Goal: Communication & Community: Answer question/provide support

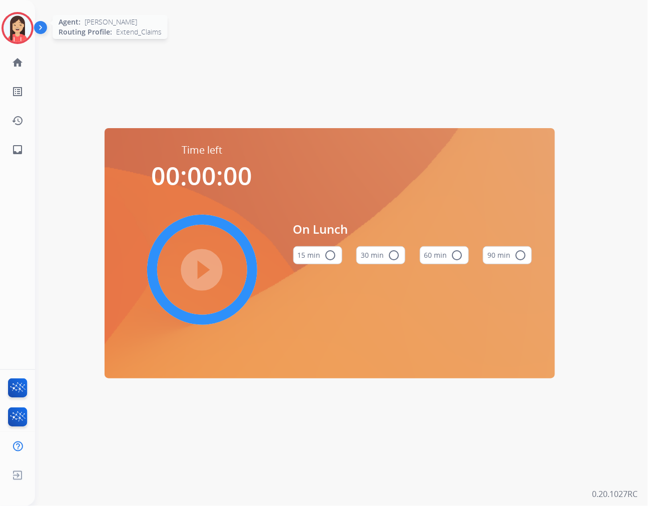
click at [19, 35] on img at bounding box center [18, 28] width 28 height 28
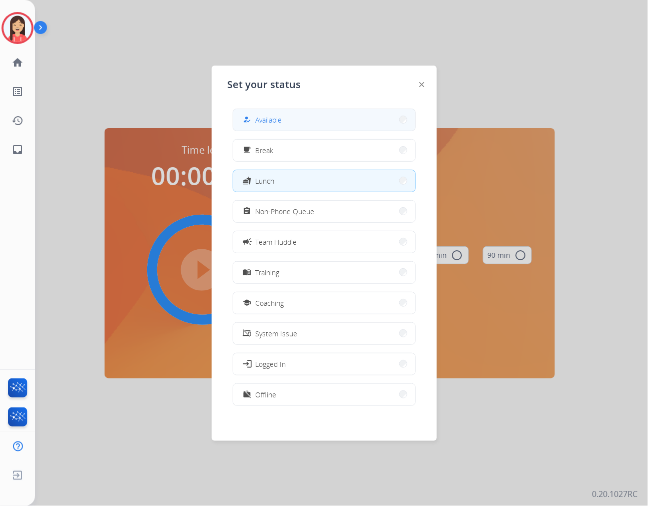
click at [276, 121] on span "Available" at bounding box center [269, 120] width 27 height 11
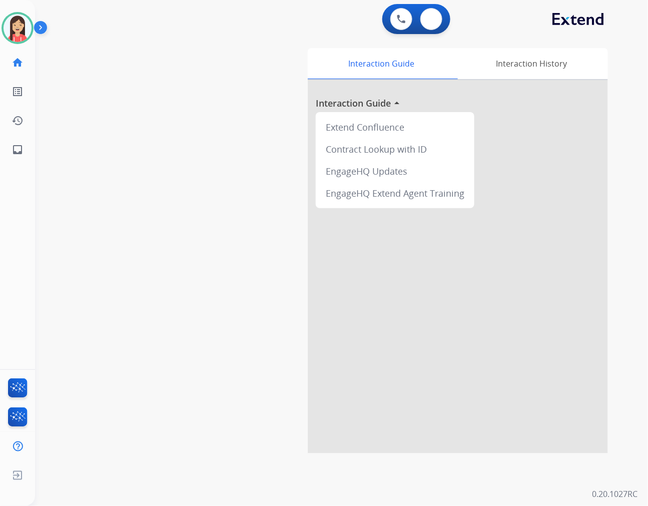
click at [437, 30] on div "0 Voice Interactions 0 Email Interactions" at bounding box center [416, 19] width 68 height 30
click at [431, 17] on img at bounding box center [431, 19] width 10 height 8
select select "**********"
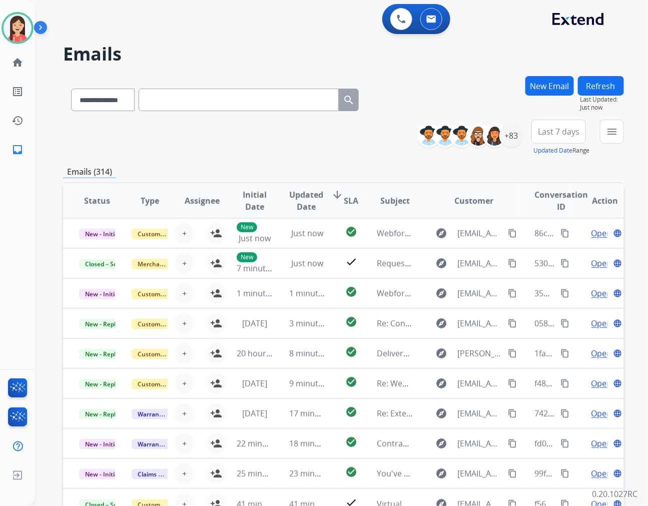
click at [244, 140] on div "**********" at bounding box center [343, 138] width 561 height 36
click at [608, 132] on mat-icon "menu" at bounding box center [612, 132] width 12 height 12
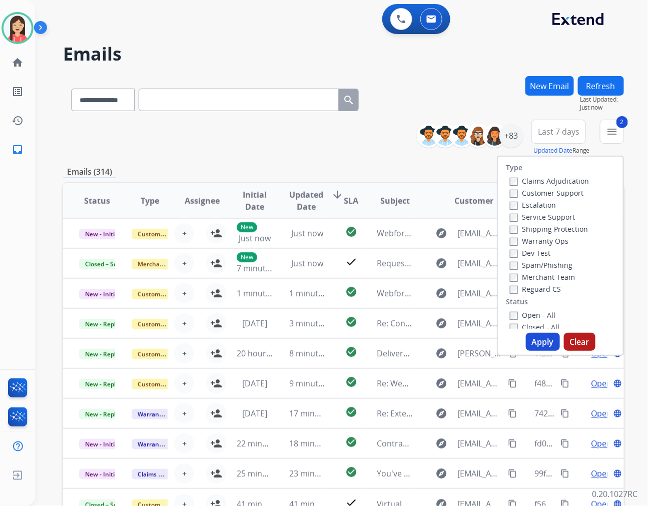
click at [538, 343] on button "Apply" at bounding box center [543, 342] width 34 height 18
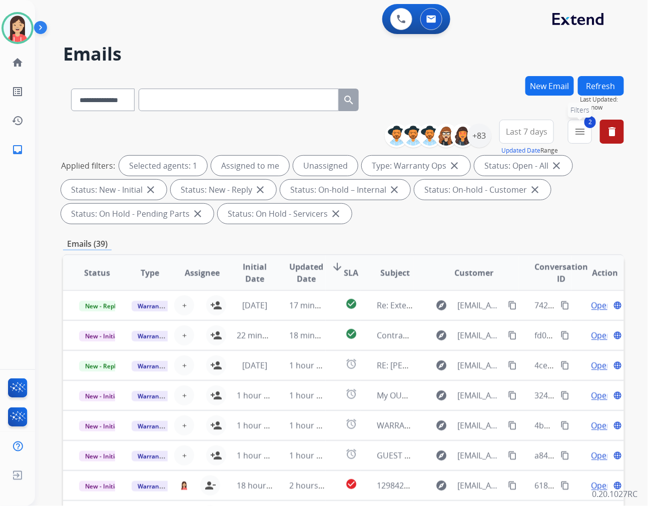
click at [583, 132] on mat-icon "menu" at bounding box center [580, 132] width 12 height 12
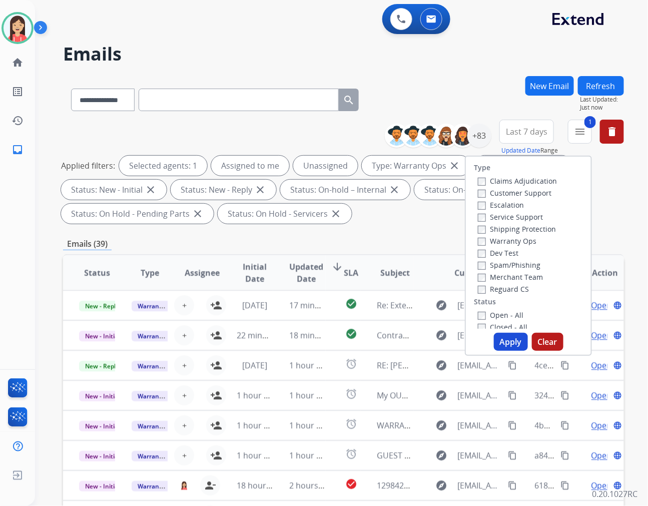
click at [509, 341] on button "Apply" at bounding box center [511, 342] width 34 height 18
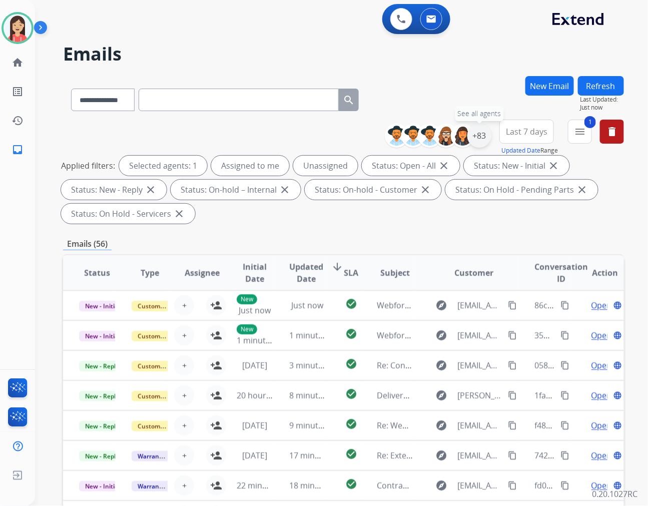
click at [482, 132] on div "+83" at bounding box center [479, 136] width 24 height 24
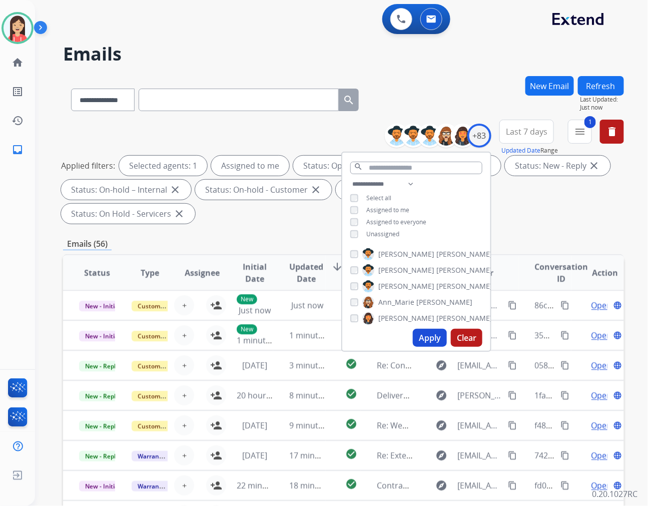
click at [429, 339] on button "Apply" at bounding box center [430, 338] width 34 height 18
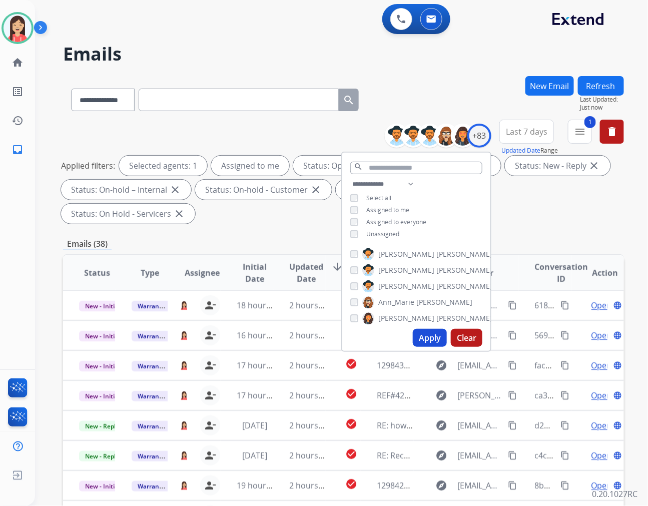
click at [521, 138] on button "Last 7 days" at bounding box center [526, 132] width 55 height 24
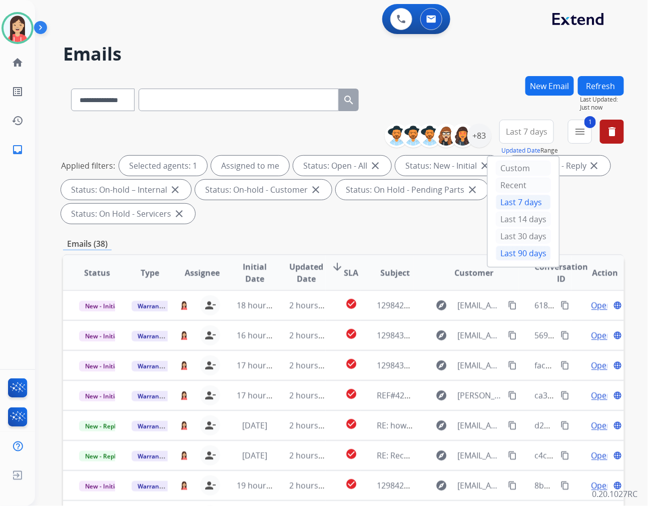
click at [506, 254] on div "Last 90 days" at bounding box center [523, 253] width 55 height 15
click at [305, 261] on span "Updated Date" at bounding box center [306, 273] width 34 height 24
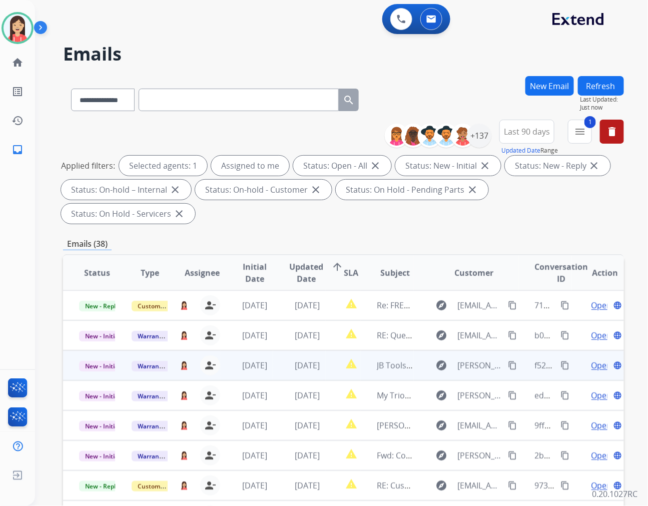
click at [327, 350] on td "report_problem" at bounding box center [343, 365] width 35 height 30
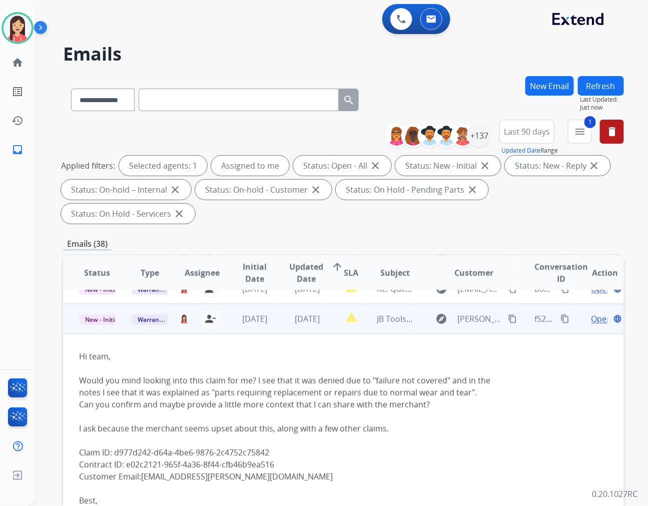
scroll to position [60, 0]
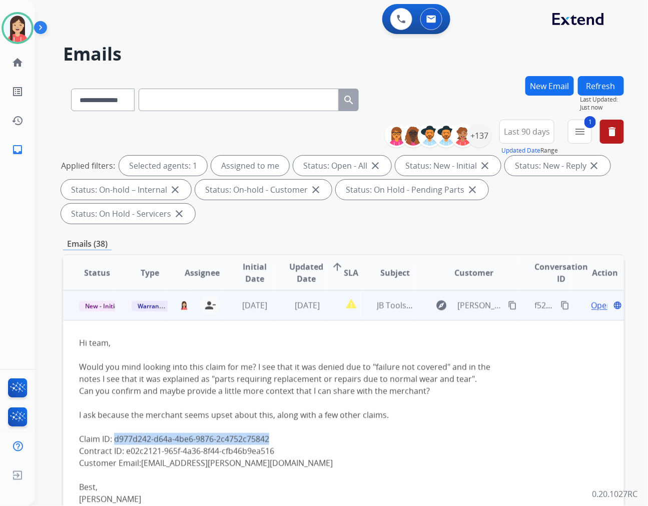
drag, startPoint x: 271, startPoint y: 412, endPoint x: 116, endPoint y: 412, distance: 155.1
click at [116, 433] on div "Claim ID: d977d242-d64a-4be6-9876-2c4752c75842" at bounding box center [291, 439] width 424 height 12
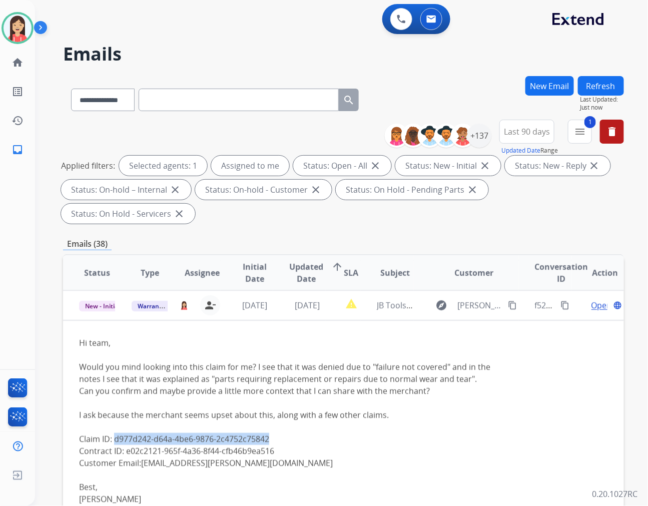
copy div "d977d242-d64a-4be6-9876-2c4752c75842"
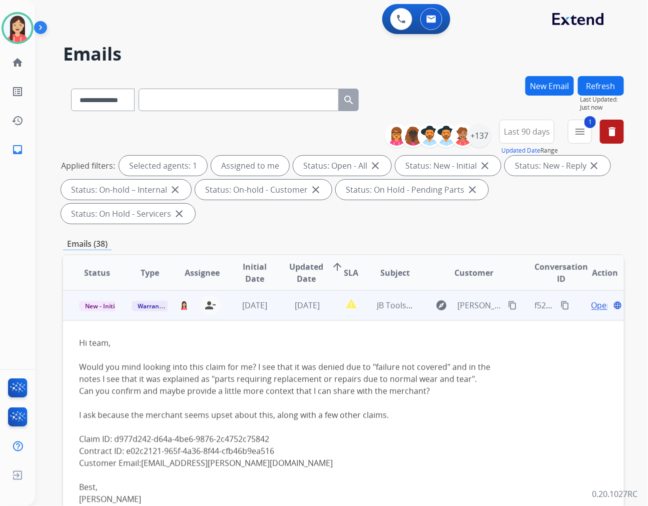
click at [282, 293] on td "[DATE]" at bounding box center [299, 305] width 53 height 30
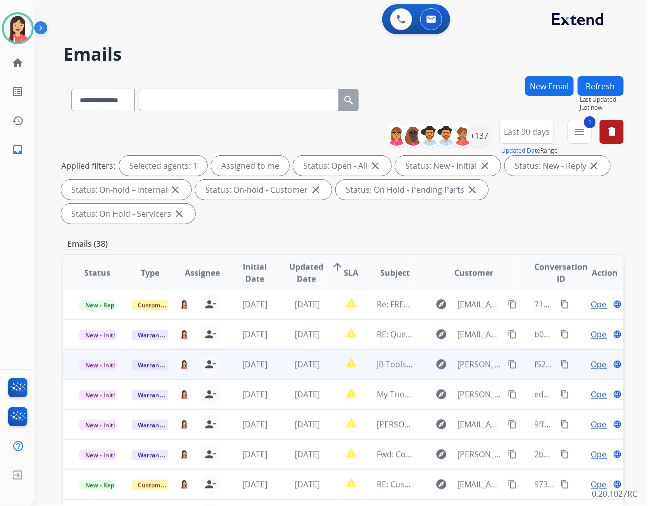
scroll to position [1, 0]
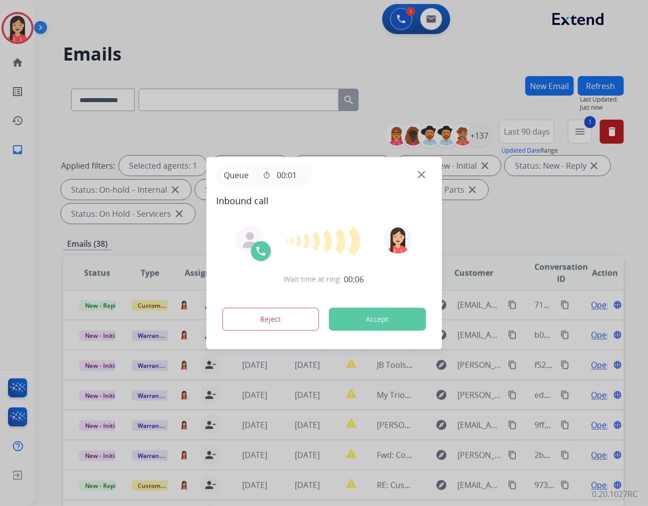
click at [364, 319] on button "Accept" at bounding box center [377, 319] width 97 height 23
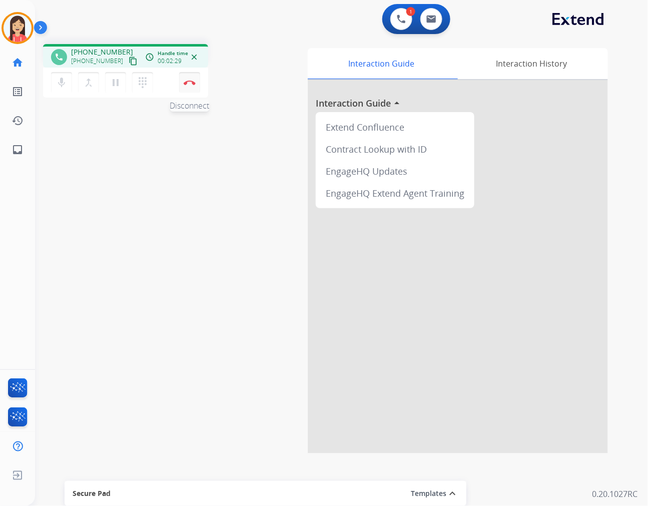
click at [191, 89] on button "Disconnect" at bounding box center [189, 82] width 21 height 21
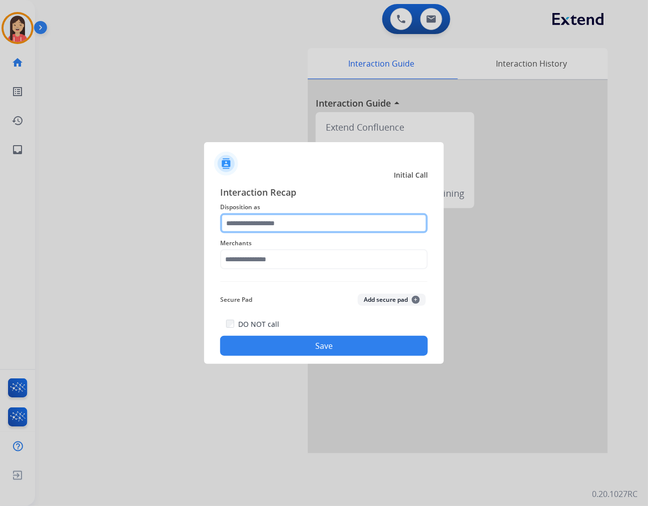
click at [252, 219] on input "text" at bounding box center [324, 223] width 208 height 20
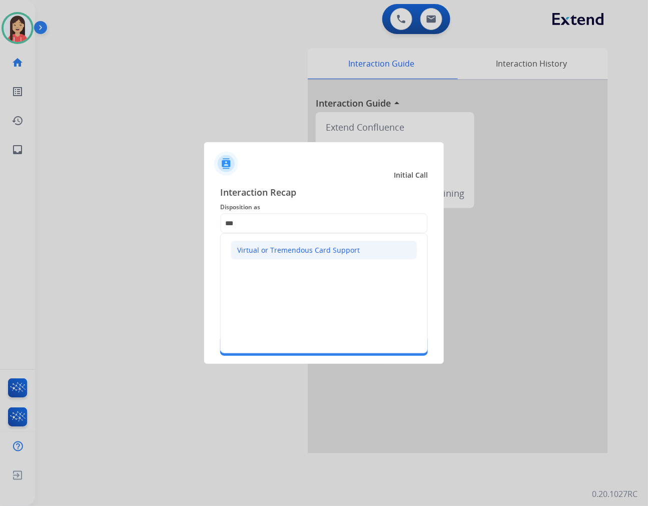
click at [281, 254] on div "Virtual or Tremendous Card Support" at bounding box center [298, 250] width 123 height 10
type input "**********"
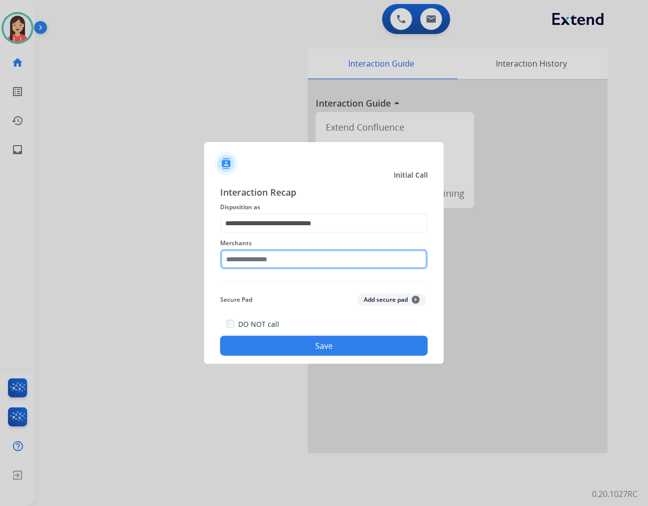
click at [273, 255] on input "text" at bounding box center [324, 259] width 208 height 20
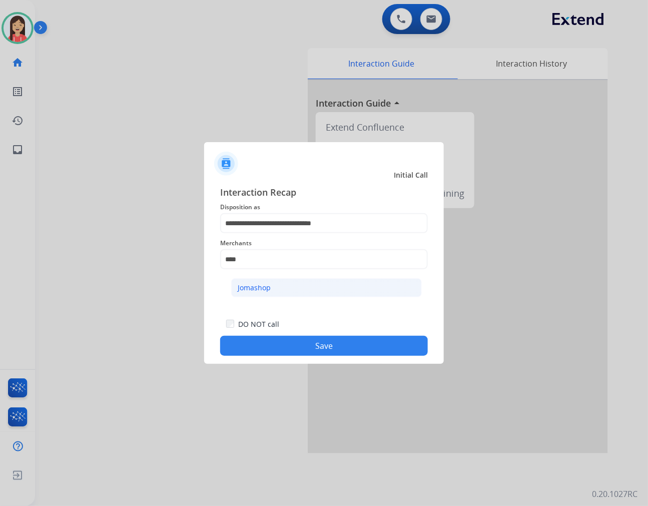
click at [249, 284] on div "Jomashop" at bounding box center [254, 288] width 33 height 10
type input "********"
click at [314, 342] on button "Save" at bounding box center [324, 346] width 208 height 20
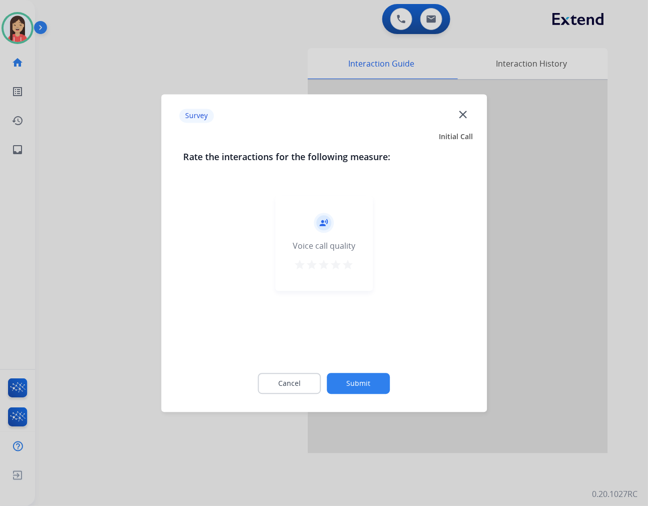
click at [354, 262] on div "record_voice_over Voice call quality star star star star star" at bounding box center [324, 243] width 98 height 95
click at [354, 267] on div "record_voice_over Voice call quality star star star star star" at bounding box center [324, 243] width 98 height 95
click at [346, 267] on mat-icon "star" at bounding box center [348, 265] width 12 height 12
click at [358, 378] on button "Submit" at bounding box center [358, 383] width 63 height 21
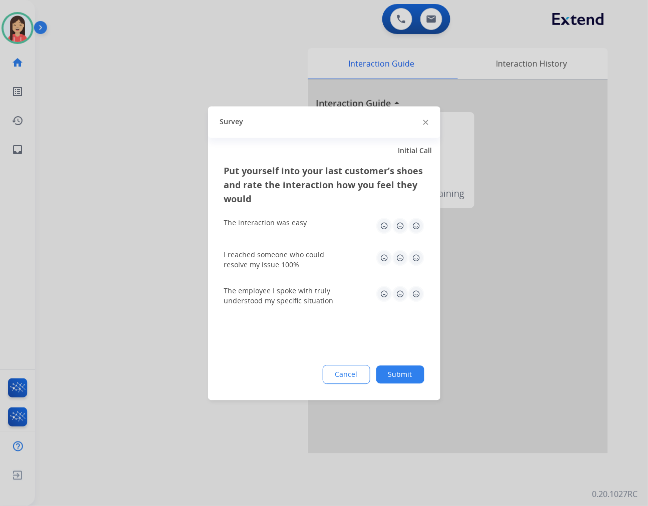
click at [417, 228] on img at bounding box center [416, 226] width 16 height 16
click at [418, 246] on div "I reached someone who could resolve my issue 100%" at bounding box center [324, 260] width 200 height 36
click at [417, 258] on img at bounding box center [416, 258] width 16 height 16
click at [417, 296] on img at bounding box center [416, 294] width 16 height 16
click at [412, 369] on button "Submit" at bounding box center [400, 374] width 48 height 18
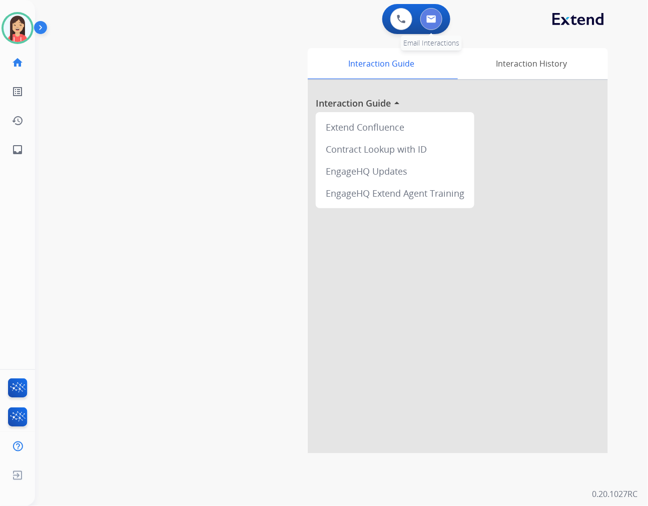
click at [431, 25] on button at bounding box center [431, 19] width 22 height 22
select select "**********"
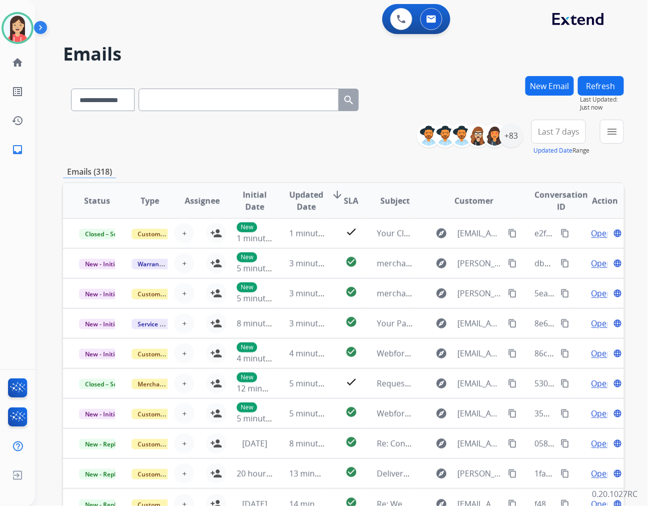
drag, startPoint x: 292, startPoint y: 158, endPoint x: 347, endPoint y: 169, distance: 56.6
click at [292, 158] on div "**********" at bounding box center [343, 322] width 561 height 493
click at [614, 138] on button "menu Filters" at bounding box center [612, 132] width 24 height 24
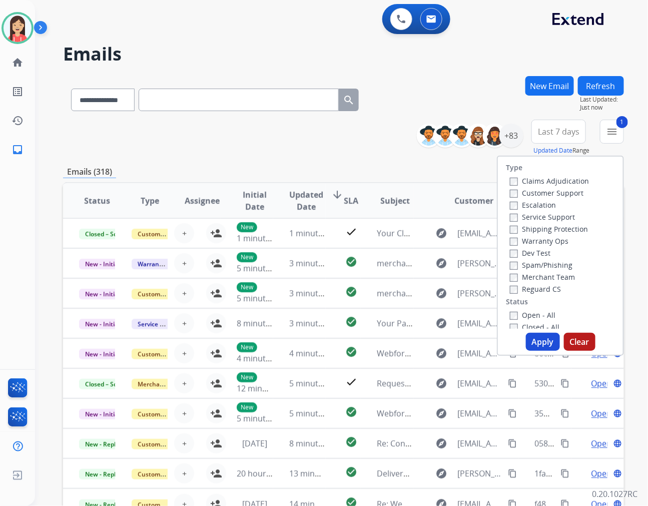
click at [543, 341] on button "Apply" at bounding box center [543, 342] width 34 height 18
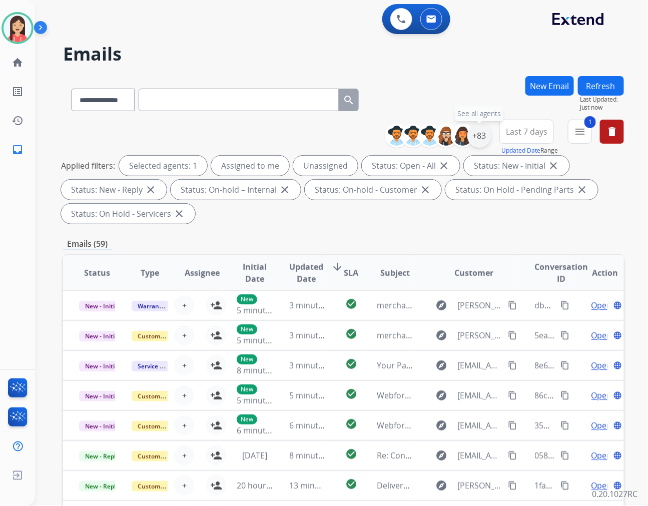
click at [479, 141] on div "+83" at bounding box center [479, 136] width 24 height 24
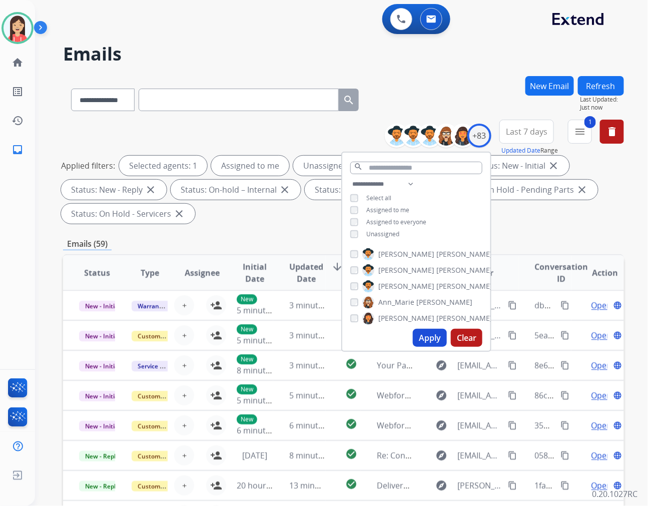
click at [376, 231] on span "Unassigned" at bounding box center [382, 234] width 33 height 9
click at [424, 338] on button "Apply" at bounding box center [430, 338] width 34 height 18
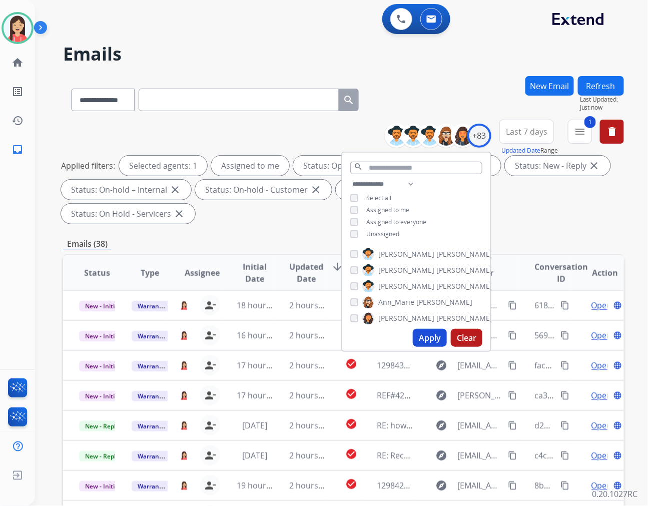
click at [517, 238] on div "Emails (38)" at bounding box center [343, 244] width 561 height 13
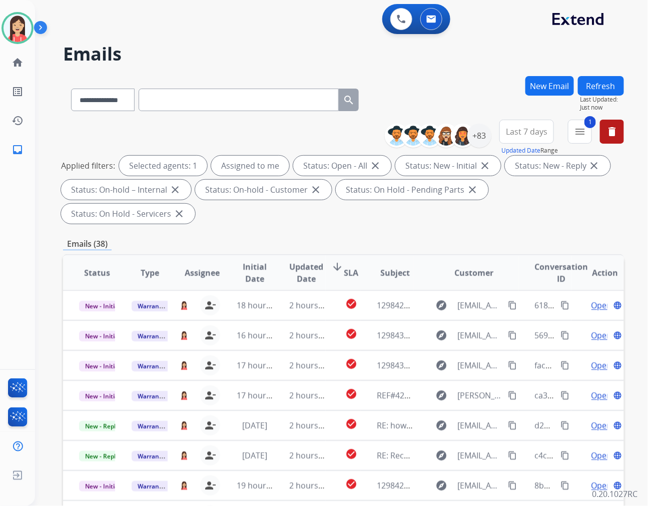
click at [521, 130] on span "Last 7 days" at bounding box center [527, 132] width 42 height 4
click at [499, 254] on div "Last 90 days" at bounding box center [523, 253] width 55 height 15
click at [305, 261] on span "Updated Date" at bounding box center [306, 273] width 34 height 24
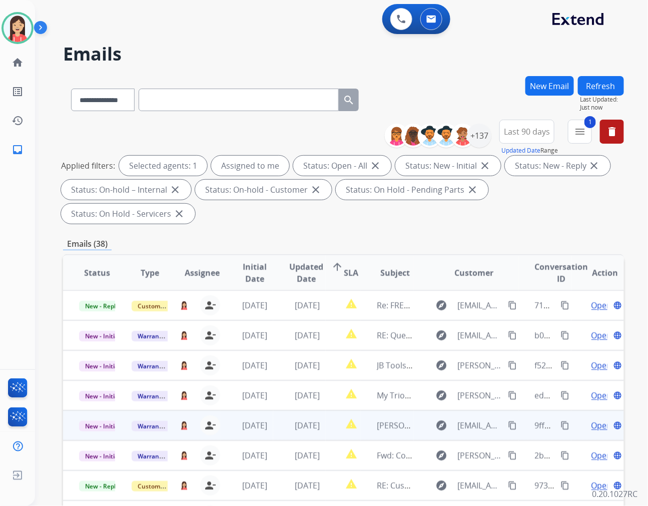
click at [331, 410] on td "report_problem" at bounding box center [343, 425] width 35 height 30
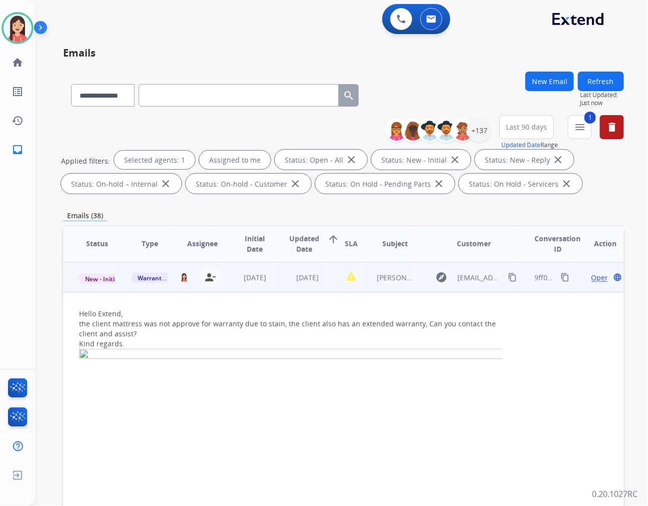
scroll to position [120, 0]
click at [592, 275] on span "Open" at bounding box center [601, 276] width 19 height 11
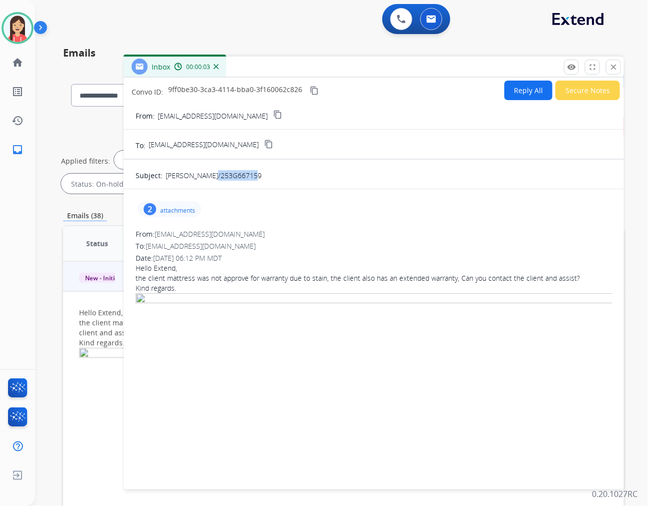
drag, startPoint x: 212, startPoint y: 178, endPoint x: 254, endPoint y: 177, distance: 42.0
click at [254, 177] on div "ANJU SHARMA/253G667159" at bounding box center [389, 174] width 446 height 13
copy p "253G667159"
click at [279, 319] on img at bounding box center [374, 436] width 476 height 286
click at [519, 92] on button "Reply All" at bounding box center [528, 91] width 48 height 20
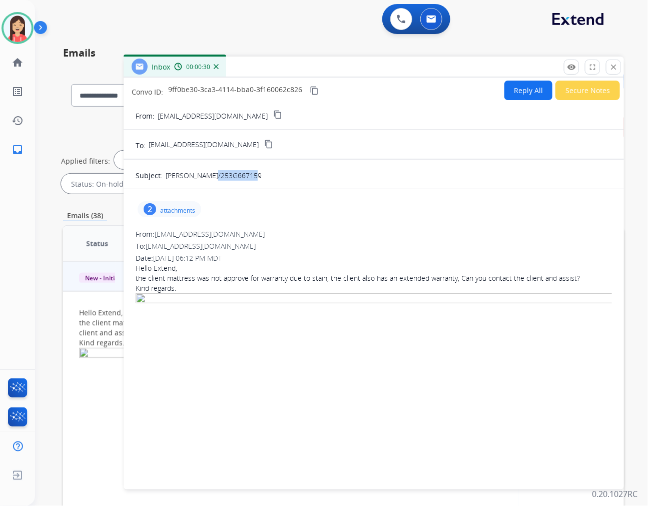
select select "**********"
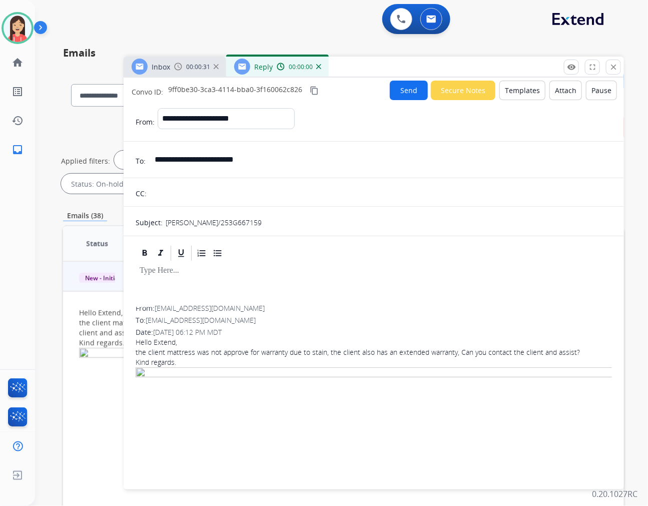
click at [519, 92] on button "Templates" at bounding box center [522, 91] width 46 height 20
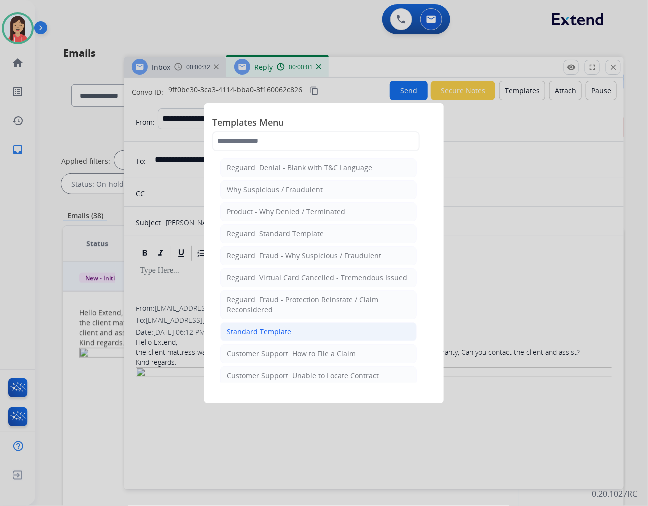
click at [282, 328] on div "Standard Template" at bounding box center [259, 332] width 65 height 10
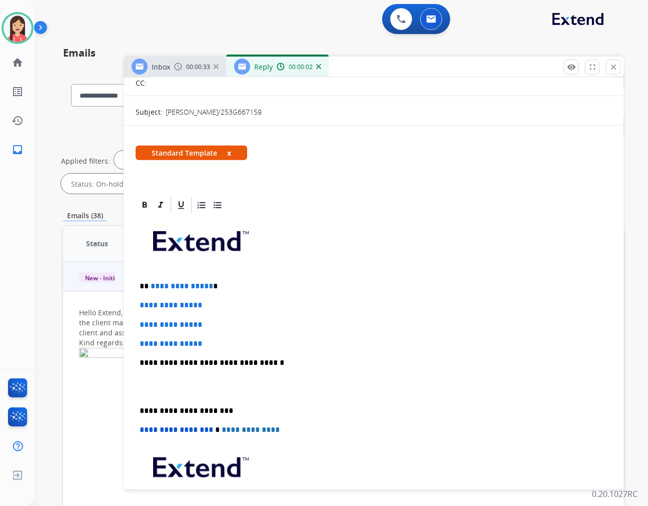
scroll to position [111, 0]
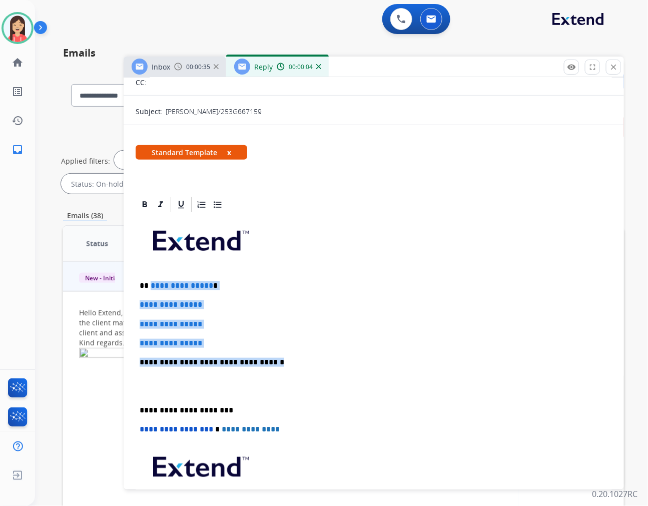
drag, startPoint x: 149, startPoint y: 282, endPoint x: 279, endPoint y: 358, distance: 150.7
click at [279, 358] on div "**********" at bounding box center [374, 386] width 476 height 344
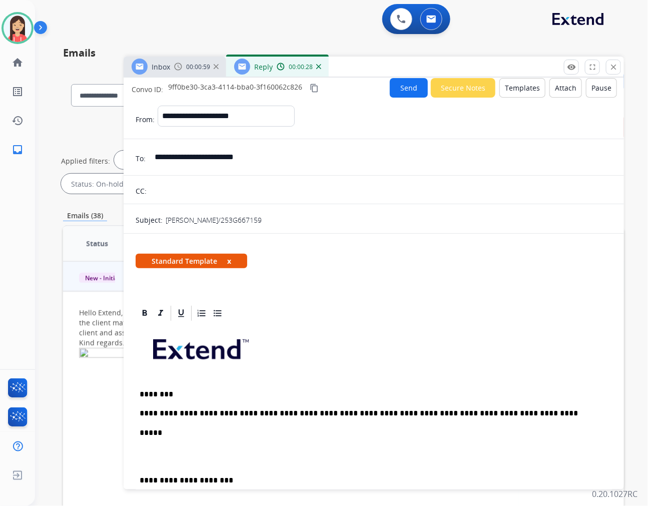
scroll to position [0, 0]
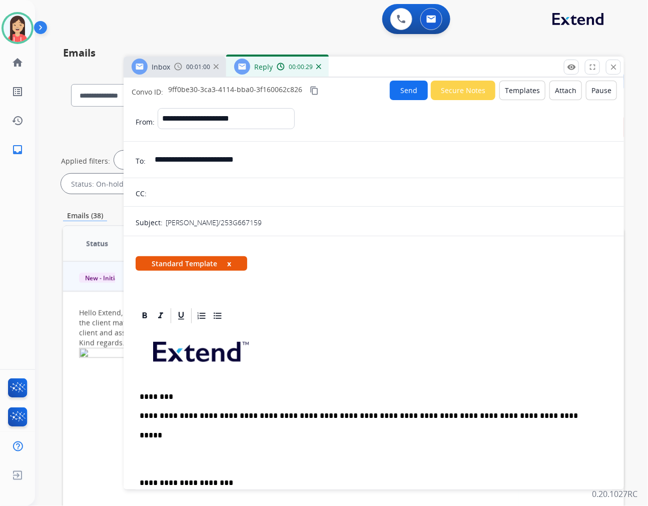
click at [408, 94] on button "Send" at bounding box center [409, 91] width 38 height 20
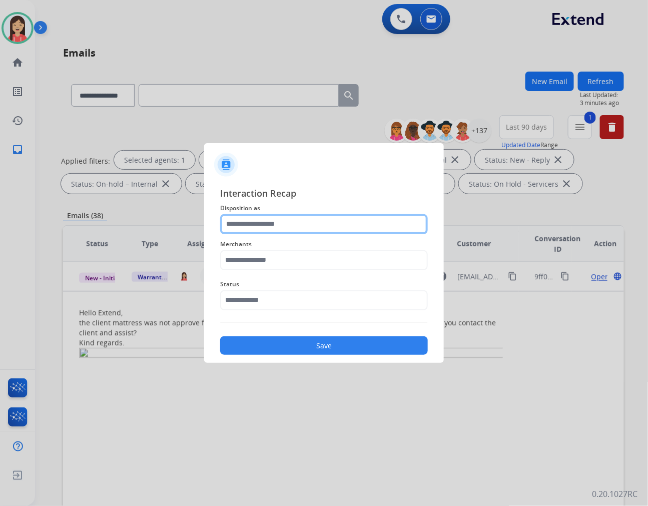
click at [286, 228] on input "text" at bounding box center [324, 224] width 208 height 20
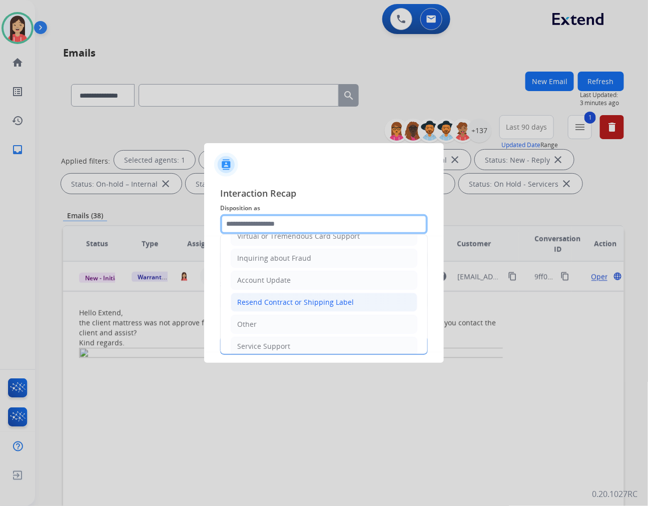
scroll to position [157, 0]
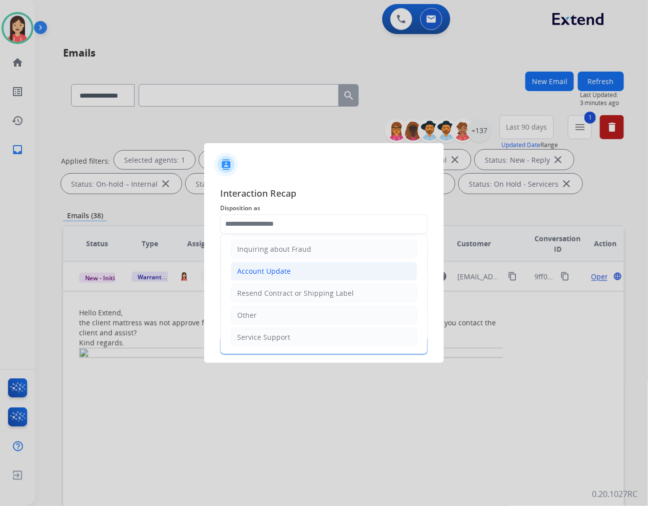
click at [278, 266] on div "Account Update" at bounding box center [264, 271] width 54 height 10
type input "**********"
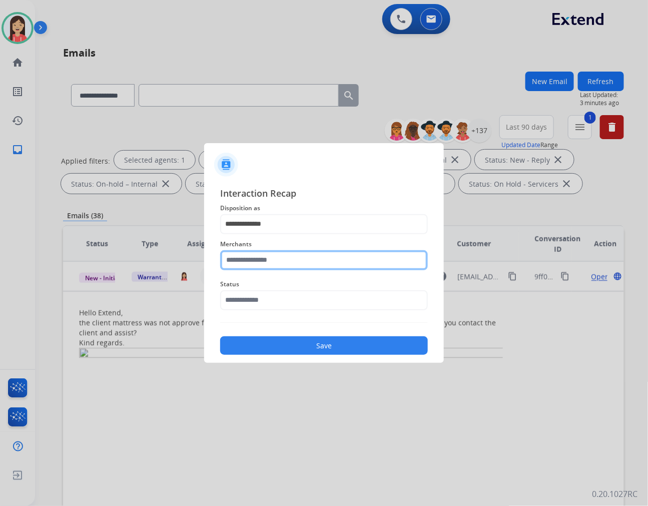
click at [262, 258] on input "text" at bounding box center [324, 260] width 208 height 20
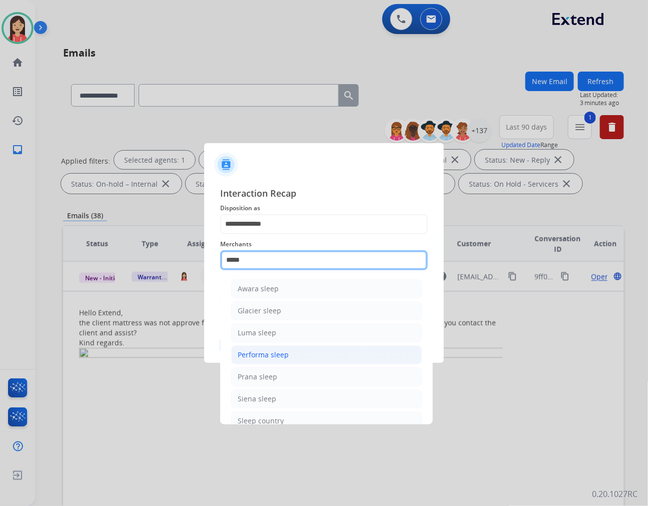
scroll to position [56, 0]
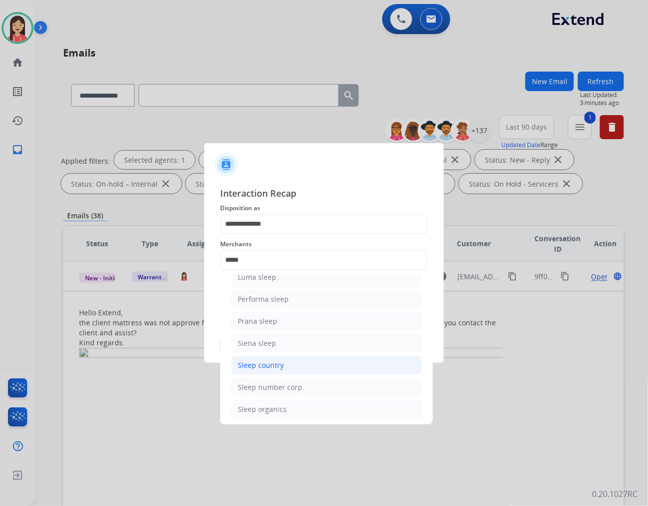
click at [268, 363] on div "Sleep country" at bounding box center [261, 365] width 46 height 10
type input "**********"
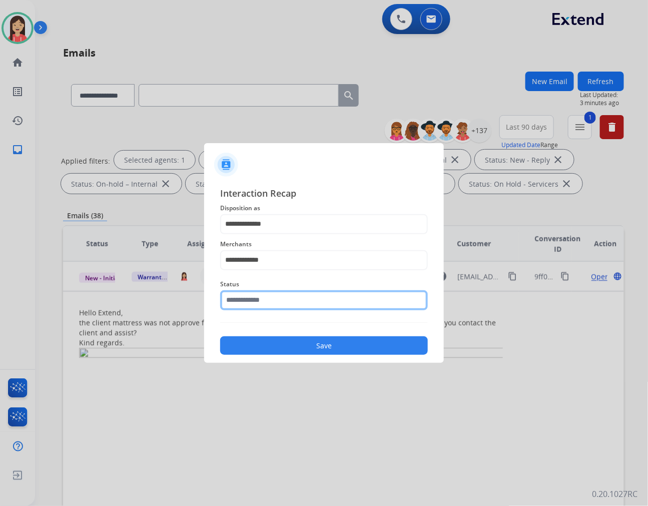
click at [295, 297] on input "text" at bounding box center [324, 300] width 208 height 20
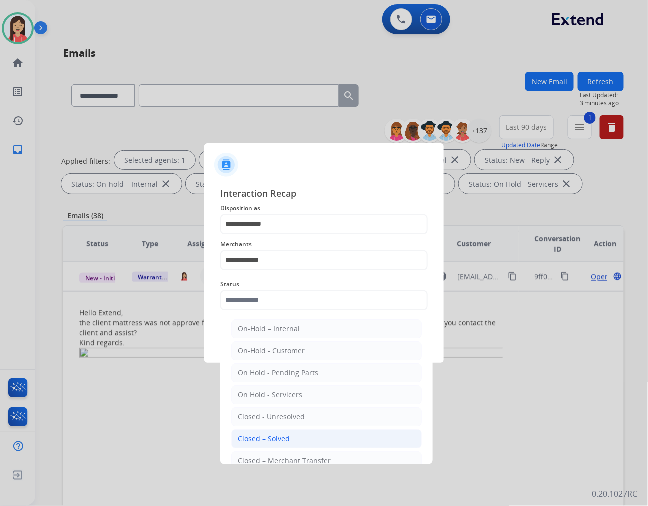
click at [282, 441] on div "Closed – Solved" at bounding box center [264, 439] width 52 height 10
type input "**********"
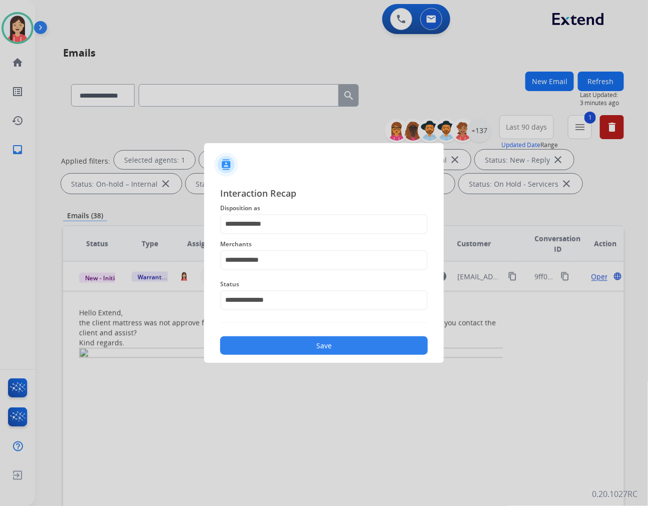
click at [320, 347] on button "Save" at bounding box center [324, 345] width 208 height 19
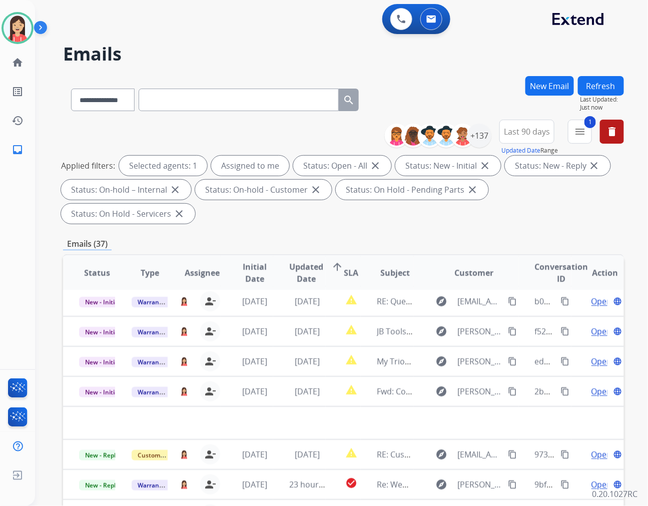
scroll to position [33, 0]
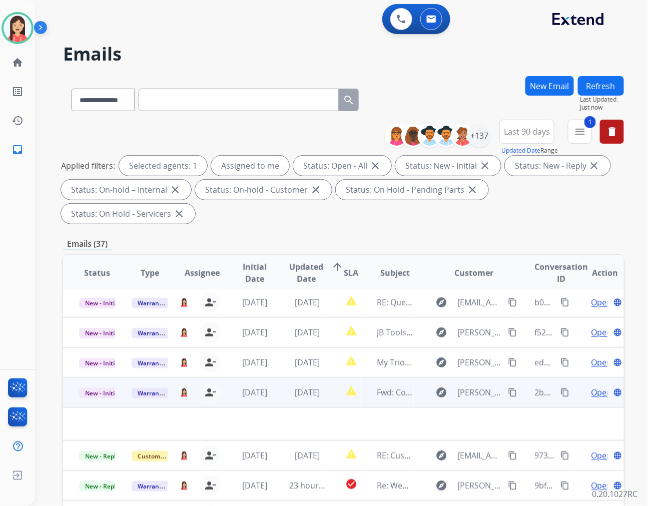
click at [274, 377] on td "[DATE]" at bounding box center [299, 392] width 53 height 30
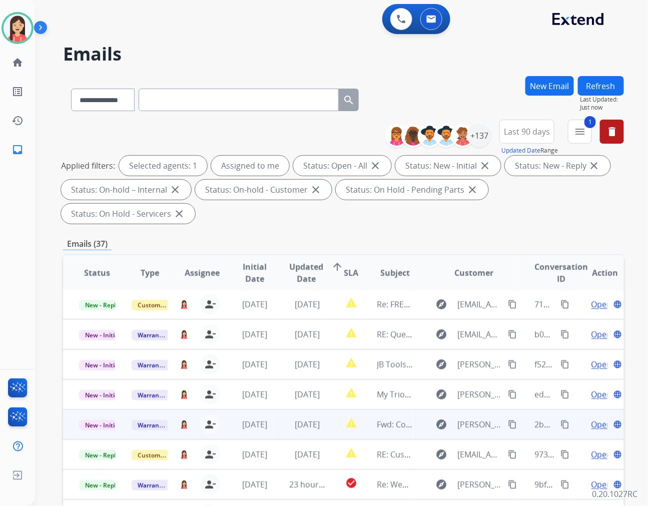
scroll to position [1, 0]
click at [273, 410] on td "[DATE]" at bounding box center [299, 425] width 53 height 30
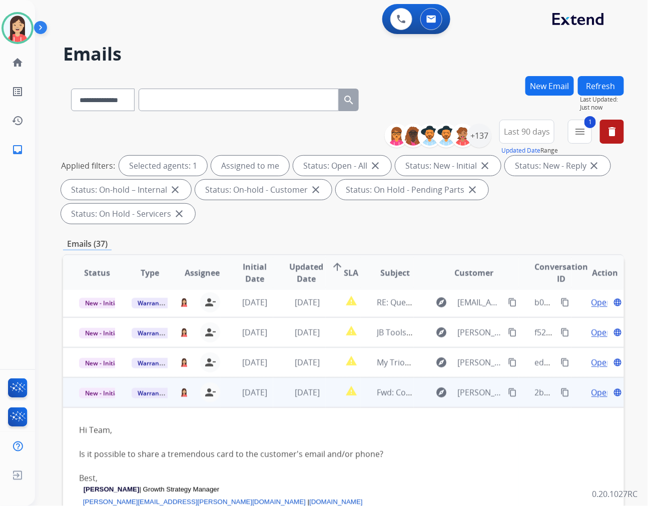
scroll to position [120, 0]
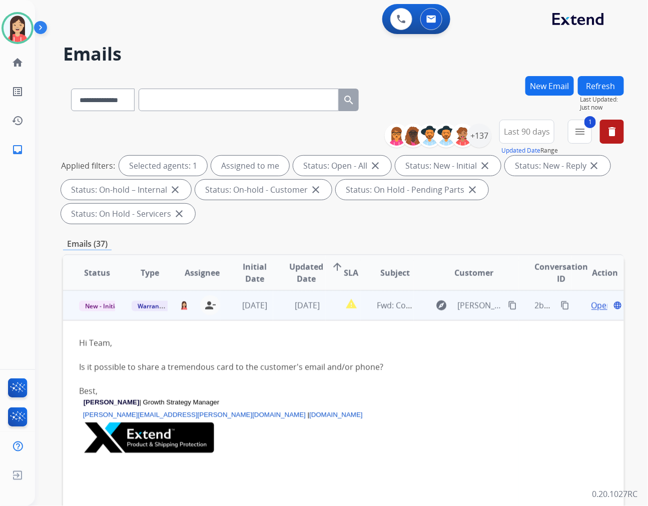
click at [592, 299] on span "Open" at bounding box center [602, 305] width 21 height 12
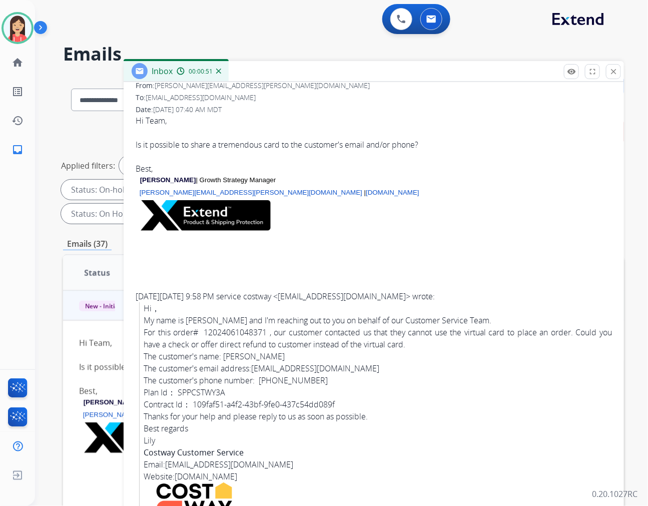
scroll to position [167, 0]
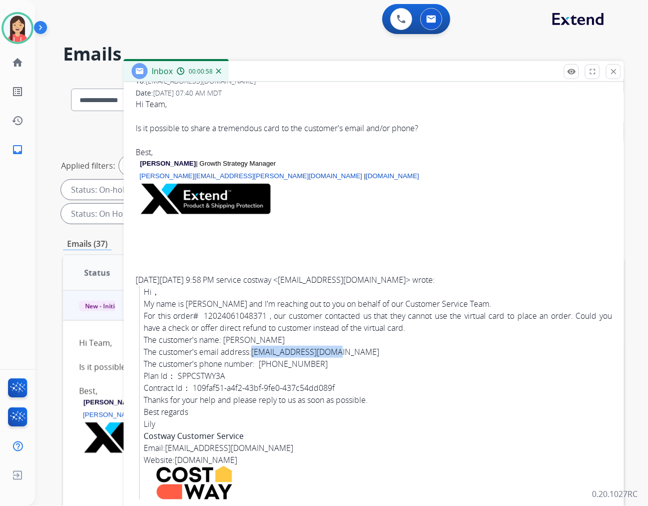
drag, startPoint x: 349, startPoint y: 354, endPoint x: 259, endPoint y: 352, distance: 90.1
click at [259, 352] on div "Hi， My name is Lily and I'm reaching out to you on behalf of our Customer Servi…" at bounding box center [378, 358] width 468 height 144
copy link "Marirami90@yahoo.com"
click at [315, 246] on div at bounding box center [374, 233] width 476 height 34
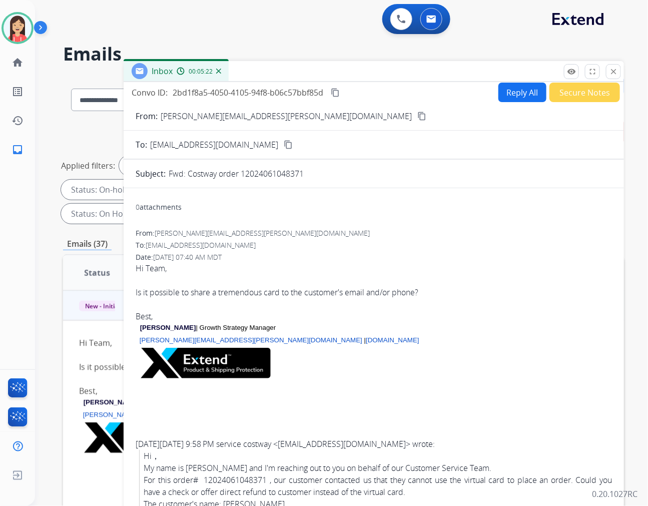
scroll to position [0, 0]
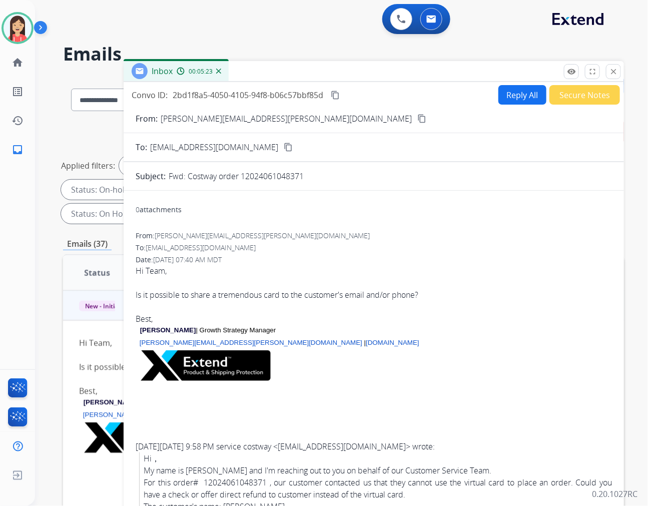
click at [512, 89] on button "Reply All" at bounding box center [522, 95] width 48 height 20
select select "**********"
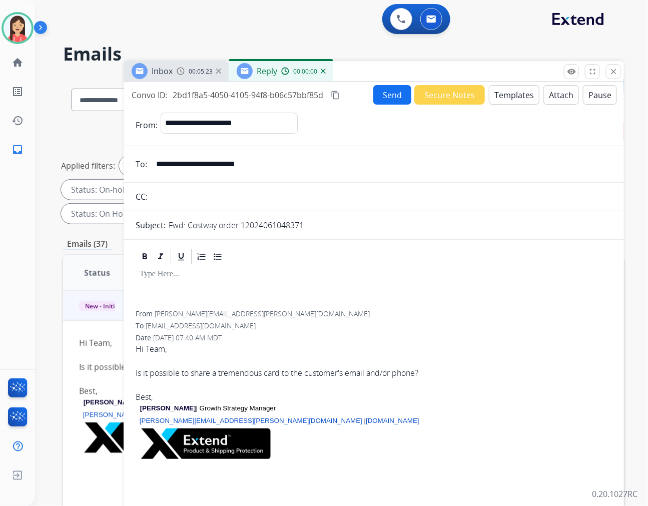
click at [508, 95] on button "Templates" at bounding box center [514, 95] width 51 height 20
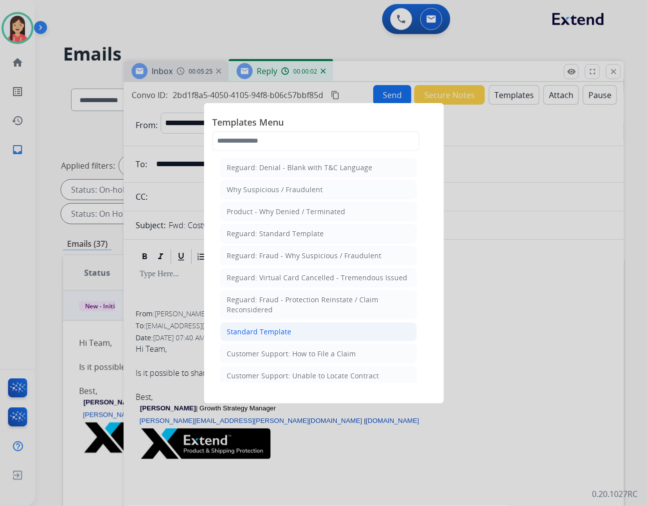
click at [309, 337] on li "Standard Template" at bounding box center [318, 331] width 197 height 19
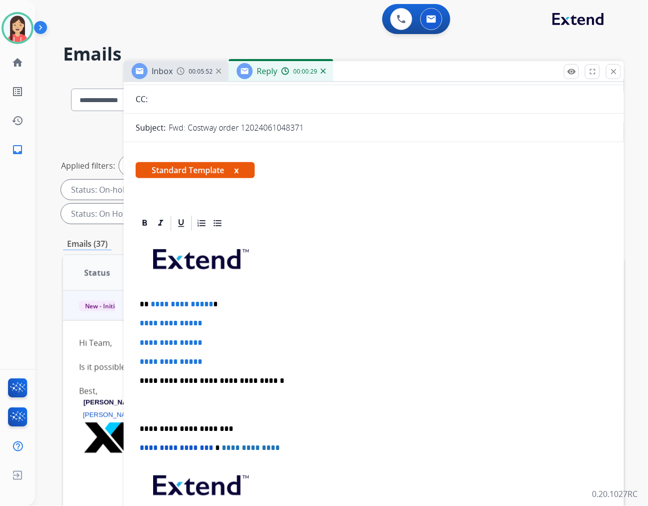
scroll to position [111, 0]
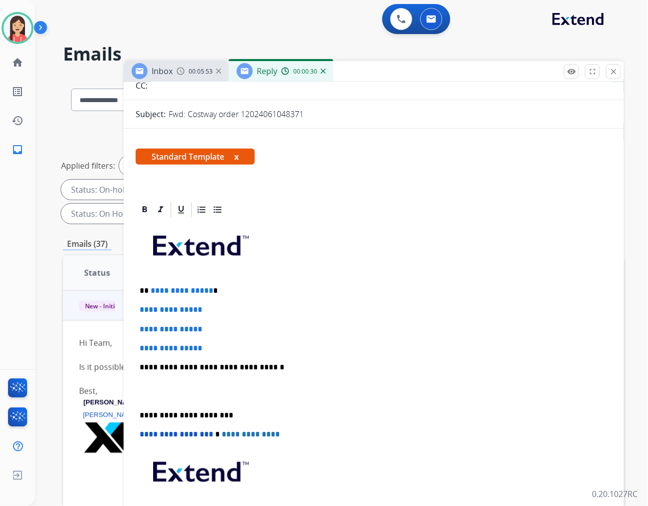
click at [152, 292] on span "**********" at bounding box center [182, 291] width 63 height 8
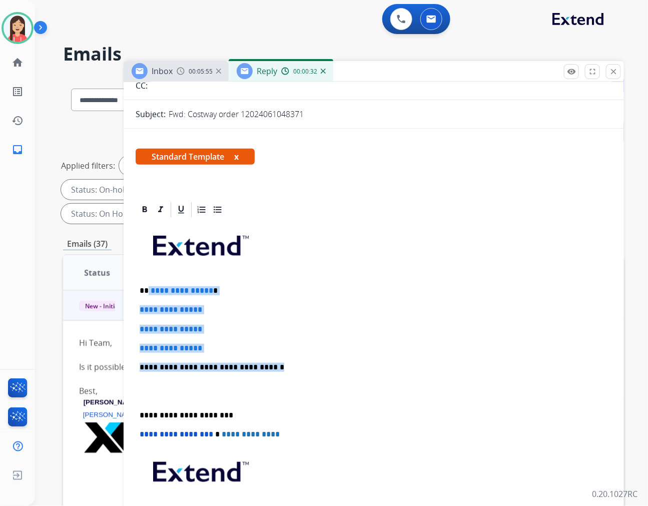
drag, startPoint x: 148, startPoint y: 291, endPoint x: 280, endPoint y: 371, distance: 154.2
click at [280, 371] on div "**********" at bounding box center [374, 391] width 476 height 344
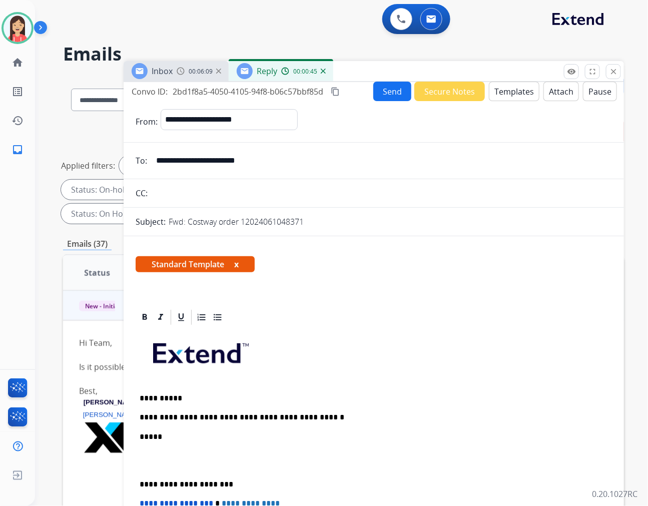
scroll to position [0, 0]
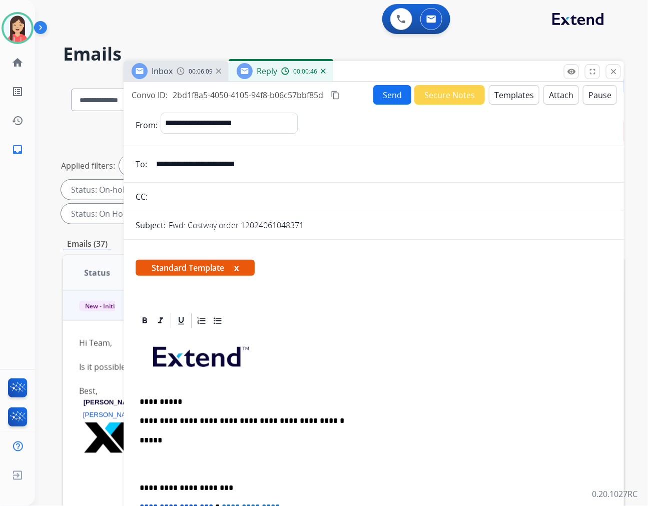
click at [381, 99] on button "Send" at bounding box center [392, 95] width 38 height 20
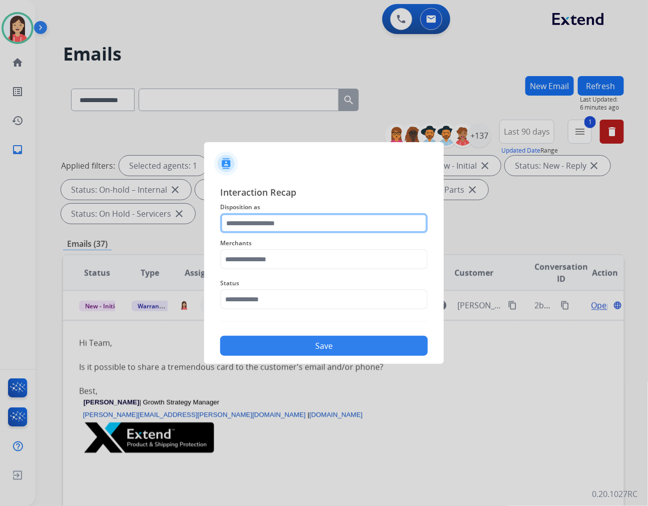
click at [299, 217] on input "text" at bounding box center [324, 223] width 208 height 20
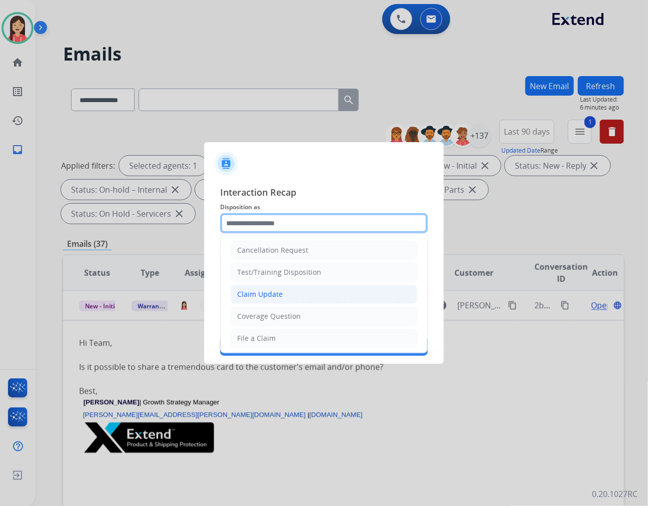
scroll to position [56, 0]
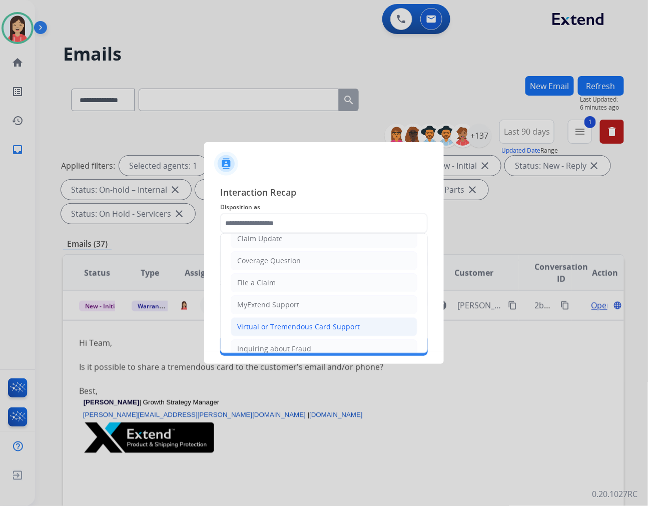
click at [289, 326] on div "Virtual or Tremendous Card Support" at bounding box center [298, 327] width 123 height 10
type input "**********"
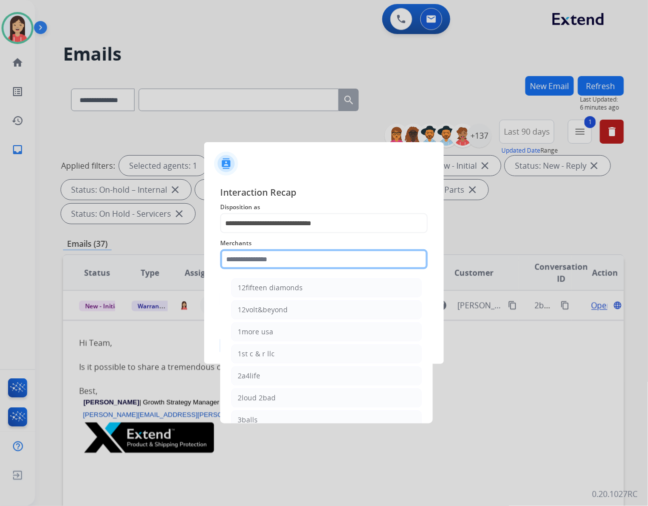
click at [306, 256] on input "text" at bounding box center [324, 259] width 208 height 20
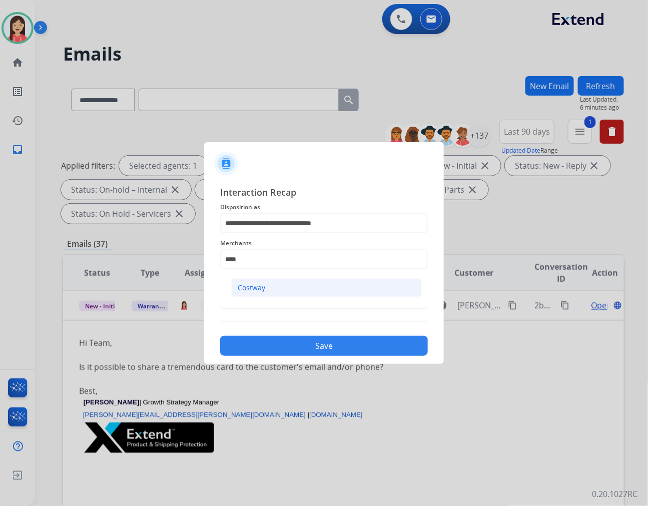
click at [290, 284] on li "Costway" at bounding box center [326, 287] width 191 height 19
type input "*******"
click at [278, 294] on input "text" at bounding box center [324, 299] width 208 height 20
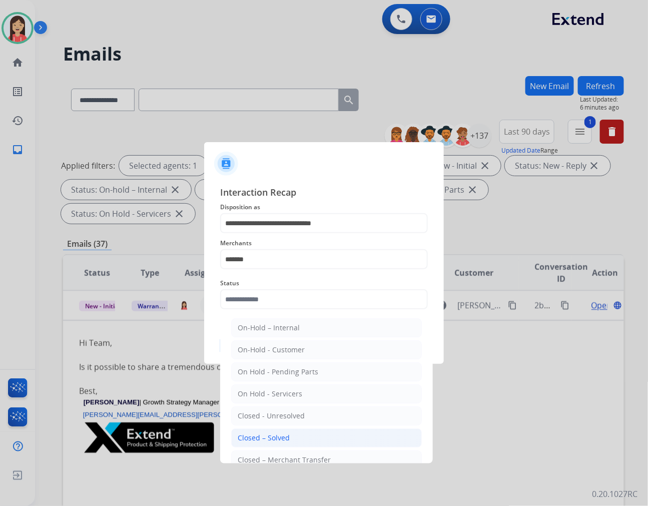
click at [287, 432] on li "Closed – Solved" at bounding box center [326, 437] width 191 height 19
type input "**********"
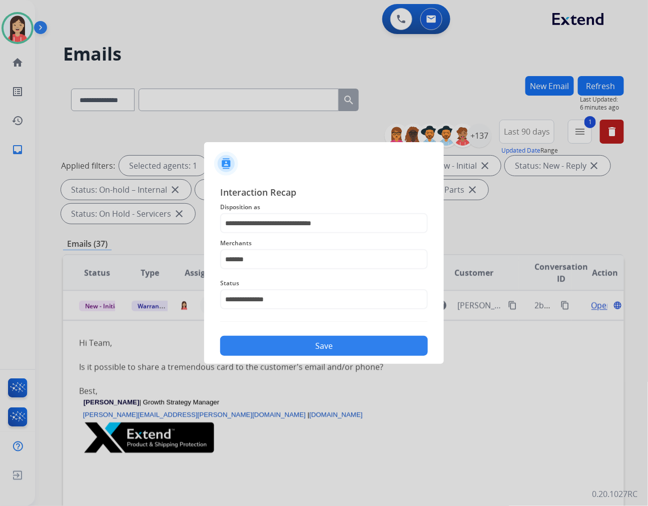
click at [338, 351] on button "Save" at bounding box center [324, 346] width 208 height 20
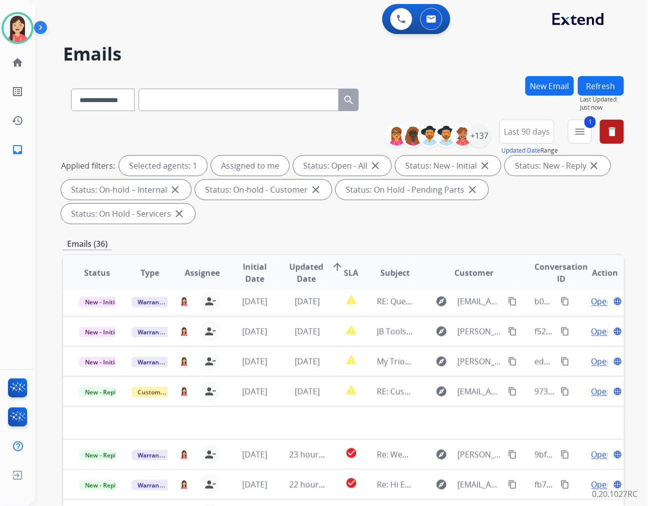
scroll to position [33, 0]
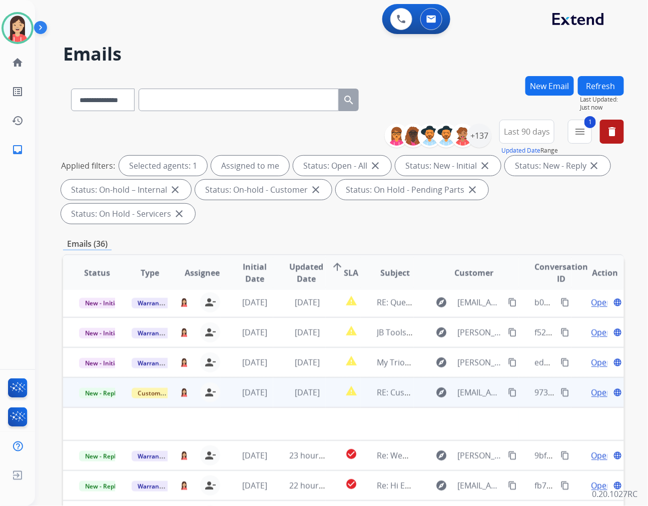
click at [284, 377] on td "[DATE]" at bounding box center [299, 392] width 53 height 30
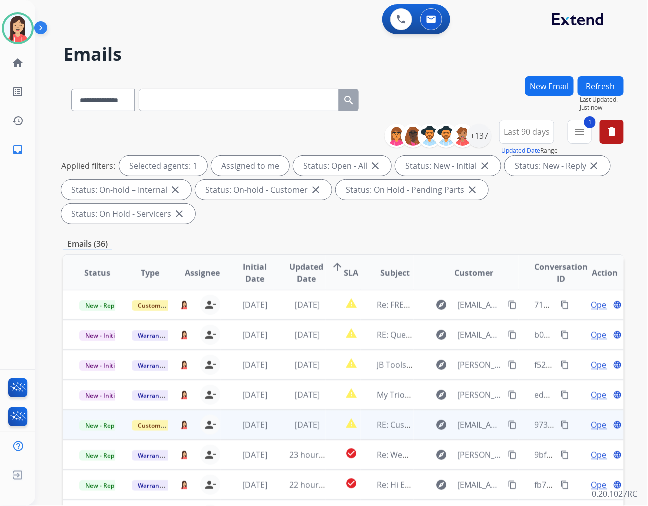
click at [277, 410] on td "[DATE]" at bounding box center [299, 425] width 53 height 30
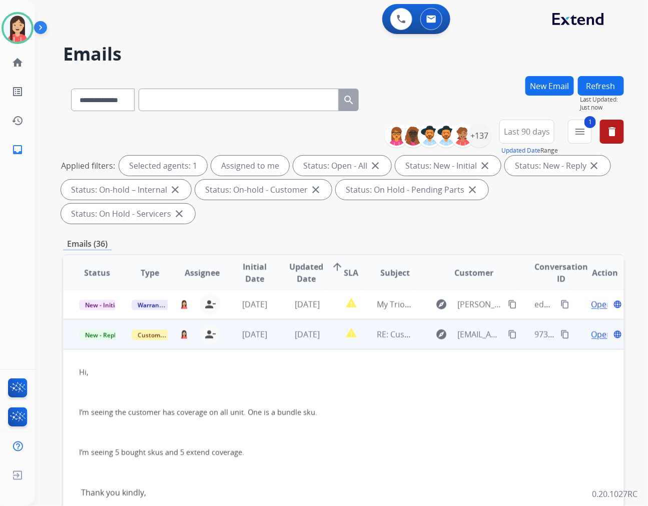
scroll to position [0, 0]
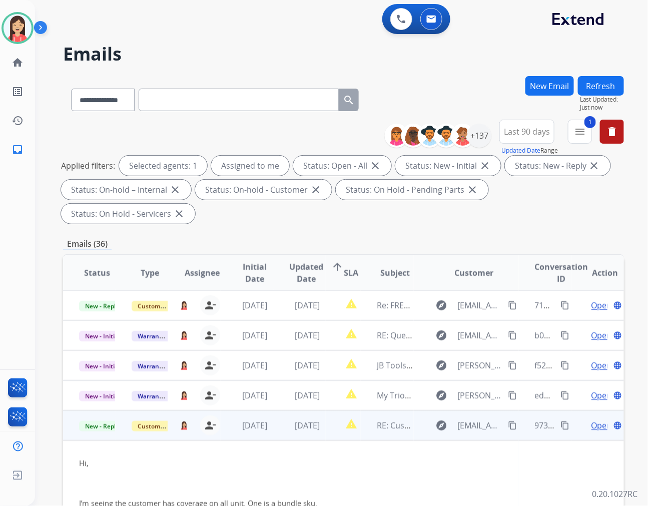
click at [276, 410] on td "[DATE]" at bounding box center [299, 425] width 53 height 30
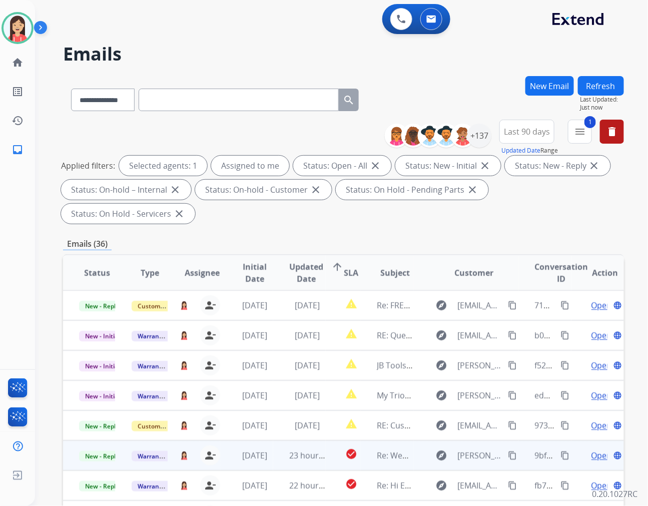
click at [276, 440] on td "23 hours ago" at bounding box center [299, 455] width 53 height 30
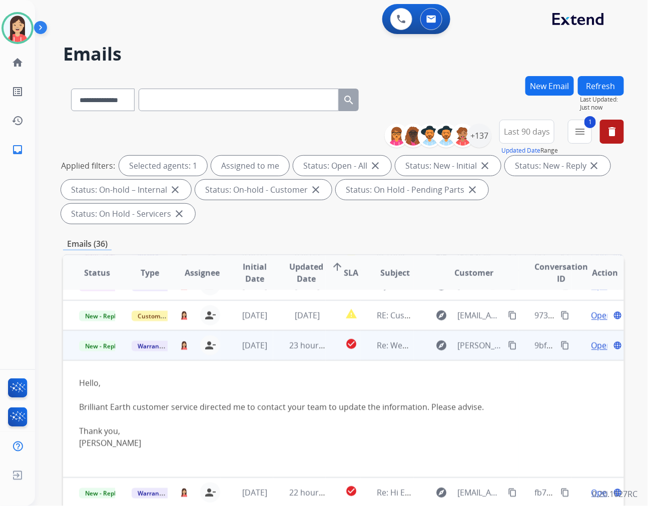
scroll to position [117, 0]
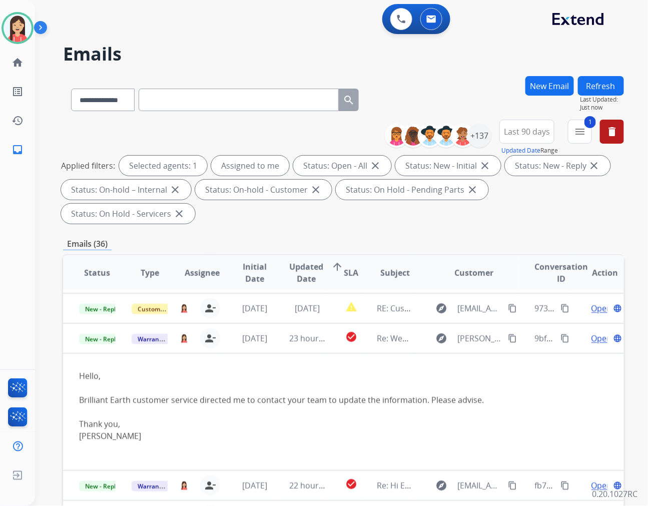
click at [278, 323] on td "23 hours ago" at bounding box center [299, 338] width 53 height 30
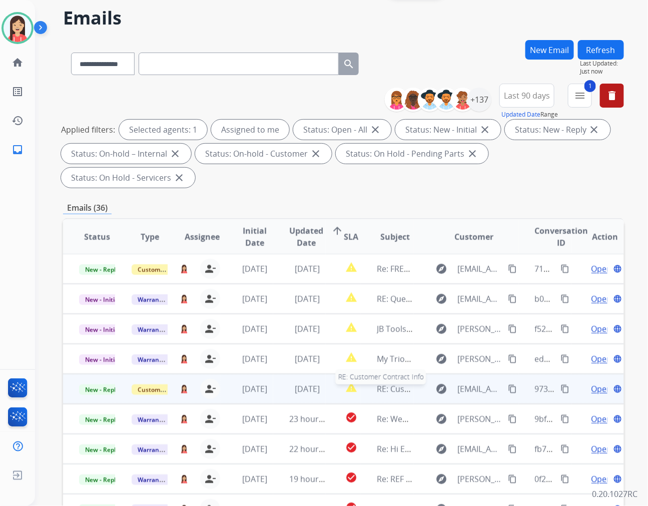
scroll to position [56, 0]
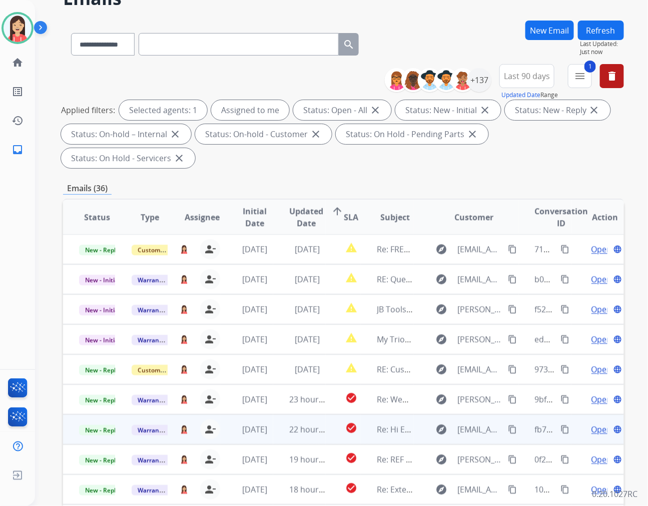
click at [277, 414] on td "22 hours ago" at bounding box center [299, 429] width 53 height 30
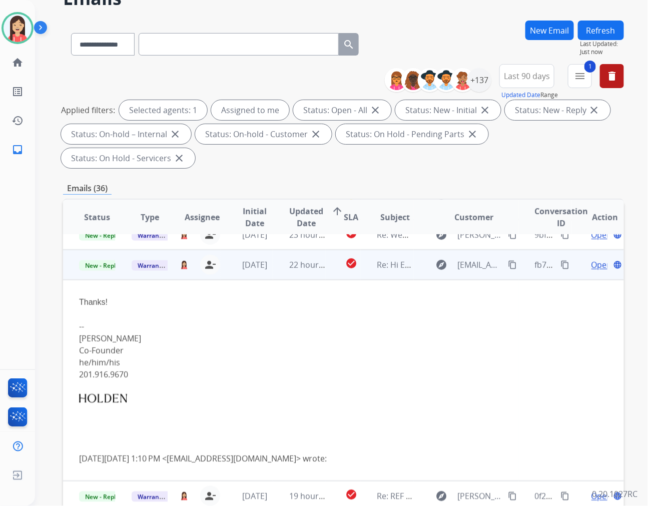
scroll to position [180, 0]
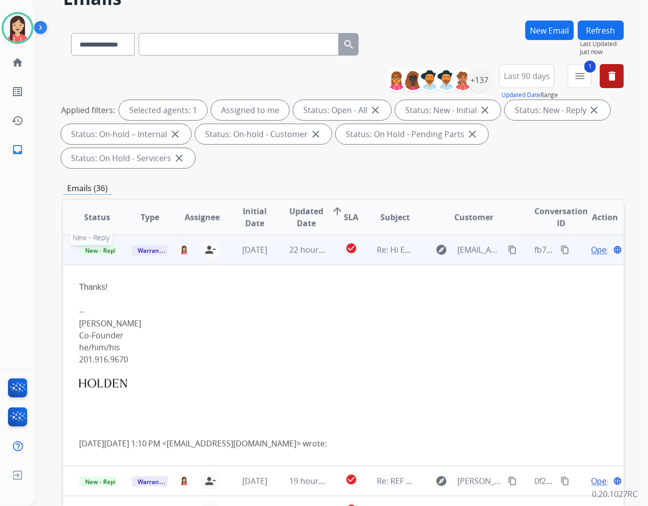
click at [97, 245] on span "New - Reply" at bounding box center [102, 250] width 46 height 11
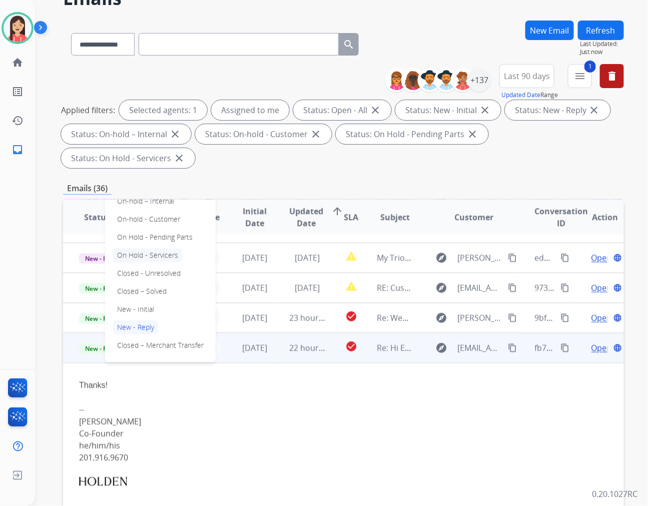
scroll to position [69, 0]
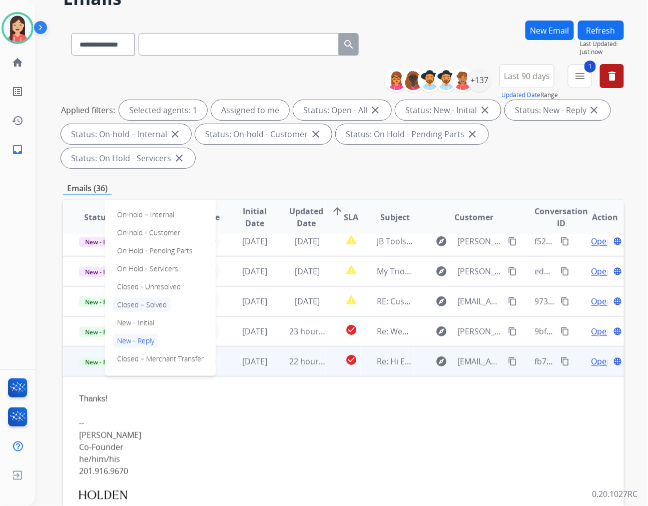
click at [157, 298] on p "Closed – Solved" at bounding box center [142, 305] width 58 height 14
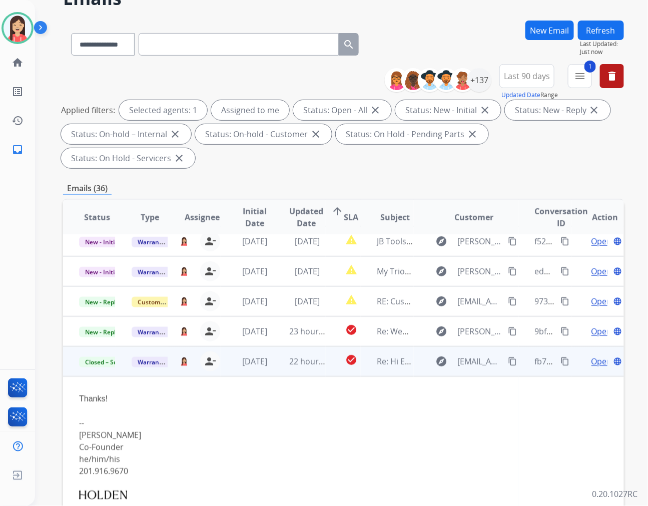
click at [326, 376] on td "Thanks! -- Andrew Lim Co-Founder he/him/his 201.916.9670 On Tue, Aug 26, 2025 a…" at bounding box center [291, 476] width 456 height 201
click at [321, 347] on td "22 hours ago" at bounding box center [299, 361] width 53 height 30
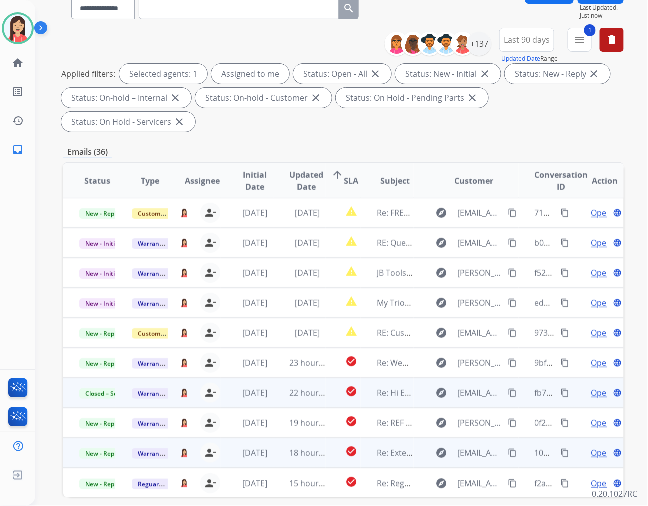
scroll to position [112, 0]
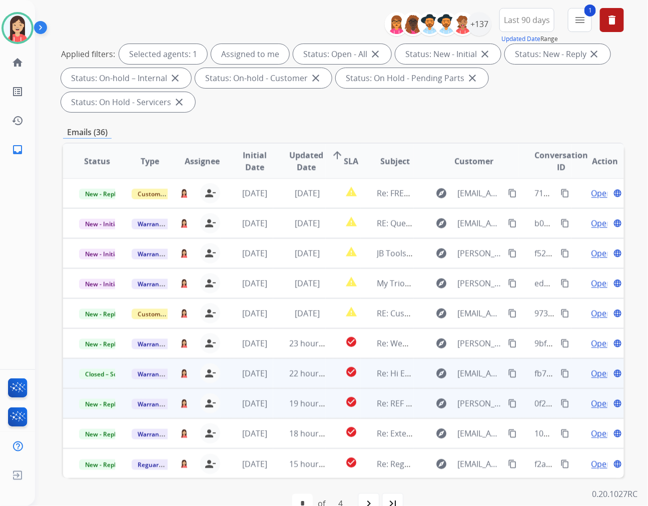
click at [273, 388] on td "19 hours ago" at bounding box center [299, 403] width 53 height 30
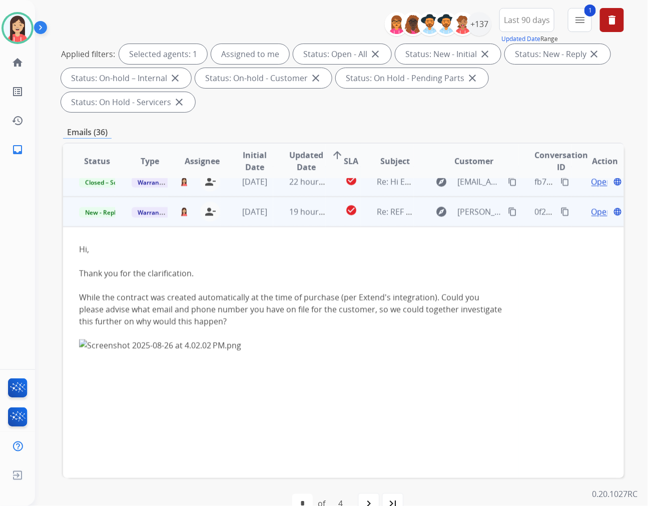
scroll to position [210, 0]
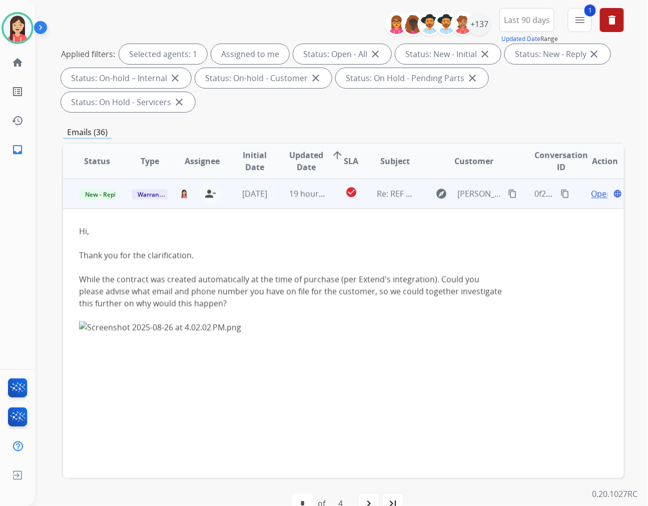
click at [592, 188] on span "Open" at bounding box center [602, 194] width 21 height 12
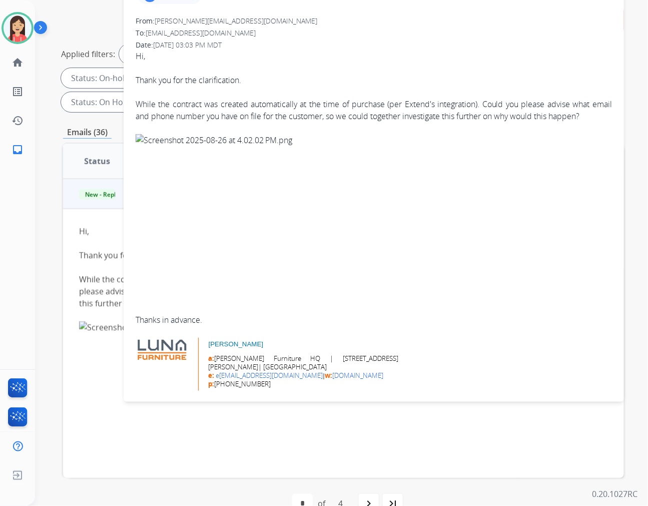
scroll to position [56, 0]
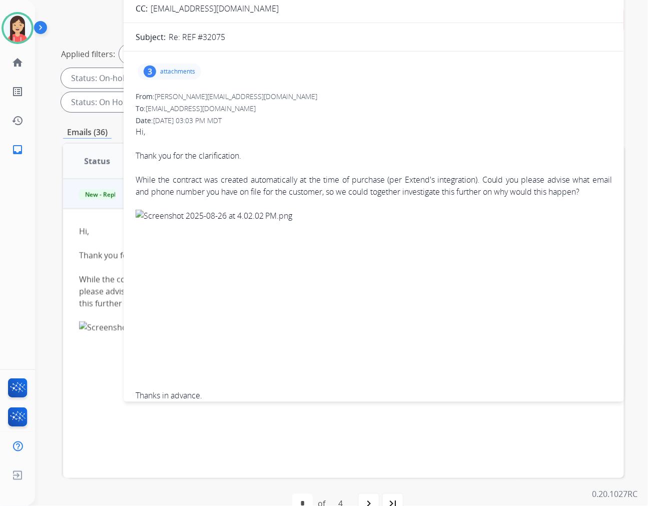
click at [178, 74] on p "attachments" at bounding box center [177, 72] width 35 height 8
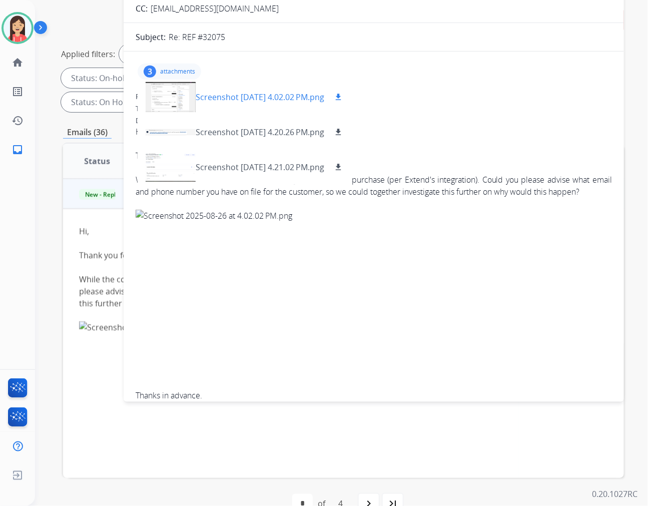
click at [247, 97] on p "Screenshot 2025-08-26 at 4.02.02 PM.png" at bounding box center [260, 97] width 129 height 12
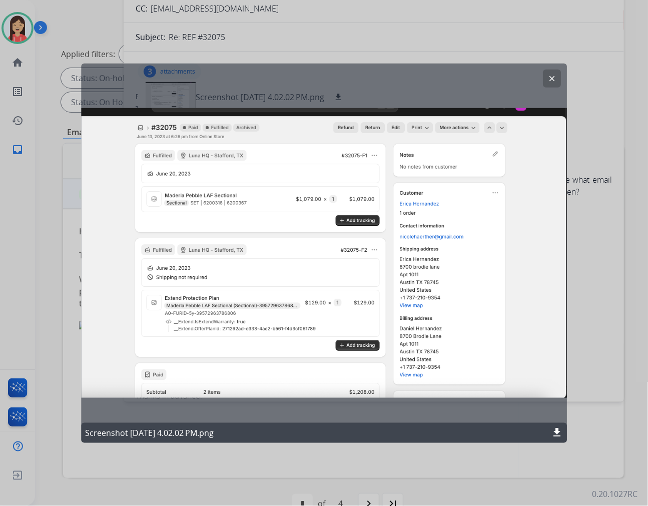
drag, startPoint x: 419, startPoint y: 243, endPoint x: 426, endPoint y: 243, distance: 6.5
click at [419, 243] on div "clear Screenshot 2025-08-26 at 4.02.02 PM.png download" at bounding box center [324, 252] width 486 height 379
click at [546, 77] on button "clear" at bounding box center [552, 78] width 18 height 18
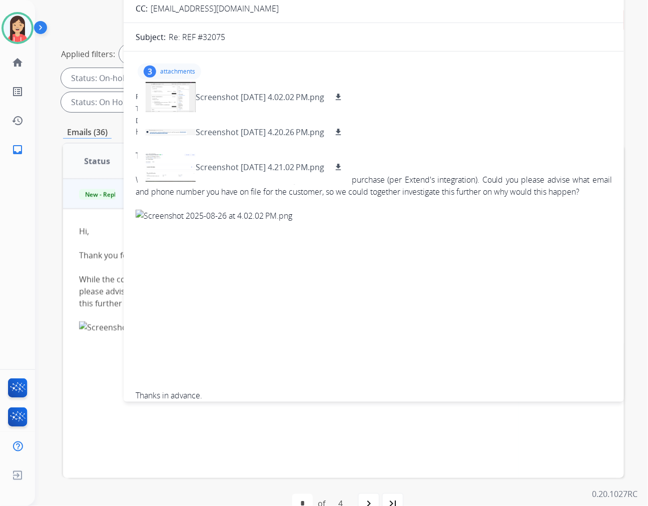
click at [172, 69] on p "attachments" at bounding box center [177, 72] width 35 height 8
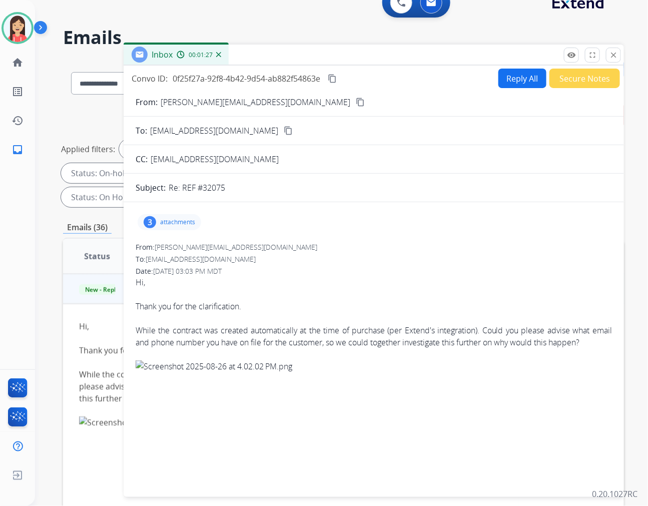
scroll to position [1, 0]
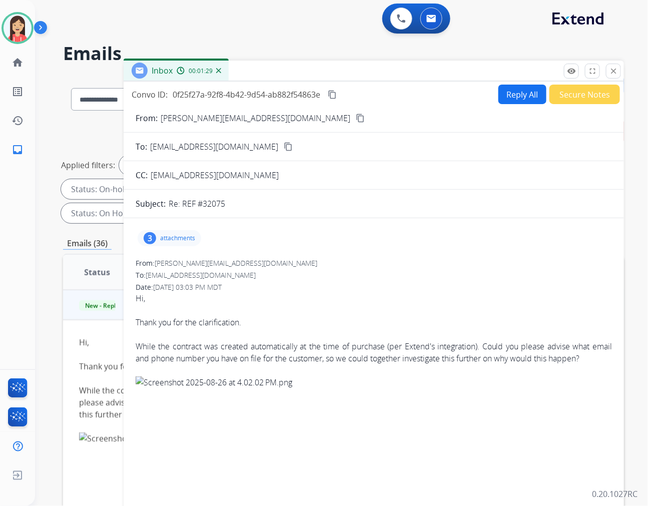
click at [506, 97] on button "Reply All" at bounding box center [522, 95] width 48 height 20
select select "**********"
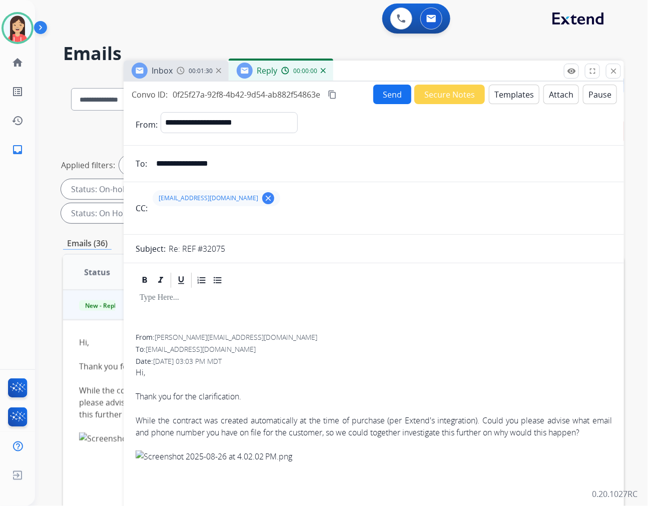
click at [506, 97] on button "Templates" at bounding box center [514, 95] width 51 height 20
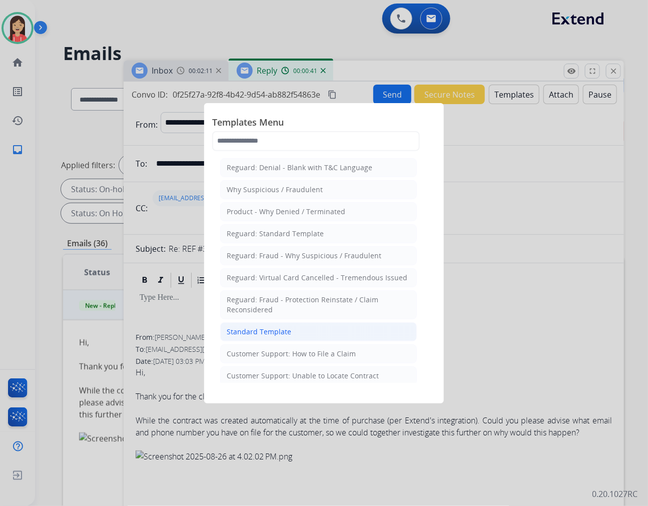
click at [274, 327] on div "Standard Template" at bounding box center [259, 332] width 65 height 10
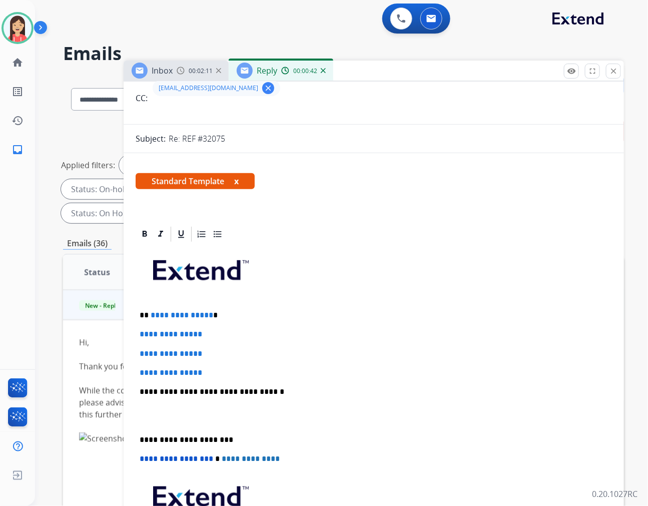
scroll to position [111, 0]
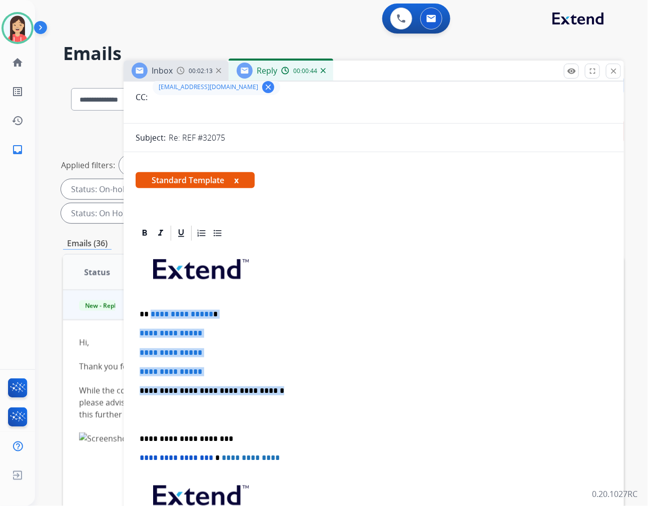
drag, startPoint x: 149, startPoint y: 314, endPoint x: 299, endPoint y: 381, distance: 164.0
click at [299, 381] on div "**********" at bounding box center [374, 414] width 476 height 344
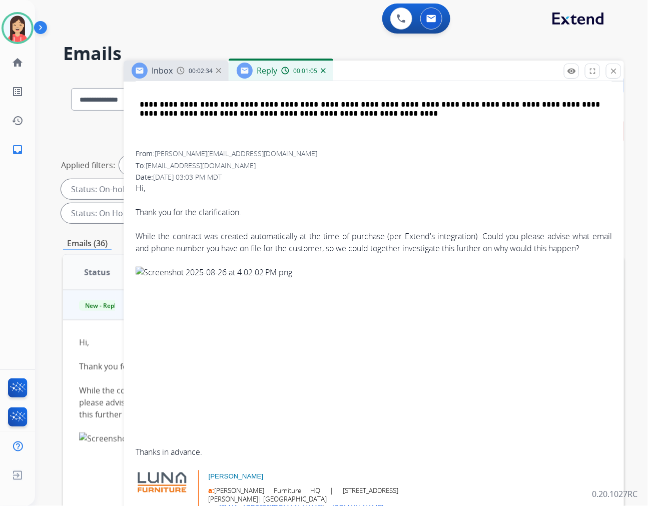
scroll to position [444, 0]
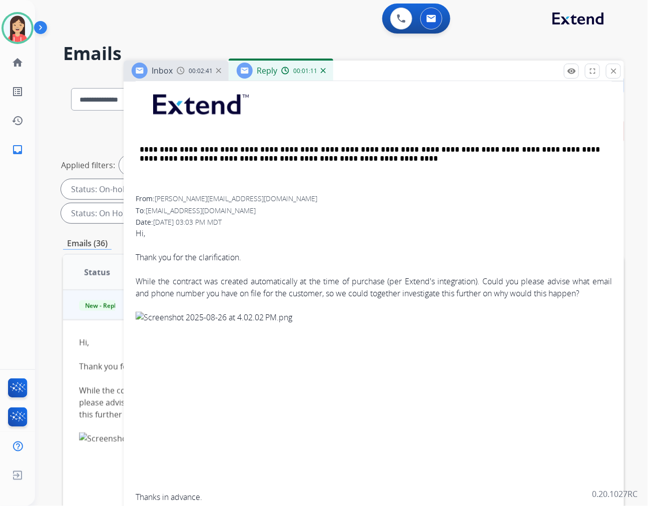
click at [310, 218] on div "Date: 08/26/2025 - 03:03 PM MDT" at bounding box center [374, 223] width 476 height 10
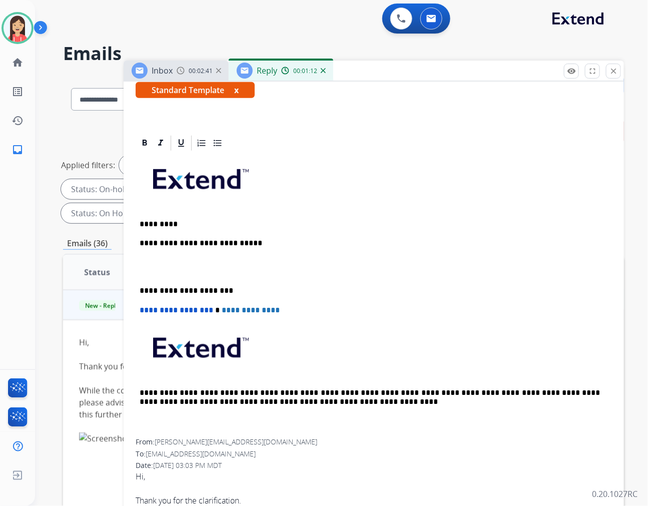
scroll to position [167, 0]
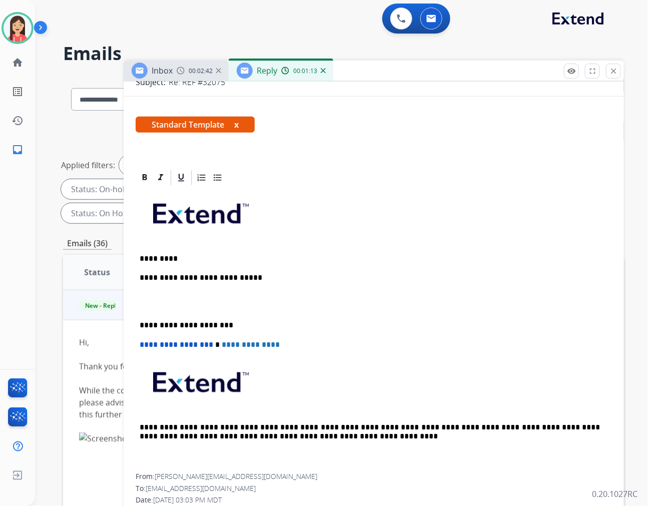
click at [271, 278] on p "**********" at bounding box center [370, 277] width 460 height 9
click at [394, 254] on p "*********" at bounding box center [370, 258] width 460 height 9
click at [399, 279] on p "**********" at bounding box center [370, 277] width 460 height 9
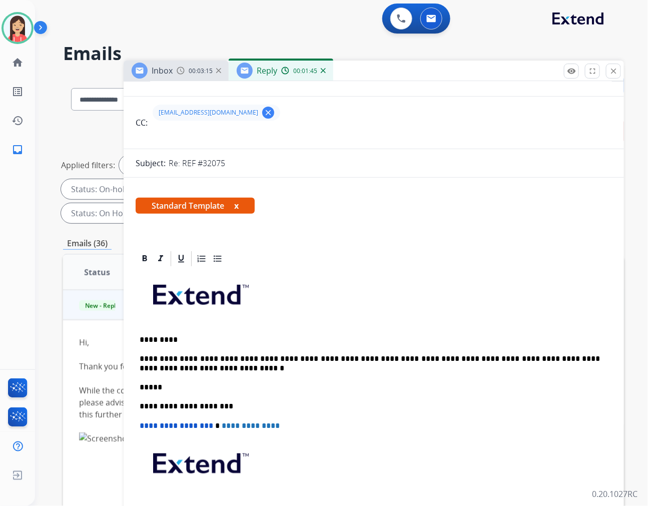
scroll to position [0, 0]
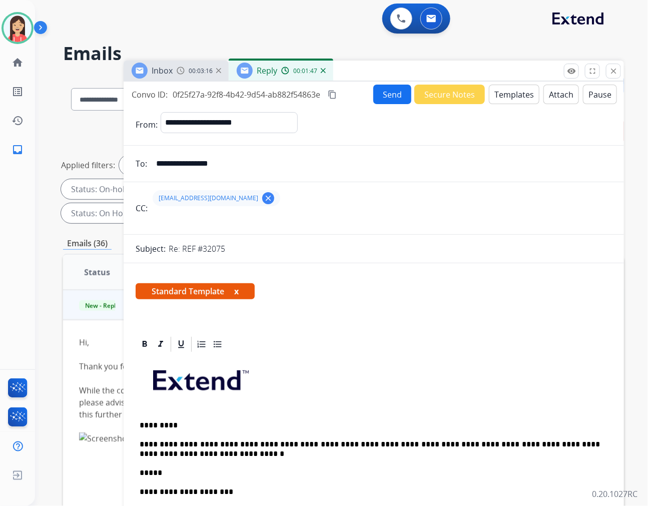
click at [381, 99] on button "Send" at bounding box center [392, 95] width 38 height 20
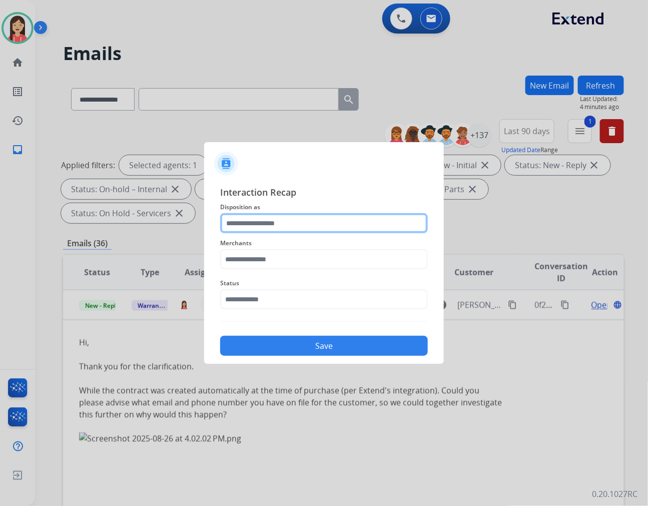
click at [282, 227] on input "text" at bounding box center [324, 223] width 208 height 20
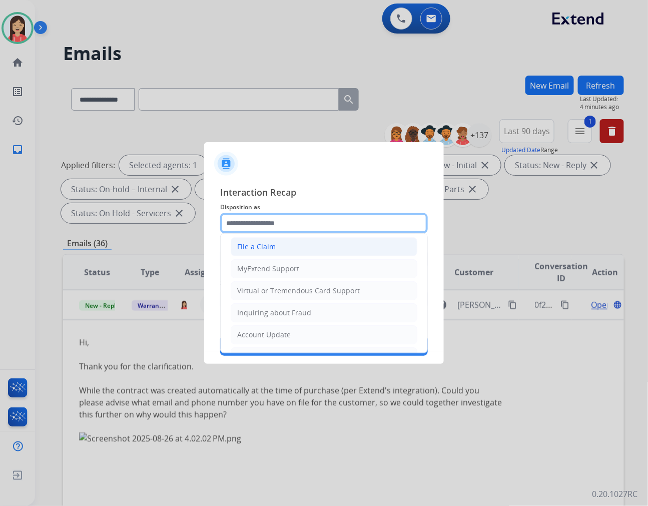
scroll to position [111, 0]
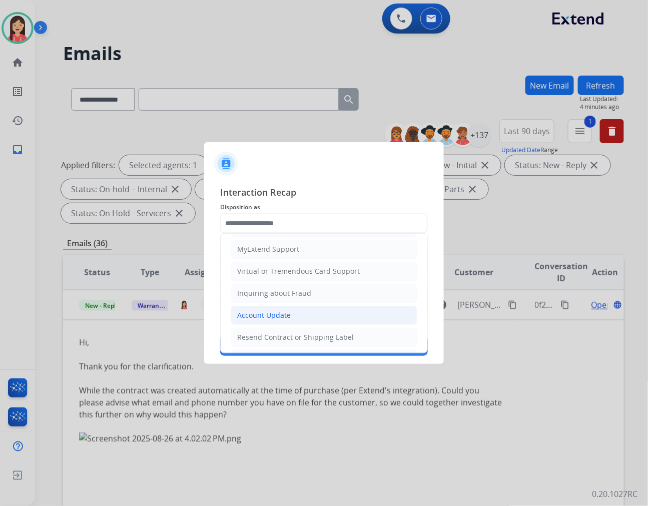
click at [274, 311] on div "Account Update" at bounding box center [264, 315] width 54 height 10
type input "**********"
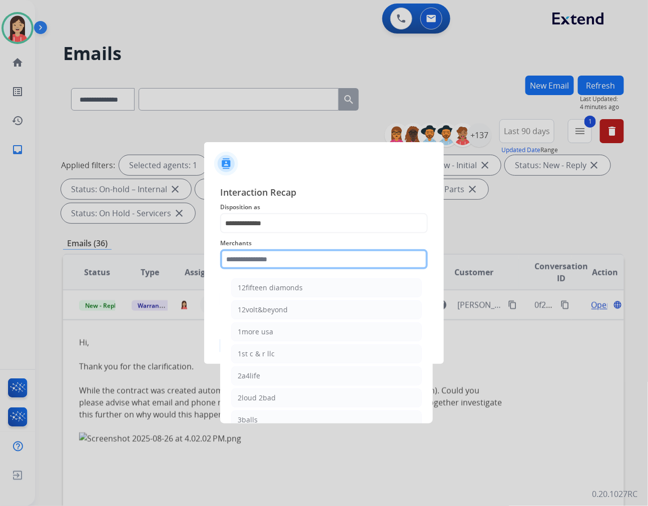
click at [267, 262] on input "text" at bounding box center [324, 259] width 208 height 20
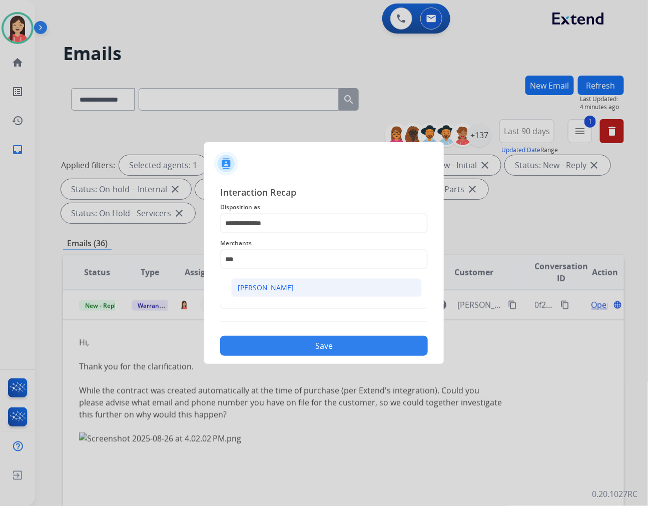
click at [265, 291] on li "[PERSON_NAME]" at bounding box center [326, 287] width 191 height 19
type input "****"
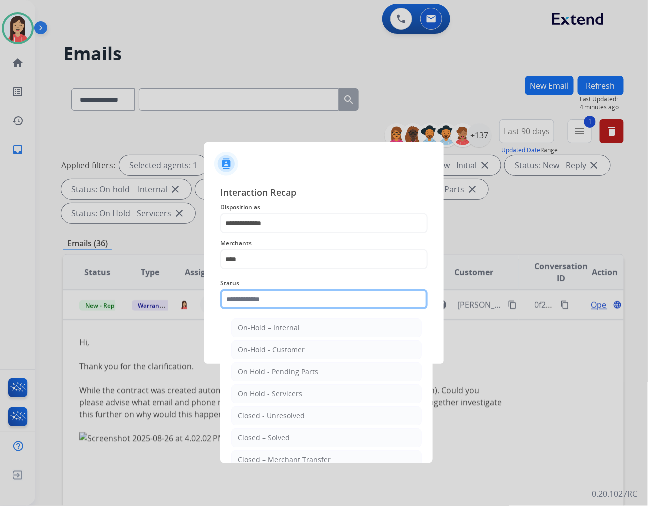
click at [264, 308] on input "text" at bounding box center [324, 299] width 208 height 20
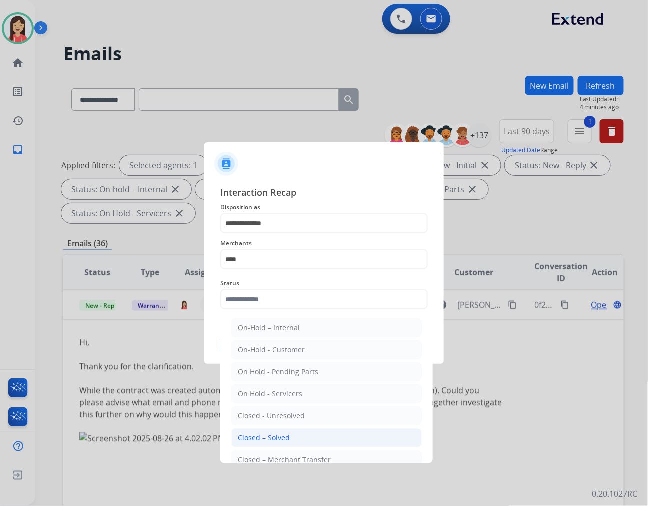
click at [269, 437] on div "Closed – Solved" at bounding box center [264, 438] width 52 height 10
type input "**********"
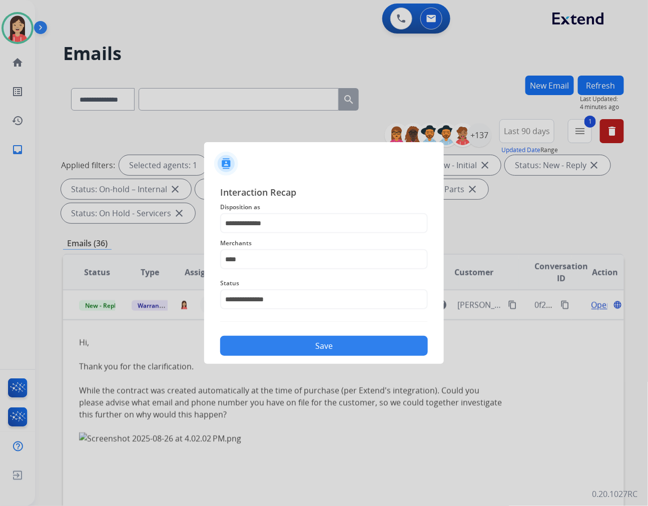
click at [306, 346] on button "Save" at bounding box center [324, 346] width 208 height 20
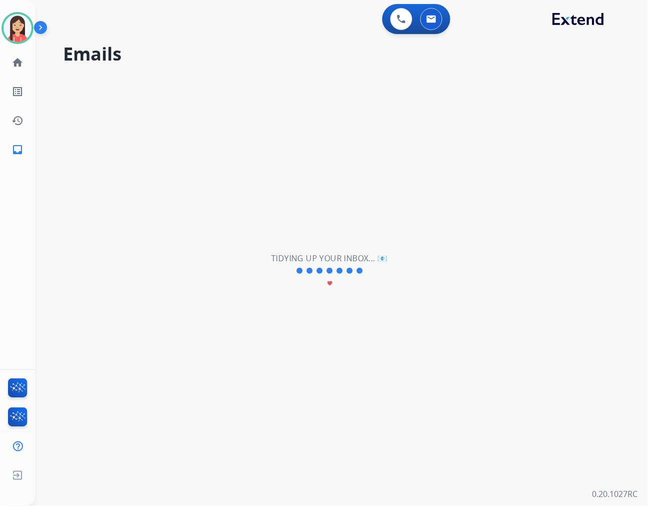
scroll to position [33, 0]
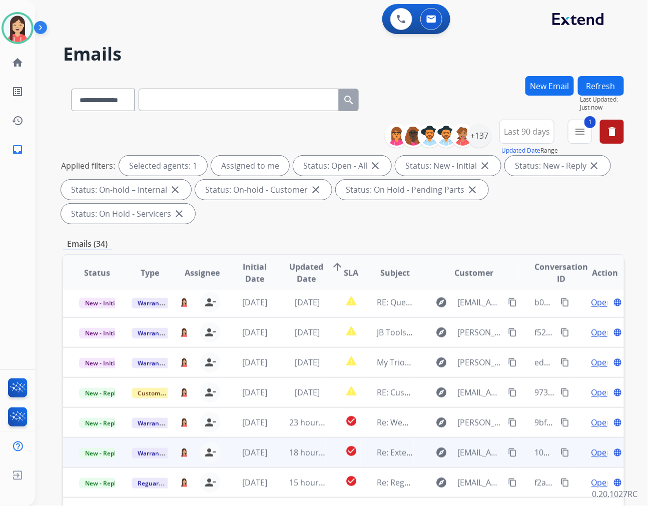
click at [257, 467] on td "3 weeks ago" at bounding box center [247, 482] width 53 height 30
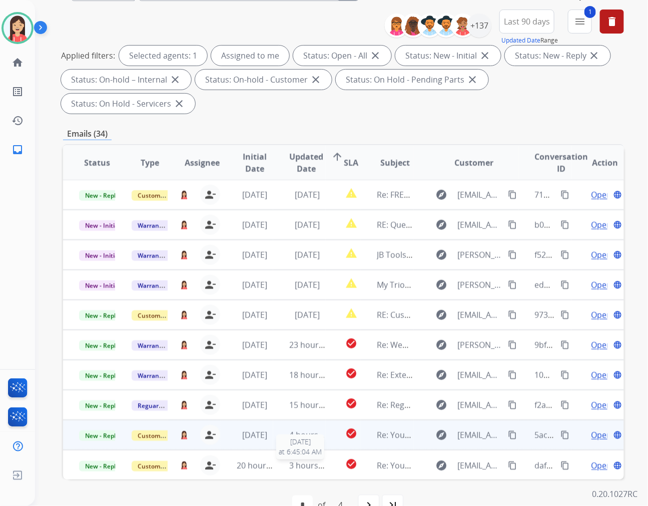
scroll to position [111, 0]
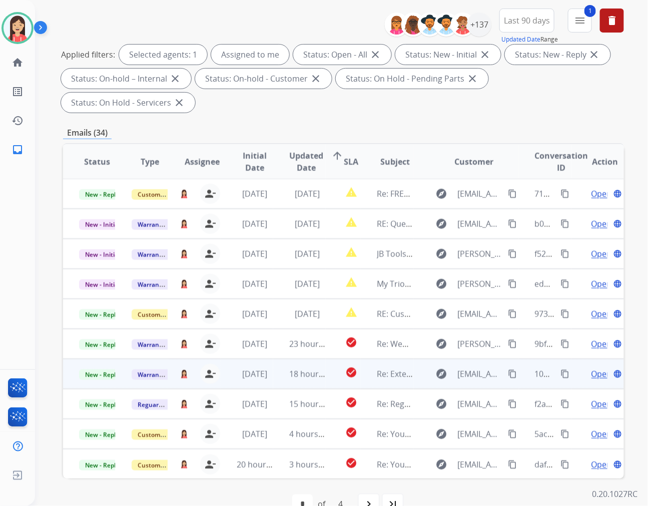
click at [273, 362] on td "18 hours ago" at bounding box center [299, 374] width 53 height 30
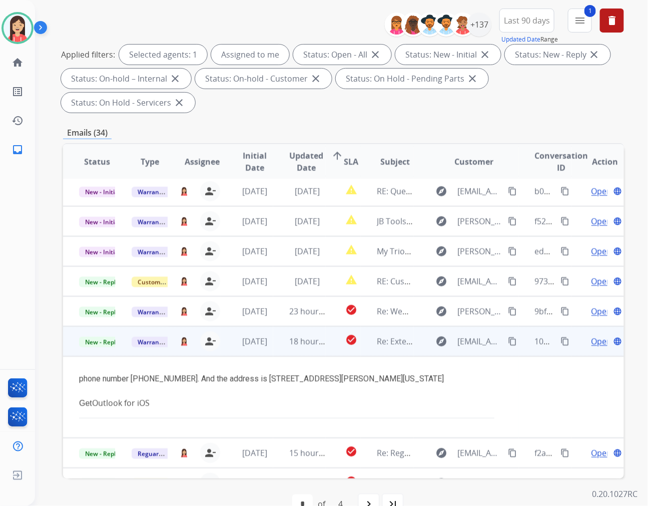
scroll to position [82, 0]
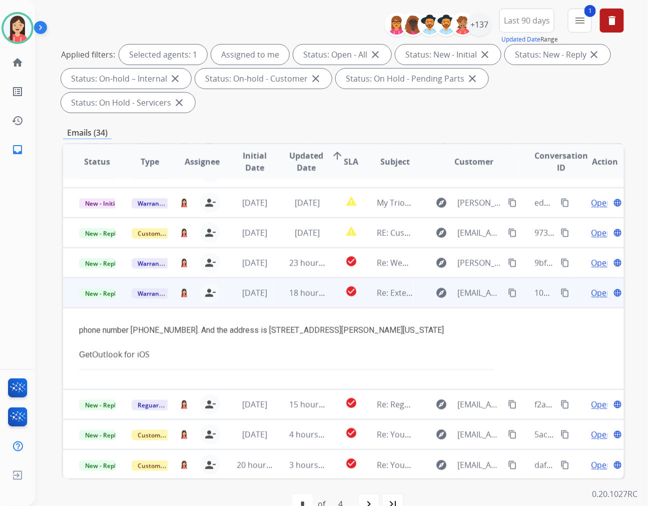
click at [592, 287] on span "Open" at bounding box center [602, 293] width 21 height 12
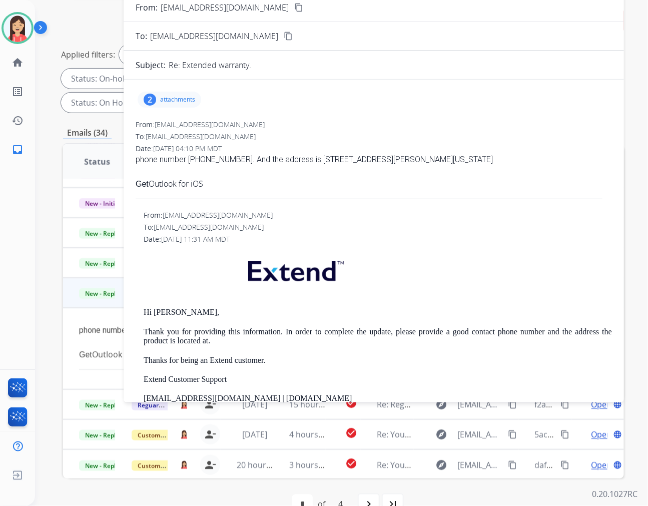
click at [196, 9] on p "[EMAIL_ADDRESS][DOMAIN_NAME]" at bounding box center [225, 8] width 128 height 12
copy p "From:"
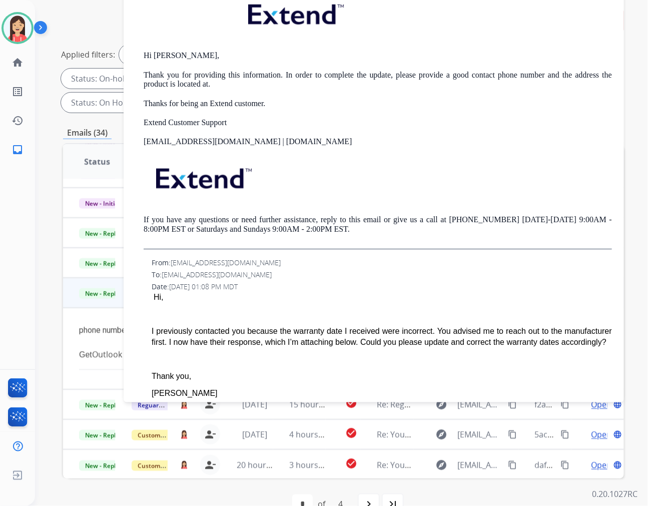
scroll to position [278, 0]
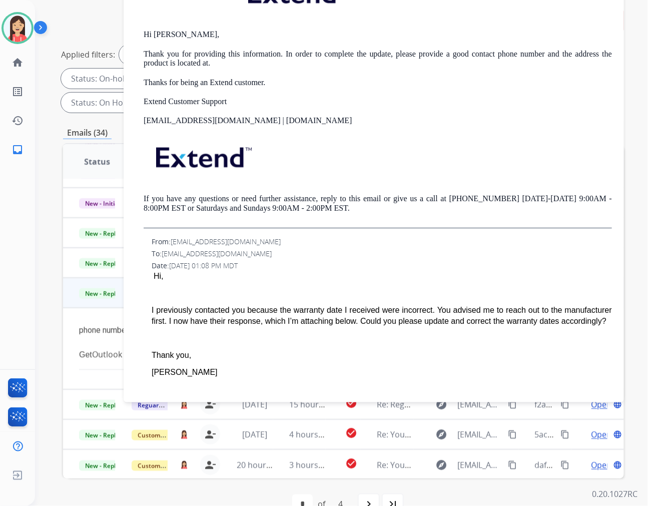
click at [368, 257] on div "To: [EMAIL_ADDRESS][DOMAIN_NAME]" at bounding box center [382, 254] width 460 height 10
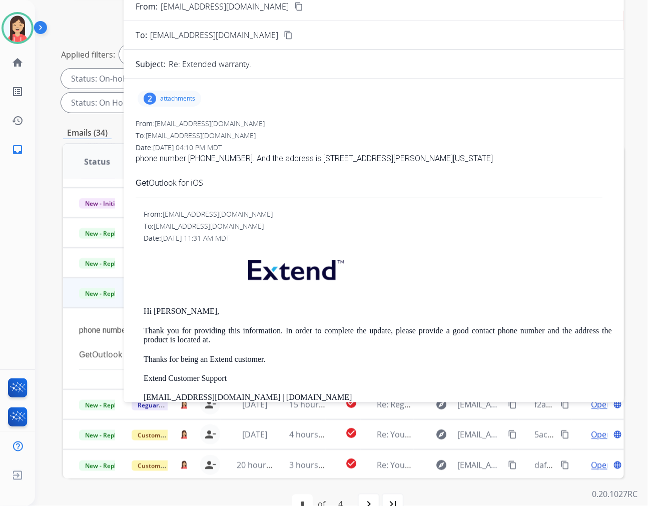
scroll to position [0, 0]
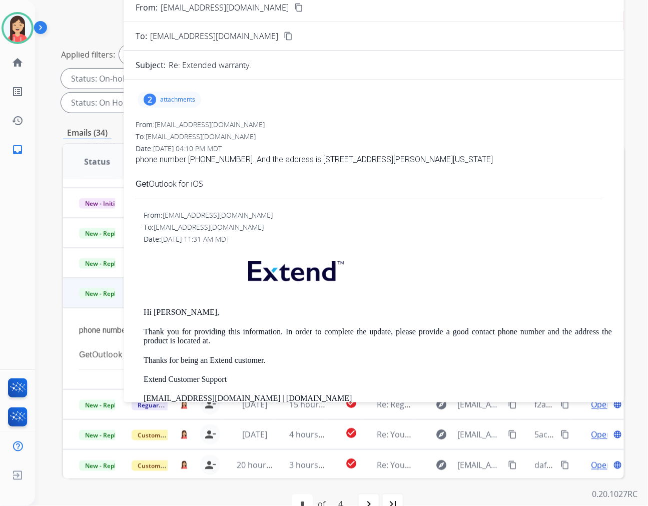
click at [179, 101] on p "attachments" at bounding box center [177, 100] width 35 height 8
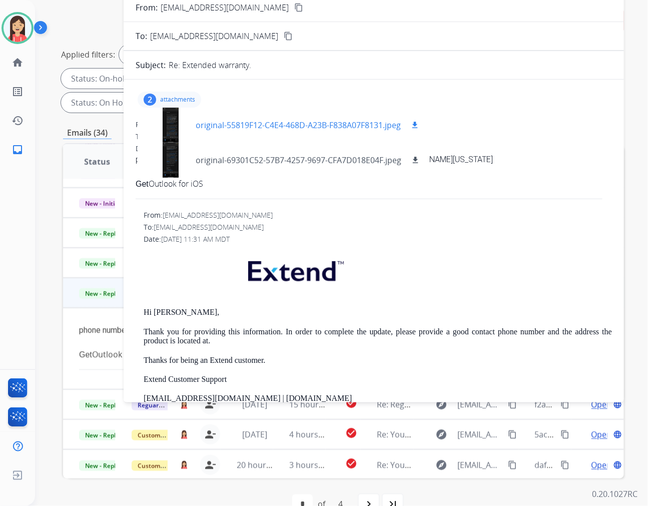
click at [418, 126] on mat-icon "download" at bounding box center [414, 125] width 9 height 9
click at [337, 227] on div "To: gisi64@hotmail.com" at bounding box center [378, 227] width 468 height 10
click at [188, 96] on p "attachments" at bounding box center [177, 100] width 35 height 8
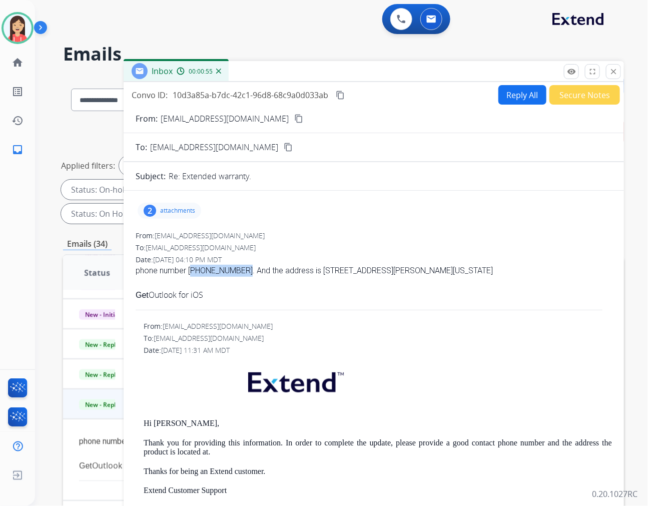
drag, startPoint x: 189, startPoint y: 271, endPoint x: 239, endPoint y: 275, distance: 50.7
click at [239, 275] on div "phone number [PHONE_NUMBER]. And the address is [STREET_ADDRESS][PERSON_NAME][U…" at bounding box center [374, 271] width 476 height 12
copy div "(469) 9543119"
click at [368, 270] on div "phone number [PHONE_NUMBER]. And the address is [STREET_ADDRESS][PERSON_NAME][U…" at bounding box center [374, 271] width 476 height 12
click at [330, 270] on div "phone number [PHONE_NUMBER]. And the address is [STREET_ADDRESS][PERSON_NAME][U…" at bounding box center [374, 271] width 476 height 12
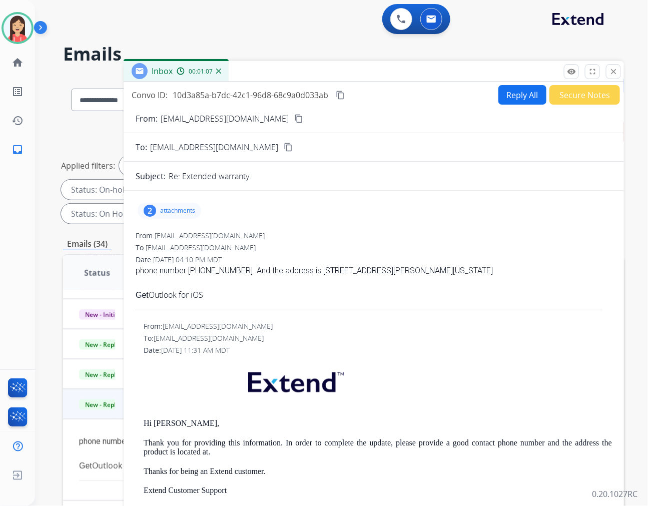
click at [315, 269] on div "phone number [PHONE_NUMBER]. And the address is [STREET_ADDRESS][PERSON_NAME][U…" at bounding box center [374, 271] width 476 height 12
drag, startPoint x: 314, startPoint y: 273, endPoint x: 381, endPoint y: 272, distance: 67.1
click at [379, 272] on div "phone number [PHONE_NUMBER]. And the address is [STREET_ADDRESS][PERSON_NAME][U…" at bounding box center [374, 271] width 476 height 12
click at [381, 271] on div "phone number [PHONE_NUMBER]. And the address is [STREET_ADDRESS][PERSON_NAME][U…" at bounding box center [374, 271] width 476 height 12
drag, startPoint x: 312, startPoint y: 271, endPoint x: 448, endPoint y: 271, distance: 136.1
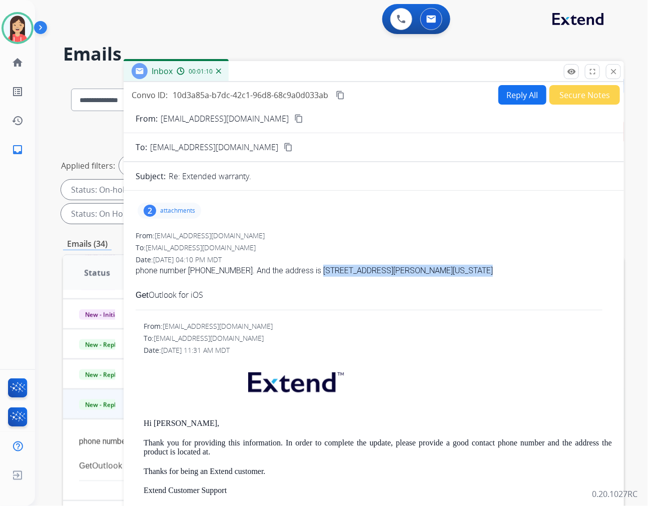
click at [448, 271] on div "phone number [PHONE_NUMBER]. And the address is [STREET_ADDRESS][PERSON_NAME][U…" at bounding box center [374, 271] width 476 height 12
copy div "4173 Clary Dr, The Colony, Texas, 75056"
click at [378, 303] on span "phone number (469) 9543119. And the address is 4173 Clary Dr, The Colony, Texas…" at bounding box center [374, 289] width 476 height 49
drag, startPoint x: 144, startPoint y: 422, endPoint x: 179, endPoint y: 420, distance: 34.6
click at [179, 420] on p "Hi [PERSON_NAME]," at bounding box center [378, 423] width 468 height 9
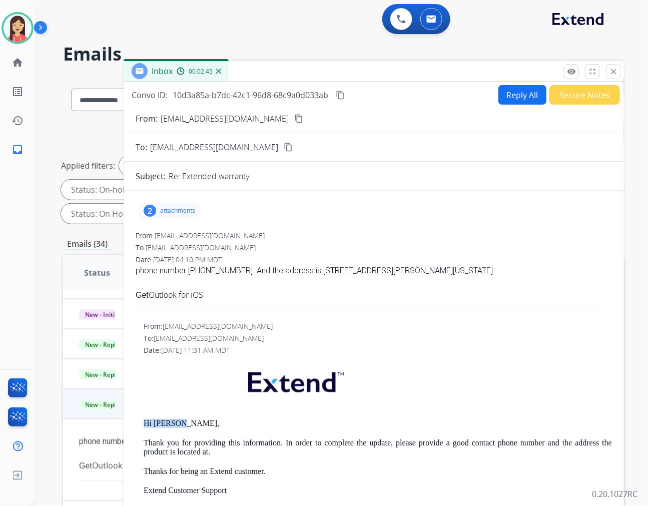
copy p "Hi [PERSON_NAME],"
click at [502, 101] on button "Reply All" at bounding box center [522, 95] width 48 height 20
select select "**********"
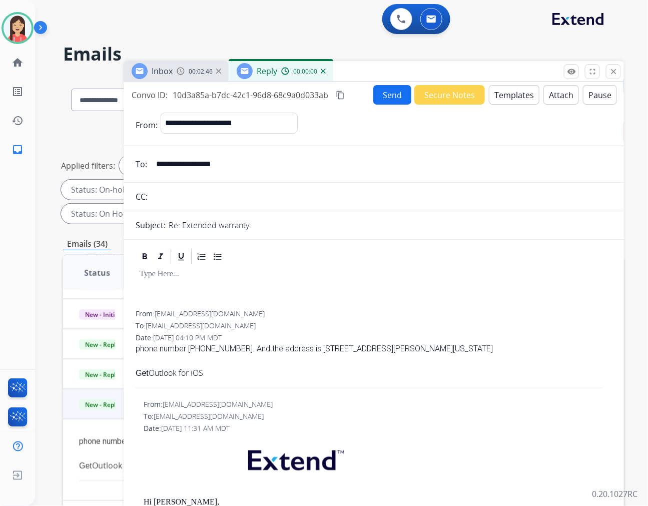
click at [509, 99] on button "Templates" at bounding box center [514, 95] width 51 height 20
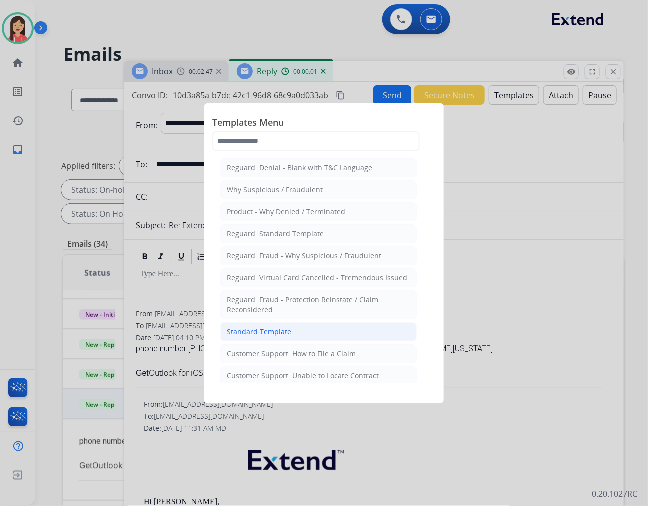
click at [285, 329] on div "Standard Template" at bounding box center [259, 332] width 65 height 10
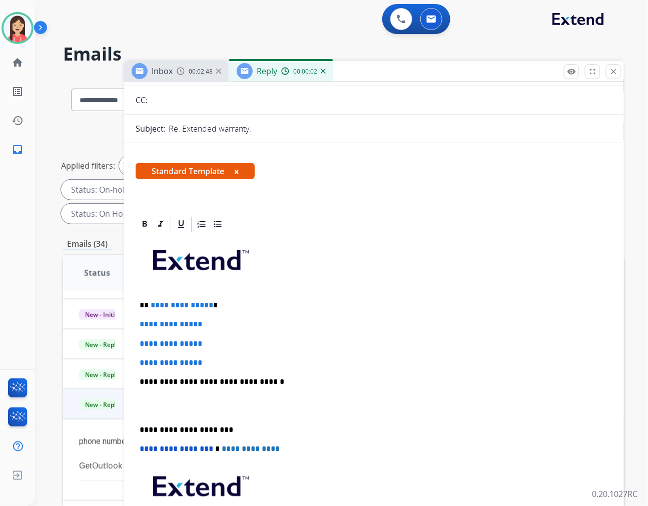
scroll to position [111, 0]
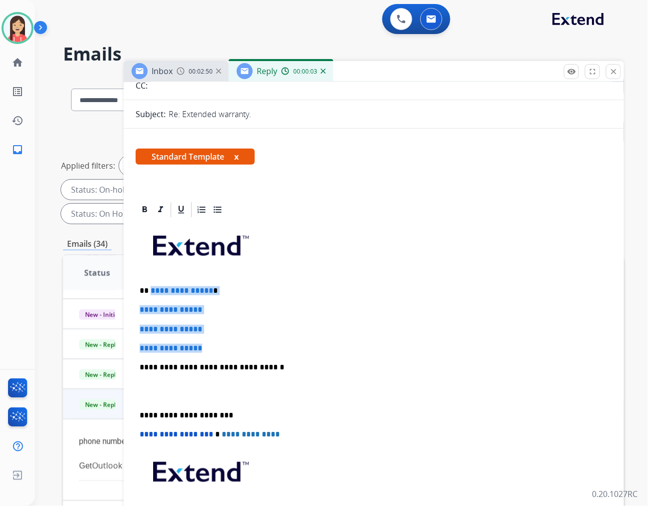
drag, startPoint x: 151, startPoint y: 291, endPoint x: 268, endPoint y: 345, distance: 129.6
click at [268, 345] on div "**********" at bounding box center [374, 391] width 476 height 344
click at [281, 349] on p "**********" at bounding box center [374, 348] width 468 height 9
drag, startPoint x: 213, startPoint y: 347, endPoint x: 113, endPoint y: 292, distance: 114.7
click at [113, 292] on div "**********" at bounding box center [343, 359] width 561 height 566
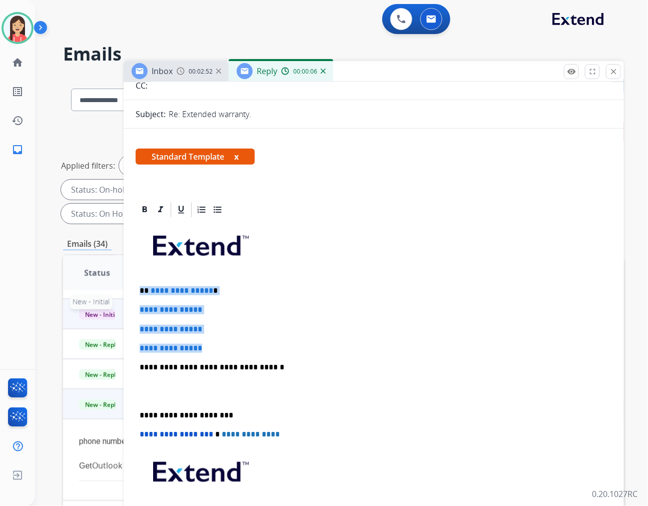
paste div
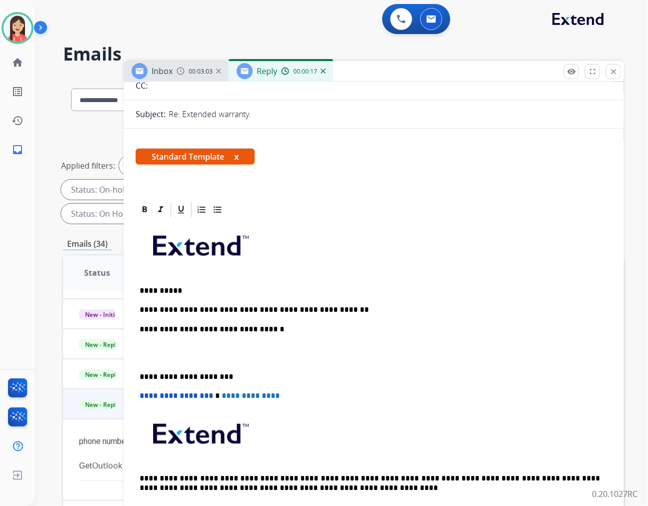
click at [172, 355] on p at bounding box center [374, 353] width 468 height 19
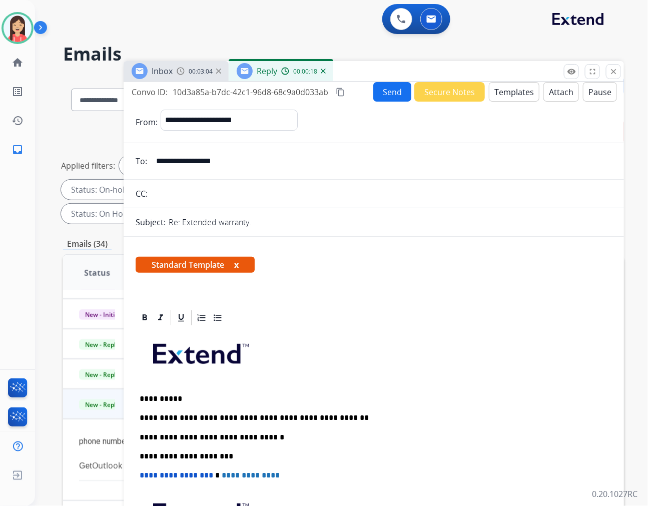
scroll to position [0, 0]
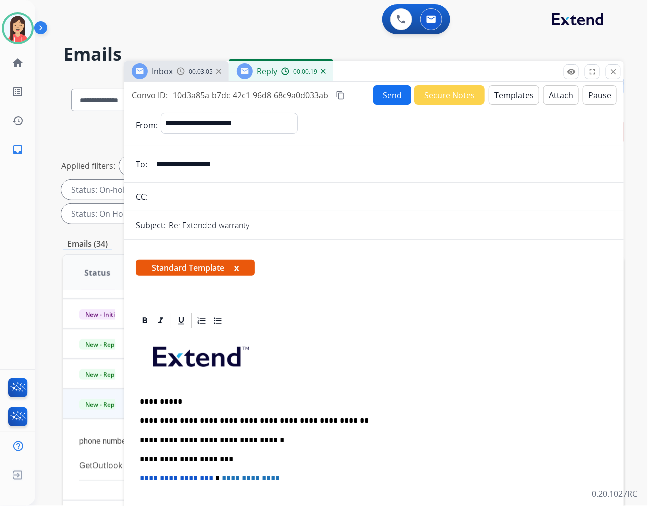
click at [277, 98] on span "10d3a85a-b7dc-42c1-96d8-68c9a0d033ab" at bounding box center [251, 95] width 156 height 11
copy div "10d3a85a-b7dc-42c1-96d8-68c9a0d033ab content_copy"
click at [385, 93] on button "Send" at bounding box center [392, 95] width 38 height 20
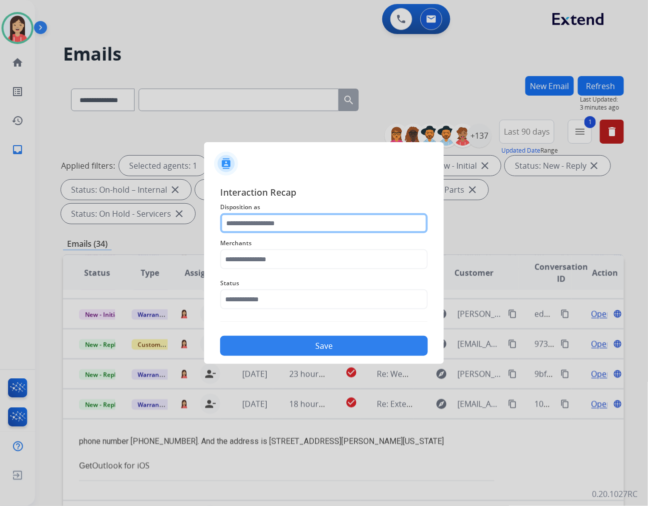
click at [275, 215] on input "text" at bounding box center [324, 223] width 208 height 20
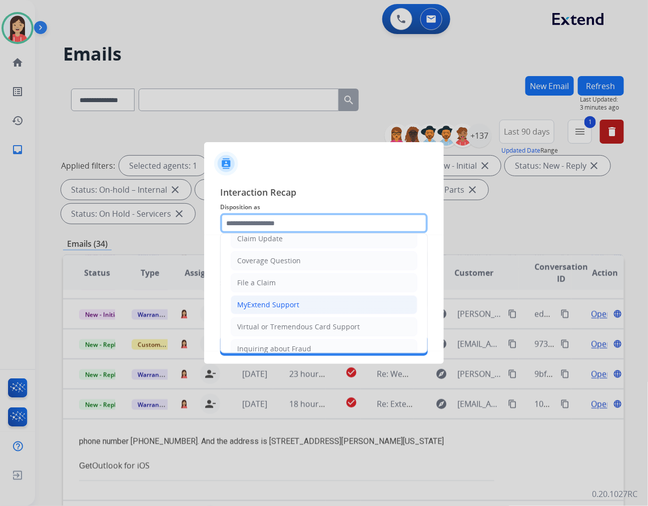
scroll to position [111, 0]
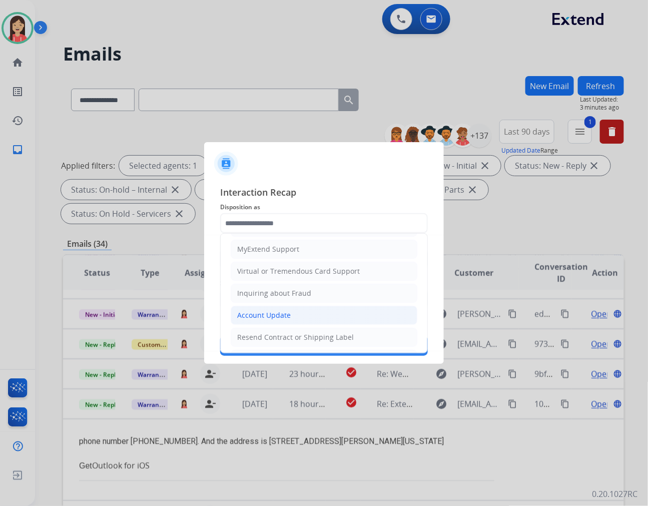
click at [265, 312] on div "Account Update" at bounding box center [264, 315] width 54 height 10
type input "**********"
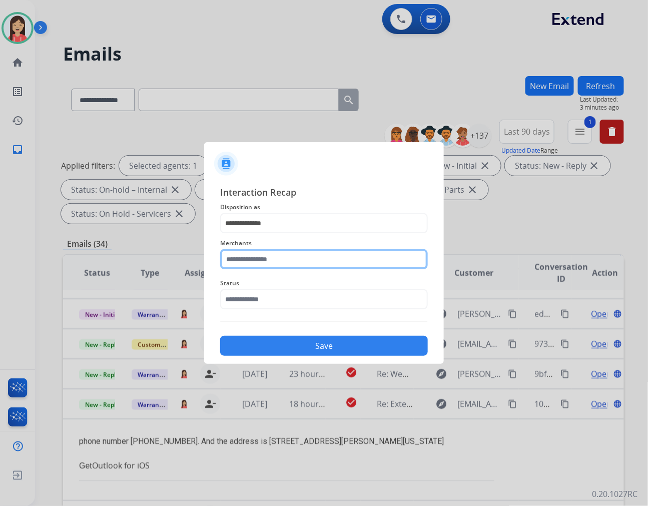
click at [283, 263] on input "text" at bounding box center [324, 259] width 208 height 20
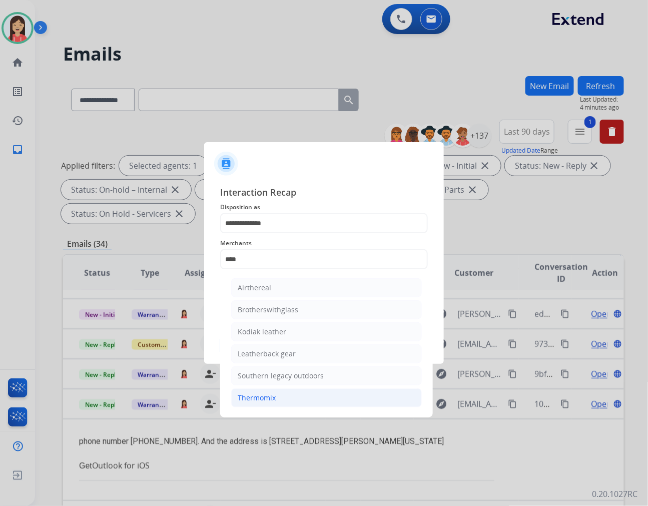
click at [260, 398] on div "Thermomix" at bounding box center [257, 398] width 38 height 10
type input "*********"
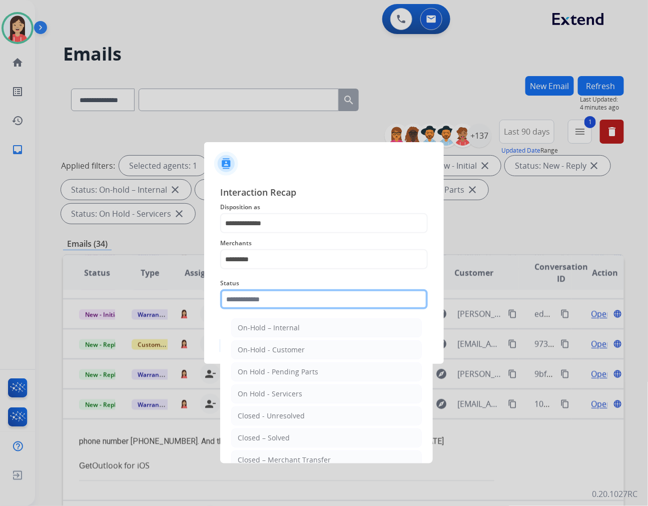
click at [289, 298] on input "text" at bounding box center [324, 299] width 208 height 20
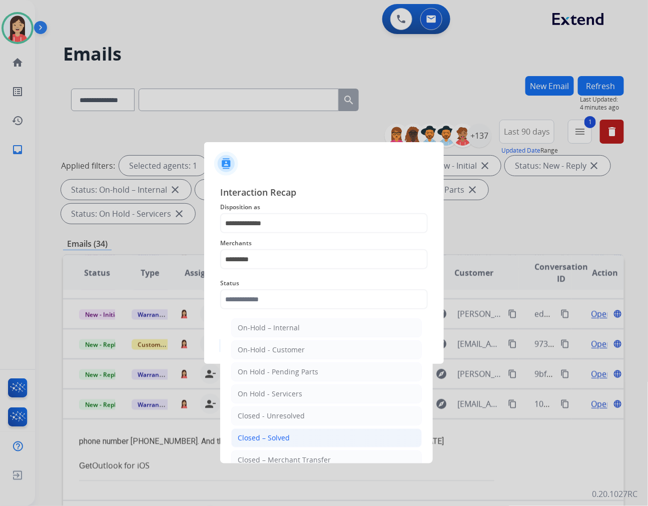
click at [283, 436] on div "Closed – Solved" at bounding box center [264, 438] width 52 height 10
type input "**********"
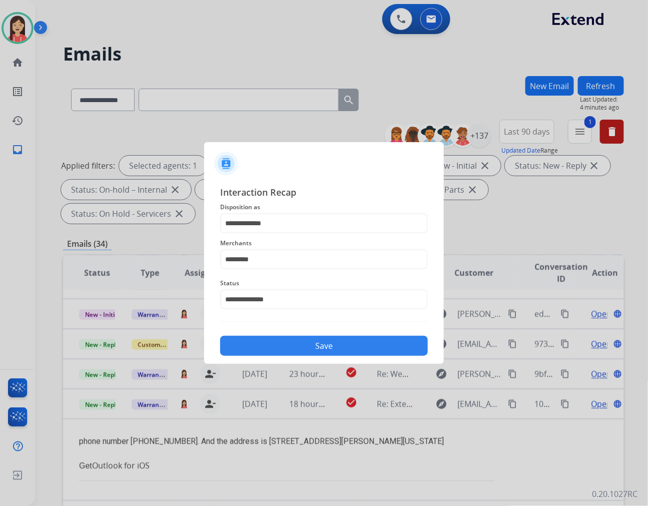
click at [316, 341] on button "Save" at bounding box center [324, 346] width 208 height 20
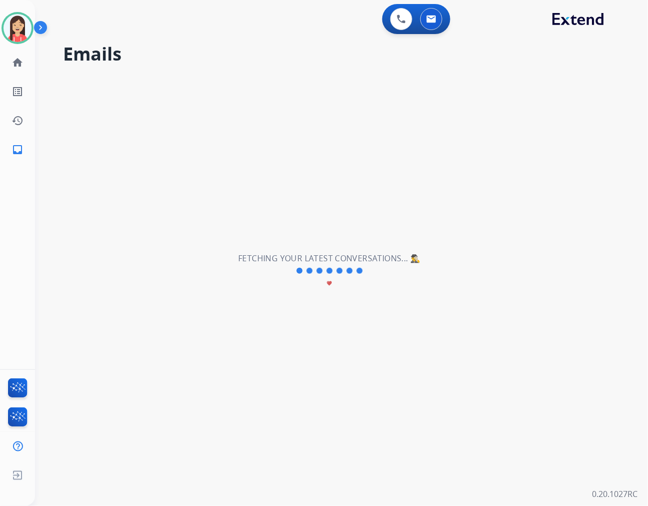
scroll to position [33, 0]
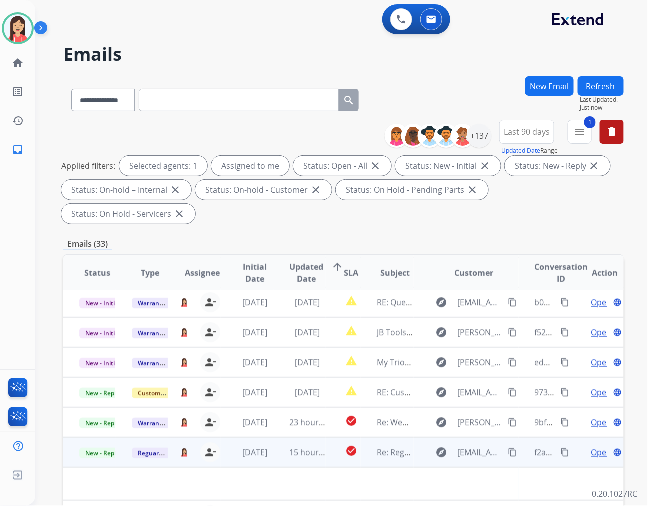
click at [282, 437] on td "15 hours ago" at bounding box center [299, 452] width 53 height 30
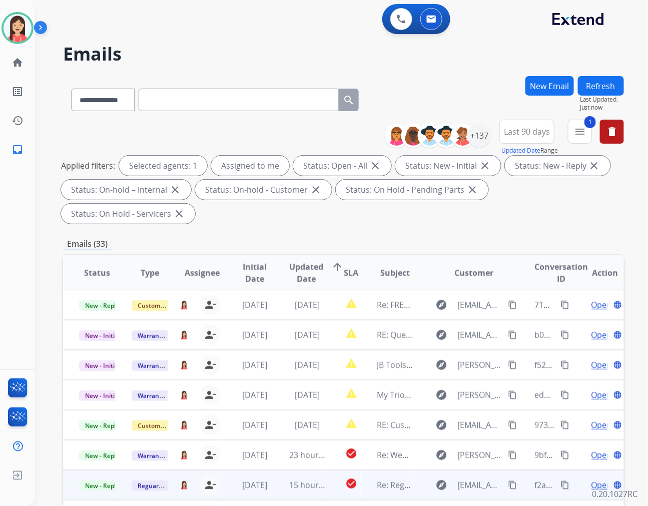
click at [592, 479] on span "Open" at bounding box center [602, 485] width 21 height 12
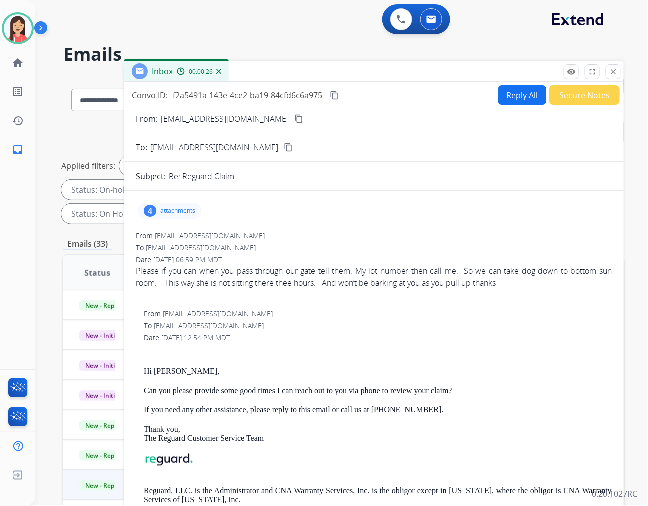
click at [173, 206] on div "4 attachments" at bounding box center [170, 211] width 64 height 16
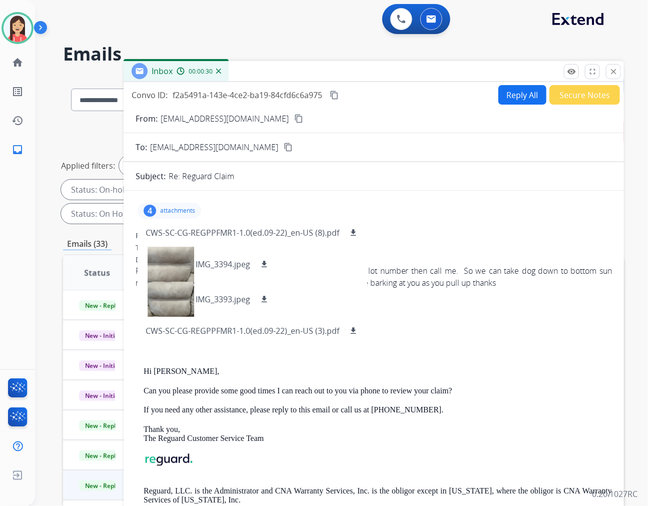
click at [173, 206] on div "4 attachments CWS-SC-CG-REGPPFMR1-1.0(ed.09-22)_en-US (8).pdf download IMG_3394…" at bounding box center [170, 211] width 64 height 16
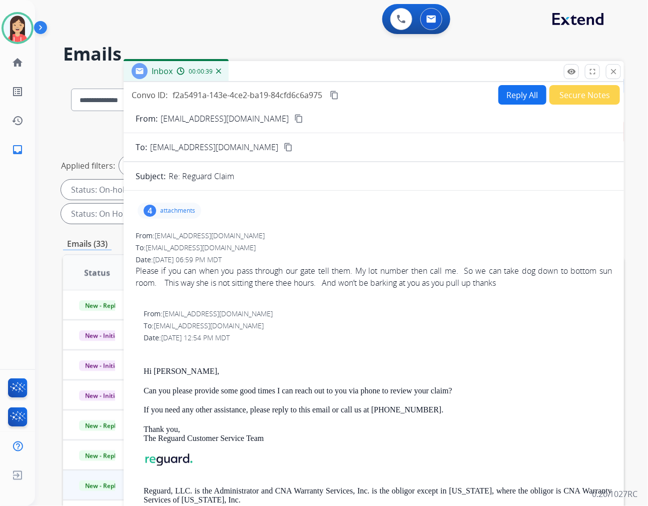
click at [507, 95] on button "Reply All" at bounding box center [522, 95] width 48 height 20
select select "**********"
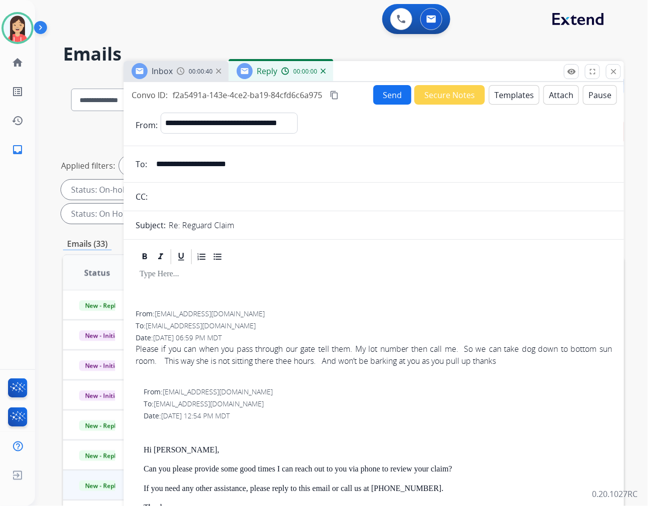
click at [507, 95] on button "Templates" at bounding box center [514, 95] width 51 height 20
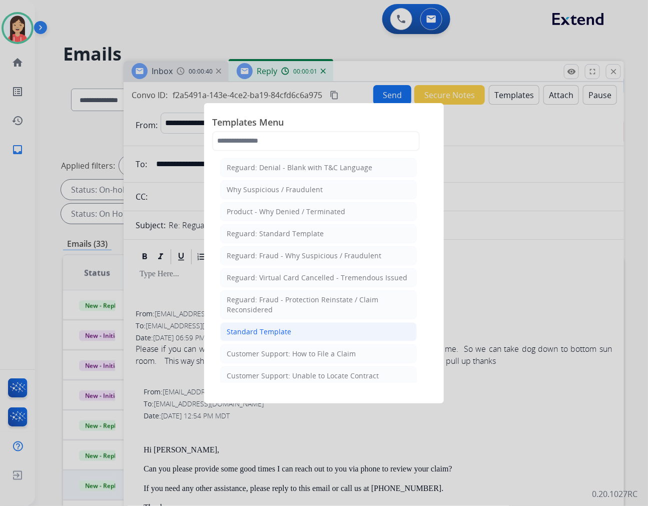
click at [236, 333] on div "Standard Template" at bounding box center [259, 332] width 65 height 10
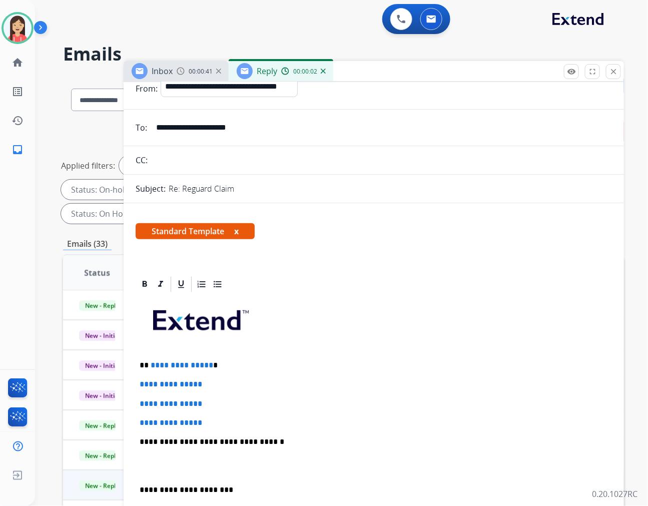
scroll to position [56, 0]
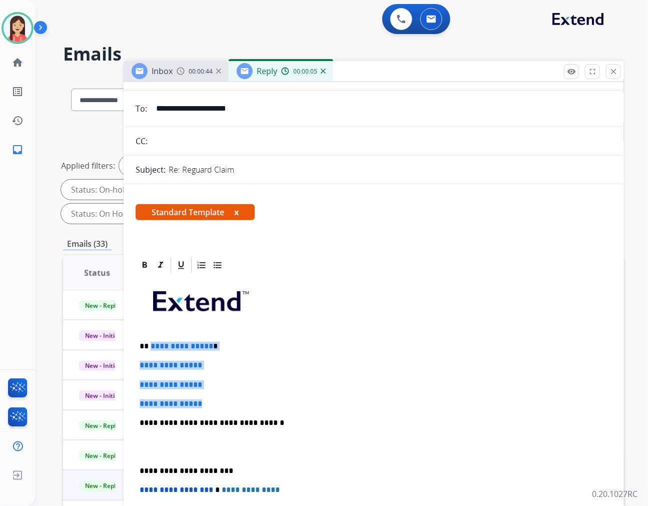
drag, startPoint x: 149, startPoint y: 347, endPoint x: 251, endPoint y: 406, distance: 117.7
click at [251, 406] on div "**********" at bounding box center [374, 446] width 476 height 344
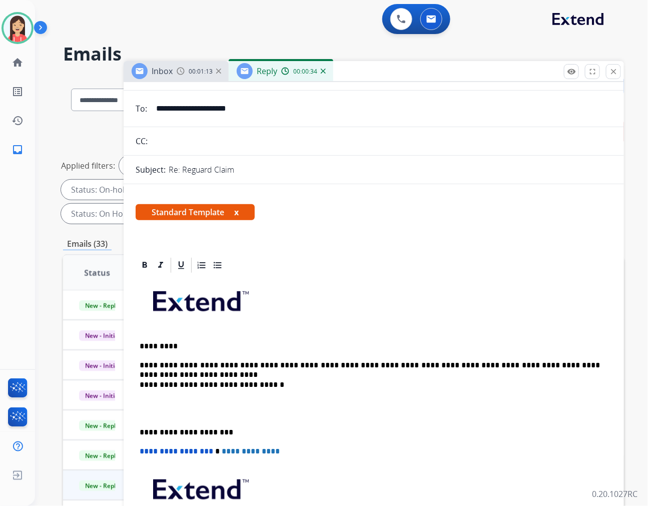
click at [148, 409] on p at bounding box center [374, 408] width 468 height 19
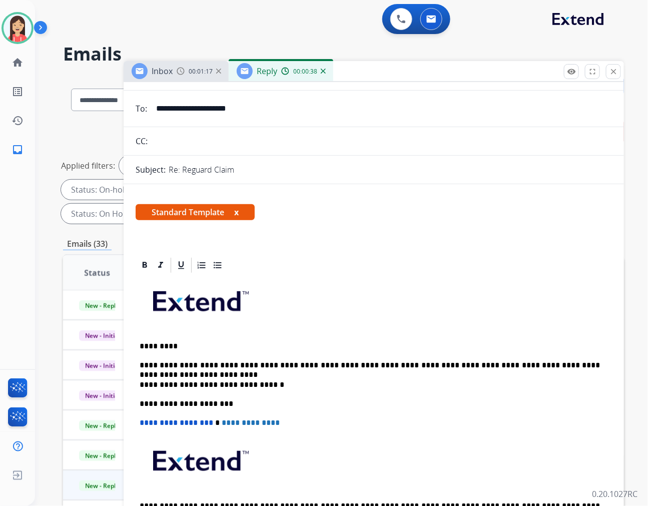
drag, startPoint x: 135, startPoint y: 365, endPoint x: 236, endPoint y: 351, distance: 102.1
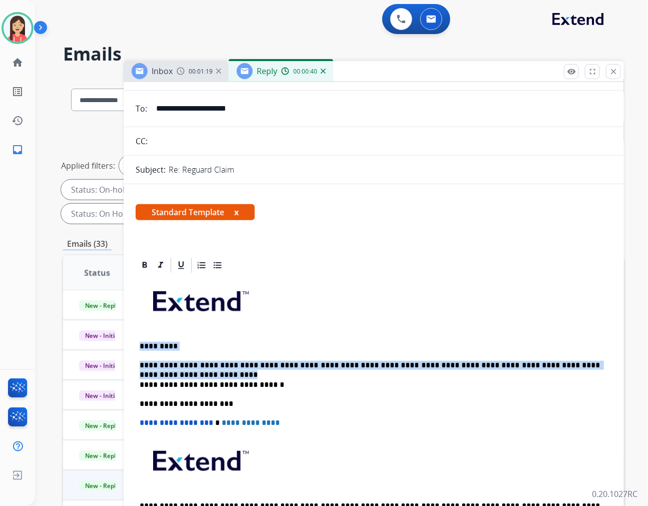
drag, startPoint x: 603, startPoint y: 363, endPoint x: 127, endPoint y: 342, distance: 476.9
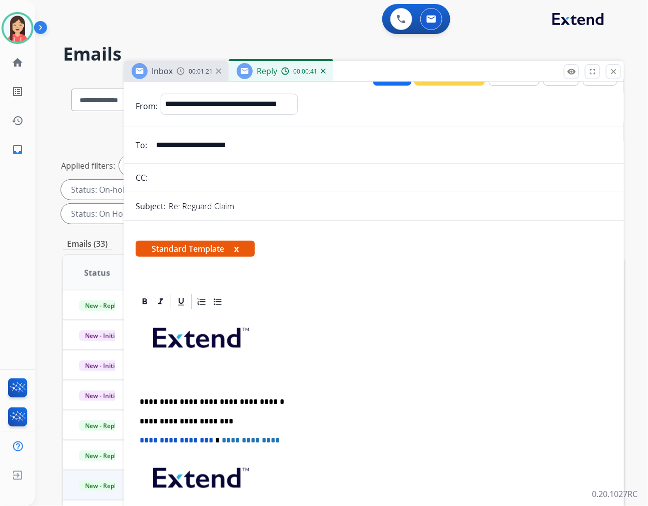
scroll to position [0, 0]
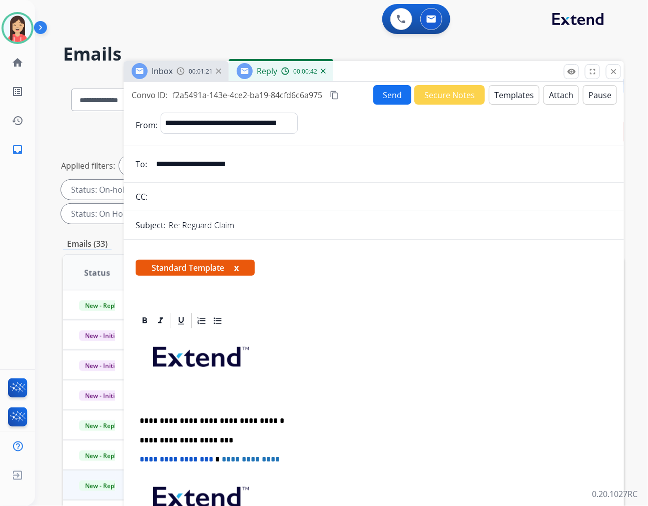
click at [512, 97] on button "Templates" at bounding box center [514, 95] width 51 height 20
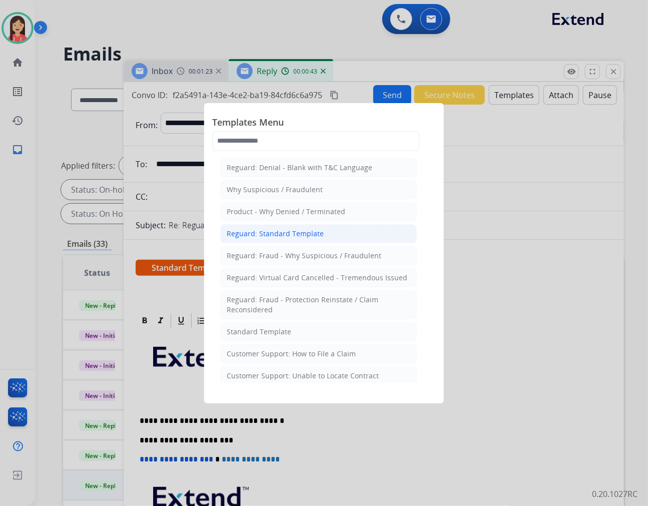
click at [273, 237] on div "Reguard: Standard Template" at bounding box center [275, 234] width 97 height 10
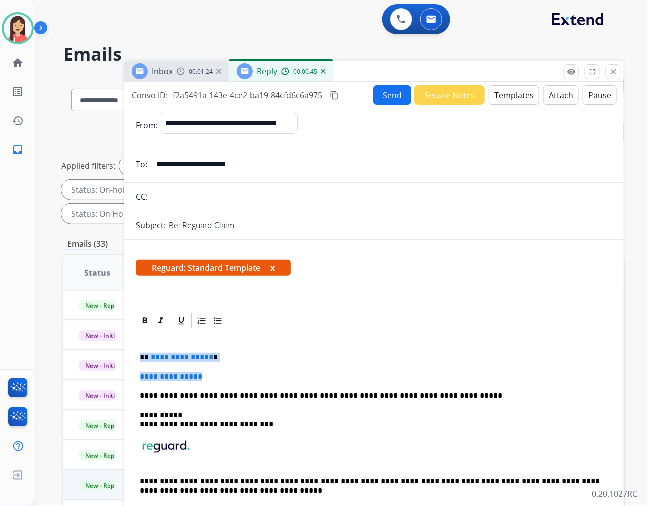
drag, startPoint x: 209, startPoint y: 376, endPoint x: 131, endPoint y: 357, distance: 80.8
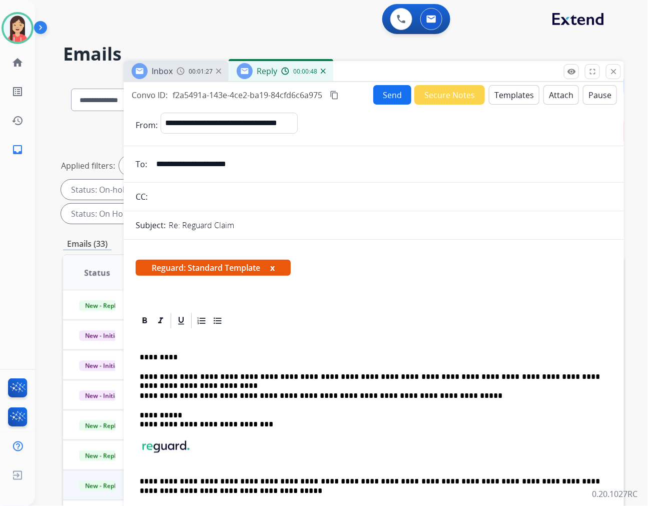
click at [390, 96] on button "Send" at bounding box center [392, 95] width 38 height 20
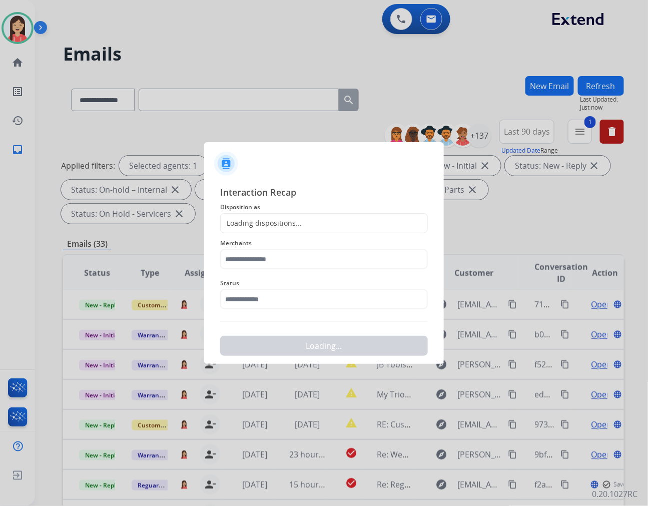
scroll to position [1, 0]
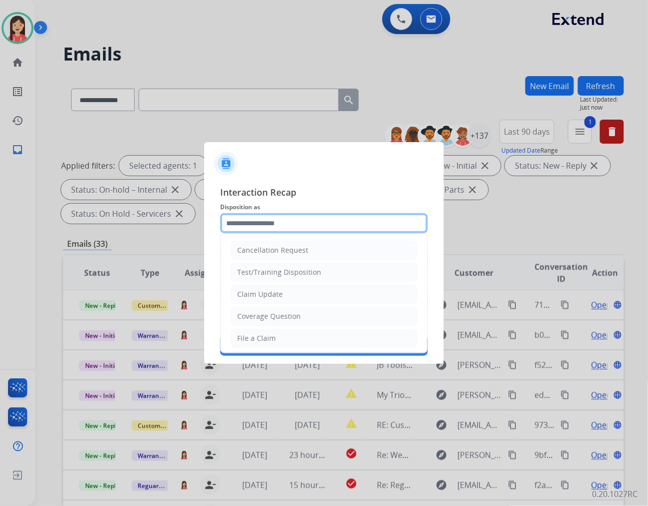
click at [318, 229] on input "text" at bounding box center [324, 223] width 208 height 20
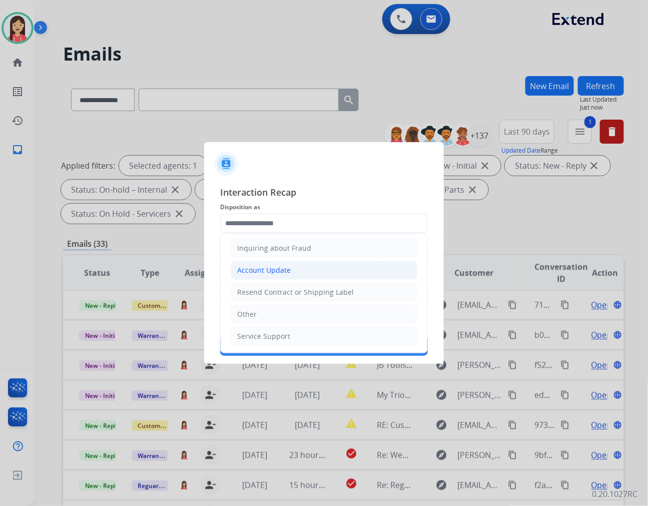
click at [276, 270] on div "Account Update" at bounding box center [264, 270] width 54 height 10
type input "**********"
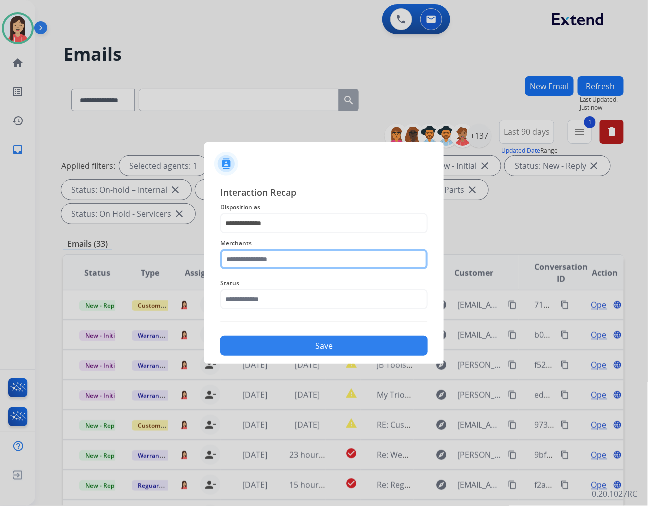
click at [276, 253] on input "text" at bounding box center [324, 259] width 208 height 20
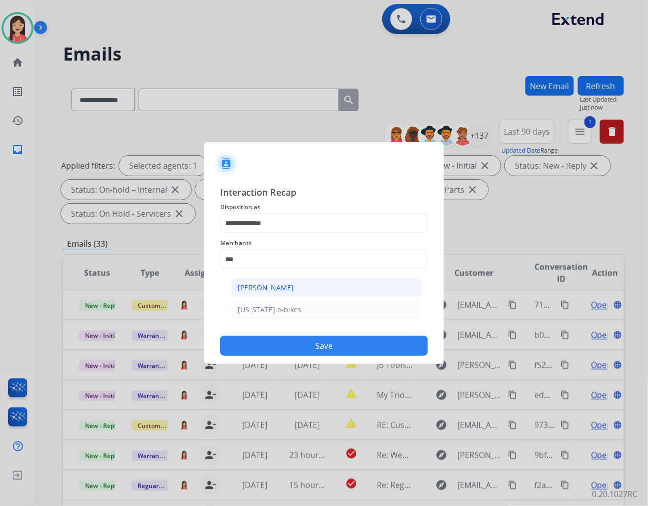
click at [275, 281] on li "[PERSON_NAME]" at bounding box center [326, 287] width 191 height 19
type input "**********"
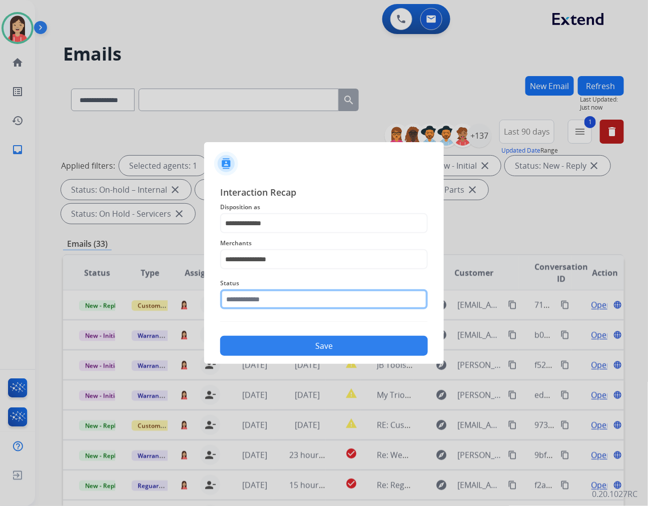
click at [277, 302] on input "text" at bounding box center [324, 299] width 208 height 20
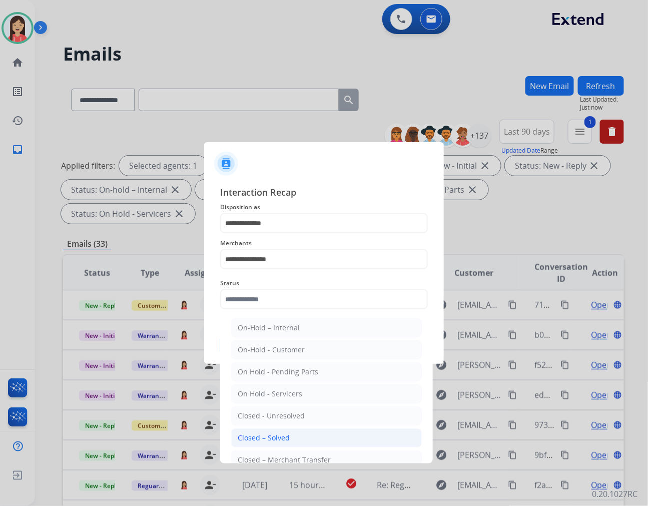
click at [292, 428] on li "Closed – Solved" at bounding box center [326, 437] width 191 height 19
type input "**********"
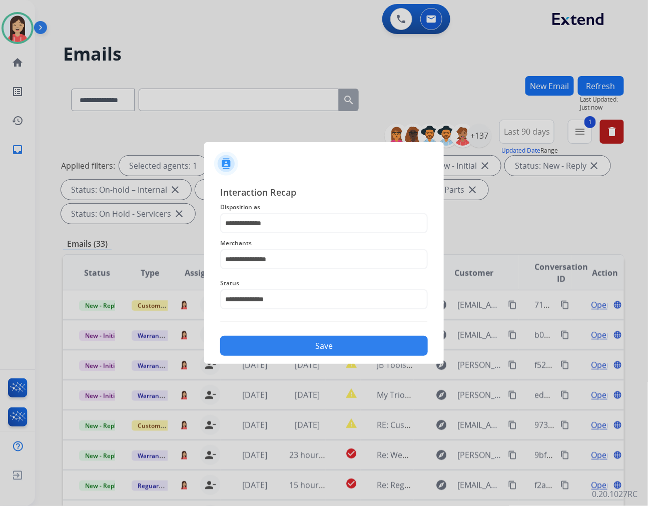
click at [306, 353] on button "Save" at bounding box center [324, 346] width 208 height 20
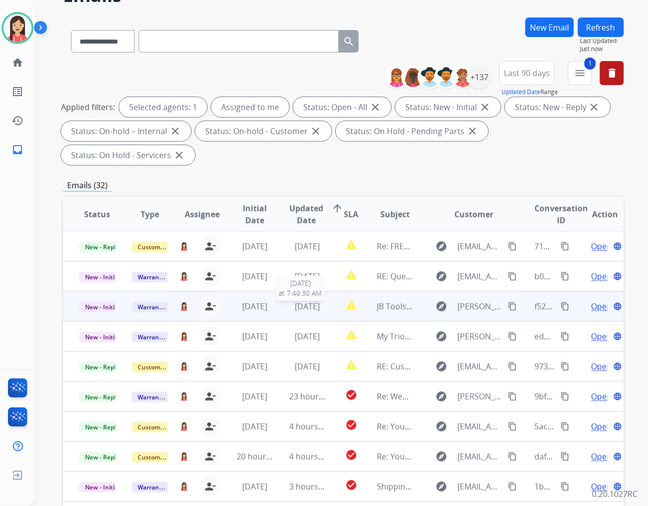
scroll to position [112, 0]
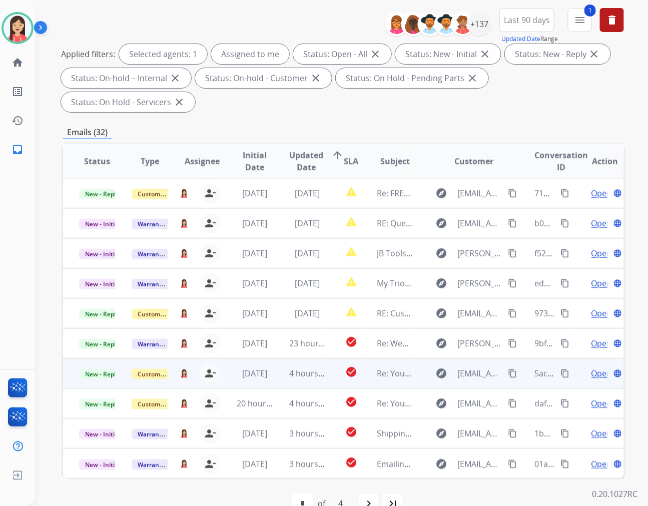
click at [281, 359] on td "4 hours ago" at bounding box center [299, 373] width 53 height 30
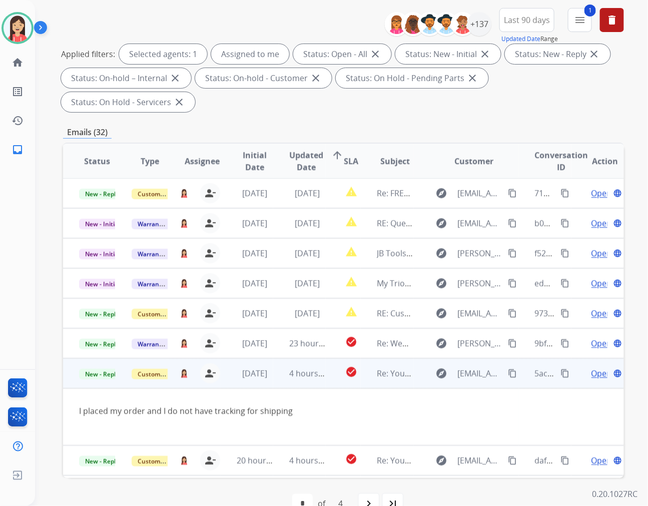
scroll to position [57, 0]
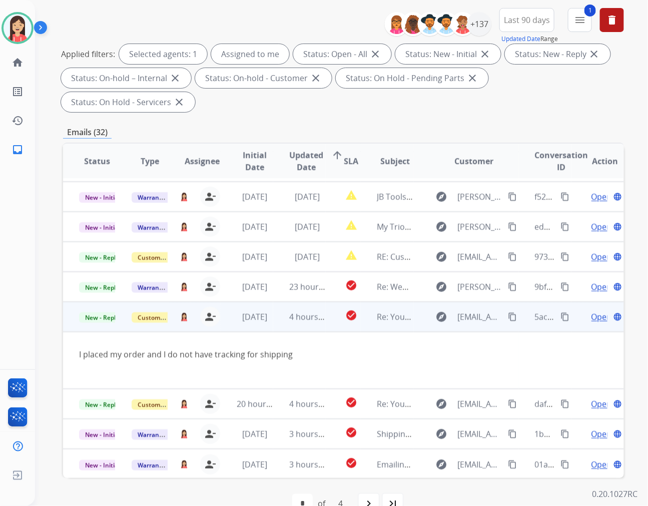
click at [592, 311] on span "Open" at bounding box center [602, 317] width 21 height 12
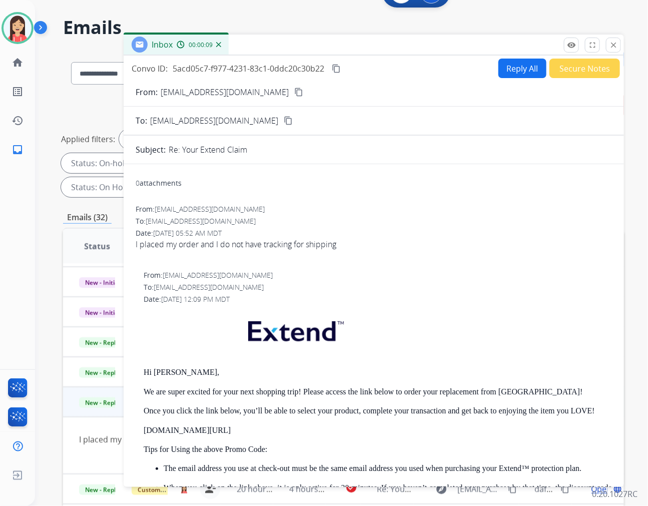
scroll to position [1, 0]
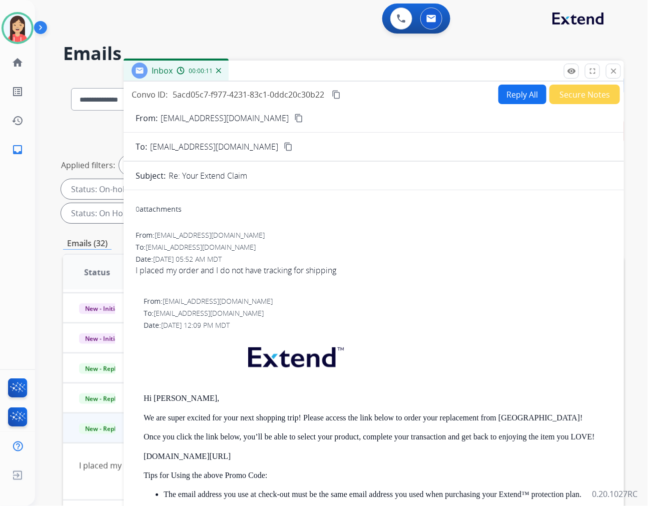
click at [503, 98] on button "Reply All" at bounding box center [522, 95] width 48 height 20
select select "**********"
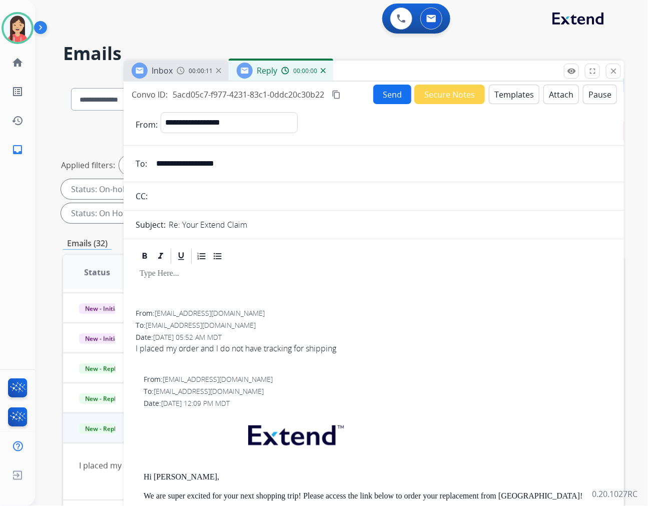
click at [508, 93] on button "Templates" at bounding box center [514, 95] width 51 height 20
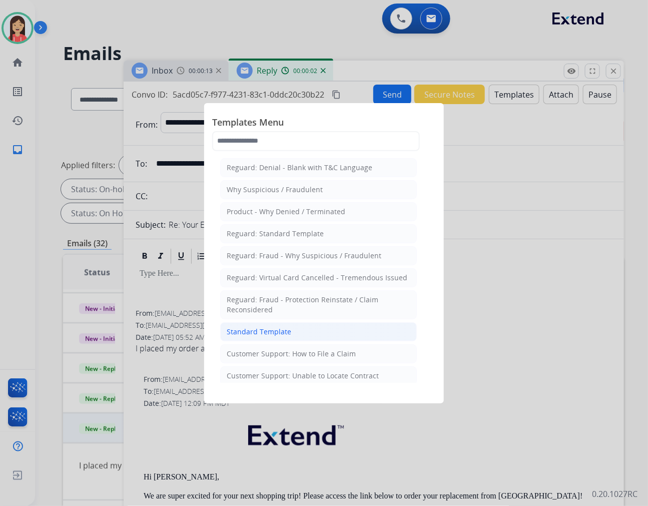
click at [298, 332] on li "Standard Template" at bounding box center [318, 331] width 197 height 19
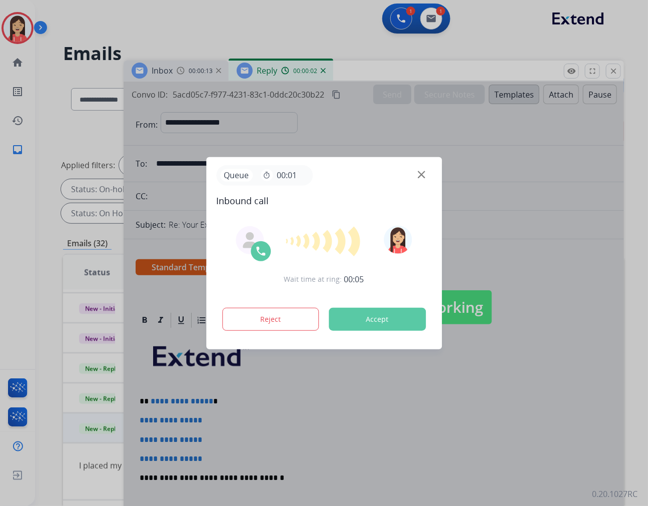
click at [407, 316] on button "Accept" at bounding box center [377, 319] width 97 height 23
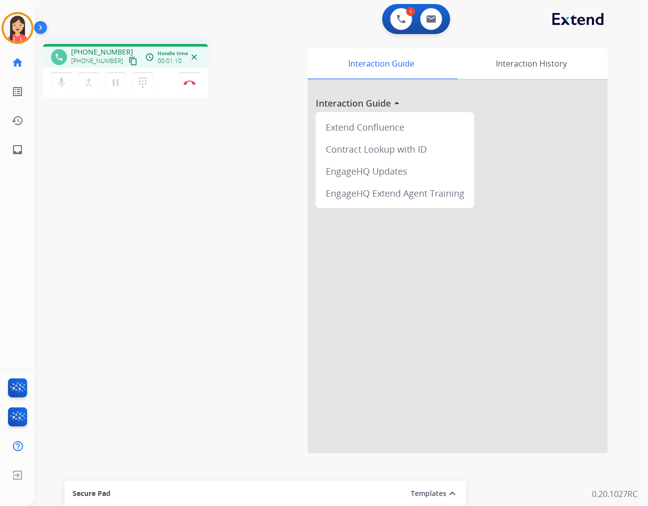
drag, startPoint x: 317, startPoint y: 34, endPoint x: 408, endPoint y: 3, distance: 96.4
click at [317, 34] on div "1 Voice Interactions 0 Email Interactions" at bounding box center [335, 20] width 577 height 32
click at [199, 90] on button "Disconnect" at bounding box center [189, 82] width 21 height 21
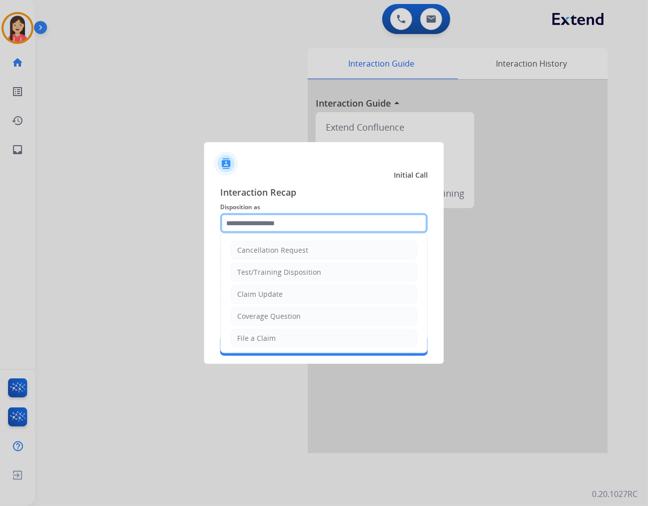
click at [259, 229] on input "text" at bounding box center [324, 223] width 208 height 20
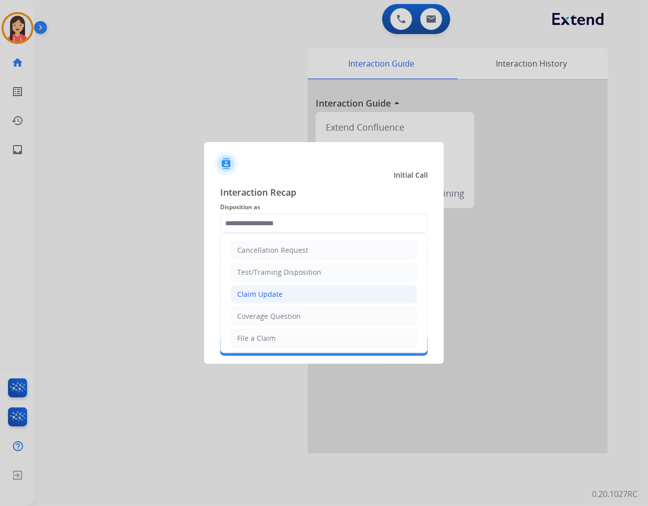
click at [263, 295] on div "Claim Update" at bounding box center [260, 294] width 46 height 10
type input "**********"
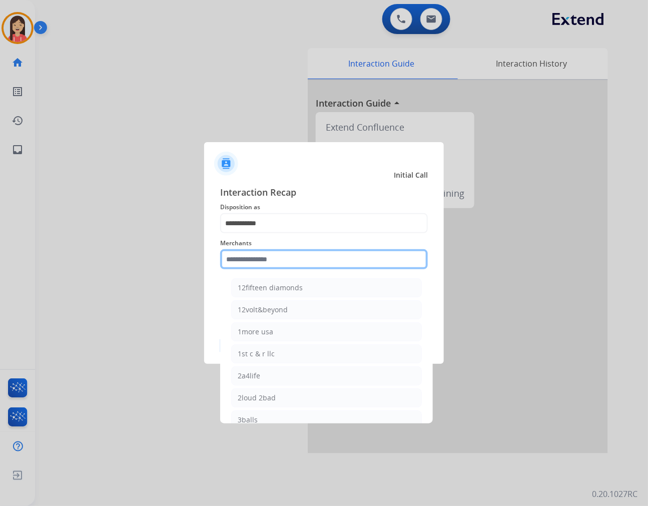
click at [266, 261] on input "text" at bounding box center [324, 259] width 208 height 20
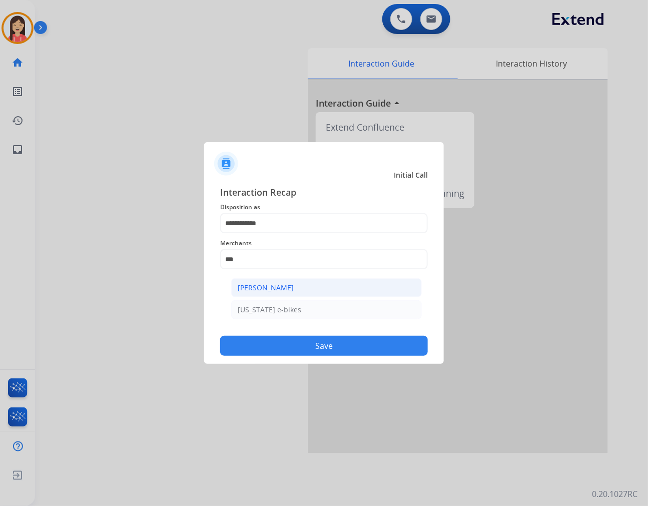
click at [268, 289] on div "[PERSON_NAME]" at bounding box center [266, 288] width 56 height 10
type input "**********"
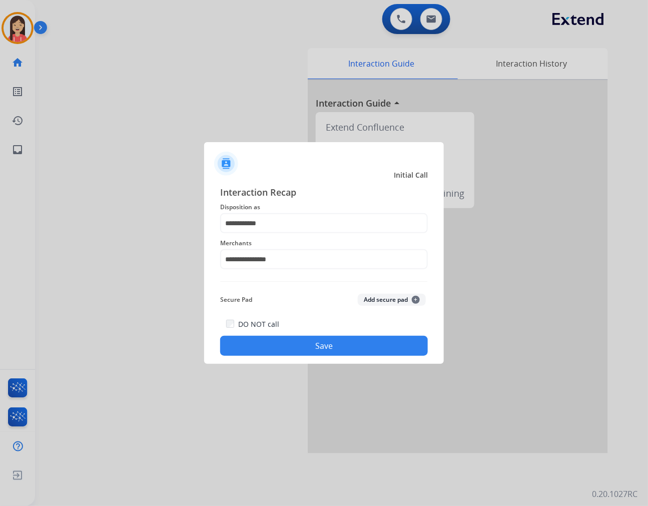
click at [276, 348] on button "Save" at bounding box center [324, 346] width 208 height 20
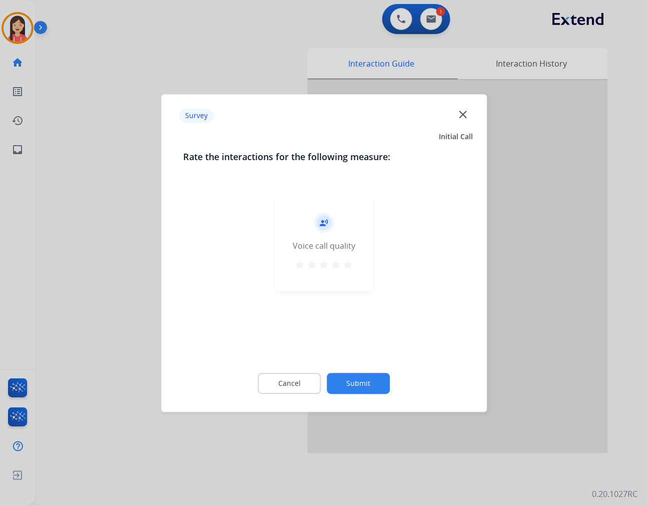
click at [344, 263] on mat-icon "star" at bounding box center [348, 265] width 12 height 12
click at [355, 378] on button "Submit" at bounding box center [358, 383] width 63 height 21
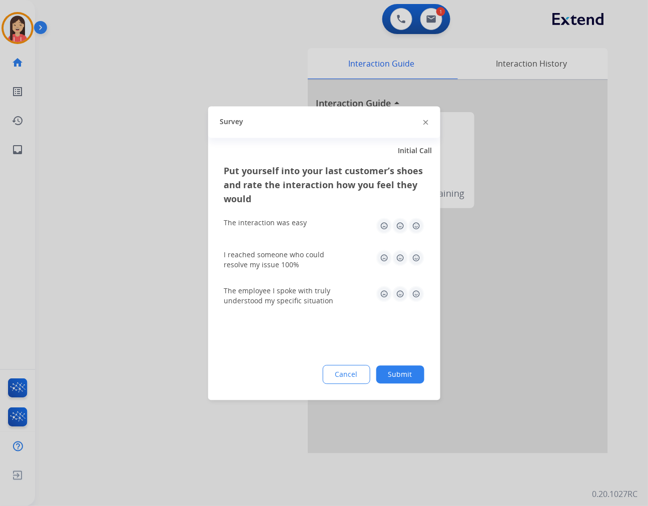
drag, startPoint x: 404, startPoint y: 227, endPoint x: 414, endPoint y: 227, distance: 9.5
click at [406, 227] on img at bounding box center [400, 226] width 16 height 16
click at [414, 227] on img at bounding box center [416, 226] width 16 height 16
click at [419, 259] on img at bounding box center [416, 258] width 16 height 16
click at [412, 294] on img at bounding box center [416, 294] width 16 height 16
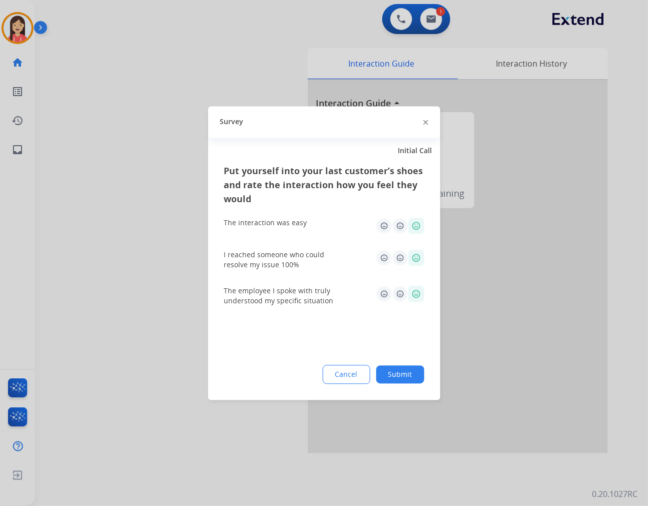
drag, startPoint x: 413, startPoint y: 372, endPoint x: 405, endPoint y: 358, distance: 15.9
click at [413, 373] on button "Submit" at bounding box center [400, 374] width 48 height 18
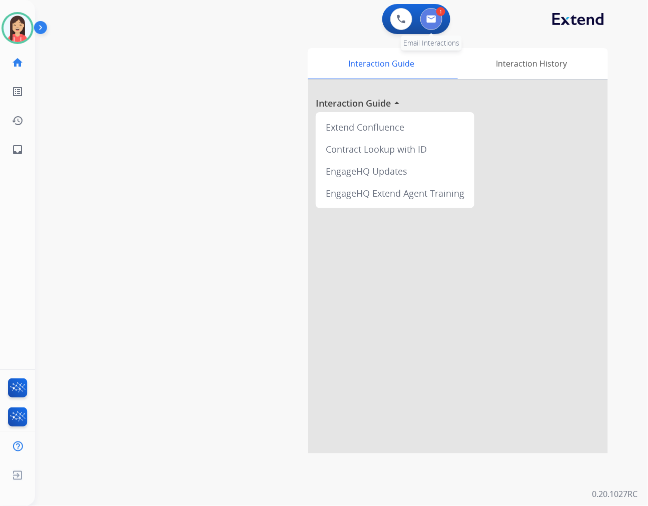
click at [438, 17] on button at bounding box center [431, 19] width 22 height 22
select select "**********"
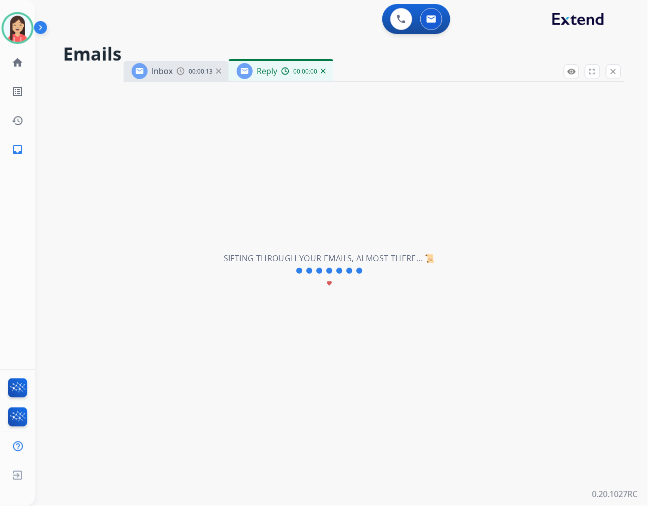
select select "**********"
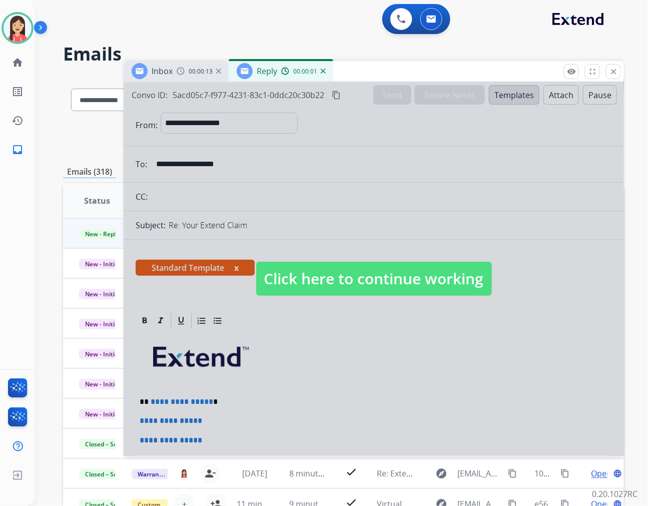
click at [374, 343] on div at bounding box center [374, 269] width 500 height 374
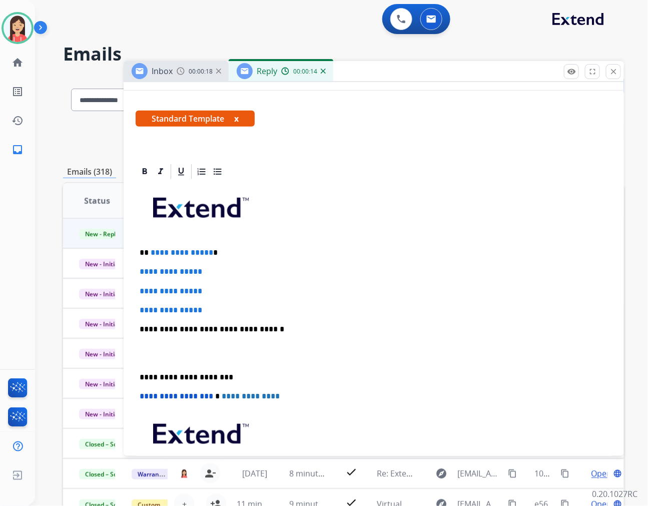
scroll to position [111, 0]
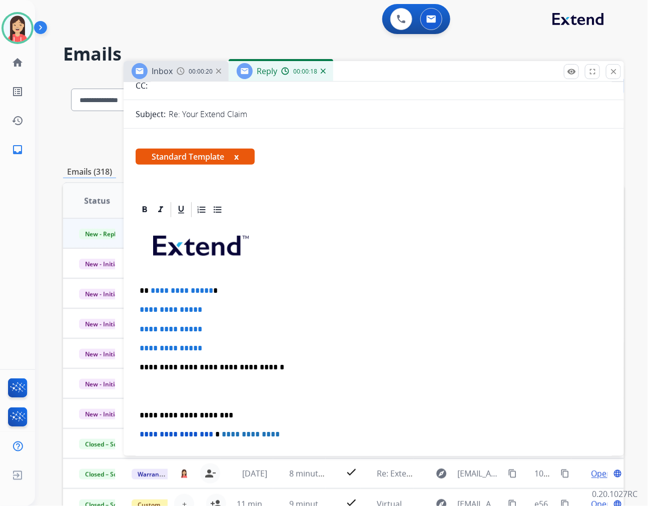
click at [183, 395] on p at bounding box center [374, 391] width 468 height 19
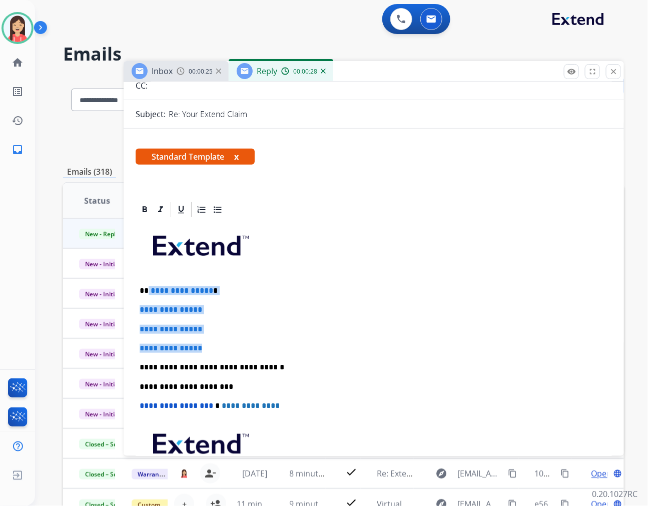
drag, startPoint x: 219, startPoint y: 348, endPoint x: 148, endPoint y: 292, distance: 90.1
click at [148, 292] on div "**********" at bounding box center [374, 377] width 476 height 316
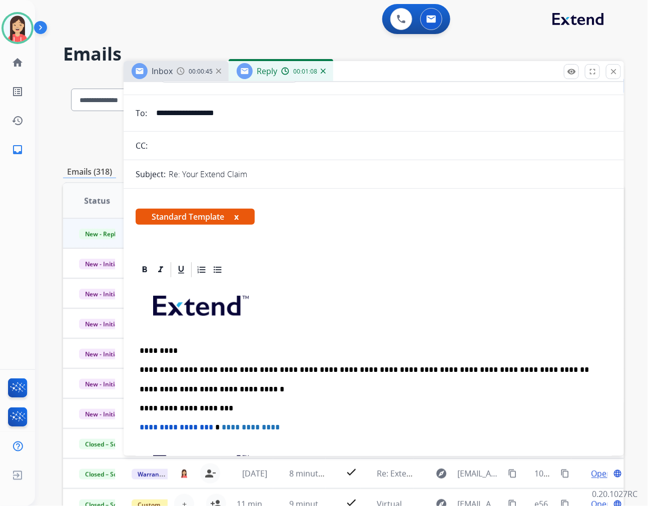
scroll to position [0, 0]
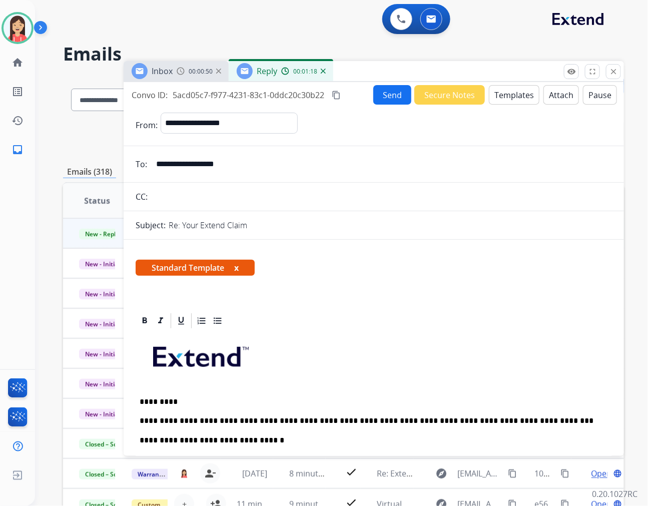
click at [389, 99] on button "Send" at bounding box center [392, 95] width 38 height 20
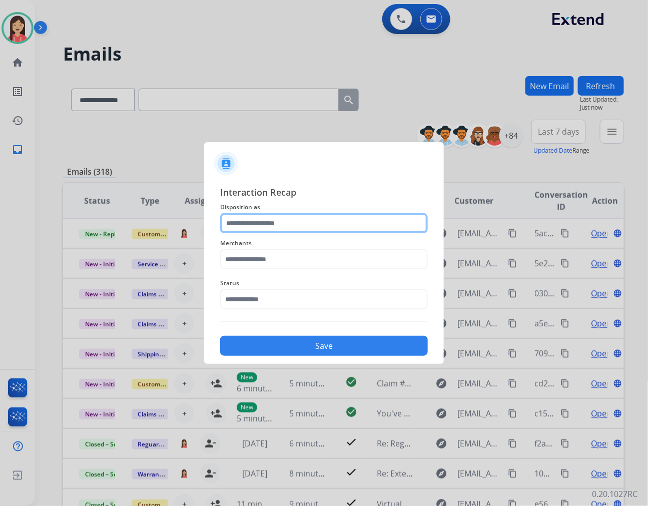
click at [284, 231] on input "text" at bounding box center [324, 223] width 208 height 20
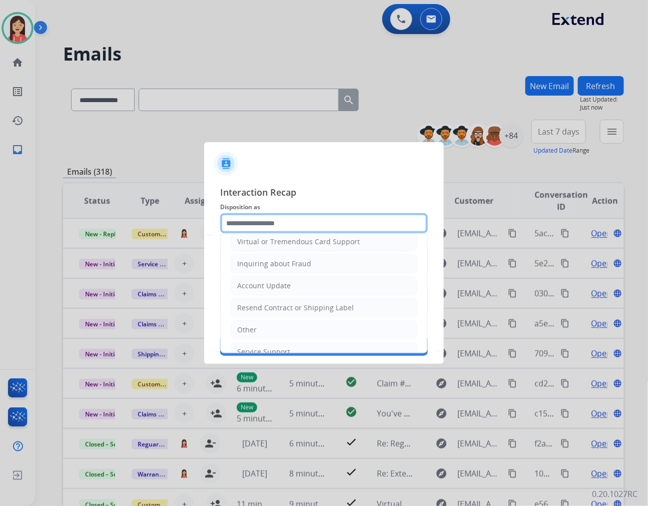
scroll to position [157, 0]
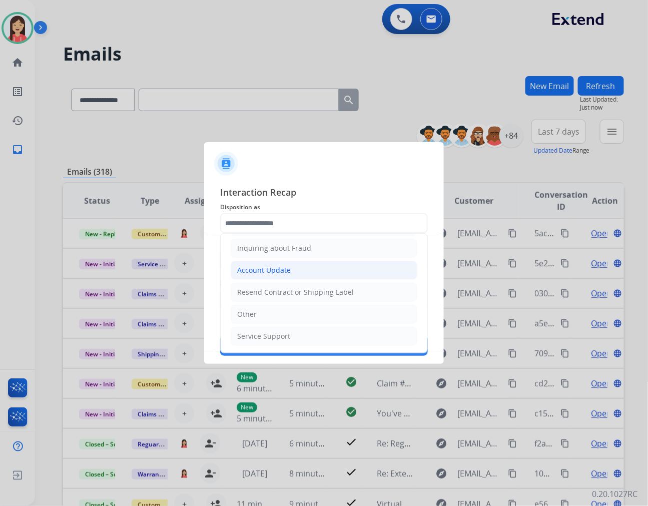
click at [279, 273] on div "Account Update" at bounding box center [264, 270] width 54 height 10
type input "**********"
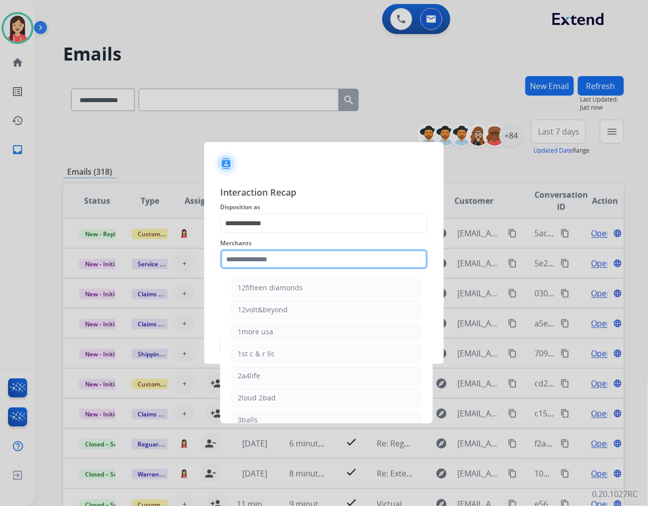
click at [287, 259] on input "text" at bounding box center [324, 259] width 208 height 20
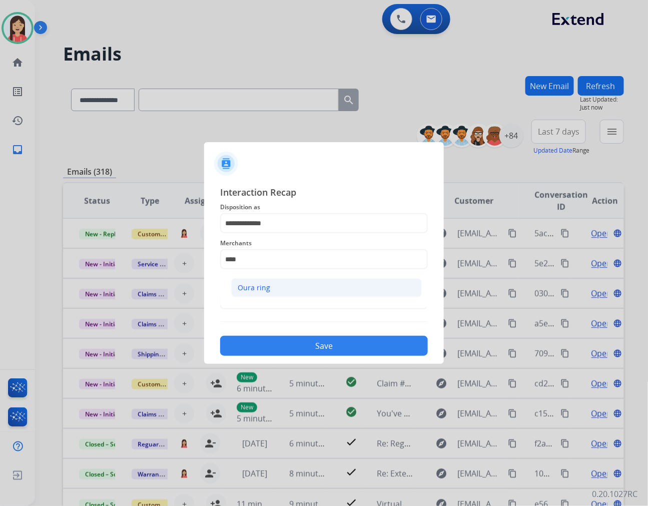
click at [287, 292] on li "Oura ring" at bounding box center [326, 287] width 191 height 19
type input "*********"
click at [289, 302] on input "text" at bounding box center [324, 299] width 208 height 20
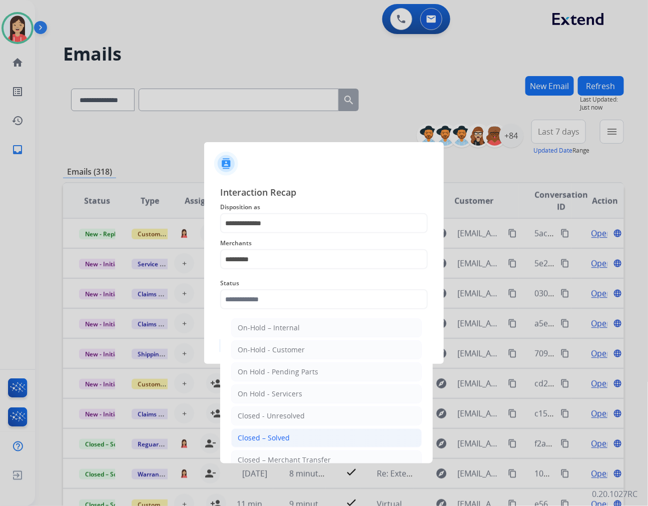
click at [279, 436] on div "Closed – Solved" at bounding box center [264, 438] width 52 height 10
type input "**********"
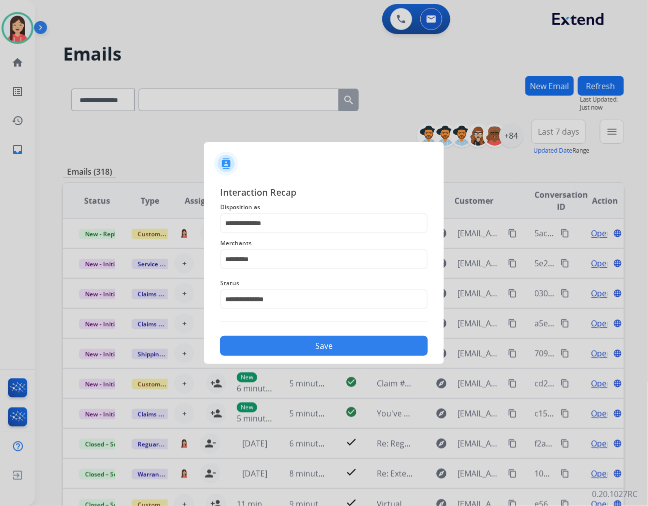
click at [326, 344] on button "Save" at bounding box center [324, 346] width 208 height 20
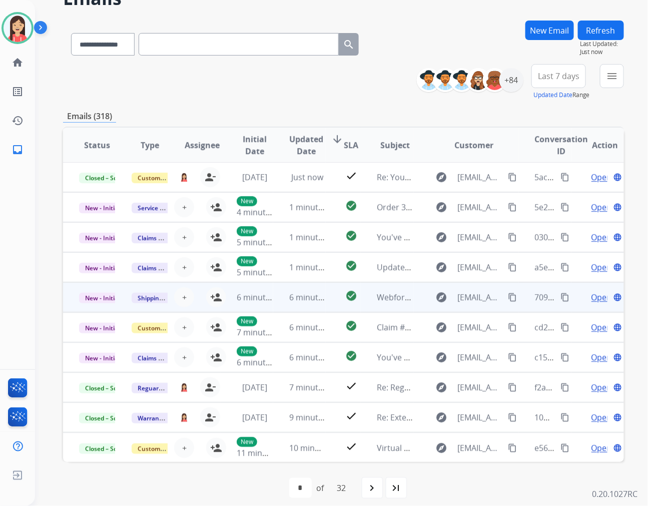
scroll to position [0, 0]
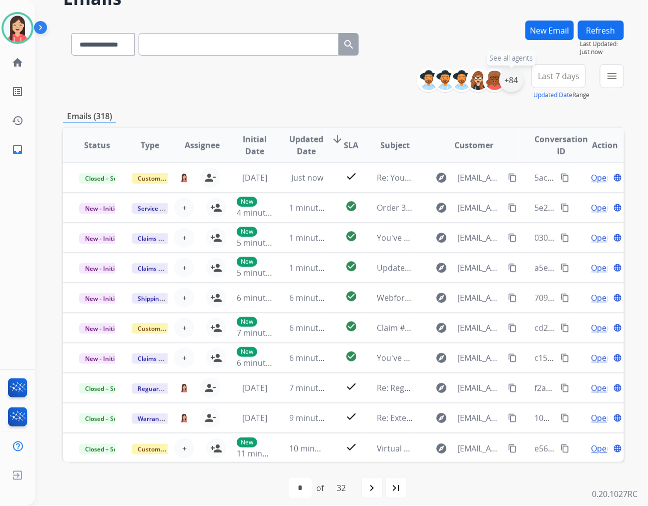
click at [507, 87] on div "+84" at bounding box center [511, 80] width 24 height 24
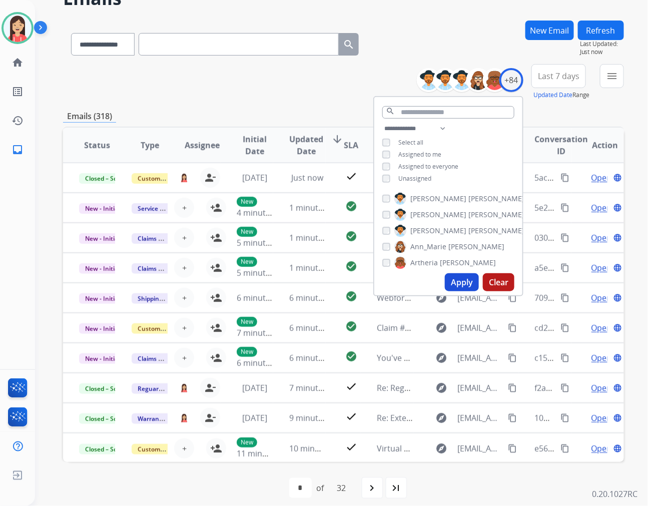
click at [422, 178] on span "Unassigned" at bounding box center [414, 178] width 33 height 9
click at [456, 281] on button "Apply" at bounding box center [462, 282] width 34 height 18
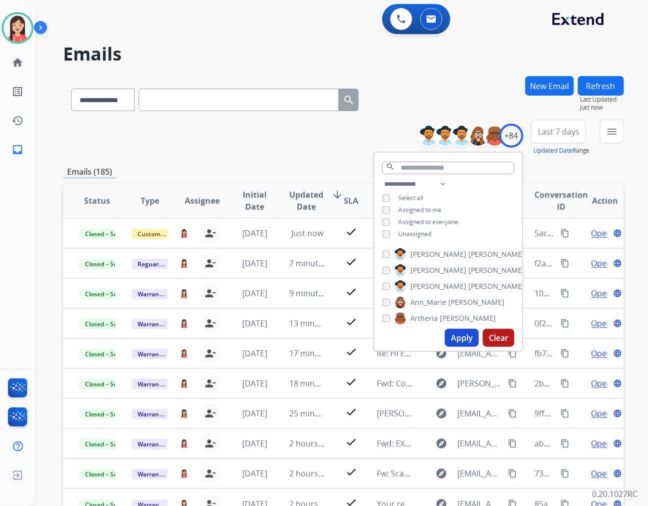
click at [559, 132] on span "Last 7 days" at bounding box center [559, 132] width 42 height 4
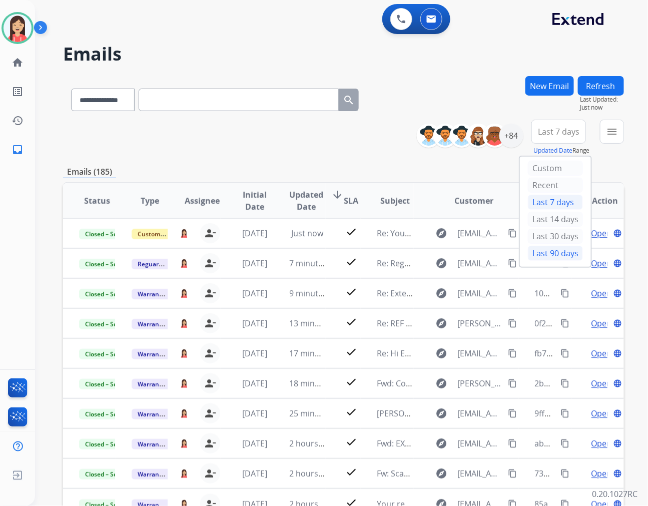
click at [542, 253] on div "Last 90 days" at bounding box center [555, 253] width 55 height 15
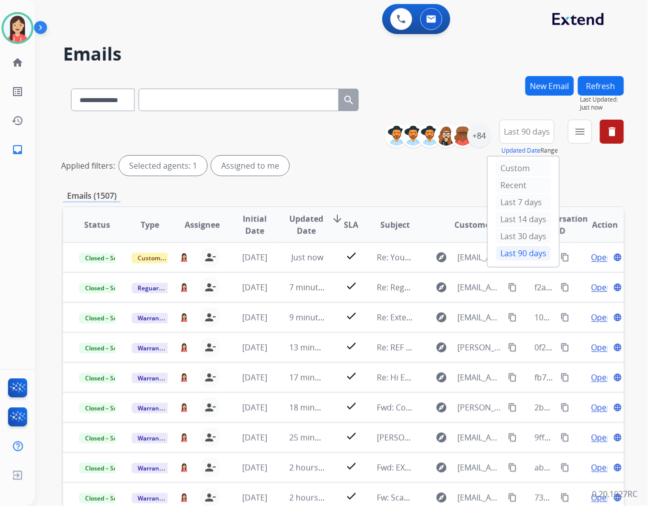
click at [585, 144] on div "menu Type Claims Adjudication Customer Support Escalation Service Support Shipp…" at bounding box center [580, 138] width 24 height 36
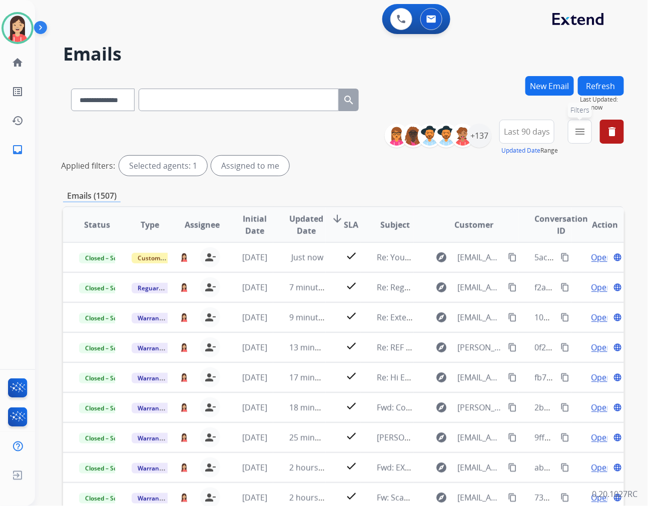
click at [584, 137] on mat-icon "menu" at bounding box center [580, 132] width 12 height 12
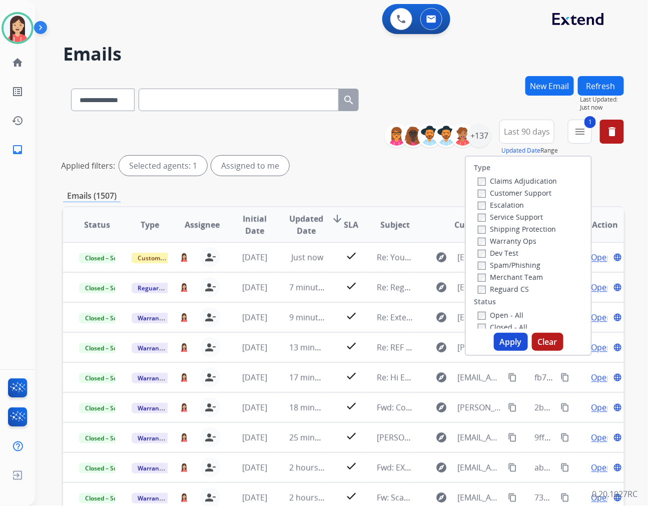
click at [500, 340] on button "Apply" at bounding box center [511, 342] width 34 height 18
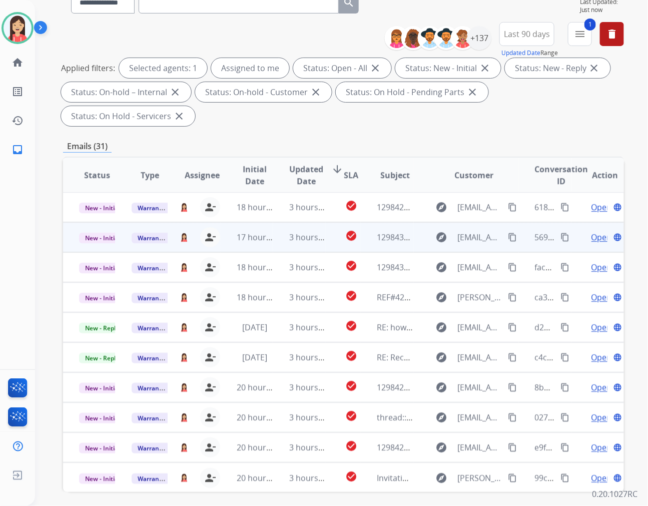
scroll to position [112, 0]
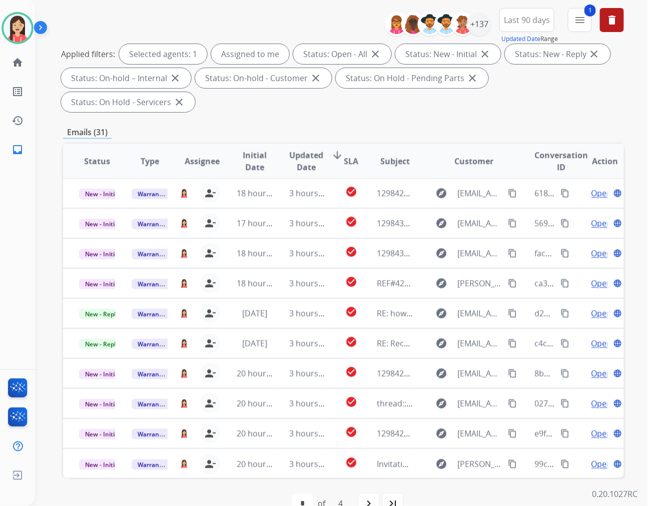
click at [297, 149] on span "Updated Date" at bounding box center [306, 161] width 34 height 24
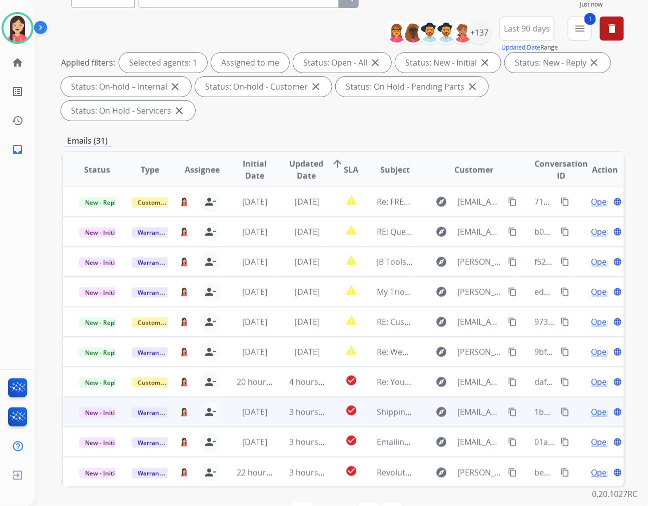
scroll to position [111, 0]
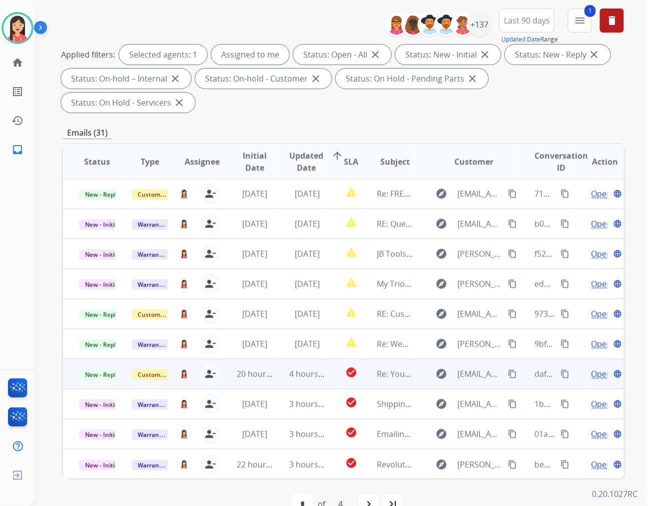
click at [281, 359] on td "4 hours ago" at bounding box center [299, 374] width 53 height 30
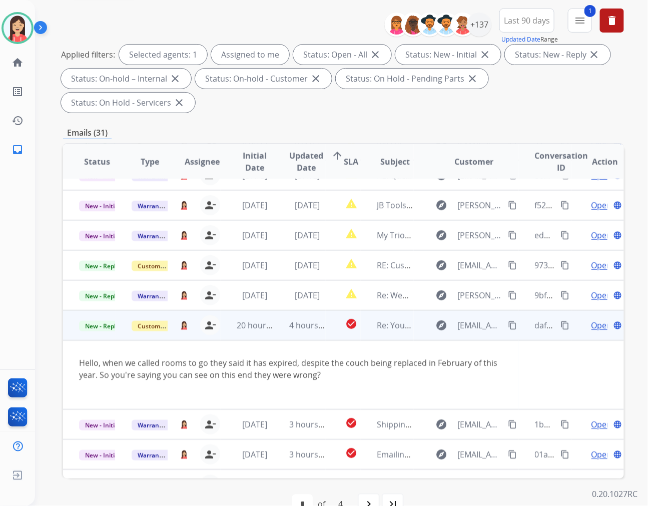
scroll to position [69, 0]
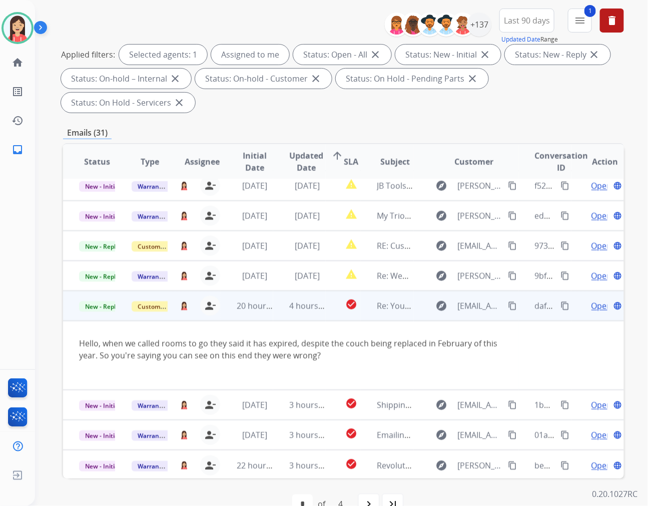
click at [592, 300] on span "Open" at bounding box center [602, 306] width 21 height 12
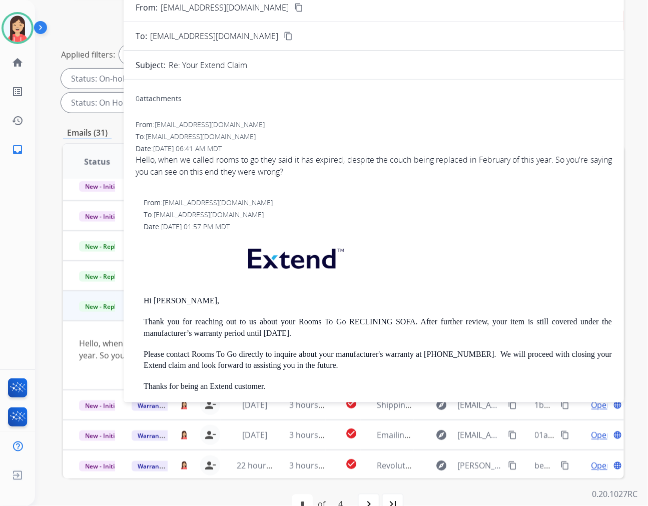
scroll to position [0, 0]
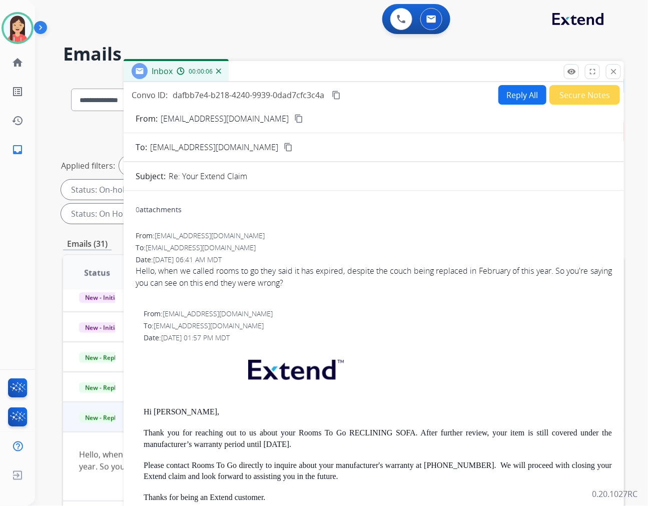
click at [499, 94] on button "Reply All" at bounding box center [522, 95] width 48 height 20
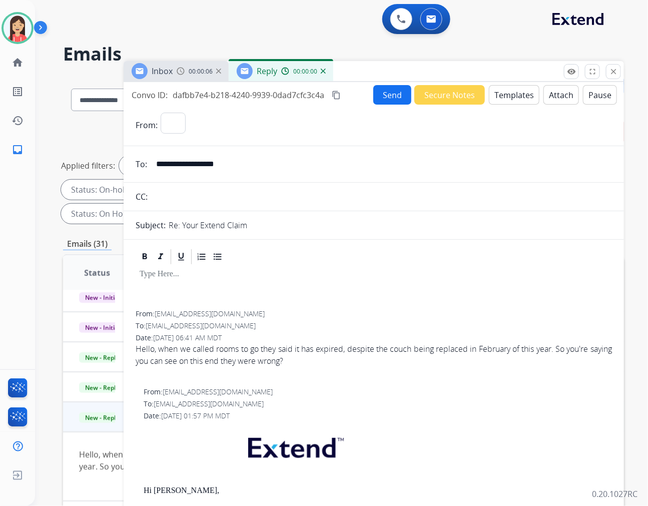
select select "**********"
click at [503, 93] on button "Templates" at bounding box center [514, 95] width 51 height 20
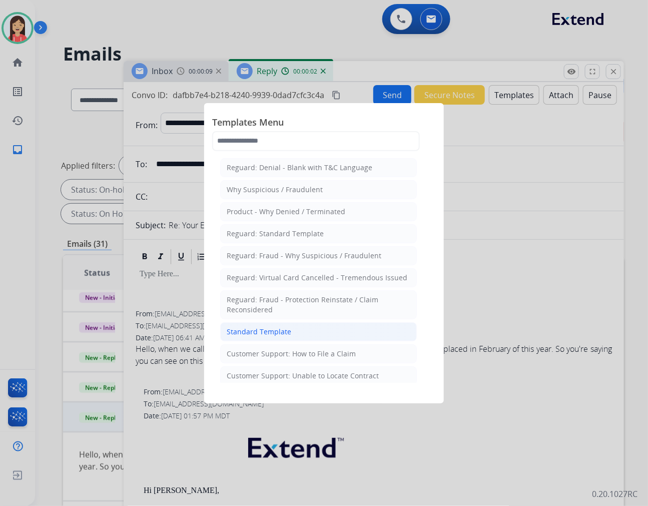
click at [284, 333] on div "Standard Template" at bounding box center [259, 332] width 65 height 10
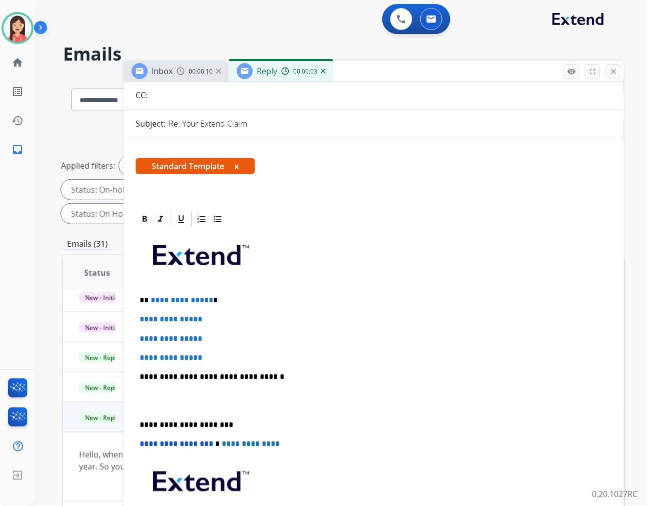
scroll to position [111, 0]
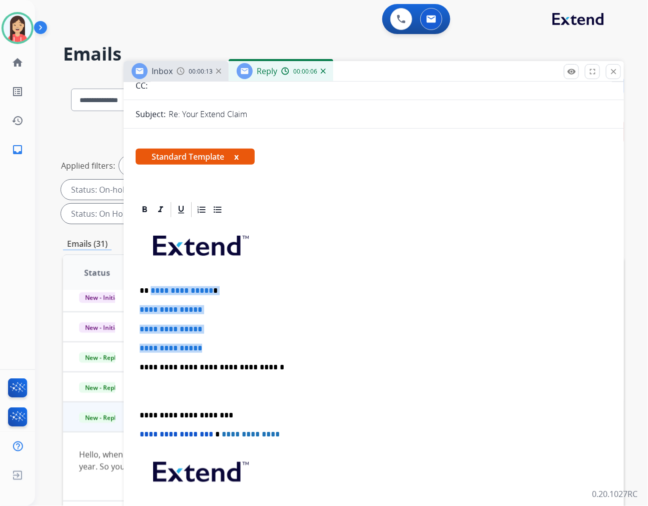
drag, startPoint x: 149, startPoint y: 290, endPoint x: 251, endPoint y: 349, distance: 117.9
click at [251, 349] on div "**********" at bounding box center [374, 391] width 476 height 344
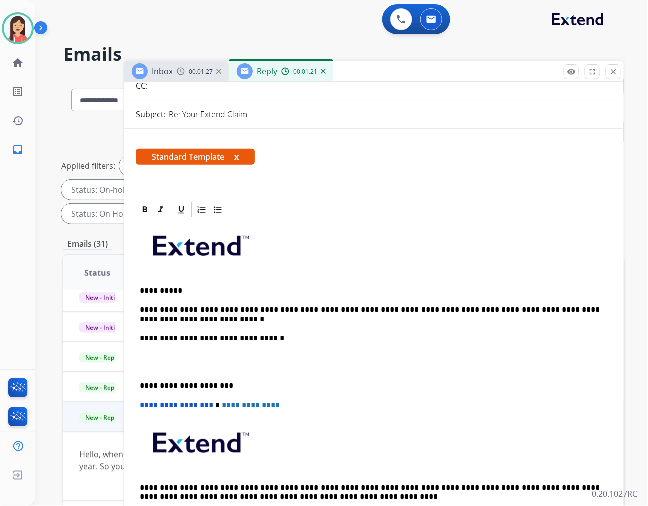
click at [238, 356] on p at bounding box center [374, 362] width 468 height 19
click at [228, 364] on p at bounding box center [374, 362] width 468 height 19
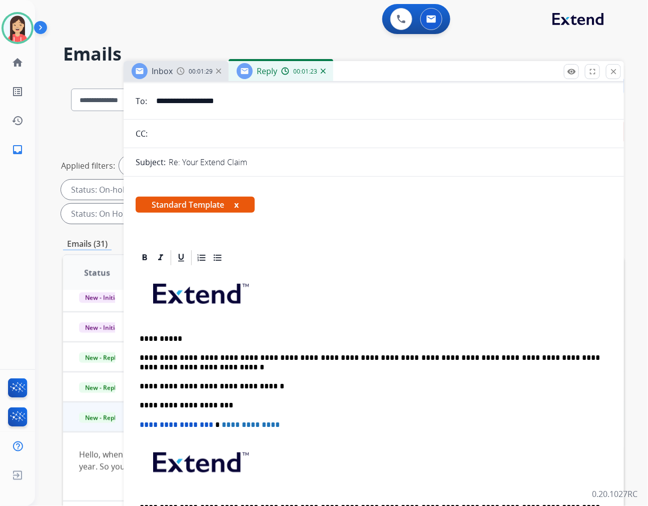
scroll to position [0, 0]
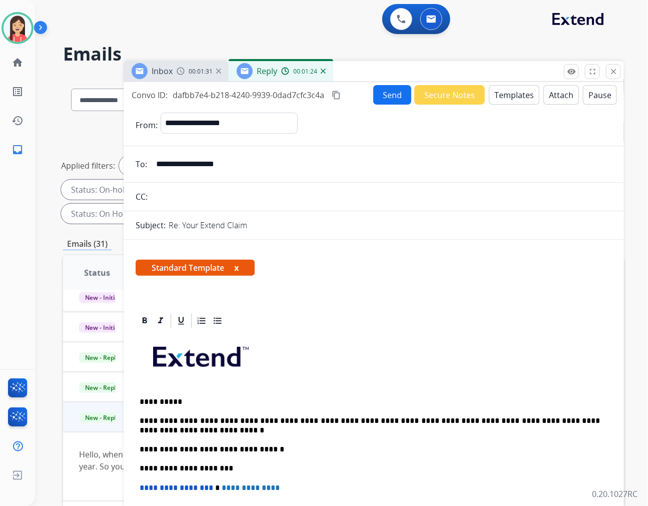
click at [390, 94] on button "Send" at bounding box center [392, 95] width 38 height 20
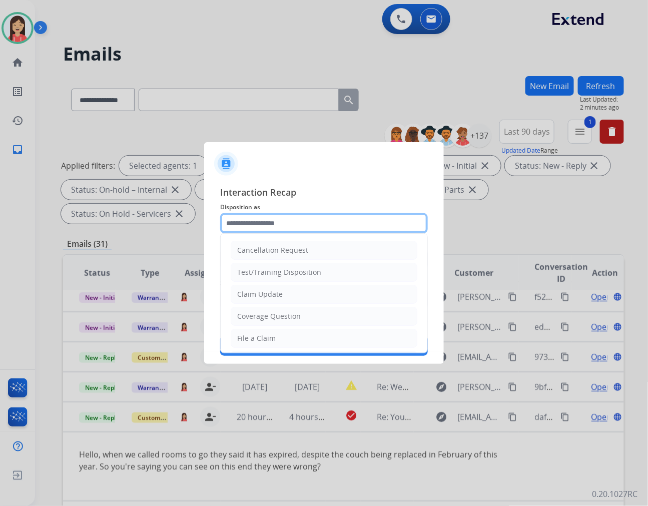
click at [294, 232] on input "text" at bounding box center [324, 223] width 208 height 20
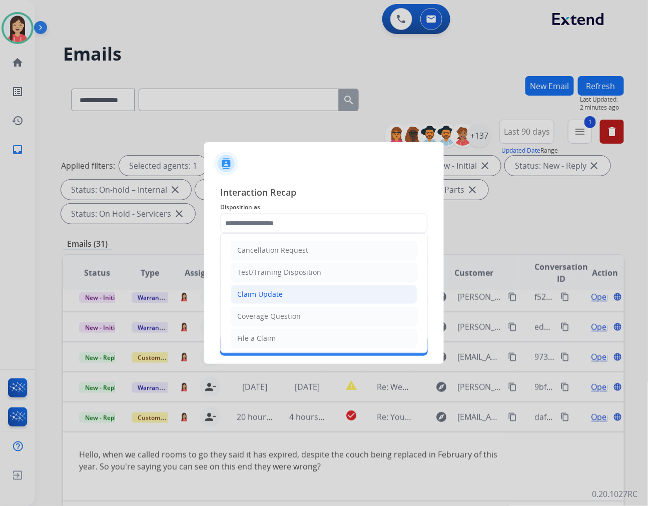
click at [290, 293] on li "Claim Update" at bounding box center [324, 294] width 187 height 19
type input "**********"
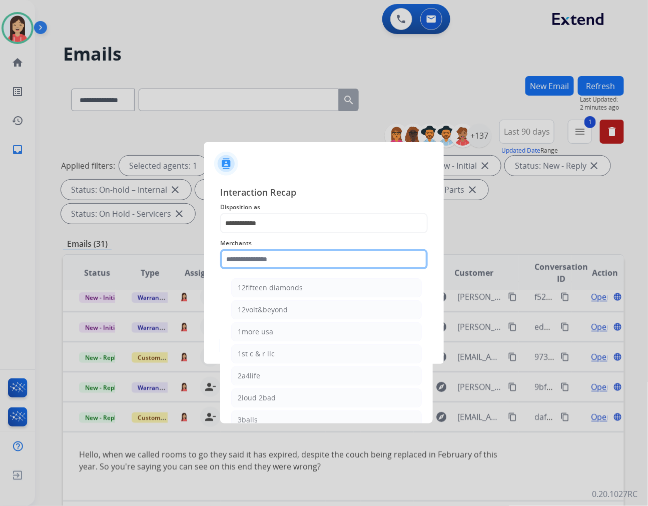
click at [254, 263] on input "text" at bounding box center [324, 259] width 208 height 20
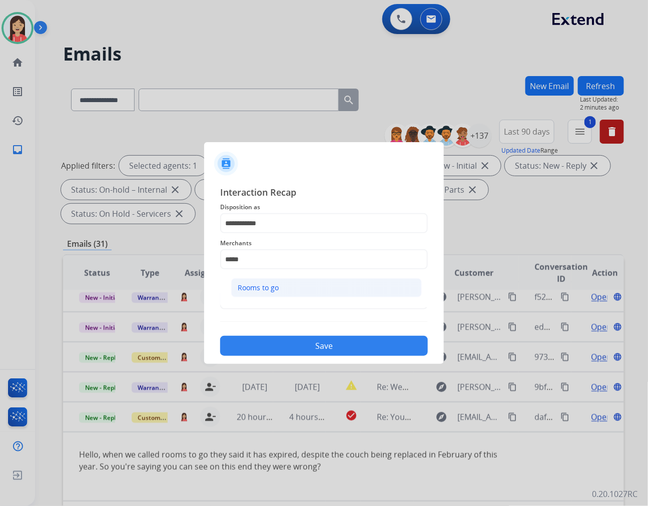
click at [257, 288] on div "Rooms to go" at bounding box center [258, 288] width 41 height 10
type input "**********"
click at [254, 295] on input "text" at bounding box center [324, 299] width 208 height 20
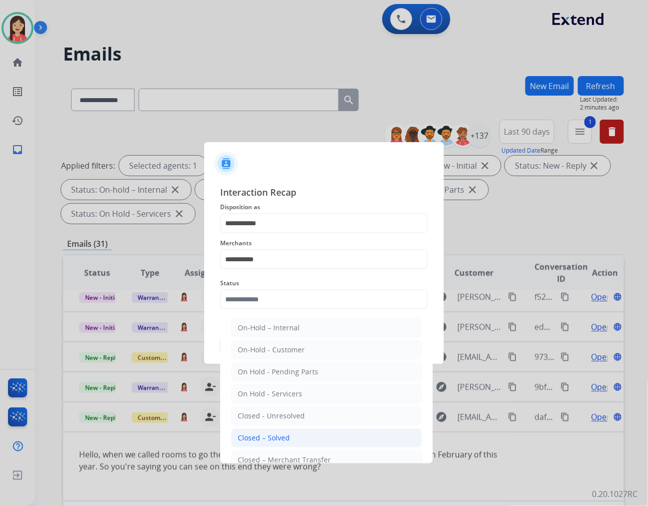
click at [274, 439] on div "Closed – Solved" at bounding box center [264, 438] width 52 height 10
type input "**********"
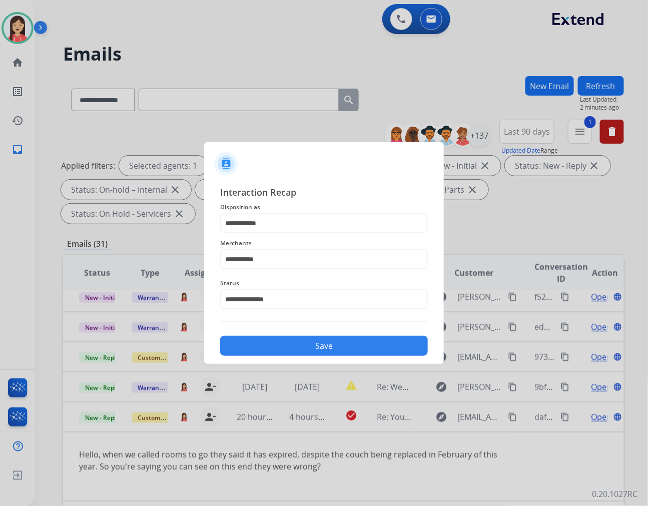
click at [296, 343] on button "Save" at bounding box center [324, 346] width 208 height 20
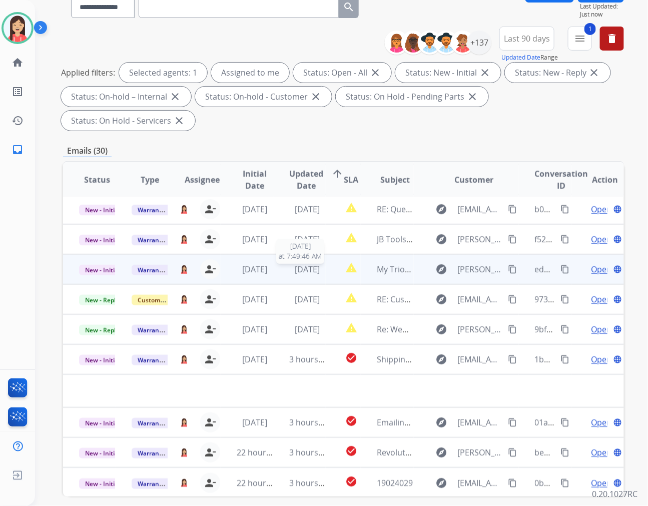
scroll to position [111, 0]
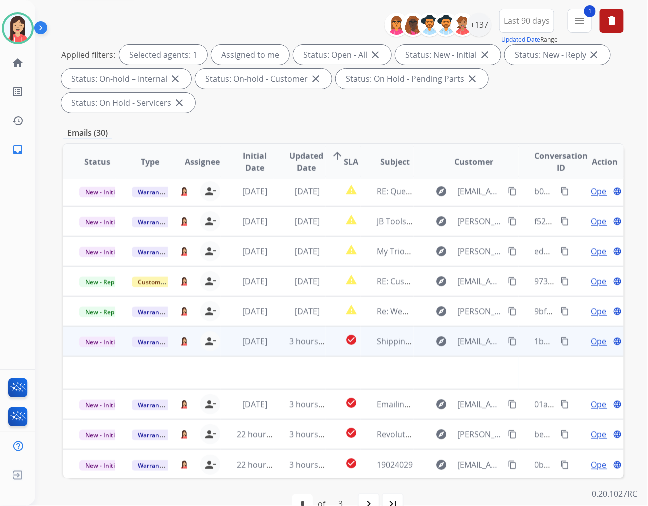
click at [286, 326] on td "3 hours ago" at bounding box center [299, 341] width 53 height 30
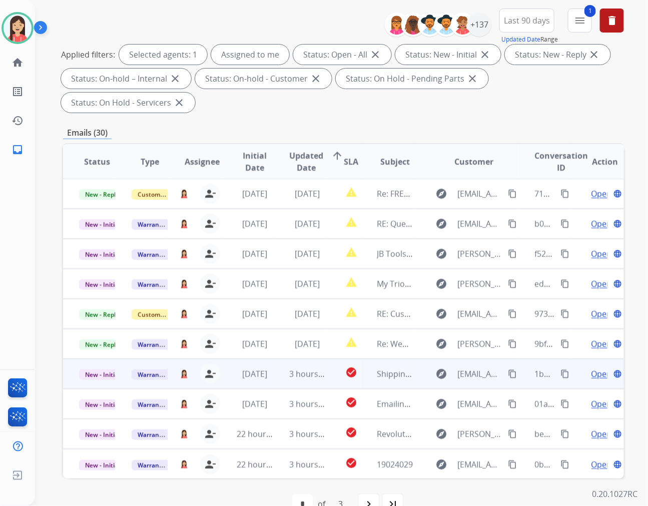
click at [277, 359] on td "3 hours ago" at bounding box center [299, 374] width 53 height 30
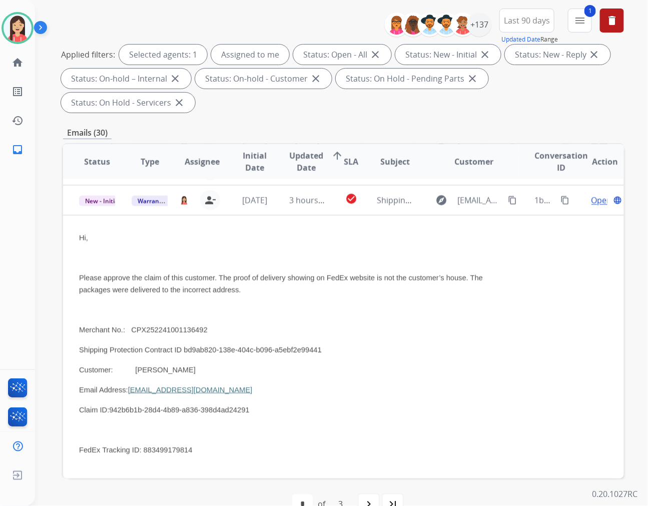
scroll to position [180, 0]
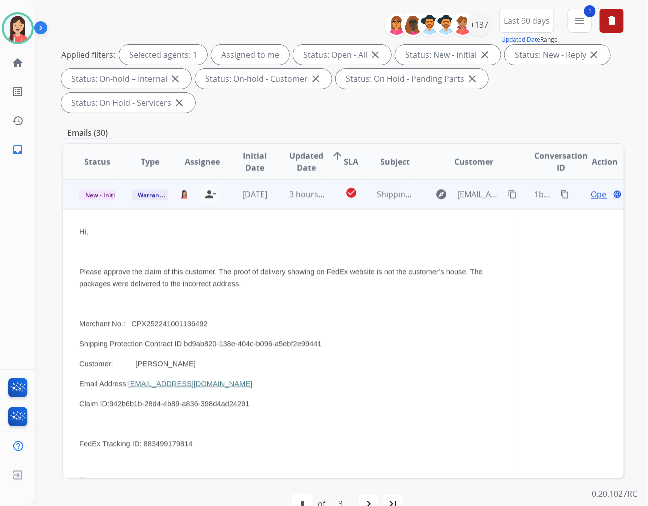
drag, startPoint x: 219, startPoint y: 360, endPoint x: 127, endPoint y: 364, distance: 92.6
click at [127, 378] on p "Email Address: willrobinson2285@icloud.com" at bounding box center [291, 384] width 424 height 12
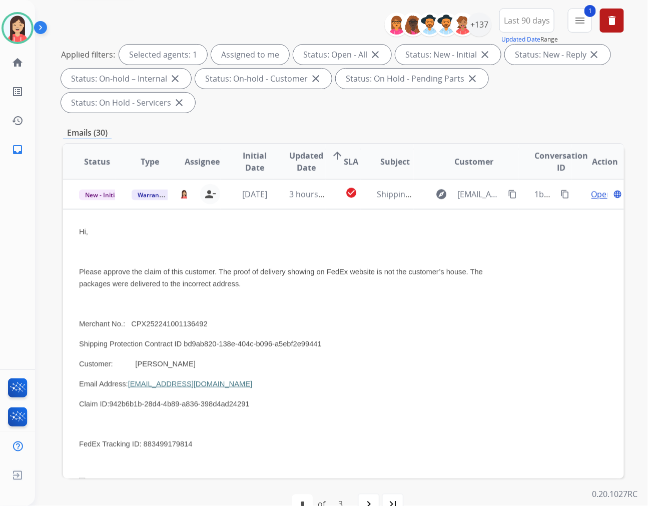
copy span "willrobinson2285@icloud.com"
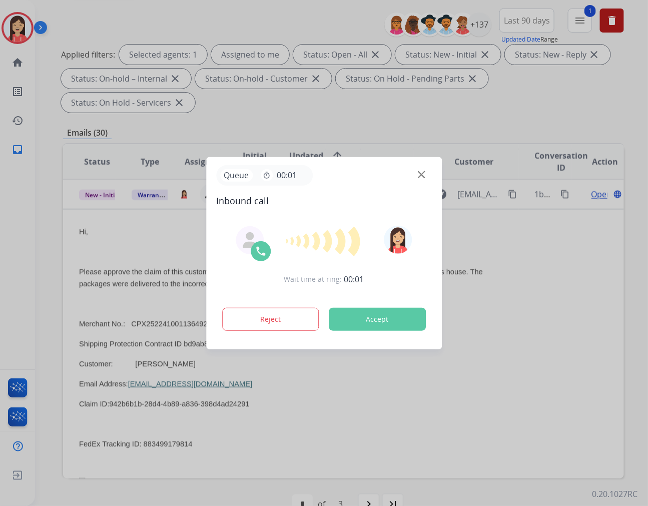
click at [394, 319] on button "Accept" at bounding box center [377, 319] width 97 height 23
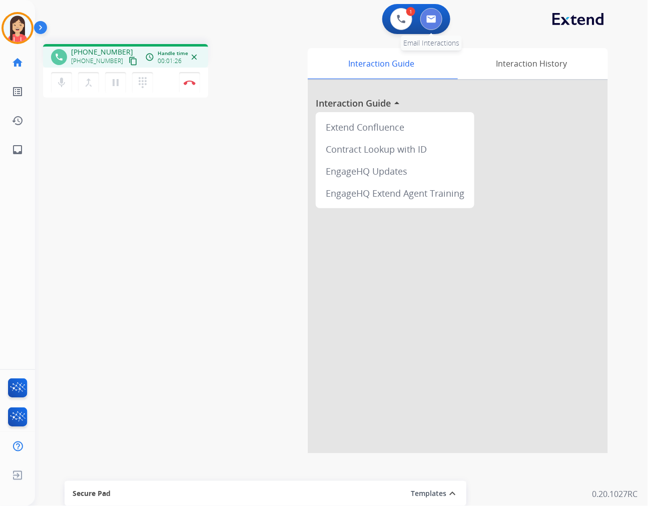
click at [439, 26] on button at bounding box center [431, 19] width 22 height 22
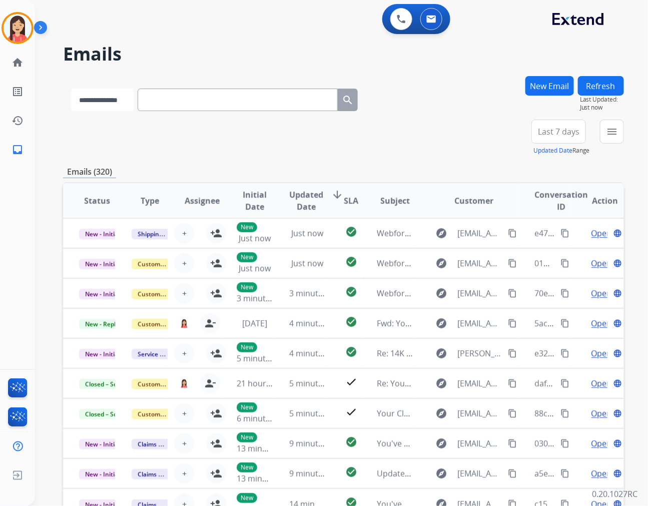
click at [134, 110] on select "**********" at bounding box center [102, 100] width 63 height 23
select select "**********"
click at [71, 89] on select "**********" at bounding box center [102, 100] width 63 height 23
click at [187, 103] on input "text" at bounding box center [239, 100] width 200 height 23
paste input "**********"
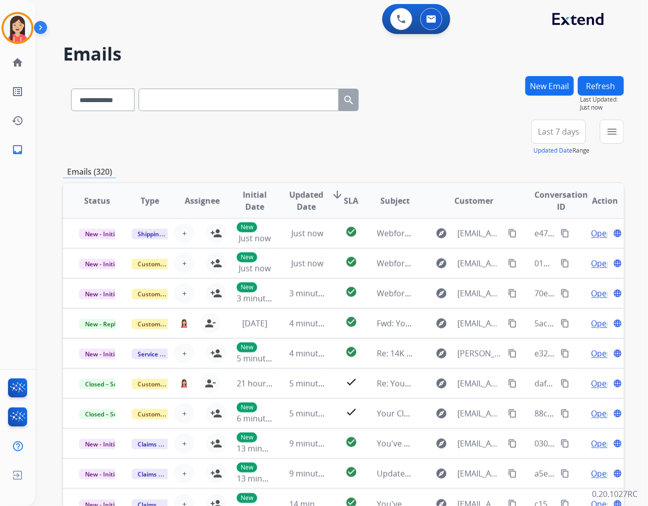
type input "**********"
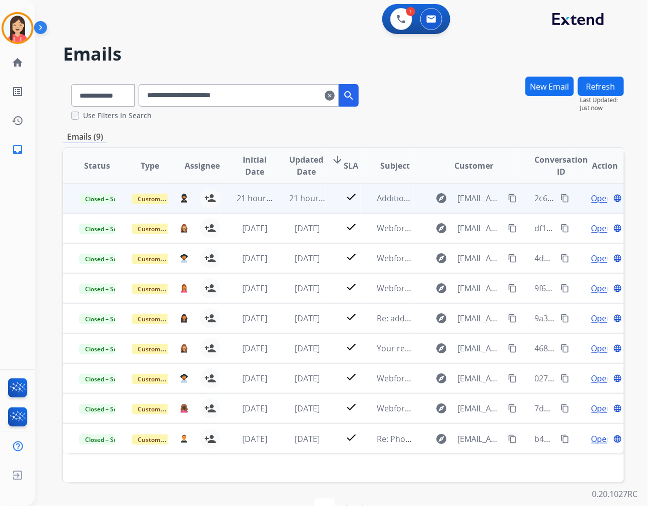
click at [269, 210] on td "21 hours ago" at bounding box center [247, 198] width 53 height 30
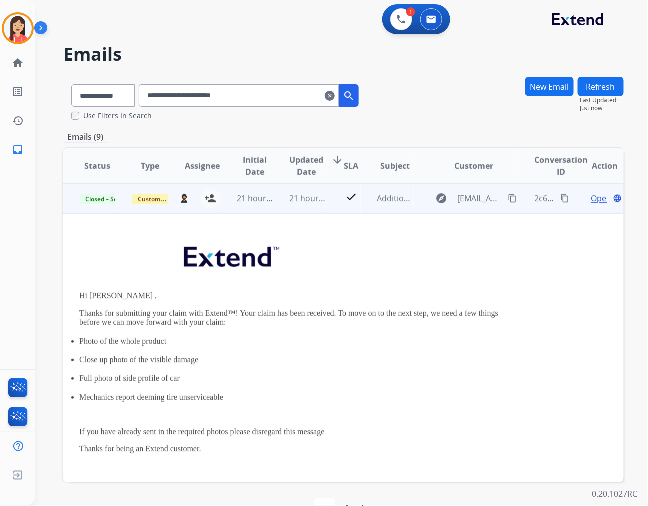
click at [592, 197] on span "Open" at bounding box center [602, 198] width 21 height 12
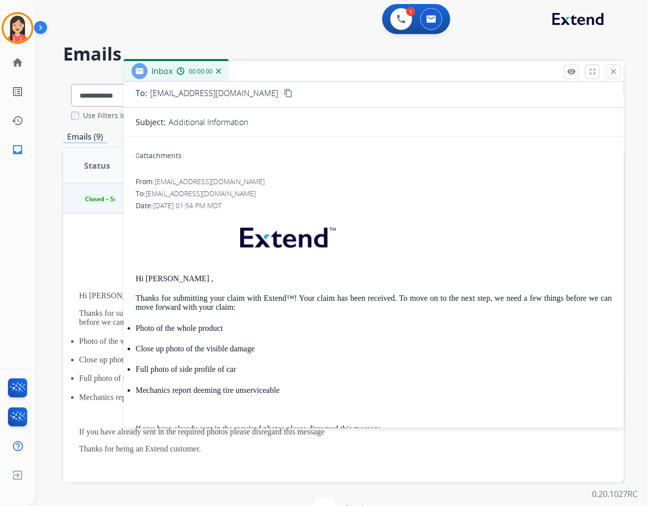
scroll to position [263, 0]
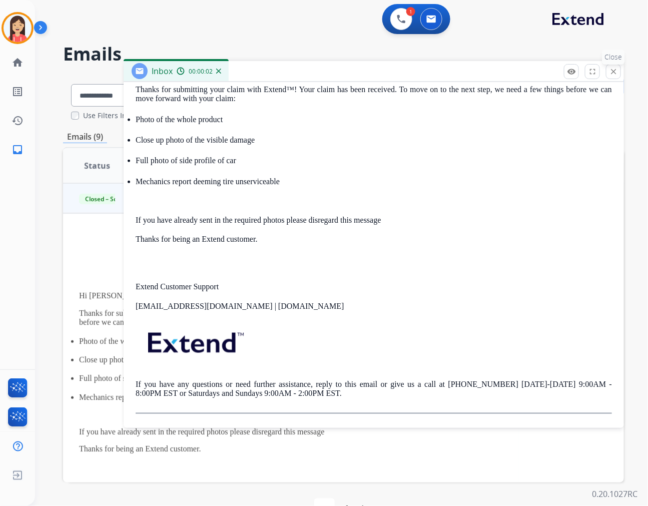
click at [611, 71] on mat-icon "close" at bounding box center [613, 71] width 9 height 9
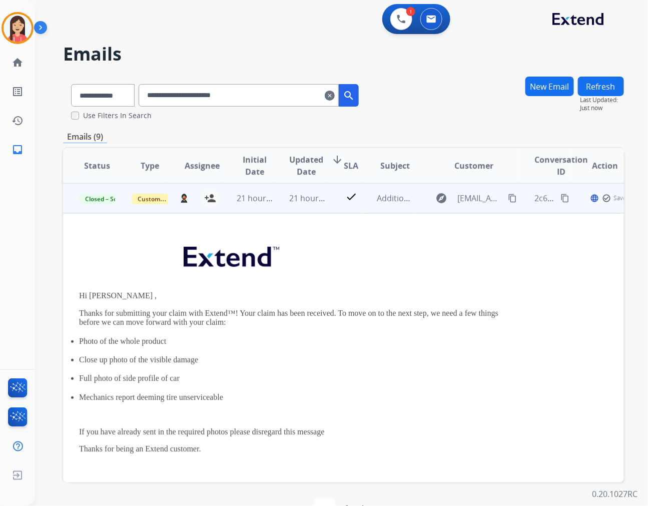
click at [279, 206] on td "21 hours ago" at bounding box center [299, 198] width 53 height 30
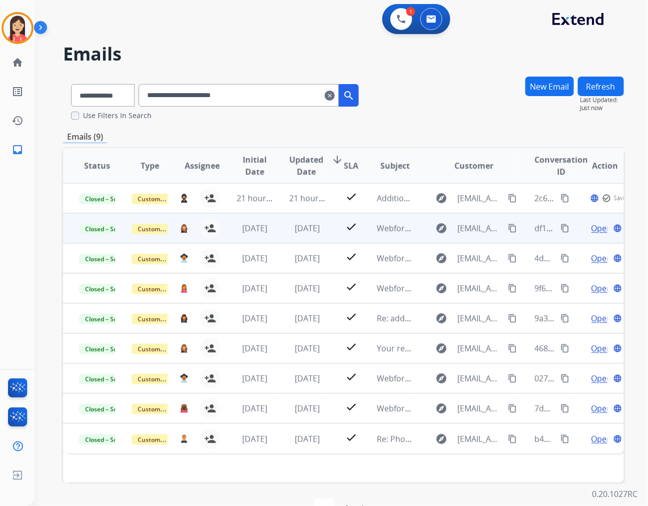
click at [273, 238] on td "[DATE]" at bounding box center [299, 228] width 53 height 30
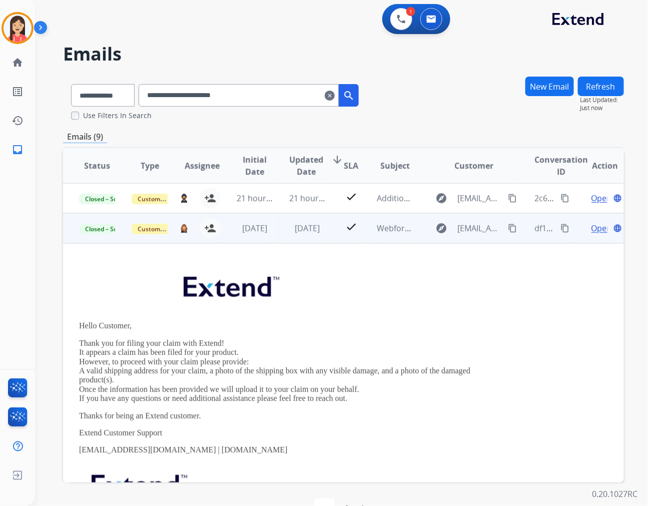
scroll to position [30, 0]
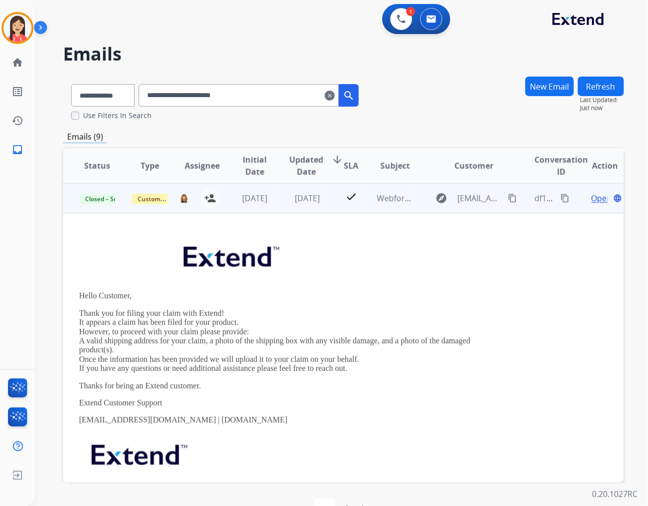
click at [592, 200] on span "Open" at bounding box center [602, 198] width 21 height 12
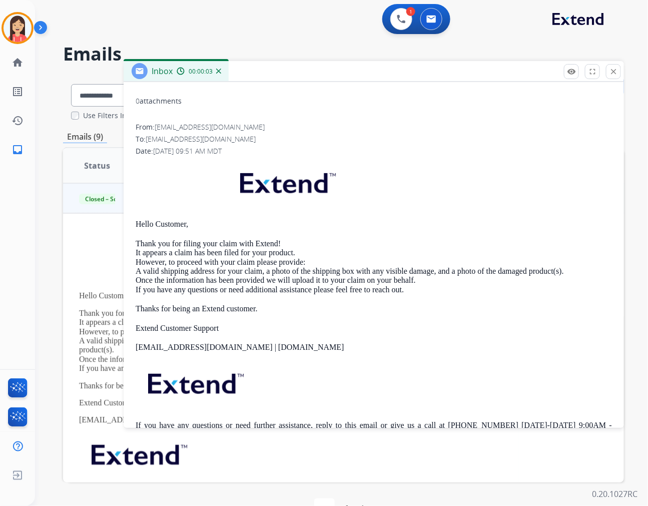
scroll to position [0, 0]
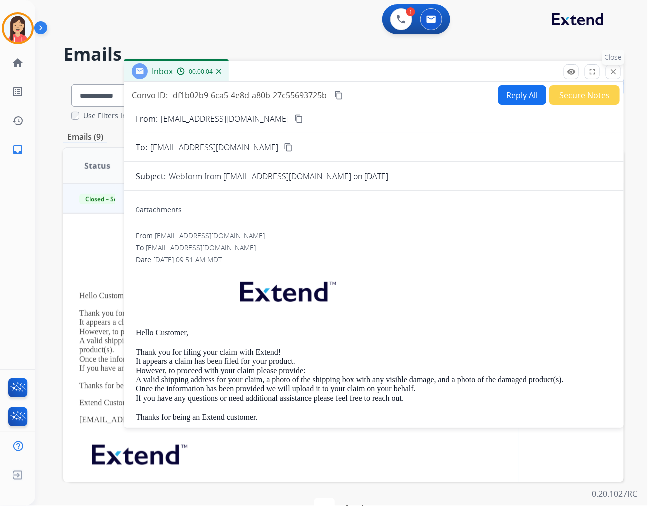
click at [611, 71] on mat-icon "close" at bounding box center [613, 71] width 9 height 9
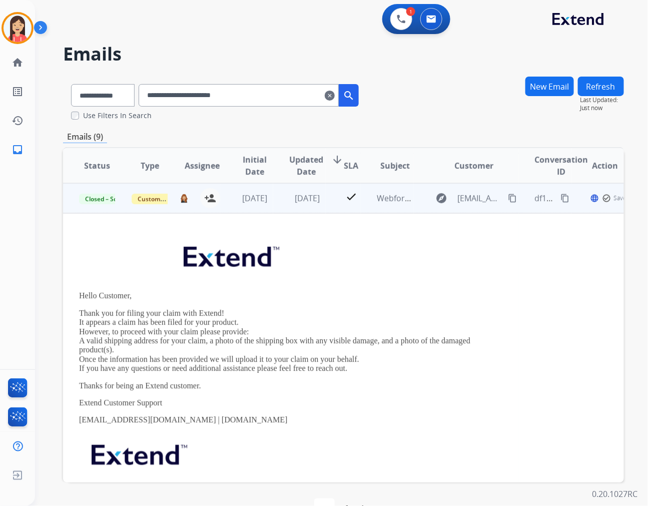
click at [268, 206] on td "[DATE]" at bounding box center [247, 198] width 53 height 30
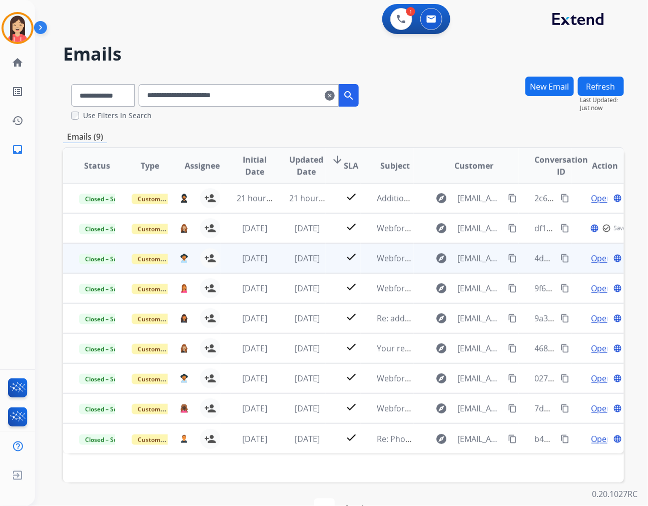
click at [273, 256] on td "[DATE]" at bounding box center [299, 258] width 53 height 30
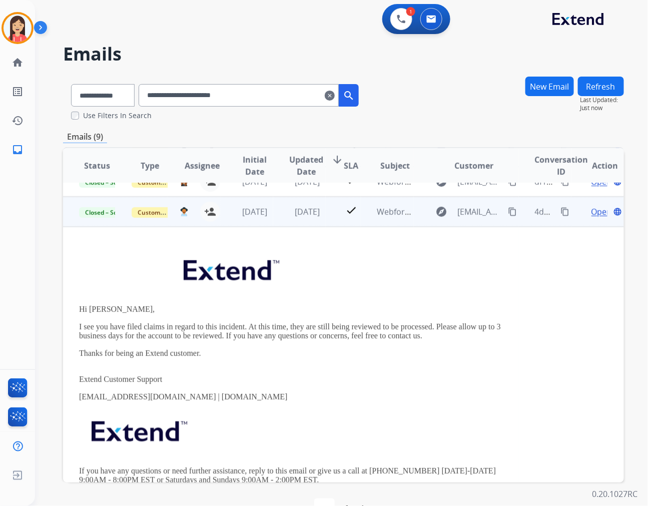
scroll to position [60, 0]
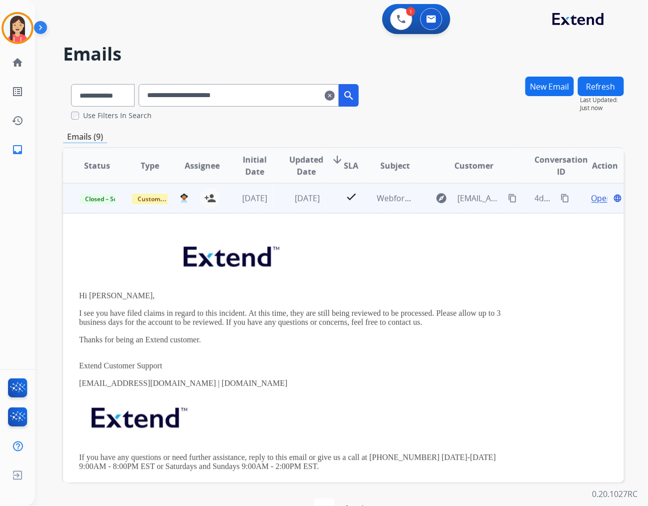
click at [592, 201] on span "Open" at bounding box center [602, 198] width 21 height 12
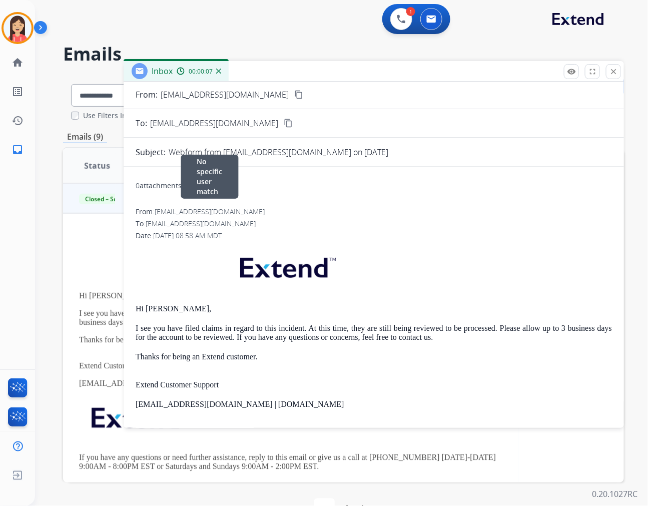
scroll to position [0, 0]
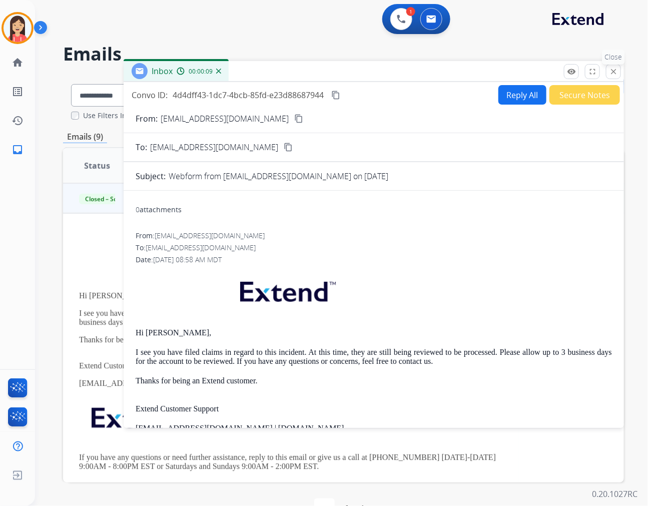
click at [618, 68] on mat-icon "close" at bounding box center [613, 71] width 9 height 9
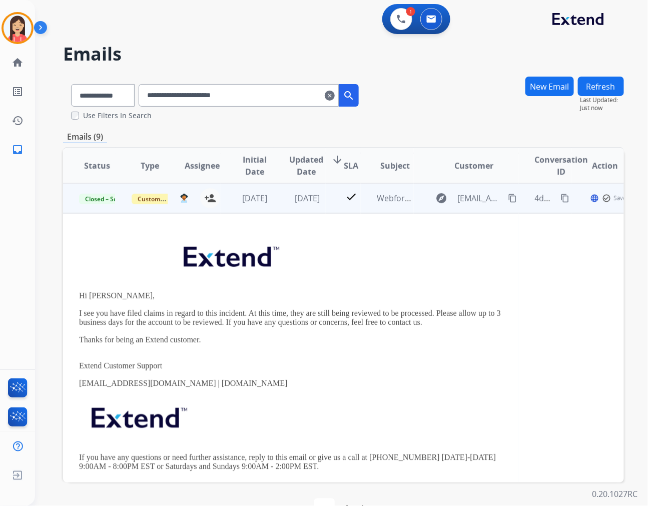
click at [273, 209] on td "[DATE]" at bounding box center [299, 198] width 53 height 30
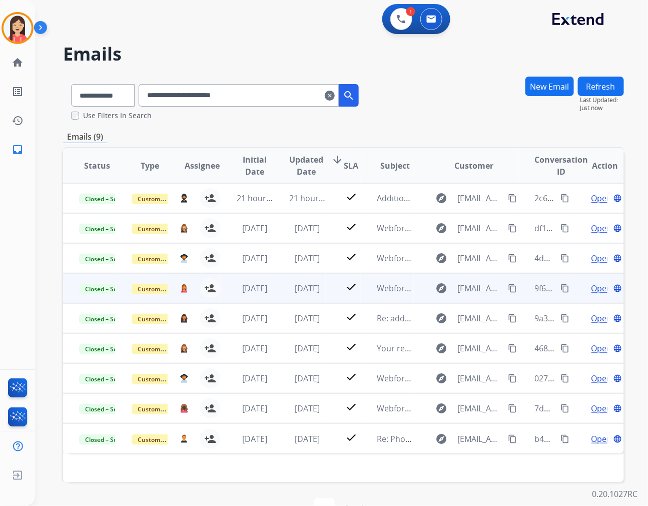
click at [276, 289] on td "[DATE]" at bounding box center [299, 288] width 53 height 30
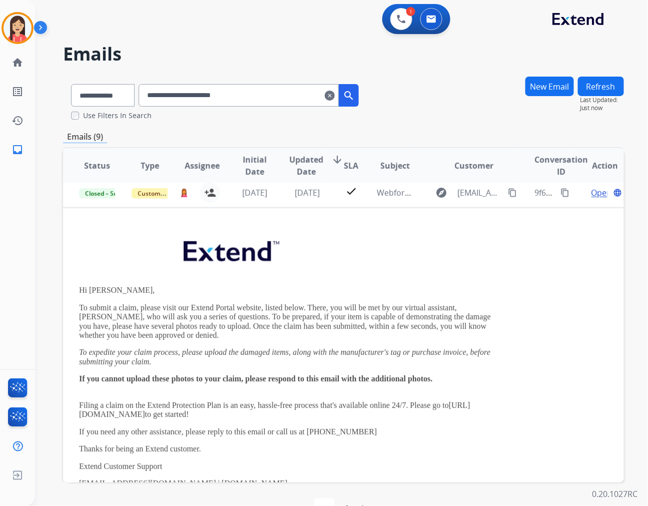
scroll to position [36, 0]
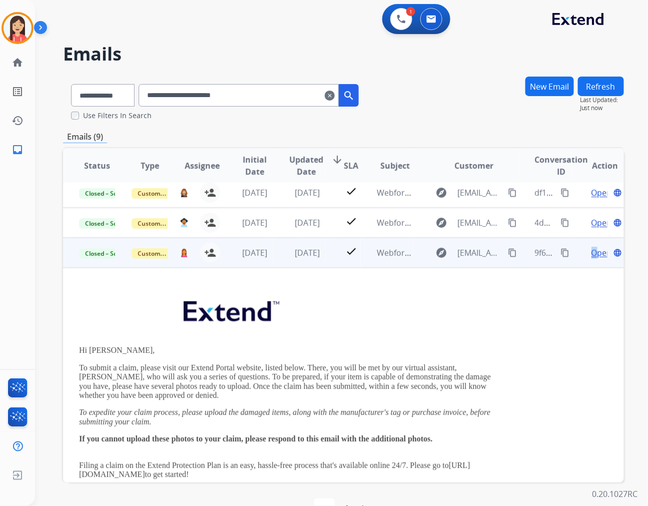
click at [592, 253] on span "Open" at bounding box center [602, 253] width 21 height 12
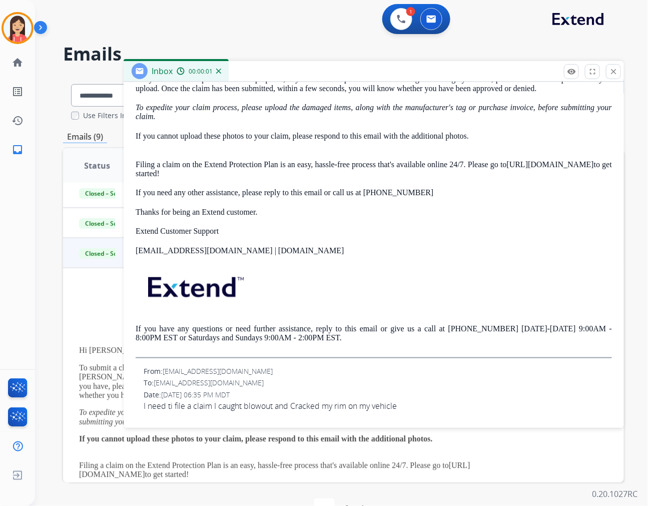
scroll to position [0, 0]
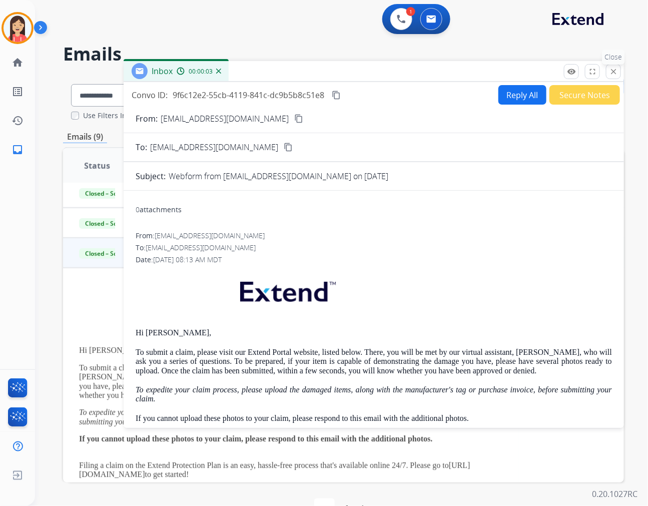
click at [614, 73] on mat-icon "close" at bounding box center [613, 71] width 9 height 9
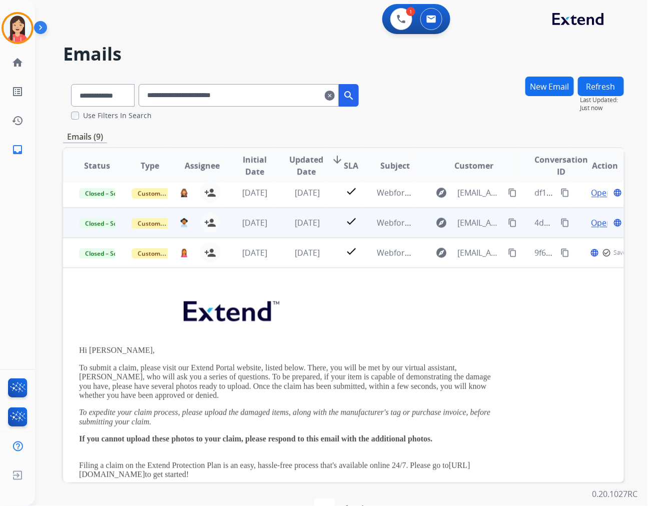
click at [274, 231] on td "[DATE]" at bounding box center [299, 223] width 53 height 30
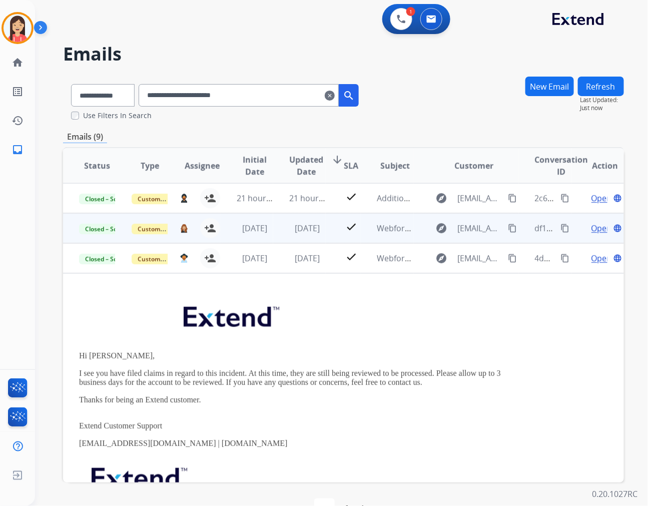
click at [277, 232] on td "[DATE]" at bounding box center [299, 228] width 53 height 30
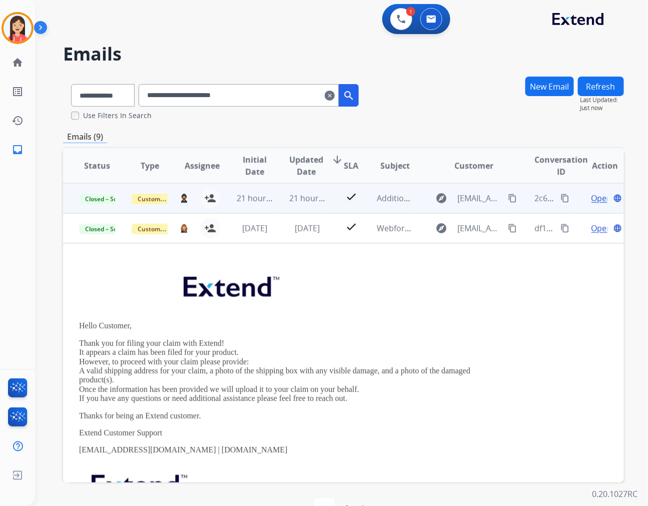
click at [273, 207] on td "21 hours ago" at bounding box center [299, 198] width 53 height 30
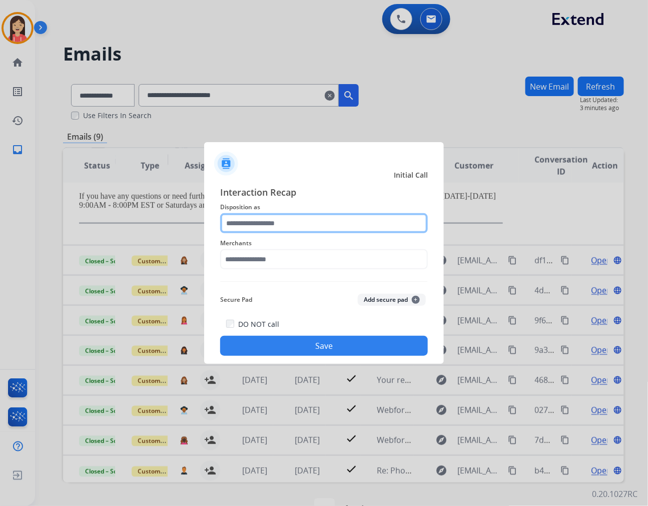
click at [280, 226] on input "text" at bounding box center [324, 223] width 208 height 20
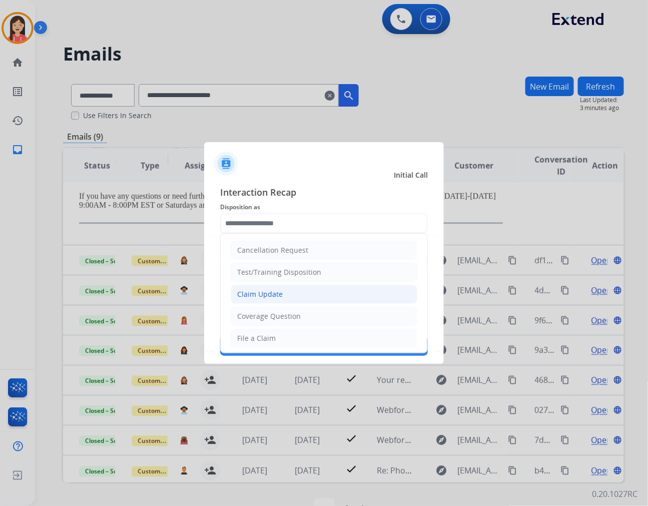
click at [276, 294] on div "Claim Update" at bounding box center [260, 294] width 46 height 10
type input "**********"
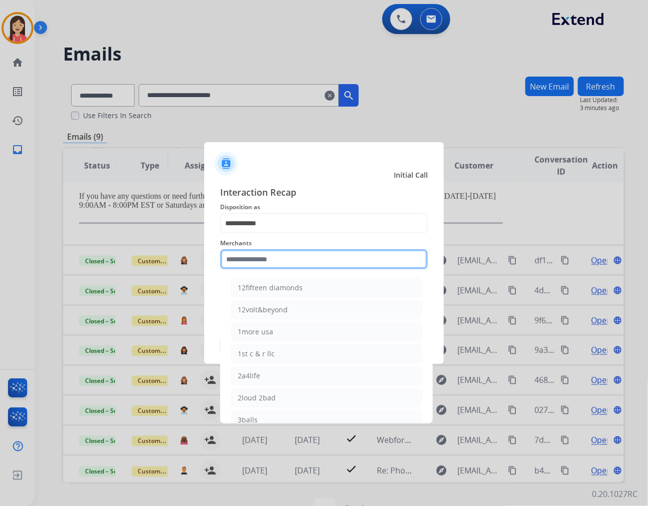
click at [284, 261] on input "text" at bounding box center [324, 259] width 208 height 20
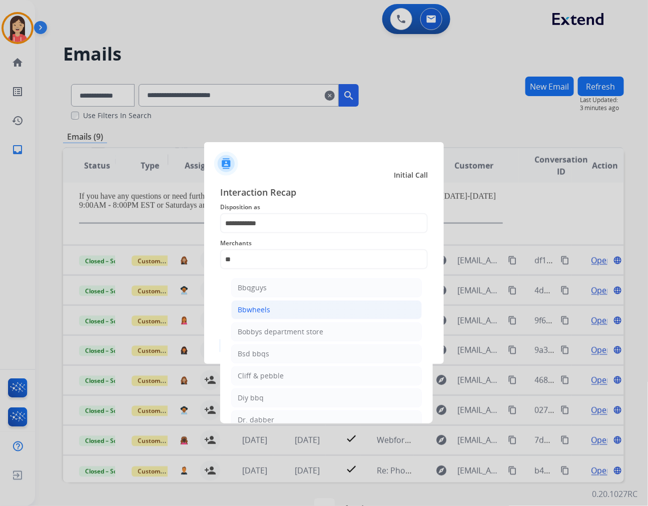
click at [251, 306] on div "Bbwheels" at bounding box center [254, 310] width 33 height 10
type input "********"
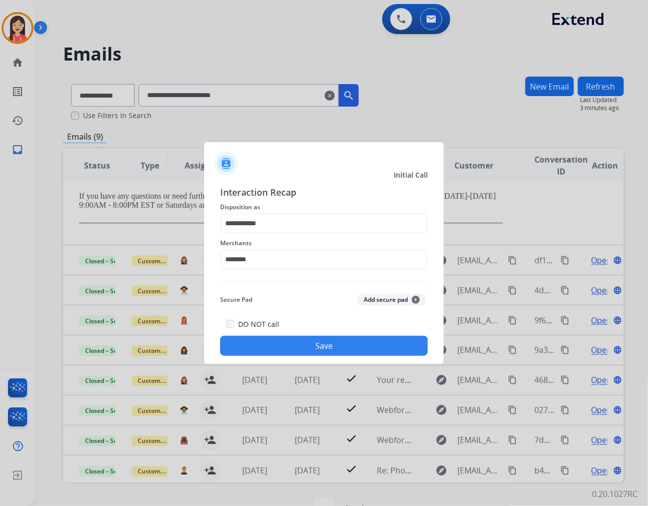
click at [288, 346] on button "Save" at bounding box center [324, 346] width 208 height 20
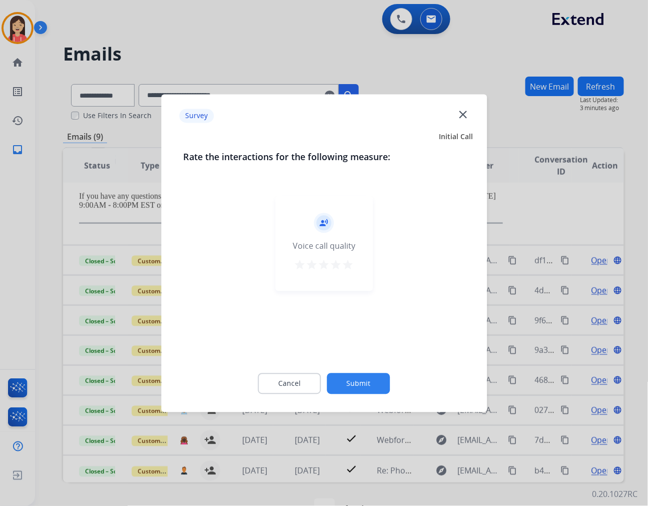
click at [349, 268] on mat-icon "star" at bounding box center [348, 265] width 12 height 12
click at [372, 376] on button "Submit" at bounding box center [358, 383] width 63 height 21
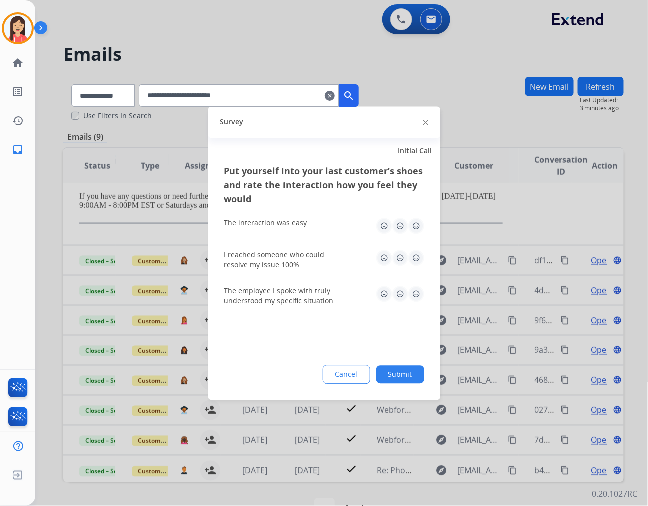
click at [416, 227] on img at bounding box center [416, 226] width 16 height 16
click at [418, 262] on img at bounding box center [416, 258] width 16 height 16
click at [418, 301] on img at bounding box center [416, 294] width 16 height 16
drag, startPoint x: 408, startPoint y: 369, endPoint x: 403, endPoint y: 351, distance: 18.8
click at [407, 370] on button "Submit" at bounding box center [400, 374] width 48 height 18
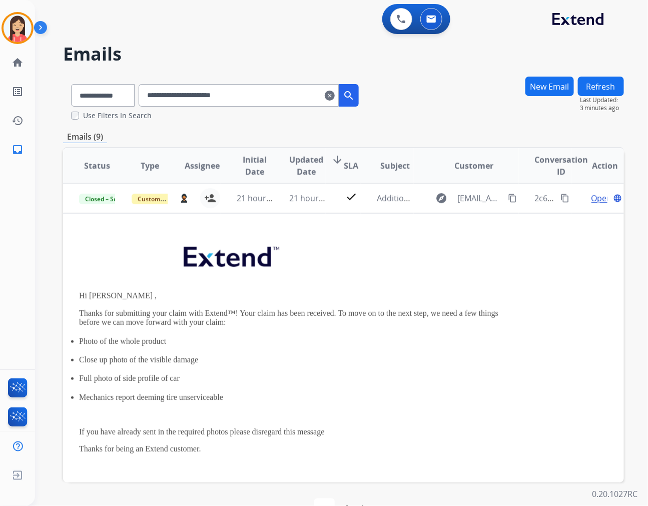
click at [335, 97] on mat-icon "clear" at bounding box center [330, 96] width 10 height 12
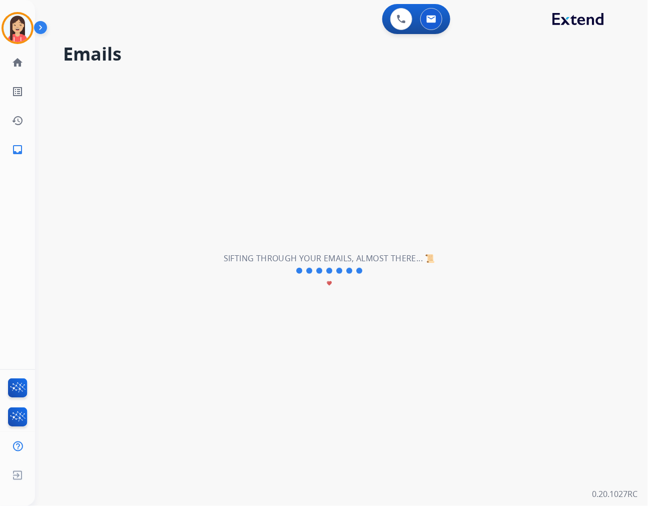
select select "**********"
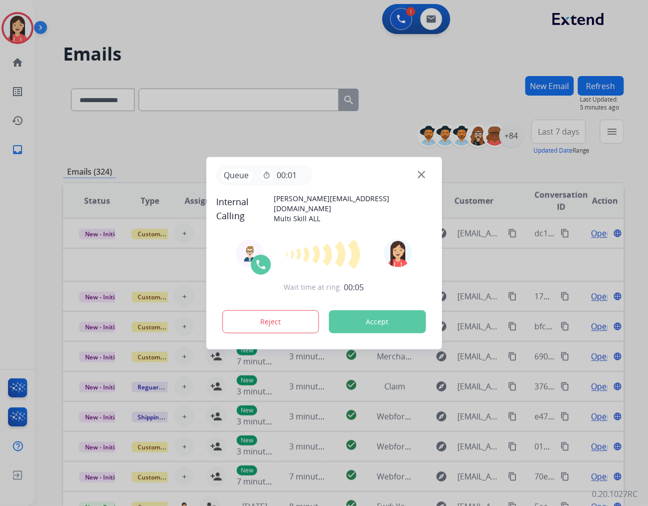
click at [401, 328] on button "Accept" at bounding box center [377, 321] width 97 height 23
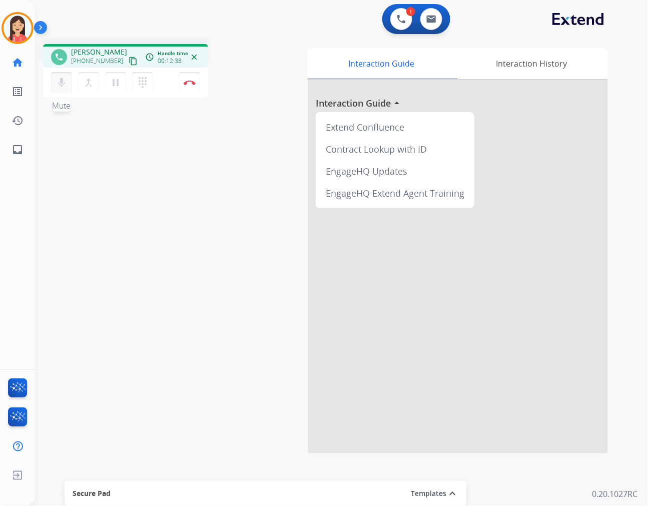
click at [62, 77] on mat-icon "mic" at bounding box center [62, 83] width 12 height 12
click at [61, 80] on mat-icon "mic_off" at bounding box center [62, 83] width 12 height 12
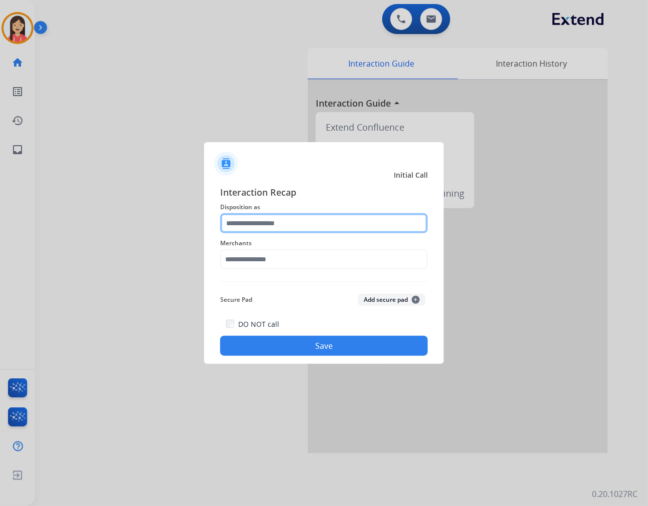
click at [252, 221] on input "text" at bounding box center [324, 223] width 208 height 20
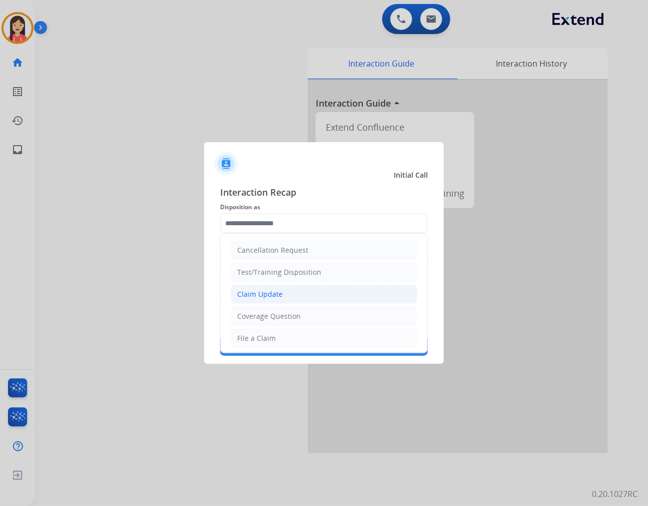
click at [253, 289] on div "Claim Update" at bounding box center [260, 294] width 46 height 10
type input "**********"
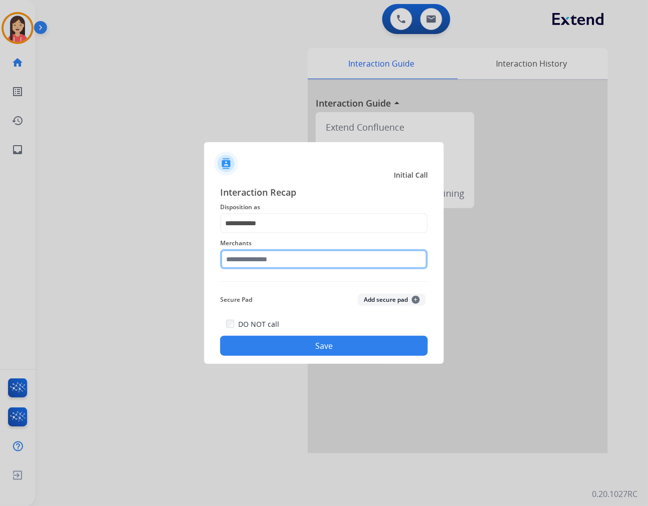
click at [251, 268] on input "text" at bounding box center [324, 259] width 208 height 20
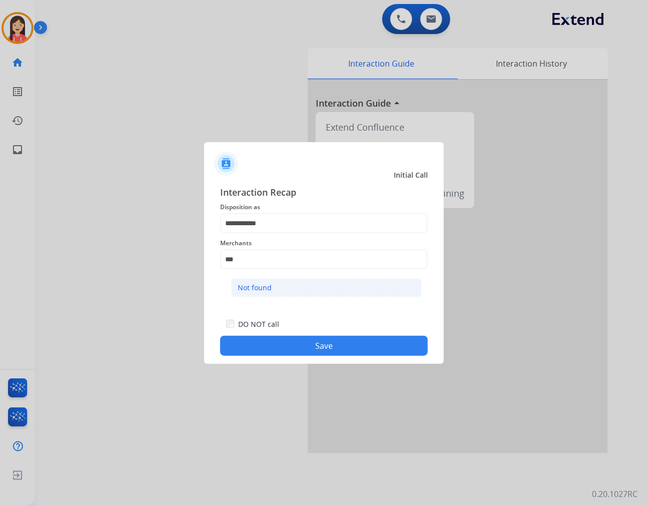
click at [249, 287] on div "Not found" at bounding box center [255, 288] width 34 height 10
type input "*********"
click at [263, 343] on button "Save" at bounding box center [324, 346] width 208 height 20
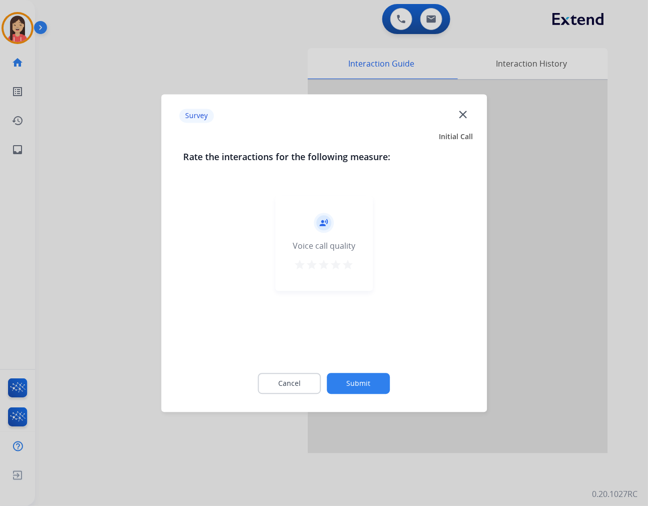
click at [347, 260] on mat-icon "star" at bounding box center [348, 265] width 12 height 12
click at [362, 382] on button "Submit" at bounding box center [358, 383] width 63 height 21
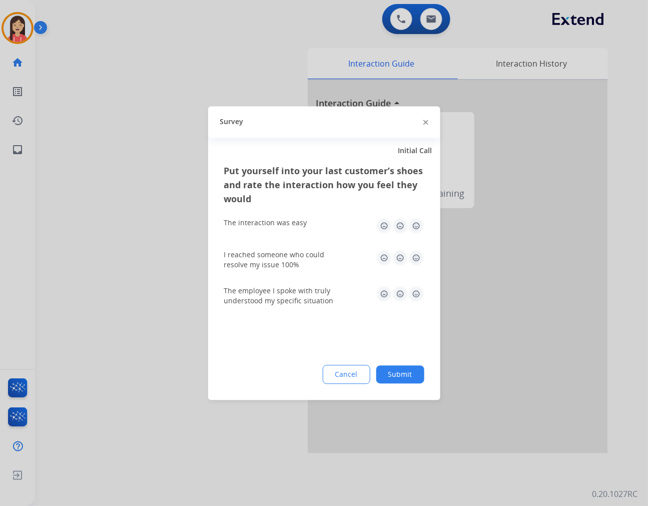
click at [416, 229] on img at bounding box center [416, 226] width 16 height 16
click at [416, 269] on div "I reached someone who could resolve my issue 100%" at bounding box center [324, 260] width 200 height 20
click at [421, 253] on img at bounding box center [416, 258] width 16 height 16
click at [419, 287] on img at bounding box center [416, 294] width 16 height 16
click at [404, 361] on div "Put yourself into your last customer’s shoes and rate the interaction how you f…" at bounding box center [324, 282] width 232 height 236
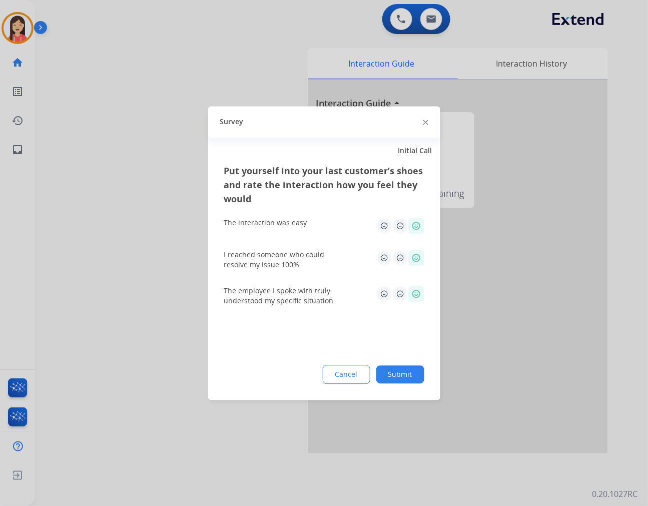
click at [399, 373] on button "Submit" at bounding box center [400, 374] width 48 height 18
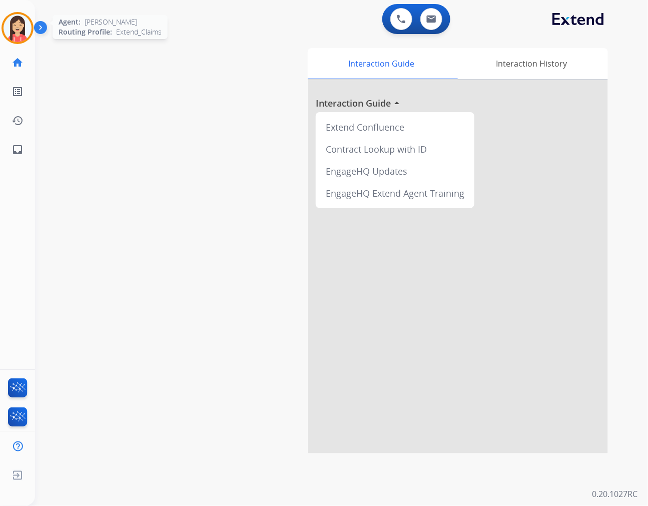
click at [23, 29] on img at bounding box center [18, 28] width 28 height 28
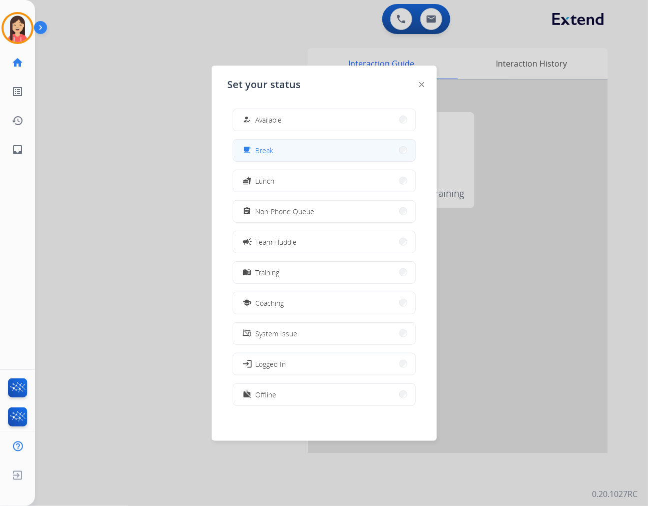
click at [267, 150] on span "Break" at bounding box center [265, 150] width 18 height 11
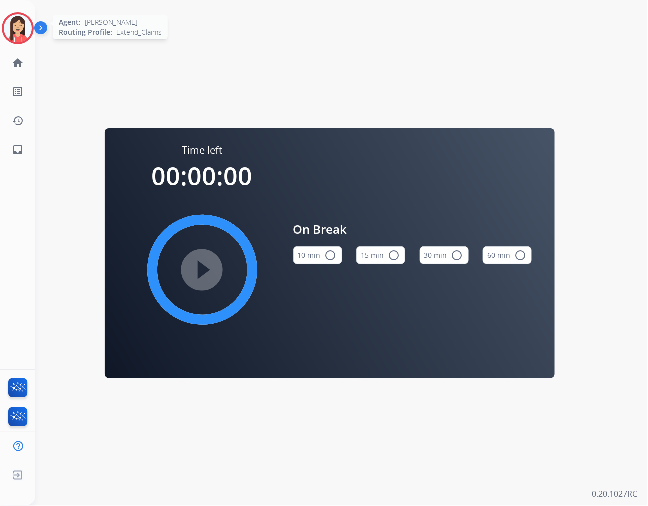
click at [13, 33] on img at bounding box center [18, 28] width 28 height 28
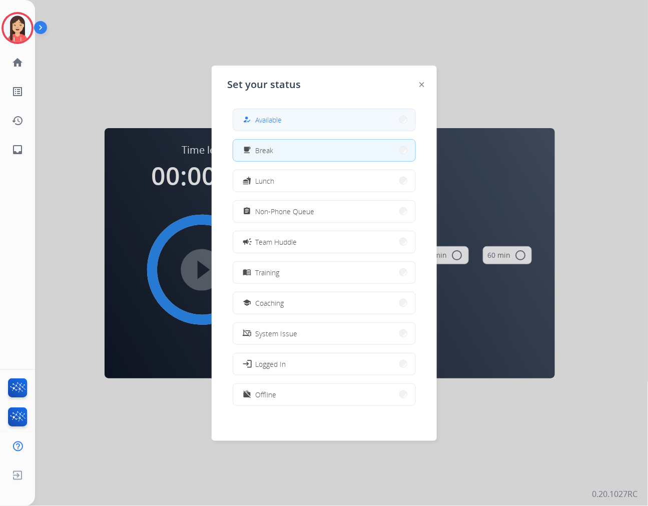
click at [284, 123] on button "how_to_reg Available" at bounding box center [324, 120] width 182 height 22
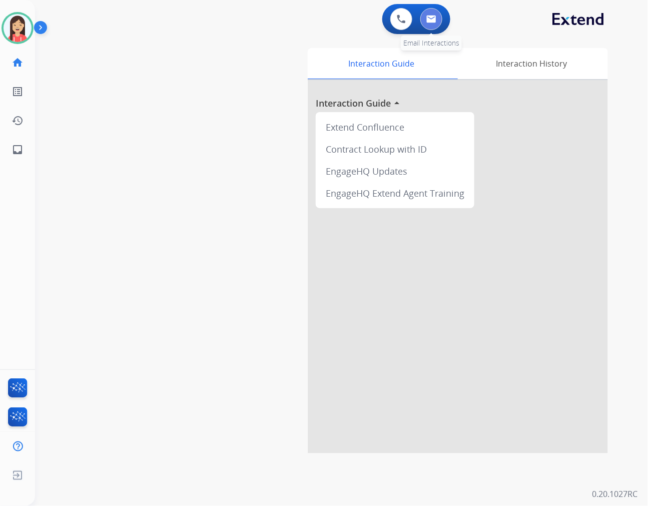
click at [428, 23] on button at bounding box center [431, 19] width 22 height 22
select select "**********"
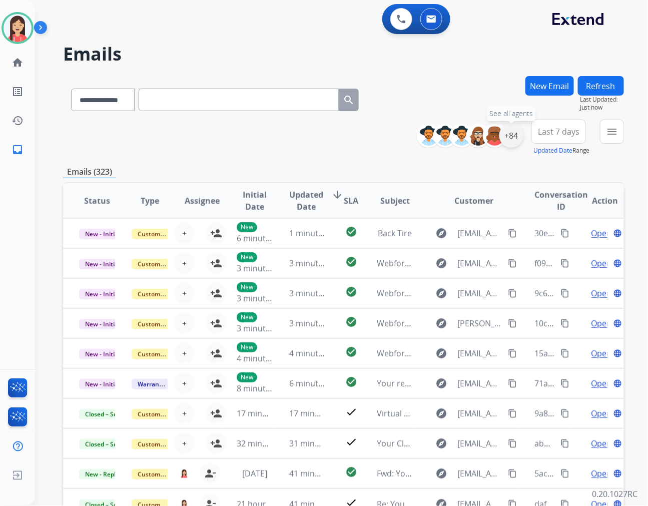
click at [509, 138] on div "+84" at bounding box center [511, 136] width 24 height 24
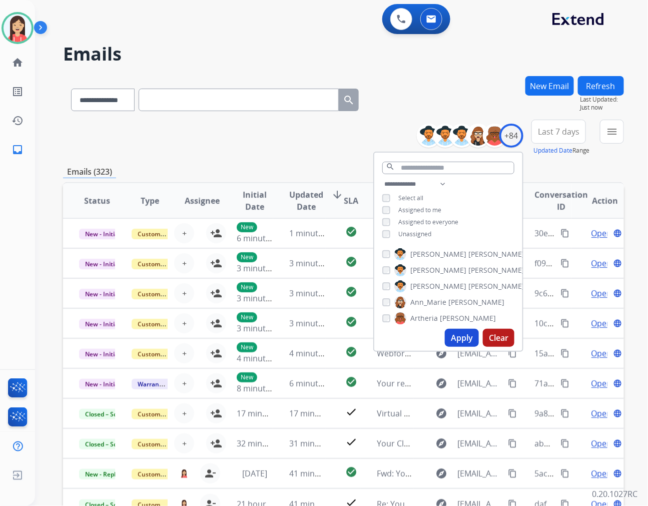
click at [409, 231] on span "Unassigned" at bounding box center [414, 234] width 33 height 9
click at [454, 336] on button "Apply" at bounding box center [462, 338] width 34 height 18
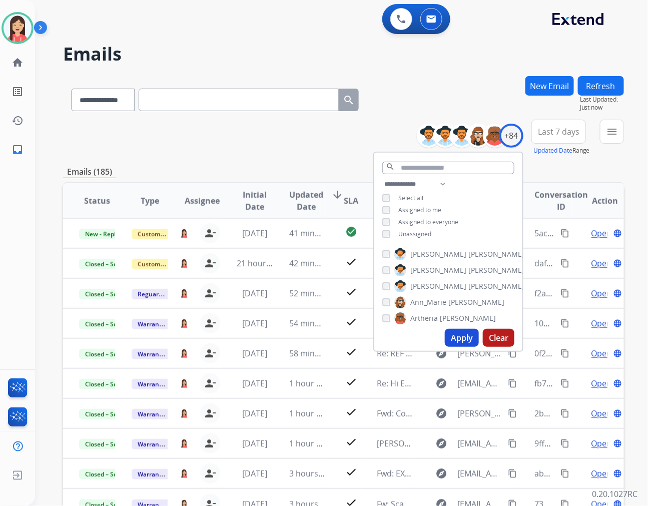
click at [558, 137] on button "Last 7 days" at bounding box center [558, 132] width 55 height 24
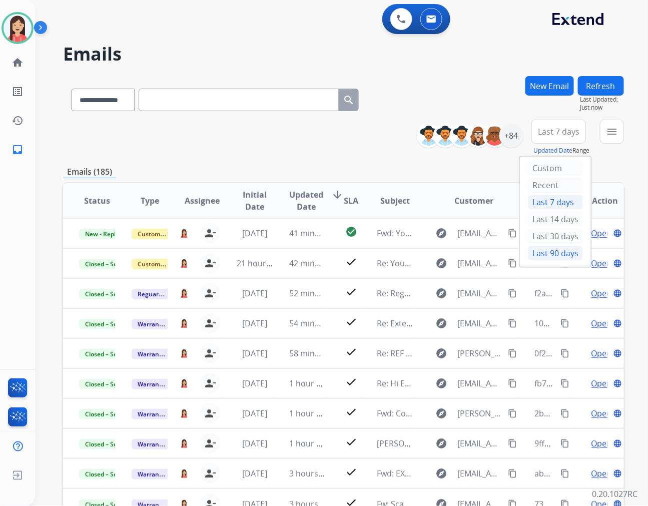
click at [546, 250] on div "Last 90 days" at bounding box center [555, 253] width 55 height 15
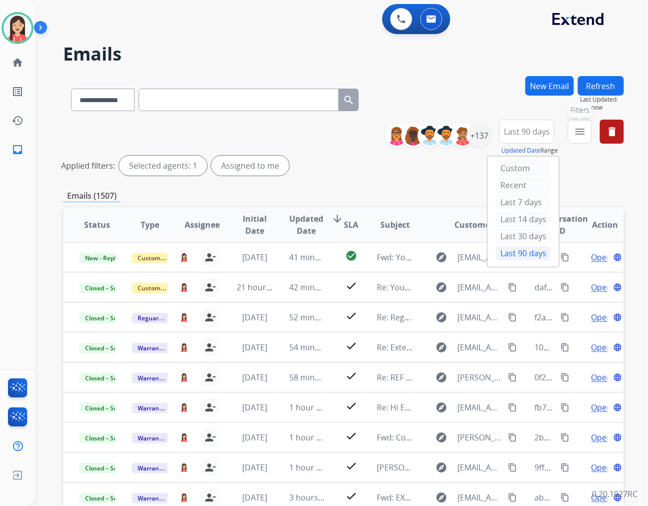
click at [582, 137] on mat-icon "menu" at bounding box center [580, 132] width 12 height 12
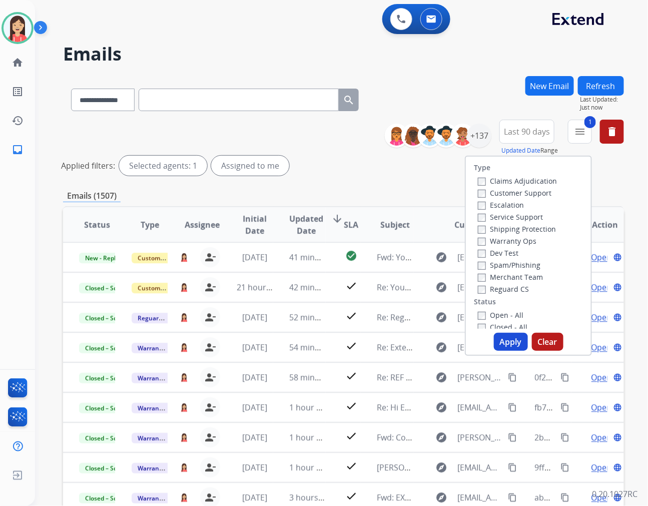
click at [510, 344] on button "Apply" at bounding box center [511, 342] width 34 height 18
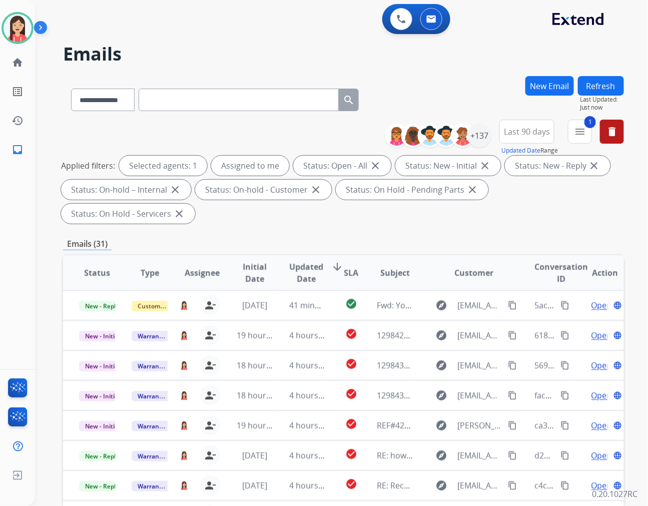
click at [296, 261] on span "Updated Date" at bounding box center [306, 273] width 34 height 24
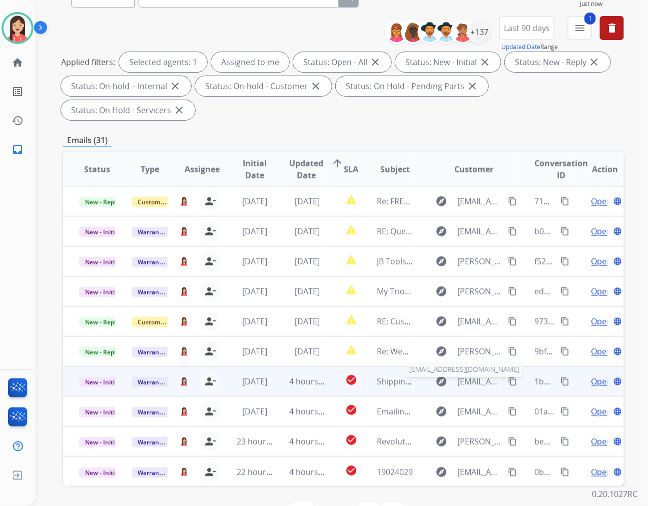
scroll to position [112, 0]
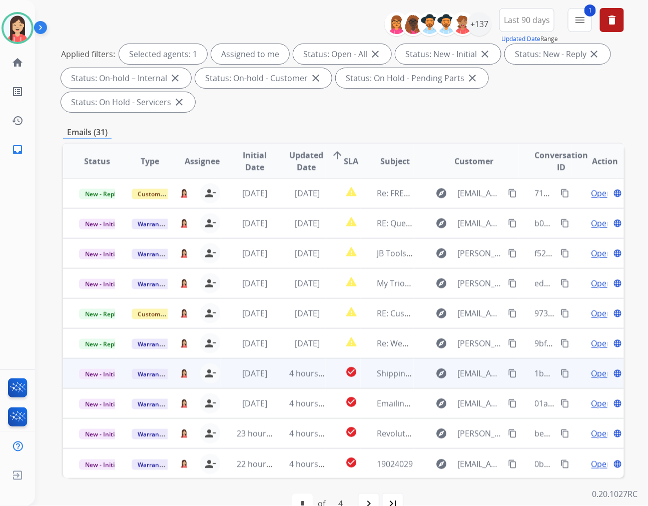
click at [277, 358] on td "4 hours ago" at bounding box center [299, 373] width 53 height 30
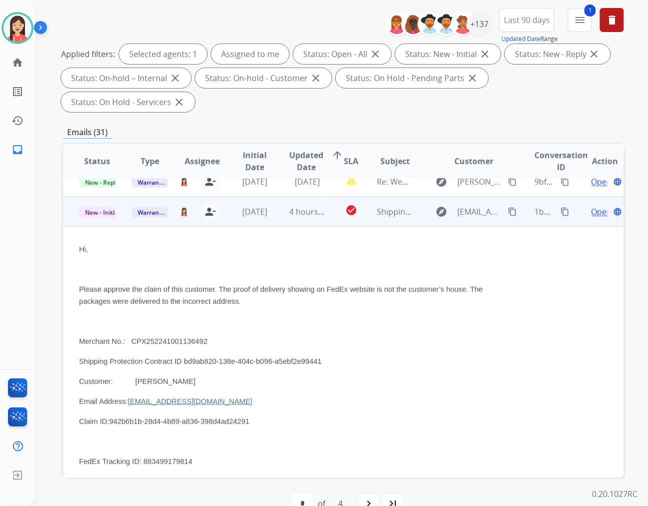
scroll to position [180, 0]
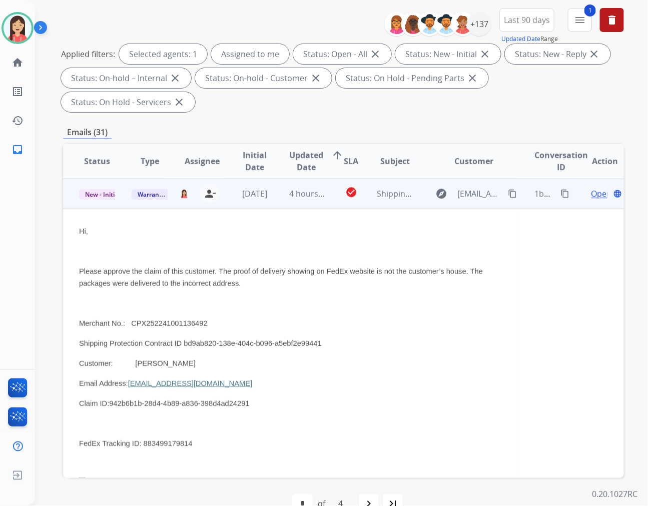
click at [273, 181] on td "4 hours ago" at bounding box center [299, 194] width 53 height 30
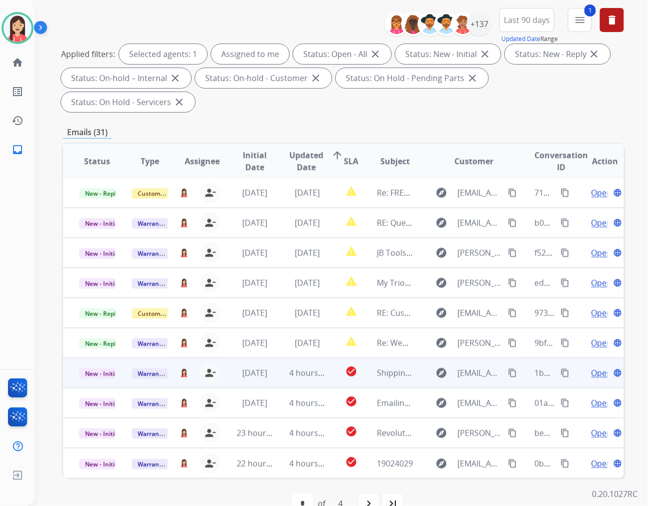
scroll to position [1, 0]
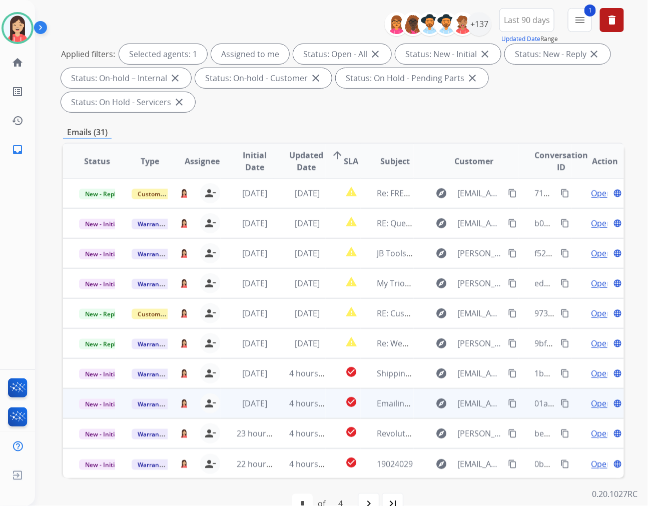
click at [326, 388] on td "check_circle" at bounding box center [343, 403] width 35 height 30
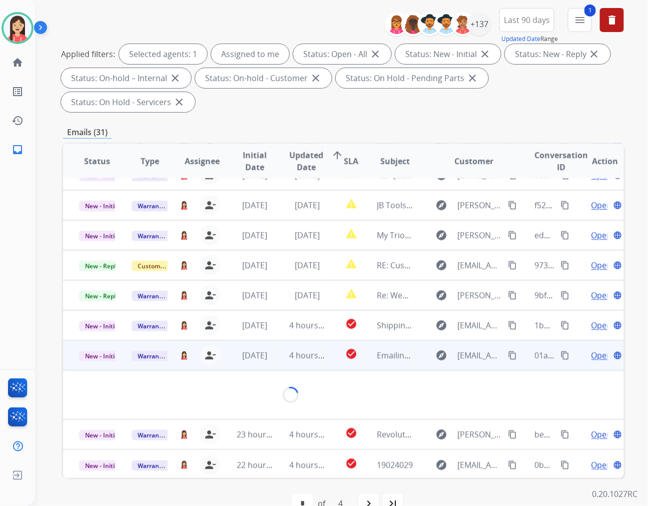
scroll to position [117, 0]
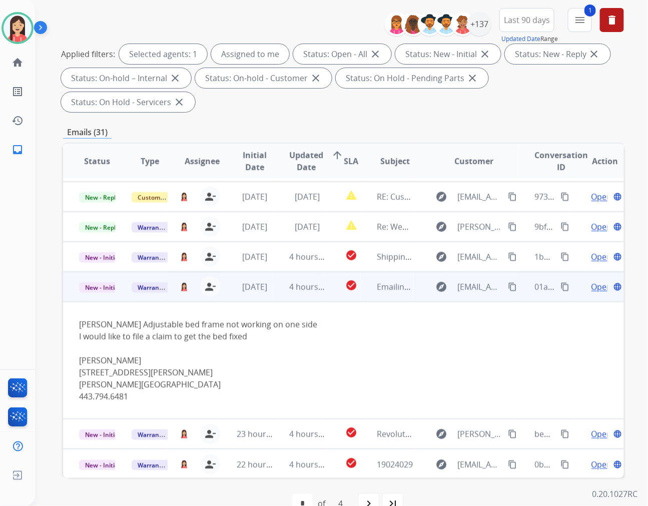
click at [592, 281] on span "Open" at bounding box center [602, 287] width 21 height 12
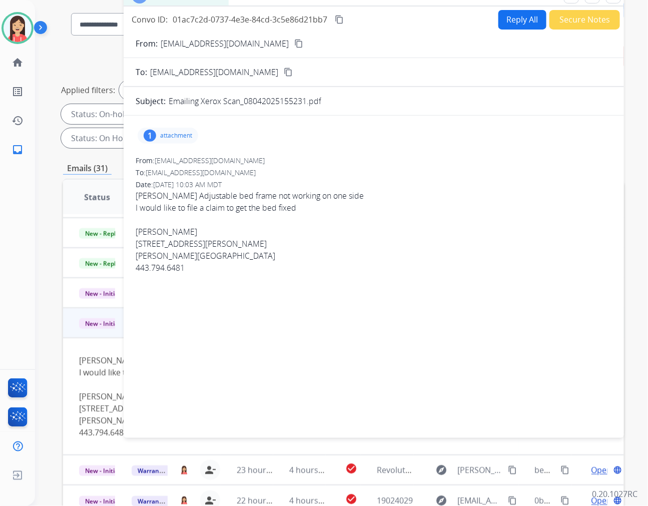
scroll to position [56, 0]
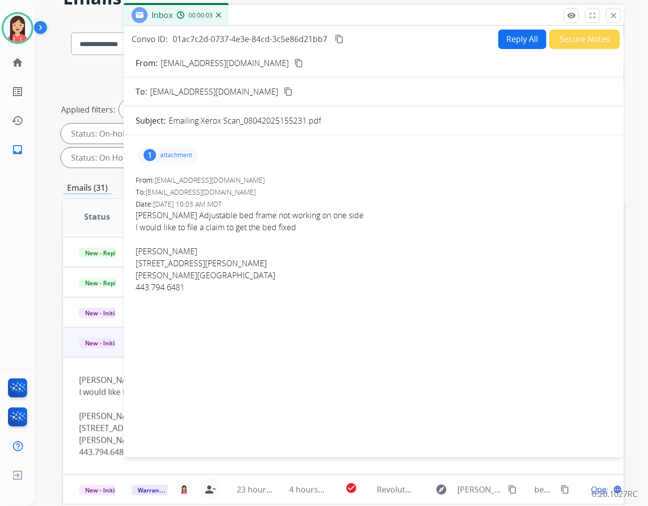
click at [176, 148] on div "1 attachment" at bounding box center [168, 155] width 61 height 16
click at [283, 178] on mat-icon "download" at bounding box center [282, 180] width 9 height 9
click at [294, 59] on mat-icon "content_copy" at bounding box center [298, 63] width 9 height 9
click at [374, 184] on div "From: wedge1287@gmail.com" at bounding box center [374, 180] width 476 height 10
click at [500, 41] on button "Reply All" at bounding box center [522, 40] width 48 height 20
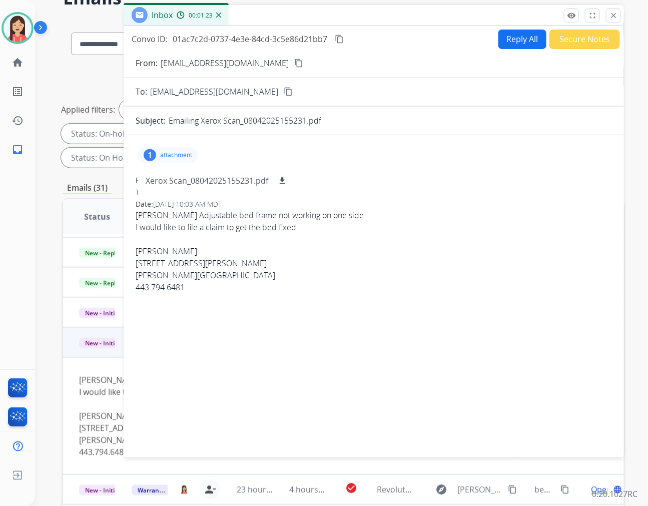
select select "**********"
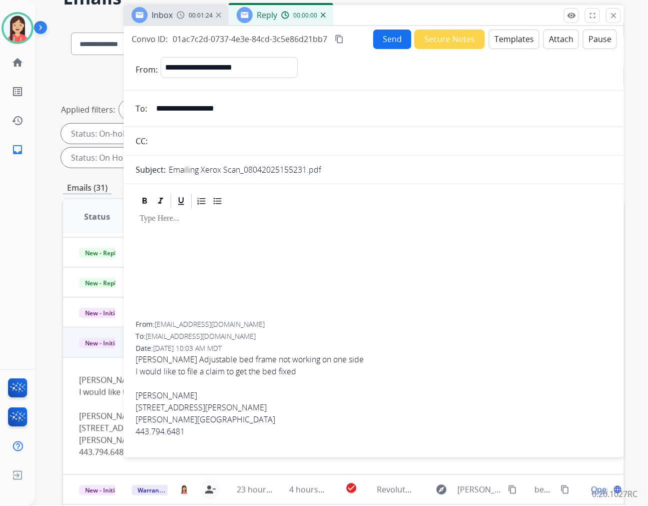
click at [503, 42] on button "Templates" at bounding box center [514, 40] width 51 height 20
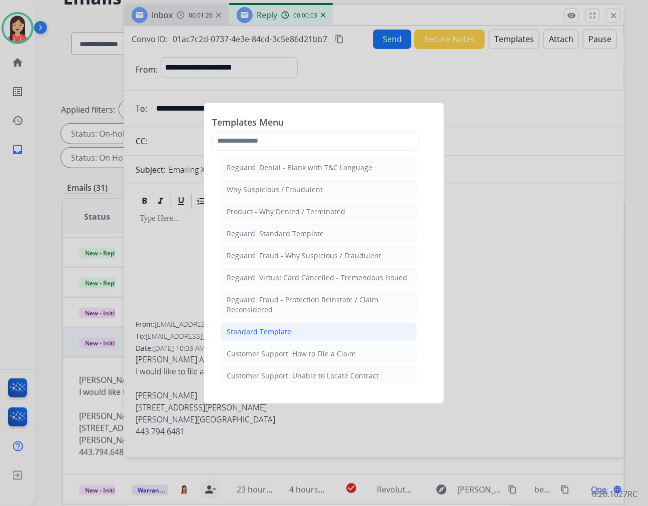
click at [266, 330] on div "Standard Template" at bounding box center [259, 332] width 65 height 10
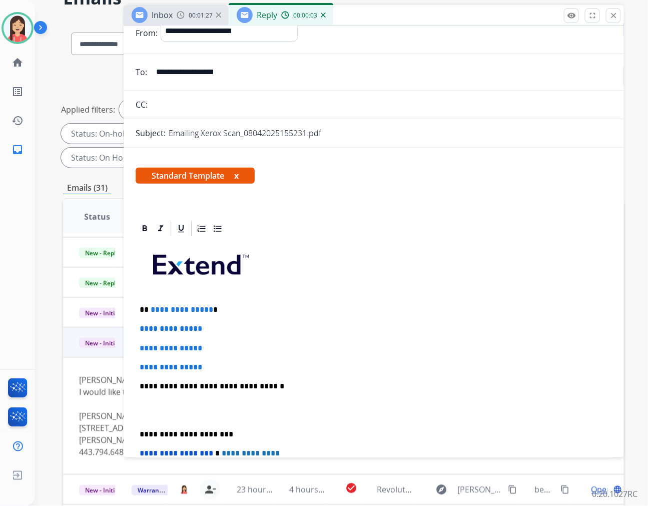
scroll to position [56, 0]
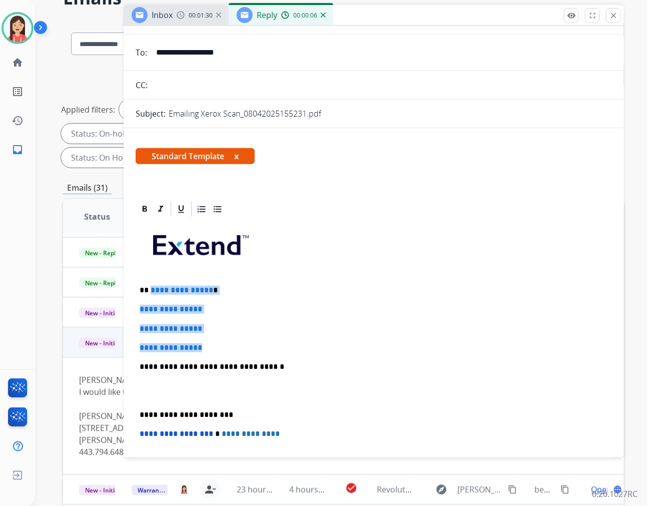
drag, startPoint x: 149, startPoint y: 290, endPoint x: 273, endPoint y: 343, distance: 134.8
click at [273, 343] on div "**********" at bounding box center [374, 390] width 476 height 344
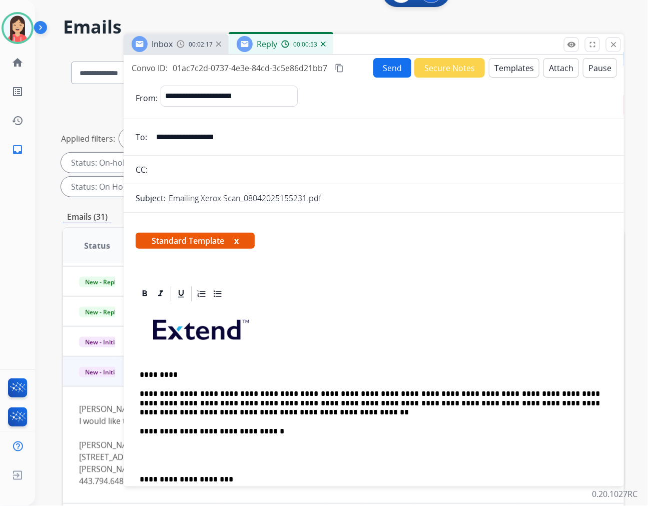
scroll to position [0, 0]
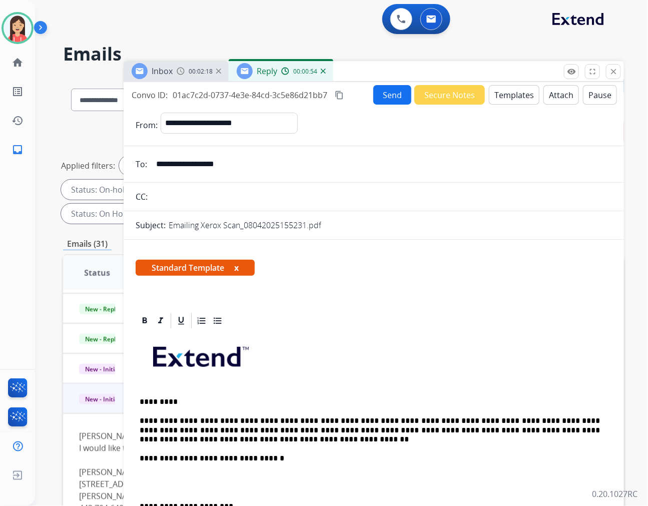
click at [396, 94] on button "Send" at bounding box center [392, 95] width 38 height 20
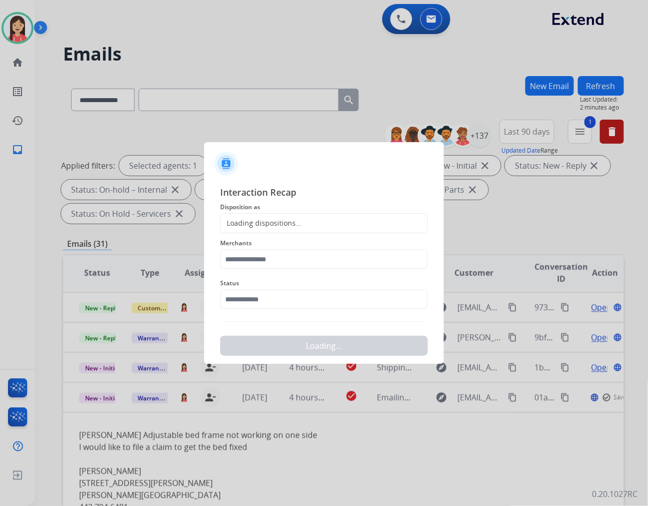
scroll to position [117, 0]
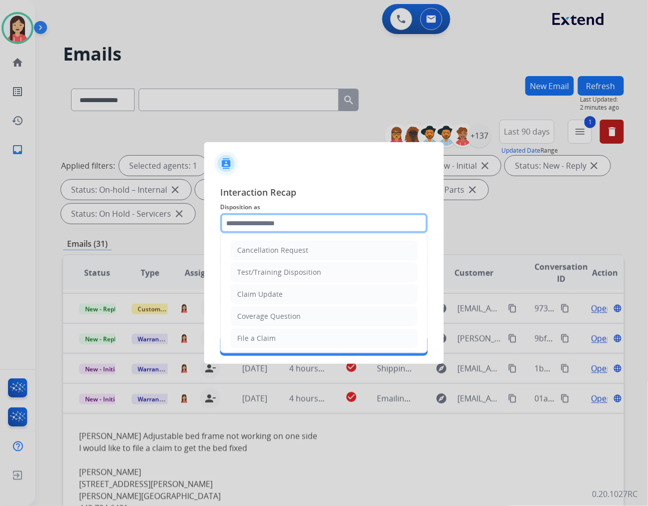
click at [300, 217] on input "text" at bounding box center [324, 223] width 208 height 20
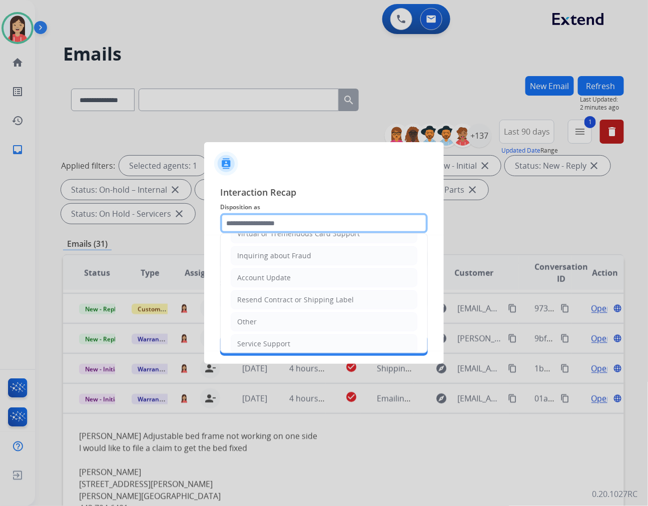
scroll to position [157, 0]
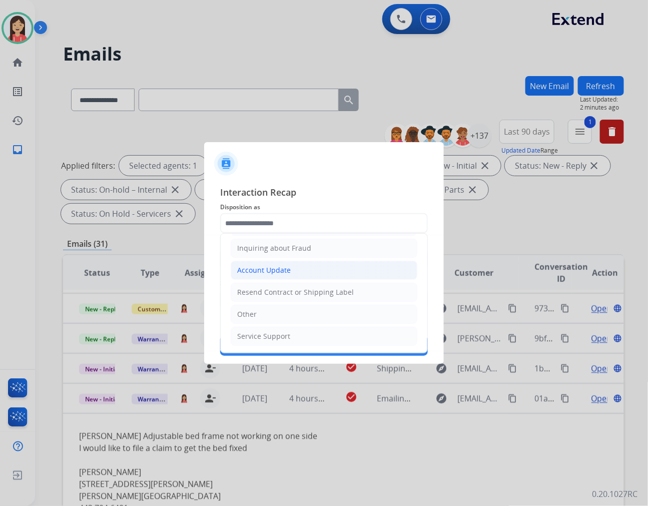
click at [258, 271] on div "Account Update" at bounding box center [264, 270] width 54 height 10
type input "**********"
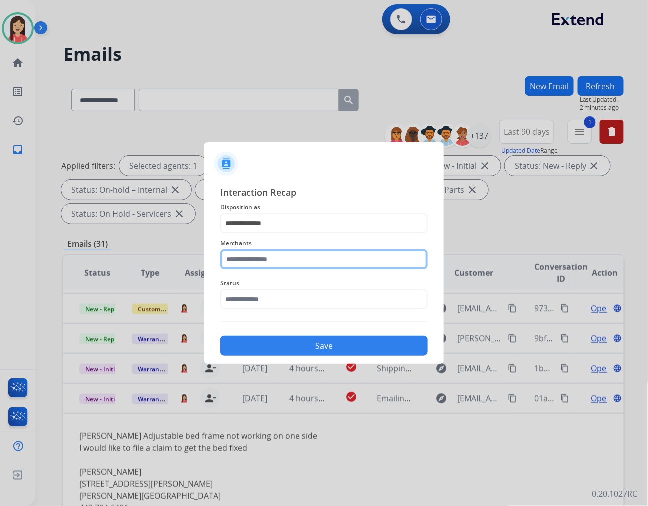
click at [259, 263] on input "text" at bounding box center [324, 259] width 208 height 20
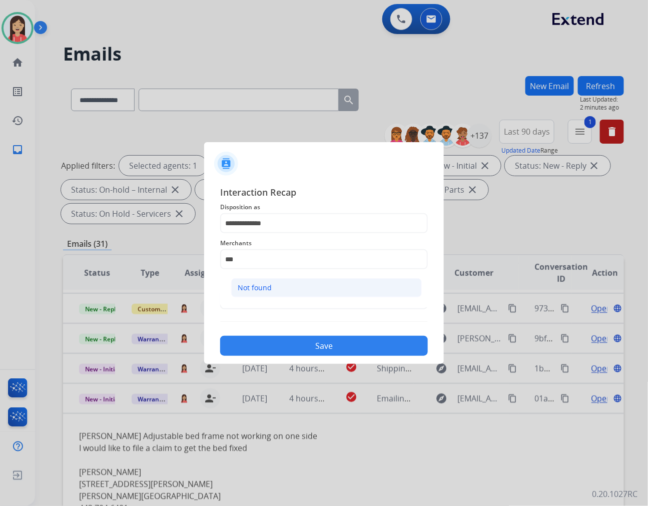
click at [267, 282] on li "Not found" at bounding box center [326, 287] width 191 height 19
type input "*********"
click at [267, 296] on input "text" at bounding box center [324, 299] width 208 height 20
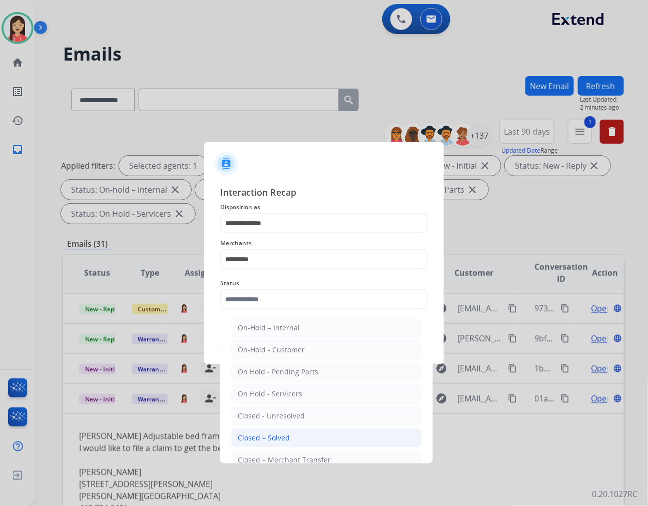
click at [269, 436] on div "Closed – Solved" at bounding box center [264, 438] width 52 height 10
type input "**********"
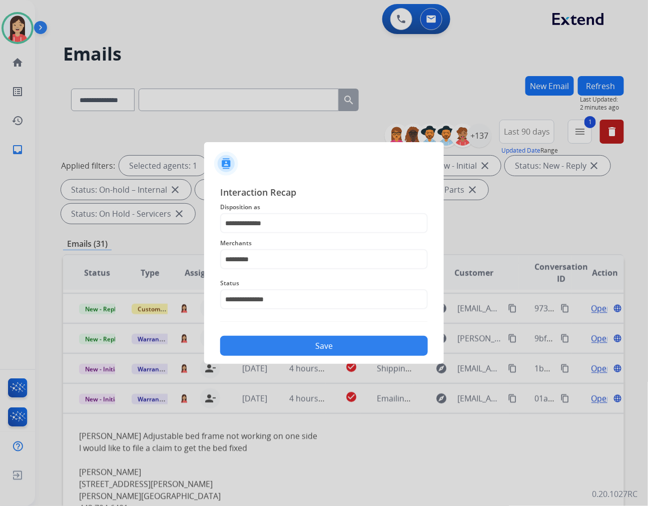
click at [308, 346] on button "Save" at bounding box center [324, 346] width 208 height 20
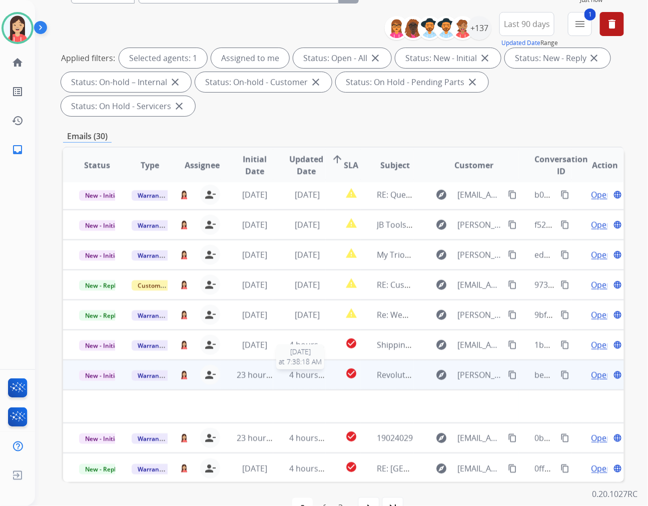
scroll to position [112, 0]
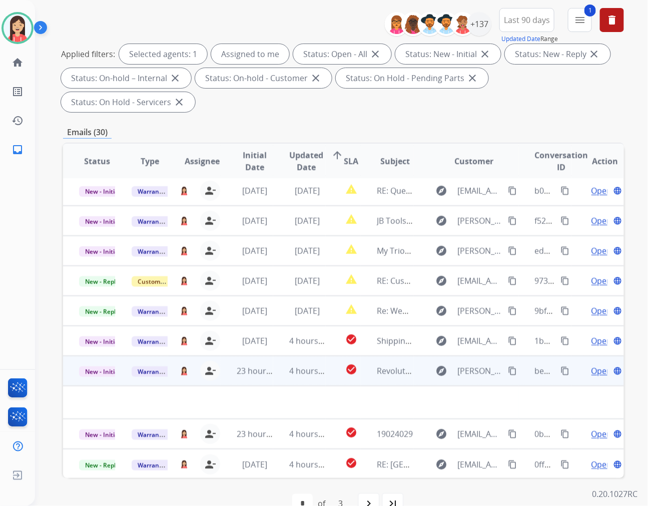
click at [280, 357] on td "4 hours ago" at bounding box center [299, 371] width 53 height 30
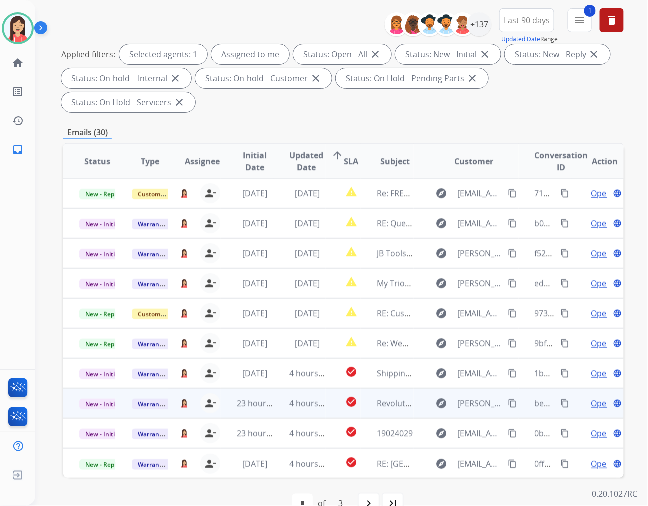
click at [277, 388] on td "4 hours ago" at bounding box center [299, 403] width 53 height 30
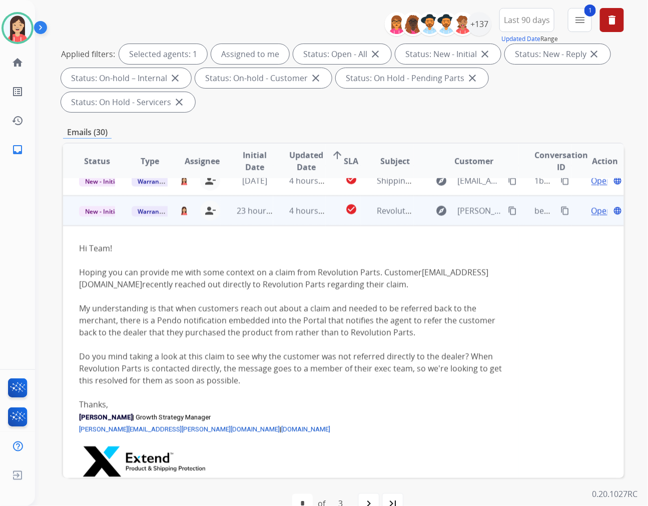
scroll to position [210, 0]
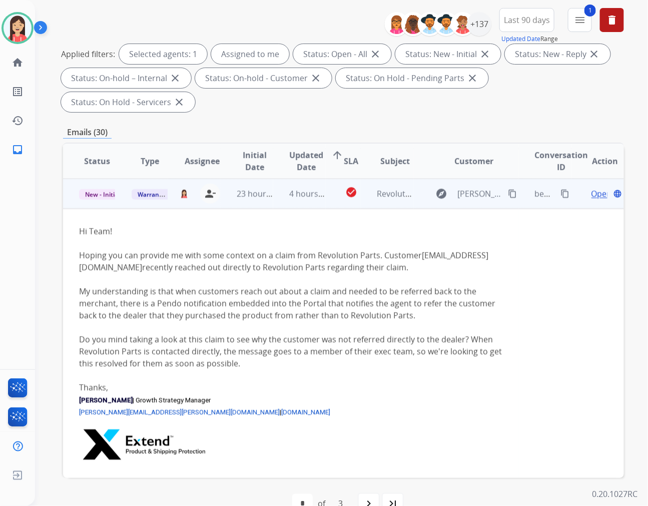
click at [592, 188] on span "Open" at bounding box center [602, 194] width 21 height 12
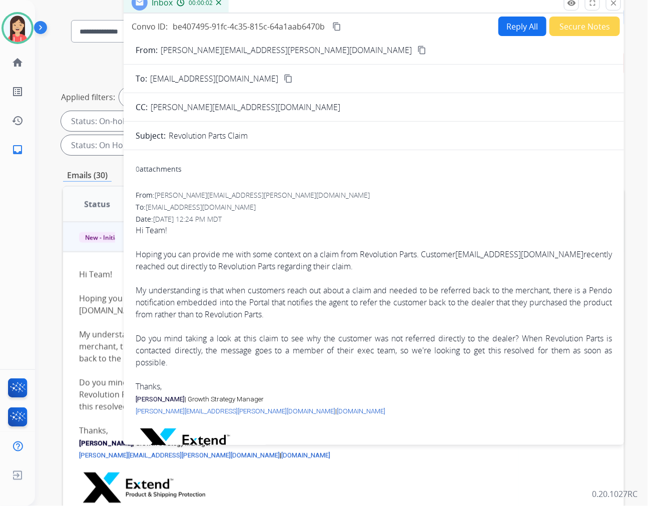
scroll to position [56, 0]
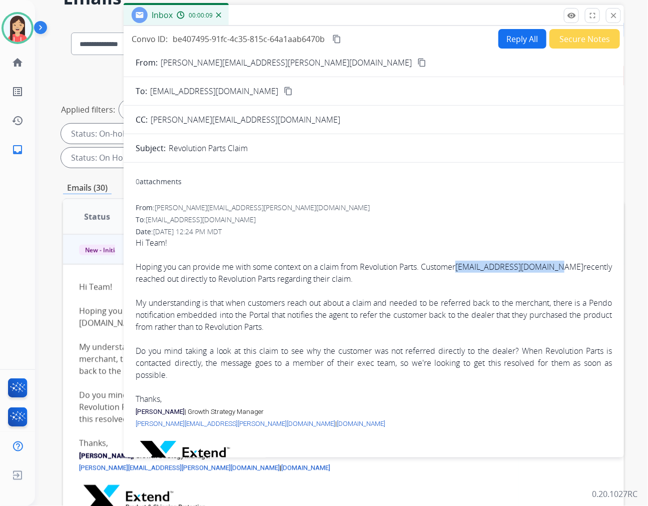
drag, startPoint x: 471, startPoint y: 267, endPoint x: 574, endPoint y: 272, distance: 102.7
click at [574, 272] on div "Hi Team! Hoping you can provide me with some context on a claim from Revolution…" at bounding box center [374, 321] width 476 height 168
copy link "miguelberger19@gmail.com"
click at [387, 212] on div "From: karen.david@extend.com To: warrantyops@extend.com Date: 08/26/2025 - 12:2…" at bounding box center [374, 339] width 476 height 272
click at [521, 39] on button "Reply All" at bounding box center [522, 39] width 48 height 20
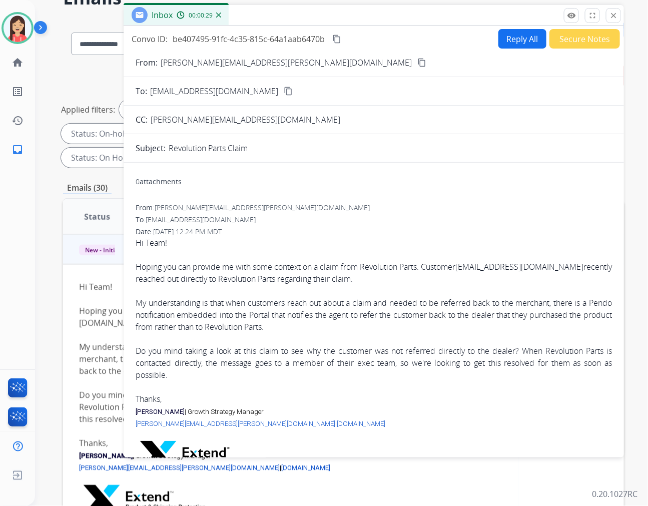
select select "**********"
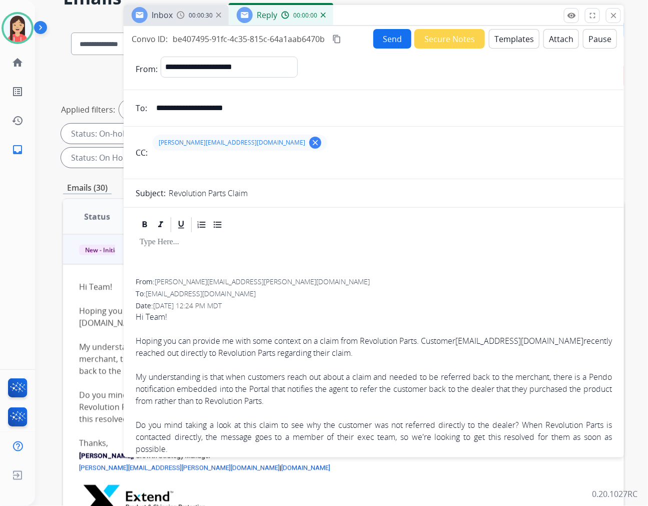
click at [515, 43] on button "Templates" at bounding box center [514, 39] width 51 height 20
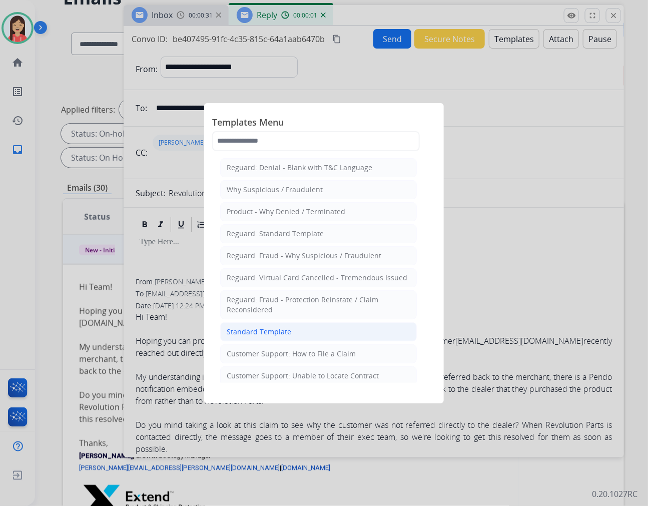
click at [275, 327] on div "Standard Template" at bounding box center [259, 332] width 65 height 10
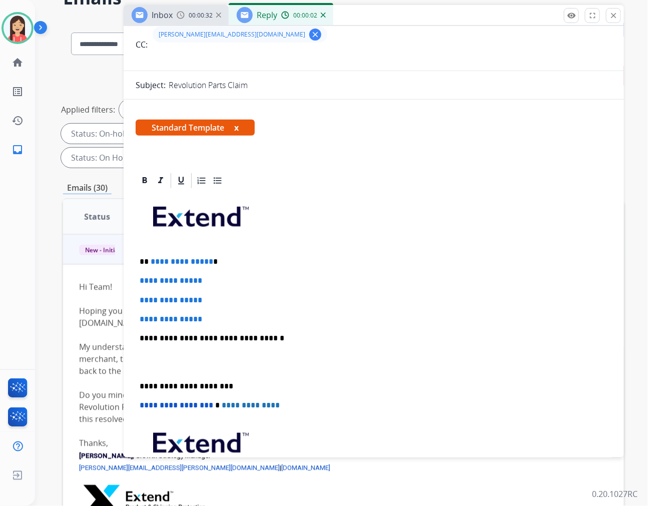
scroll to position [111, 0]
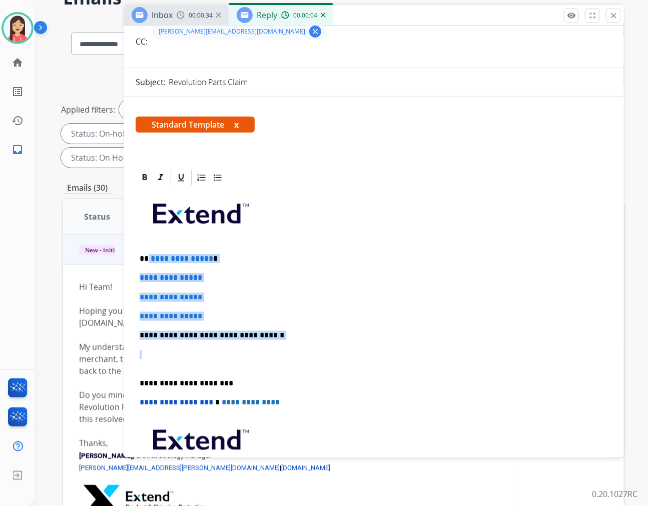
drag, startPoint x: 177, startPoint y: 354, endPoint x: 147, endPoint y: 253, distance: 105.5
click at [147, 253] on div "**********" at bounding box center [374, 359] width 476 height 344
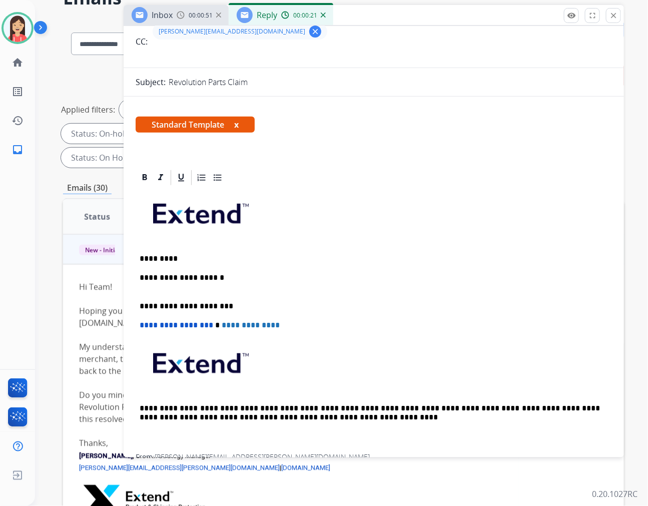
click at [232, 277] on p "**********" at bounding box center [370, 282] width 460 height 19
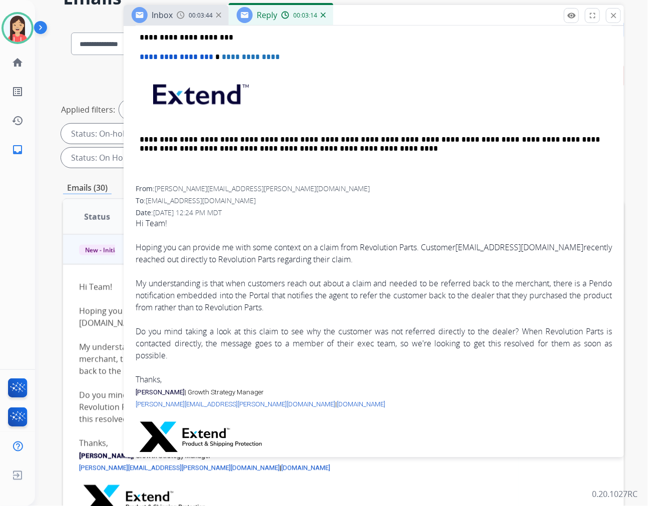
scroll to position [364, 0]
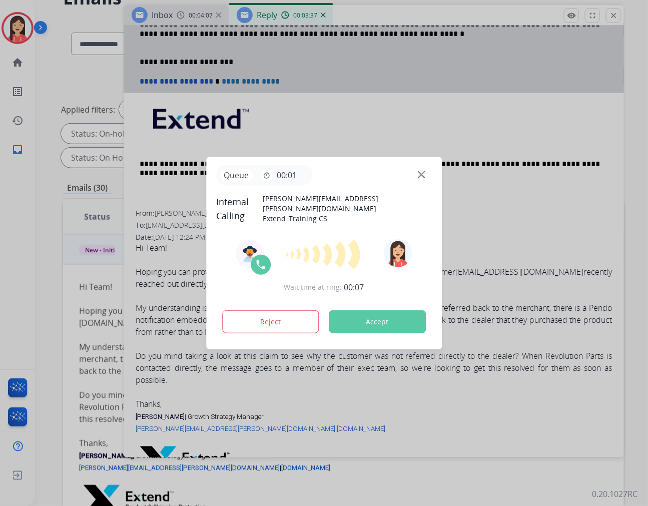
click at [386, 317] on button "Accept" at bounding box center [377, 321] width 97 height 23
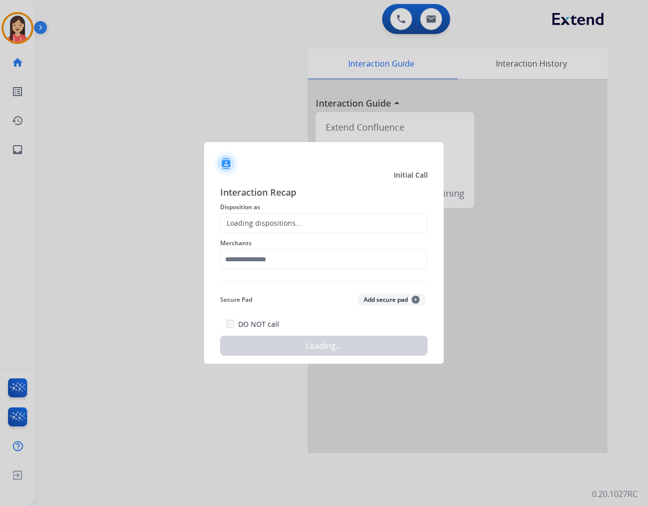
click at [194, 83] on div at bounding box center [324, 253] width 648 height 506
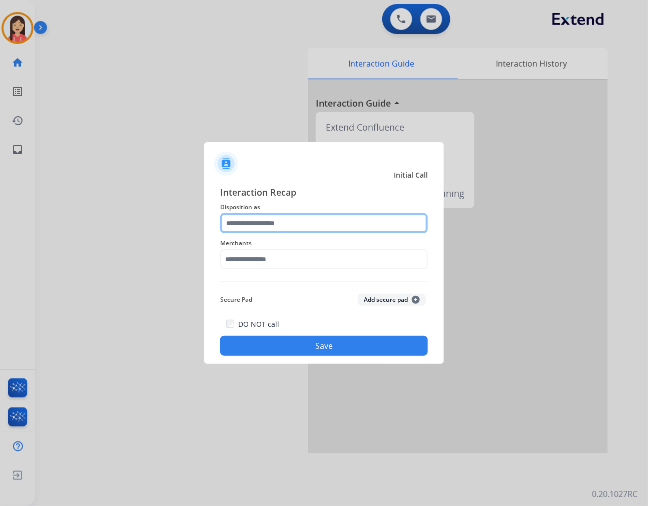
click at [316, 226] on input "text" at bounding box center [324, 223] width 208 height 20
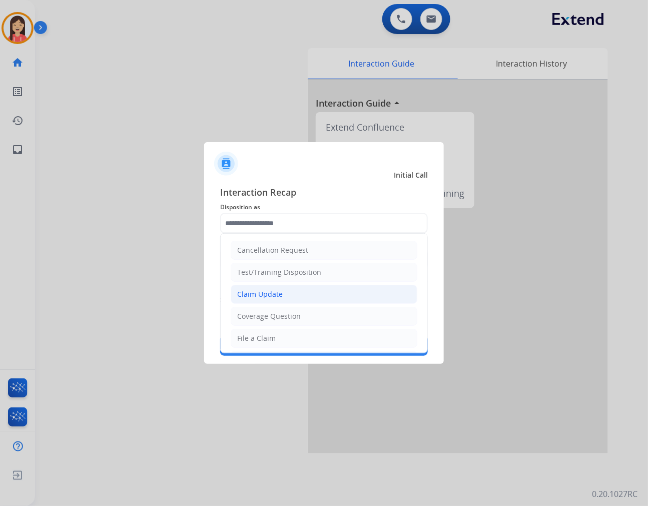
click at [289, 287] on li "Claim Update" at bounding box center [324, 294] width 187 height 19
type input "**********"
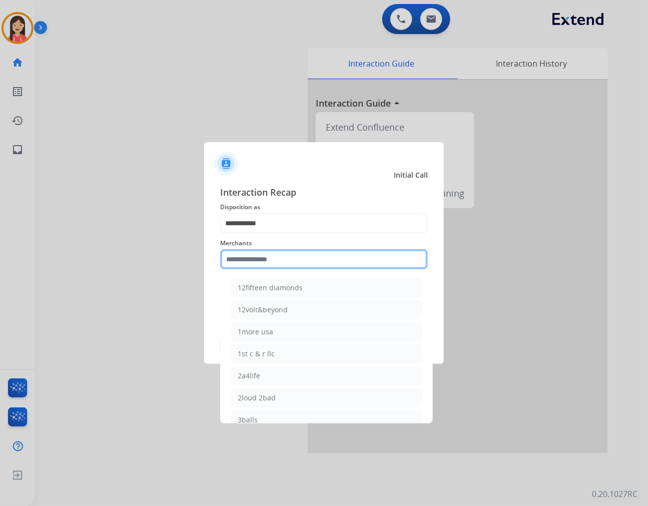
click at [277, 262] on input "text" at bounding box center [324, 259] width 208 height 20
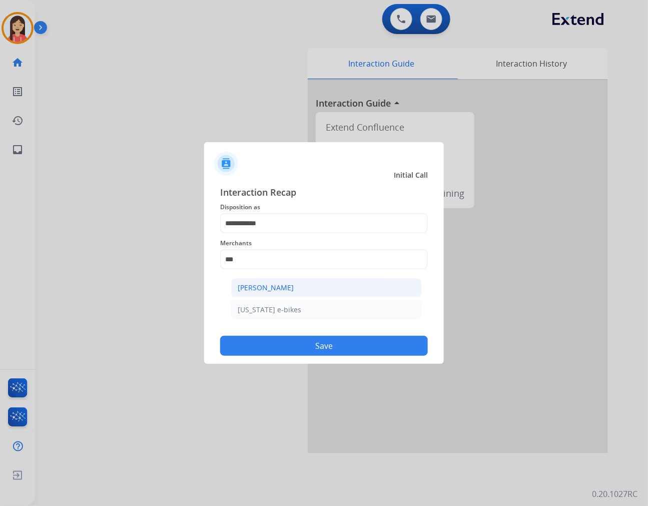
click at [287, 290] on div "[PERSON_NAME]" at bounding box center [266, 288] width 56 height 10
type input "**********"
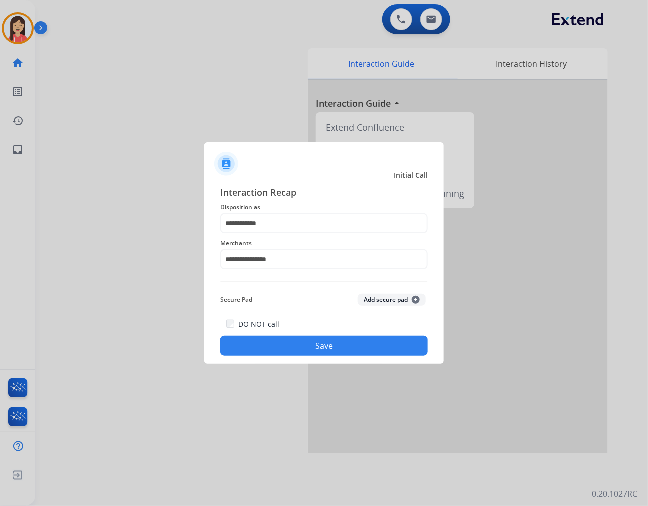
click at [289, 347] on button "Save" at bounding box center [324, 346] width 208 height 20
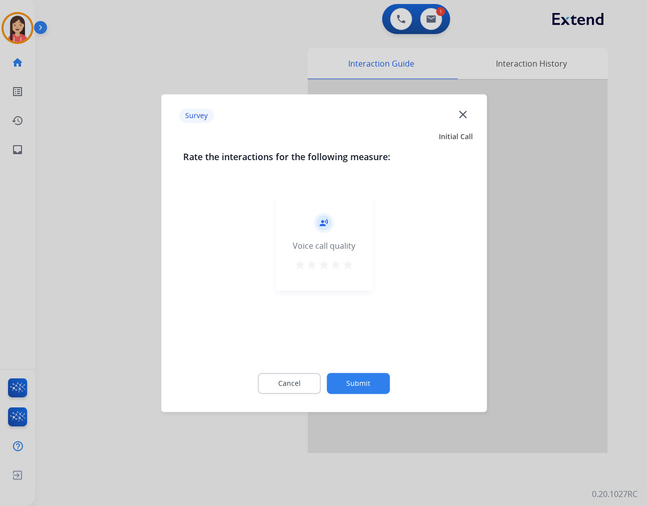
click at [351, 263] on mat-icon "star" at bounding box center [348, 265] width 12 height 12
click at [352, 386] on button "Submit" at bounding box center [358, 383] width 63 height 21
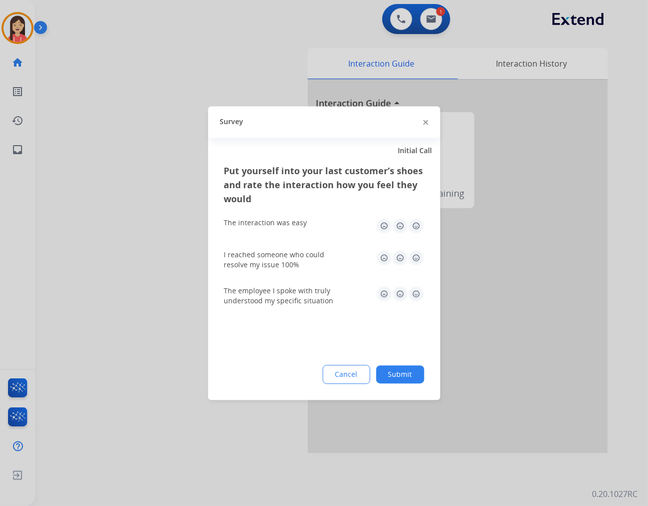
click at [411, 224] on img at bounding box center [416, 226] width 16 height 16
click at [414, 248] on div "I reached someone who could resolve my issue 100%" at bounding box center [324, 260] width 200 height 36
click at [418, 256] on img at bounding box center [416, 258] width 16 height 16
click at [417, 299] on img at bounding box center [416, 294] width 16 height 16
click at [417, 378] on button "Submit" at bounding box center [400, 374] width 48 height 18
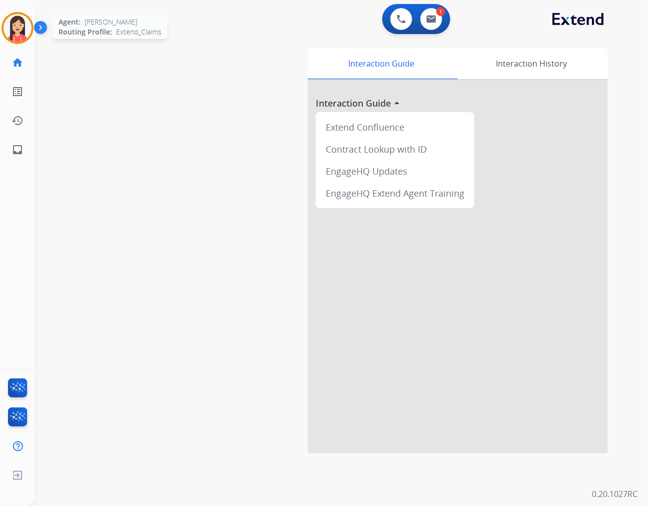
click at [22, 35] on img at bounding box center [18, 28] width 28 height 28
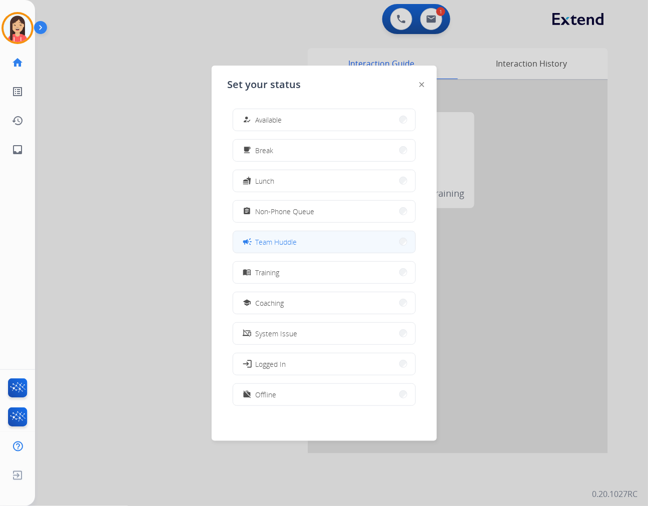
click at [293, 247] on div "campaign Team Huddle" at bounding box center [269, 242] width 56 height 12
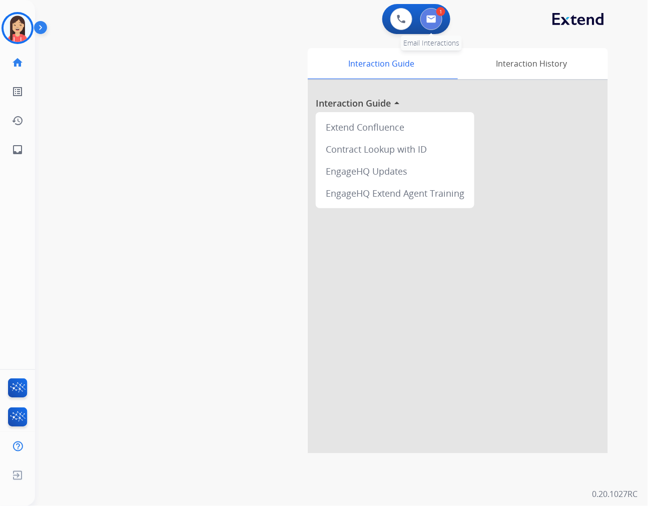
click at [424, 21] on button at bounding box center [431, 19] width 22 height 22
select select "**********"
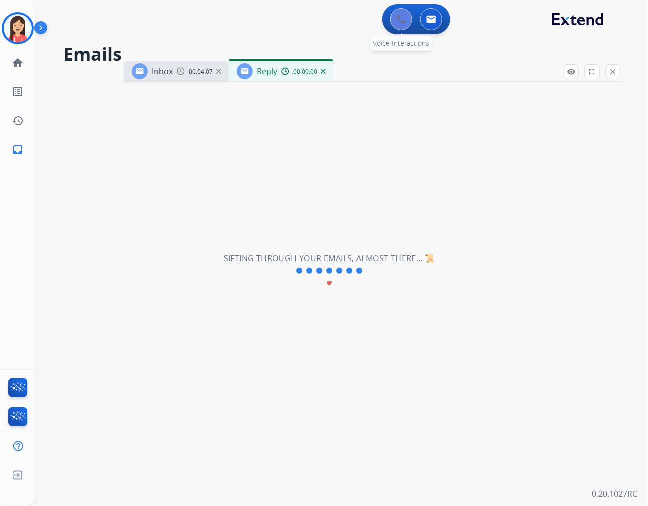
select select "**********"
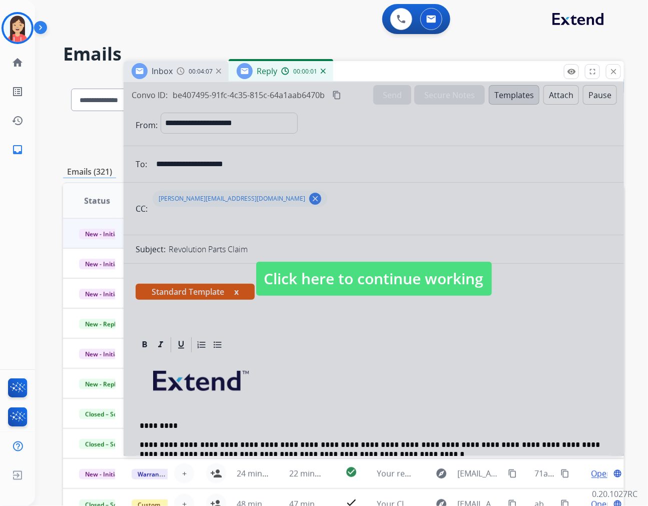
click at [319, 374] on div at bounding box center [374, 269] width 500 height 374
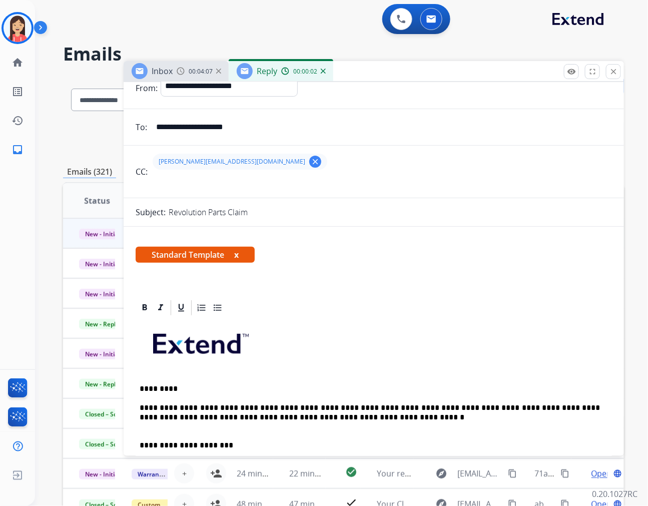
scroll to position [111, 0]
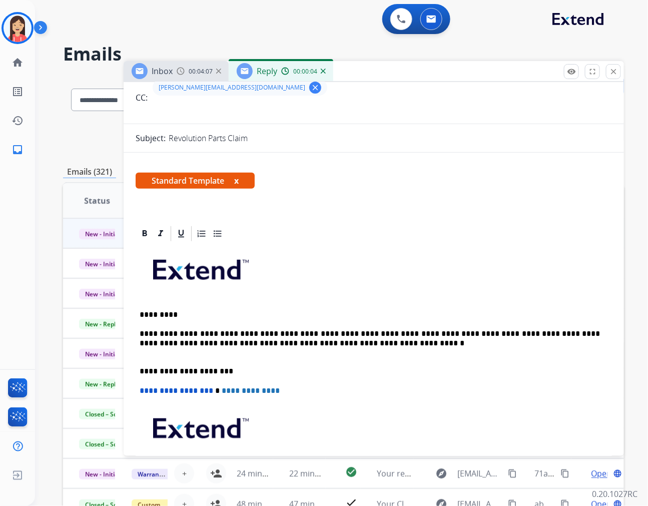
click at [314, 342] on p "**********" at bounding box center [370, 343] width 460 height 28
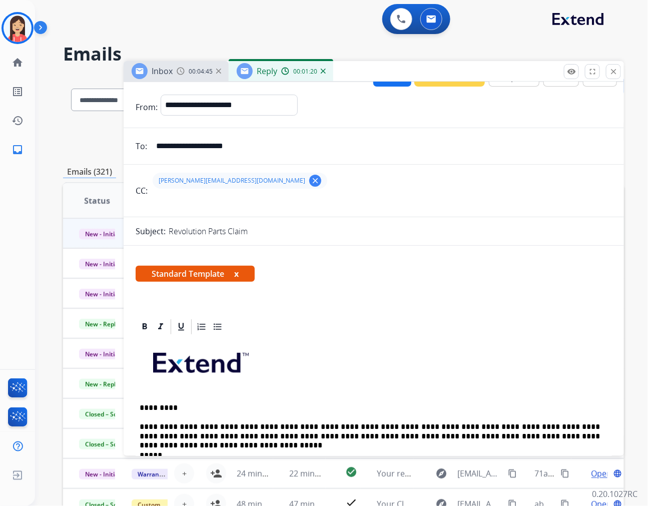
scroll to position [0, 0]
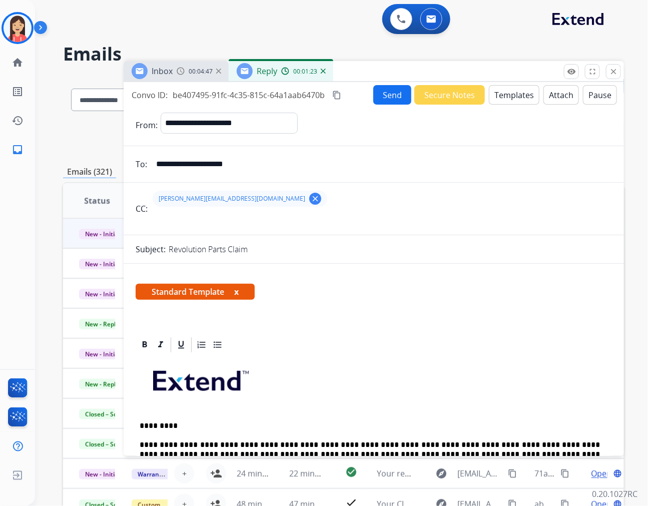
click at [381, 94] on button "Send" at bounding box center [392, 95] width 38 height 20
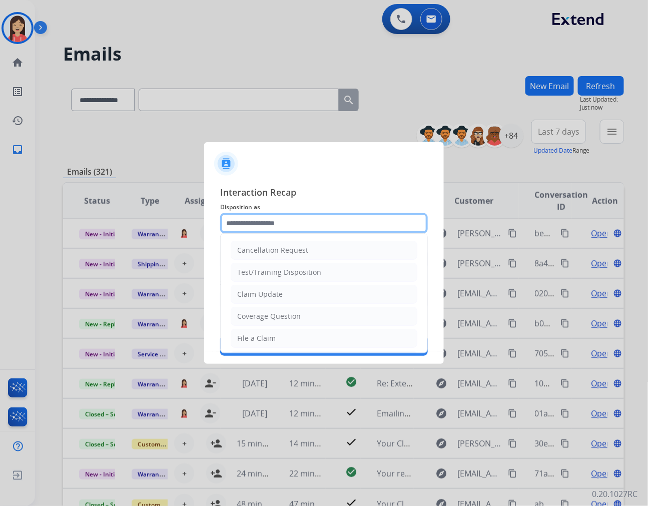
click at [281, 223] on input "text" at bounding box center [324, 223] width 208 height 20
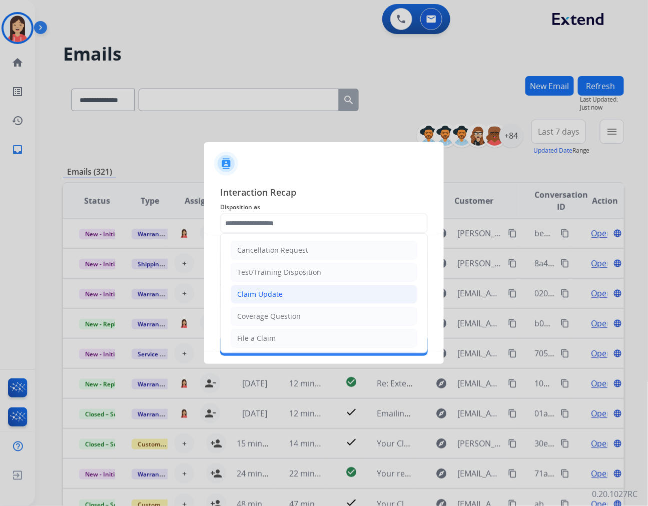
click at [260, 296] on div "Claim Update" at bounding box center [260, 294] width 46 height 10
type input "**********"
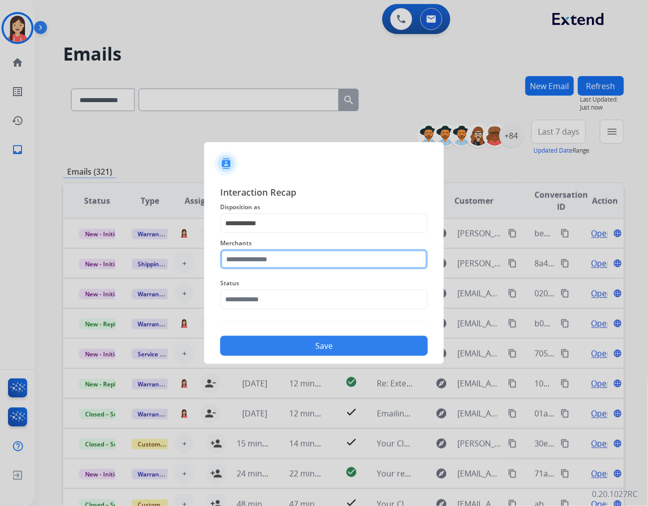
click at [276, 261] on input "text" at bounding box center [324, 259] width 208 height 20
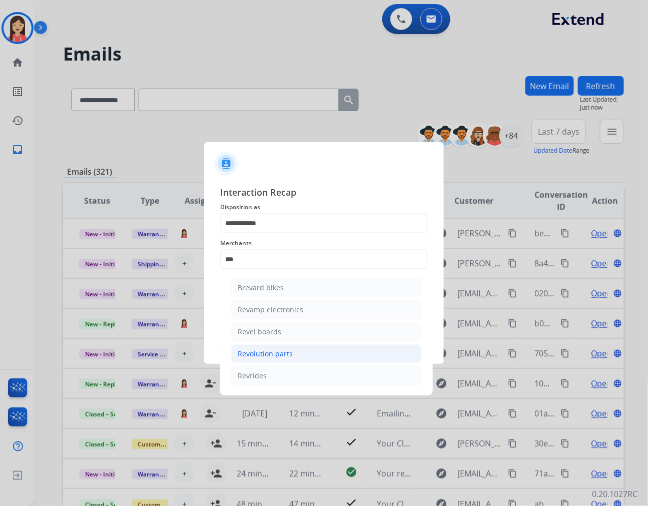
click at [276, 358] on div "Revolution parts" at bounding box center [265, 354] width 55 height 10
type input "**********"
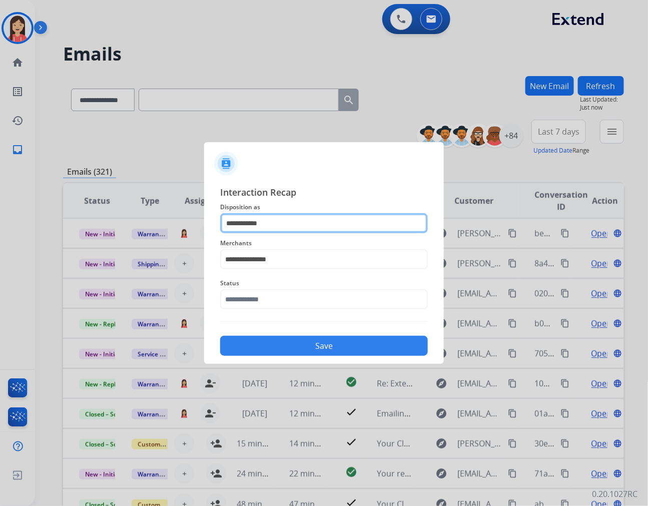
click at [275, 217] on input "**********" at bounding box center [324, 223] width 208 height 20
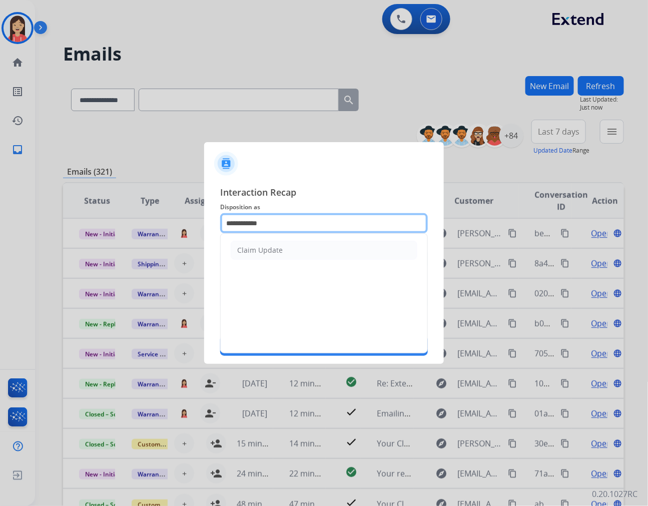
click at [275, 217] on input "**********" at bounding box center [324, 223] width 208 height 20
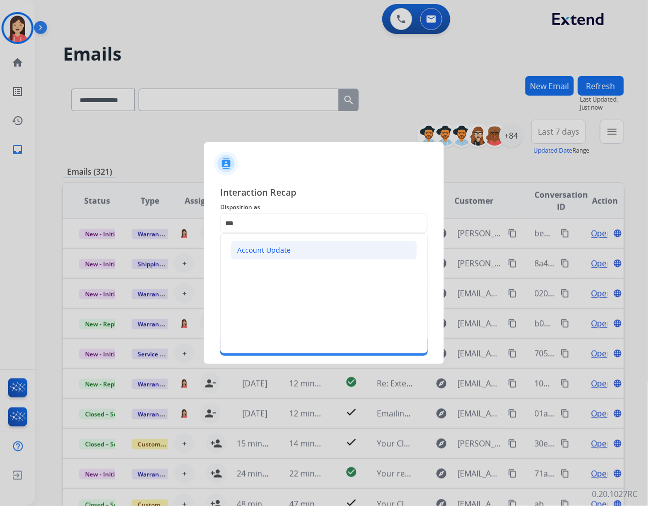
click at [262, 251] on div "Account Update" at bounding box center [264, 250] width 54 height 10
type input "**********"
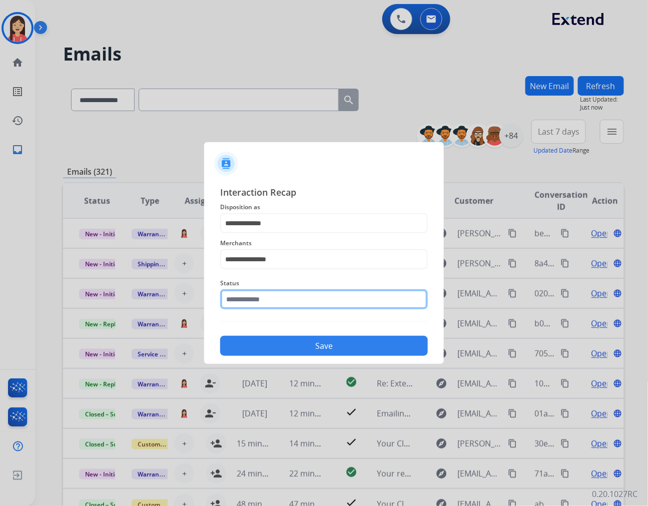
click at [256, 303] on input "text" at bounding box center [324, 299] width 208 height 20
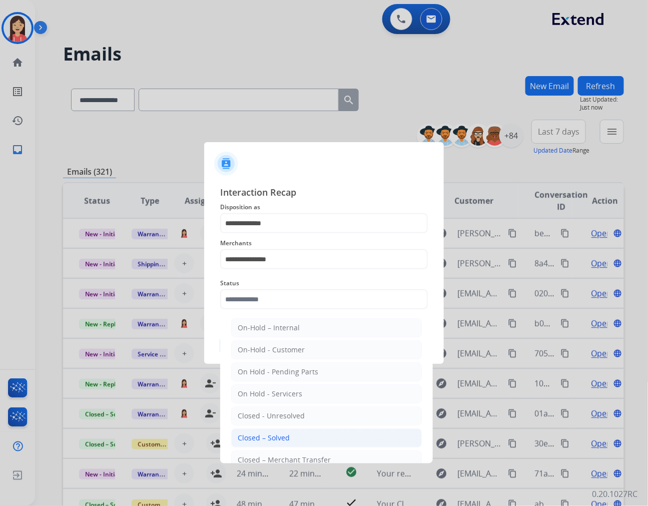
click at [276, 436] on div "Closed – Solved" at bounding box center [264, 438] width 52 height 10
type input "**********"
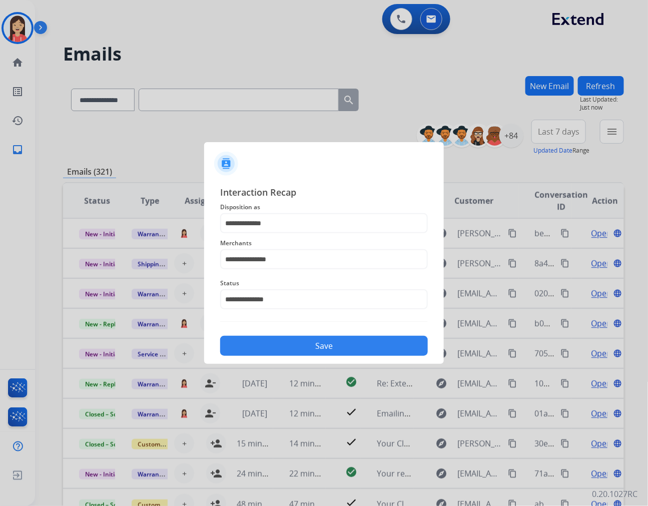
click at [311, 344] on button "Save" at bounding box center [324, 346] width 208 height 20
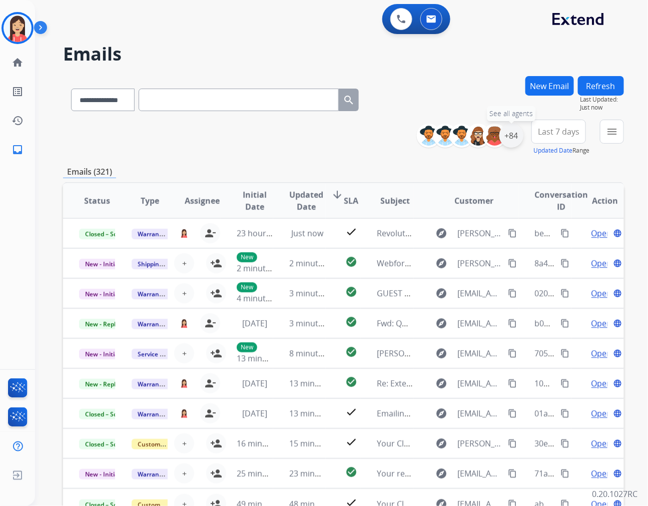
click at [516, 137] on div "+84" at bounding box center [511, 136] width 24 height 24
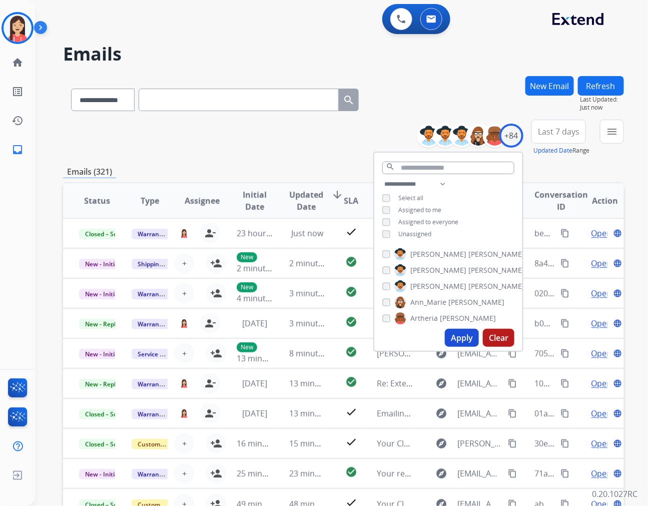
click at [407, 232] on span "Unassigned" at bounding box center [414, 234] width 33 height 9
click at [458, 334] on button "Apply" at bounding box center [462, 338] width 34 height 18
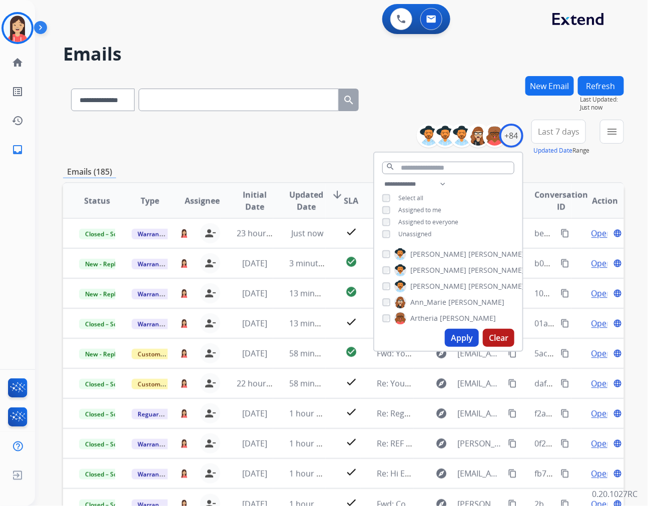
click at [226, 161] on div "**********" at bounding box center [343, 322] width 561 height 493
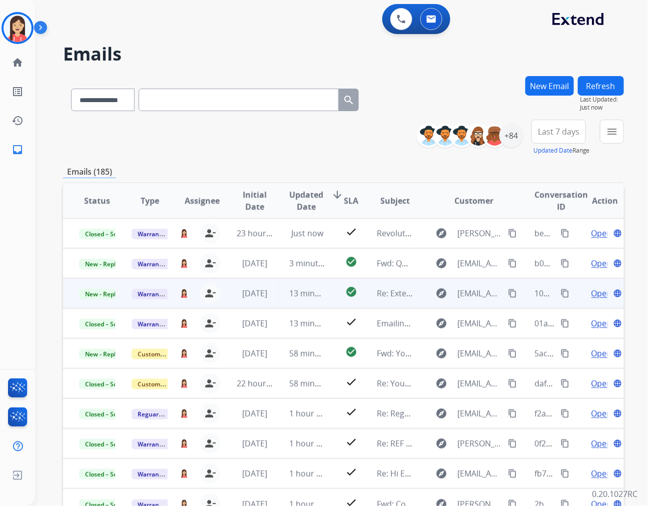
click at [274, 300] on td "13 minutes ago" at bounding box center [299, 293] width 53 height 30
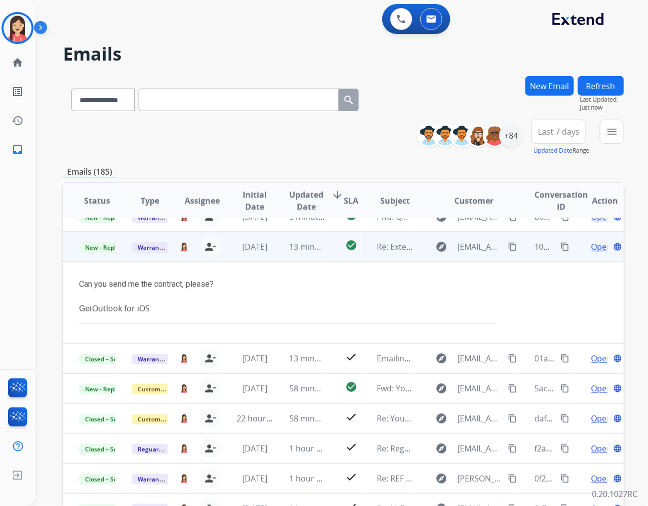
scroll to position [60, 0]
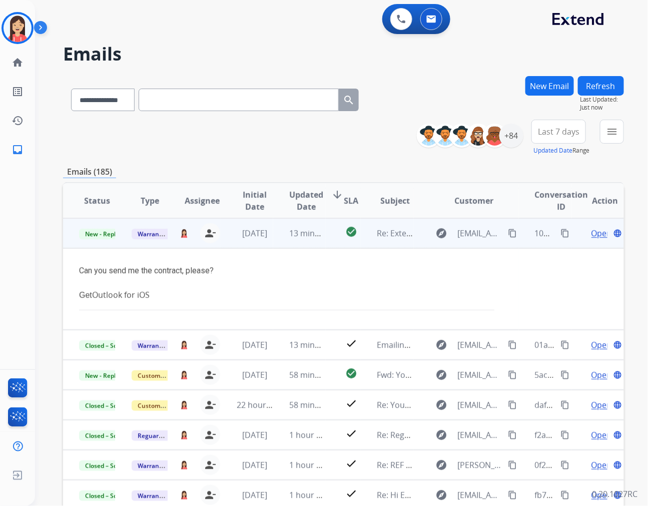
click at [321, 241] on td "13 minutes ago" at bounding box center [299, 233] width 53 height 30
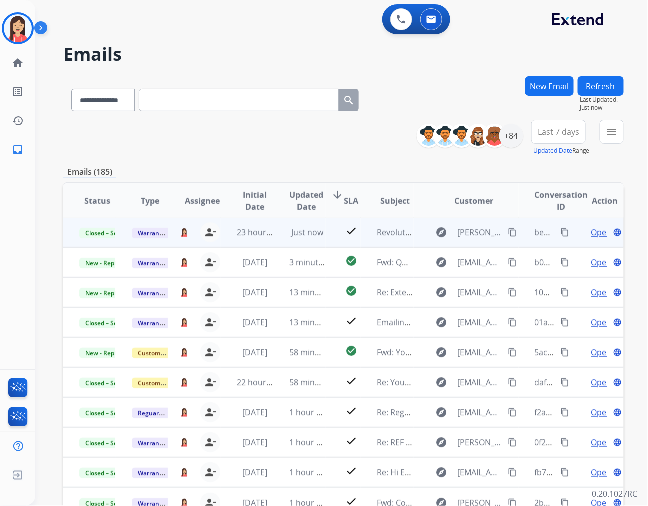
scroll to position [1, 0]
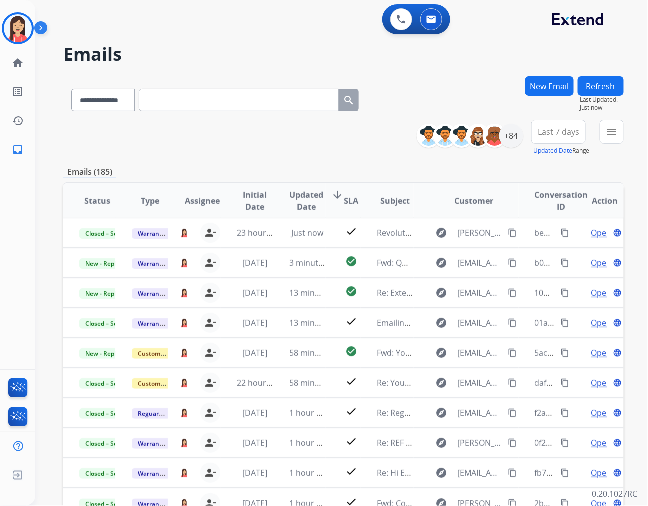
click at [571, 132] on span "Last 7 days" at bounding box center [559, 132] width 42 height 4
click at [532, 249] on div "Last 90 days" at bounding box center [555, 253] width 55 height 15
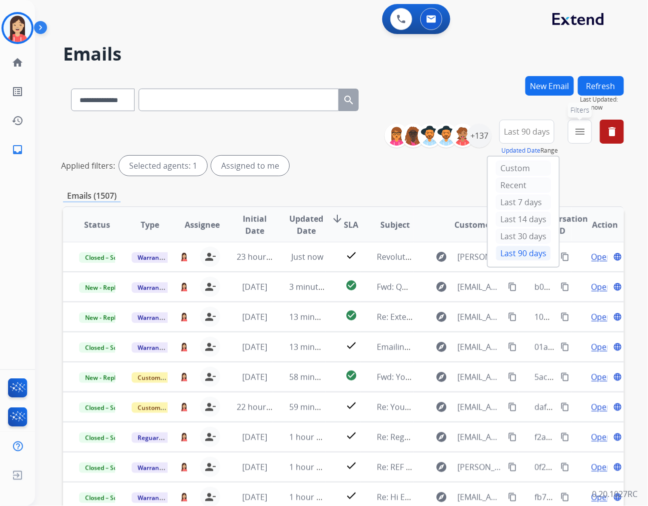
click at [581, 133] on mat-icon "menu" at bounding box center [580, 132] width 12 height 12
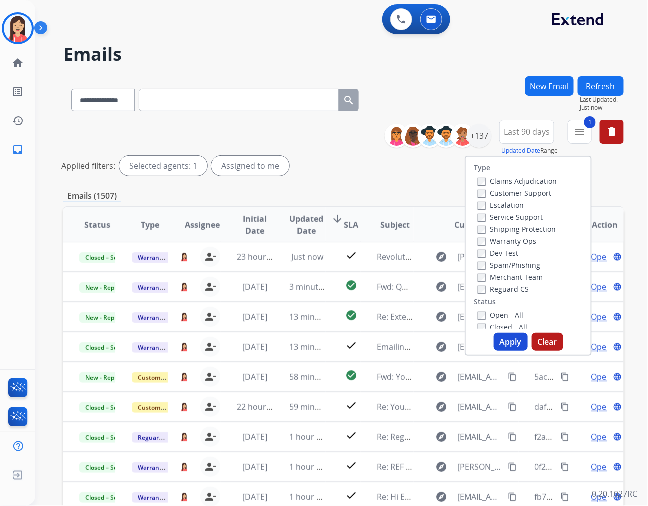
click at [502, 336] on button "Apply" at bounding box center [511, 342] width 34 height 18
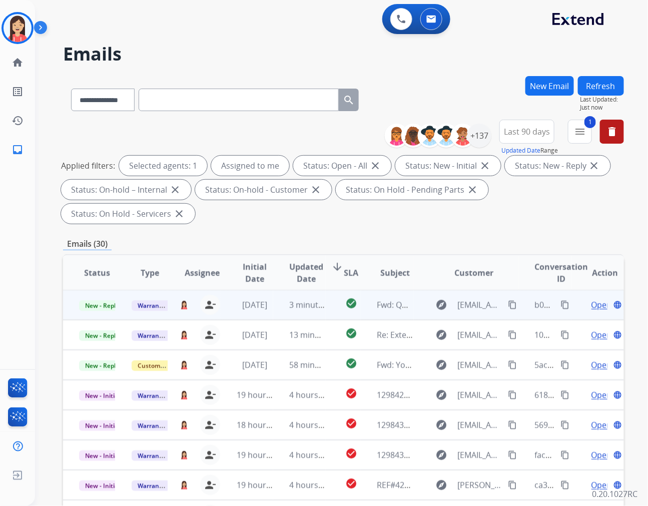
click at [285, 290] on td "3 minutes ago" at bounding box center [299, 305] width 53 height 30
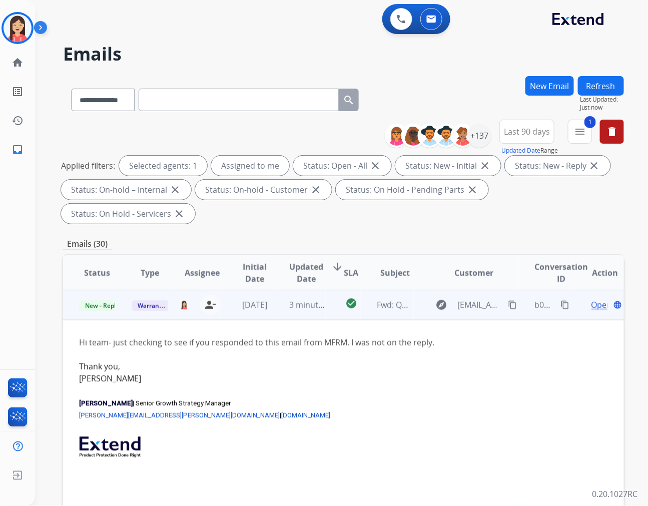
scroll to position [0, 0]
click at [592, 299] on span "Open" at bounding box center [602, 305] width 21 height 12
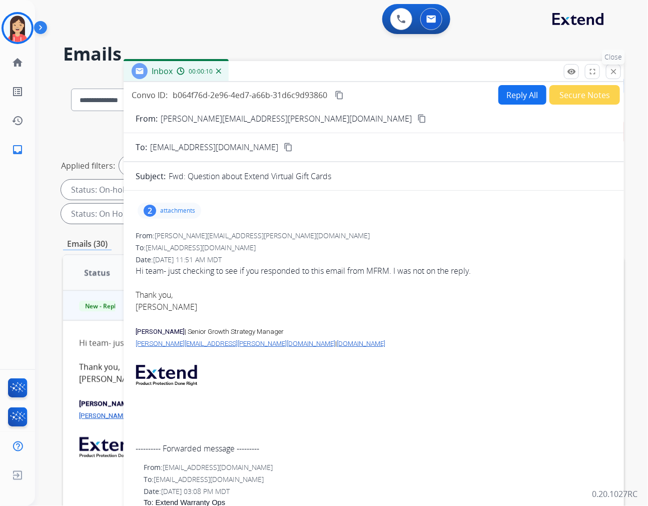
click at [616, 74] on mat-icon "close" at bounding box center [613, 71] width 9 height 9
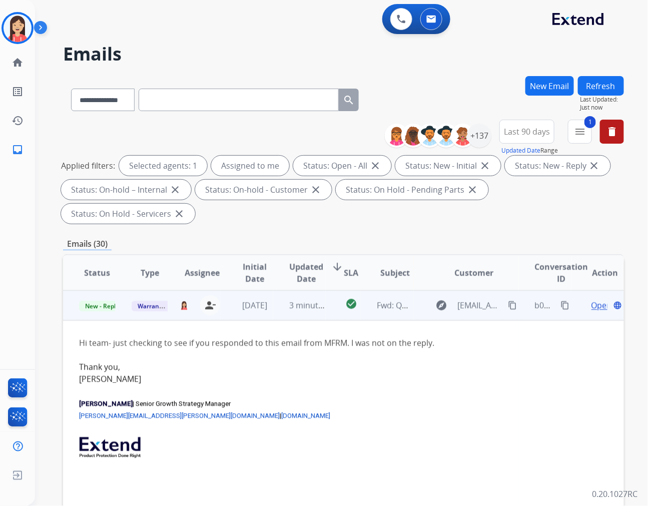
click at [274, 294] on td "3 minutes ago" at bounding box center [299, 305] width 53 height 30
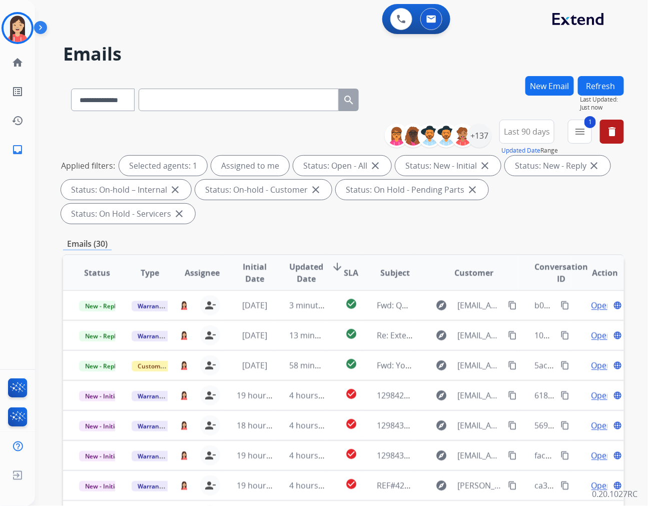
click at [314, 261] on span "Updated Date" at bounding box center [306, 273] width 34 height 24
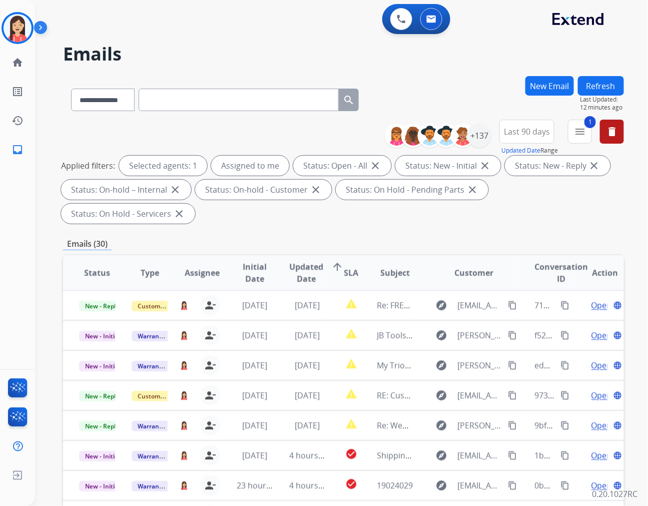
click at [548, 82] on button "New Email" at bounding box center [549, 86] width 49 height 20
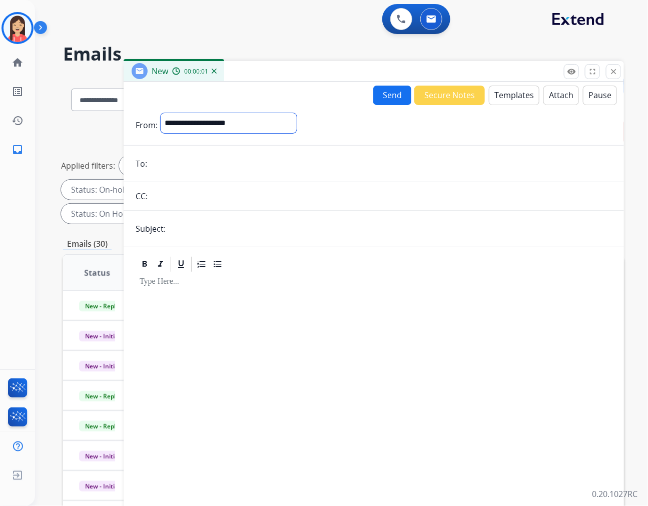
drag, startPoint x: 221, startPoint y: 118, endPoint x: 219, endPoint y: 124, distance: 6.3
click at [221, 118] on select "**********" at bounding box center [229, 123] width 136 height 20
select select "**********"
click at [161, 113] on select "**********" at bounding box center [229, 123] width 136 height 20
click at [222, 159] on input "email" at bounding box center [381, 165] width 462 height 20
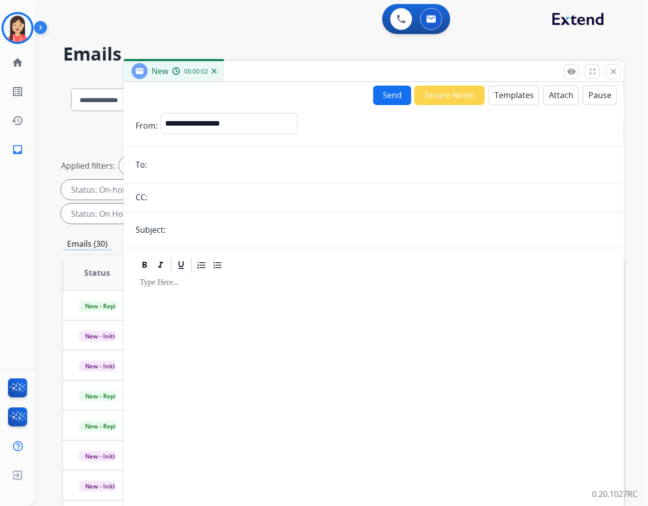
paste input "**********"
type input "**********"
click at [201, 228] on input "text" at bounding box center [390, 230] width 443 height 20
type input "**********"
click at [269, 294] on div at bounding box center [374, 388] width 476 height 229
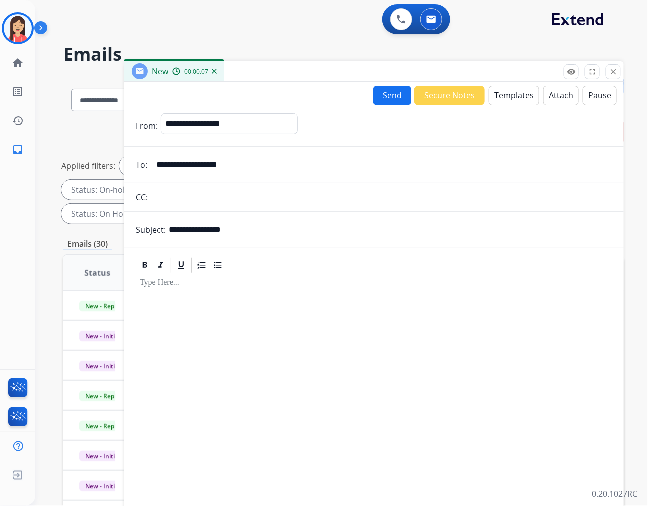
click at [505, 99] on button "Templates" at bounding box center [514, 96] width 51 height 20
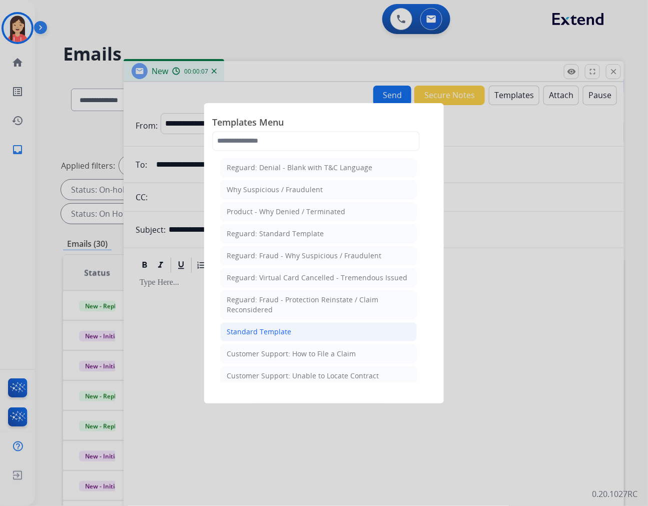
click at [248, 333] on div "Standard Template" at bounding box center [259, 332] width 65 height 10
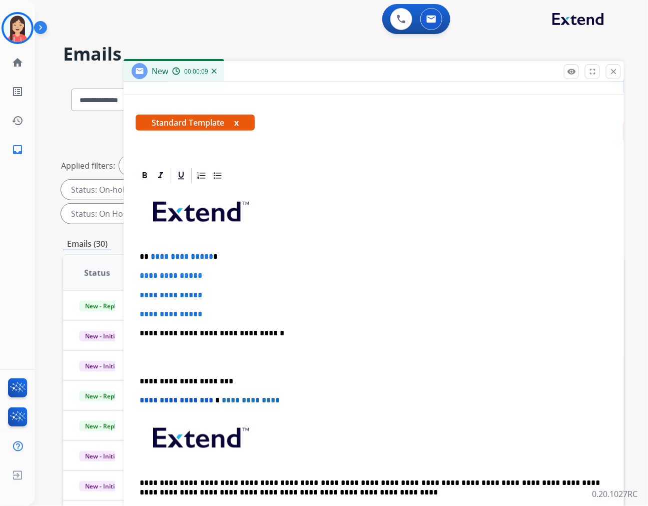
scroll to position [167, 0]
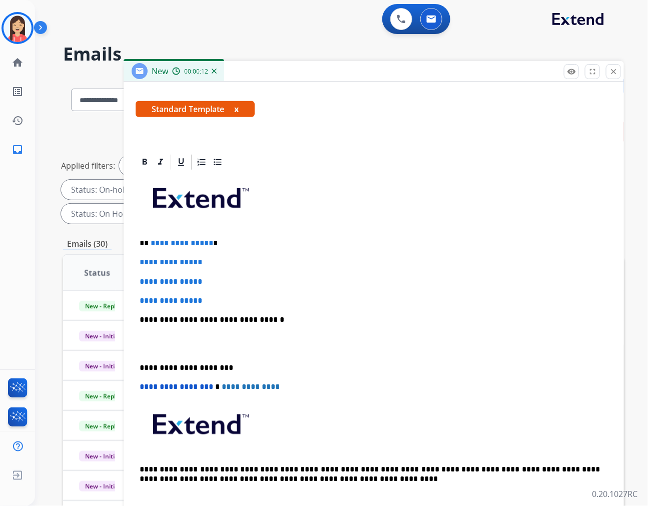
click at [161, 242] on span "**********" at bounding box center [182, 243] width 63 height 8
drag, startPoint x: 151, startPoint y: 242, endPoint x: 213, endPoint y: 243, distance: 62.1
click at [213, 243] on p "**********" at bounding box center [370, 243] width 460 height 9
paste div
drag, startPoint x: 208, startPoint y: 300, endPoint x: 132, endPoint y: 253, distance: 89.9
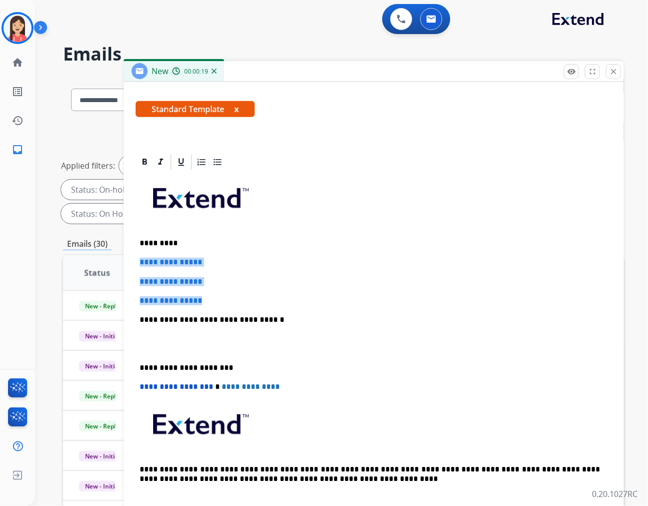
click at [132, 253] on div "**********" at bounding box center [374, 333] width 500 height 360
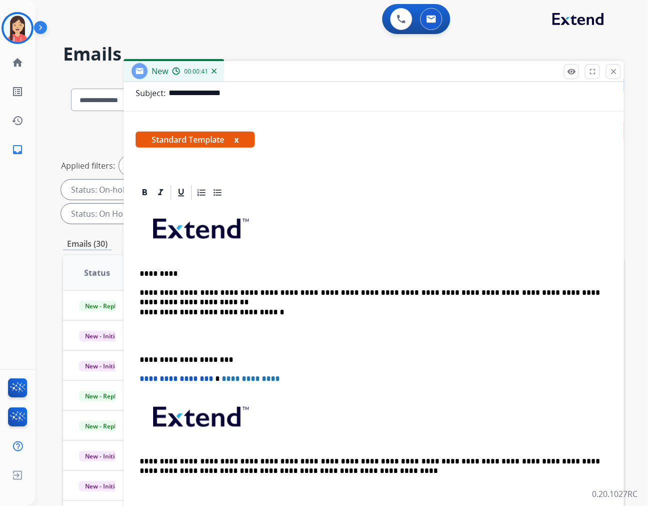
scroll to position [163, 0]
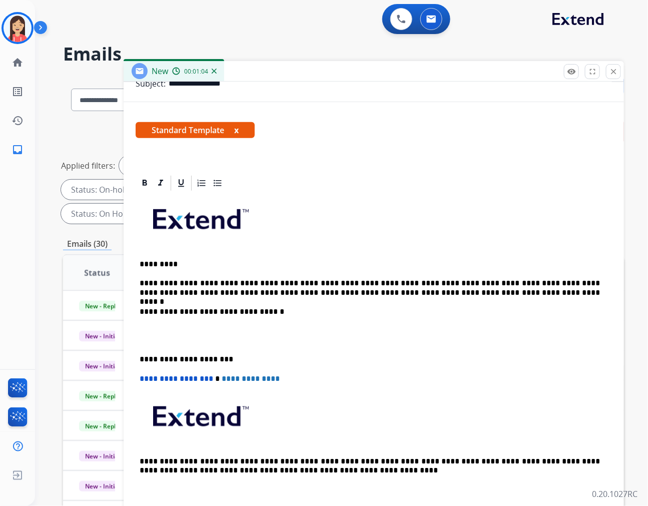
click at [204, 326] on p at bounding box center [374, 335] width 468 height 19
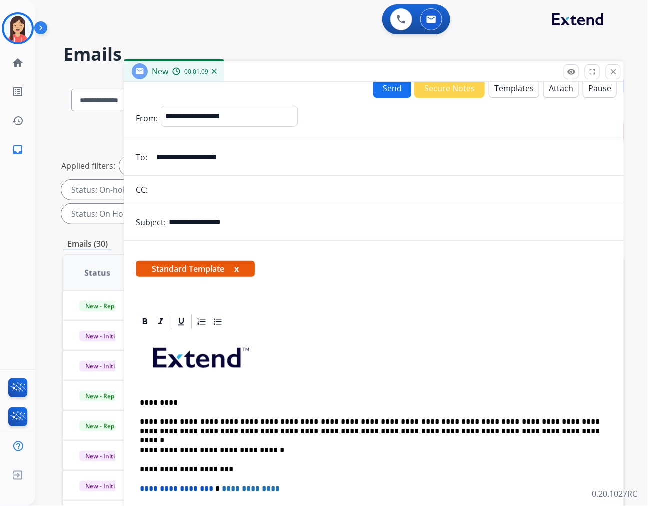
scroll to position [0, 0]
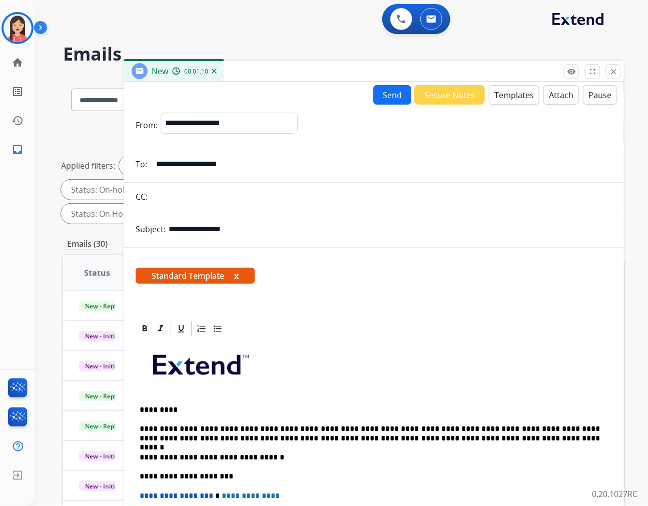
click at [381, 94] on button "Send" at bounding box center [392, 95] width 38 height 20
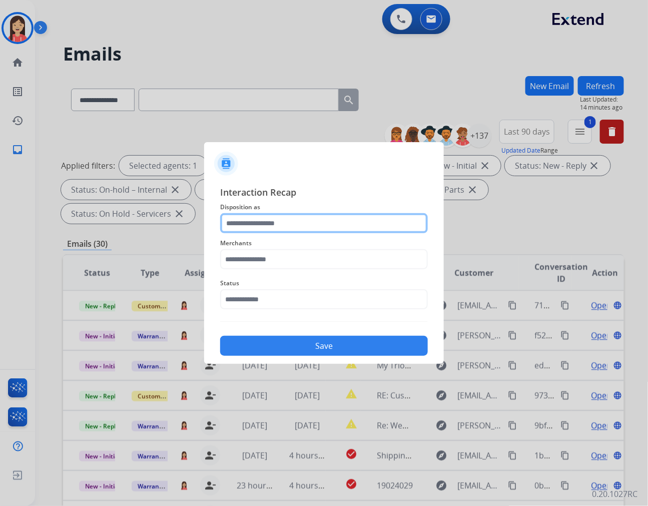
click at [303, 225] on input "text" at bounding box center [324, 223] width 208 height 20
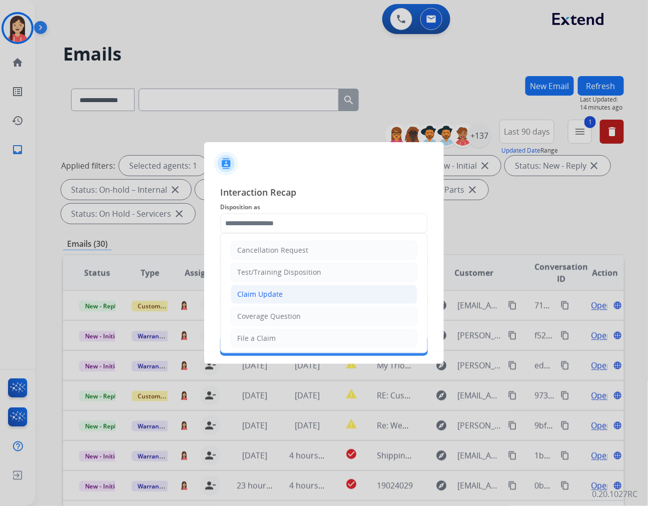
click at [283, 292] on li "Claim Update" at bounding box center [324, 294] width 187 height 19
type input "**********"
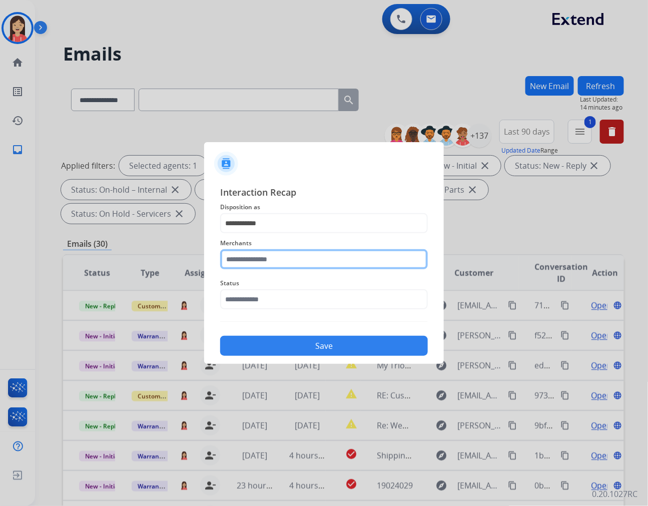
click at [293, 254] on input "text" at bounding box center [324, 259] width 208 height 20
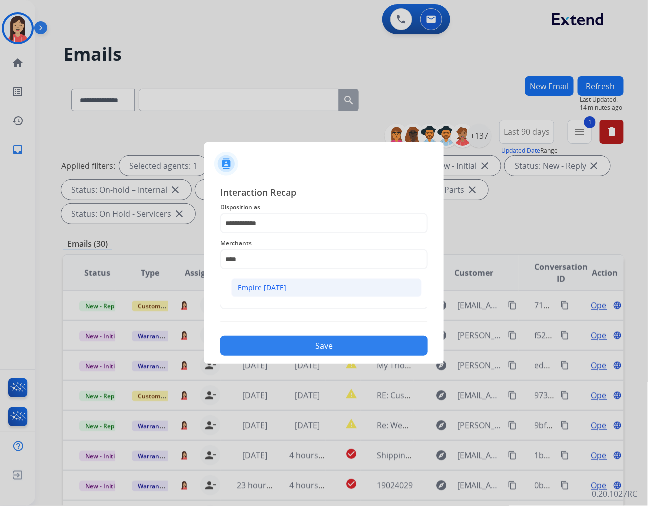
click at [271, 283] on div "Empire [DATE]" at bounding box center [262, 288] width 49 height 10
type input "**********"
click at [266, 309] on input "text" at bounding box center [324, 299] width 208 height 20
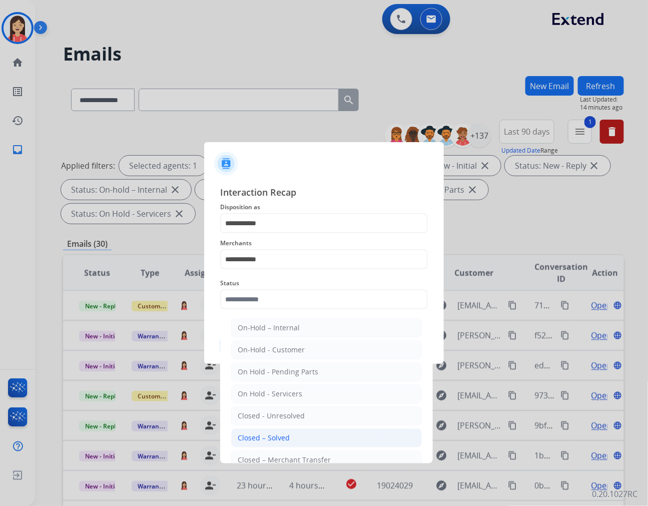
click at [270, 434] on div "Closed – Solved" at bounding box center [264, 438] width 52 height 10
type input "**********"
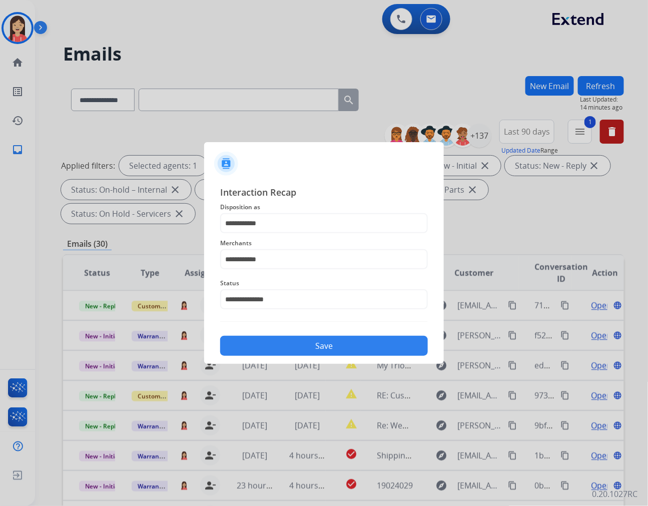
click at [325, 341] on button "Save" at bounding box center [324, 346] width 208 height 20
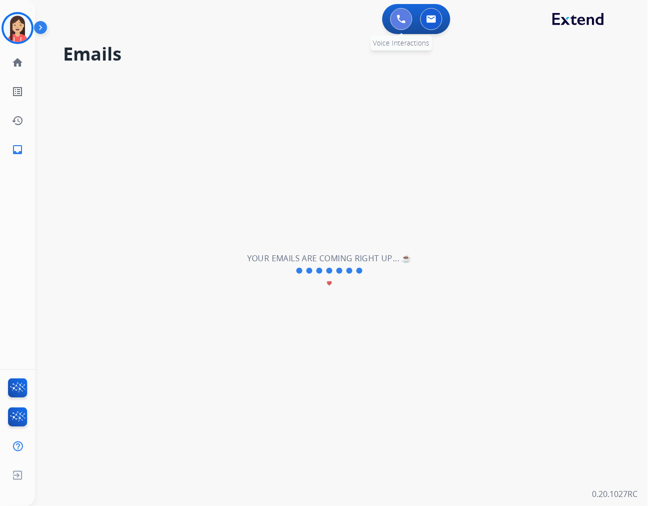
click at [399, 17] on img at bounding box center [401, 19] width 9 height 9
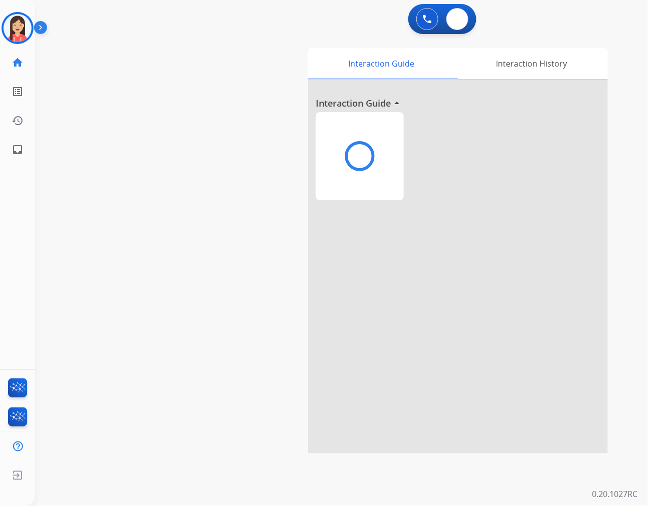
click at [456, 25] on div "0 Voice Interactions 0 Email Interactions" at bounding box center [335, 20] width 577 height 32
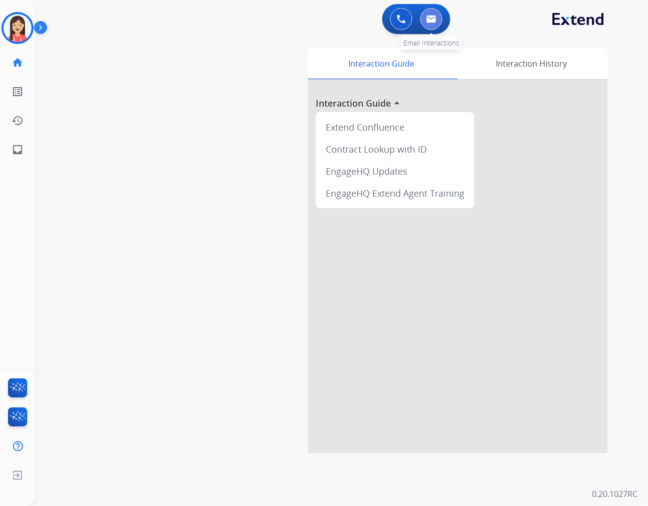
click at [432, 22] on img at bounding box center [431, 19] width 10 height 8
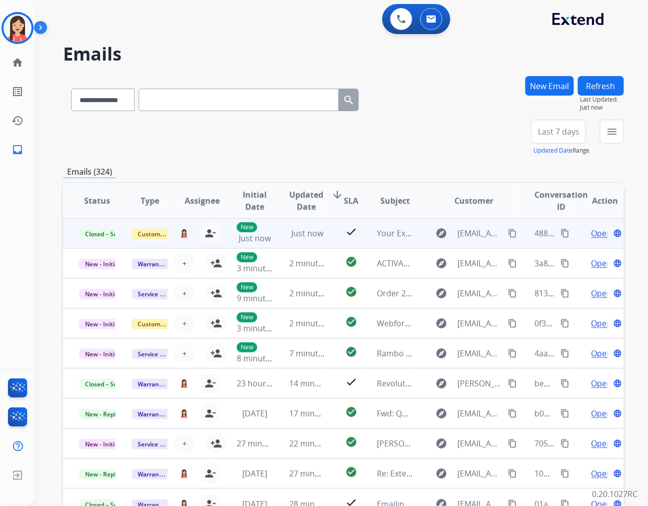
click at [561, 233] on mat-icon "content_copy" at bounding box center [565, 233] width 9 height 9
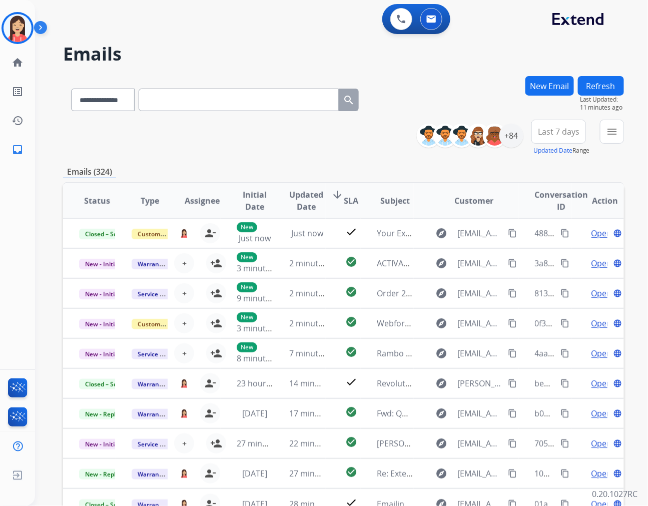
click at [557, 88] on button "New Email" at bounding box center [549, 86] width 49 height 20
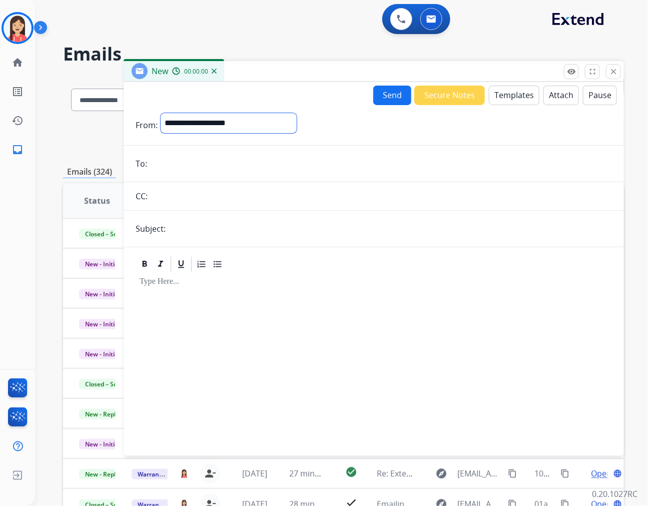
click at [235, 114] on select "**********" at bounding box center [229, 123] width 136 height 20
select select "**********"
click at [161, 113] on select "**********" at bounding box center [229, 123] width 136 height 20
click at [190, 163] on input "email" at bounding box center [381, 165] width 462 height 20
paste input "**********"
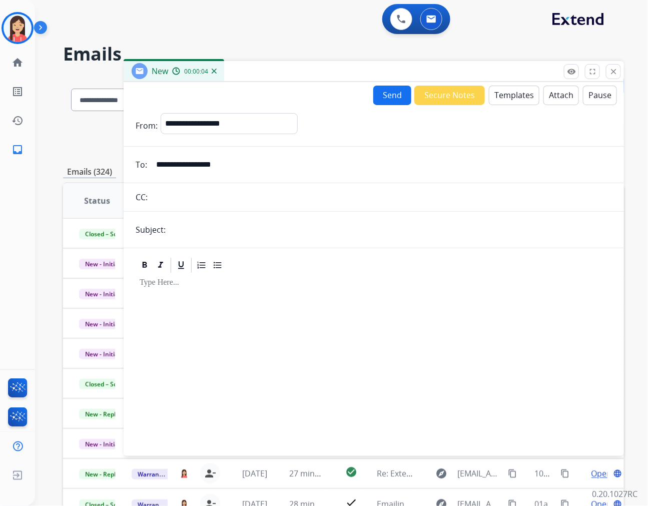
type input "**********"
click at [204, 227] on input "text" at bounding box center [390, 230] width 443 height 20
type input "**********"
click at [512, 94] on button "Templates" at bounding box center [514, 96] width 51 height 20
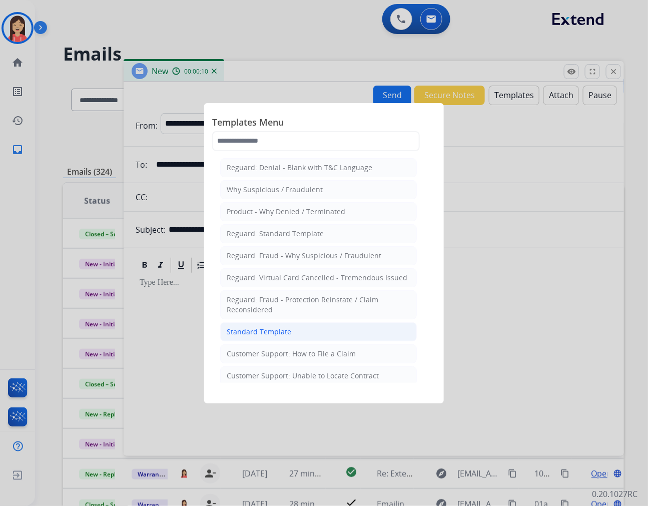
click at [257, 326] on li "Standard Template" at bounding box center [318, 331] width 197 height 19
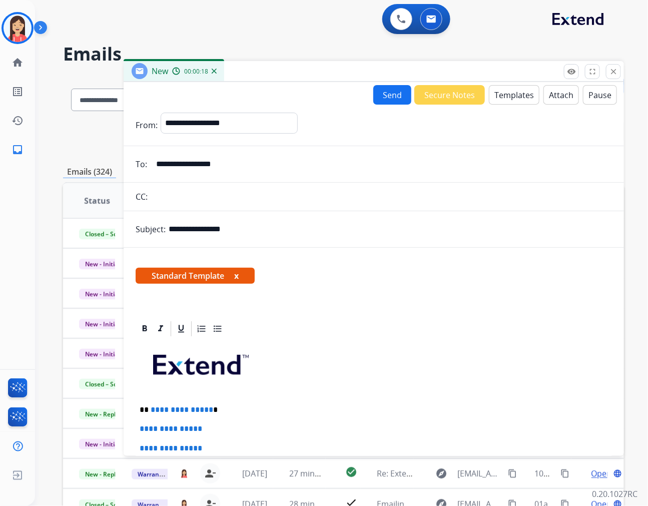
scroll to position [111, 0]
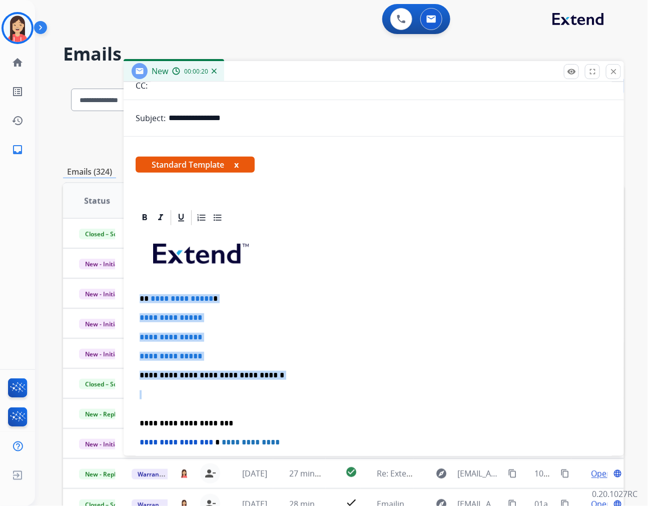
drag, startPoint x: 137, startPoint y: 298, endPoint x: 271, endPoint y: 401, distance: 168.9
click at [271, 401] on div "**********" at bounding box center [374, 399] width 476 height 344
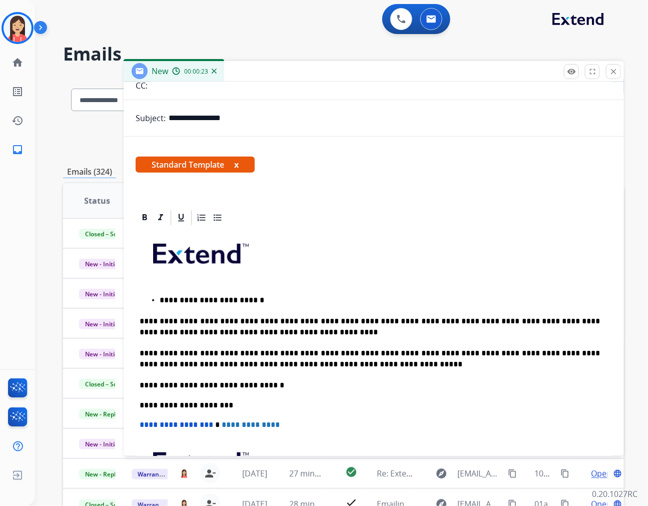
click at [162, 296] on p "**********" at bounding box center [380, 300] width 440 height 11
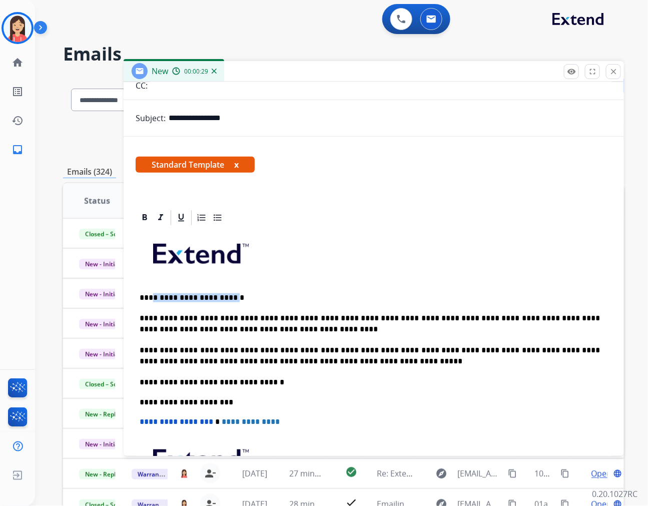
drag, startPoint x: 222, startPoint y: 296, endPoint x: 149, endPoint y: 294, distance: 73.1
click at [149, 294] on p "**********" at bounding box center [370, 297] width 460 height 9
click at [331, 319] on p "**********" at bounding box center [370, 324] width 460 height 22
drag, startPoint x: 355, startPoint y: 315, endPoint x: 395, endPoint y: 316, distance: 40.0
click at [395, 316] on p "**********" at bounding box center [370, 324] width 460 height 22
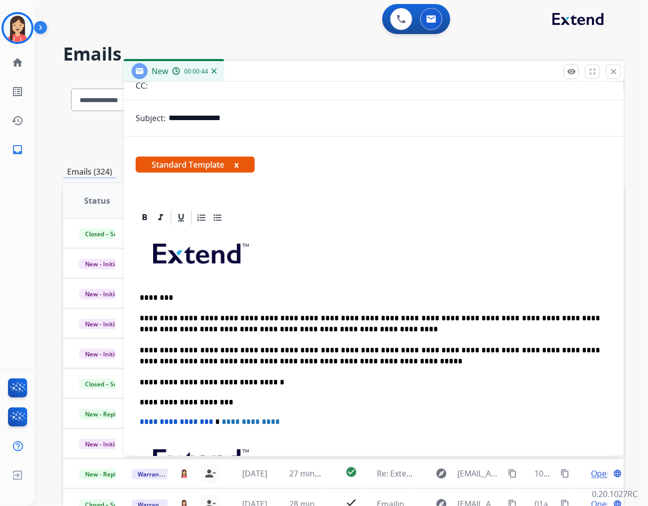
click at [382, 324] on p "**********" at bounding box center [370, 324] width 460 height 22
click at [471, 316] on p "**********" at bounding box center [370, 324] width 460 height 22
click at [436, 324] on p "**********" at bounding box center [370, 324] width 460 height 22
drag, startPoint x: 441, startPoint y: 326, endPoint x: 459, endPoint y: 324, distance: 18.1
click at [459, 324] on p "**********" at bounding box center [370, 324] width 460 height 22
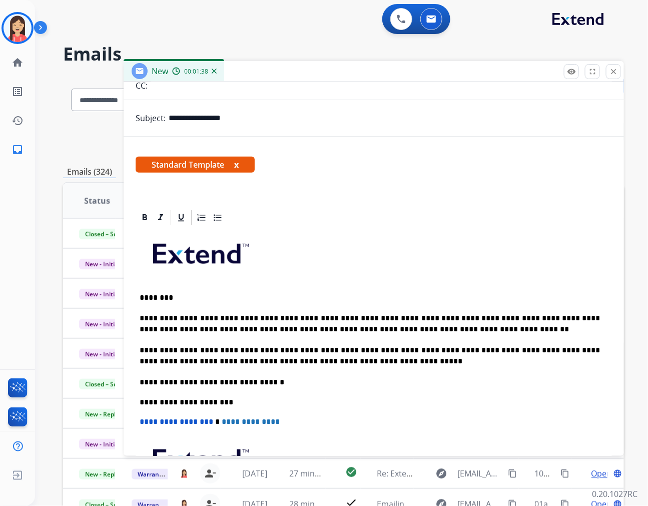
click at [321, 300] on p "********" at bounding box center [370, 297] width 460 height 9
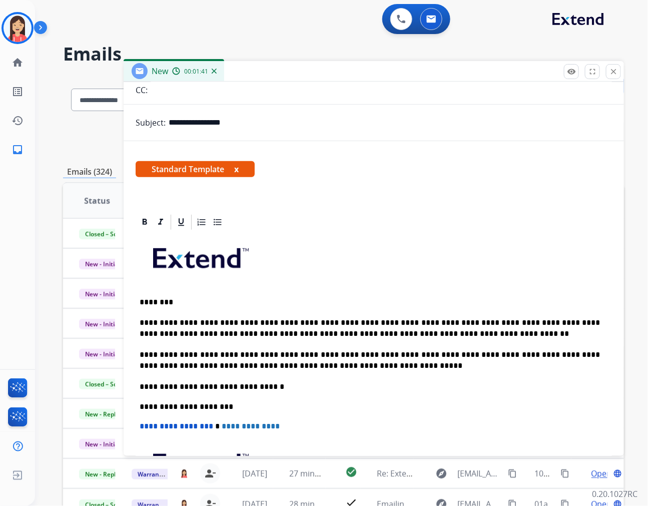
scroll to position [0, 0]
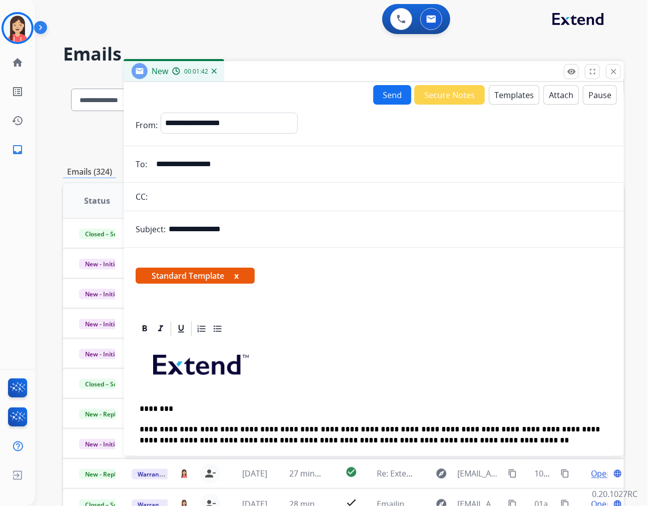
click at [383, 99] on button "Send" at bounding box center [392, 95] width 38 height 20
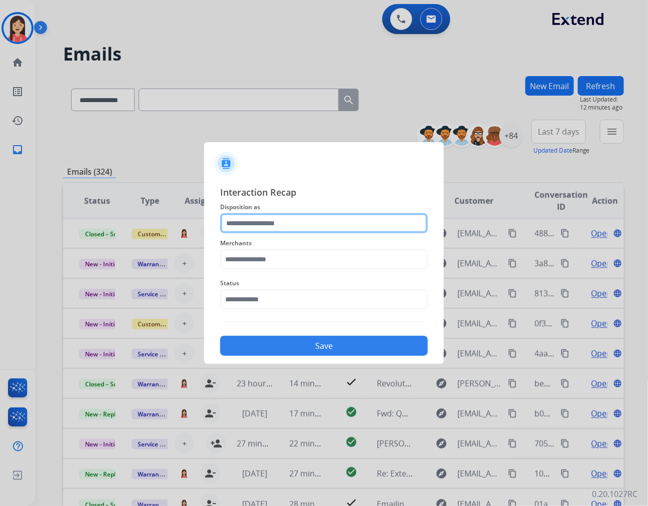
click at [282, 218] on input "text" at bounding box center [324, 223] width 208 height 20
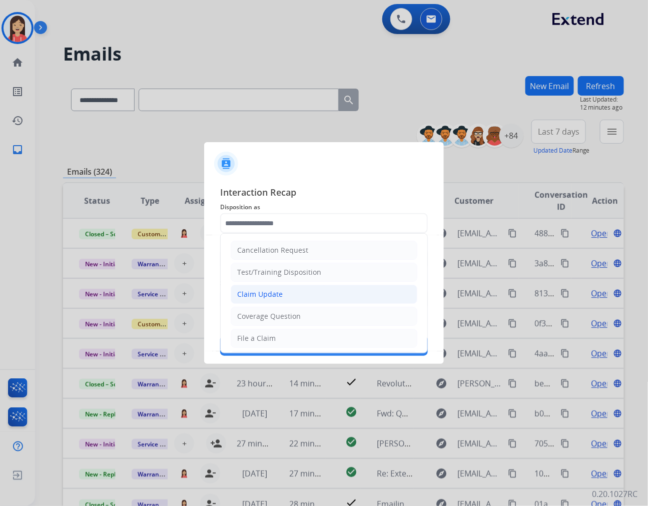
click at [258, 291] on div "Claim Update" at bounding box center [260, 294] width 46 height 10
type input "**********"
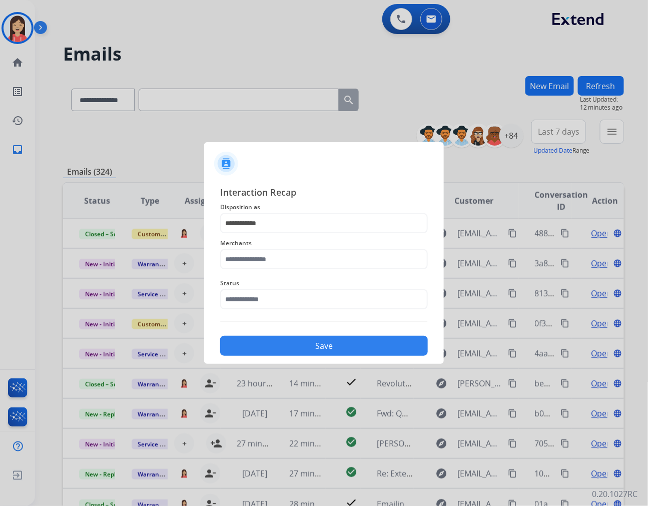
click at [286, 234] on div "Merchants" at bounding box center [324, 253] width 208 height 40
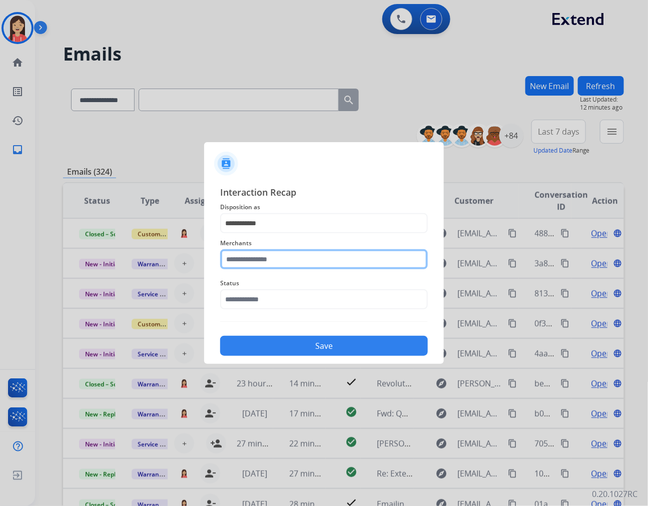
click at [270, 253] on input "text" at bounding box center [324, 259] width 208 height 20
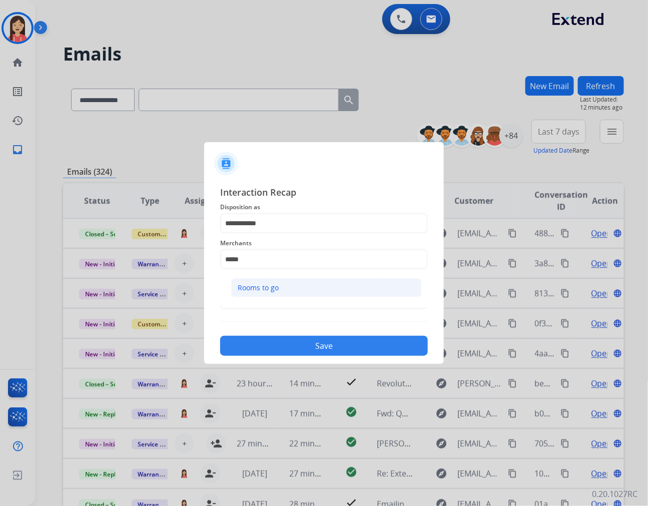
click at [291, 281] on li "Rooms to go" at bounding box center [326, 287] width 191 height 19
type input "**********"
click at [274, 302] on input "text" at bounding box center [324, 299] width 208 height 20
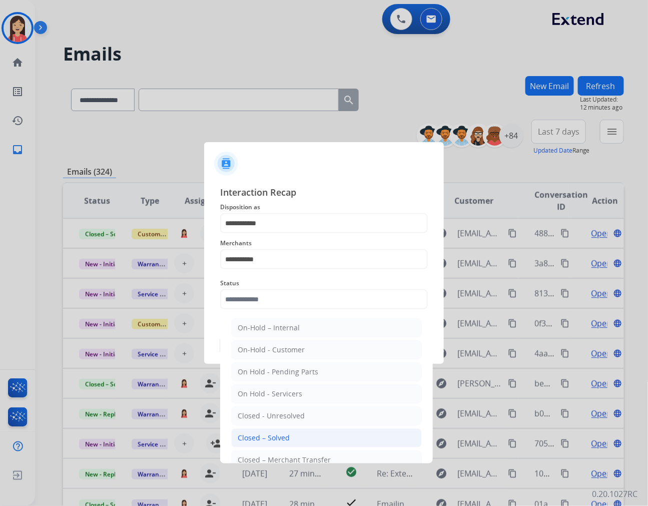
click at [252, 438] on div "Closed – Solved" at bounding box center [264, 438] width 52 height 10
type input "**********"
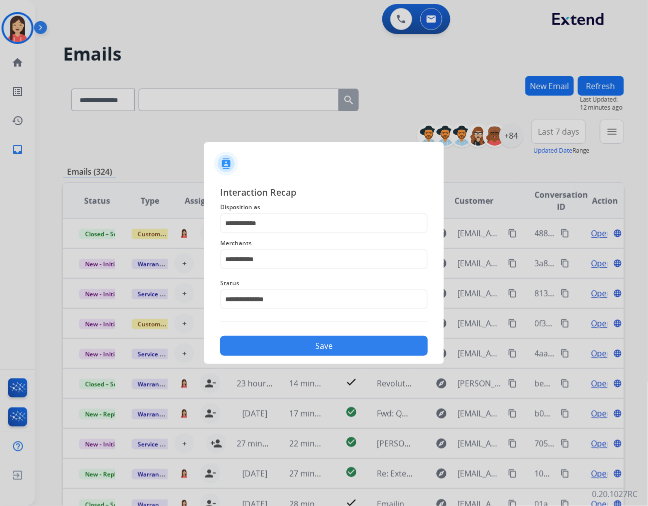
click at [296, 352] on button "Save" at bounding box center [324, 346] width 208 height 20
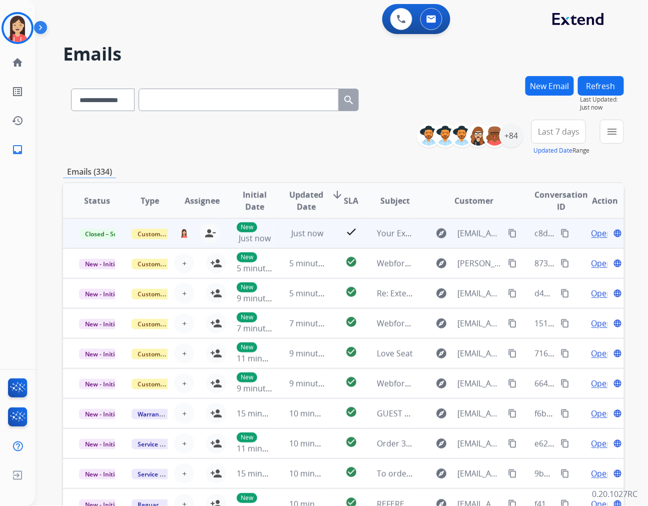
click at [561, 233] on mat-icon "content_copy" at bounding box center [565, 233] width 9 height 9
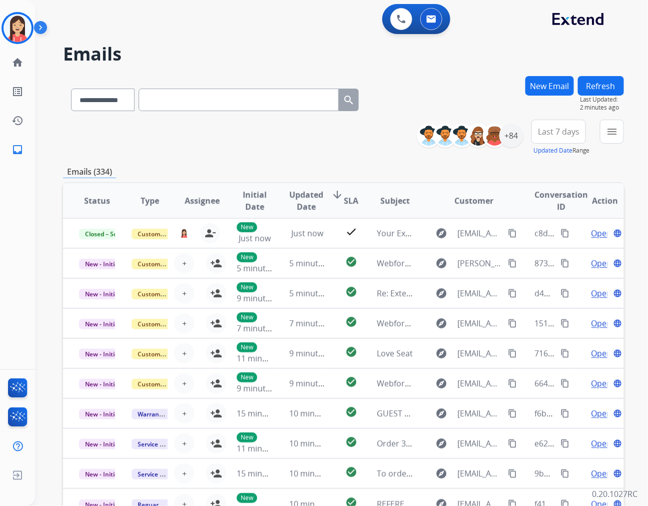
drag, startPoint x: 288, startPoint y: 148, endPoint x: 309, endPoint y: 147, distance: 21.5
click at [288, 148] on div "**********" at bounding box center [343, 138] width 561 height 36
click at [540, 80] on button "New Email" at bounding box center [549, 86] width 49 height 20
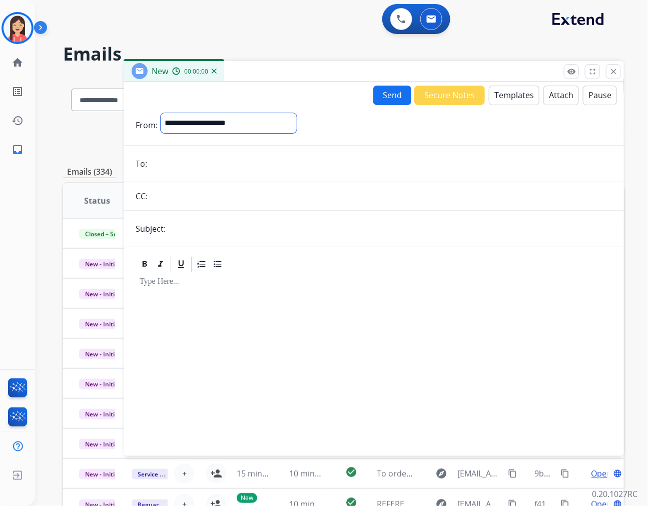
click at [242, 122] on select "**********" at bounding box center [229, 123] width 136 height 20
select select "**********"
click at [161, 113] on select "**********" at bounding box center [229, 123] width 136 height 20
click at [202, 161] on input "email" at bounding box center [381, 165] width 462 height 20
paste input "**********"
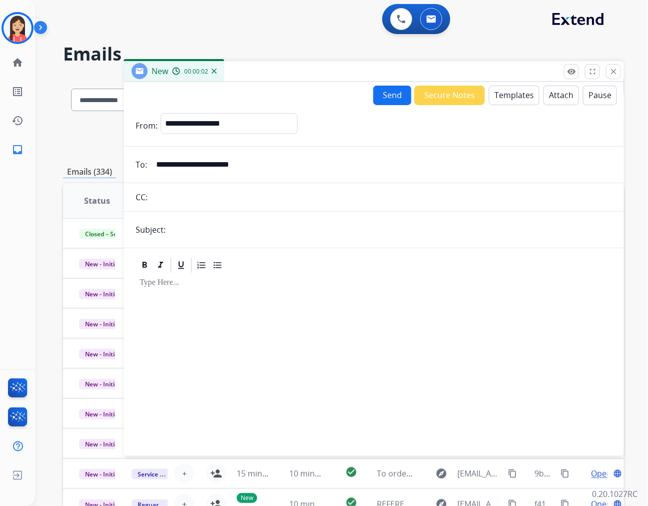
type input "**********"
click at [194, 241] on form "**********" at bounding box center [374, 278] width 500 height 347
drag, startPoint x: 208, startPoint y: 231, endPoint x: 216, endPoint y: 235, distance: 8.8
click at [208, 231] on input "text" at bounding box center [390, 230] width 443 height 20
type input "**********"
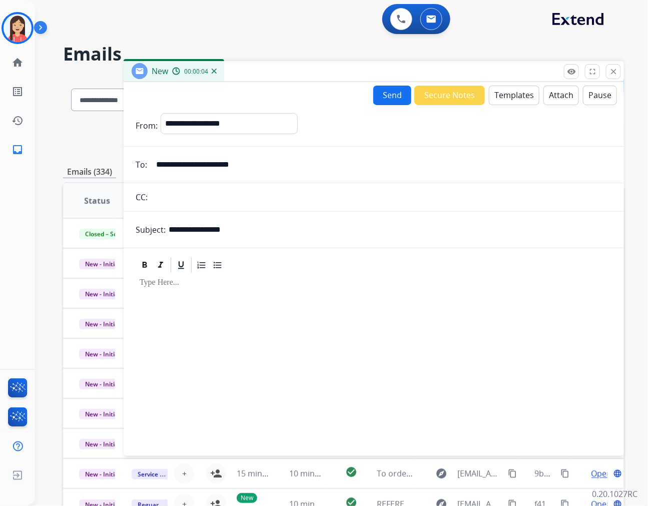
click at [503, 95] on button "Templates" at bounding box center [514, 96] width 51 height 20
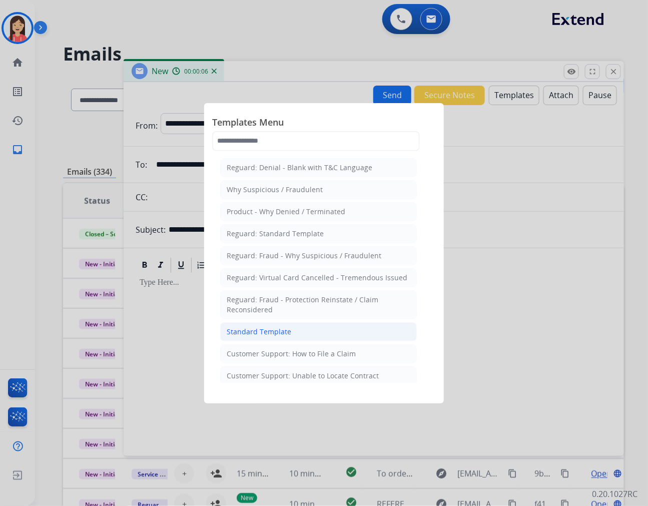
click at [226, 332] on li "Standard Template" at bounding box center [318, 331] width 197 height 19
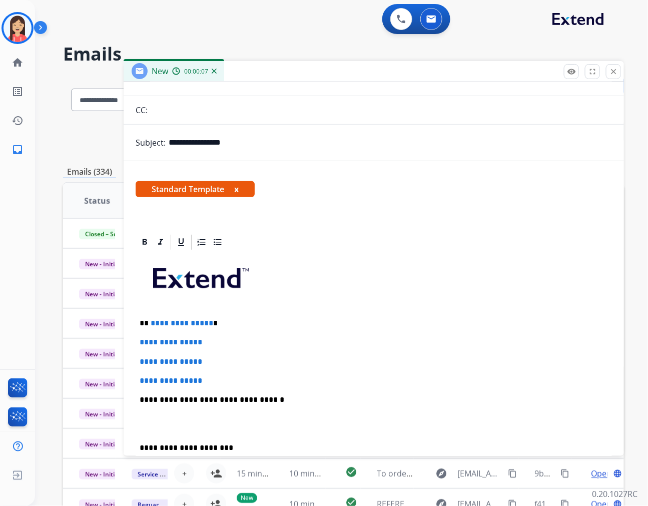
scroll to position [111, 0]
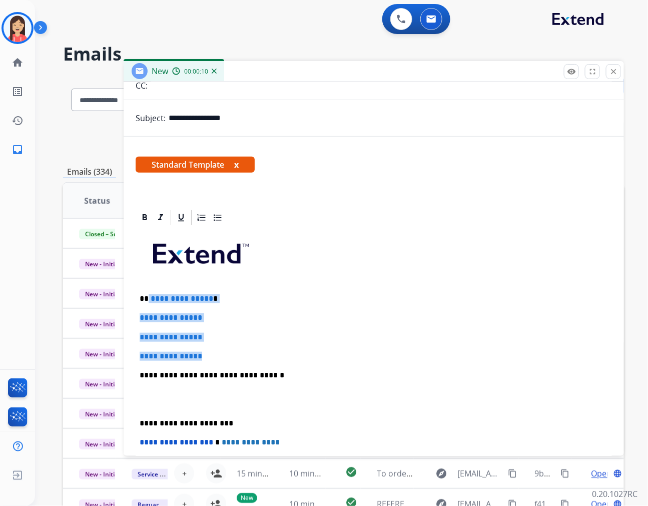
drag, startPoint x: 148, startPoint y: 296, endPoint x: 262, endPoint y: 349, distance: 125.6
click at [262, 349] on div "**********" at bounding box center [374, 399] width 476 height 344
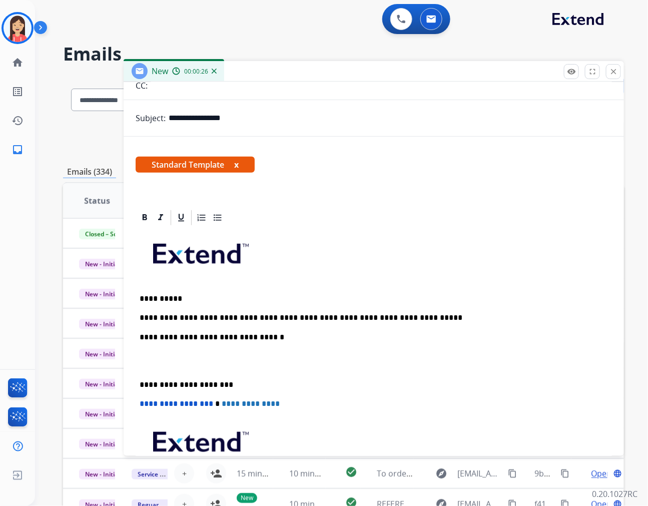
click at [419, 313] on p "**********" at bounding box center [370, 317] width 460 height 9
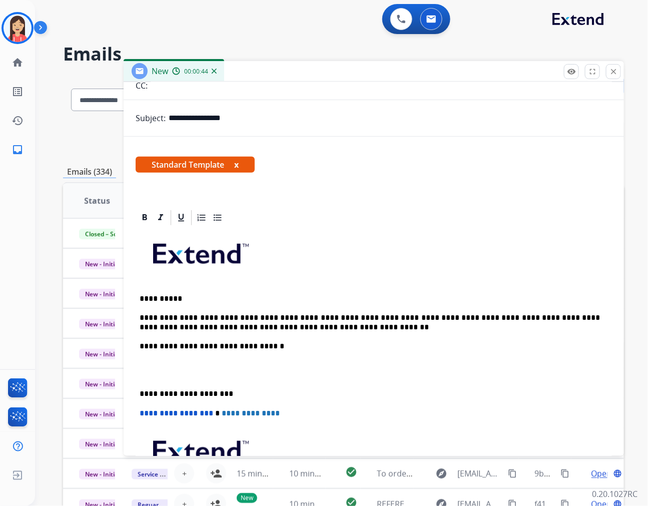
click at [150, 374] on p at bounding box center [374, 370] width 468 height 19
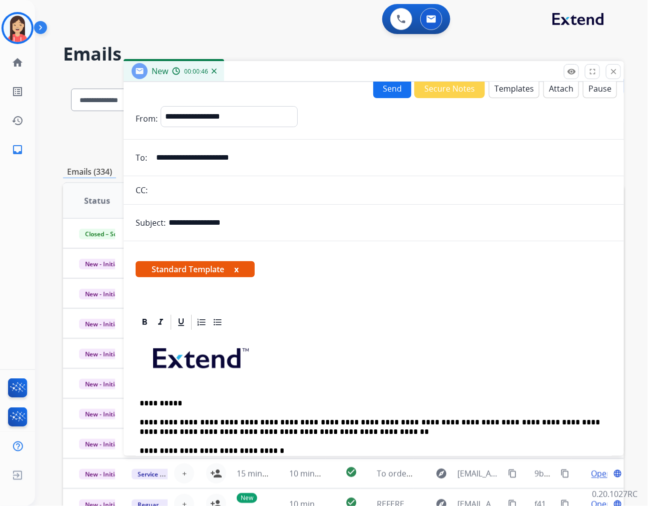
scroll to position [0, 0]
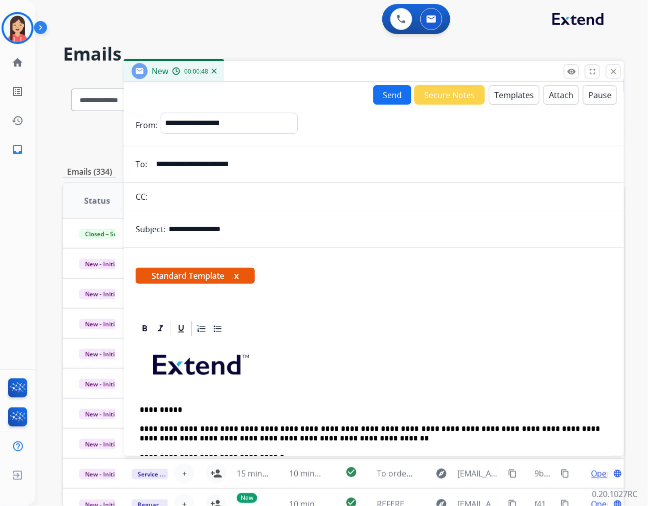
click at [379, 97] on button "Send" at bounding box center [392, 95] width 38 height 20
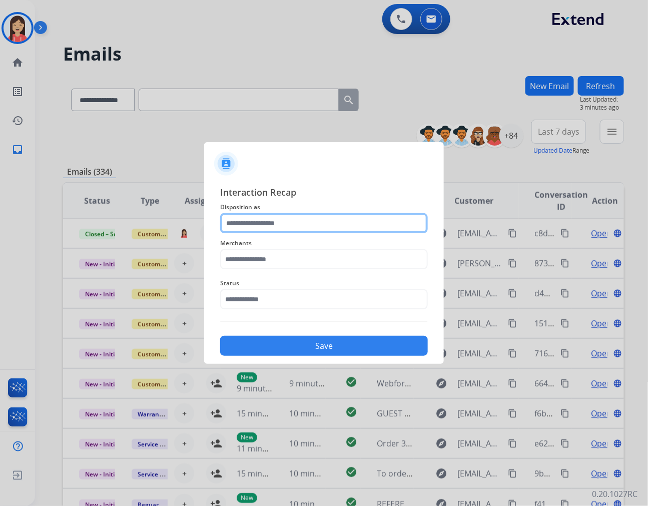
click at [323, 222] on input "text" at bounding box center [324, 223] width 208 height 20
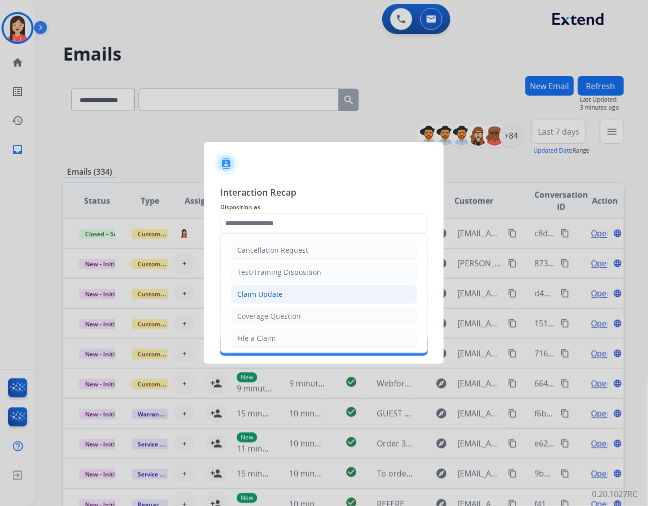
click at [283, 297] on li "Claim Update" at bounding box center [324, 294] width 187 height 19
type input "**********"
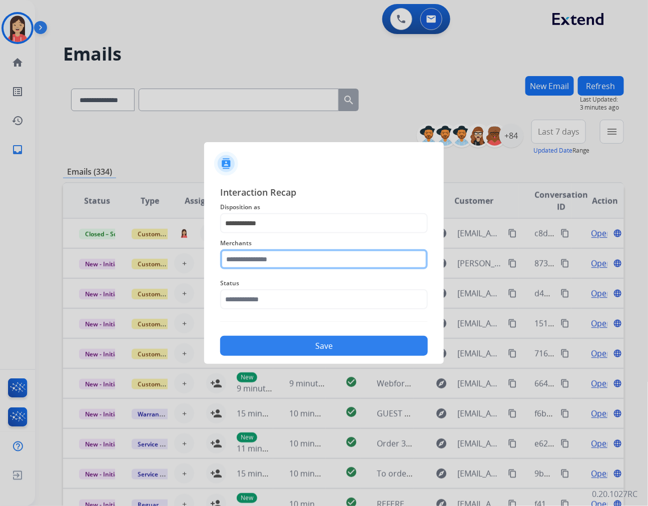
click at [279, 262] on input "text" at bounding box center [324, 259] width 208 height 20
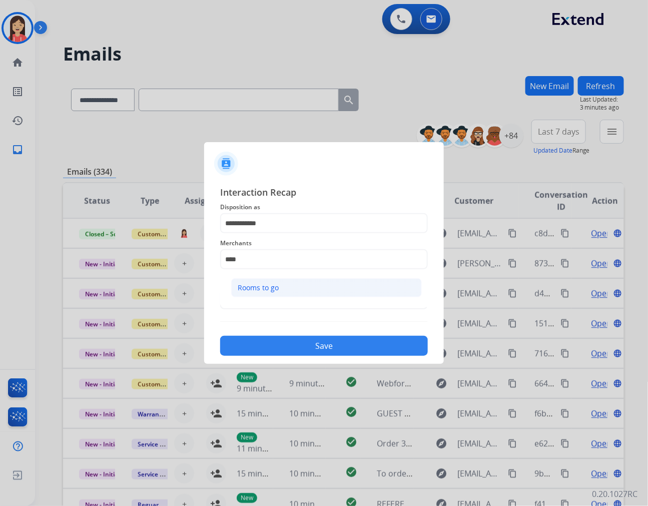
click at [301, 286] on li "Rooms to go" at bounding box center [326, 287] width 191 height 19
type input "**********"
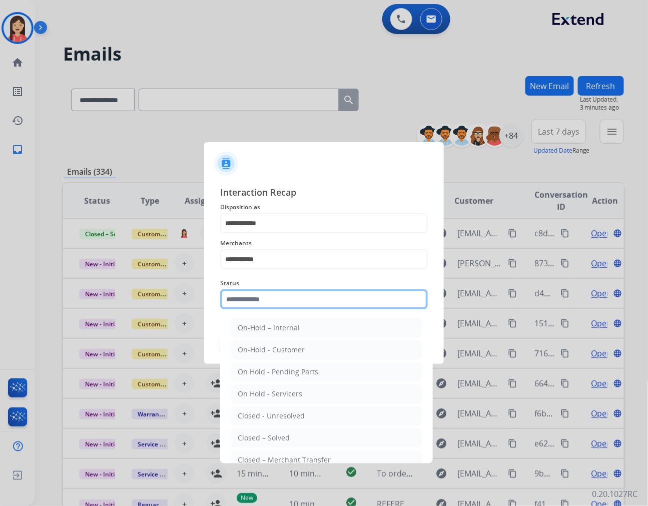
click at [286, 302] on input "text" at bounding box center [324, 299] width 208 height 20
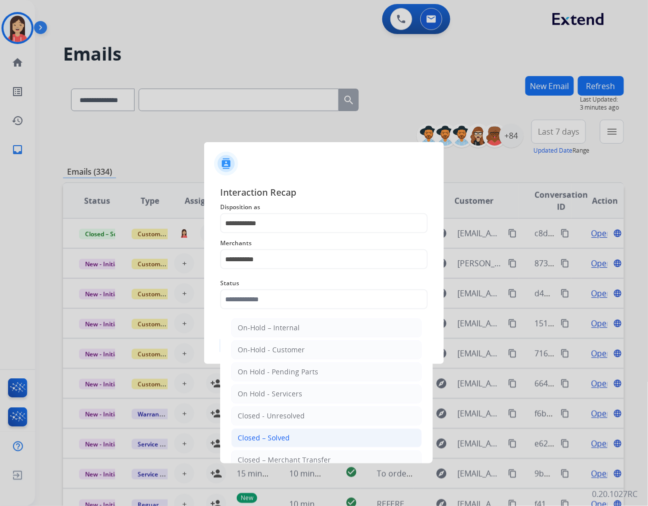
click at [271, 438] on div "Closed – Solved" at bounding box center [264, 438] width 52 height 10
type input "**********"
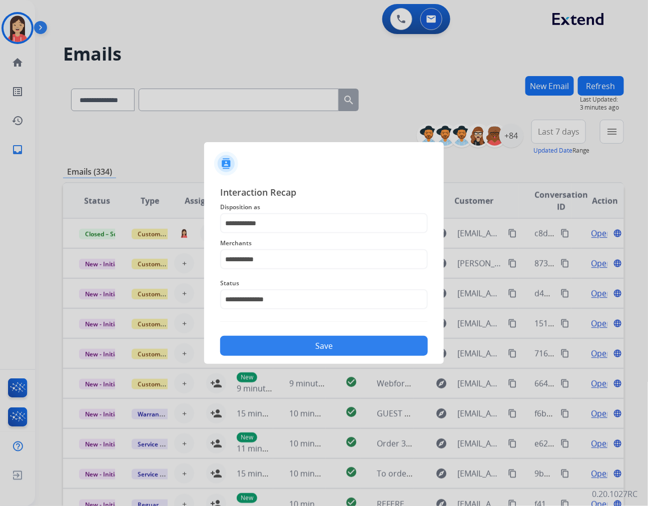
click at [304, 347] on button "Save" at bounding box center [324, 346] width 208 height 20
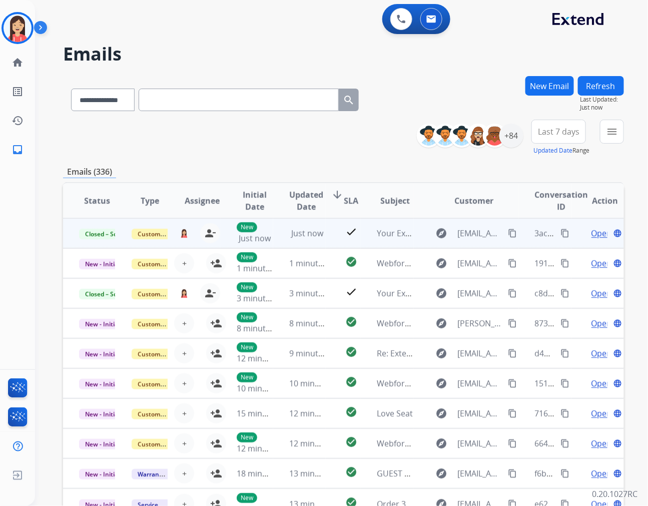
click at [561, 230] on mat-icon "content_copy" at bounding box center [565, 233] width 9 height 9
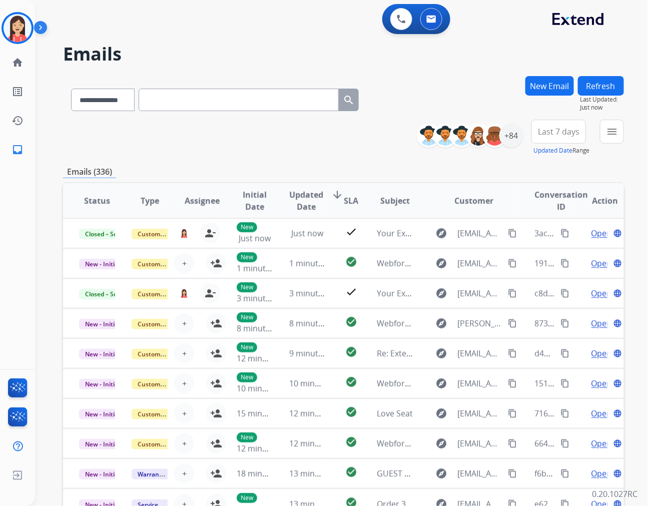
click at [270, 147] on div "**********" at bounding box center [343, 138] width 561 height 36
click at [283, 136] on div "**********" at bounding box center [343, 138] width 561 height 36
click at [619, 135] on button "menu Filters" at bounding box center [612, 132] width 24 height 24
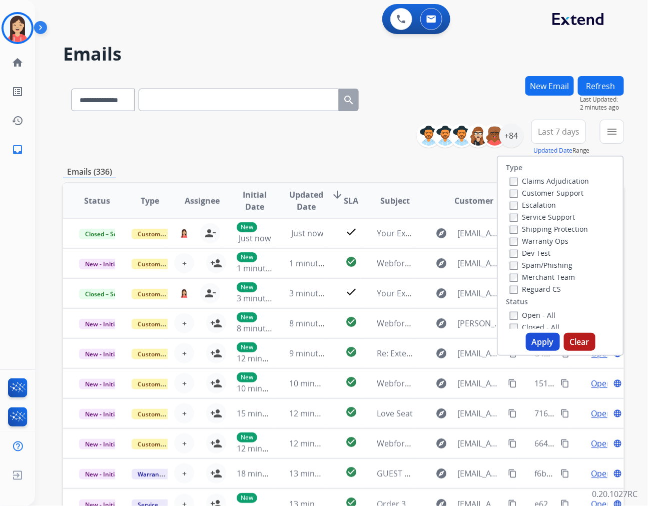
click at [318, 161] on div "**********" at bounding box center [343, 322] width 561 height 493
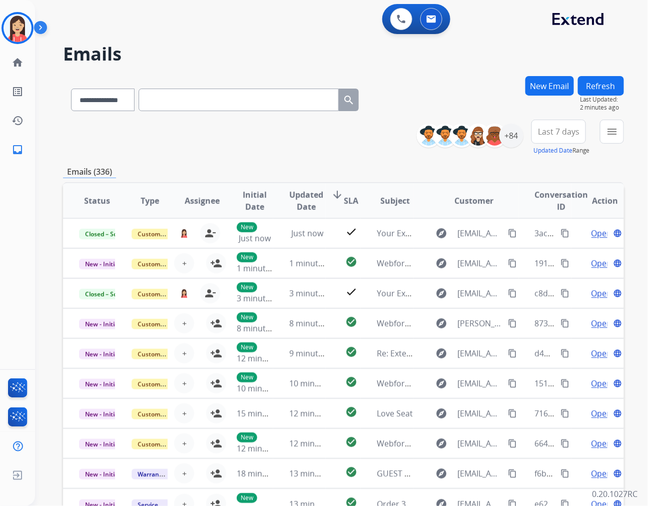
click at [555, 89] on button "New Email" at bounding box center [549, 86] width 49 height 20
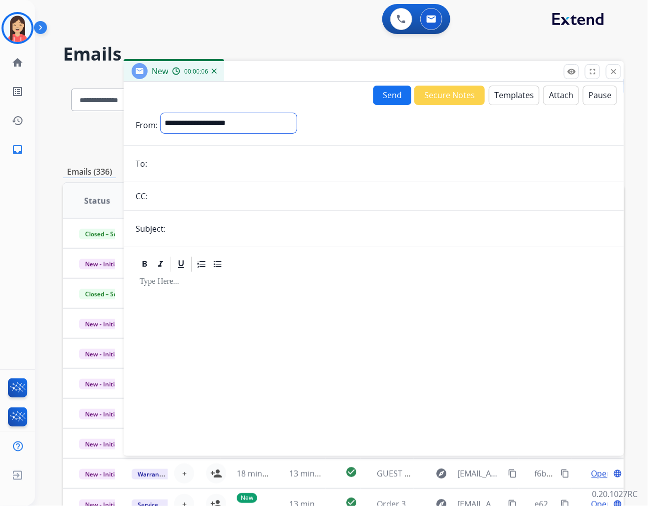
click at [222, 121] on select "**********" at bounding box center [229, 123] width 136 height 20
click at [519, 91] on button "Templates" at bounding box center [514, 96] width 51 height 20
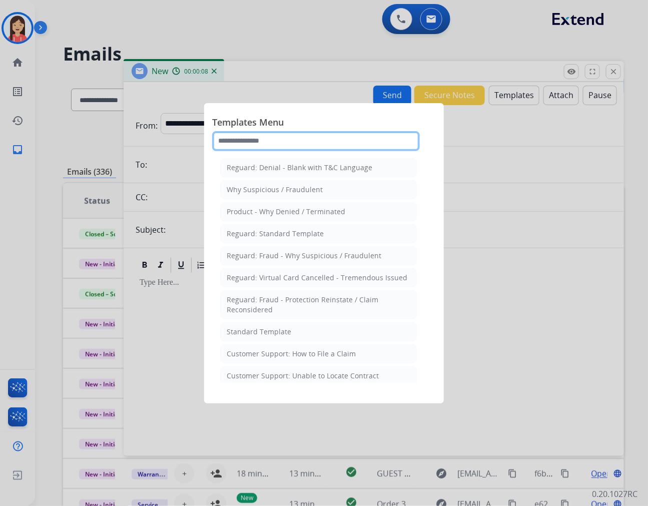
click at [299, 143] on input "text" at bounding box center [316, 141] width 208 height 20
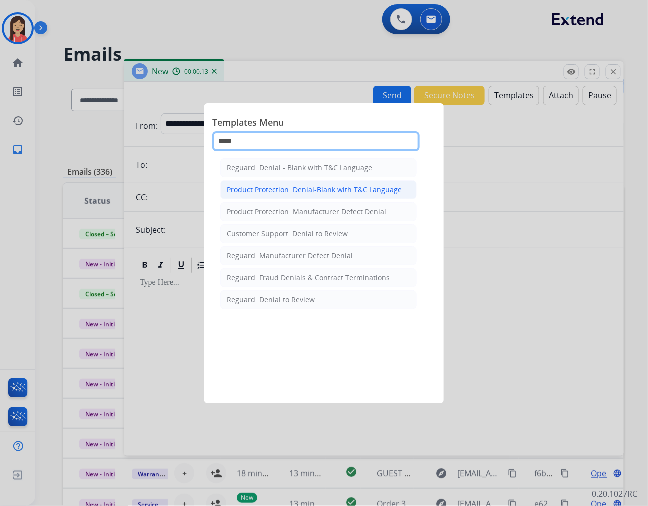
type input "*****"
click at [358, 191] on div "Product Protection: Denial-Blank with T&C Language" at bounding box center [314, 190] width 175 height 10
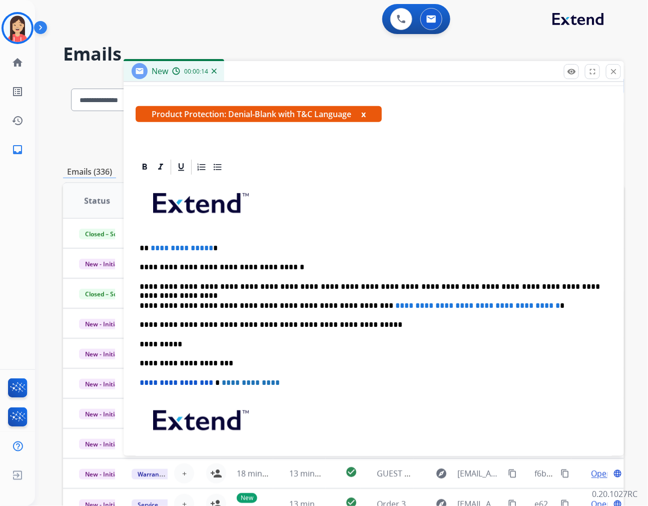
scroll to position [167, 0]
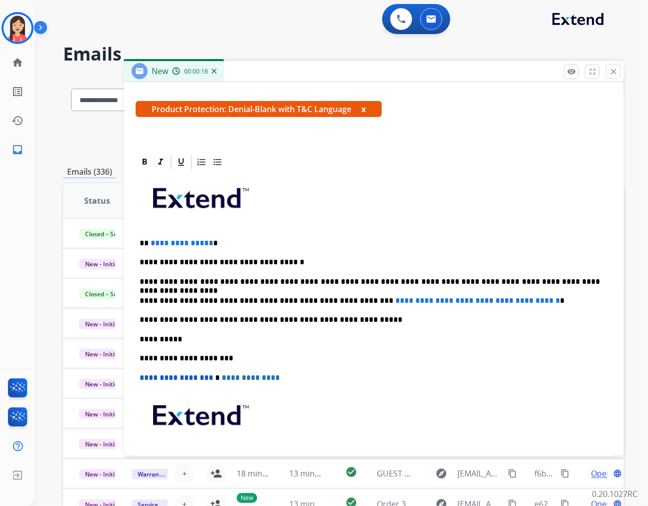
click at [395, 297] on span "**********" at bounding box center [477, 301] width 165 height 8
drag, startPoint x: 343, startPoint y: 299, endPoint x: 542, endPoint y: 301, distance: 198.7
click at [542, 301] on p "**********" at bounding box center [370, 300] width 460 height 9
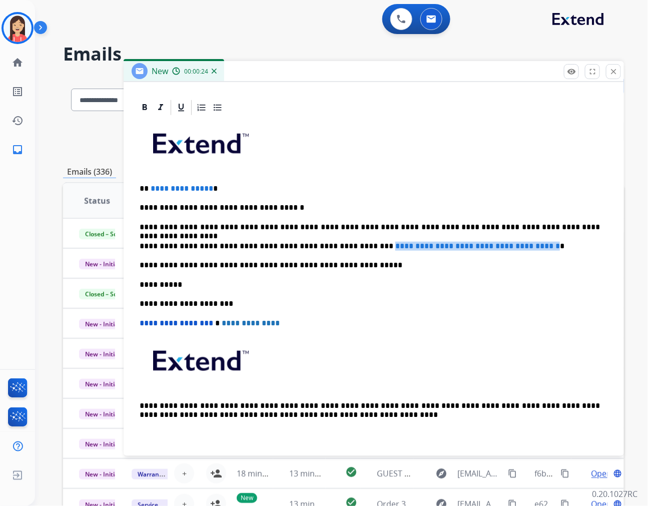
scroll to position [0, 0]
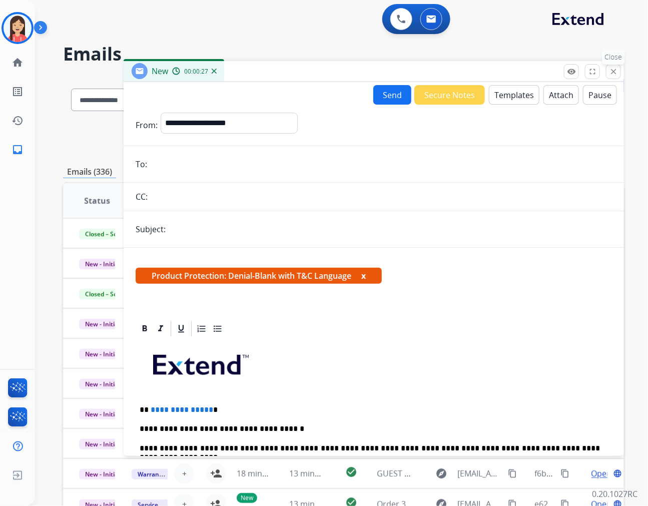
click at [614, 71] on mat-icon "close" at bounding box center [613, 71] width 9 height 9
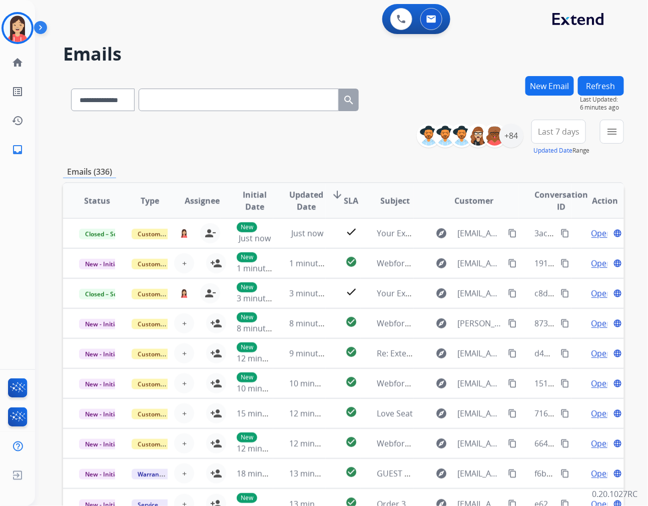
click at [304, 145] on div "**********" at bounding box center [343, 138] width 561 height 36
drag, startPoint x: 297, startPoint y: 142, endPoint x: 379, endPoint y: 118, distance: 85.5
click at [297, 142] on div "**********" at bounding box center [343, 138] width 561 height 36
click at [611, 136] on mat-icon "menu" at bounding box center [612, 132] width 12 height 12
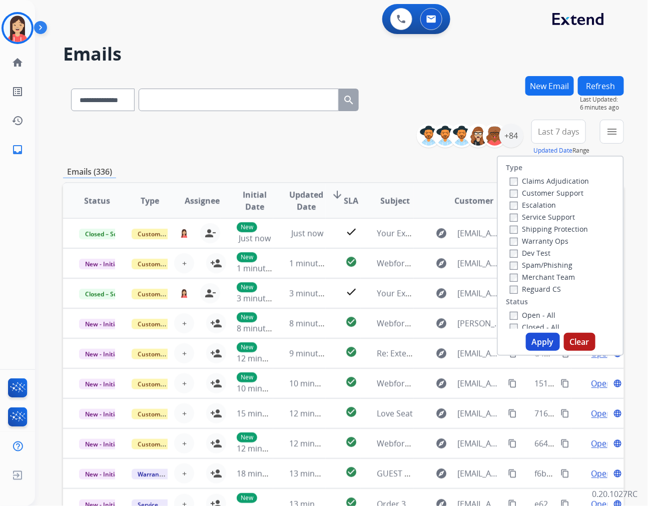
click at [278, 137] on div "**********" at bounding box center [343, 138] width 561 height 36
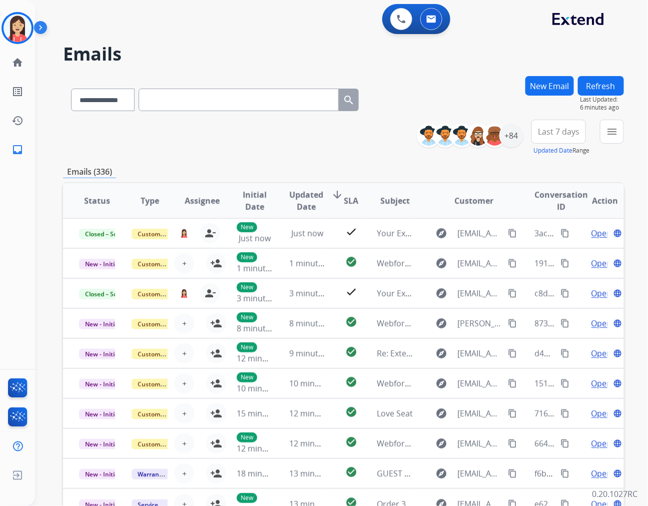
click at [547, 77] on button "New Email" at bounding box center [549, 86] width 49 height 20
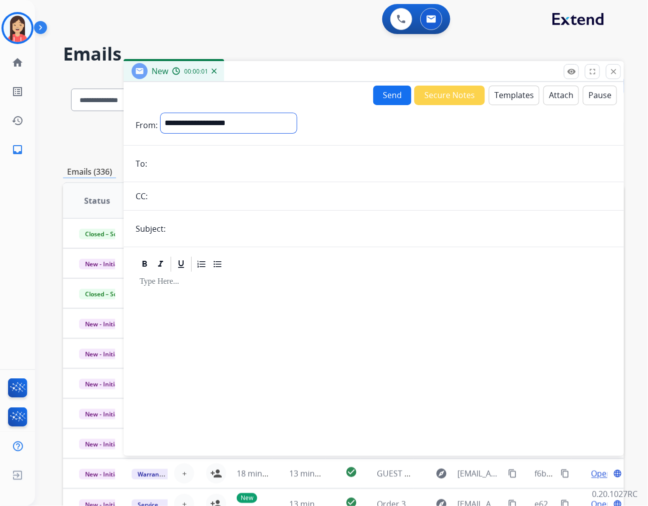
click at [181, 116] on select "**********" at bounding box center [229, 123] width 136 height 20
select select "**********"
click at [161, 113] on select "**********" at bounding box center [229, 123] width 136 height 20
click at [179, 175] on form "**********" at bounding box center [374, 278] width 500 height 347
click at [179, 173] on input "email" at bounding box center [381, 165] width 462 height 20
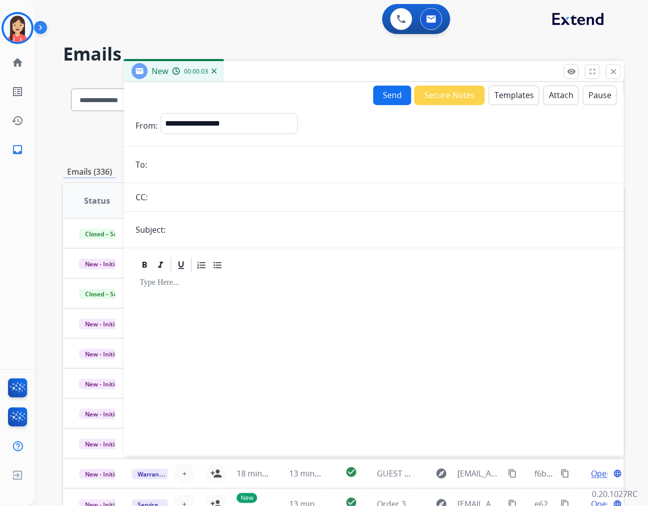
paste input "**********"
type input "**********"
click at [196, 236] on input "text" at bounding box center [390, 230] width 443 height 20
type input "**********"
click at [492, 96] on button "Templates" at bounding box center [514, 96] width 51 height 20
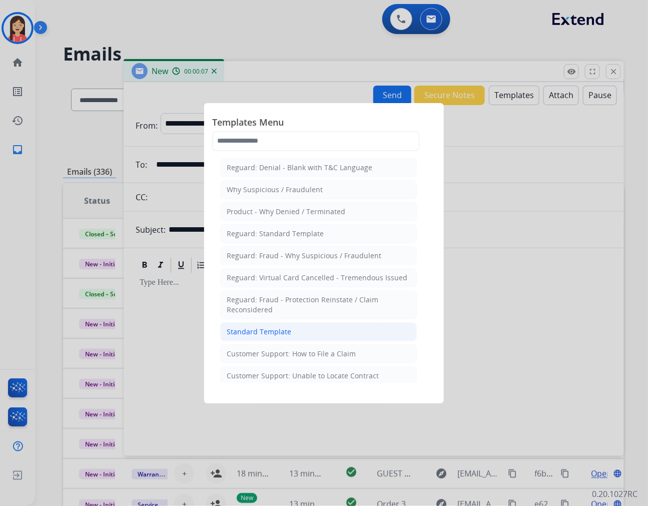
click at [287, 331] on div "Standard Template" at bounding box center [259, 332] width 65 height 10
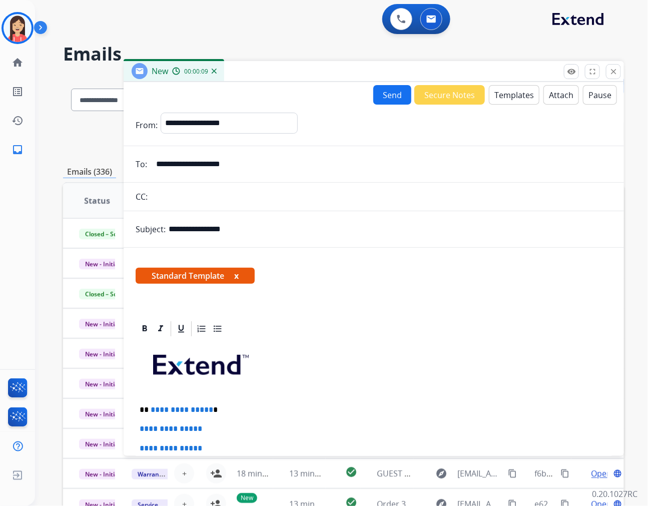
click at [507, 94] on button "Templates" at bounding box center [514, 95] width 51 height 20
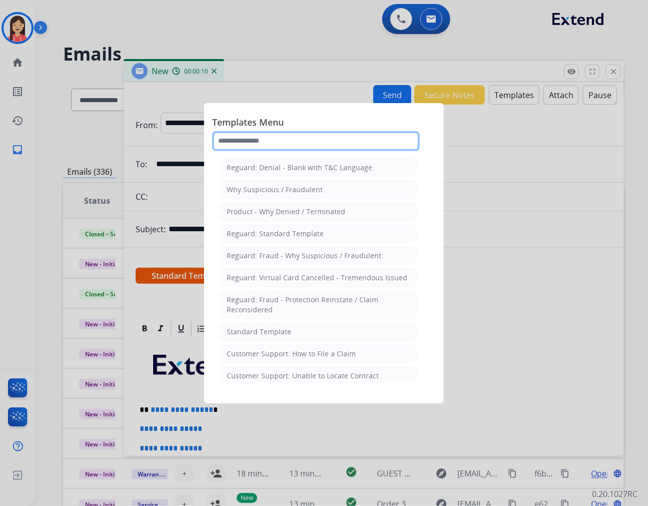
click at [312, 141] on input "text" at bounding box center [316, 141] width 208 height 20
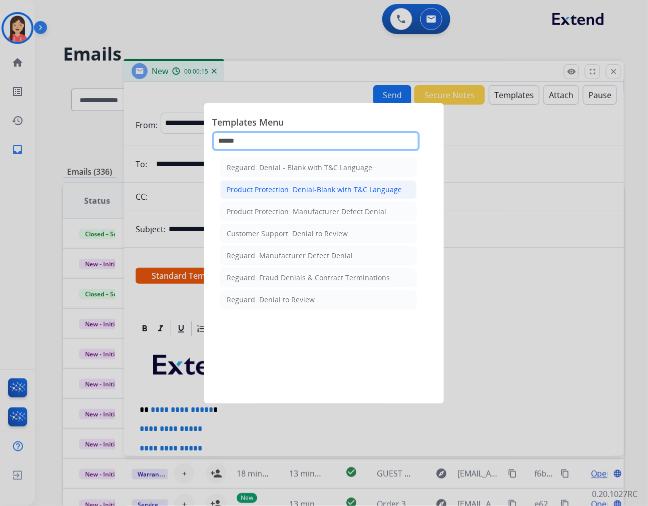
type input "******"
click at [325, 192] on div "Product Protection: Denial-Blank with T&C Language" at bounding box center [314, 190] width 175 height 10
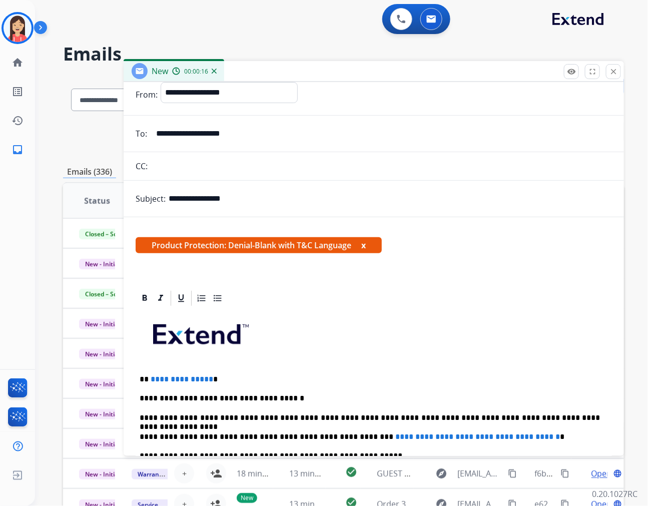
scroll to position [56, 0]
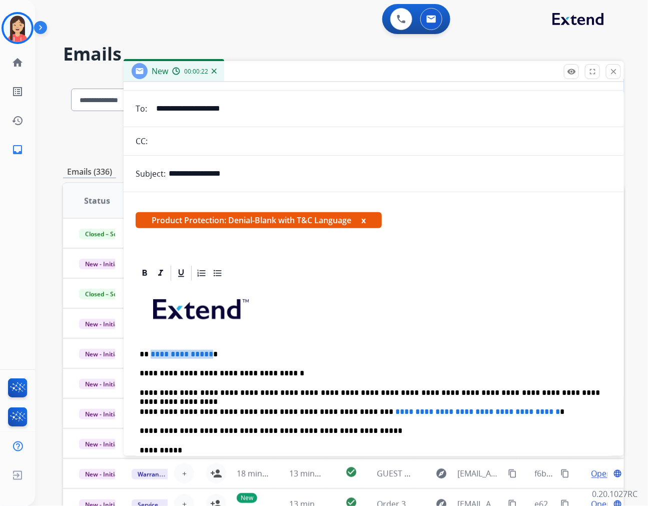
drag, startPoint x: 206, startPoint y: 352, endPoint x: 151, endPoint y: 352, distance: 55.5
click at [151, 352] on span "**********" at bounding box center [182, 354] width 63 height 8
click at [149, 353] on p "****" at bounding box center [370, 354] width 460 height 9
click at [395, 414] on span "**********" at bounding box center [477, 412] width 165 height 8
drag, startPoint x: 344, startPoint y: 412, endPoint x: 543, endPoint y: 407, distance: 199.2
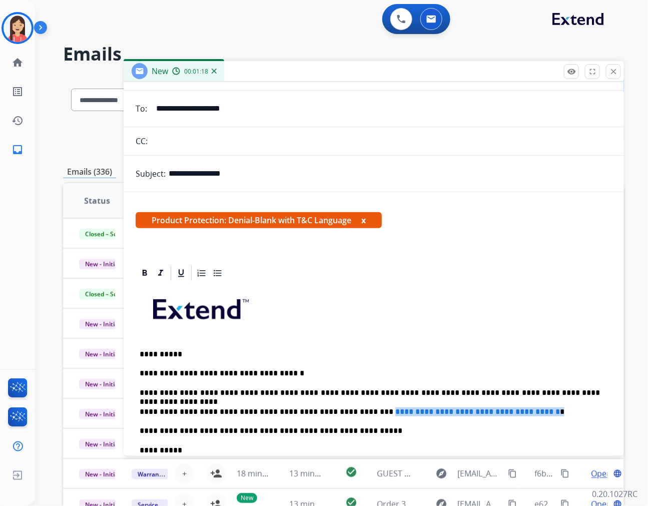
click at [543, 407] on p "**********" at bounding box center [370, 411] width 460 height 9
drag, startPoint x: 342, startPoint y: 326, endPoint x: 353, endPoint y: 322, distance: 11.7
click at [342, 326] on p at bounding box center [374, 313] width 468 height 54
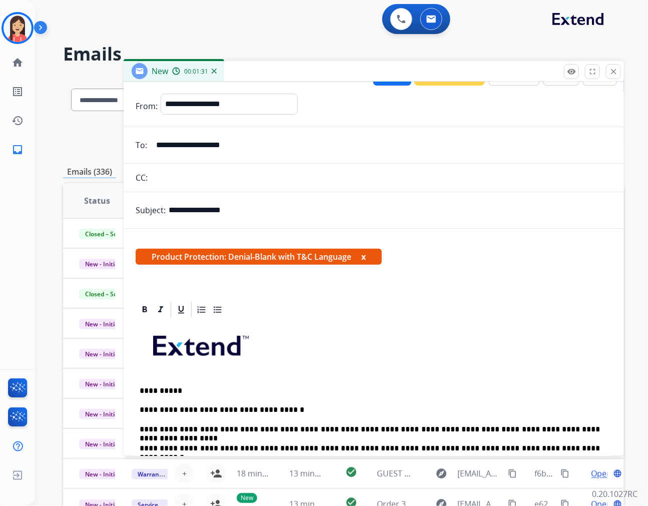
scroll to position [0, 0]
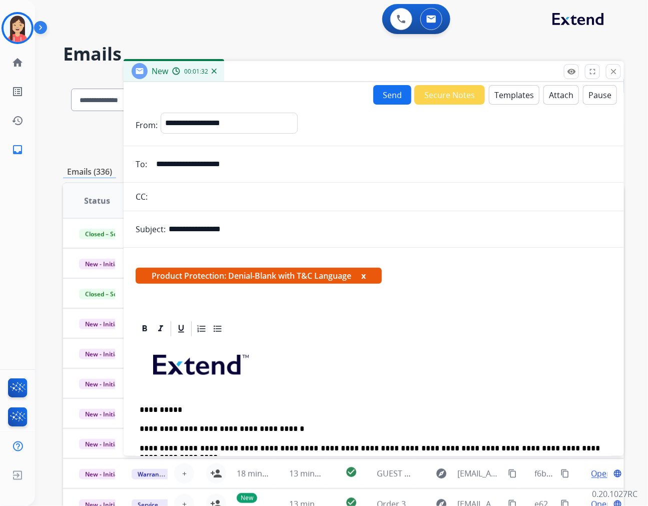
click at [548, 95] on button "Attach" at bounding box center [561, 95] width 36 height 20
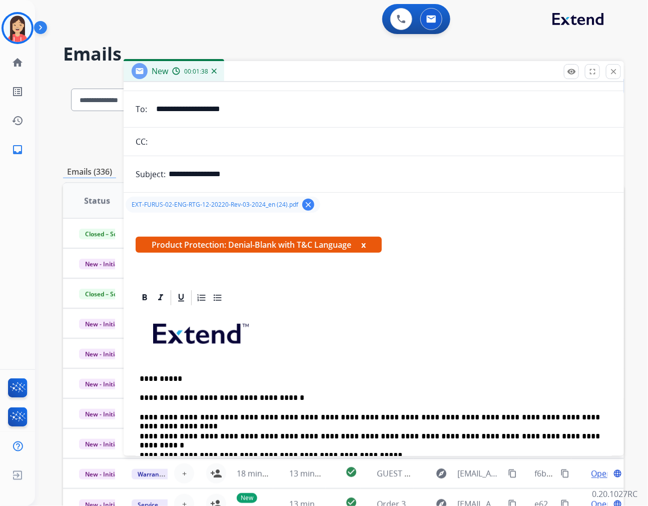
scroll to position [245, 0]
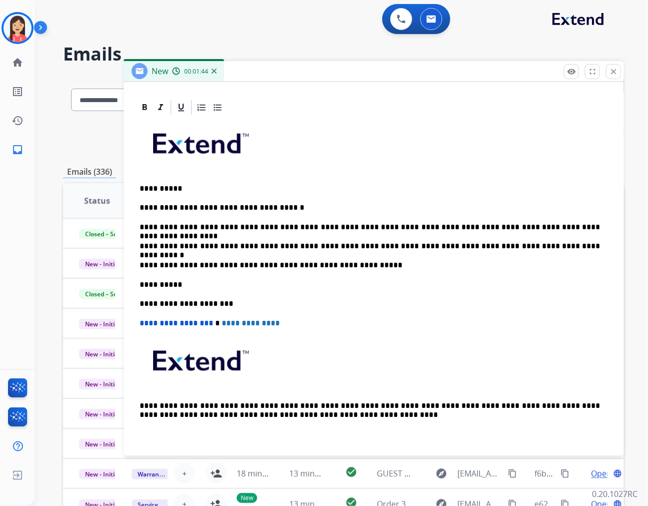
click at [367, 264] on p "**********" at bounding box center [370, 265] width 460 height 9
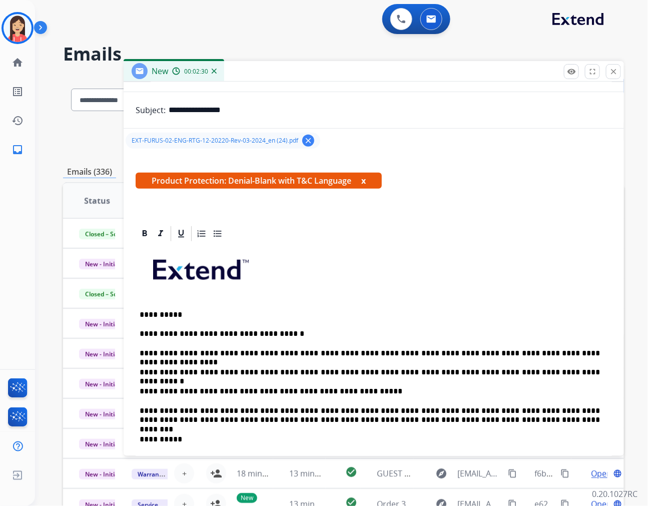
scroll to position [0, 0]
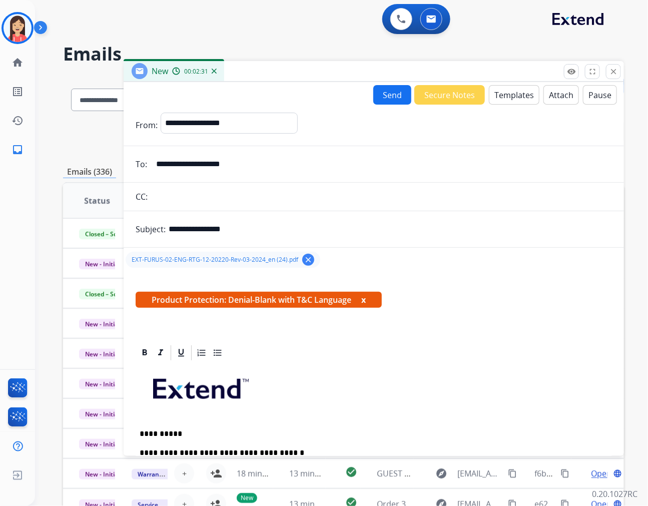
click at [375, 89] on button "Send" at bounding box center [392, 95] width 38 height 20
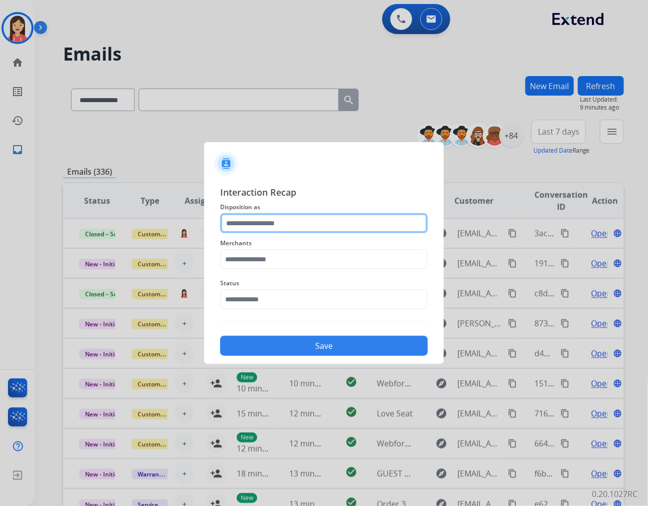
click at [302, 230] on input "text" at bounding box center [324, 223] width 208 height 20
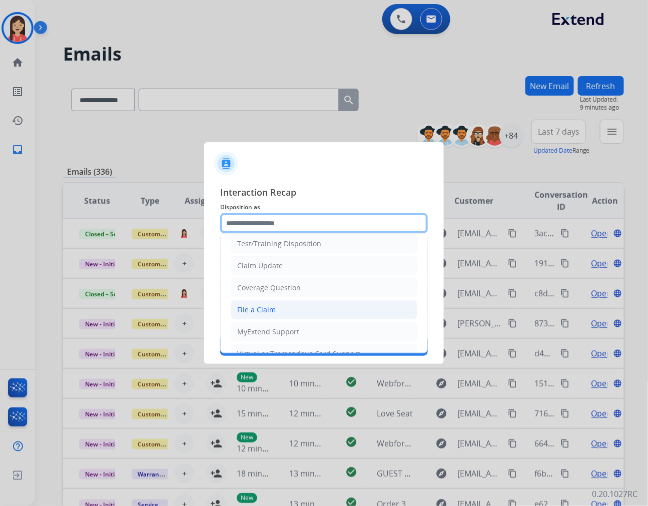
scroll to position [56, 0]
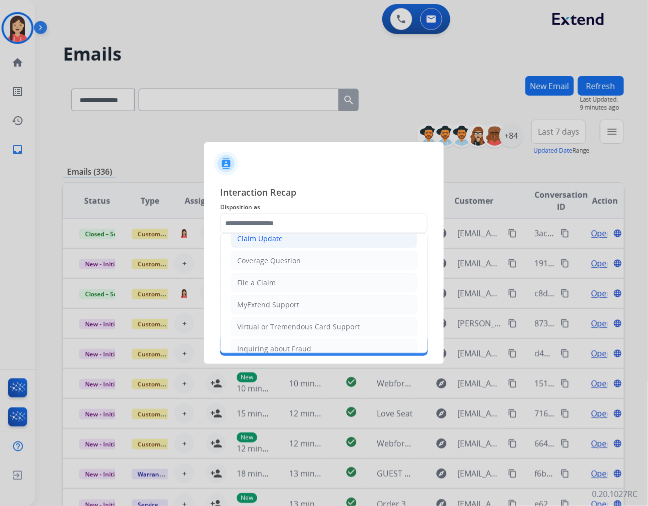
click at [278, 242] on div "Claim Update" at bounding box center [260, 239] width 46 height 10
type input "**********"
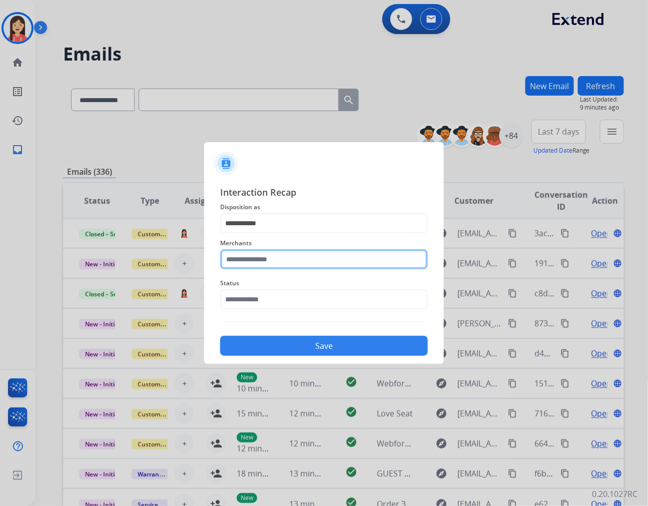
click at [269, 259] on input "text" at bounding box center [324, 259] width 208 height 20
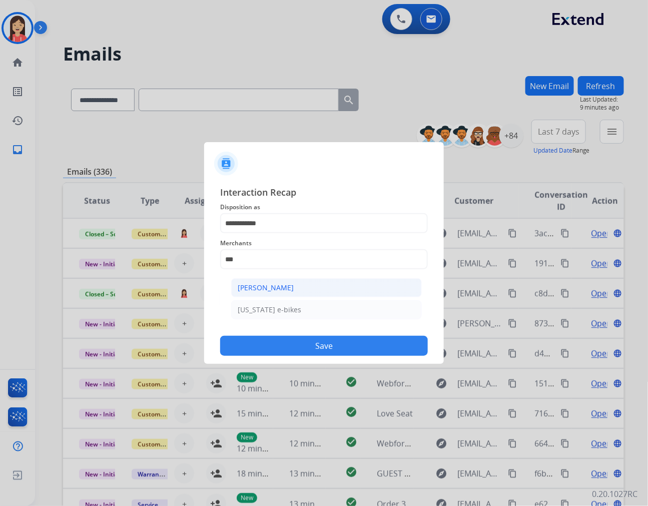
click at [299, 288] on li "[PERSON_NAME]" at bounding box center [326, 287] width 191 height 19
type input "**********"
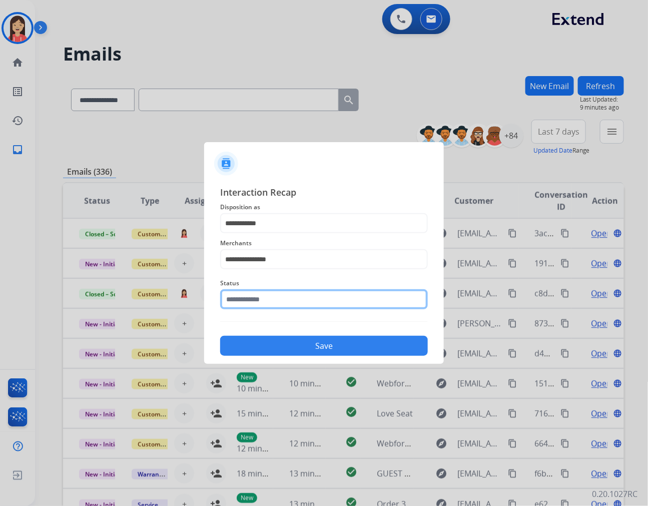
click at [288, 300] on input "text" at bounding box center [324, 299] width 208 height 20
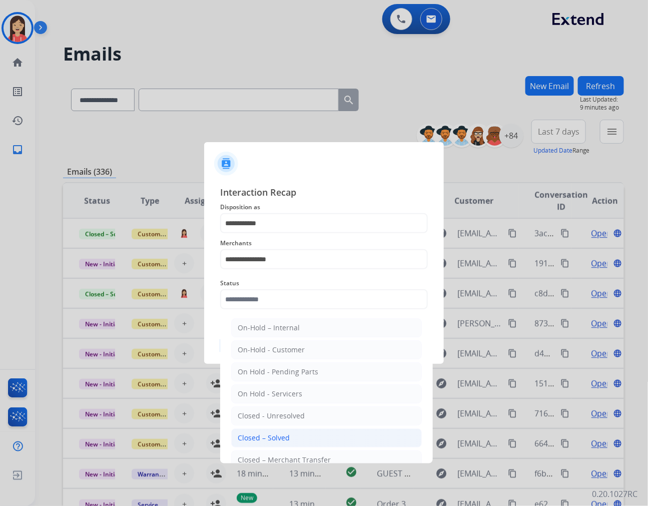
click at [276, 430] on li "Closed – Solved" at bounding box center [326, 437] width 191 height 19
type input "**********"
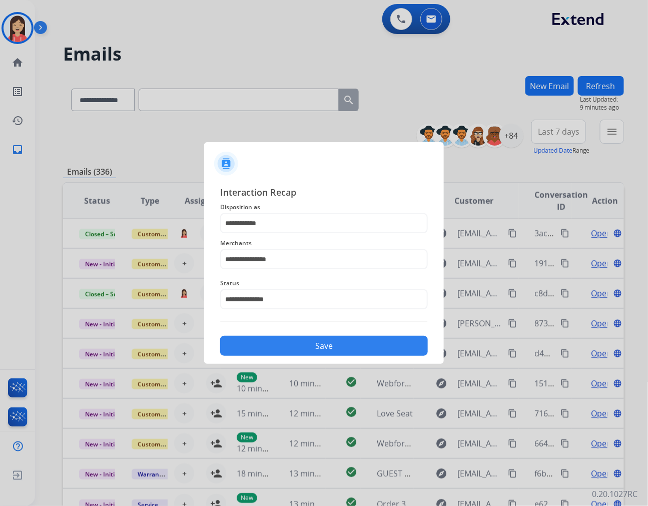
click at [310, 340] on button "Save" at bounding box center [324, 346] width 208 height 20
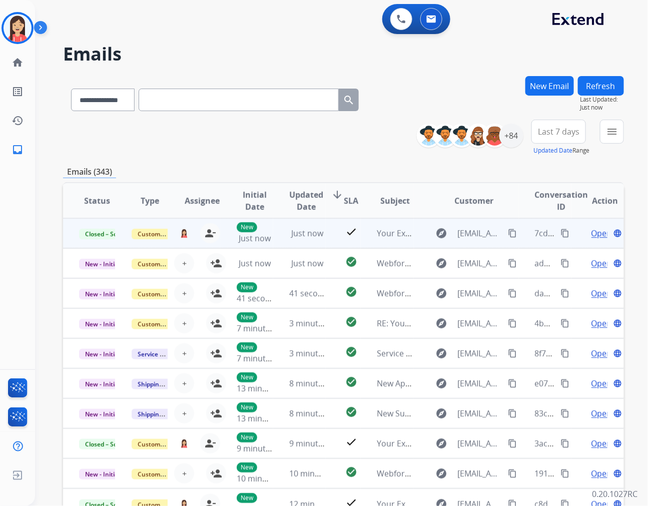
click at [561, 229] on mat-icon "content_copy" at bounding box center [565, 233] width 9 height 9
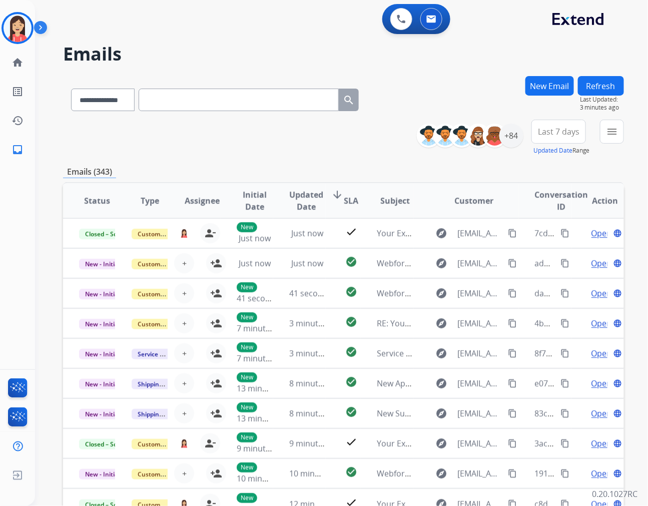
click at [258, 166] on div "Emails (343)" at bounding box center [343, 172] width 561 height 13
click at [539, 90] on button "New Email" at bounding box center [549, 86] width 49 height 20
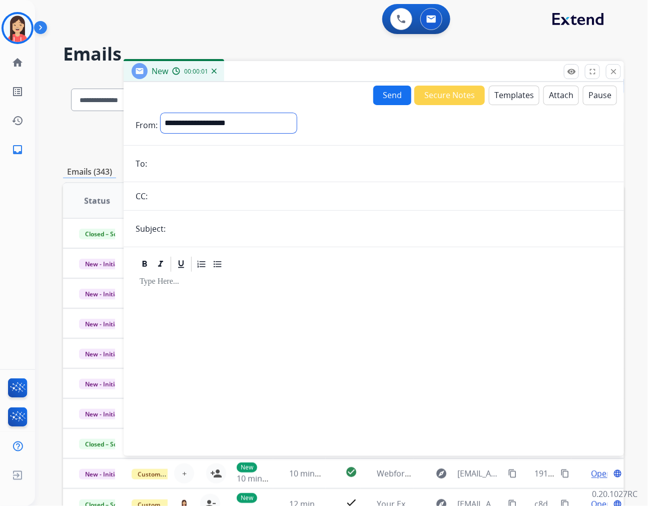
click at [218, 129] on select "**********" at bounding box center [229, 123] width 136 height 20
select select "**********"
click at [161, 113] on select "**********" at bounding box center [229, 123] width 136 height 20
click at [206, 164] on input "email" at bounding box center [381, 165] width 462 height 20
paste input "**********"
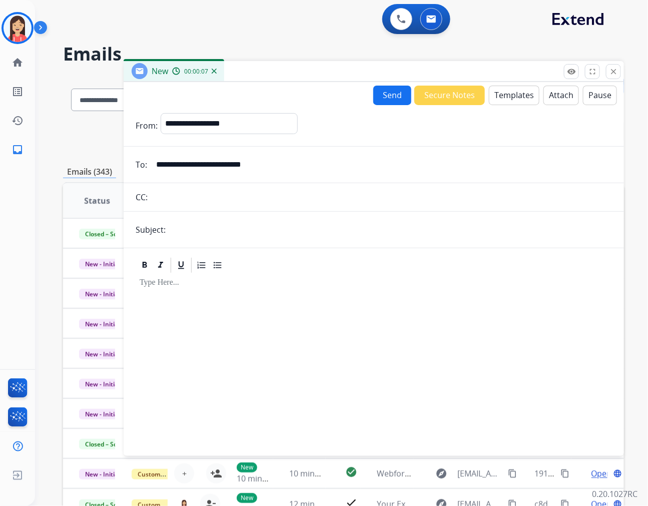
type input "**********"
drag, startPoint x: 216, startPoint y: 233, endPoint x: 226, endPoint y: 238, distance: 10.7
click at [216, 233] on input "text" at bounding box center [390, 230] width 443 height 20
type input "**********"
click at [529, 86] on button "Templates" at bounding box center [514, 96] width 51 height 20
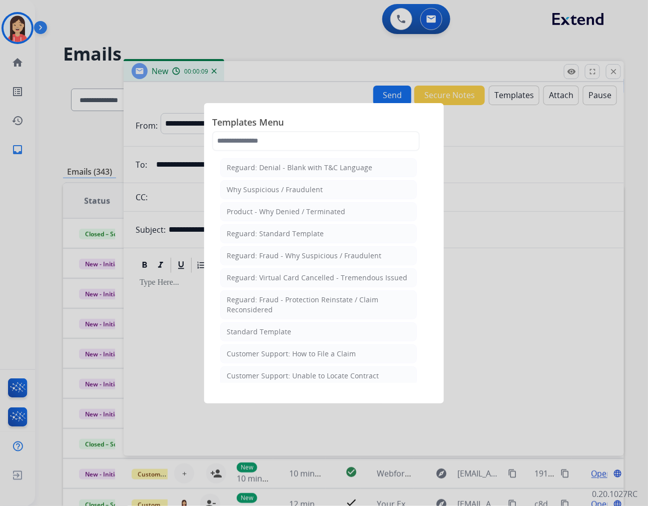
click at [240, 327] on div "Standard Template" at bounding box center [259, 332] width 65 height 10
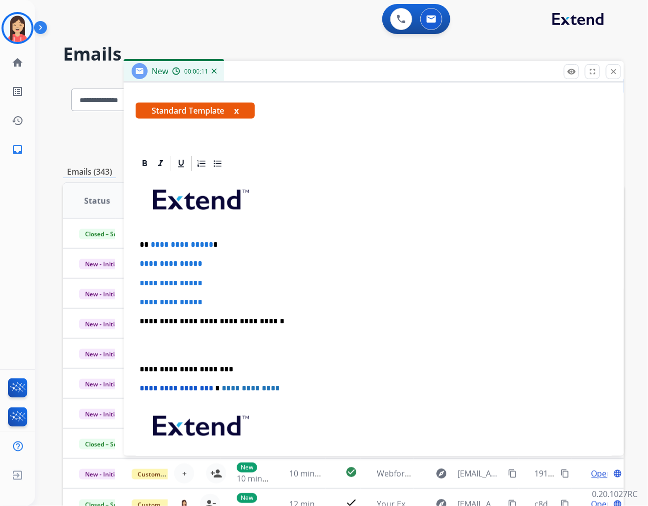
scroll to position [167, 0]
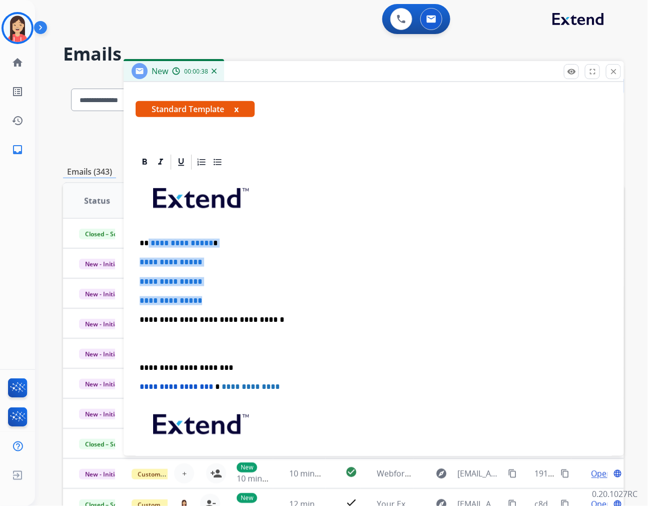
drag, startPoint x: 201, startPoint y: 298, endPoint x: 147, endPoint y: 242, distance: 77.2
click at [147, 242] on div "**********" at bounding box center [374, 343] width 476 height 344
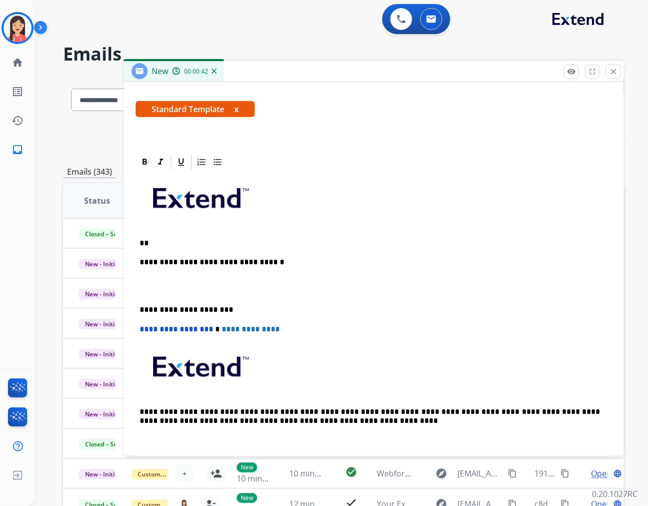
click at [156, 235] on div "**********" at bounding box center [374, 314] width 476 height 287
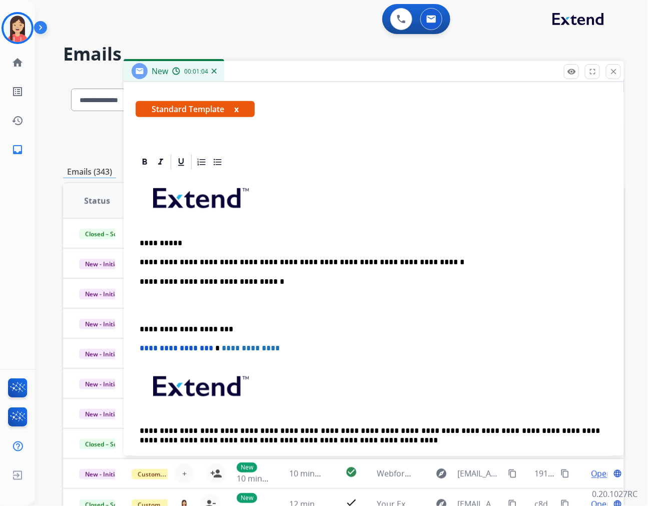
click at [418, 263] on p "**********" at bounding box center [370, 262] width 460 height 9
drag, startPoint x: 373, startPoint y: 256, endPoint x: 397, endPoint y: 262, distance: 24.6
click at [373, 258] on p "**********" at bounding box center [370, 262] width 460 height 9
click at [502, 258] on p "**********" at bounding box center [370, 262] width 460 height 9
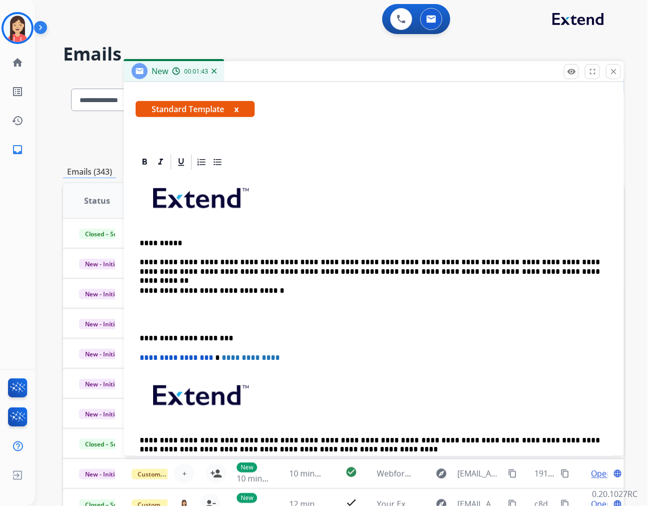
click at [177, 318] on p at bounding box center [374, 314] width 468 height 19
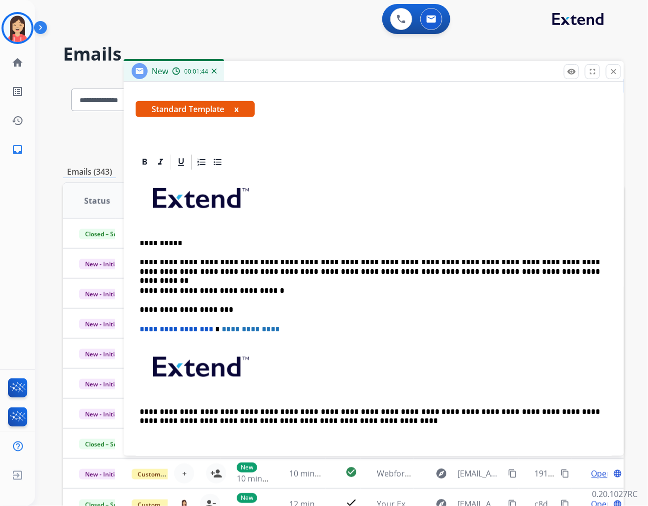
scroll to position [0, 0]
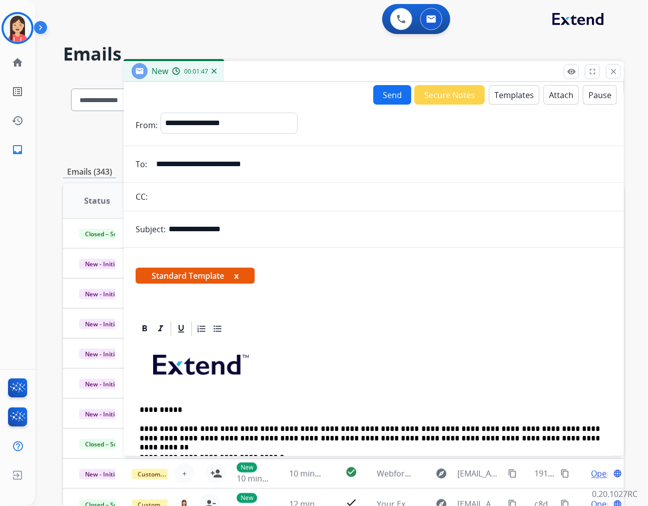
click at [377, 92] on button "Send" at bounding box center [392, 95] width 38 height 20
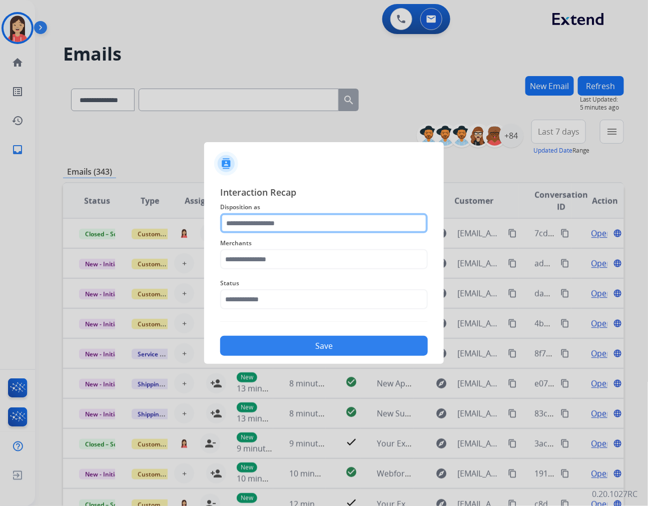
drag, startPoint x: 258, startPoint y: 224, endPoint x: 266, endPoint y: 224, distance: 7.5
click at [258, 224] on input "text" at bounding box center [324, 223] width 208 height 20
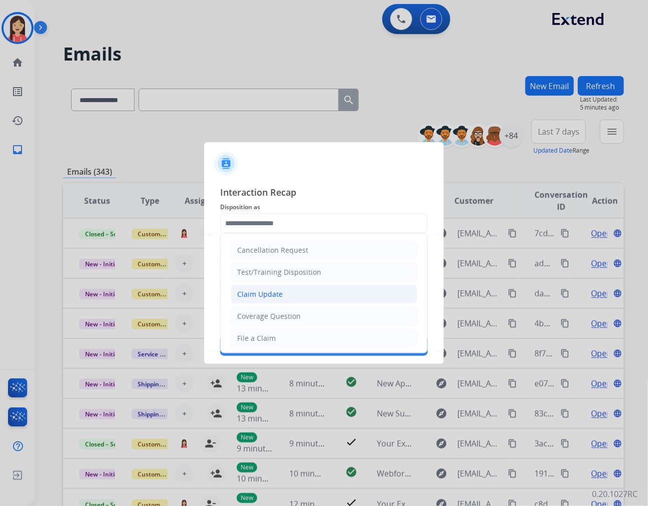
click at [289, 297] on li "Claim Update" at bounding box center [324, 294] width 187 height 19
type input "**********"
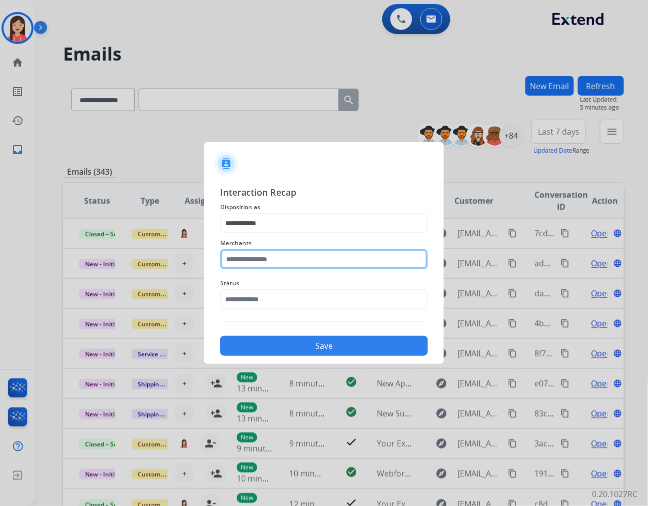
click at [290, 266] on input "text" at bounding box center [324, 259] width 208 height 20
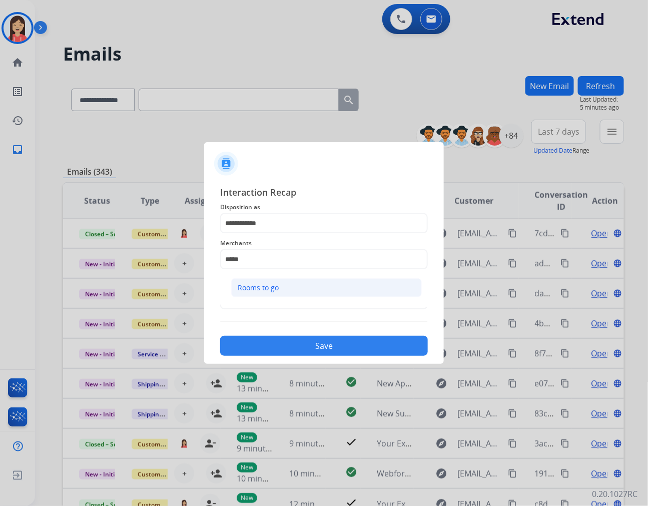
click at [289, 291] on li "Rooms to go" at bounding box center [326, 287] width 191 height 19
type input "**********"
click at [274, 303] on input "text" at bounding box center [324, 299] width 208 height 20
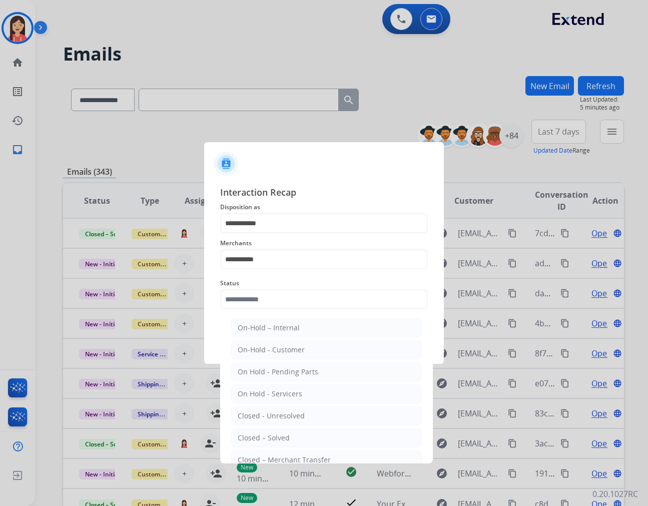
select select "**********"
click at [245, 440] on div "Closed – Solved" at bounding box center [264, 438] width 52 height 10
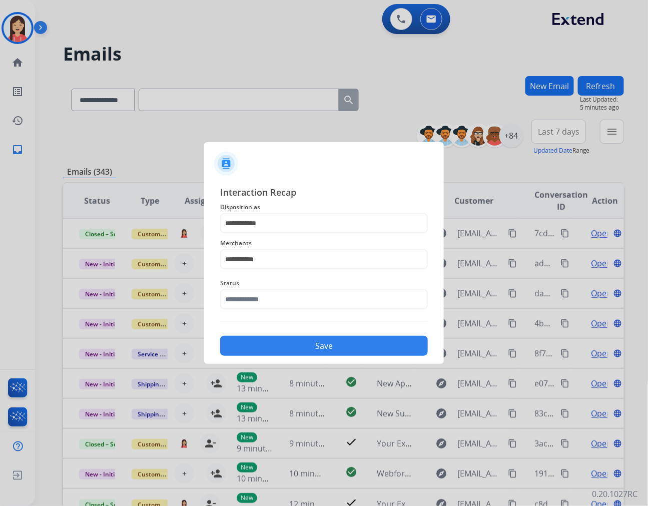
type input "**********"
click at [308, 348] on button "Save" at bounding box center [324, 346] width 208 height 20
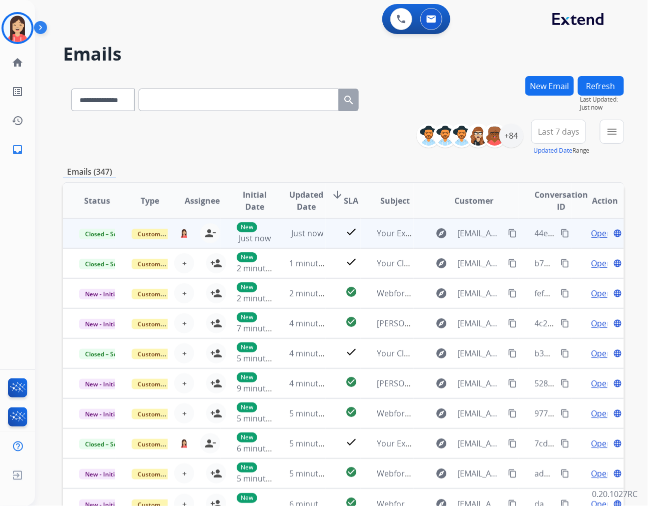
click at [561, 231] on mat-icon "content_copy" at bounding box center [565, 233] width 9 height 9
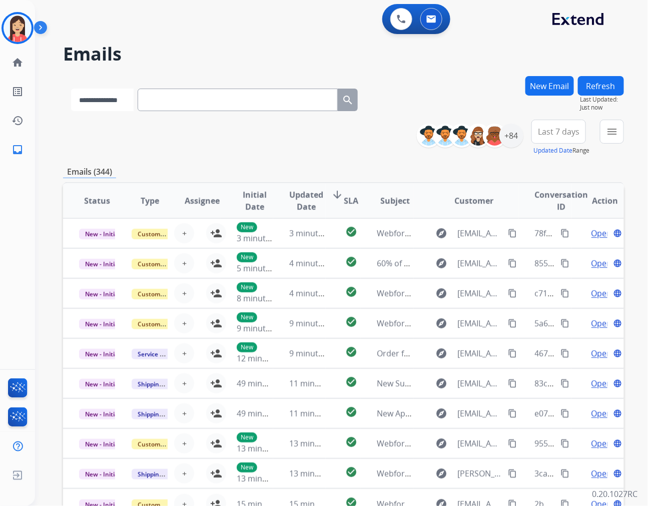
click at [121, 107] on select "**********" at bounding box center [102, 100] width 63 height 23
select select "**********"
click at [71, 89] on select "**********" at bounding box center [102, 100] width 63 height 23
click at [208, 97] on input "text" at bounding box center [239, 100] width 200 height 23
paste input "**********"
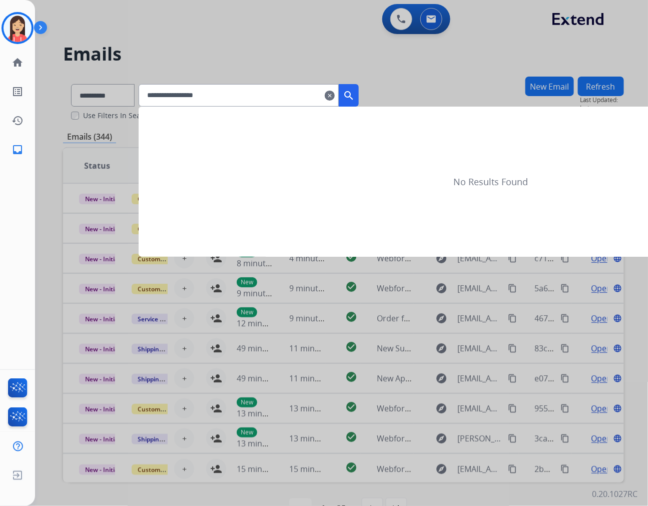
type input "**********"
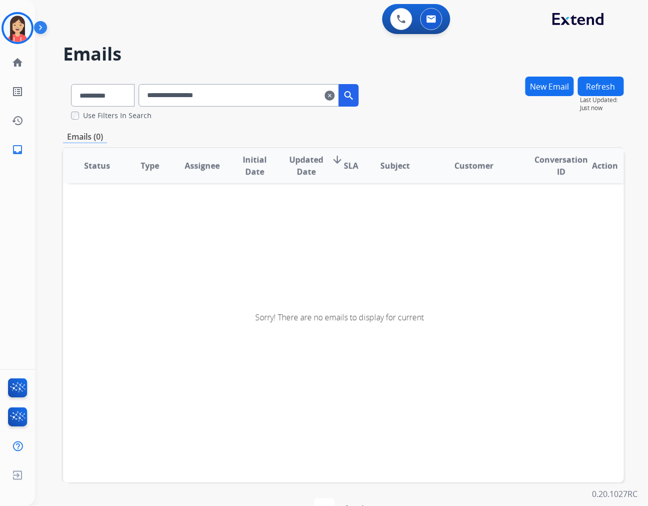
click at [153, 90] on input "**********" at bounding box center [239, 95] width 200 height 23
click at [114, 96] on select "**********" at bounding box center [102, 95] width 63 height 23
click at [14, 30] on img at bounding box center [18, 28] width 28 height 28
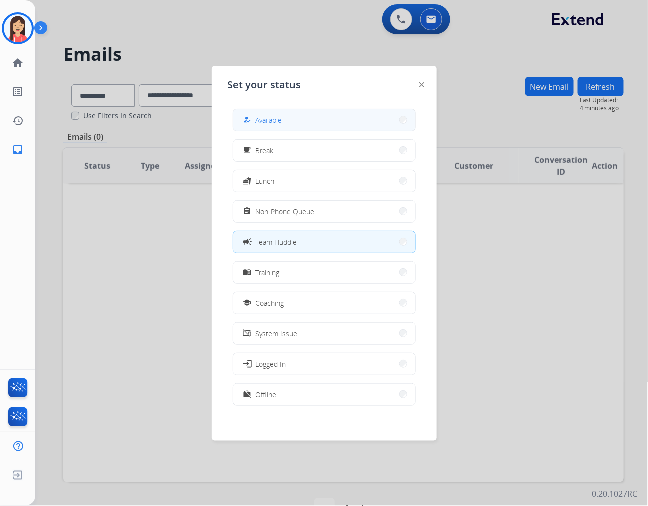
click at [265, 123] on span "Available" at bounding box center [269, 120] width 27 height 11
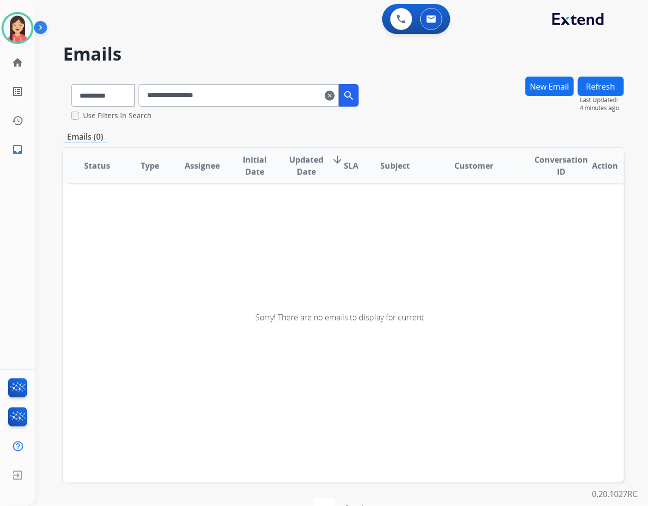
click at [335, 95] on mat-icon "clear" at bounding box center [330, 96] width 10 height 12
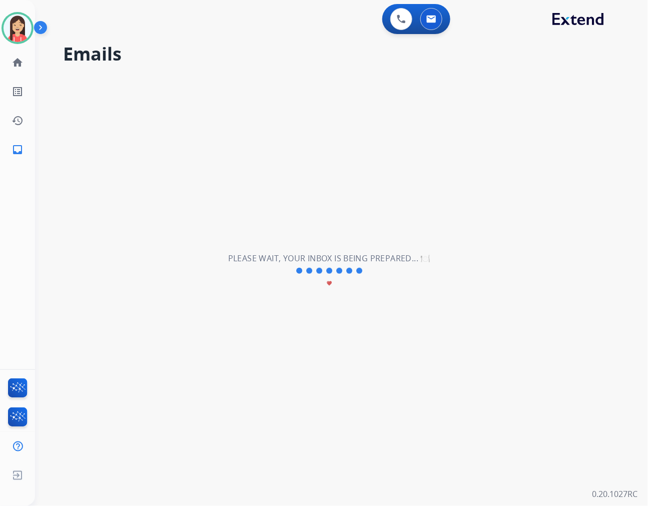
select select "**********"
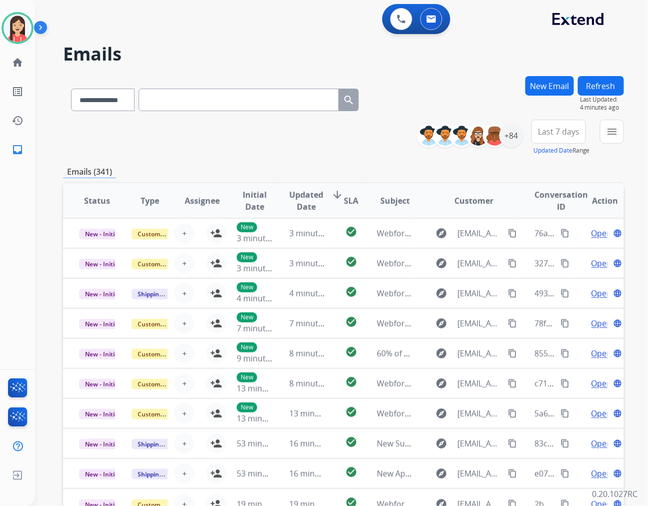
drag, startPoint x: 347, startPoint y: 141, endPoint x: 362, endPoint y: 142, distance: 14.5
click at [347, 141] on div "**********" at bounding box center [343, 138] width 561 height 36
click at [511, 133] on div "+84" at bounding box center [511, 136] width 24 height 24
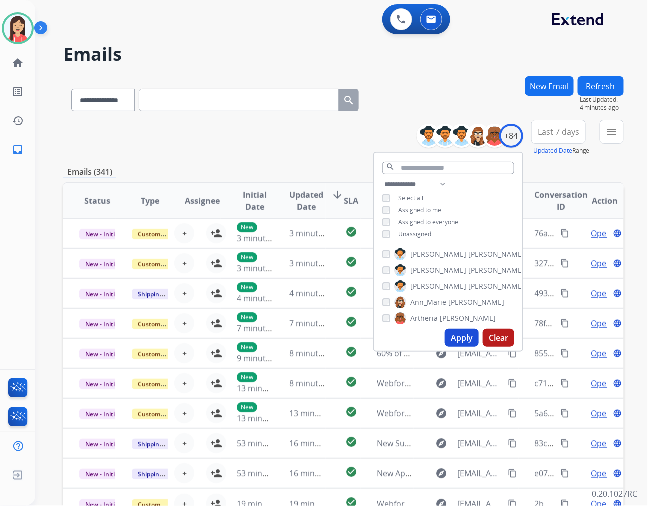
click at [403, 230] on span "Unassigned" at bounding box center [414, 234] width 33 height 9
click at [456, 336] on button "Apply" at bounding box center [462, 338] width 34 height 18
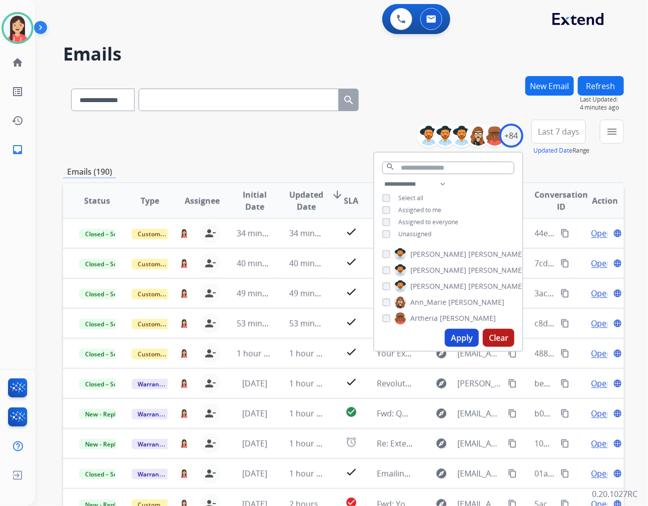
click at [553, 132] on span "Last 7 days" at bounding box center [559, 132] width 42 height 4
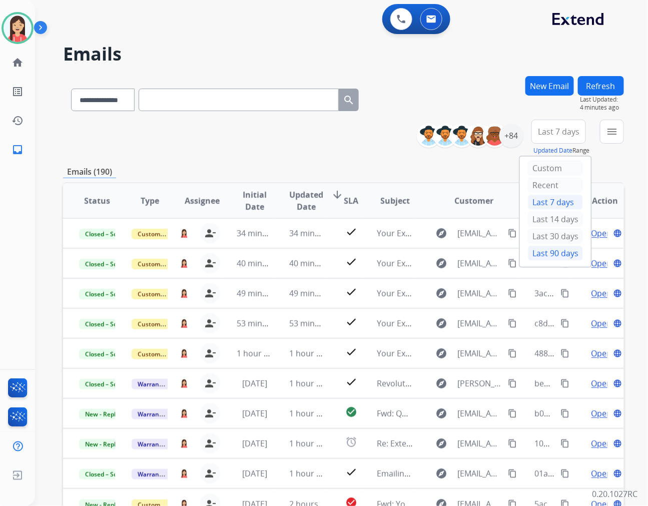
click at [531, 253] on div "Last 90 days" at bounding box center [555, 253] width 55 height 15
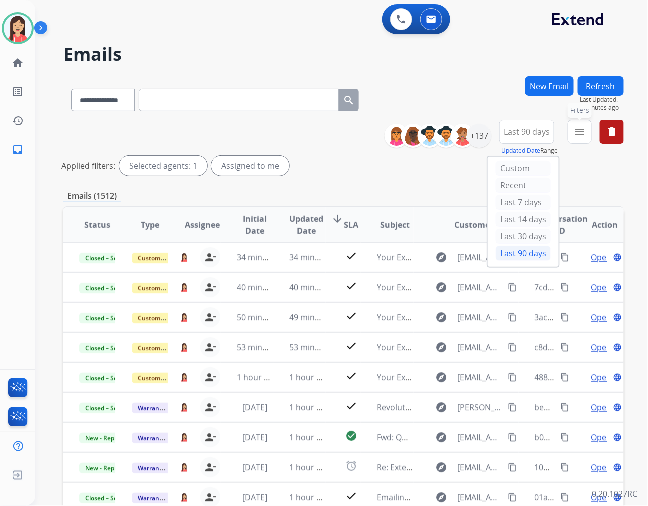
click at [572, 128] on button "menu Filters" at bounding box center [580, 132] width 24 height 24
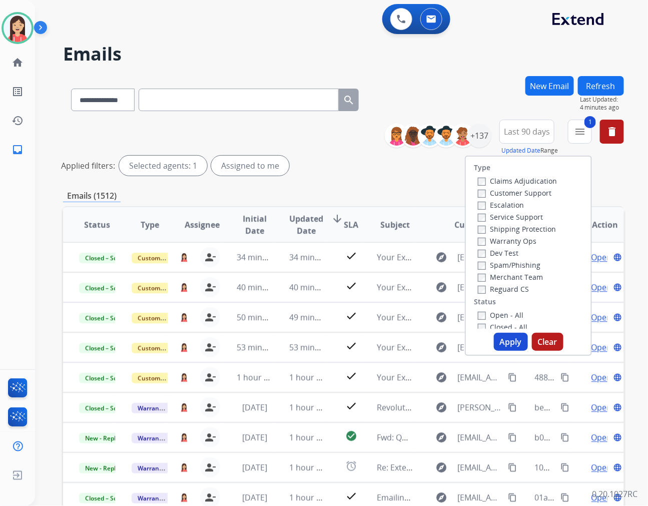
click at [509, 342] on button "Apply" at bounding box center [511, 342] width 34 height 18
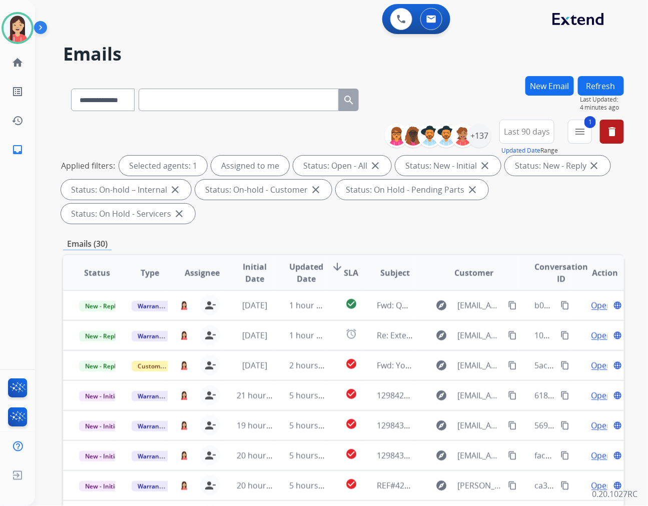
click at [299, 261] on span "Updated Date" at bounding box center [306, 273] width 34 height 24
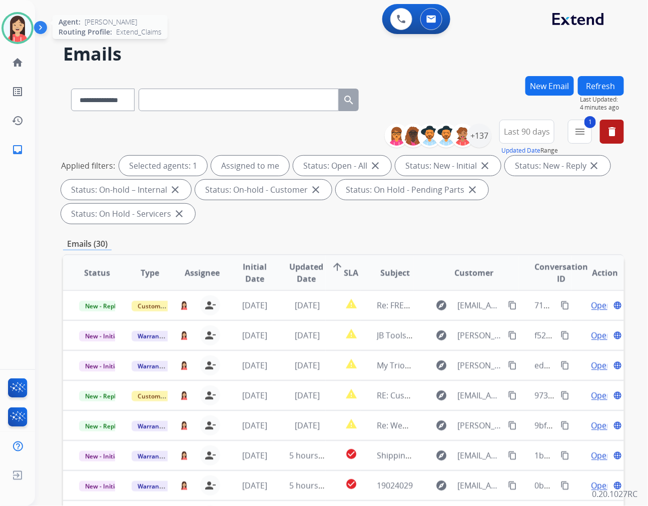
click at [13, 32] on img at bounding box center [18, 28] width 28 height 28
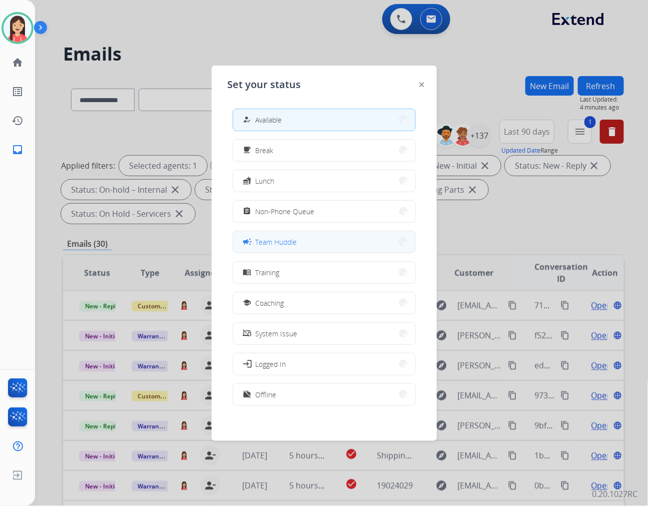
click at [290, 247] on div "campaign Team Huddle" at bounding box center [269, 242] width 56 height 12
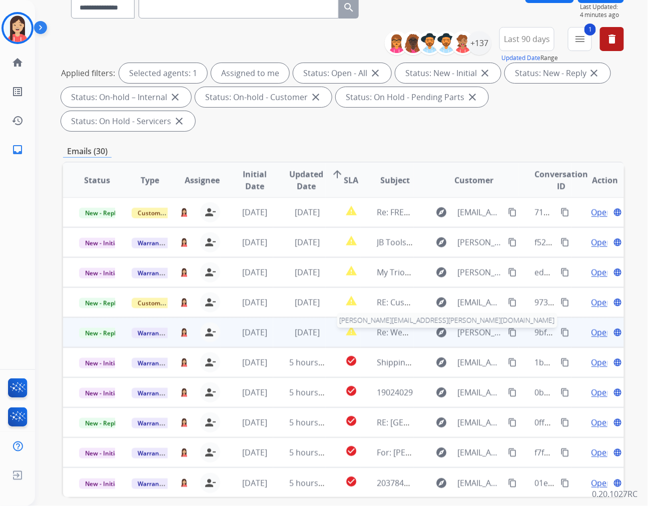
scroll to position [111, 0]
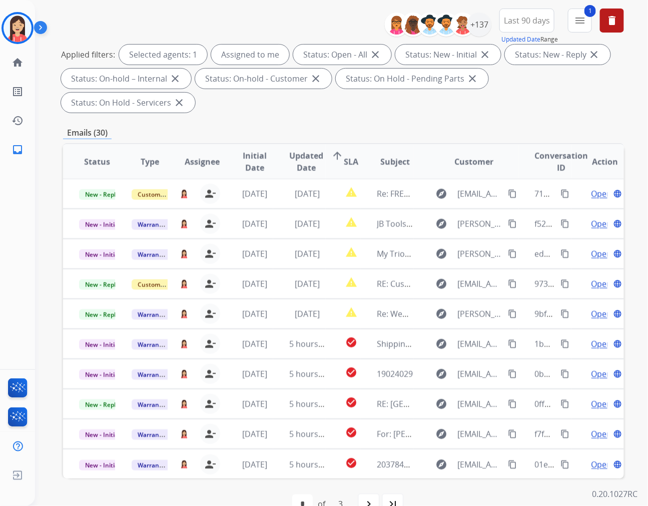
click at [383, 127] on div "Emails (30)" at bounding box center [343, 133] width 561 height 13
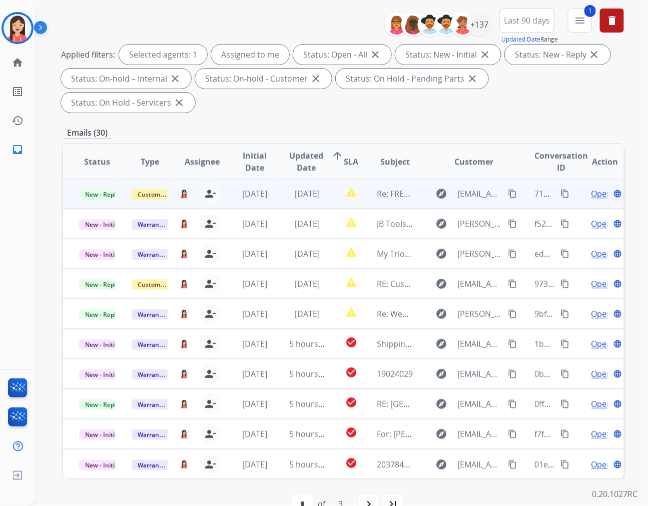
click at [332, 179] on td "report_problem" at bounding box center [343, 194] width 35 height 30
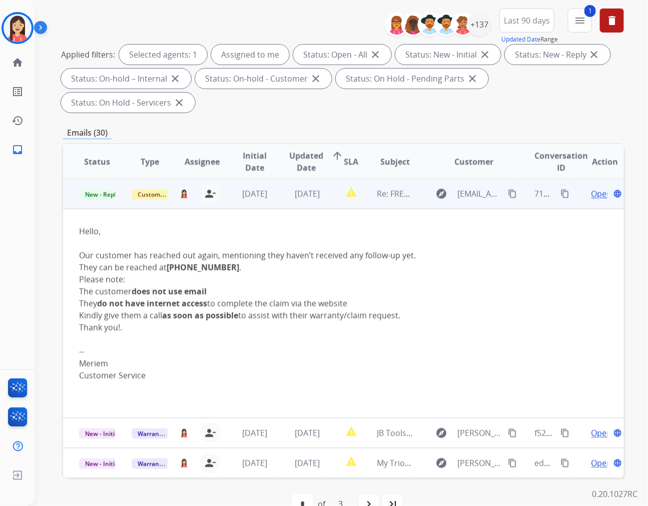
scroll to position [0, 0]
click at [403, 274] on div "Please note:" at bounding box center [291, 280] width 424 height 12
click at [592, 188] on span "Open" at bounding box center [602, 194] width 21 height 12
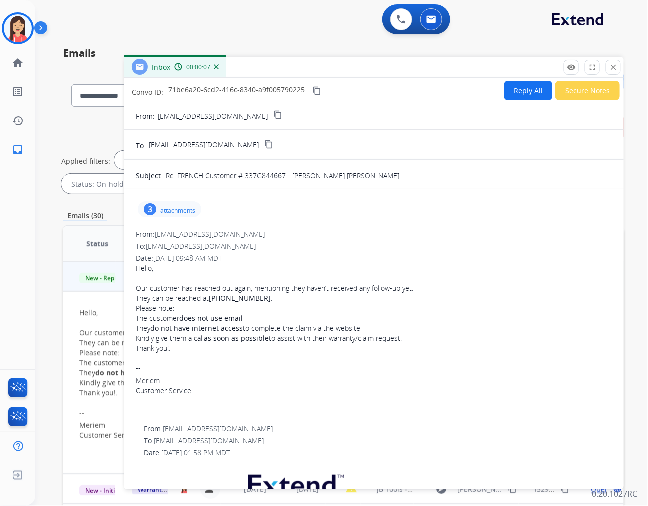
click at [510, 96] on button "Reply All" at bounding box center [528, 91] width 48 height 20
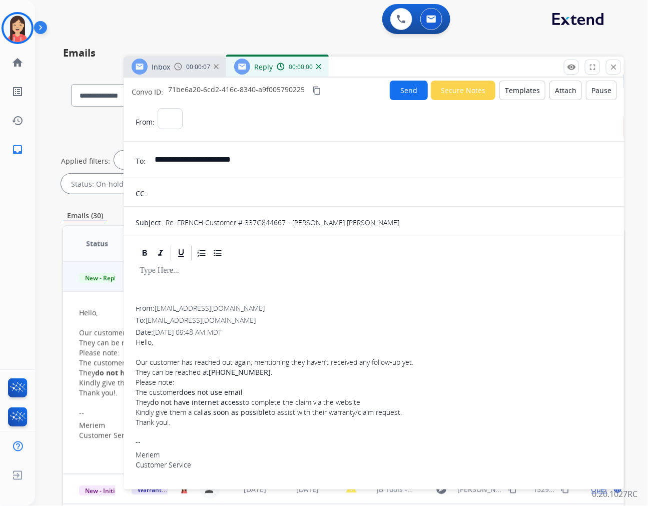
select select "**********"
click at [510, 96] on button "Templates" at bounding box center [522, 91] width 46 height 20
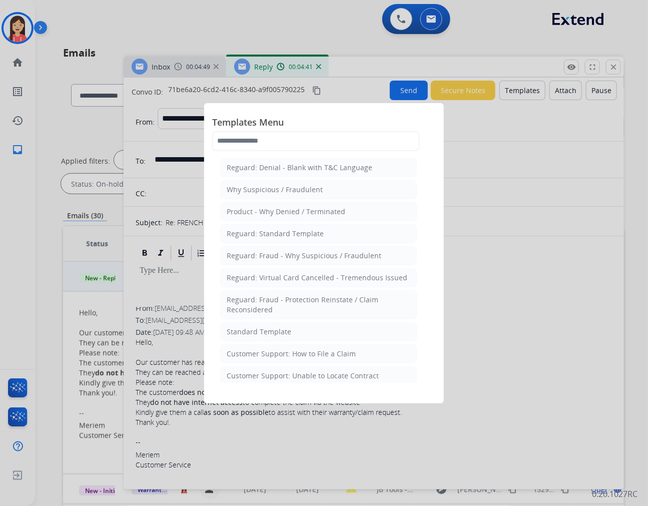
click at [507, 365] on div at bounding box center [324, 253] width 648 height 506
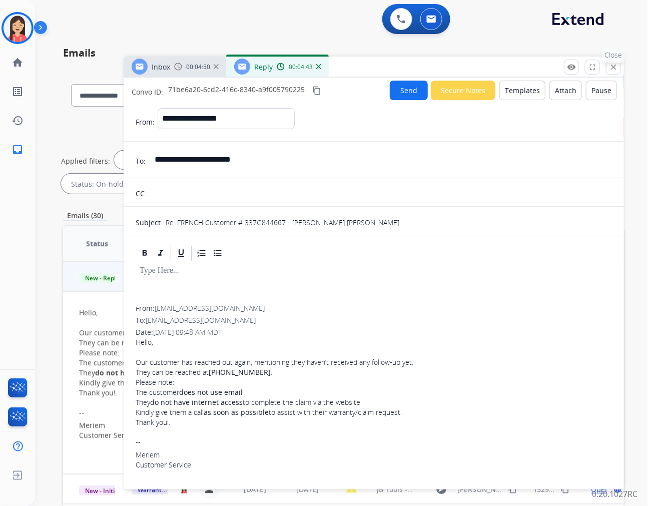
click at [612, 73] on button "close Close" at bounding box center [613, 67] width 15 height 15
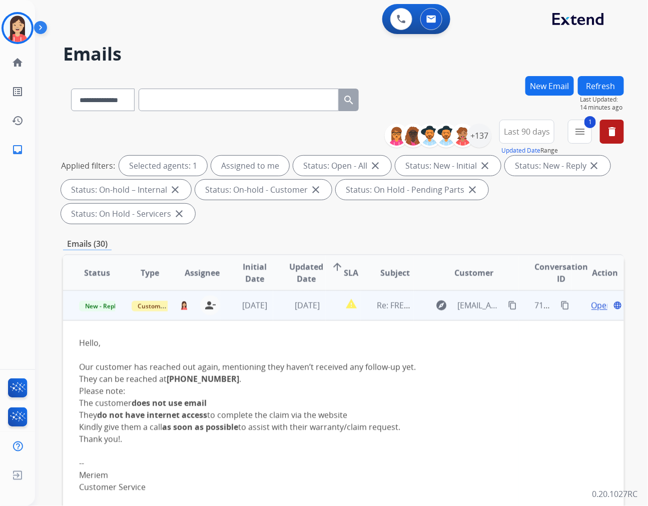
click at [326, 293] on td "report_problem" at bounding box center [343, 305] width 35 height 30
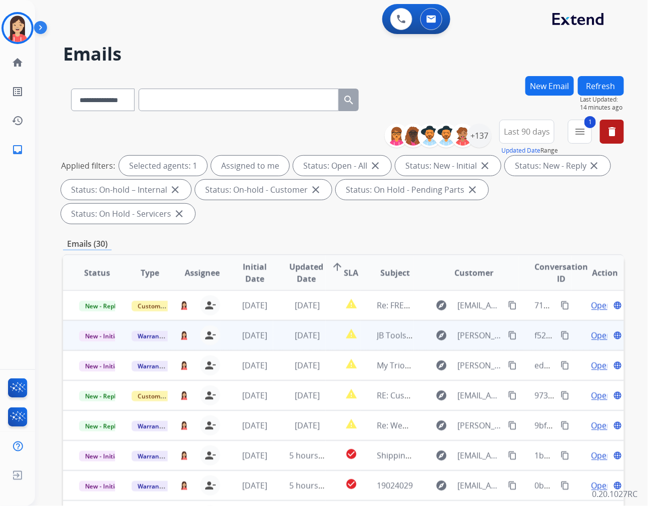
click at [315, 322] on td "[DATE]" at bounding box center [299, 335] width 53 height 30
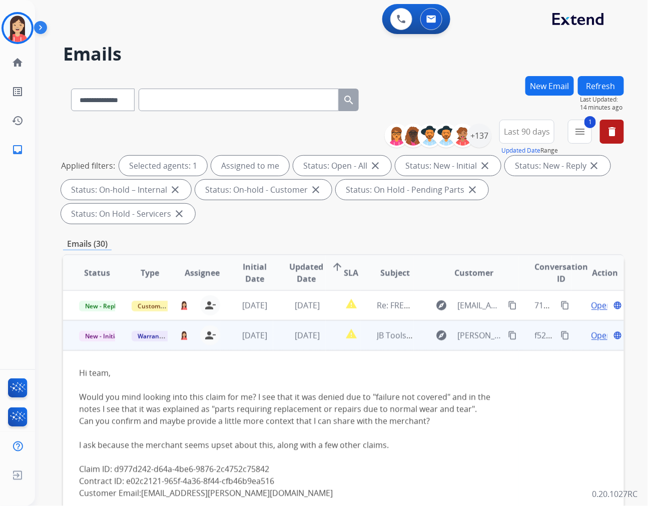
scroll to position [30, 0]
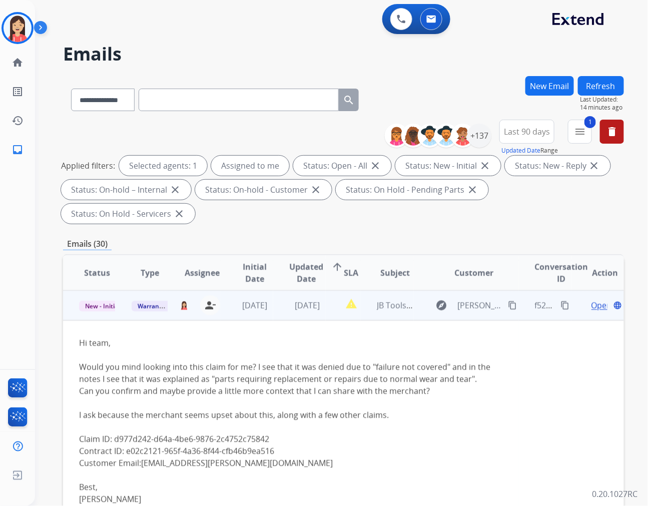
click at [251, 433] on div "Claim ID: d977d242-d64a-4be6-9876-2c4752c75842" at bounding box center [291, 439] width 424 height 12
click at [181, 433] on div "Claim ID: d977d242-d64a-4be6-9876-2c4752c75842" at bounding box center [291, 439] width 424 height 12
drag, startPoint x: 114, startPoint y: 412, endPoint x: 269, endPoint y: 410, distance: 155.1
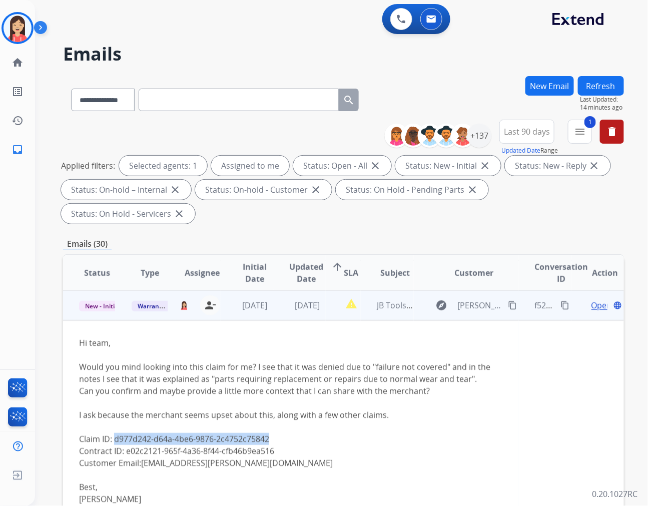
click at [269, 433] on div "Claim ID: d977d242-d64a-4be6-9876-2c4752c75842" at bounding box center [291, 439] width 424 height 12
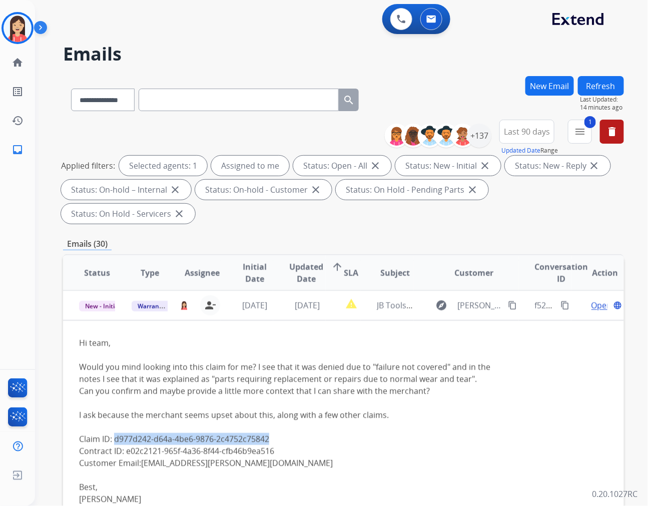
copy div "d977d242-d64a-4be6-9876-2c4752c75842"
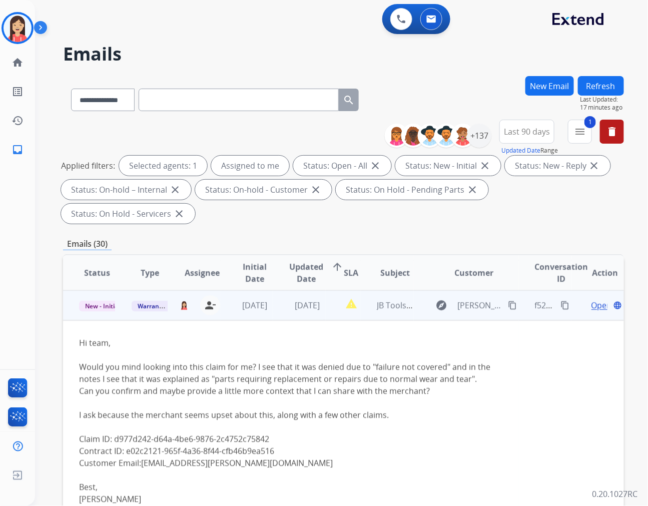
click at [265, 290] on td "[DATE]" at bounding box center [247, 305] width 53 height 30
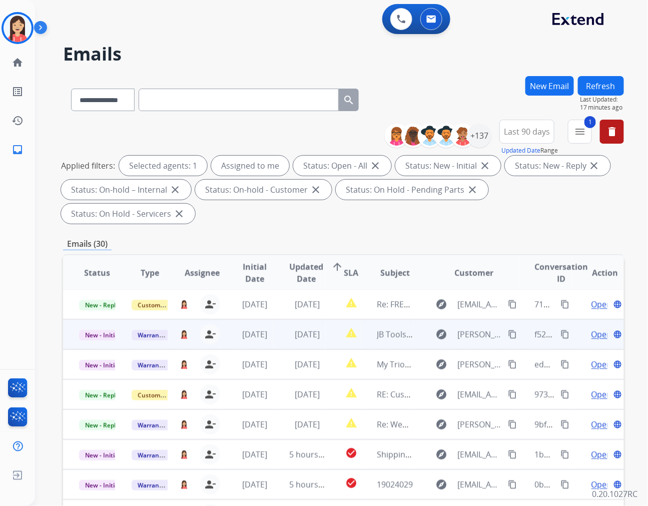
scroll to position [1, 0]
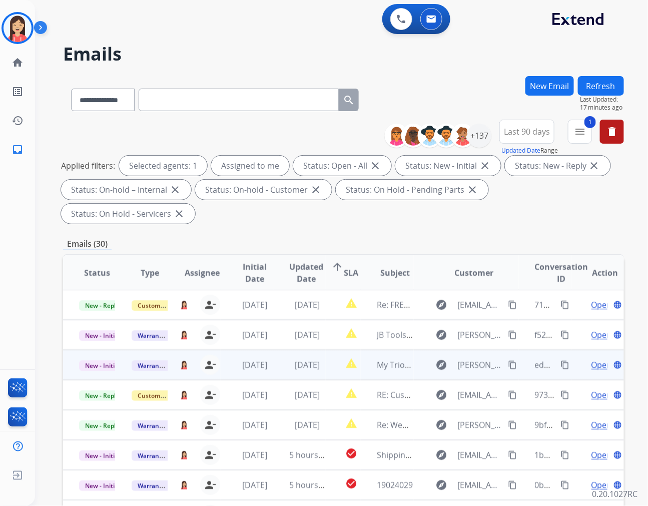
click at [277, 350] on td "[DATE]" at bounding box center [299, 365] width 53 height 30
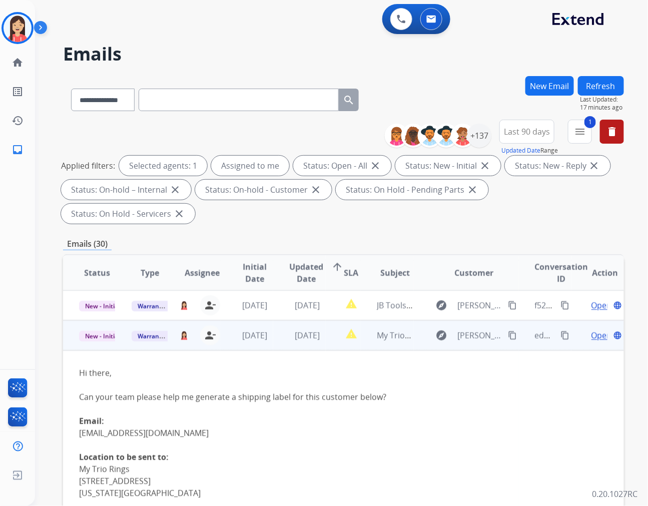
scroll to position [60, 0]
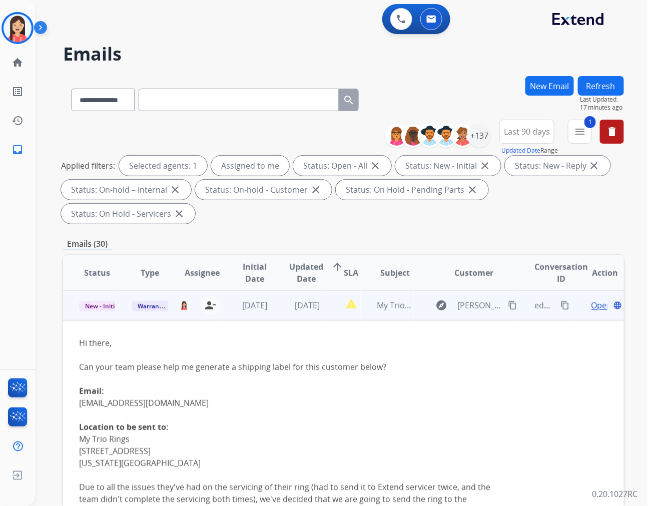
click at [321, 291] on td "[DATE]" at bounding box center [299, 305] width 53 height 30
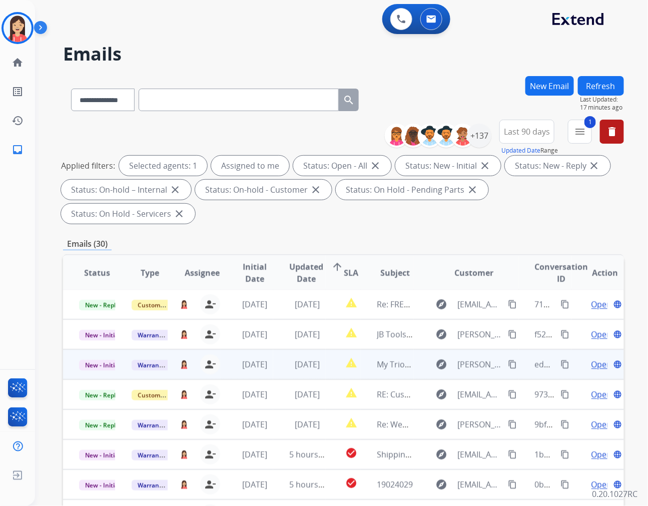
scroll to position [1, 0]
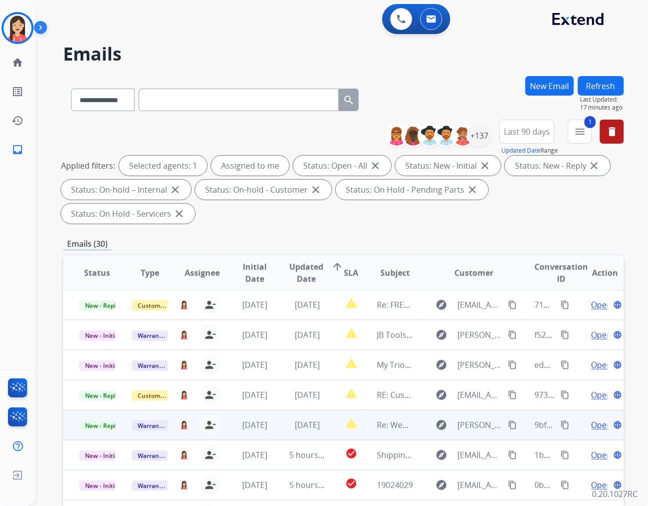
click at [273, 410] on td "[DATE]" at bounding box center [299, 425] width 53 height 30
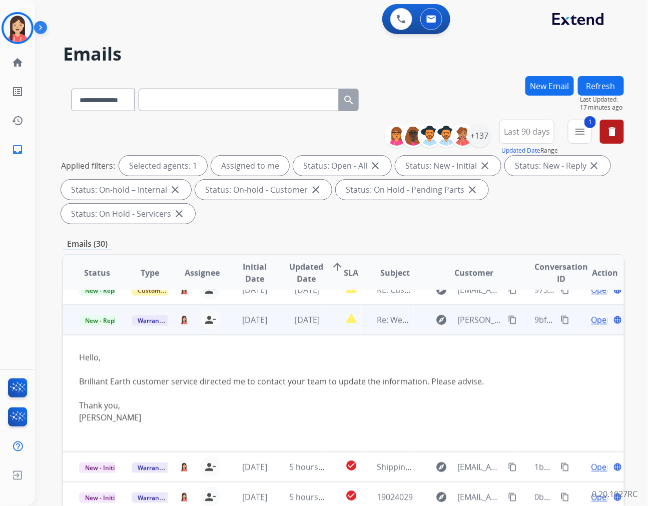
scroll to position [117, 0]
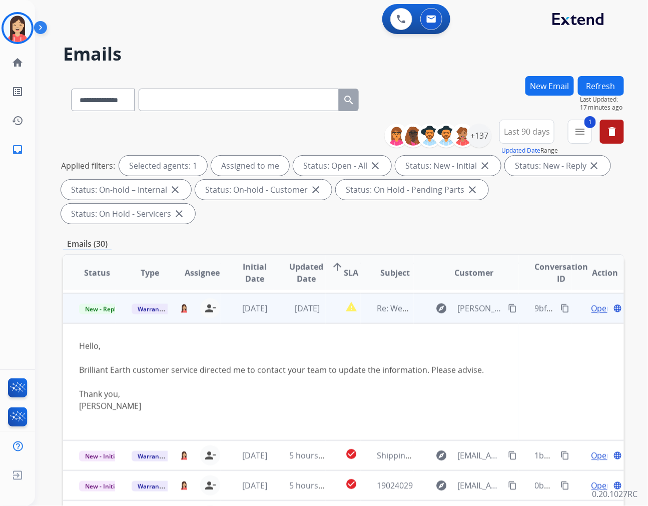
click at [281, 294] on td "[DATE]" at bounding box center [299, 308] width 53 height 30
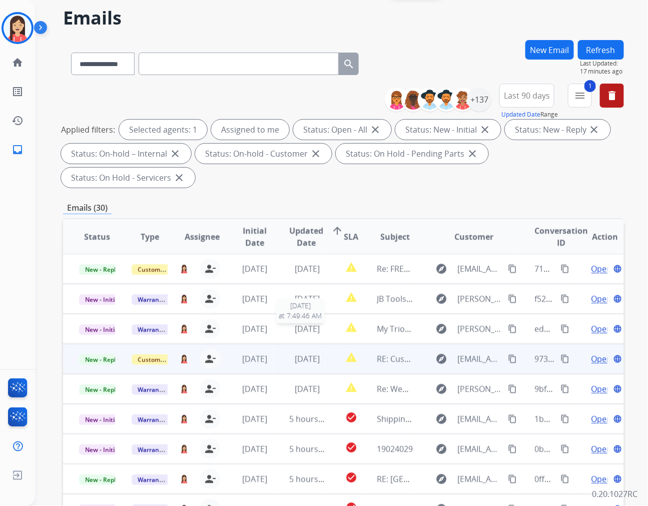
scroll to position [56, 0]
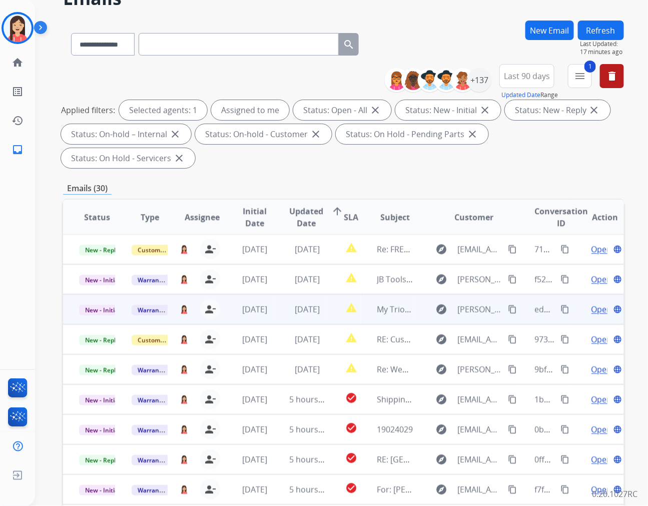
click at [273, 294] on td "[DATE]" at bounding box center [299, 309] width 53 height 30
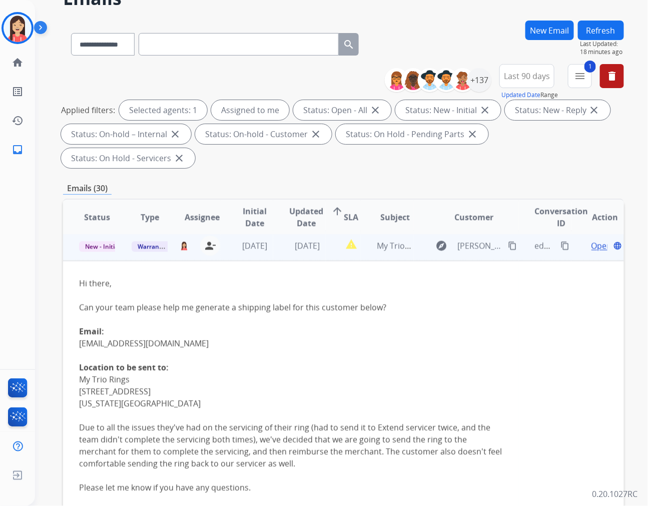
scroll to position [60, 0]
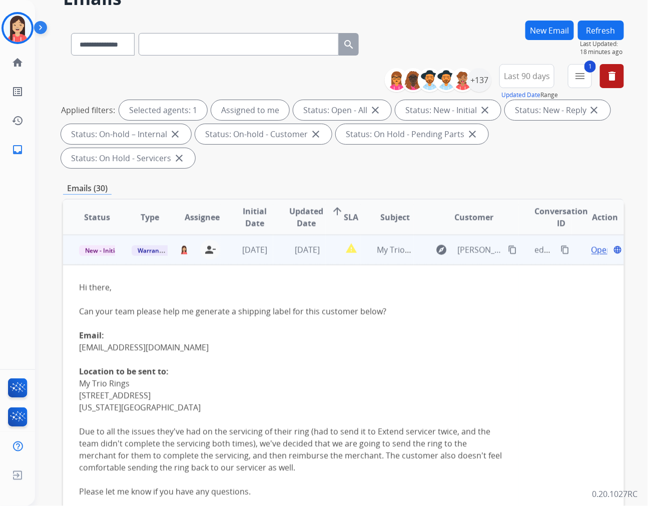
click at [326, 237] on td "report_problem" at bounding box center [343, 250] width 35 height 30
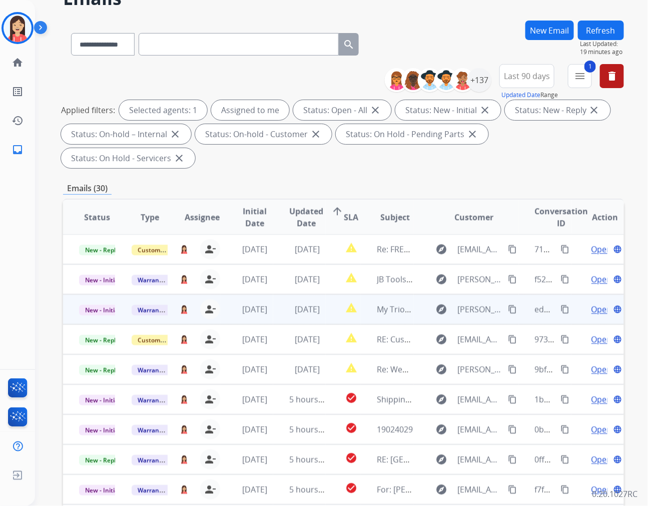
click at [329, 294] on td "report_problem" at bounding box center [343, 309] width 35 height 30
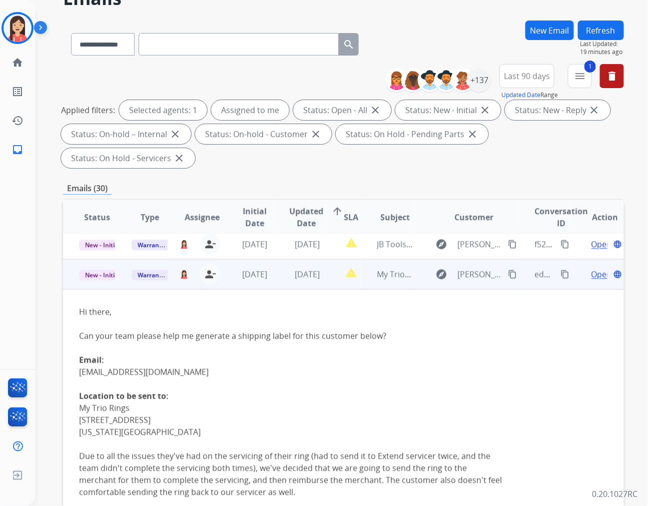
scroll to position [23, 0]
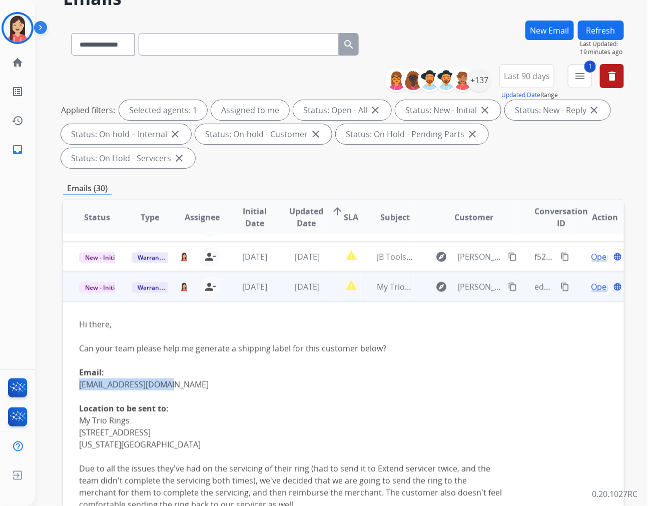
drag, startPoint x: 169, startPoint y: 359, endPoint x: 80, endPoint y: 356, distance: 88.6
click at [80, 366] on div "Email: giantsgrl21@gmail.com" at bounding box center [291, 378] width 424 height 24
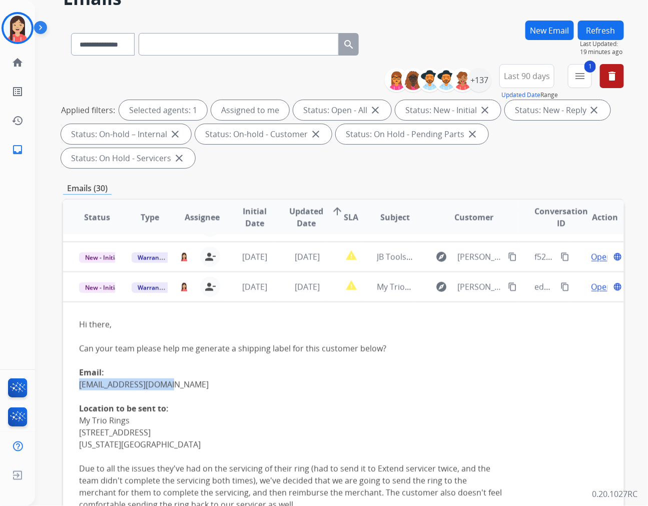
copy link "giantsgrl21@gmail.com"
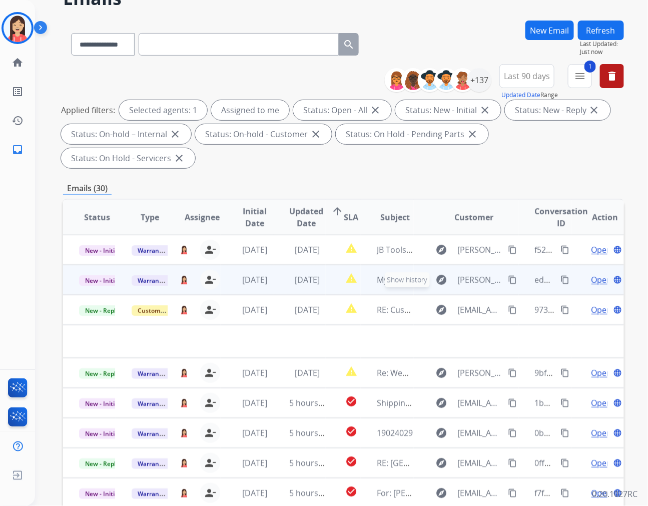
scroll to position [0, 0]
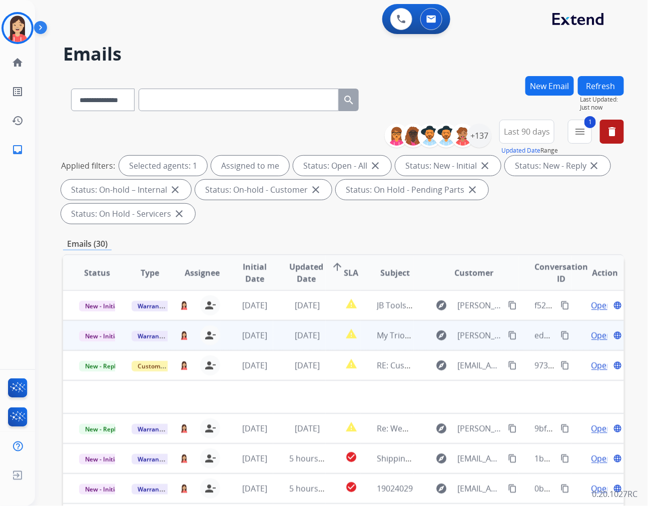
click at [276, 320] on td "[DATE]" at bounding box center [299, 335] width 53 height 30
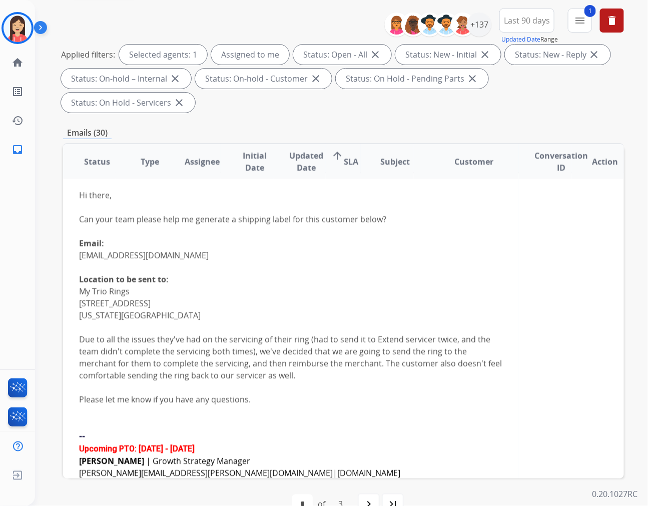
scroll to position [23, 0]
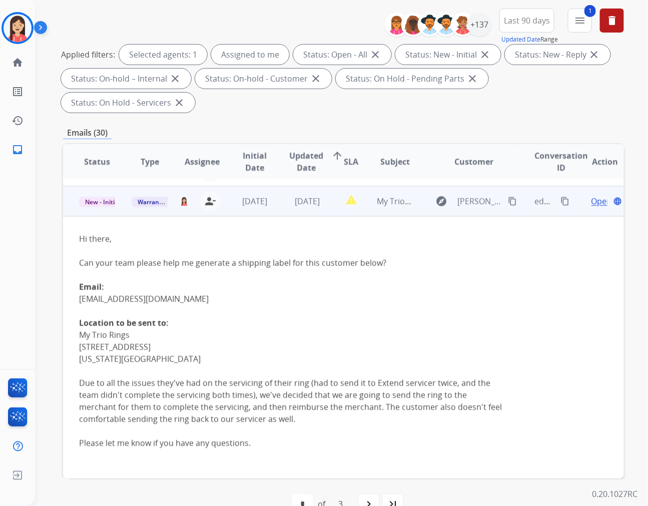
click at [279, 189] on td "[DATE]" at bounding box center [299, 201] width 53 height 30
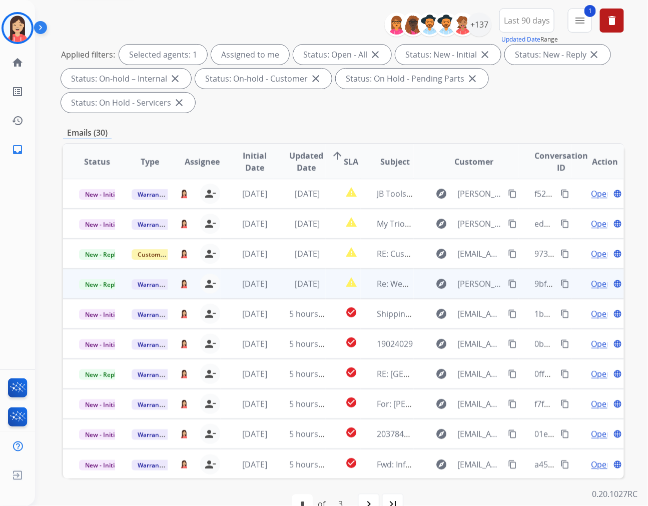
click at [304, 269] on td "[DATE]" at bounding box center [299, 284] width 53 height 30
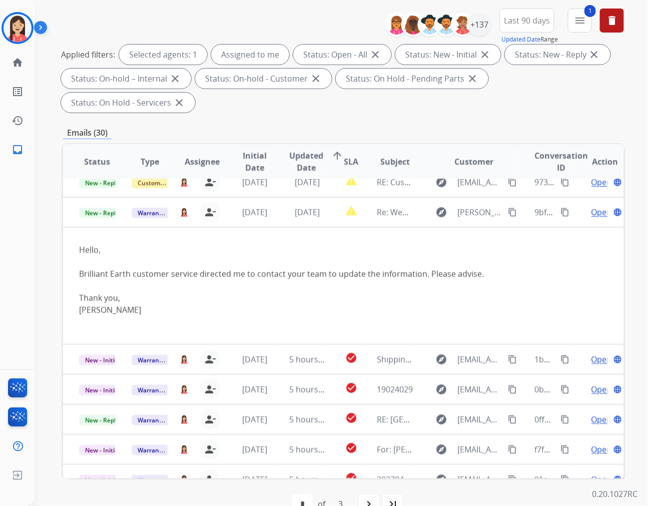
scroll to position [90, 0]
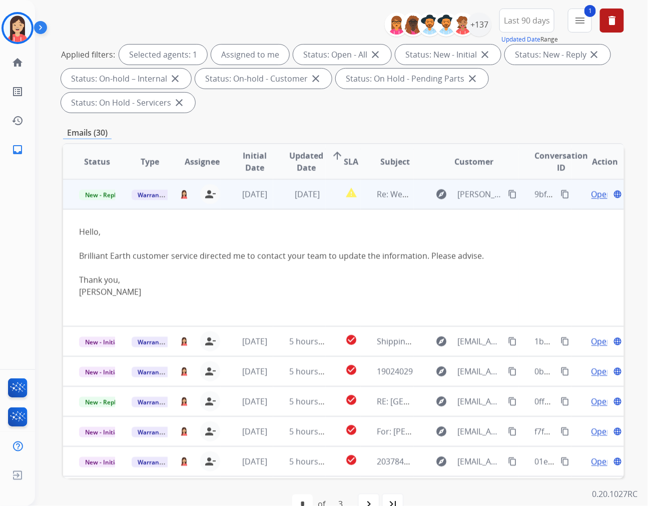
click at [592, 188] on span "Open" at bounding box center [602, 194] width 21 height 12
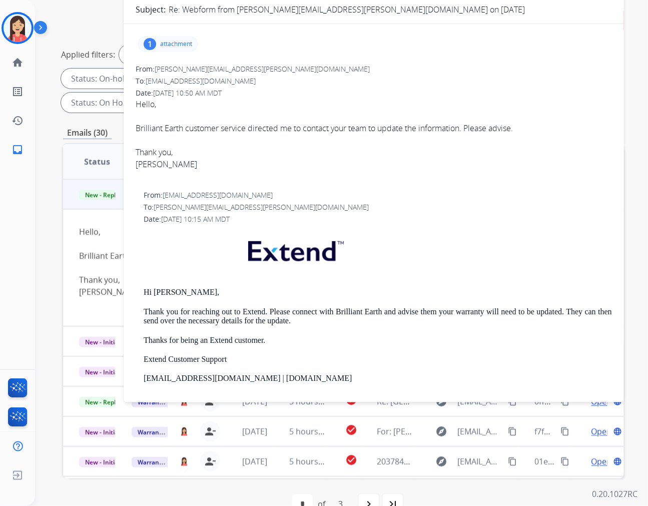
scroll to position [0, 0]
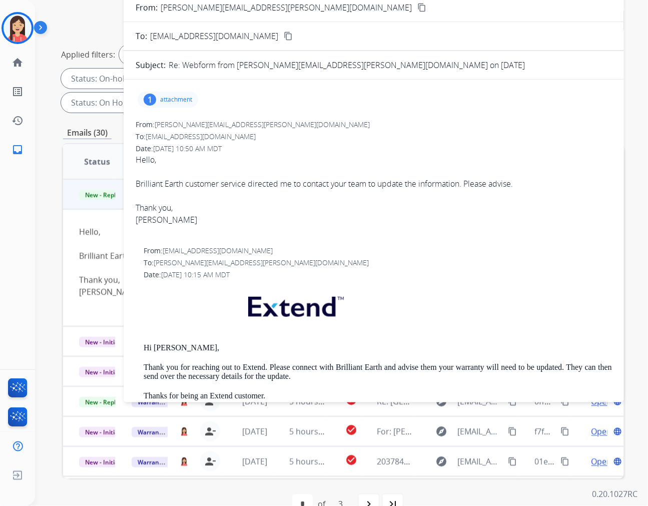
click at [165, 96] on p "attachment" at bounding box center [176, 100] width 32 height 8
click at [329, 126] on mat-icon "download" at bounding box center [333, 125] width 9 height 9
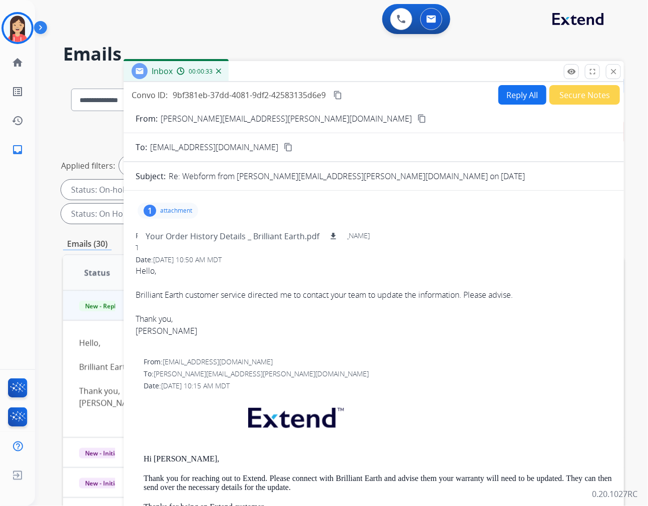
click at [226, 96] on span "9bf381eb-37dd-4081-9df2-42583135d6e9" at bounding box center [249, 95] width 153 height 11
copy div "9bf381eb-37dd-4081-9df2-42583135d6e9 content_copy"
click at [178, 212] on p "attachment" at bounding box center [176, 211] width 32 height 8
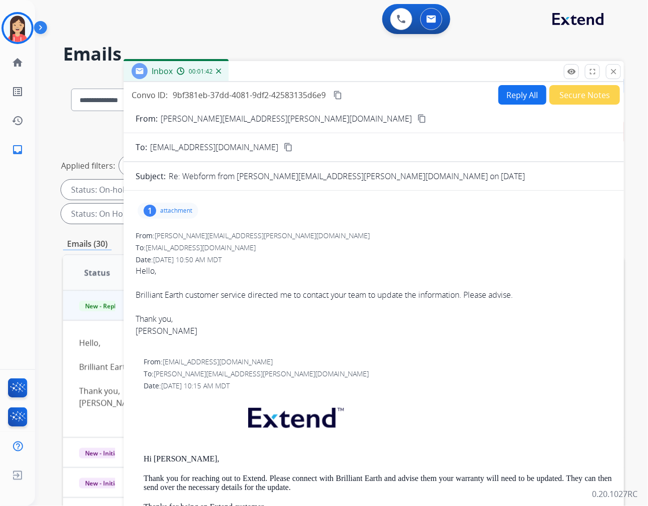
click at [416, 119] on button "content_copy" at bounding box center [422, 119] width 12 height 12
click at [311, 271] on div "Hello, Brilliant Earth customer service directed me to contact your team to upd…" at bounding box center [374, 301] width 476 height 72
click at [614, 71] on mat-icon "close" at bounding box center [613, 71] width 9 height 9
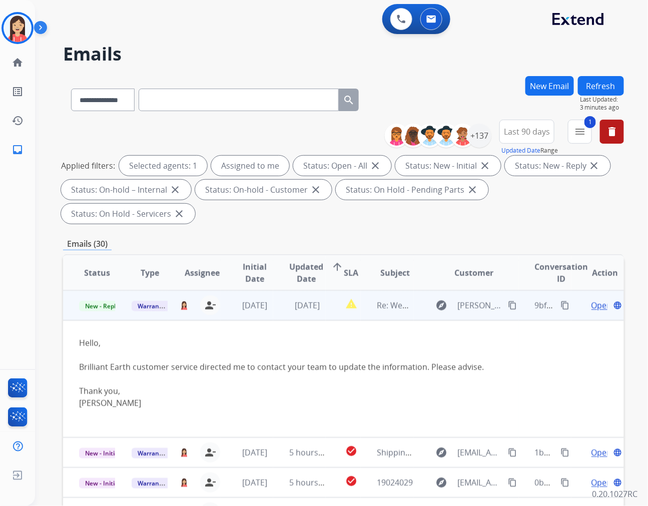
click at [273, 290] on td "[DATE]" at bounding box center [299, 305] width 53 height 30
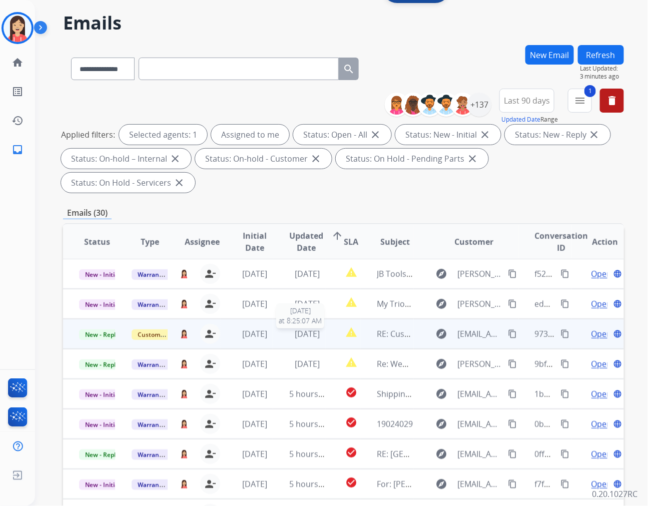
scroll to position [56, 0]
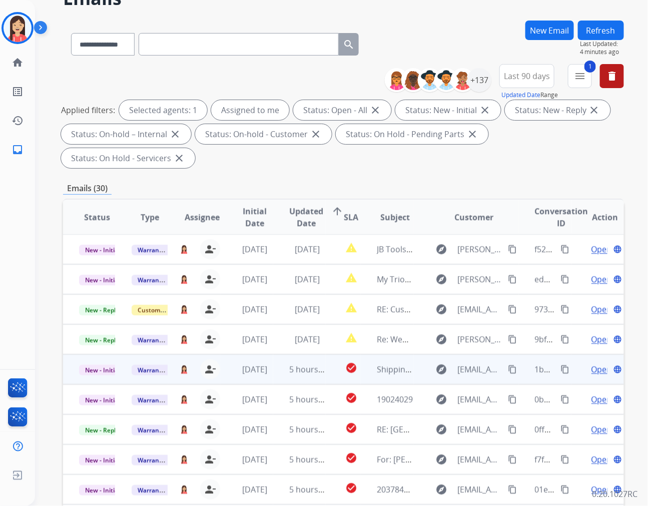
click at [279, 354] on td "5 hours ago" at bounding box center [299, 369] width 53 height 30
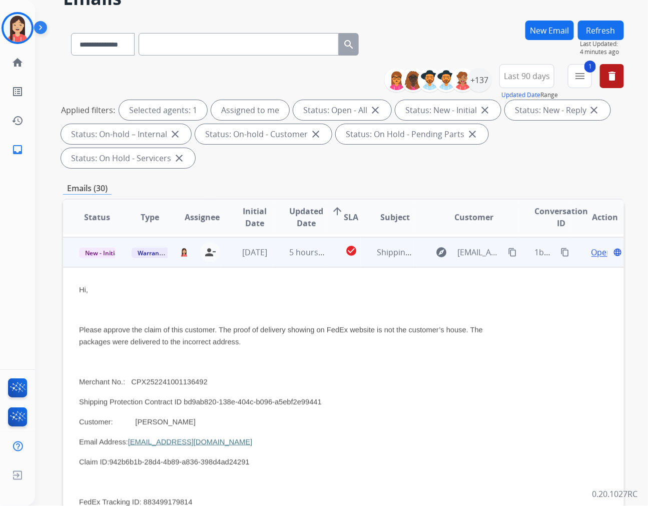
scroll to position [120, 0]
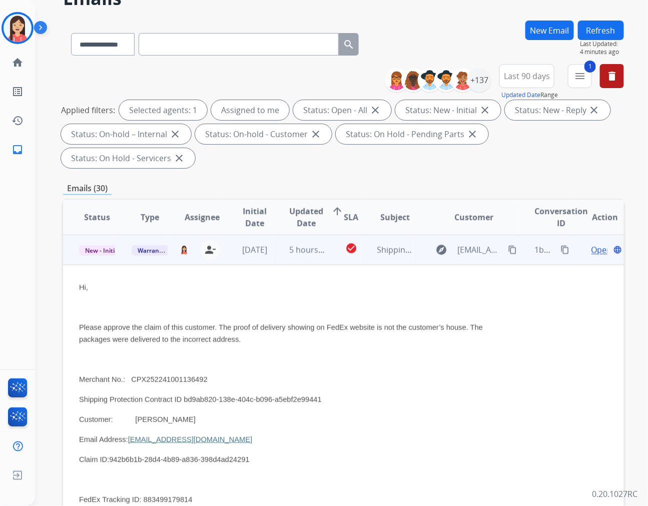
drag, startPoint x: 292, startPoint y: 346, endPoint x: 267, endPoint y: 395, distance: 55.5
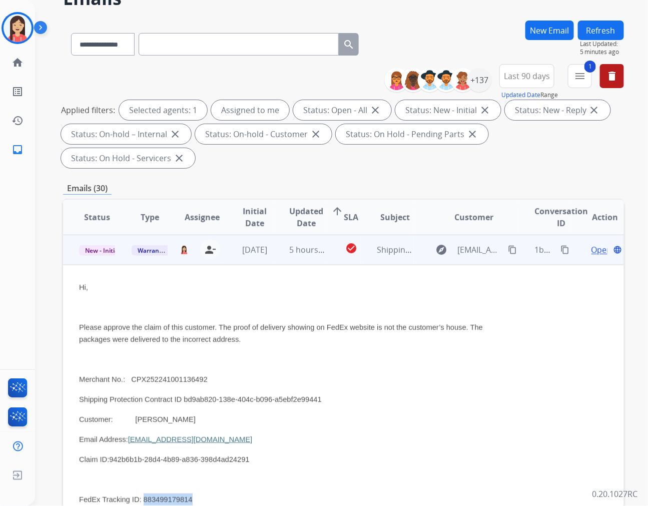
drag, startPoint x: 185, startPoint y: 477, endPoint x: 135, endPoint y: 475, distance: 50.1
click at [135, 493] on p "FedEx Tracking ID: 883499179814" at bounding box center [291, 499] width 424 height 12
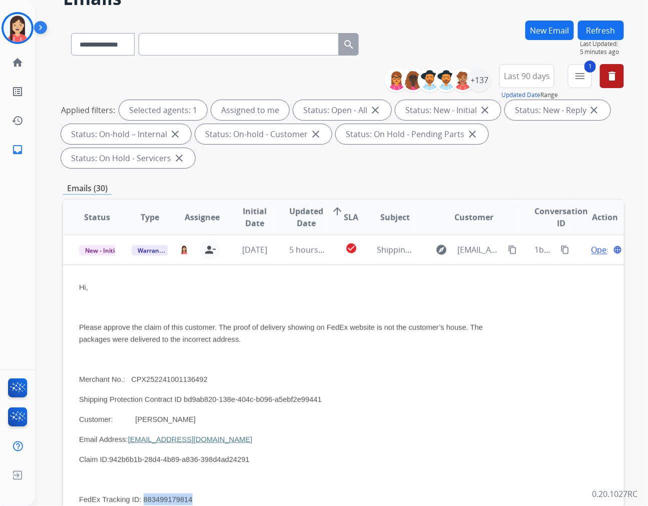
copy span "883499179814"
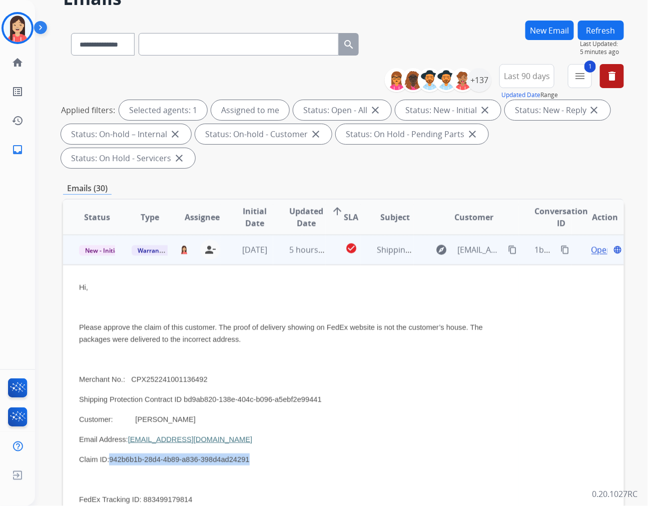
drag, startPoint x: 234, startPoint y: 436, endPoint x: 107, endPoint y: 429, distance: 127.3
click at [107, 455] on span "Claim ID:942b6b1b-28d4-4b89-a836-398d4ad24291" at bounding box center [164, 459] width 171 height 8
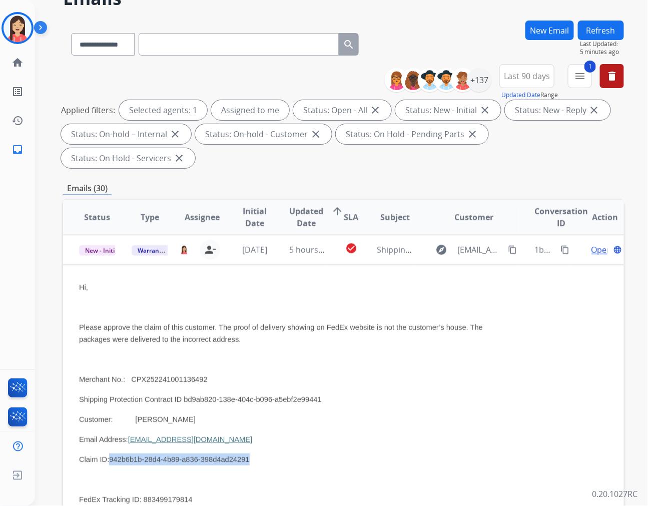
copy span "942b6b1b-28d4-4b89-a836-398d4ad24291"
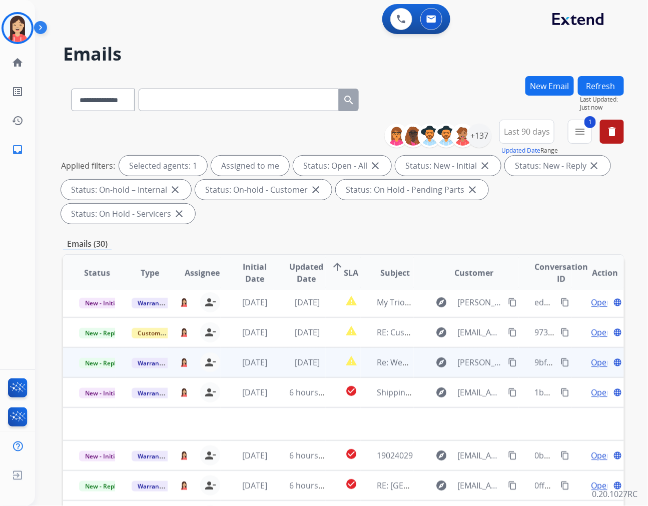
scroll to position [0, 0]
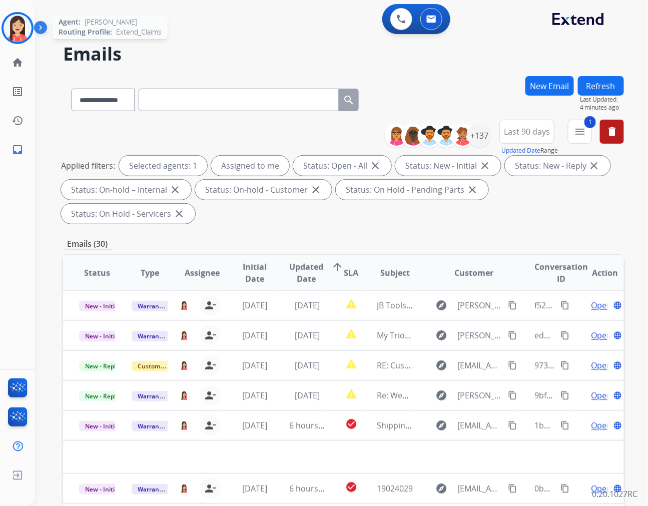
click at [21, 34] on img at bounding box center [18, 28] width 28 height 28
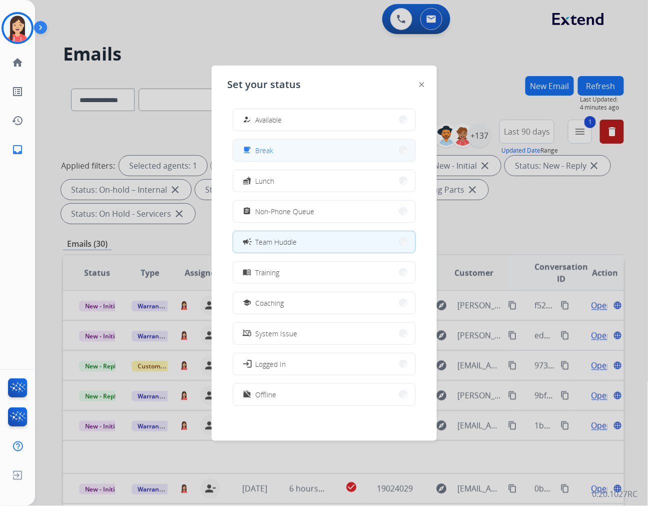
click at [267, 153] on span "Break" at bounding box center [265, 150] width 18 height 11
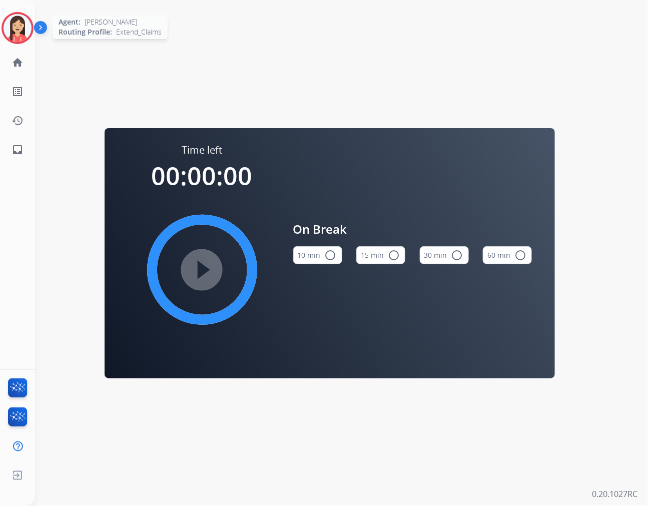
click at [7, 18] on img at bounding box center [18, 28] width 28 height 28
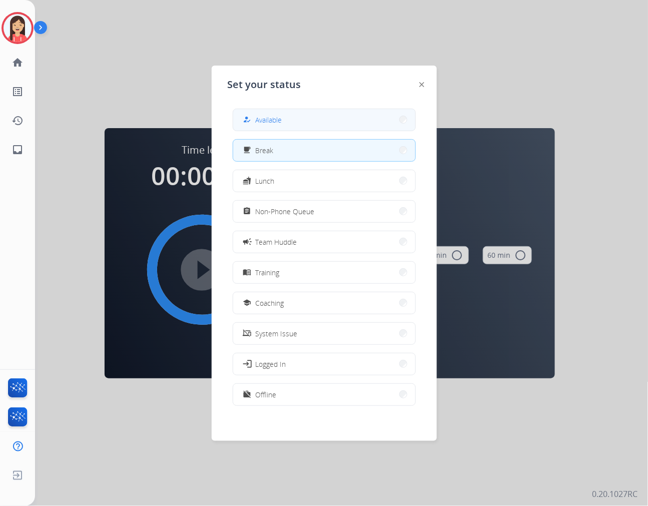
click at [296, 110] on button "how_to_reg Available" at bounding box center [324, 120] width 182 height 22
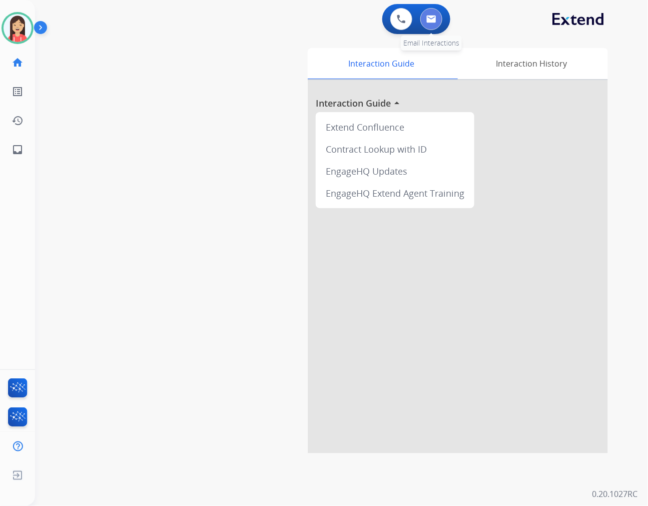
click at [437, 23] on button at bounding box center [431, 19] width 22 height 22
select select "**********"
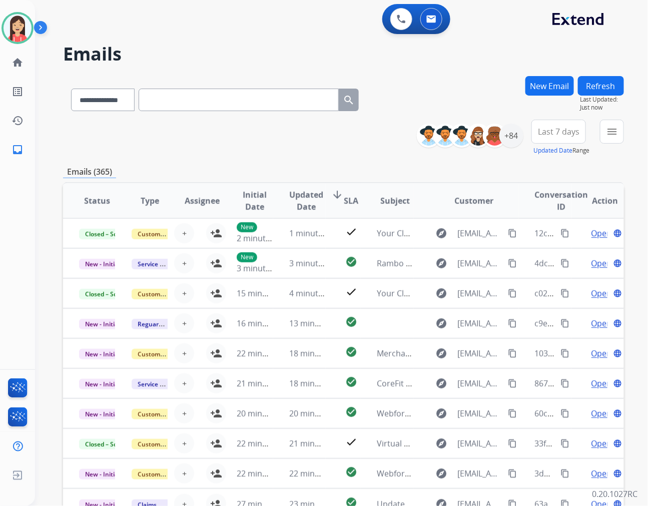
drag, startPoint x: 260, startPoint y: 146, endPoint x: 411, endPoint y: 147, distance: 151.1
click at [260, 146] on div "**********" at bounding box center [343, 138] width 561 height 36
click at [516, 141] on div "+84" at bounding box center [511, 136] width 24 height 24
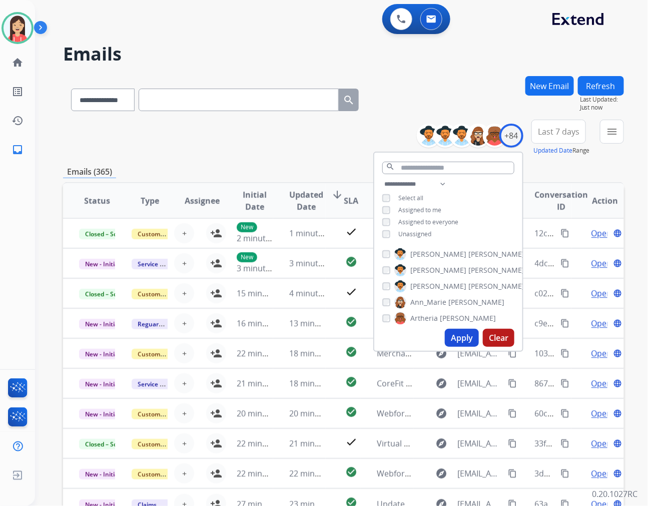
click at [419, 238] on div "**********" at bounding box center [448, 210] width 148 height 64
click at [424, 234] on span "Unassigned" at bounding box center [414, 234] width 33 height 9
click at [457, 336] on button "Apply" at bounding box center [462, 338] width 34 height 18
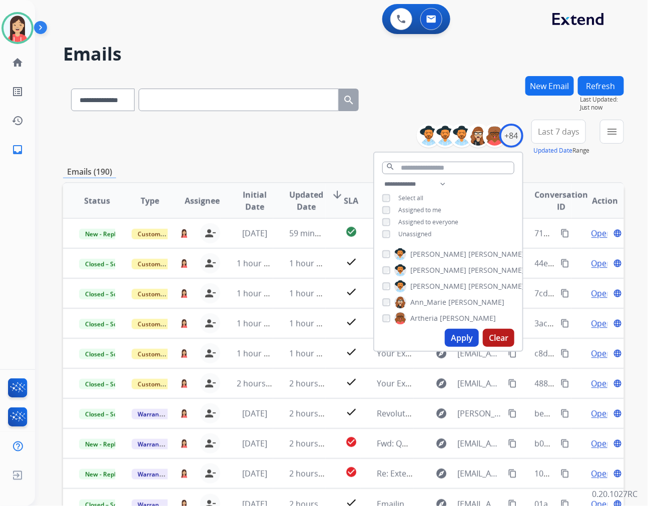
click at [548, 141] on button "Last 7 days" at bounding box center [558, 132] width 55 height 24
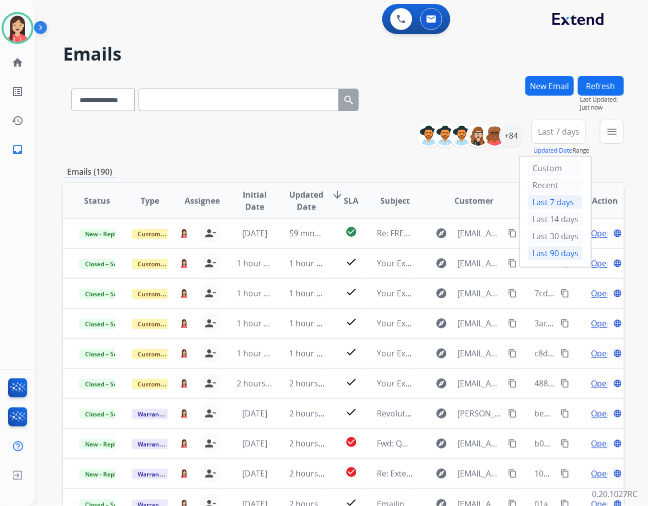
click at [538, 251] on div "Last 90 days" at bounding box center [555, 253] width 55 height 15
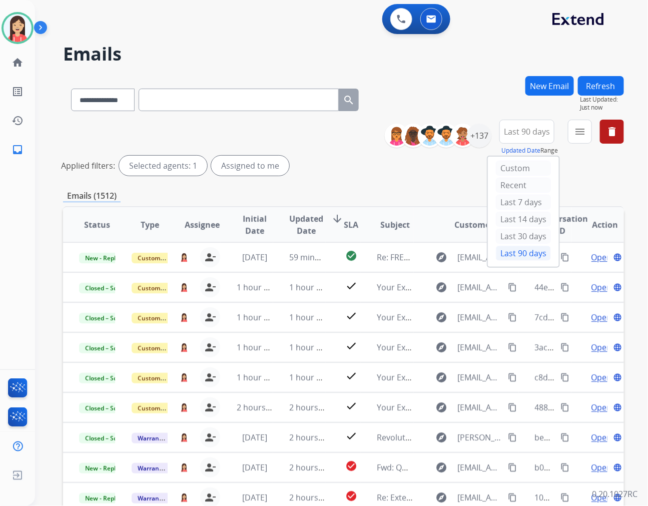
click at [362, 191] on div "Emails (1512)" at bounding box center [343, 196] width 561 height 13
click at [577, 131] on mat-icon "menu" at bounding box center [580, 132] width 12 height 12
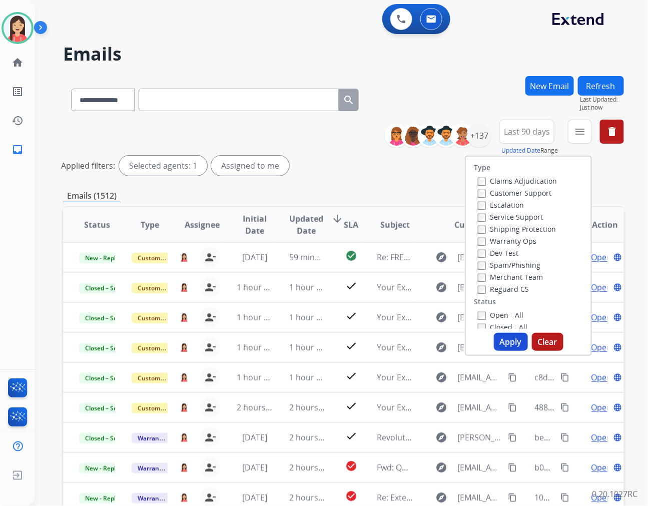
click at [480, 314] on label "Open - All" at bounding box center [501, 315] width 46 height 10
click at [509, 337] on button "Apply" at bounding box center [511, 342] width 34 height 18
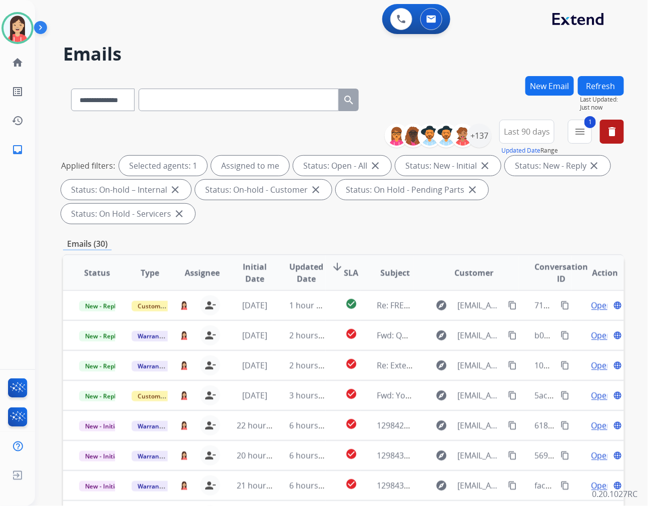
click at [302, 238] on div "Emails (30)" at bounding box center [343, 244] width 561 height 13
click at [308, 261] on span "Updated Date" at bounding box center [306, 273] width 34 height 24
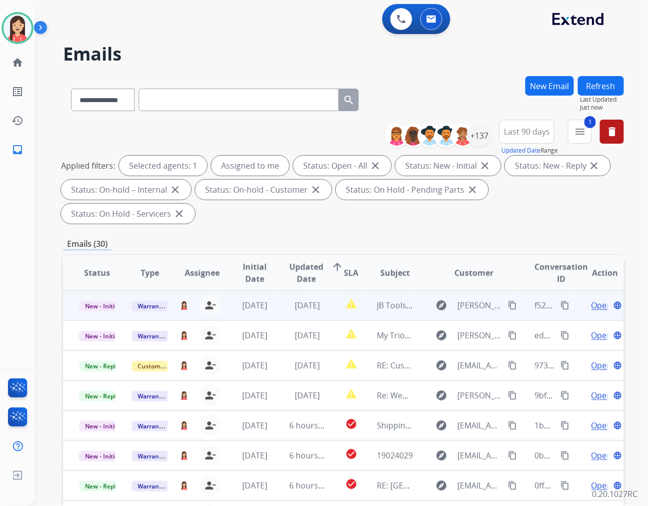
click at [280, 292] on td "[DATE]" at bounding box center [299, 305] width 53 height 30
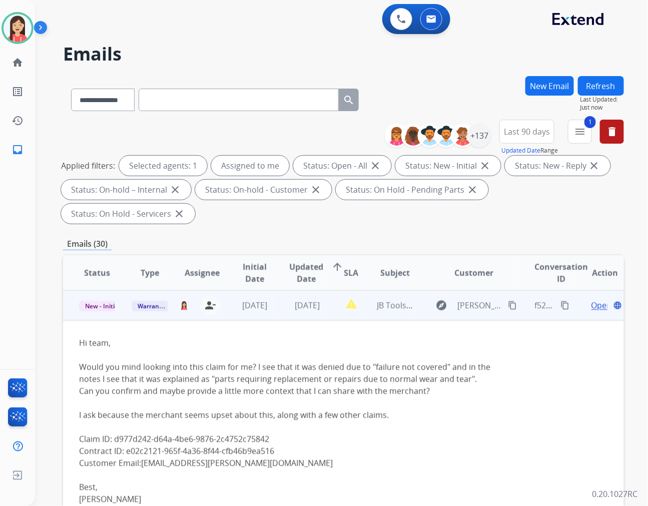
click at [592, 299] on span "Open" at bounding box center [602, 305] width 21 height 12
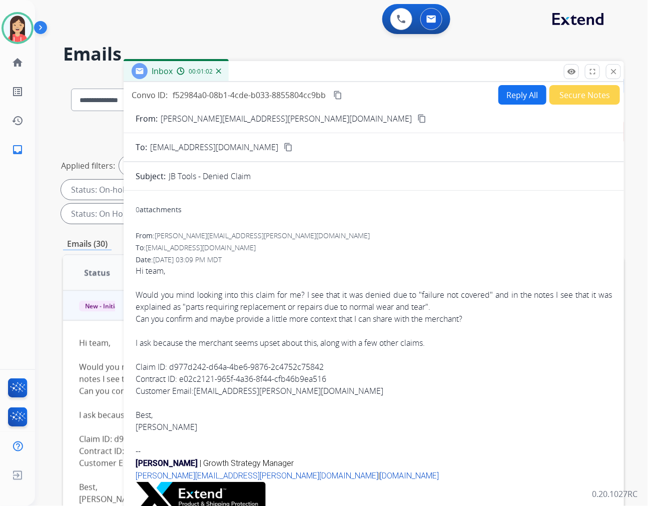
click at [348, 256] on div "Date: 08/25/2025 - 03:09 PM MDT" at bounding box center [374, 260] width 476 height 10
click at [498, 99] on button "Reply All" at bounding box center [522, 95] width 48 height 20
select select "**********"
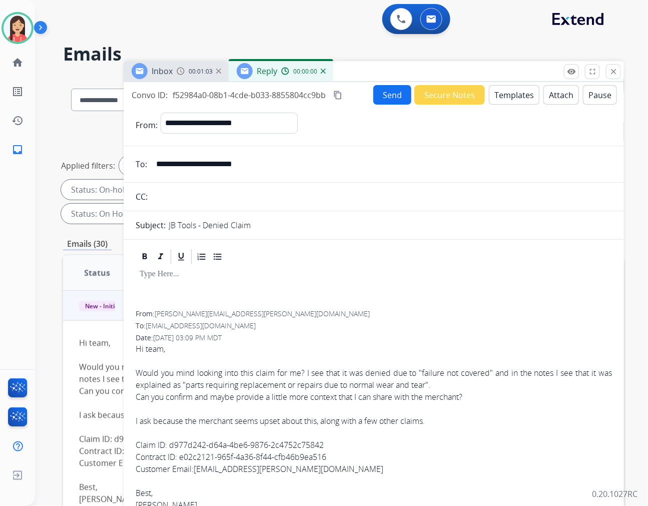
click at [498, 99] on button "Templates" at bounding box center [514, 95] width 51 height 20
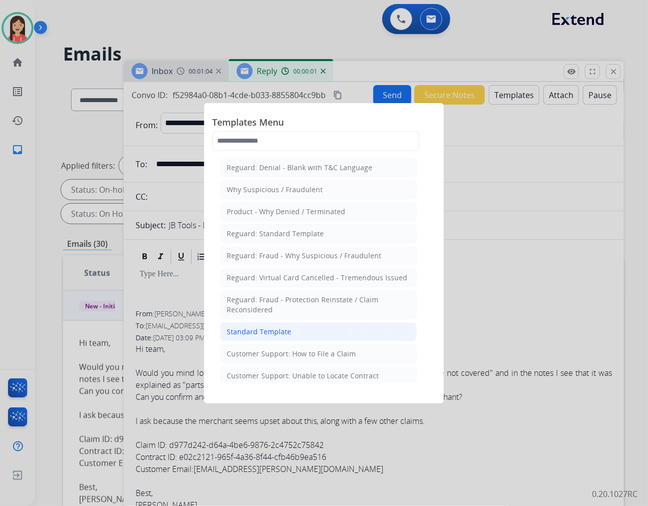
click at [294, 337] on li "Standard Template" at bounding box center [318, 331] width 197 height 19
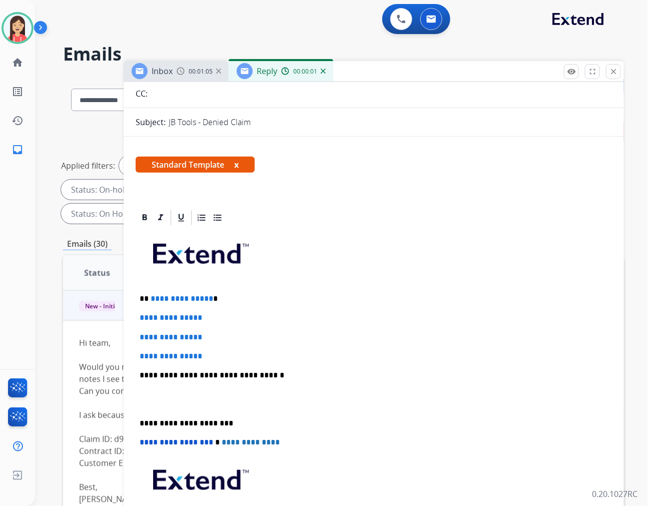
scroll to position [111, 0]
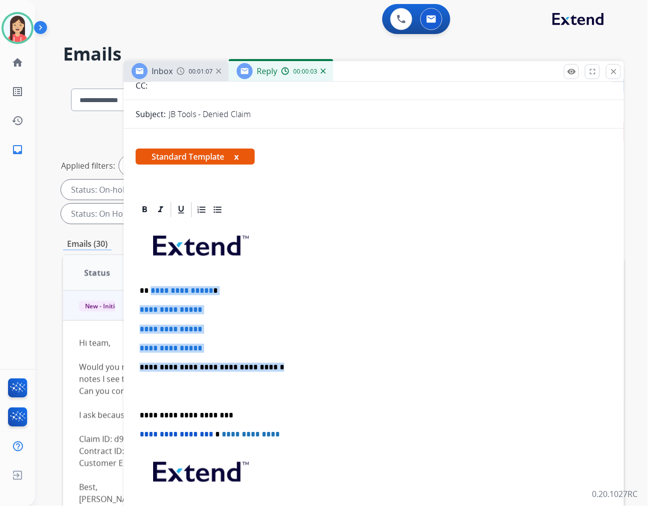
drag, startPoint x: 149, startPoint y: 285, endPoint x: 287, endPoint y: 364, distance: 159.2
click at [287, 364] on div "**********" at bounding box center [374, 391] width 476 height 344
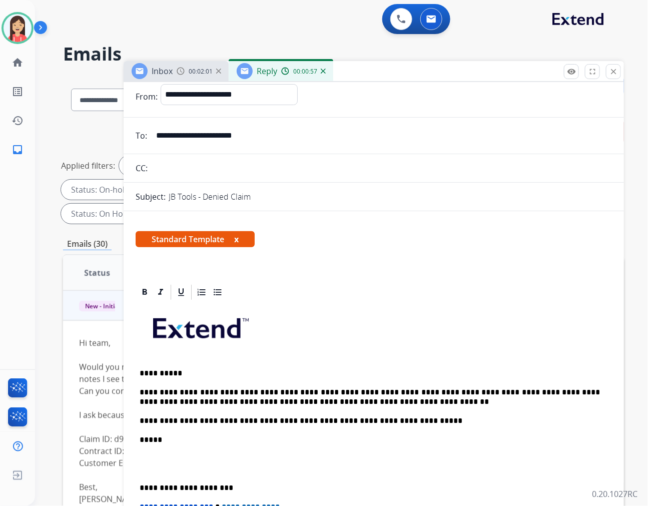
scroll to position [0, 0]
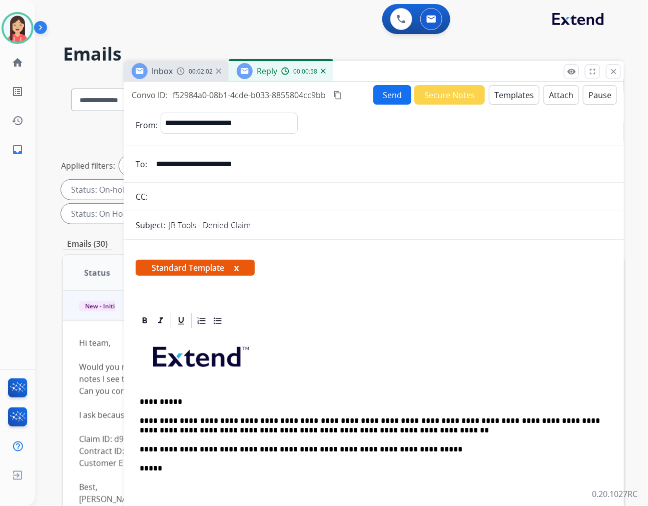
click at [381, 90] on button "Send" at bounding box center [392, 95] width 38 height 20
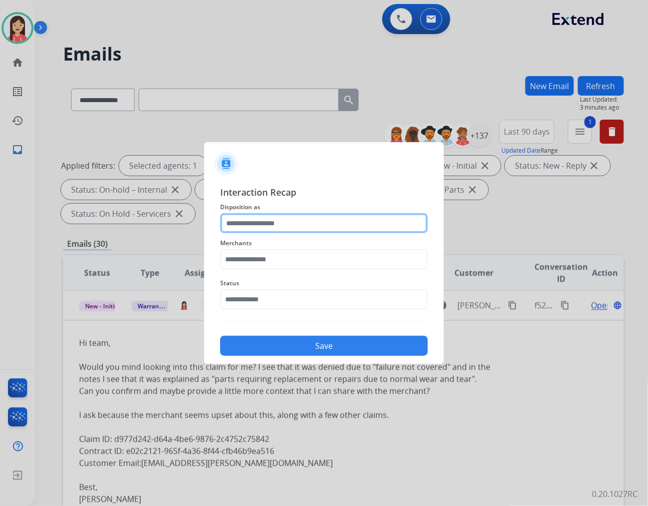
click at [275, 214] on input "text" at bounding box center [324, 223] width 208 height 20
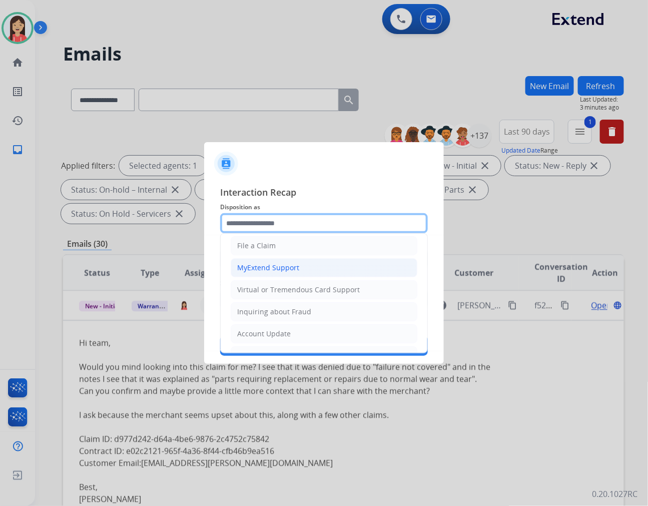
scroll to position [111, 0]
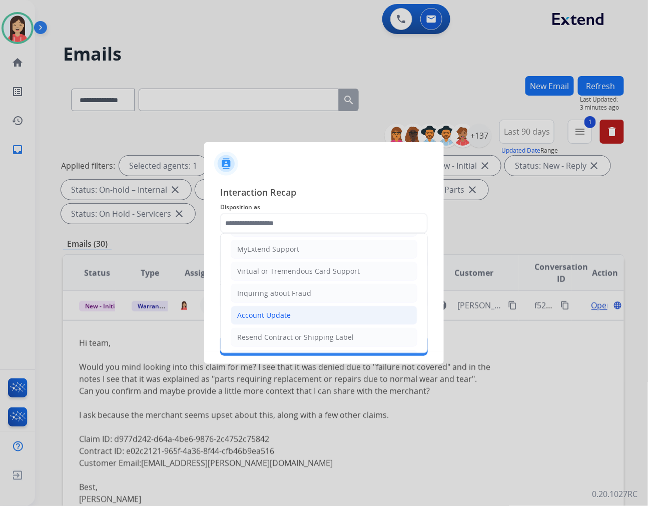
click at [267, 311] on div "Account Update" at bounding box center [264, 315] width 54 height 10
type input "**********"
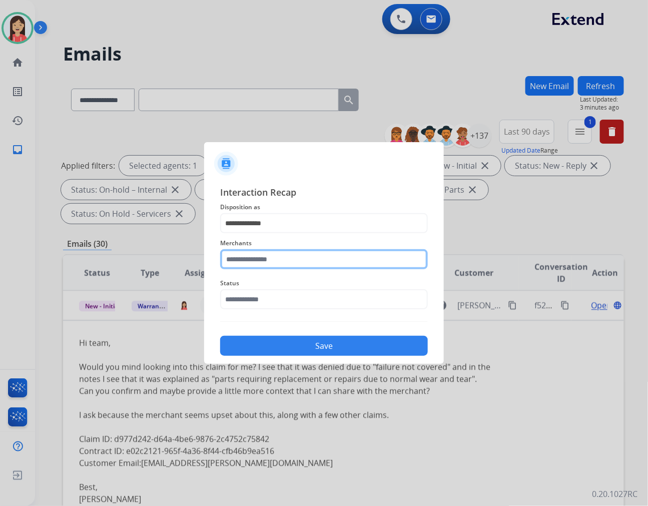
click at [286, 258] on input "text" at bounding box center [324, 259] width 208 height 20
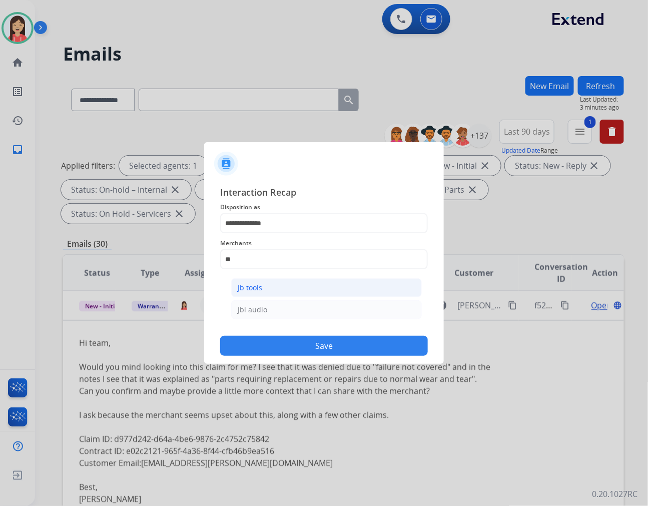
click at [272, 287] on li "Jb tools" at bounding box center [326, 287] width 191 height 19
type input "********"
click at [267, 294] on input "text" at bounding box center [324, 299] width 208 height 20
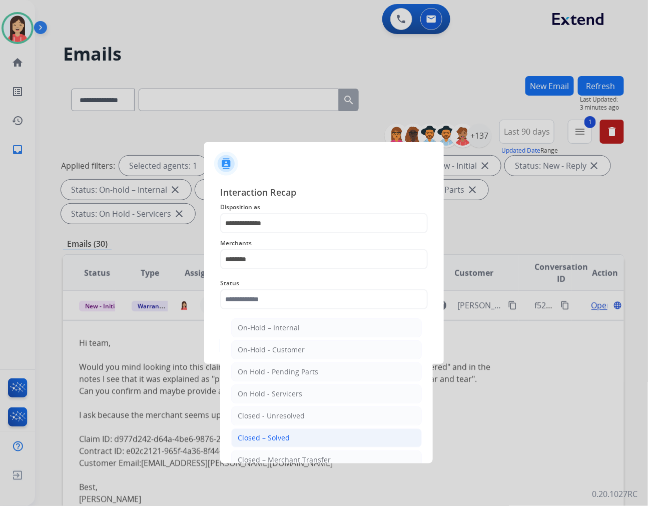
click at [275, 433] on div "Closed – Solved" at bounding box center [264, 438] width 52 height 10
type input "**********"
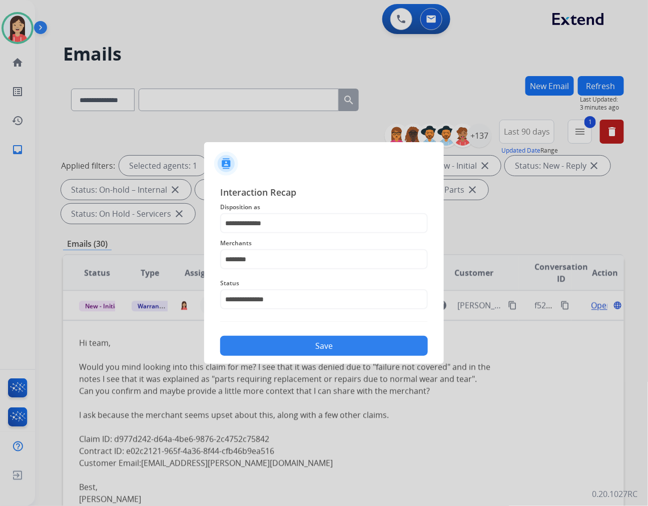
click at [318, 331] on div "Save" at bounding box center [324, 343] width 208 height 26
click at [313, 342] on button "Save" at bounding box center [324, 346] width 208 height 20
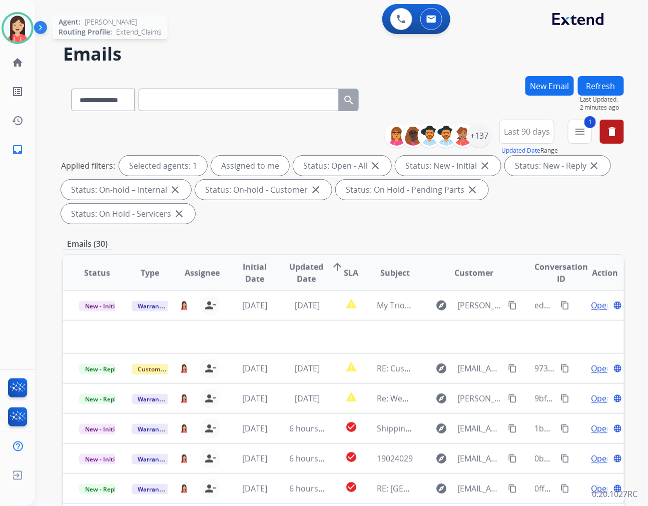
click at [14, 31] on img at bounding box center [18, 28] width 28 height 28
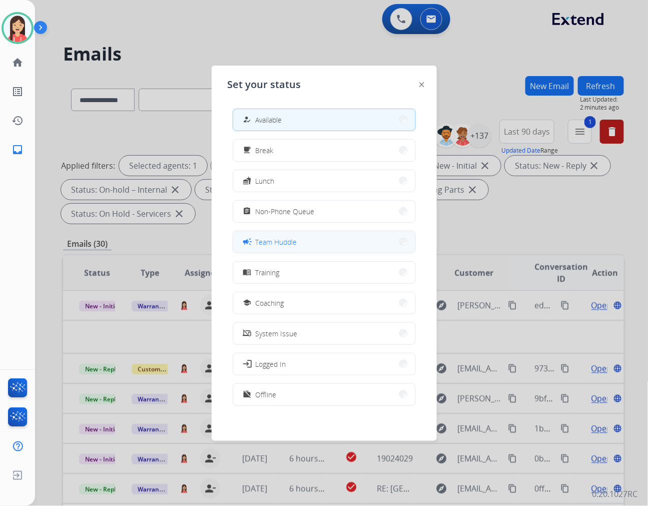
click at [303, 241] on button "campaign Team Huddle" at bounding box center [324, 242] width 182 height 22
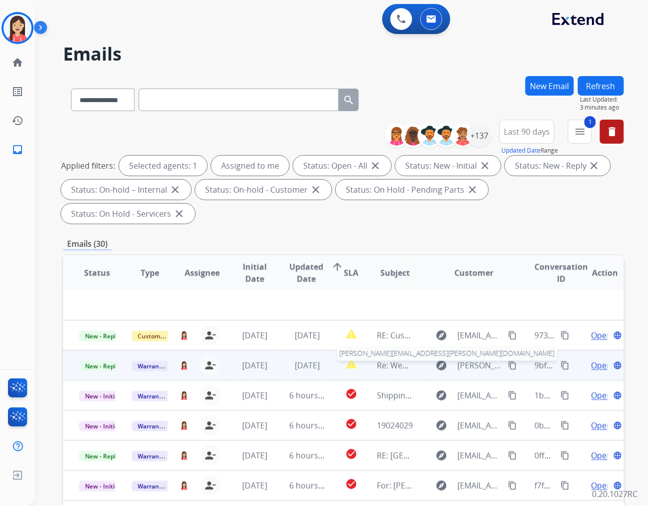
scroll to position [0, 0]
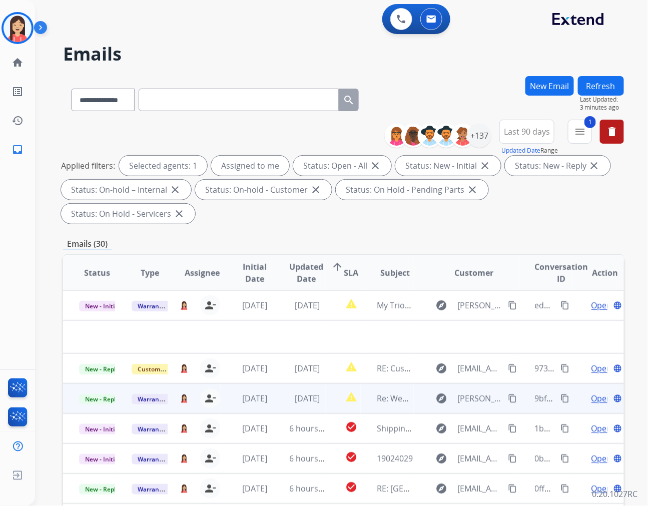
click at [333, 383] on td "report_problem" at bounding box center [343, 398] width 35 height 30
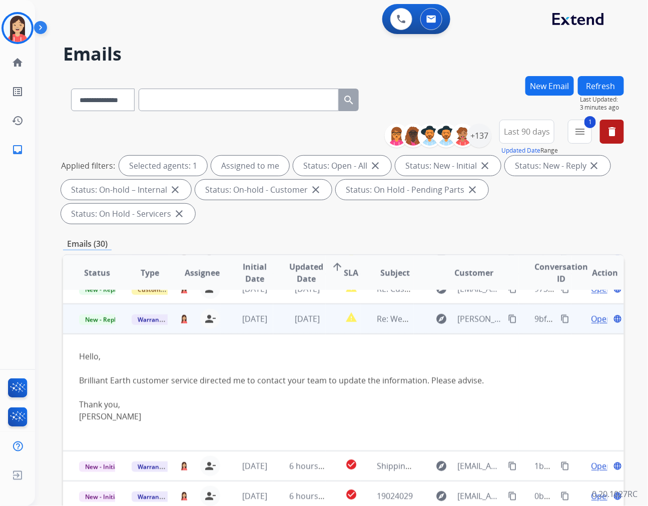
scroll to position [60, 0]
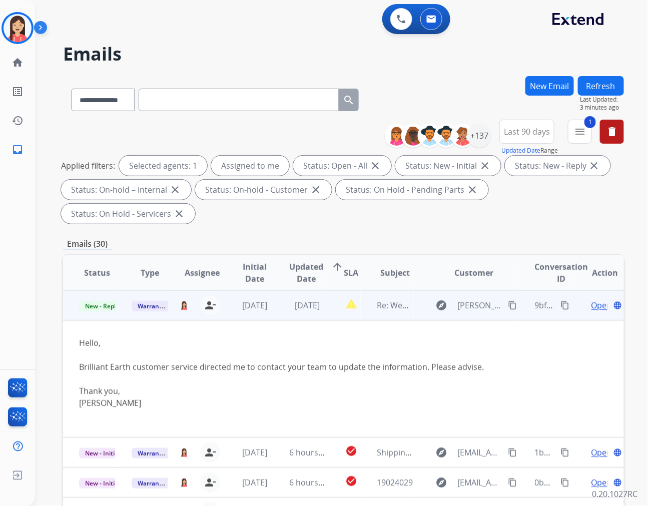
click at [330, 320] on td "Hello, Brilliant Earth customer service directed me to contact your team to upd…" at bounding box center [291, 378] width 456 height 117
click at [331, 292] on td "report_problem" at bounding box center [343, 305] width 35 height 30
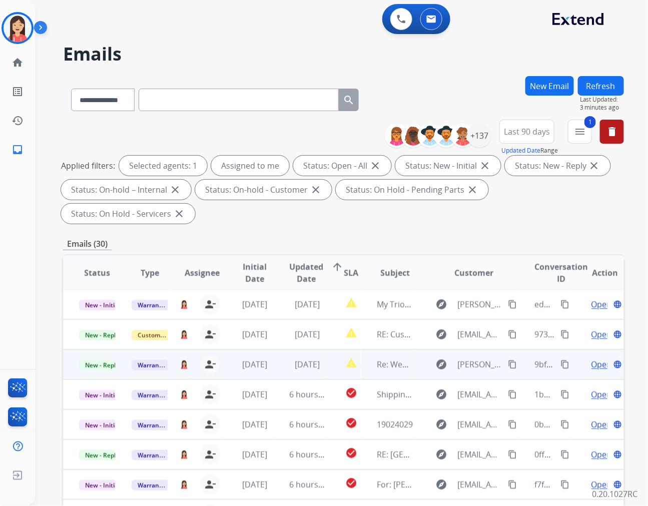
scroll to position [1, 0]
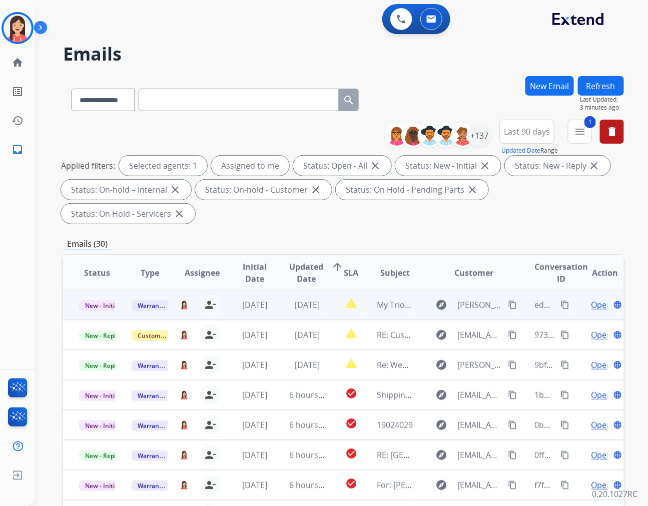
click at [326, 290] on td "report_problem" at bounding box center [343, 305] width 35 height 30
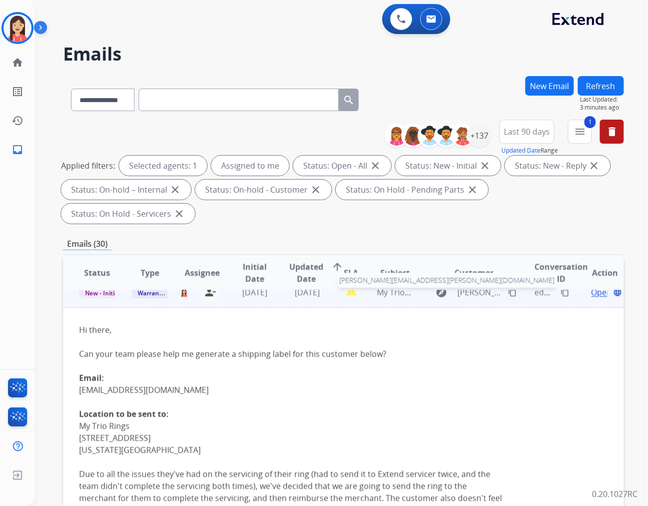
scroll to position [0, 0]
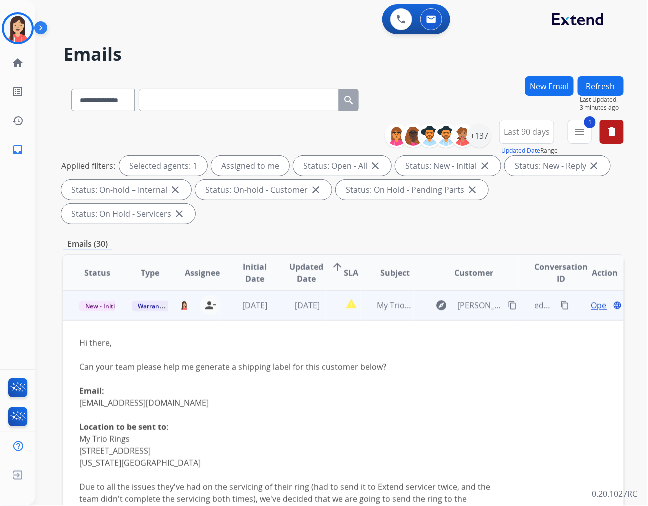
click at [592, 299] on span "Open" at bounding box center [602, 305] width 21 height 12
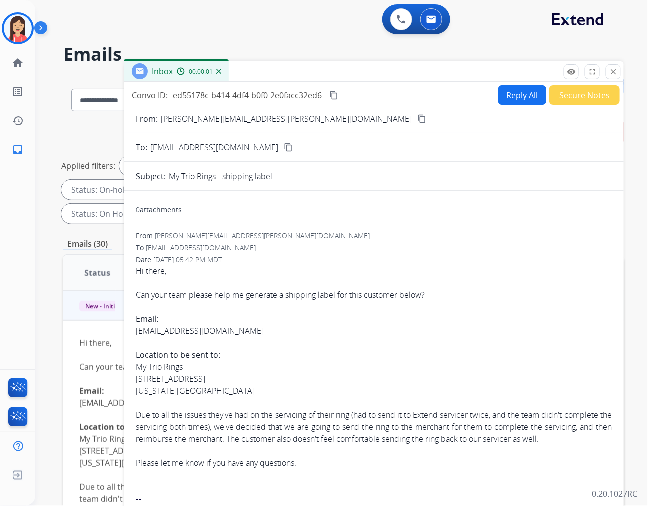
click at [504, 100] on button "Reply All" at bounding box center [522, 95] width 48 height 20
select select "**********"
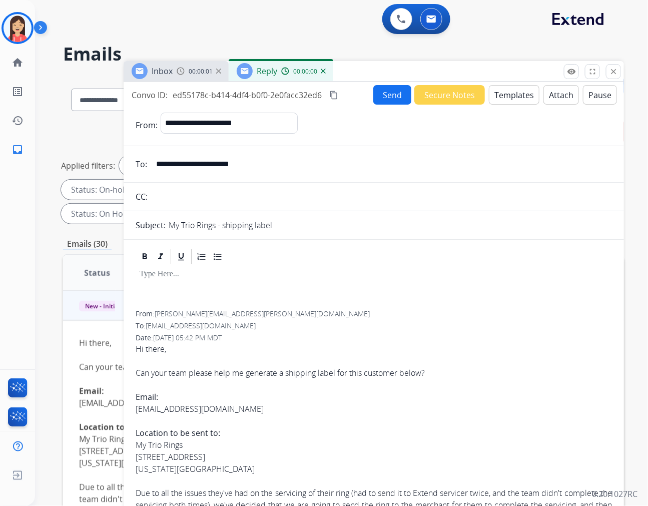
click at [502, 99] on button "Templates" at bounding box center [514, 95] width 51 height 20
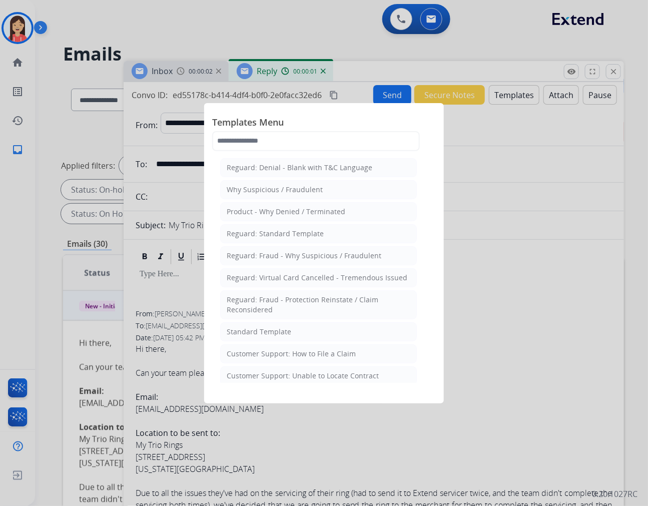
drag, startPoint x: 286, startPoint y: 329, endPoint x: 253, endPoint y: 310, distance: 37.7
click at [286, 327] on div "Standard Template" at bounding box center [259, 332] width 65 height 10
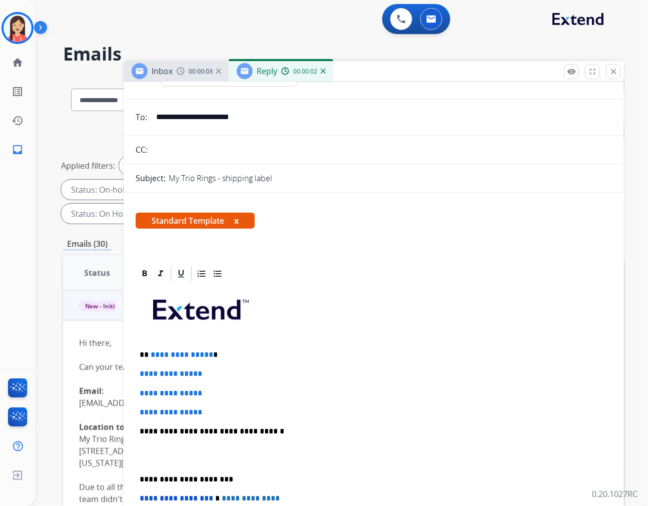
scroll to position [111, 0]
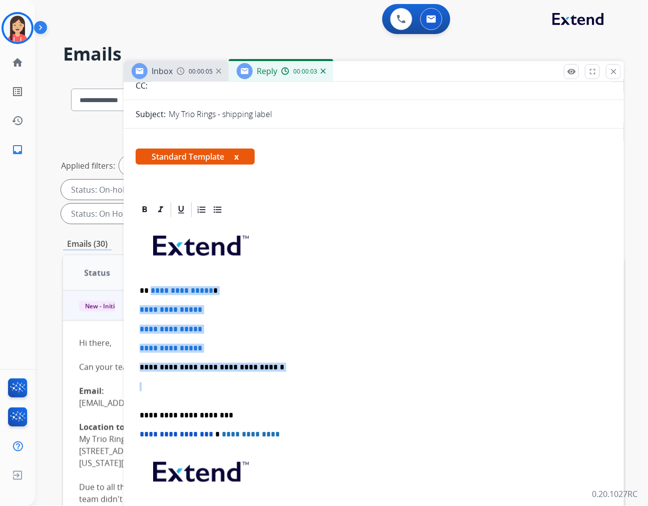
drag, startPoint x: 149, startPoint y: 286, endPoint x: 352, endPoint y: 381, distance: 223.7
click at [352, 381] on div "**********" at bounding box center [374, 391] width 476 height 344
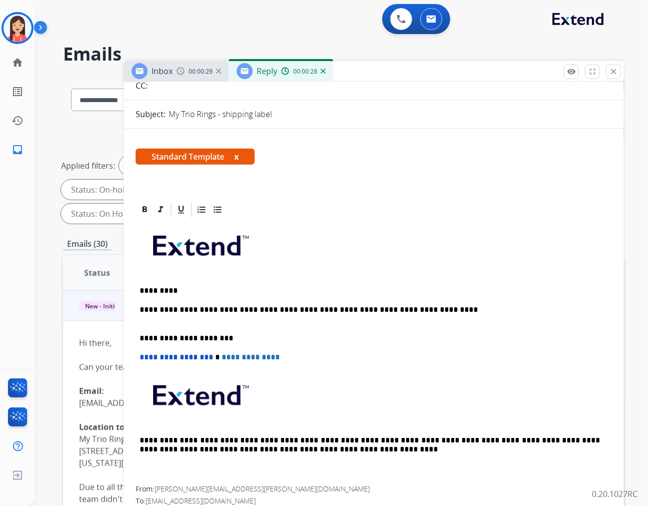
drag, startPoint x: 429, startPoint y: 311, endPoint x: 419, endPoint y: 309, distance: 10.2
click at [429, 311] on p "**********" at bounding box center [370, 314] width 460 height 19
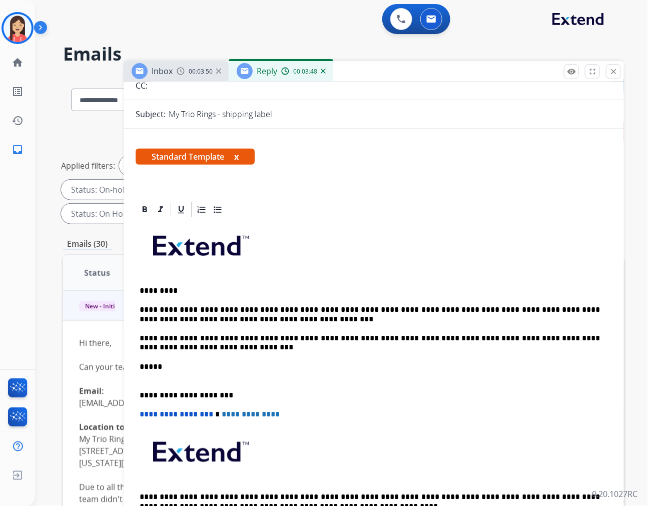
scroll to position [0, 0]
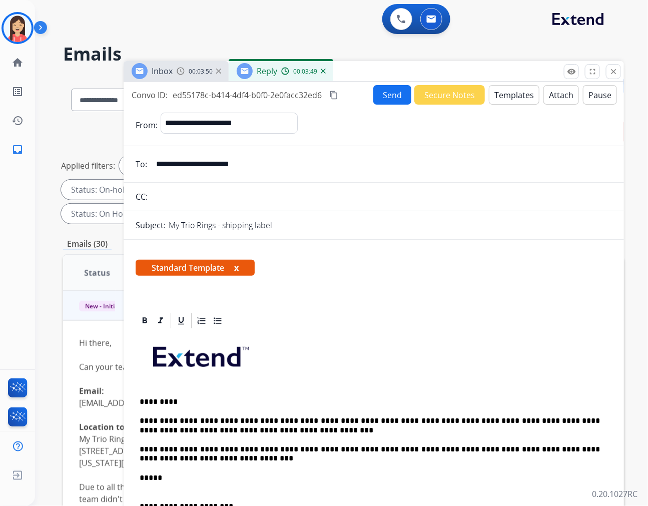
click at [393, 91] on button "Send" at bounding box center [392, 95] width 38 height 20
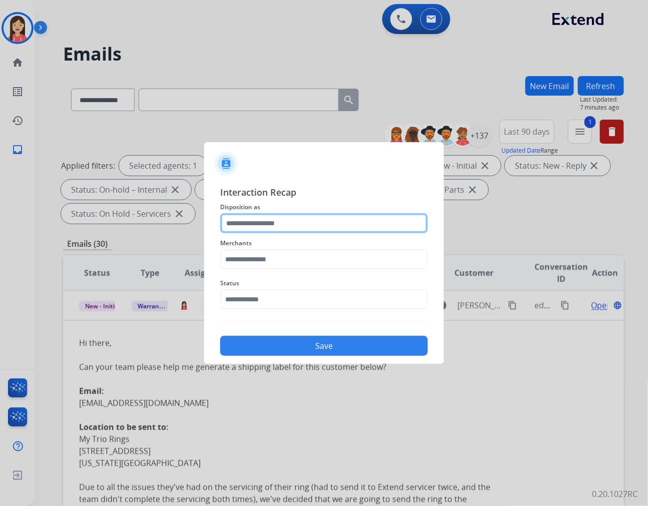
click at [263, 219] on input "text" at bounding box center [324, 223] width 208 height 20
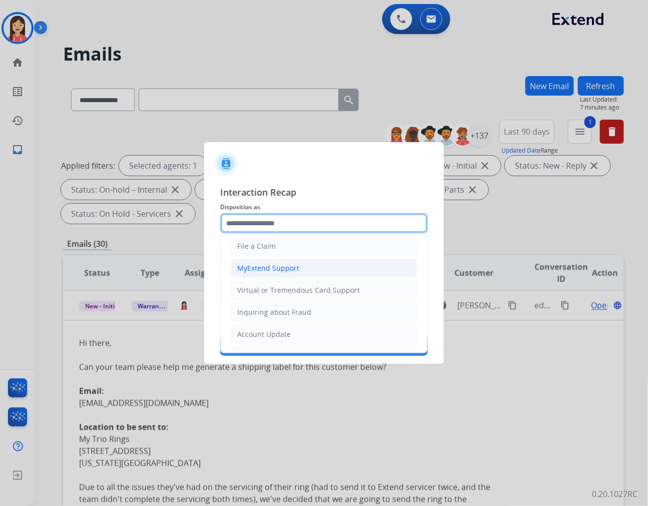
scroll to position [111, 0]
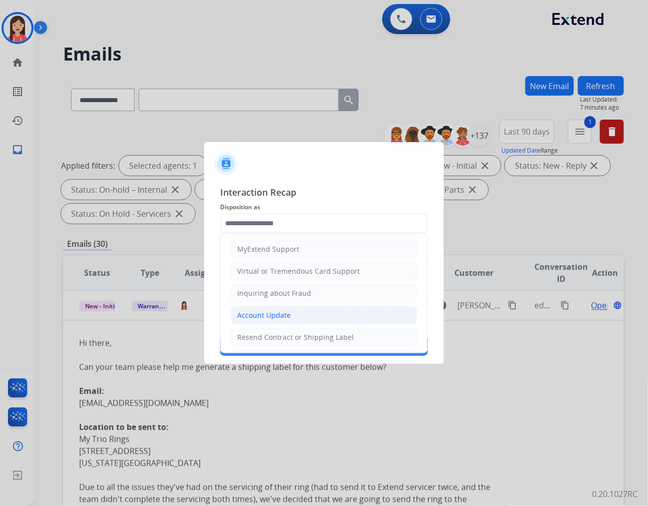
click at [272, 312] on div "Account Update" at bounding box center [264, 315] width 54 height 10
type input "**********"
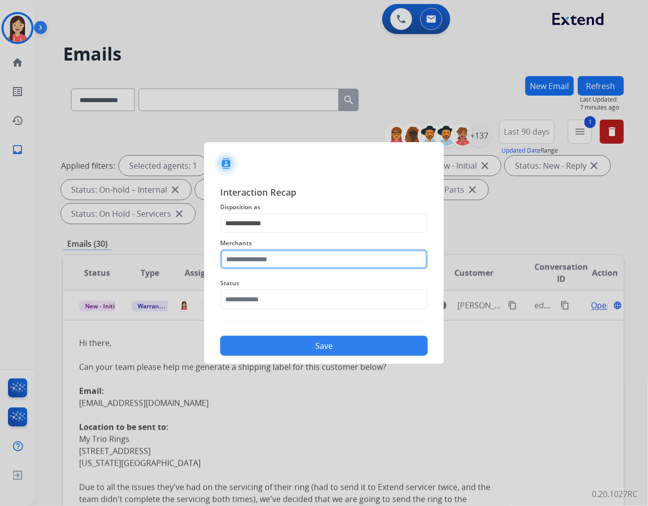
click at [289, 261] on input "text" at bounding box center [324, 259] width 208 height 20
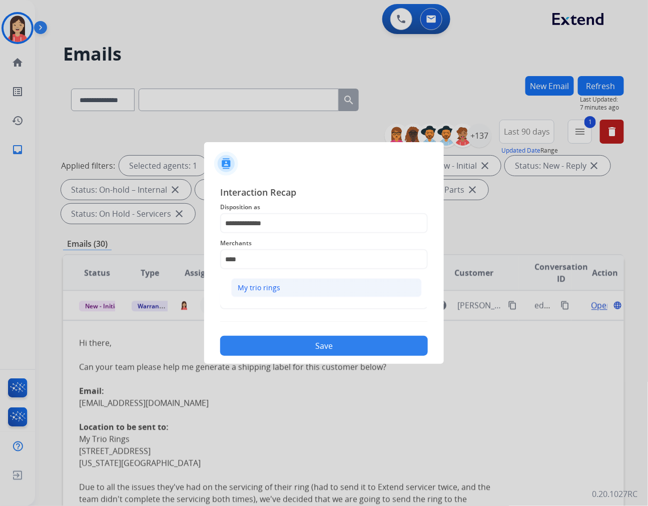
click at [299, 284] on li "My trio rings" at bounding box center [326, 287] width 191 height 19
type input "**********"
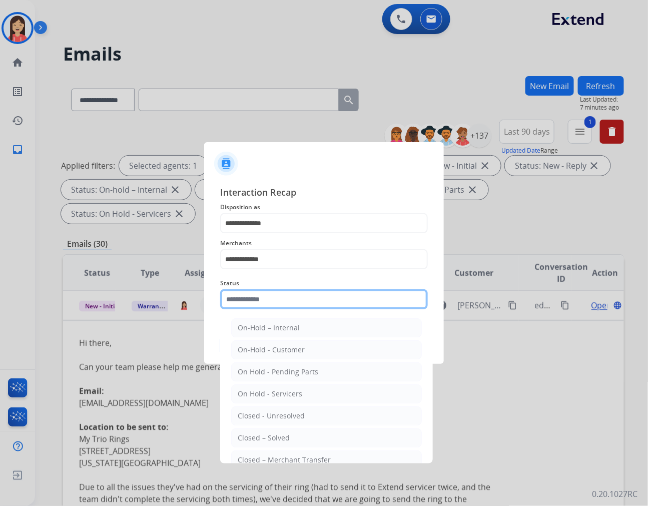
click at [284, 306] on input "text" at bounding box center [324, 299] width 208 height 20
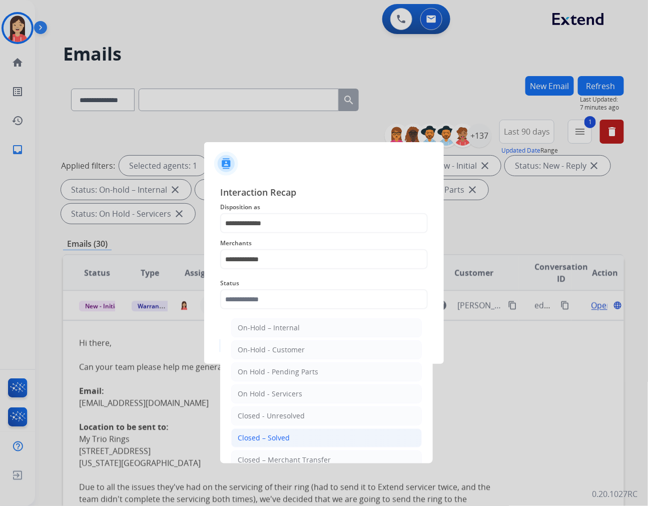
click at [292, 437] on li "Closed – Solved" at bounding box center [326, 437] width 191 height 19
type input "**********"
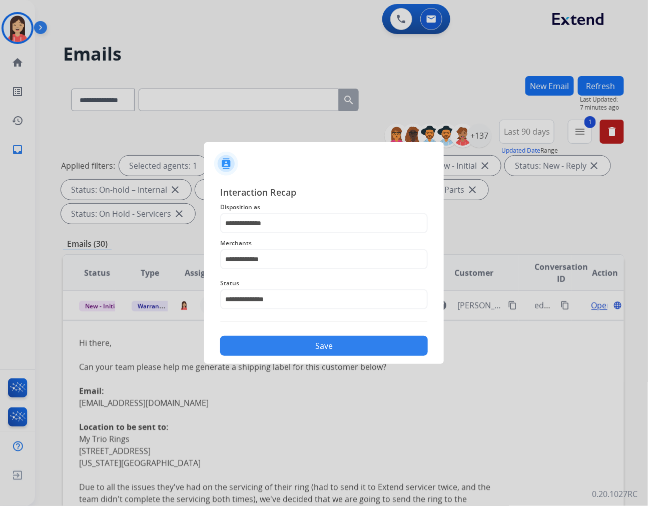
click at [336, 344] on button "Save" at bounding box center [324, 346] width 208 height 20
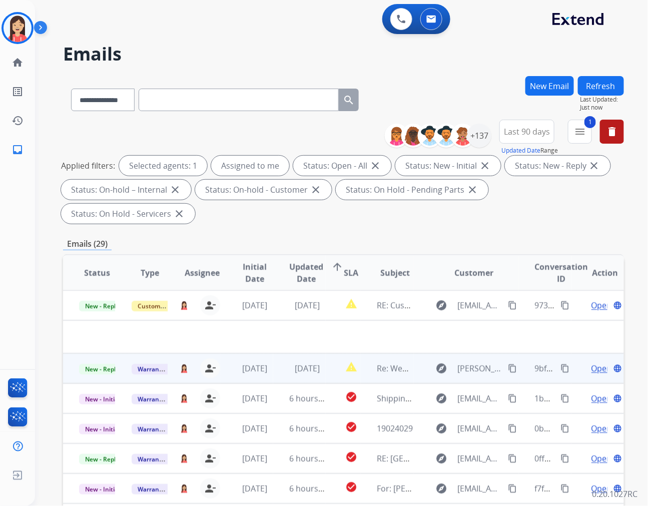
click at [326, 353] on td "report_problem" at bounding box center [343, 368] width 35 height 30
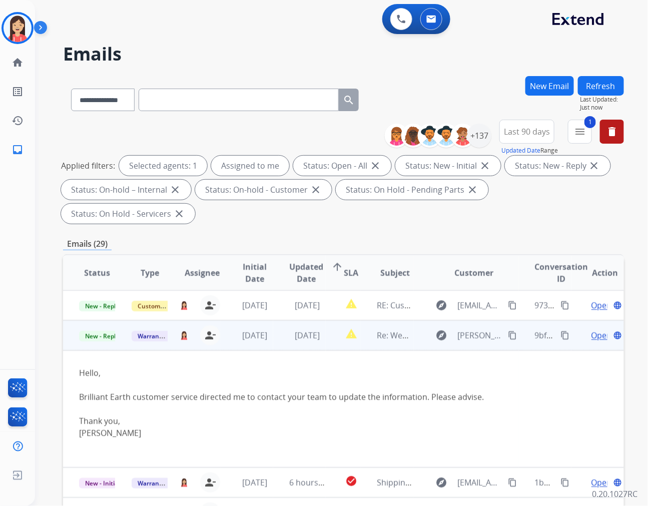
scroll to position [30, 0]
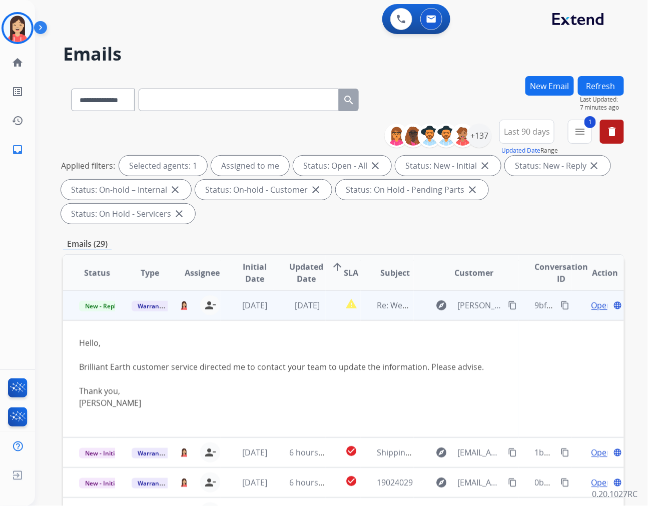
click at [275, 293] on td "[DATE]" at bounding box center [299, 305] width 53 height 30
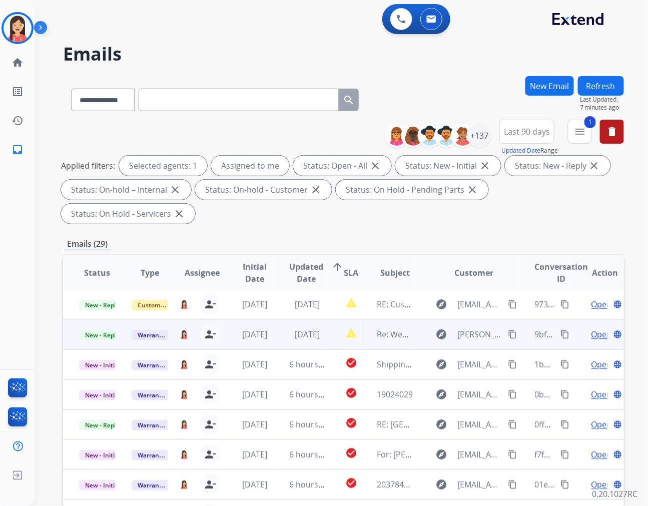
scroll to position [1, 0]
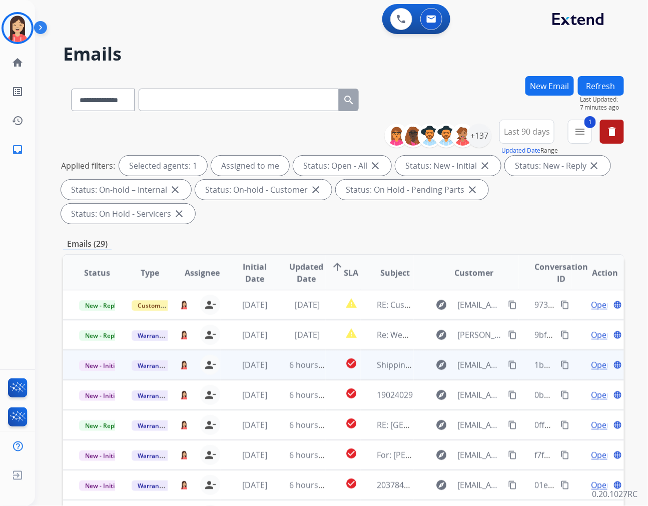
click at [280, 350] on td "6 hours ago" at bounding box center [299, 365] width 53 height 30
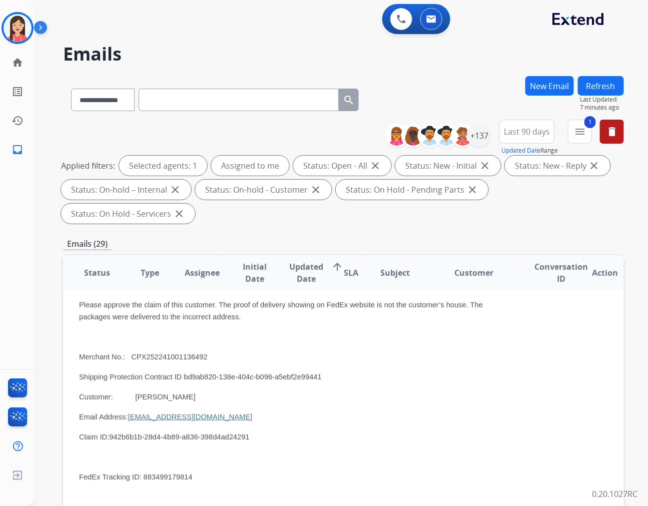
scroll to position [171, 0]
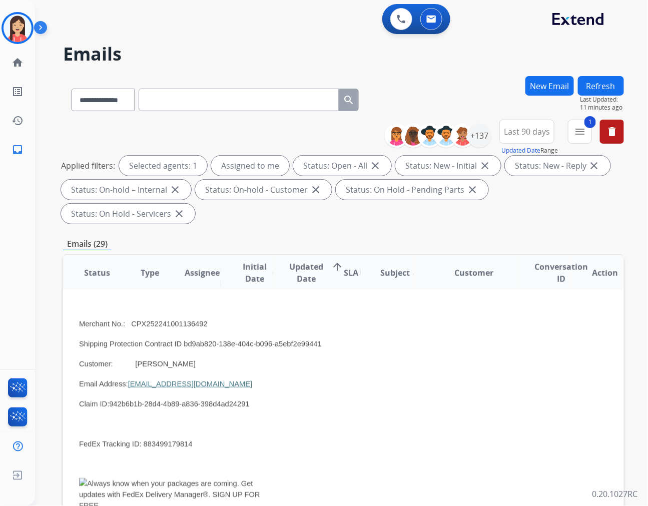
click at [272, 378] on p "Email Address: willrobinson2285@icloud.com" at bounding box center [291, 384] width 424 height 12
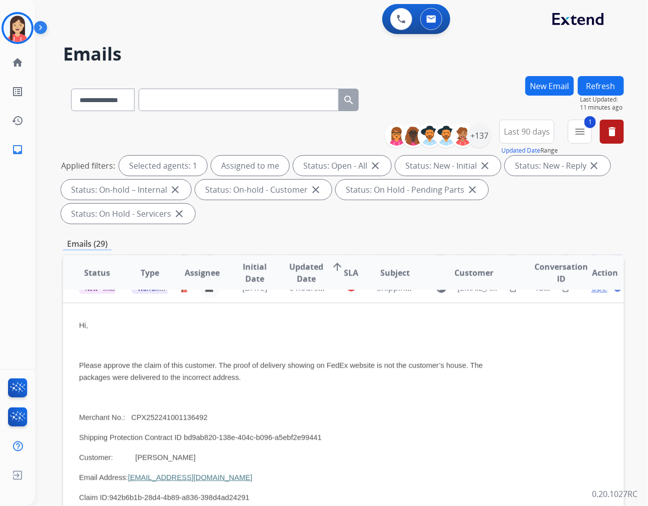
scroll to position [60, 0]
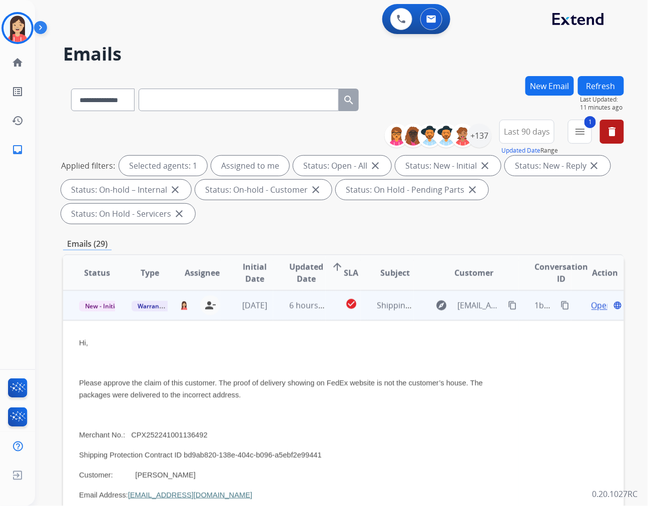
click at [592, 299] on span "Open" at bounding box center [602, 305] width 21 height 12
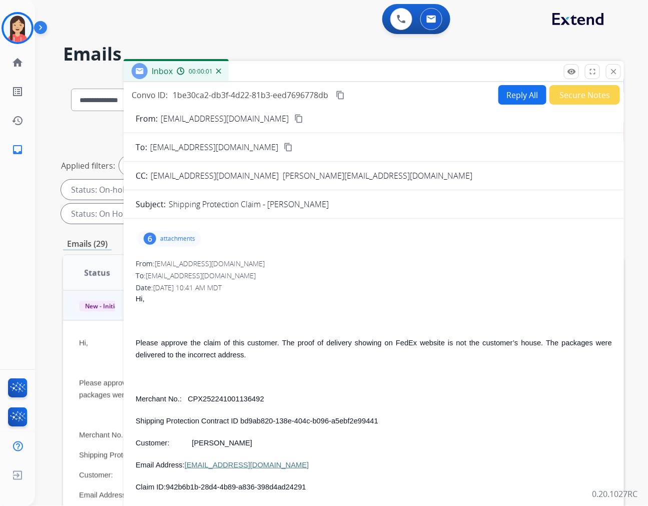
click at [502, 94] on button "Reply All" at bounding box center [522, 95] width 48 height 20
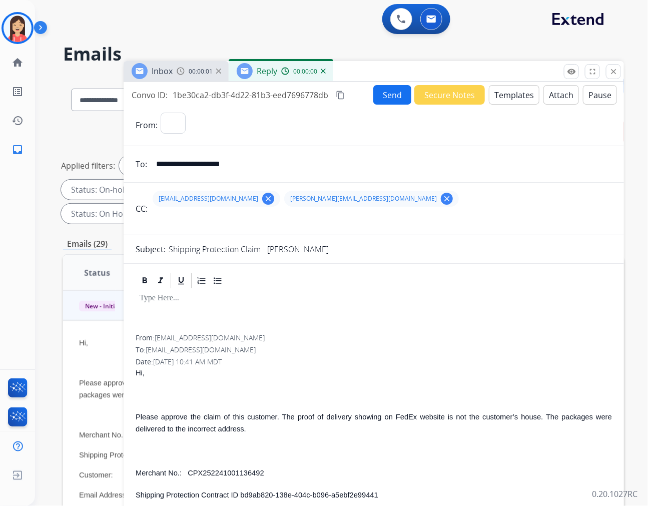
select select "**********"
click at [511, 96] on button "Templates" at bounding box center [514, 95] width 51 height 20
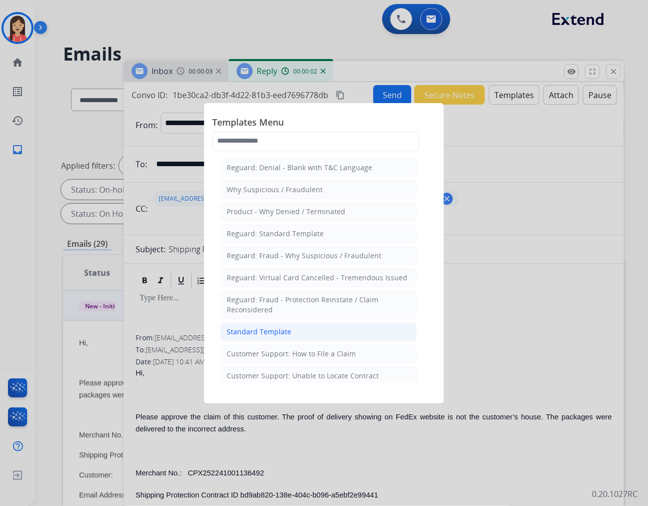
click at [328, 327] on li "Standard Template" at bounding box center [318, 331] width 197 height 19
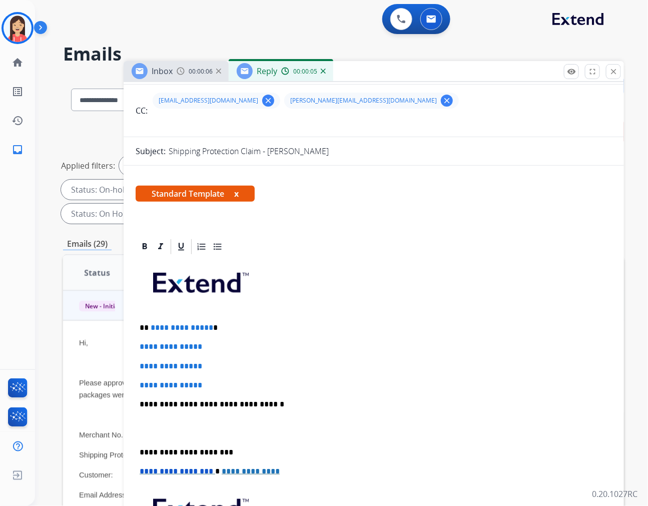
scroll to position [111, 0]
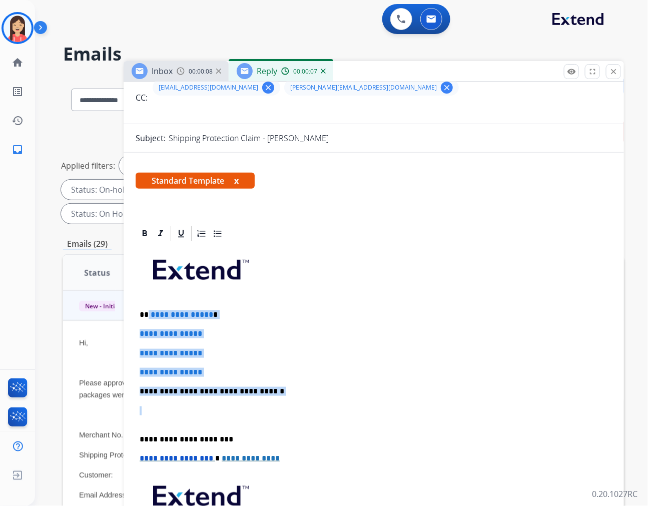
drag, startPoint x: 148, startPoint y: 309, endPoint x: 284, endPoint y: 396, distance: 161.3
click at [284, 396] on div "**********" at bounding box center [374, 415] width 476 height 344
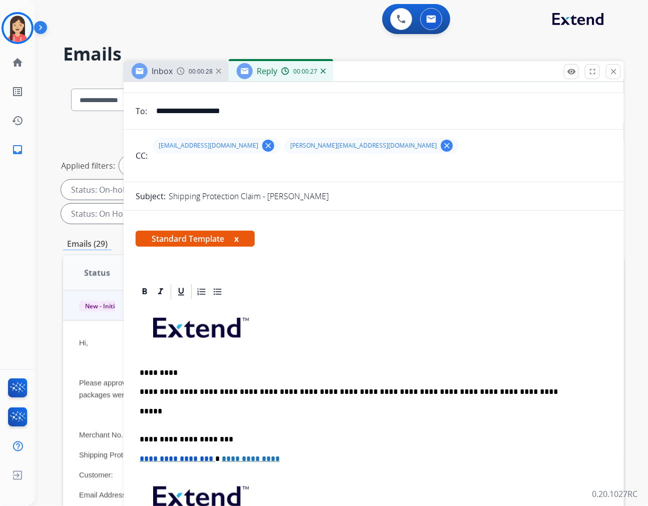
scroll to position [0, 0]
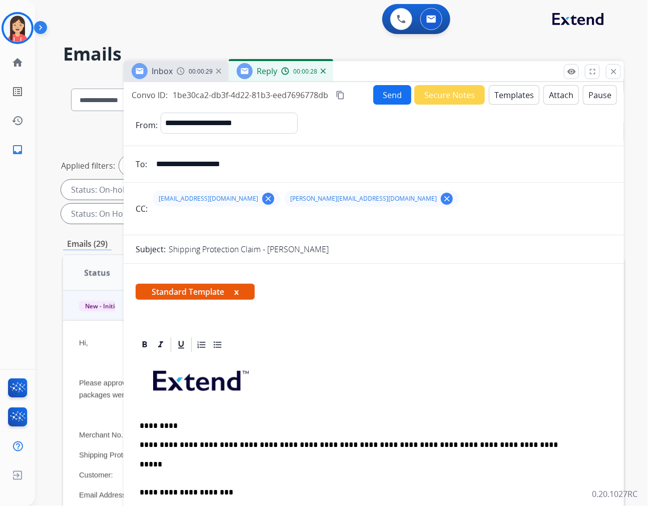
click at [396, 97] on button "Send" at bounding box center [392, 95] width 38 height 20
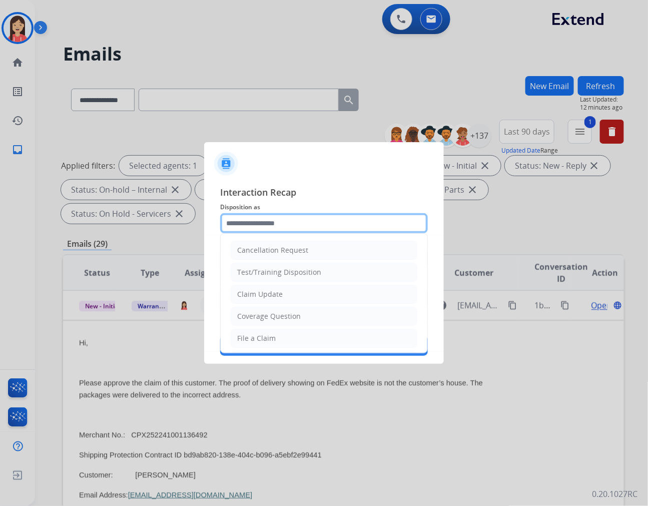
click at [271, 230] on input "text" at bounding box center [324, 223] width 208 height 20
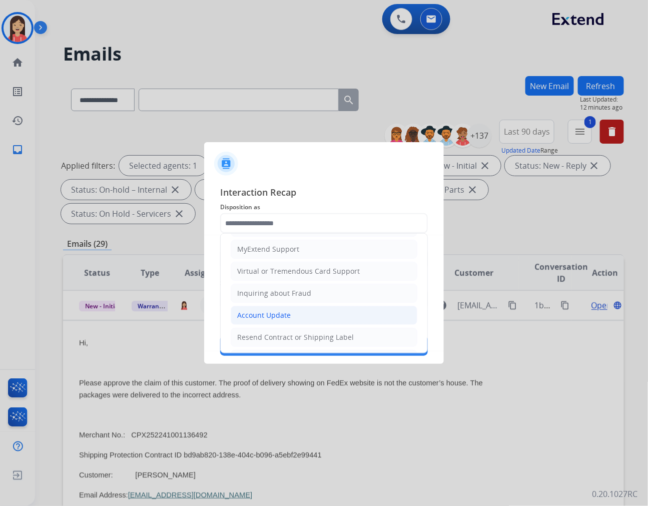
click at [255, 313] on div "Account Update" at bounding box center [264, 315] width 54 height 10
type input "**********"
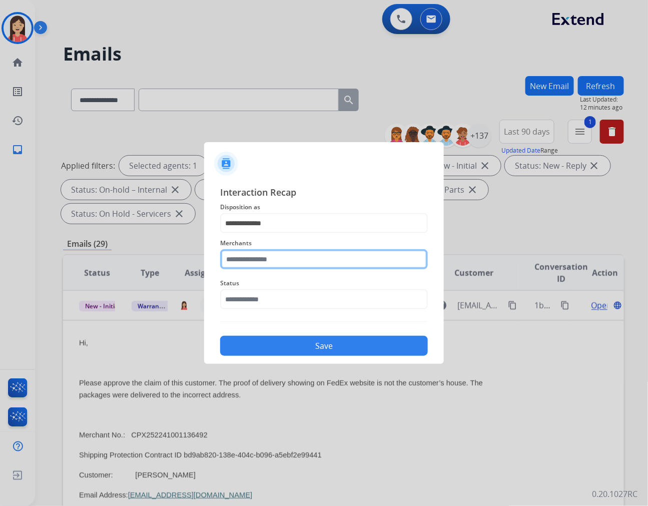
click at [254, 257] on input "text" at bounding box center [324, 259] width 208 height 20
click at [250, 263] on input "text" at bounding box center [324, 259] width 208 height 20
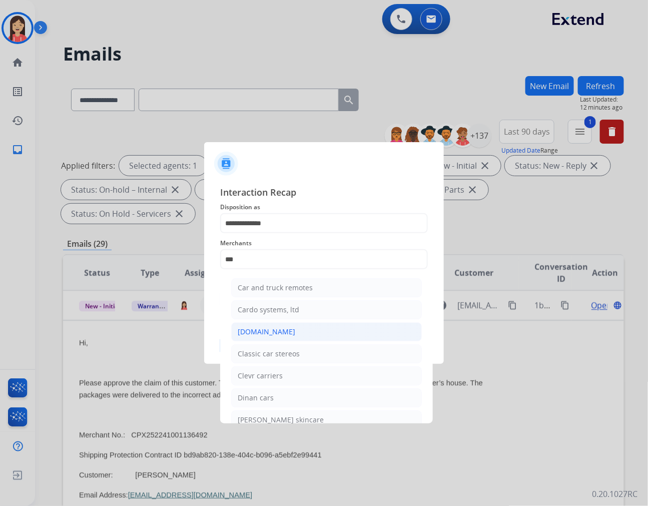
click at [275, 329] on div "[DOMAIN_NAME]" at bounding box center [267, 332] width 58 height 10
type input "**********"
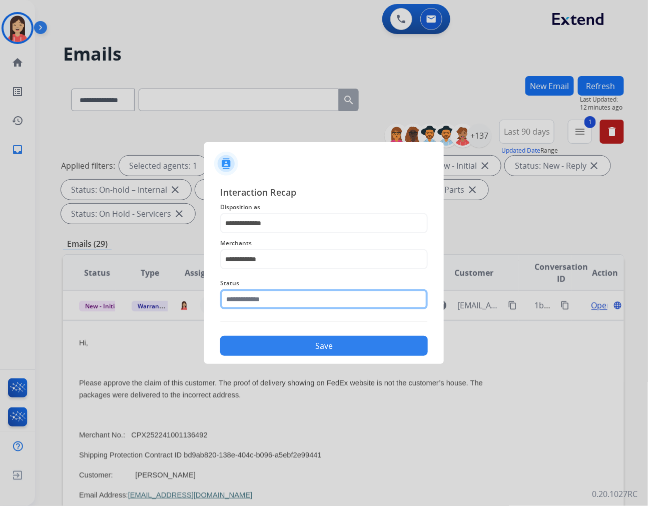
click at [274, 295] on input "text" at bounding box center [324, 299] width 208 height 20
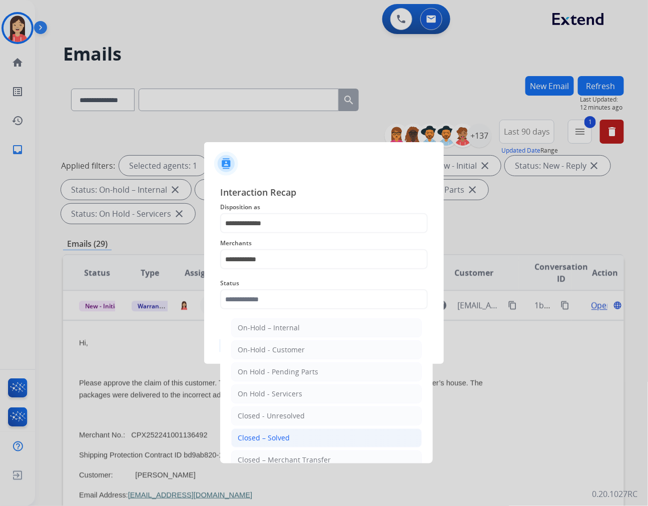
click at [282, 439] on div "Closed – Solved" at bounding box center [264, 438] width 52 height 10
type input "**********"
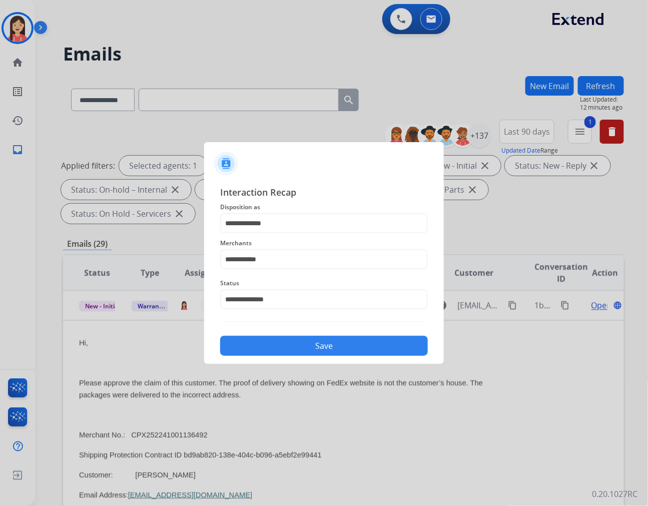
click at [312, 344] on button "Save" at bounding box center [324, 346] width 208 height 20
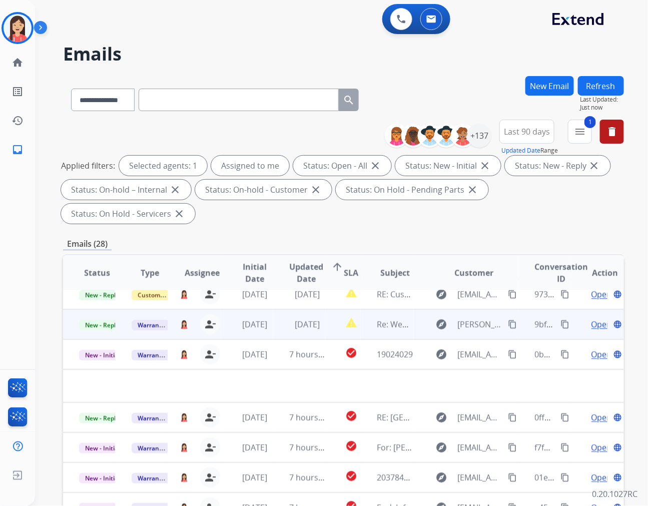
scroll to position [0, 0]
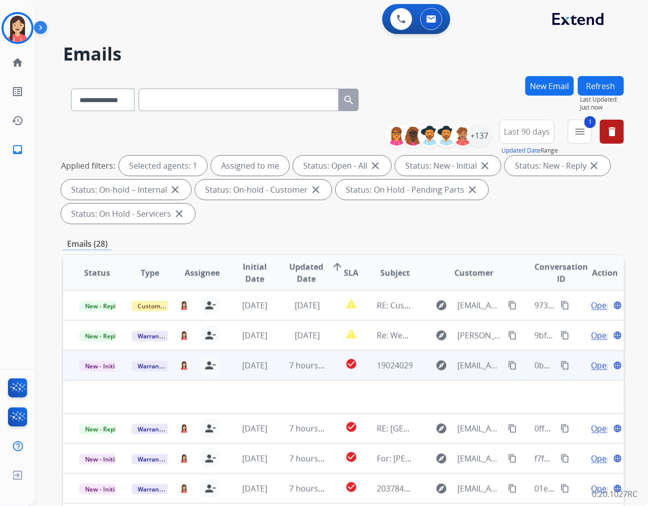
click at [273, 350] on td "7 hours ago" at bounding box center [299, 365] width 53 height 30
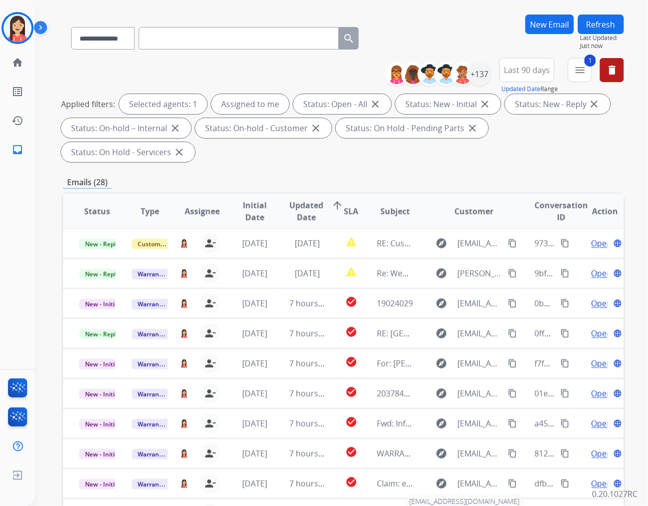
scroll to position [112, 0]
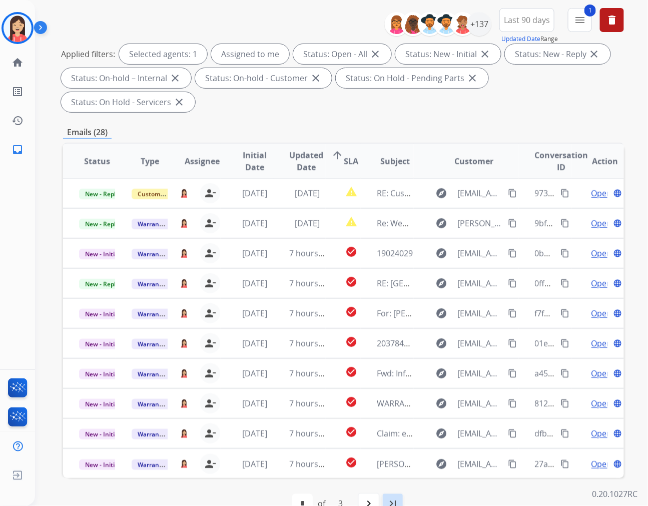
click at [388, 498] on mat-icon "last_page" at bounding box center [393, 504] width 12 height 12
select select "*"
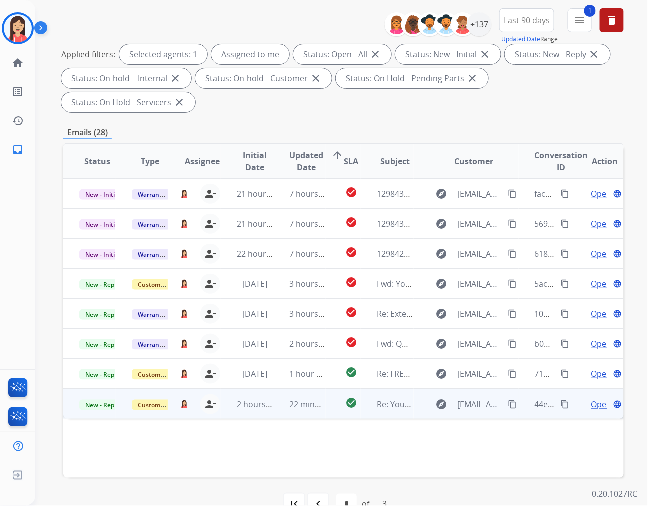
click at [269, 389] on td "2 hours ago" at bounding box center [247, 404] width 53 height 30
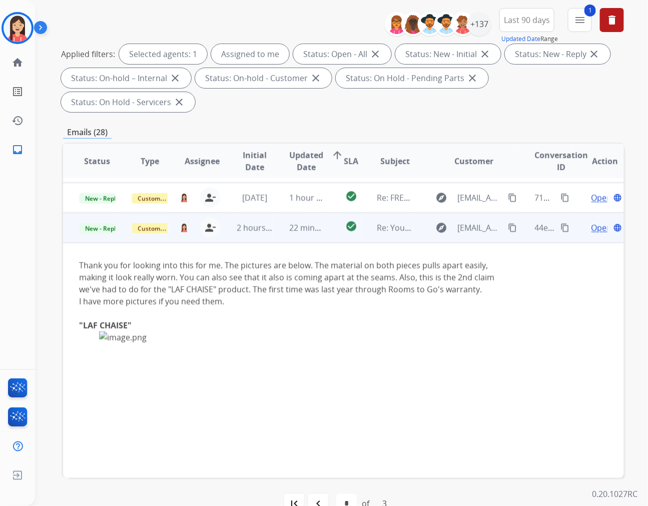
scroll to position [210, 0]
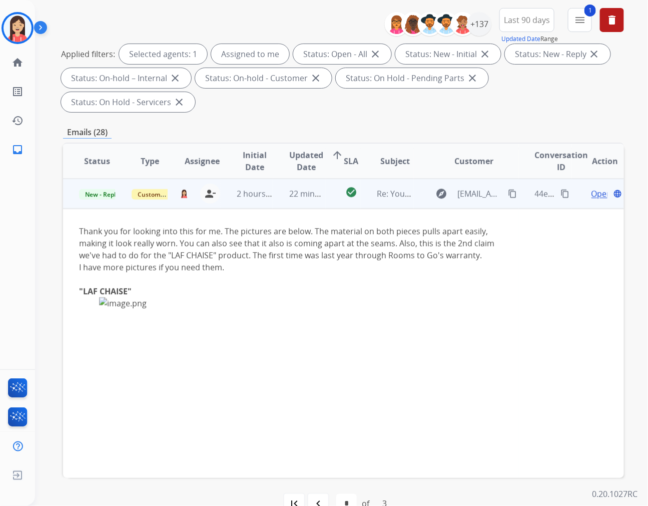
click at [277, 179] on td "22 minutes ago" at bounding box center [299, 194] width 53 height 30
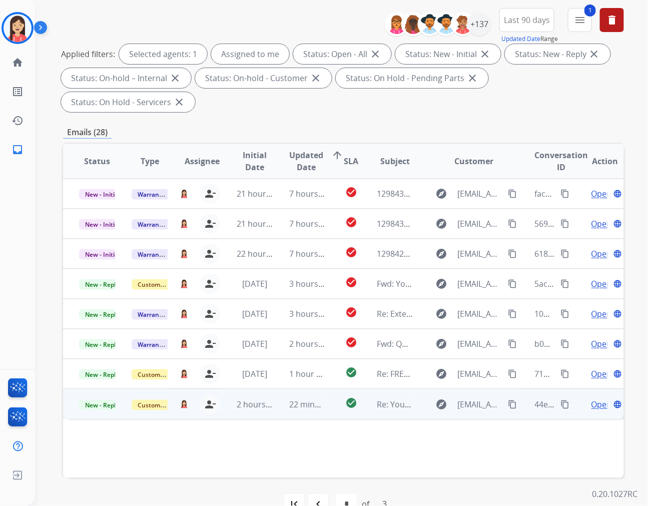
scroll to position [0, 0]
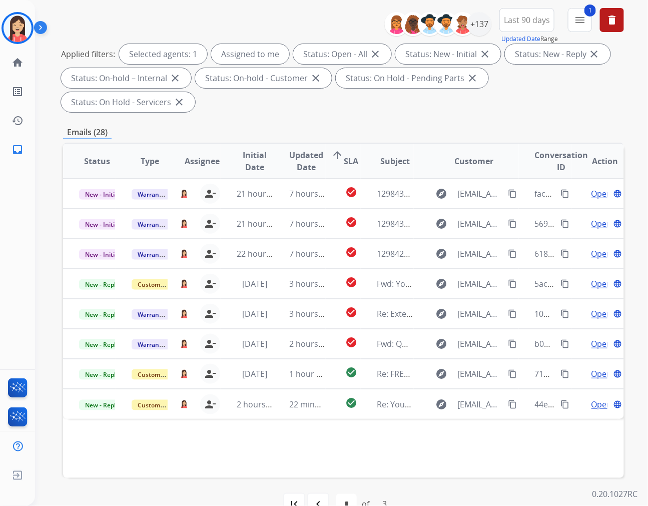
drag, startPoint x: 279, startPoint y: 10, endPoint x: 324, endPoint y: 2, distance: 45.3
click at [279, 10] on div "**********" at bounding box center [343, 62] width 561 height 108
click at [14, 32] on img at bounding box center [18, 28] width 28 height 28
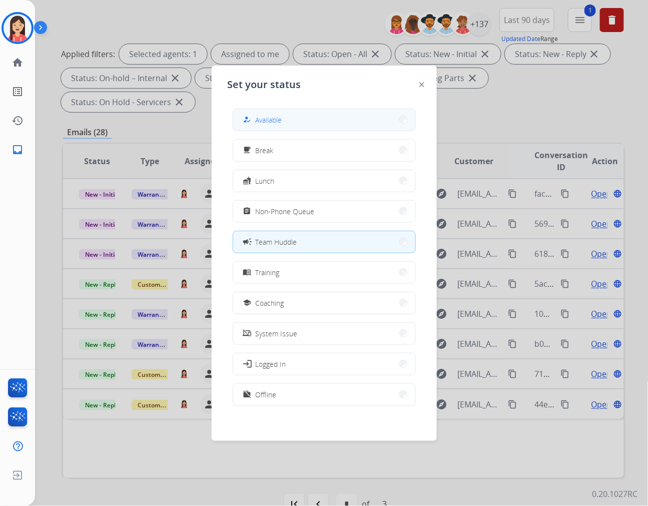
click at [304, 114] on button "how_to_reg Available" at bounding box center [324, 120] width 182 height 22
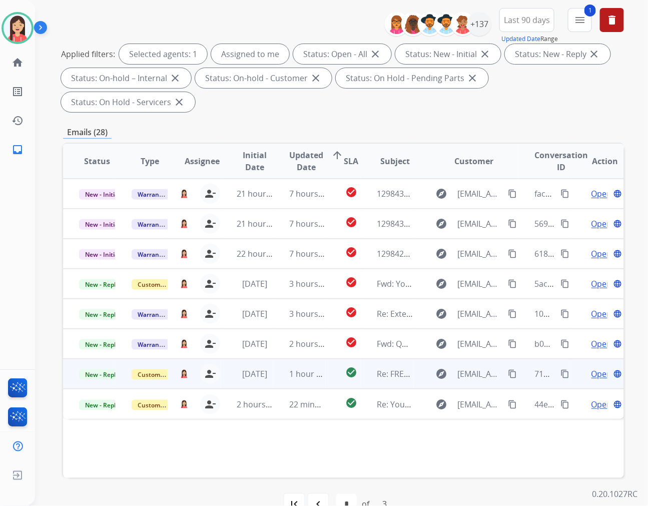
click at [273, 359] on td "1 hour ago" at bounding box center [299, 374] width 53 height 30
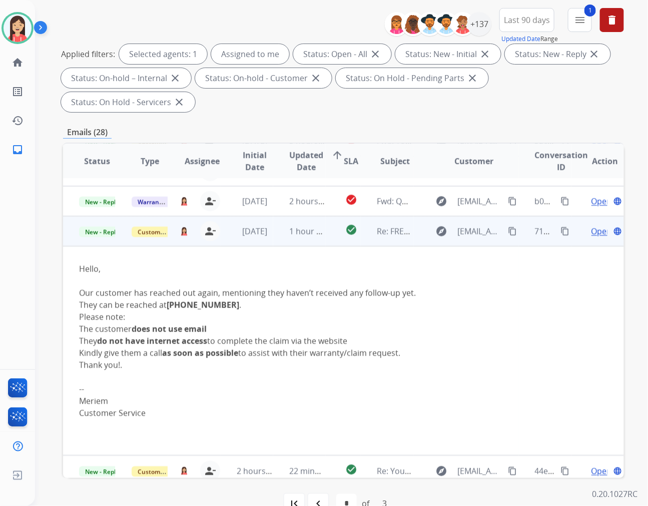
scroll to position [149, 0]
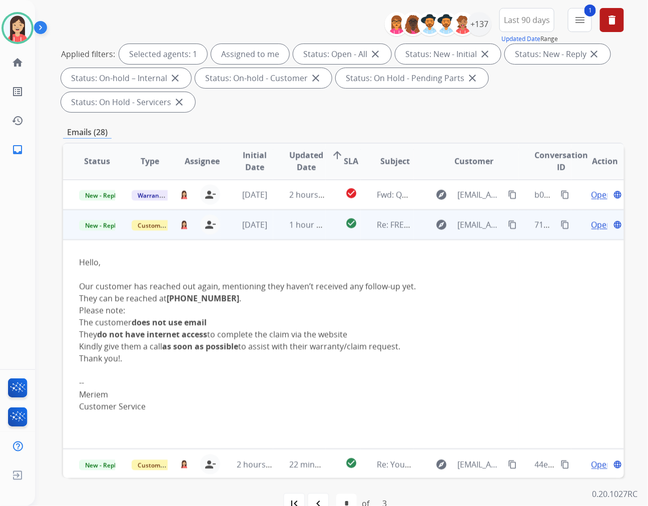
click at [592, 219] on span "Open" at bounding box center [602, 225] width 21 height 12
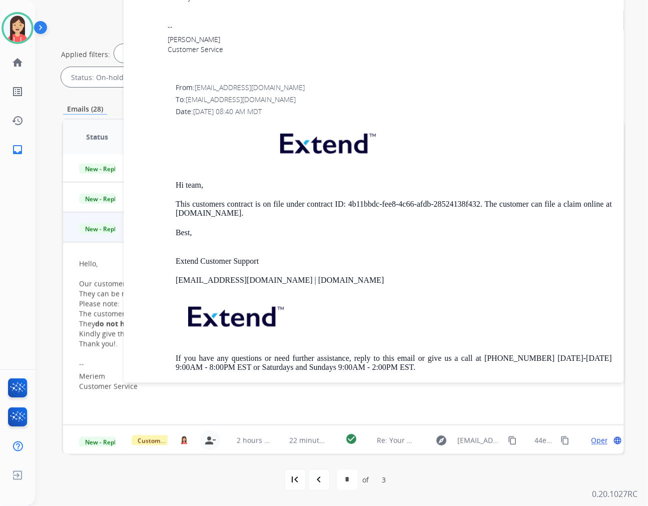
scroll to position [1223, 0]
drag, startPoint x: 350, startPoint y: 203, endPoint x: 481, endPoint y: 206, distance: 131.2
click at [481, 206] on p "This customers contract is on file under contract ID: 4b11bbdc-fee8-4c66-afdb-2…" at bounding box center [394, 208] width 436 height 19
copy p "4b11bbdc-fee8-4c66-afdb-28524138f432"
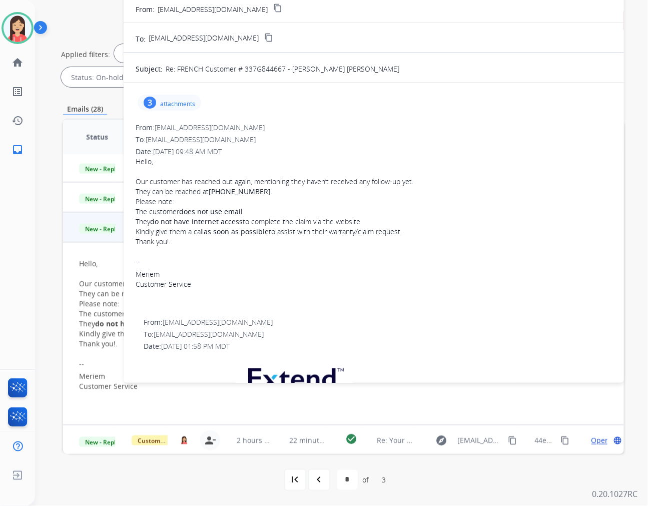
scroll to position [0, 0]
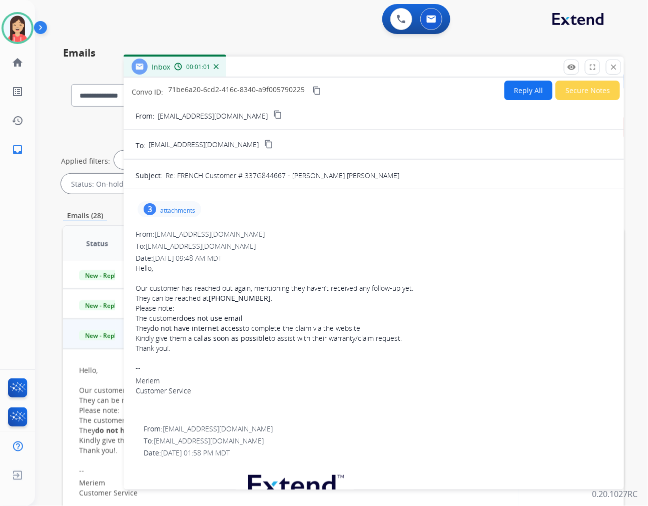
click at [344, 229] on div "From: cs@support.dormezvous.com" at bounding box center [374, 234] width 476 height 10
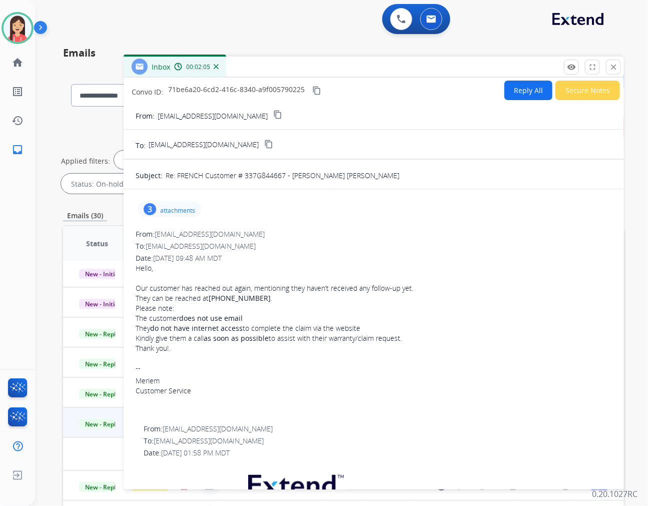
scroll to position [33, 0]
drag, startPoint x: 271, startPoint y: 297, endPoint x: 221, endPoint y: 302, distance: 49.8
click at [221, 302] on div "Our customer has reached out again, mentioning they haven’t received any follow…" at bounding box center [374, 293] width 476 height 20
copy div "(438) 375-6824 ."
click at [532, 88] on button "Reply All" at bounding box center [528, 91] width 48 height 20
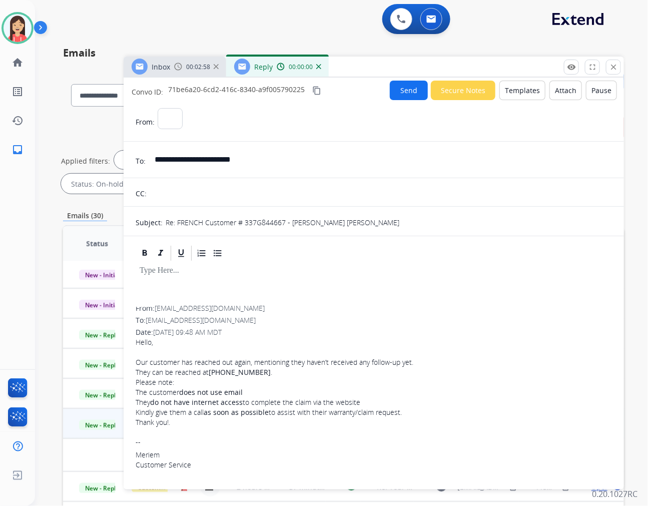
select select "**********"
click at [517, 88] on button "Templates" at bounding box center [522, 91] width 46 height 20
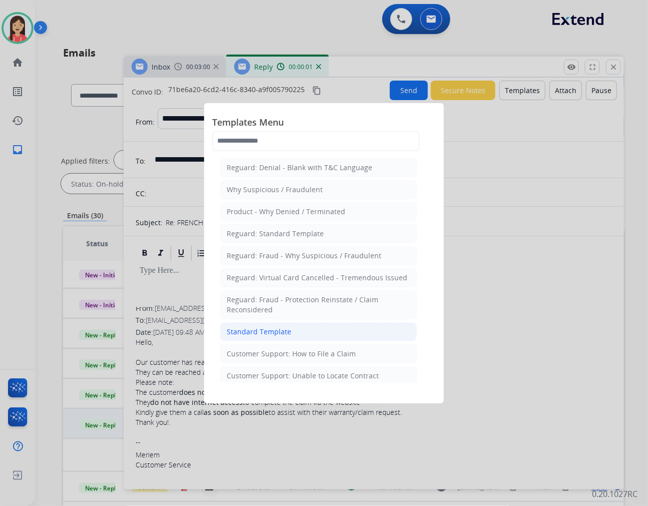
click at [259, 334] on div "Standard Template" at bounding box center [259, 332] width 65 height 10
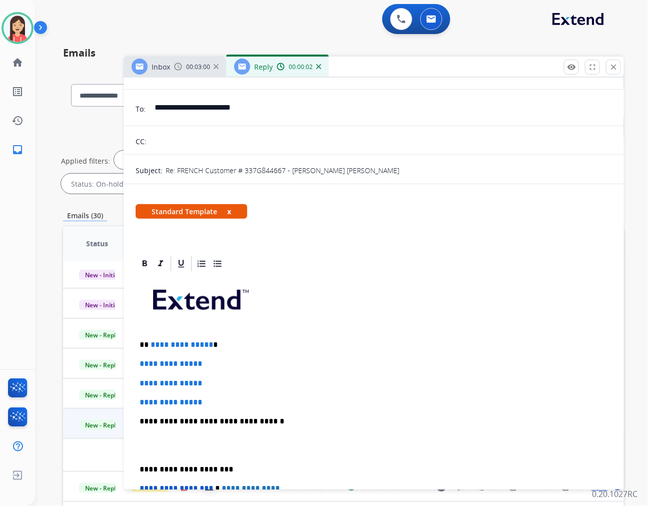
scroll to position [111, 0]
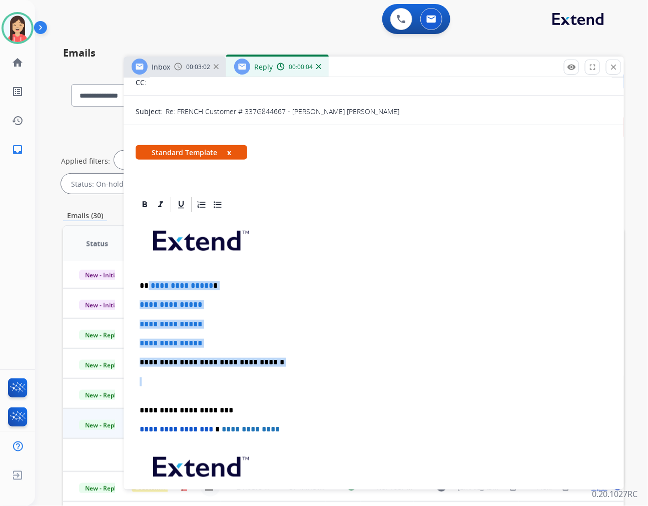
drag, startPoint x: 148, startPoint y: 282, endPoint x: 306, endPoint y: 374, distance: 182.7
click at [306, 374] on div "**********" at bounding box center [374, 386] width 476 height 344
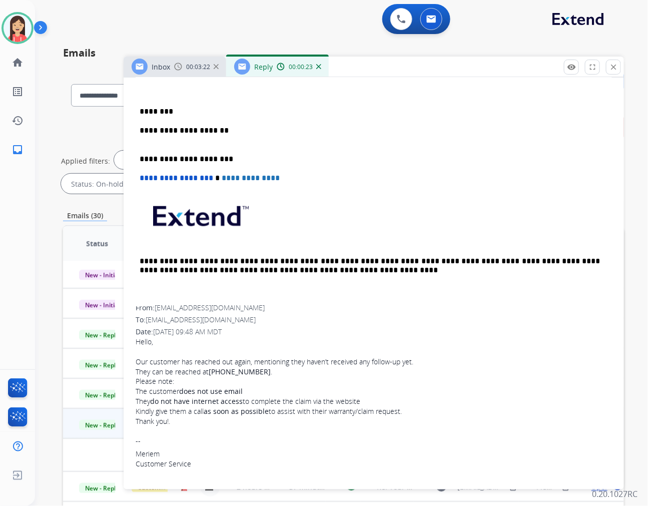
scroll to position [222, 0]
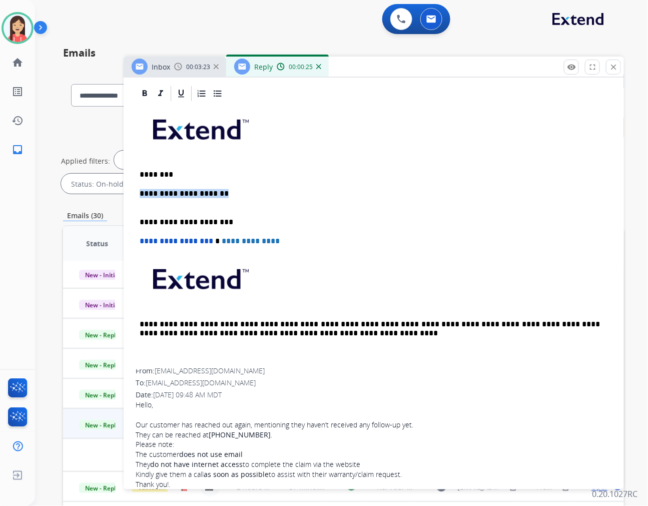
drag, startPoint x: 224, startPoint y: 193, endPoint x: 118, endPoint y: 186, distance: 106.8
click at [118, 186] on div "**********" at bounding box center [343, 342] width 561 height 541
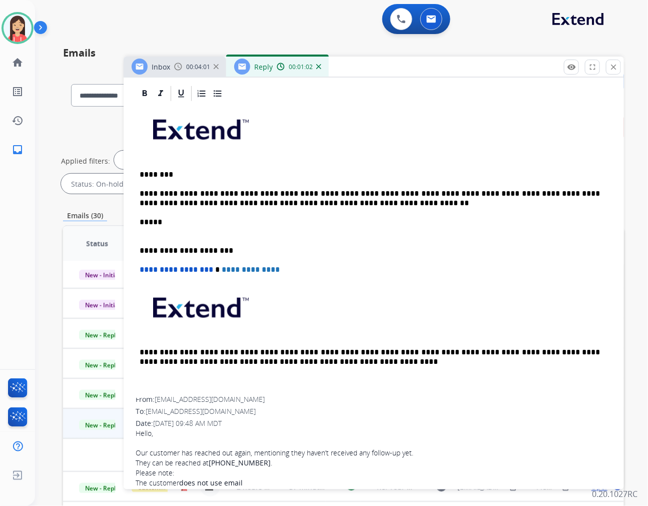
scroll to position [0, 0]
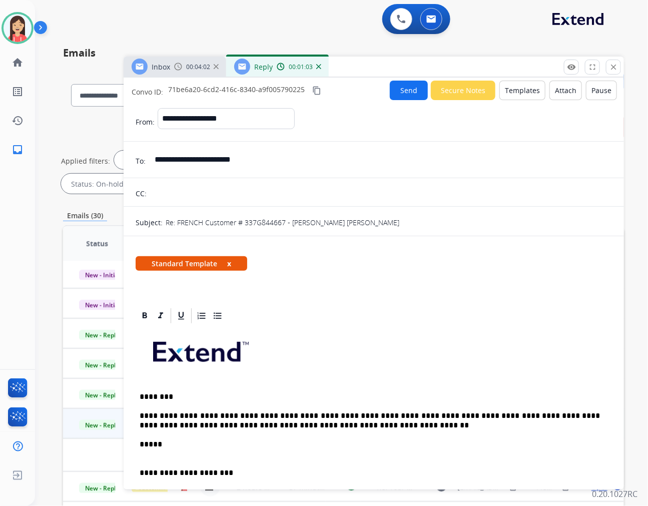
click at [401, 96] on button "Send" at bounding box center [409, 91] width 38 height 20
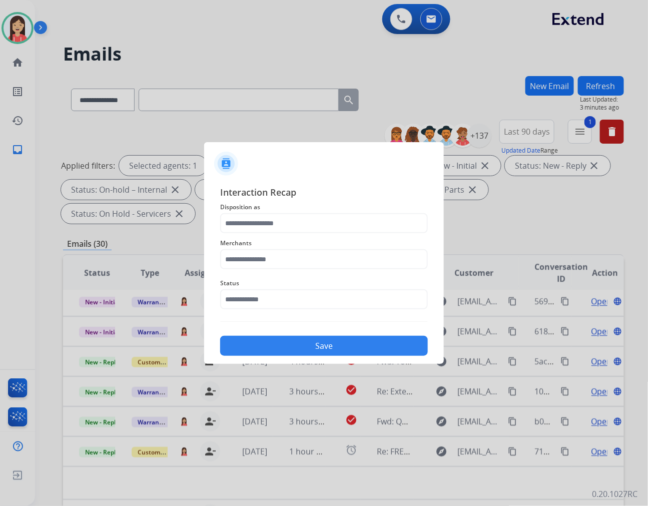
scroll to position [33, 0]
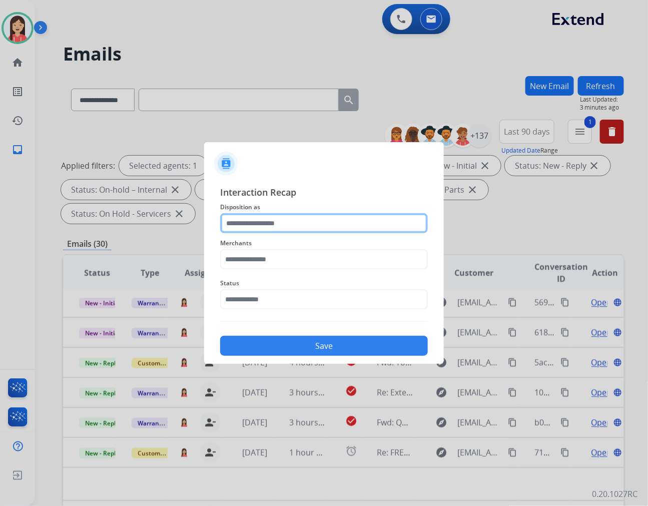
click at [286, 225] on input "text" at bounding box center [324, 223] width 208 height 20
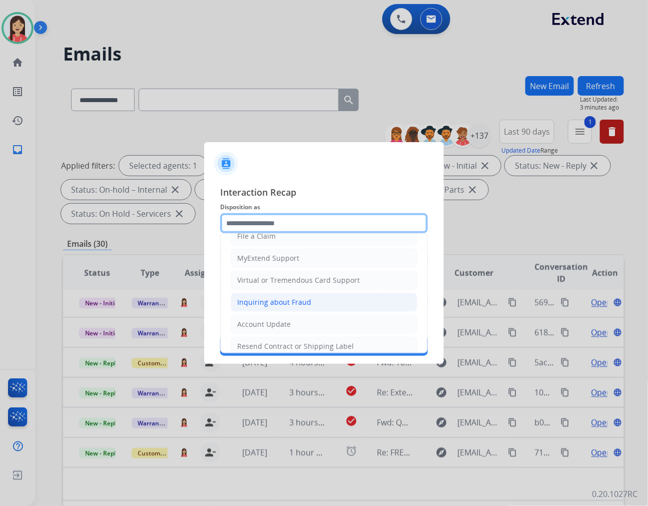
scroll to position [111, 0]
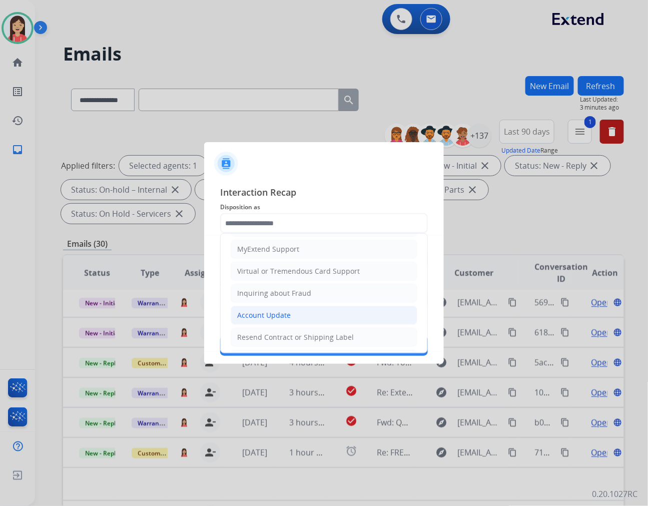
click at [263, 309] on li "Account Update" at bounding box center [324, 315] width 187 height 19
type input "**********"
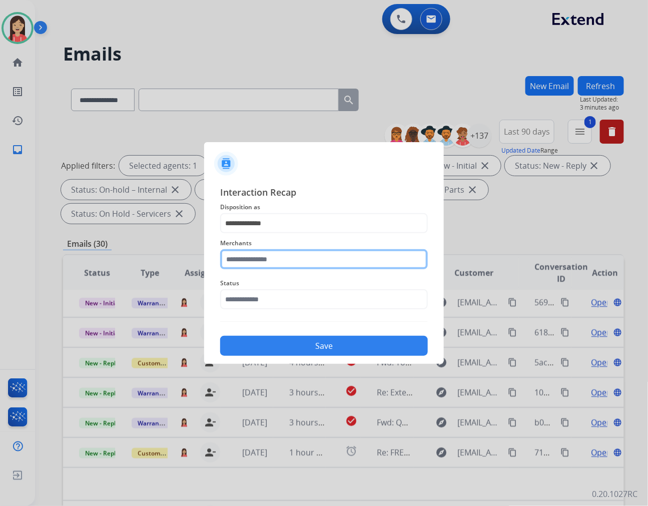
click at [277, 266] on input "text" at bounding box center [324, 259] width 208 height 20
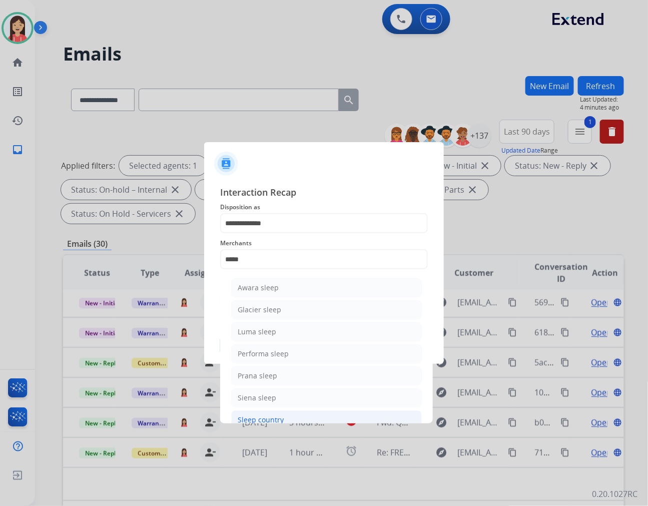
click at [260, 420] on div "Sleep country" at bounding box center [261, 420] width 46 height 10
type input "**********"
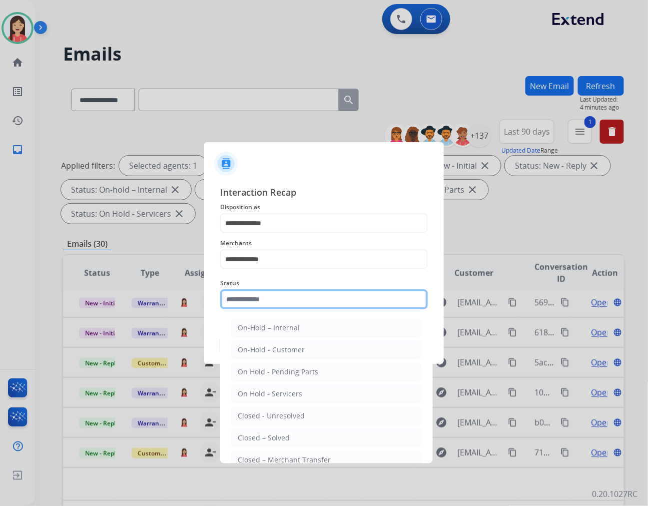
click at [278, 297] on input "text" at bounding box center [324, 299] width 208 height 20
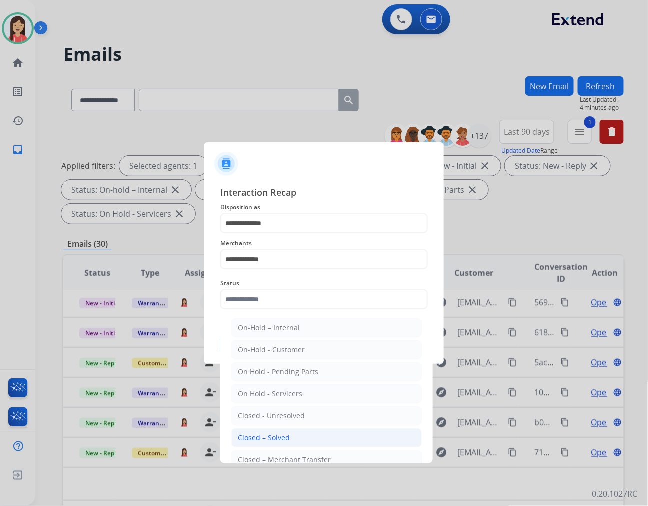
click at [252, 435] on div "Closed – Solved" at bounding box center [264, 438] width 52 height 10
type input "**********"
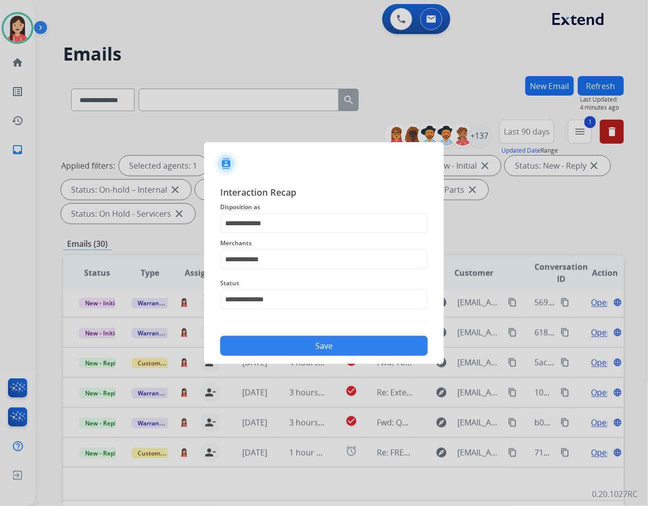
click at [292, 351] on button "Save" at bounding box center [324, 346] width 208 height 20
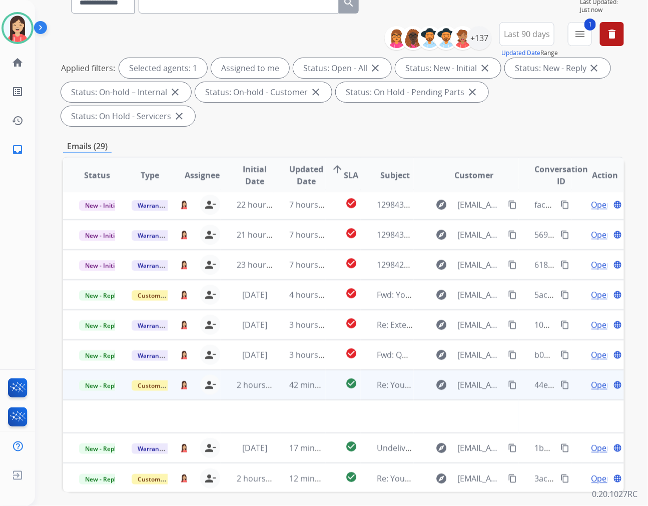
scroll to position [112, 0]
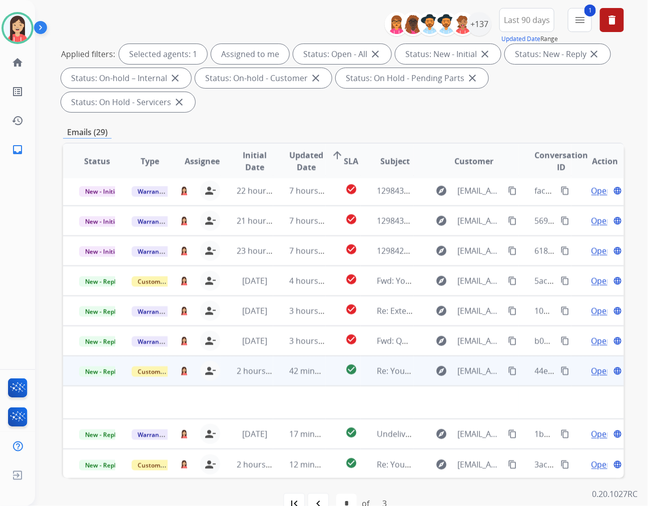
click at [275, 358] on td "42 minutes ago" at bounding box center [299, 371] width 53 height 30
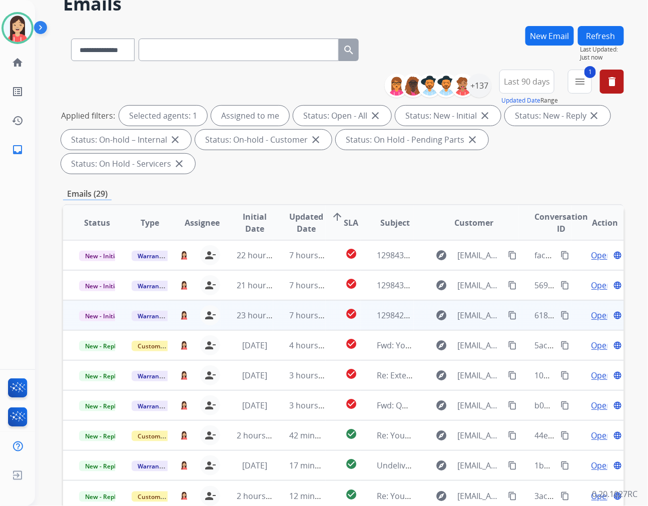
scroll to position [0, 0]
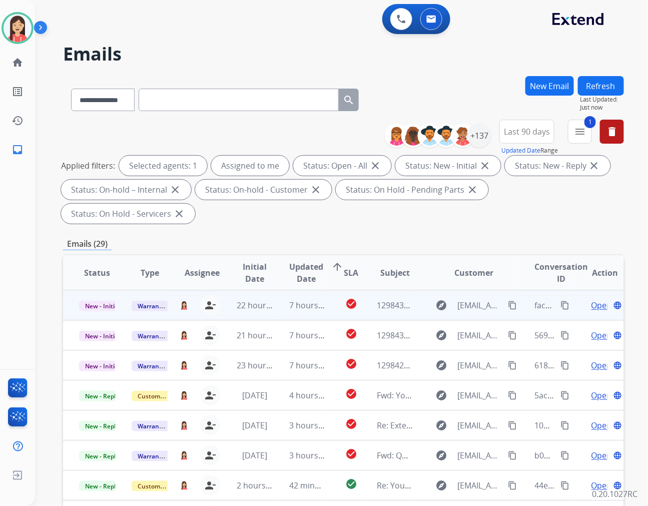
click at [277, 290] on td "7 hours ago" at bounding box center [299, 305] width 53 height 30
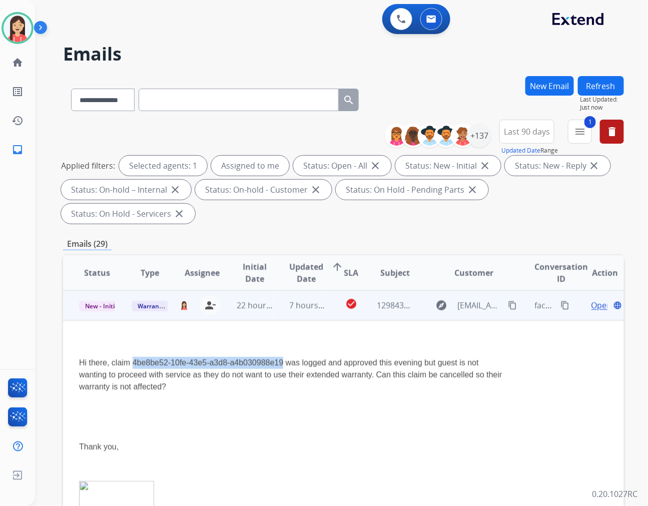
drag, startPoint x: 132, startPoint y: 336, endPoint x: 281, endPoint y: 342, distance: 149.8
click at [281, 357] on p "Hi there, claim 4be8be52-10fe-43e5-a3d8-a4b030988e19 was logged and approved th…" at bounding box center [291, 375] width 424 height 36
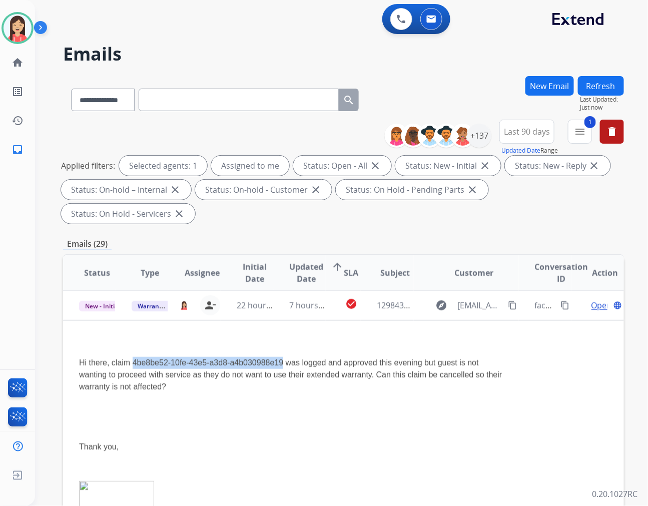
copy p "4be8be52-10fe-43e5-a3d8-a4b030988e19"
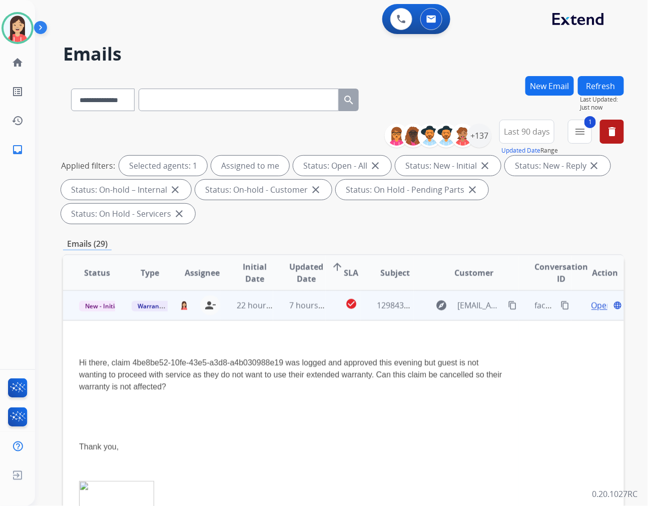
click at [301, 337] on p at bounding box center [291, 343] width 424 height 12
click at [561, 301] on mat-icon "content_copy" at bounding box center [565, 305] width 9 height 9
click at [336, 357] on p "Hi there, claim 4be8be52-10fe-43e5-a3d8-a4b030988e19 was logged and approved th…" at bounding box center [291, 375] width 424 height 36
click at [592, 299] on span "Open" at bounding box center [602, 305] width 21 height 12
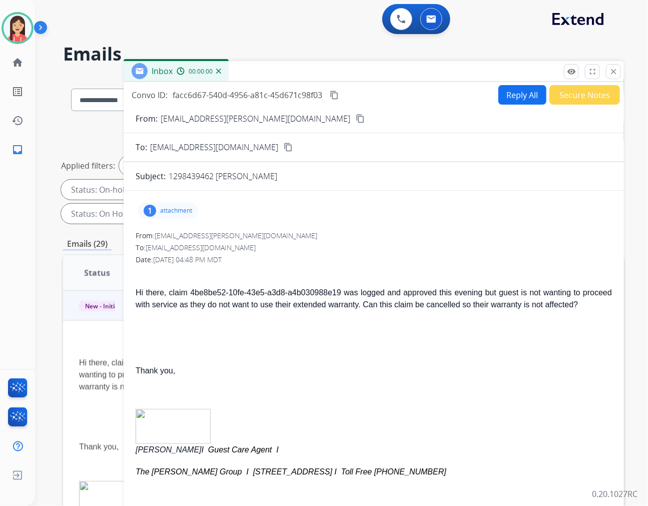
click at [511, 88] on button "Reply All" at bounding box center [522, 95] width 48 height 20
select select "**********"
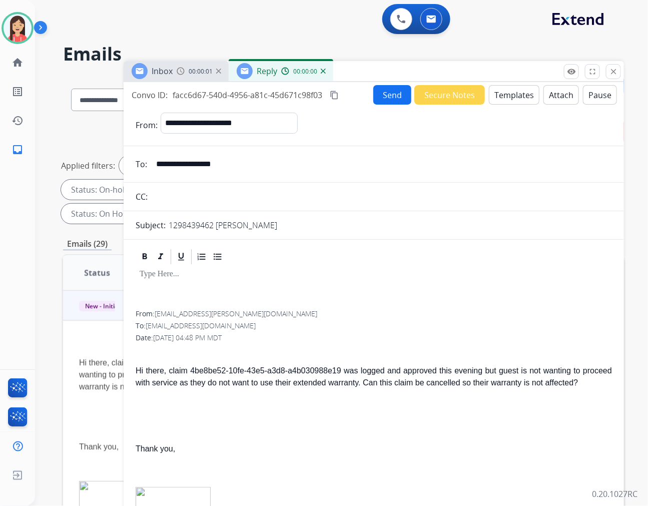
click at [508, 91] on button "Templates" at bounding box center [514, 95] width 51 height 20
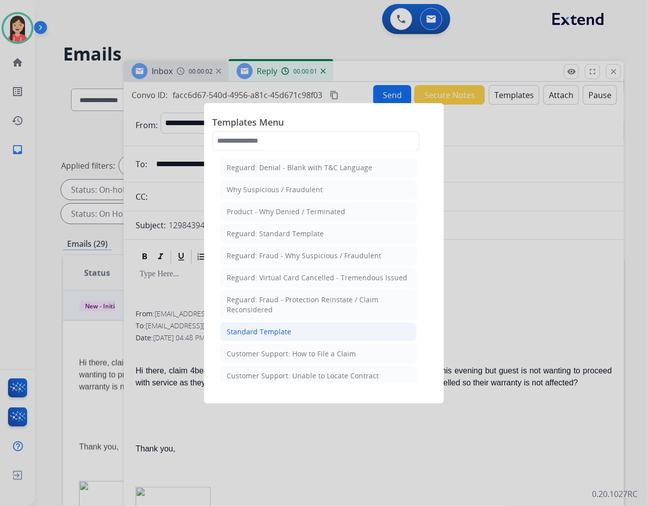
click at [280, 328] on div "Standard Template" at bounding box center [259, 332] width 65 height 10
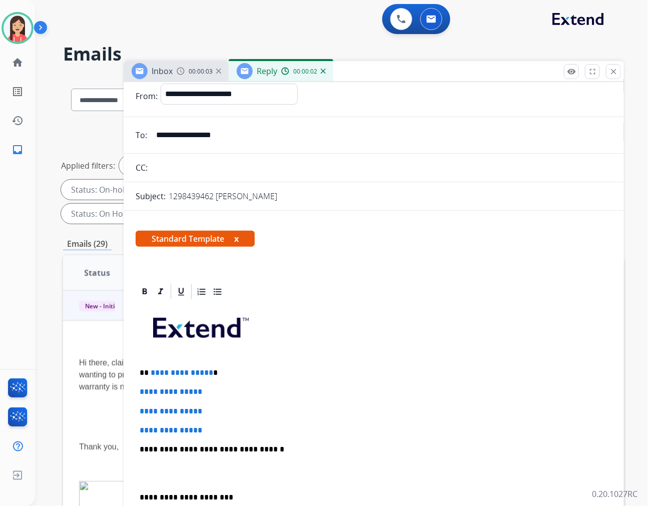
scroll to position [56, 0]
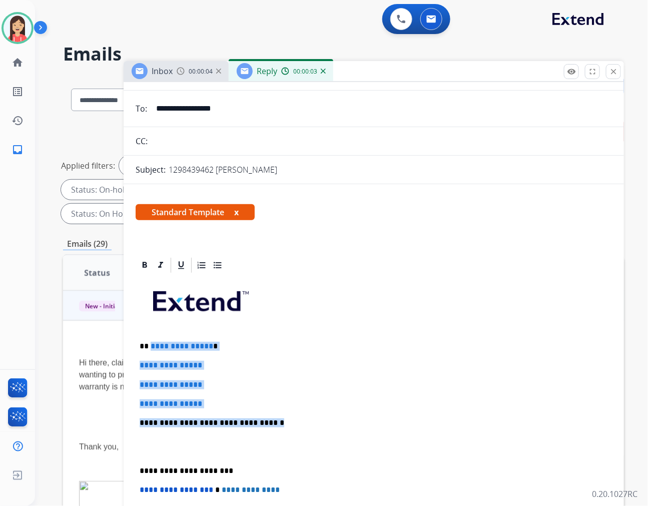
drag, startPoint x: 150, startPoint y: 346, endPoint x: 338, endPoint y: 425, distance: 204.3
click at [338, 425] on div "**********" at bounding box center [374, 446] width 476 height 344
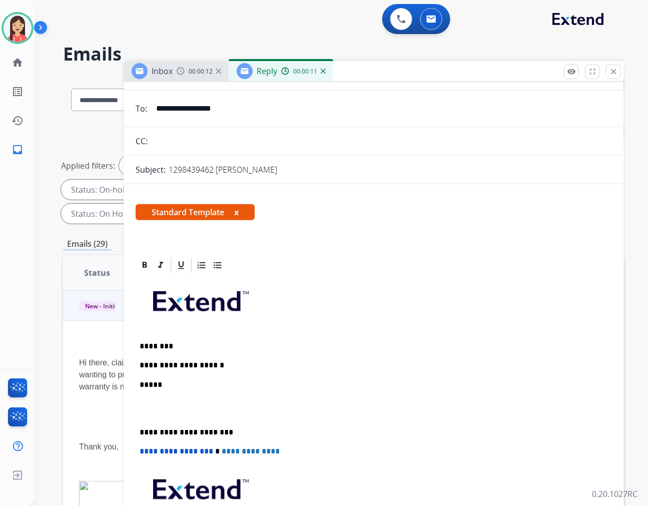
click at [241, 406] on p at bounding box center [374, 408] width 468 height 19
click at [237, 408] on p at bounding box center [374, 408] width 468 height 19
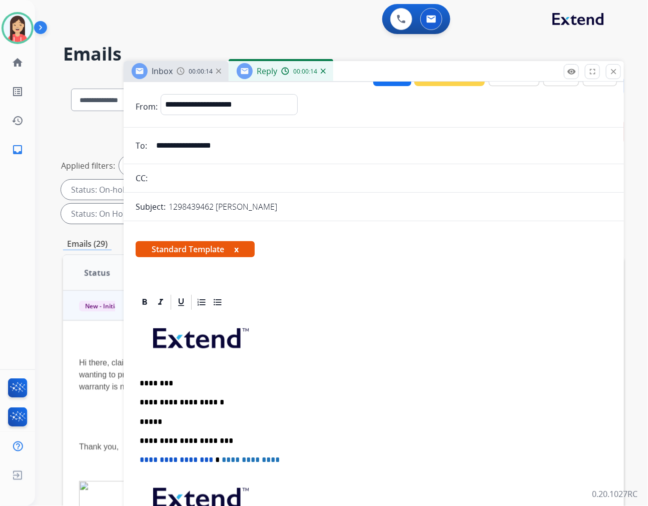
scroll to position [0, 0]
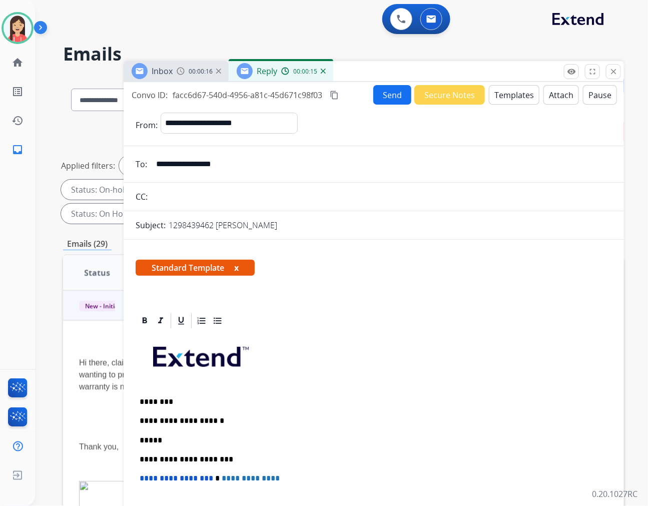
click at [384, 97] on button "Send" at bounding box center [392, 95] width 38 height 20
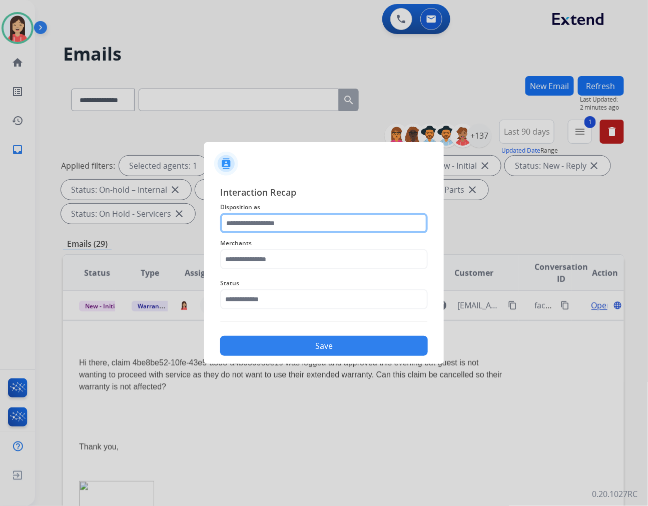
click at [318, 221] on input "text" at bounding box center [324, 223] width 208 height 20
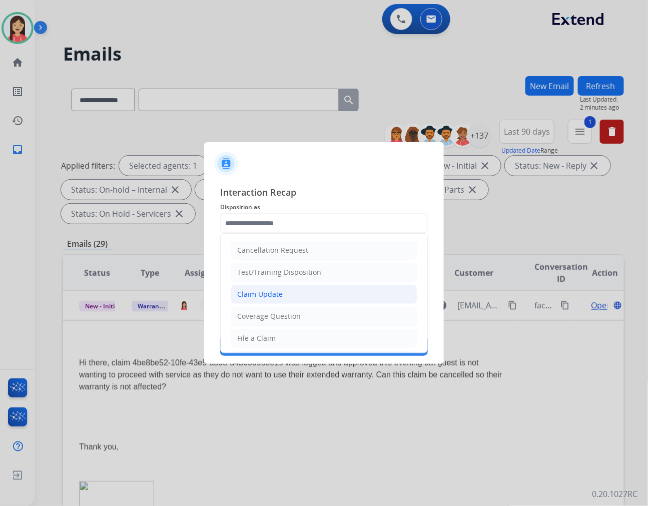
click at [291, 293] on li "Claim Update" at bounding box center [324, 294] width 187 height 19
type input "**********"
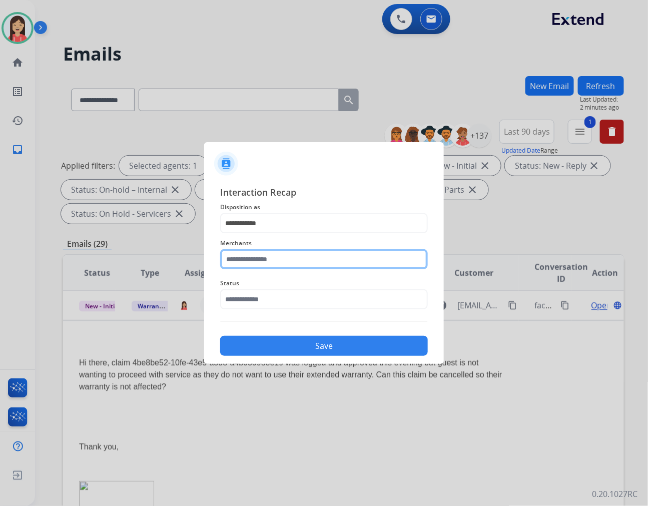
click at [259, 253] on input "text" at bounding box center [324, 259] width 208 height 20
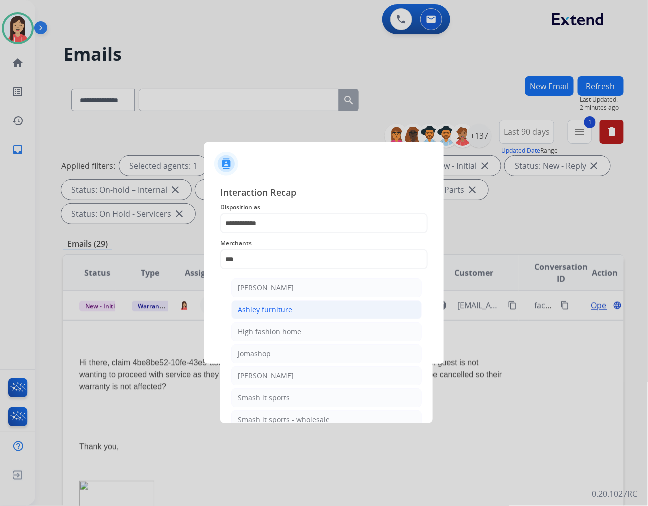
click at [257, 305] on div "Ashley furniture" at bounding box center [265, 310] width 55 height 10
type input "**********"
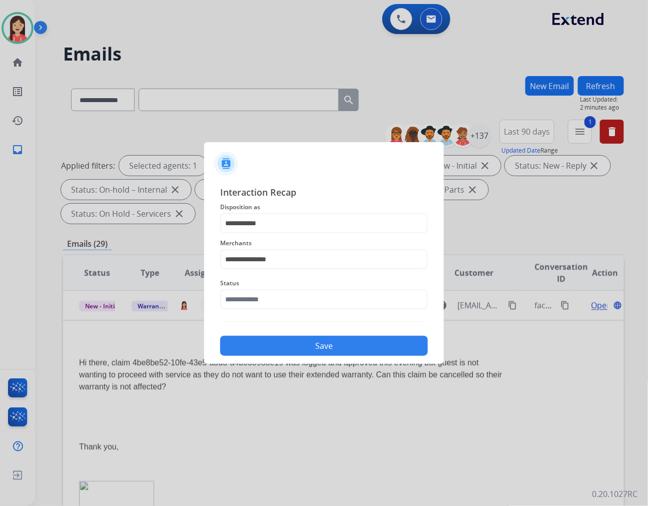
click at [256, 311] on div "Status" at bounding box center [324, 293] width 208 height 40
click at [260, 301] on input "text" at bounding box center [324, 299] width 208 height 20
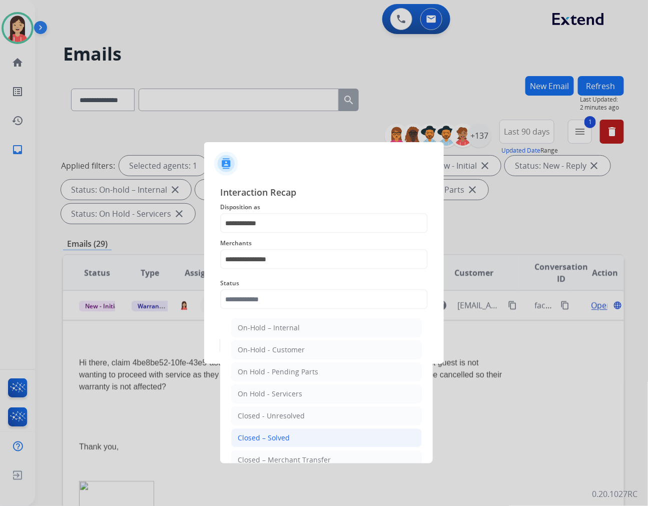
click at [275, 434] on div "Closed – Solved" at bounding box center [264, 438] width 52 height 10
type input "**********"
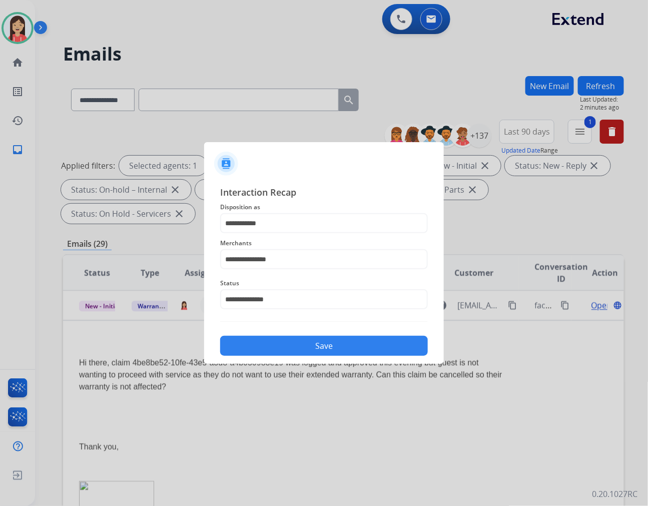
click at [328, 340] on button "Save" at bounding box center [324, 346] width 208 height 20
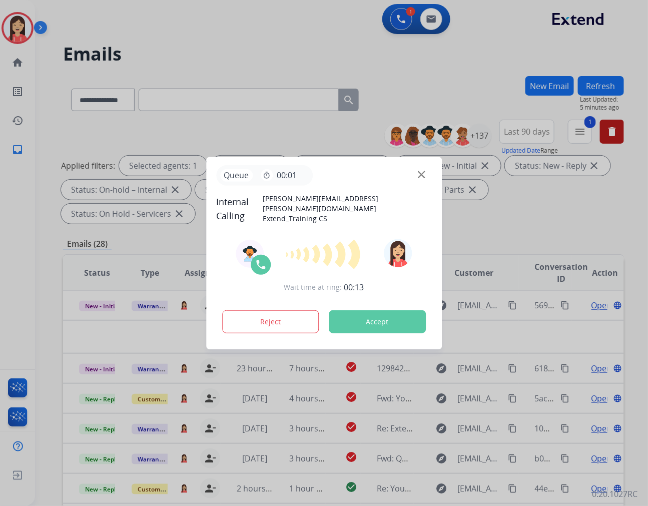
click at [368, 319] on button "Accept" at bounding box center [377, 321] width 97 height 23
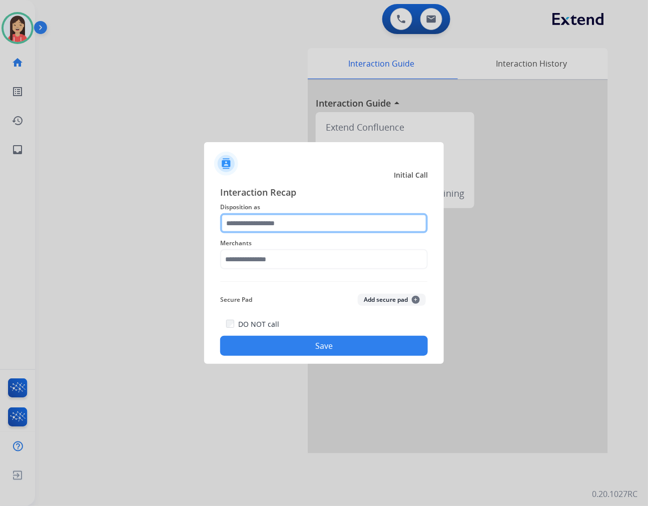
click at [312, 227] on input "text" at bounding box center [324, 223] width 208 height 20
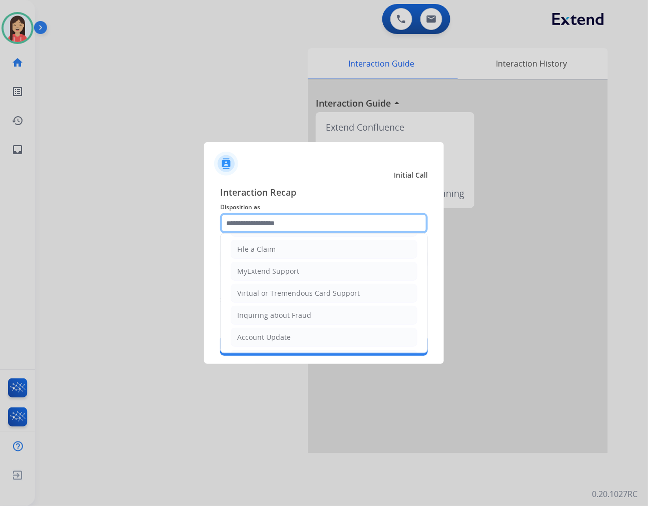
scroll to position [157, 0]
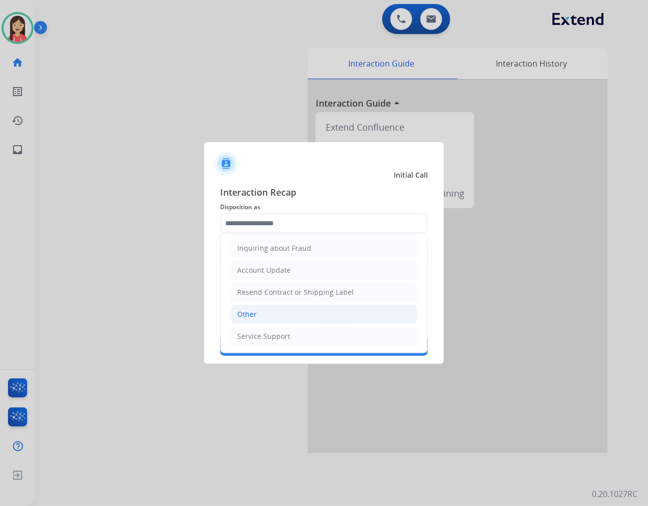
click at [281, 308] on li "Other" at bounding box center [324, 314] width 187 height 19
type input "*****"
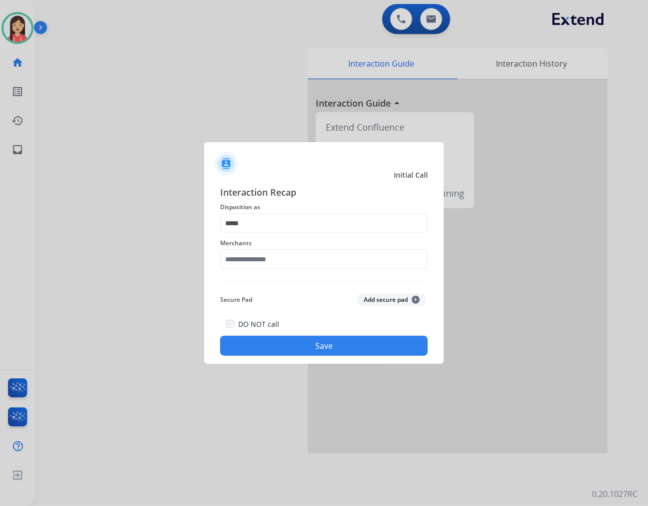
click at [292, 271] on div "Merchants" at bounding box center [324, 253] width 208 height 40
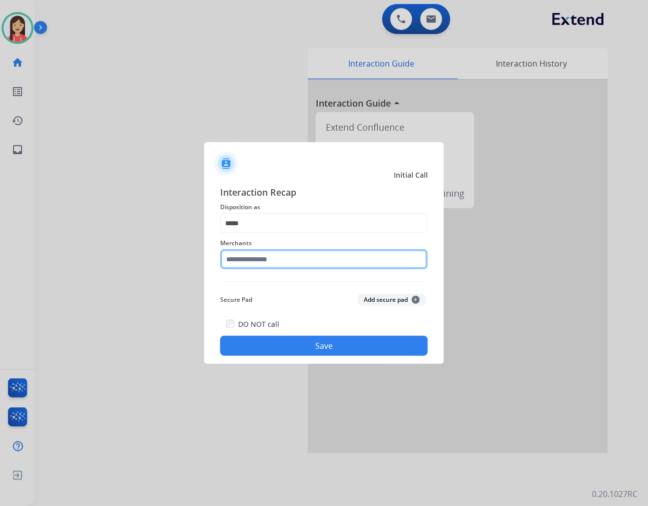
click at [298, 267] on input "text" at bounding box center [324, 259] width 208 height 20
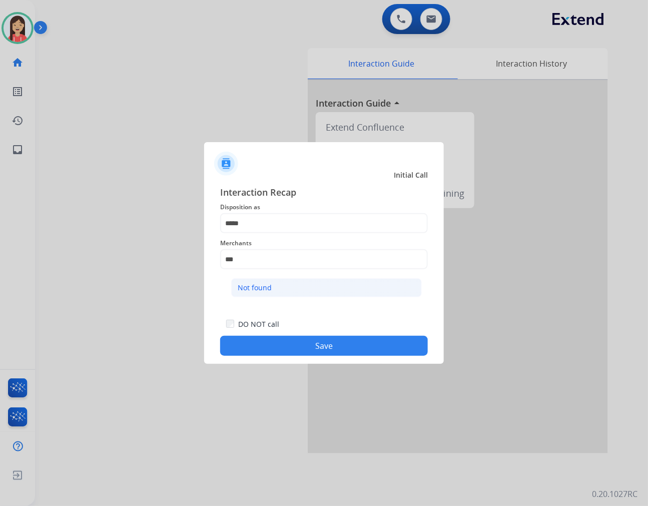
click at [298, 283] on li "Not found" at bounding box center [326, 287] width 191 height 19
type input "*********"
click at [326, 344] on button "Save" at bounding box center [324, 346] width 208 height 20
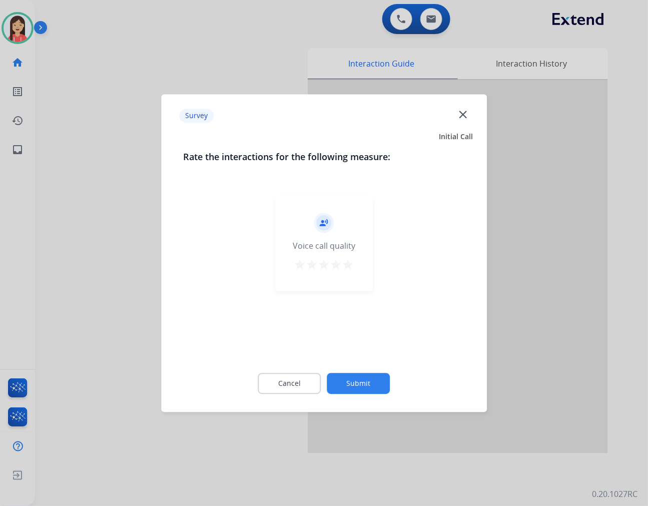
click at [351, 264] on mat-icon "star" at bounding box center [348, 265] width 12 height 12
click at [326, 406] on div "Survey close Initial Call Rate the interactions for the following measure: reco…" at bounding box center [324, 253] width 326 height 318
click at [346, 387] on button "Submit" at bounding box center [358, 383] width 63 height 21
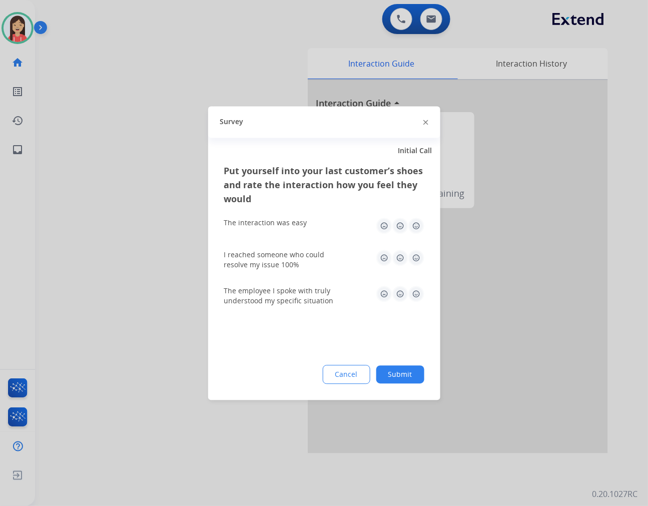
click at [418, 226] on img at bounding box center [416, 226] width 16 height 16
click at [417, 256] on img at bounding box center [416, 258] width 16 height 16
click at [413, 300] on img at bounding box center [416, 294] width 16 height 16
click at [419, 395] on div "Put yourself into your last customer’s shoes and rate the interaction how you f…" at bounding box center [324, 282] width 232 height 236
click at [417, 387] on div "Put yourself into your last customer’s shoes and rate the interaction how you f…" at bounding box center [324, 282] width 232 height 236
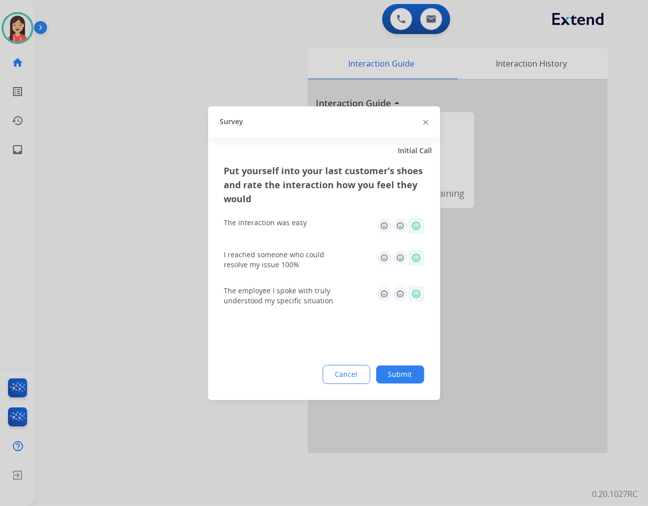
click at [414, 378] on button "Submit" at bounding box center [400, 374] width 48 height 18
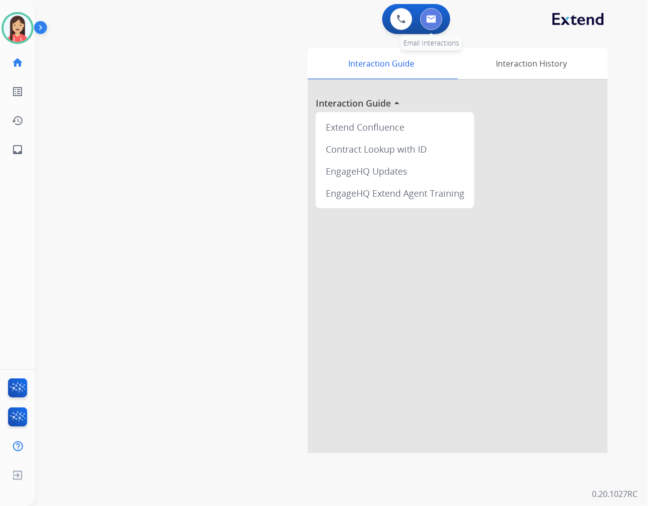
click at [433, 28] on button at bounding box center [431, 19] width 22 height 22
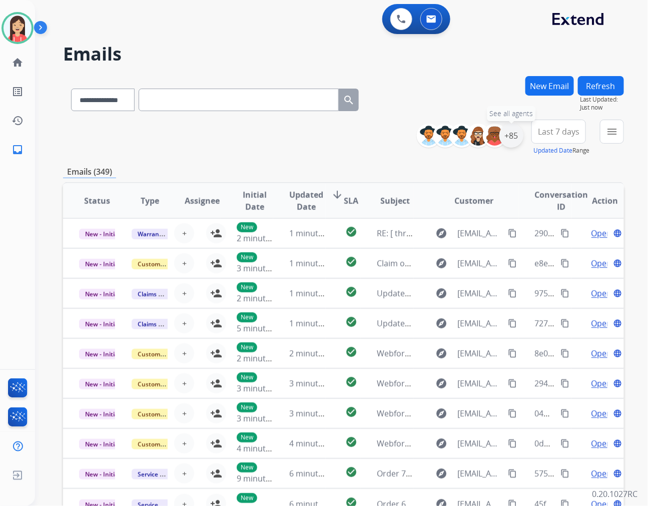
click at [517, 142] on div "+85" at bounding box center [511, 136] width 24 height 24
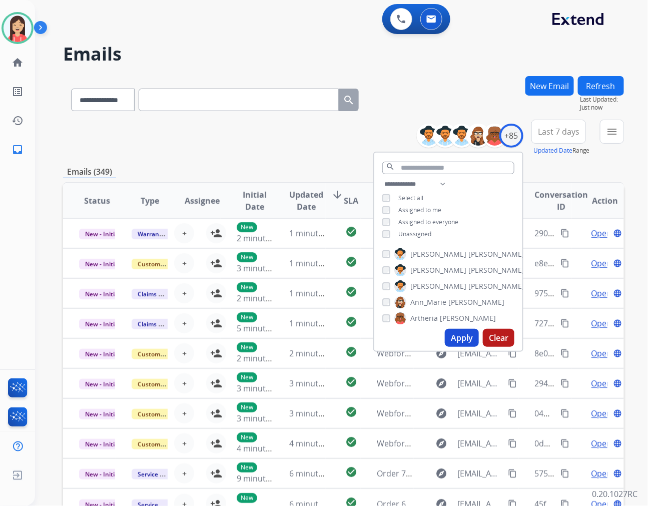
click at [422, 231] on span "Unassigned" at bounding box center [414, 234] width 33 height 9
click at [460, 341] on button "Apply" at bounding box center [462, 338] width 34 height 18
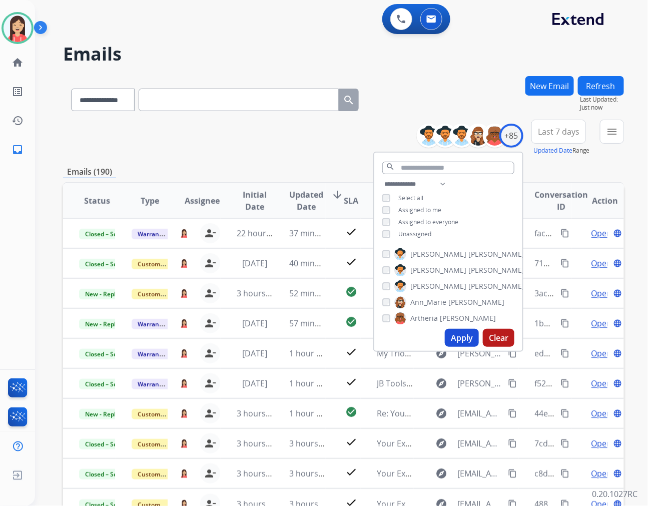
click at [564, 134] on span "Last 7 days" at bounding box center [559, 132] width 42 height 4
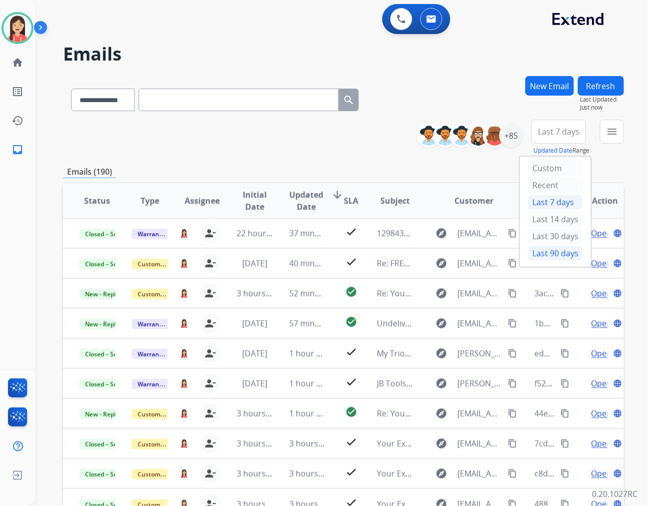
click at [538, 261] on div "Last 90 days" at bounding box center [555, 253] width 55 height 15
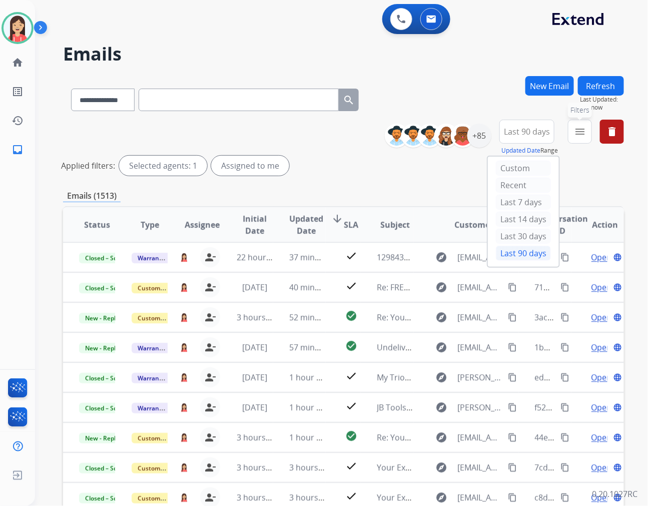
click at [583, 130] on mat-icon "menu" at bounding box center [580, 132] width 12 height 12
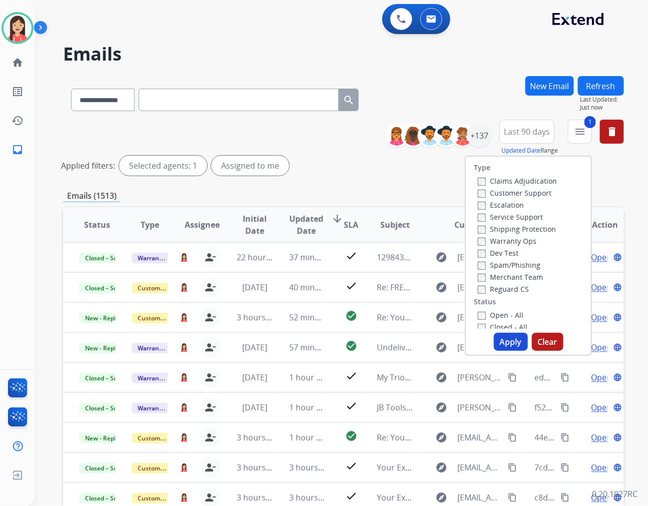
click at [494, 342] on button "Apply" at bounding box center [511, 342] width 34 height 18
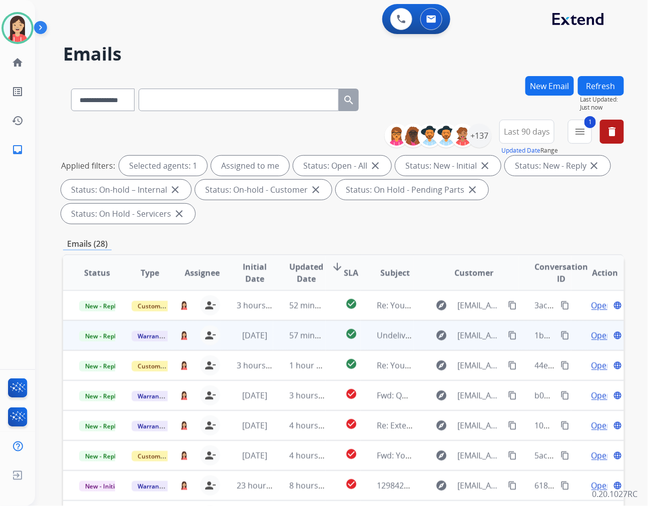
click at [274, 320] on td "57 minutes ago" at bounding box center [299, 335] width 53 height 30
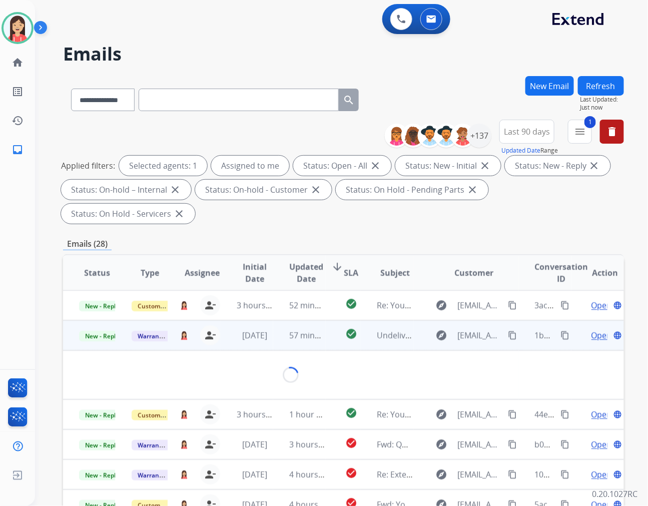
scroll to position [30, 0]
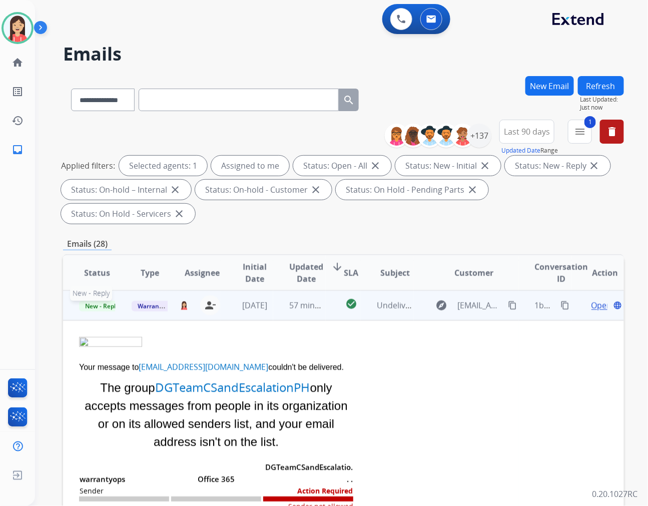
click at [102, 301] on span "New - Reply" at bounding box center [102, 306] width 46 height 11
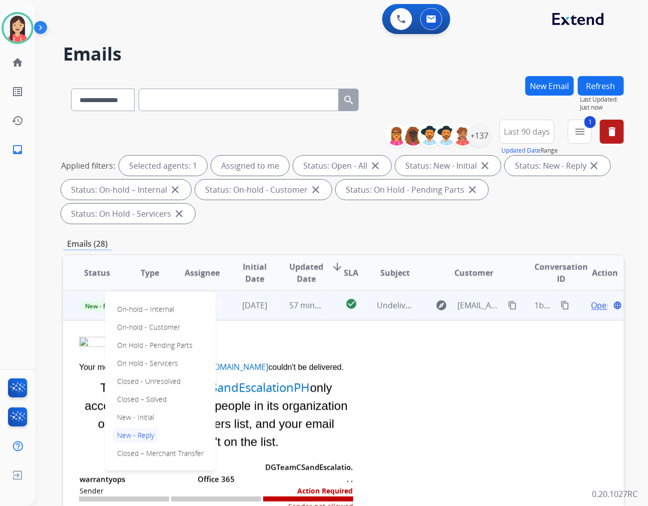
drag, startPoint x: 155, startPoint y: 375, endPoint x: 187, endPoint y: 360, distance: 34.9
click at [154, 392] on p "Closed – Solved" at bounding box center [142, 399] width 58 height 14
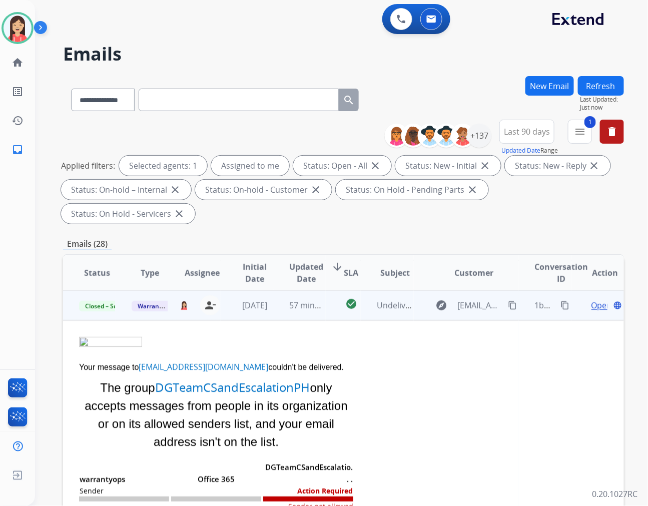
click at [269, 290] on td "[DATE]" at bounding box center [247, 305] width 53 height 30
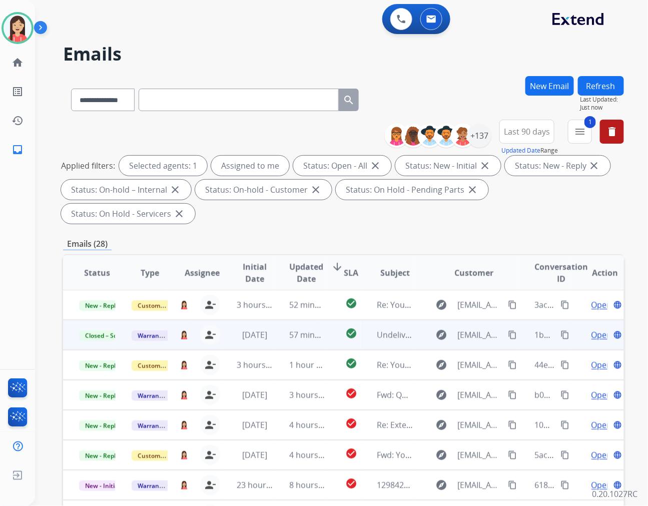
click at [301, 261] on span "Updated Date" at bounding box center [306, 273] width 34 height 24
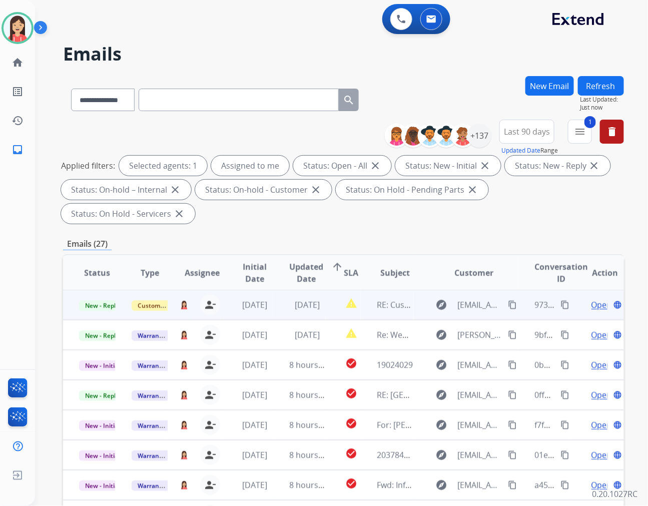
click at [279, 290] on td "[DATE]" at bounding box center [299, 305] width 53 height 30
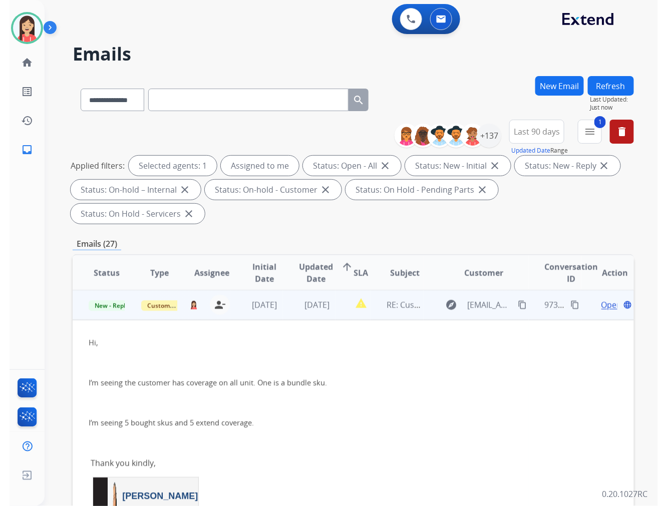
scroll to position [0, 0]
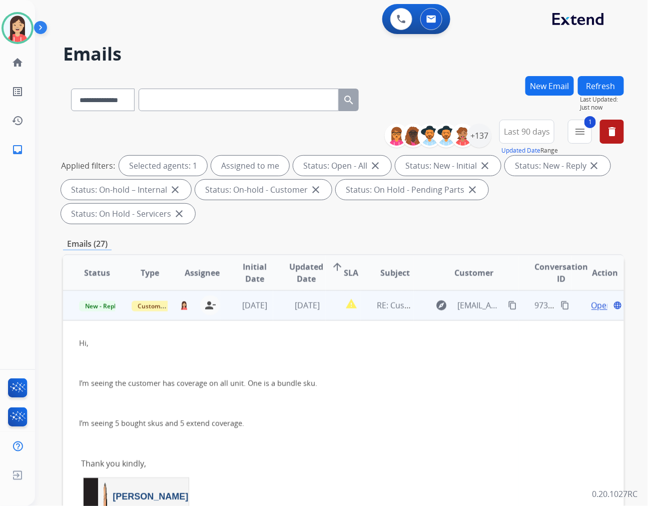
click at [592, 299] on span "Open" at bounding box center [602, 305] width 21 height 12
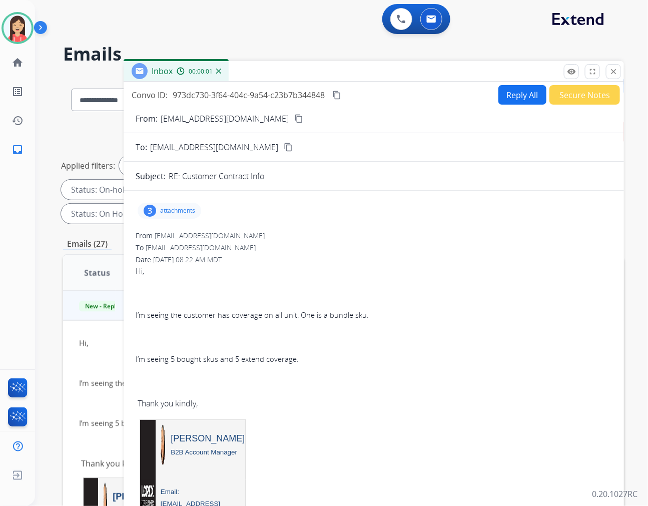
click at [160, 211] on p "attachments" at bounding box center [177, 211] width 35 height 8
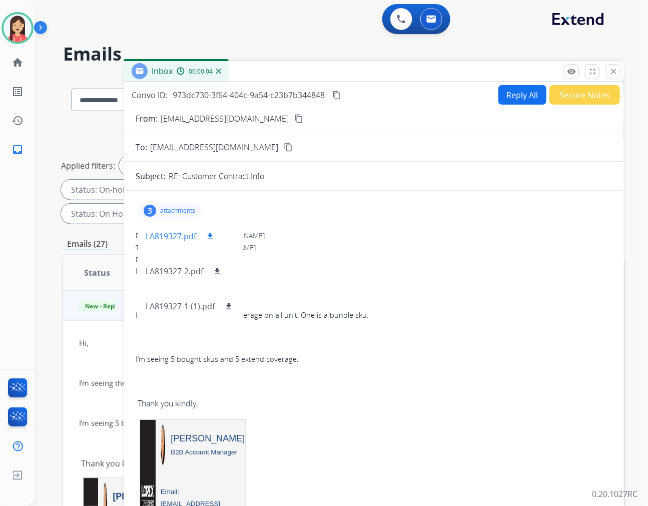
click at [212, 235] on mat-icon "download" at bounding box center [210, 236] width 9 height 9
click at [23, 32] on img at bounding box center [18, 28] width 28 height 28
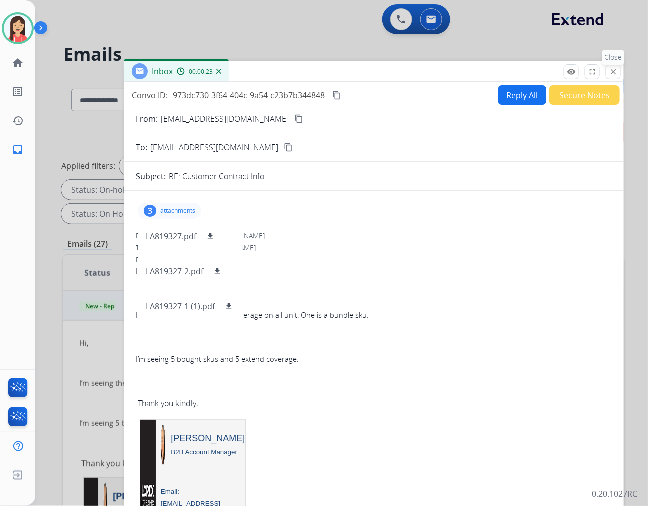
click at [617, 71] on mat-icon "close" at bounding box center [613, 71] width 9 height 9
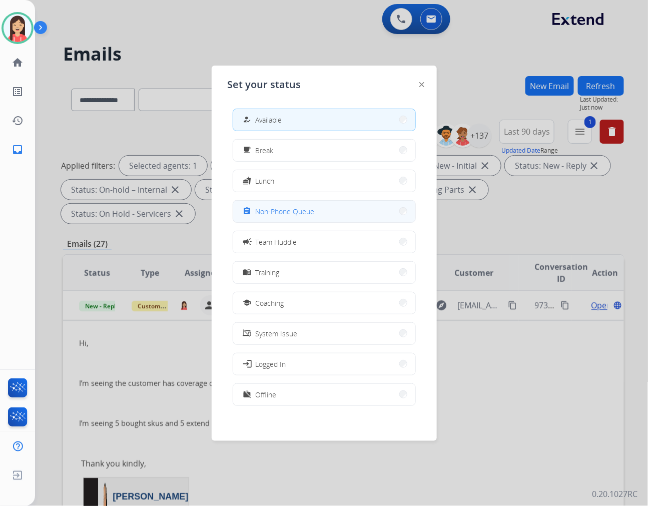
click at [298, 216] on div "assignment Non-Phone Queue" at bounding box center [278, 211] width 74 height 12
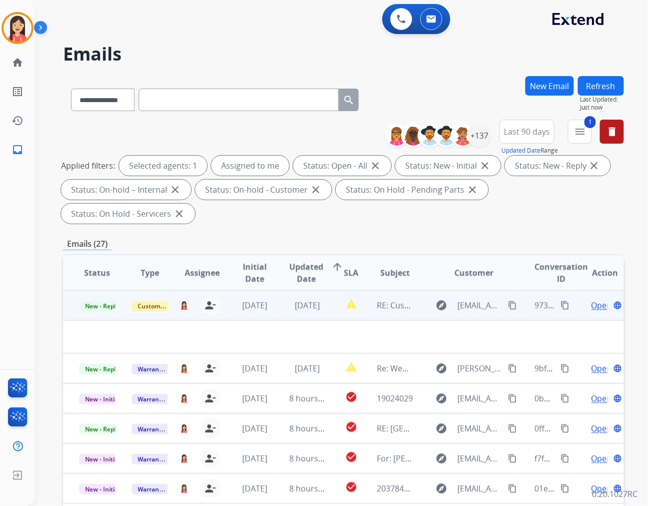
click at [277, 291] on td "[DATE]" at bounding box center [299, 305] width 53 height 30
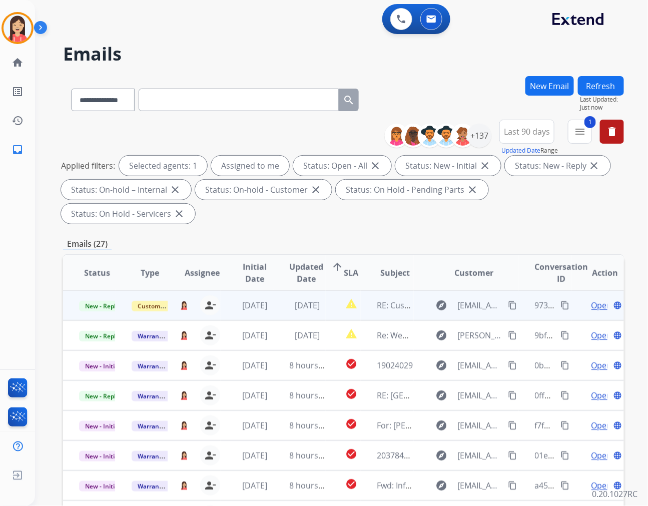
click at [277, 291] on td "[DATE]" at bounding box center [299, 305] width 53 height 30
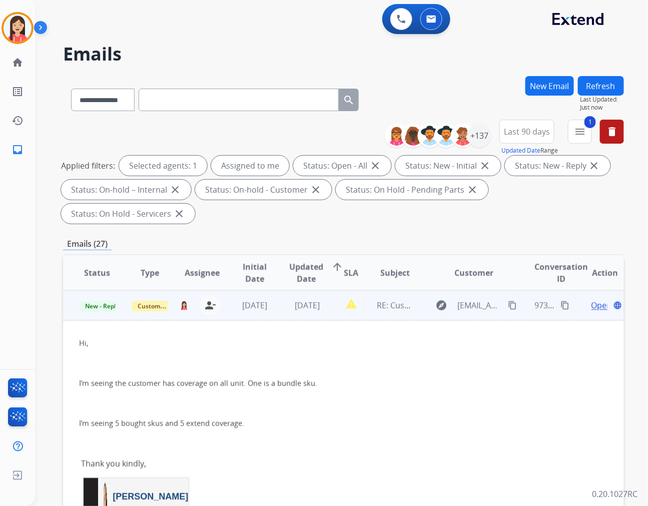
click at [592, 299] on span "Open" at bounding box center [602, 305] width 21 height 12
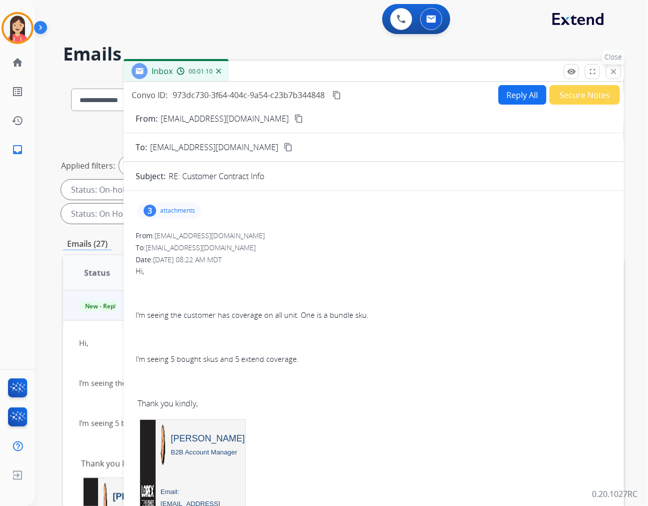
click at [609, 73] on button "close Close" at bounding box center [613, 71] width 15 height 15
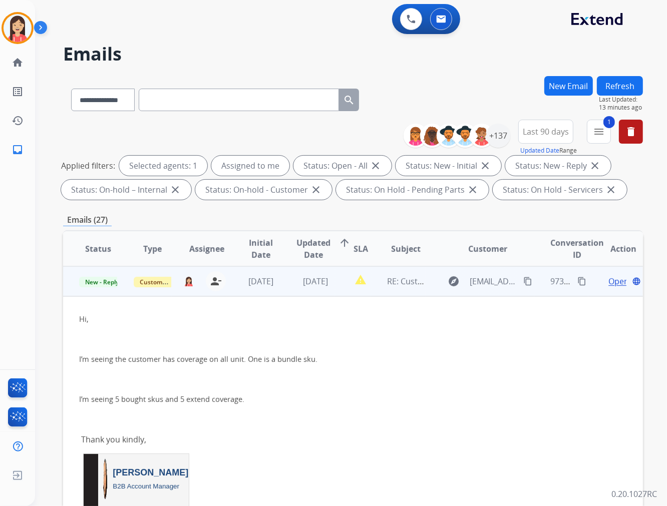
drag, startPoint x: 359, startPoint y: 328, endPoint x: 367, endPoint y: 327, distance: 8.6
click at [359, 328] on div "Hi, I’m seeing the customer has coverage on all unit. One is a bundle sku. I’m …" at bounding box center [298, 505] width 439 height 384
click at [608, 277] on span "Open" at bounding box center [618, 281] width 21 height 12
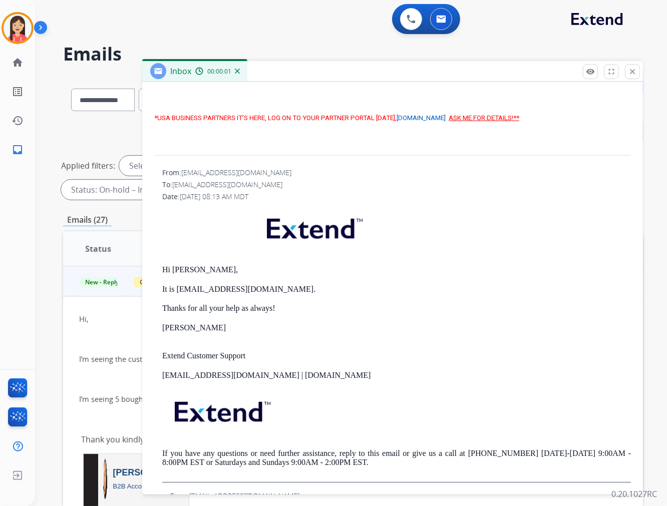
scroll to position [556, 0]
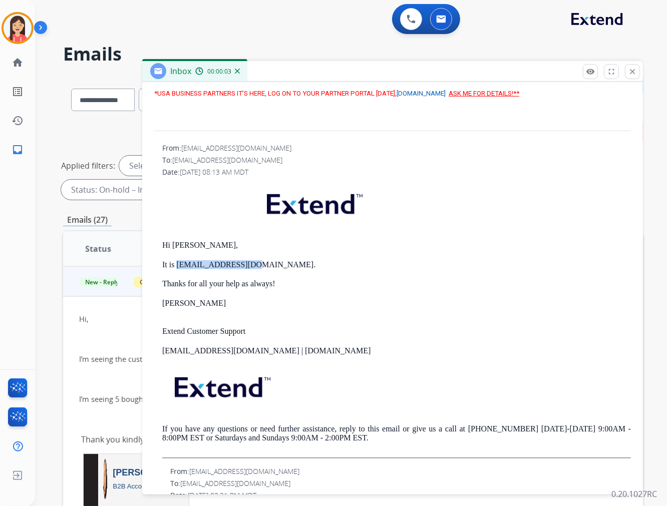
drag, startPoint x: 247, startPoint y: 254, endPoint x: 178, endPoint y: 258, distance: 69.2
click at [178, 260] on p "It is muteshh@gmail.com." at bounding box center [396, 264] width 468 height 9
copy p "muteshh@gmail.com."
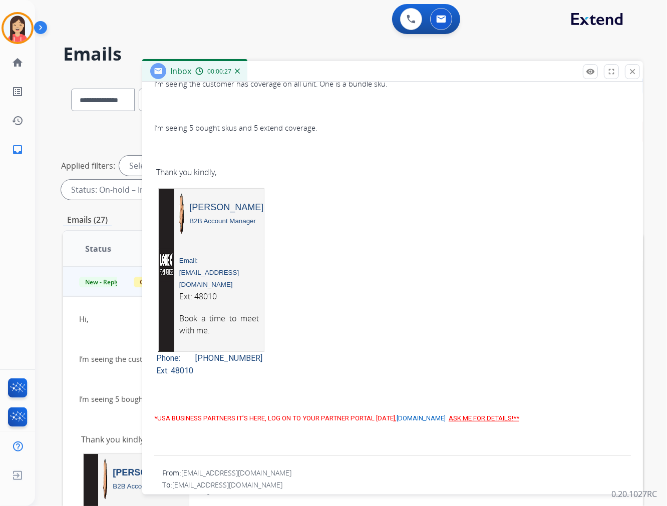
scroll to position [0, 0]
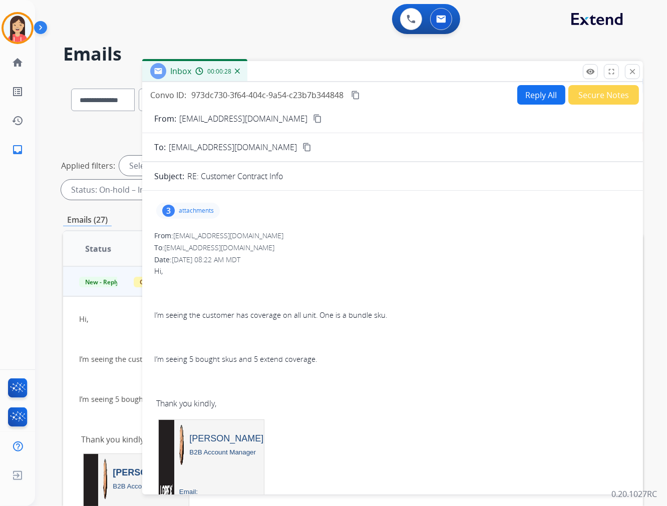
click at [194, 208] on p "attachments" at bounding box center [196, 211] width 35 height 8
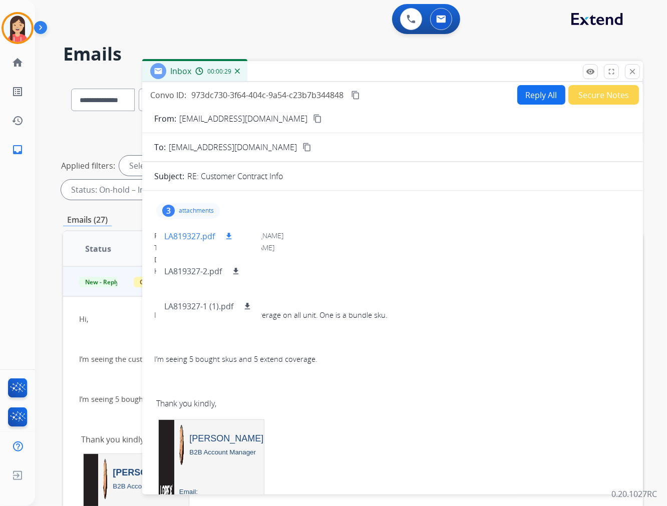
click at [226, 237] on mat-icon "download" at bounding box center [228, 236] width 9 height 9
click at [635, 70] on mat-icon "close" at bounding box center [632, 71] width 9 height 9
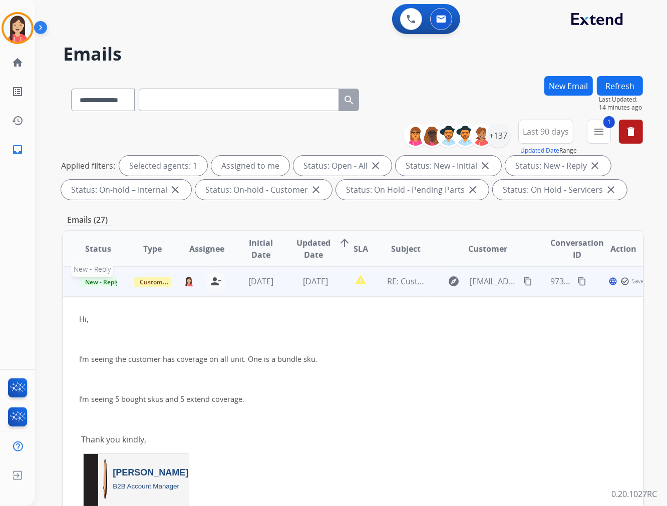
click at [89, 279] on span "New - Reply" at bounding box center [102, 282] width 46 height 11
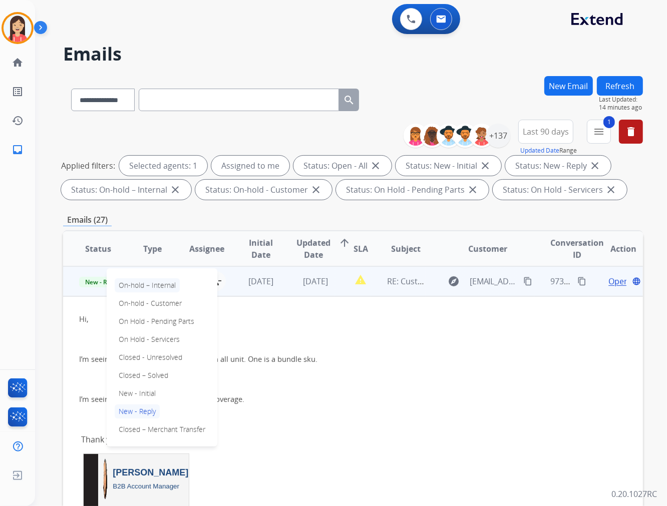
click at [162, 288] on p "On-hold – Internal" at bounding box center [147, 285] width 65 height 14
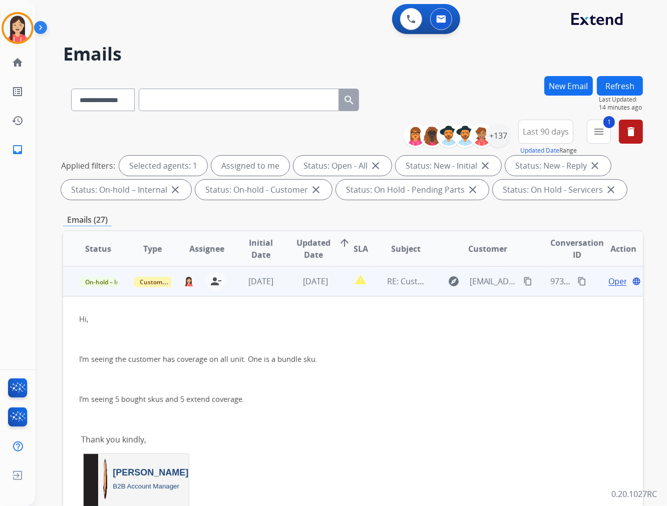
click at [285, 289] on td "[DATE]" at bounding box center [307, 281] width 55 height 30
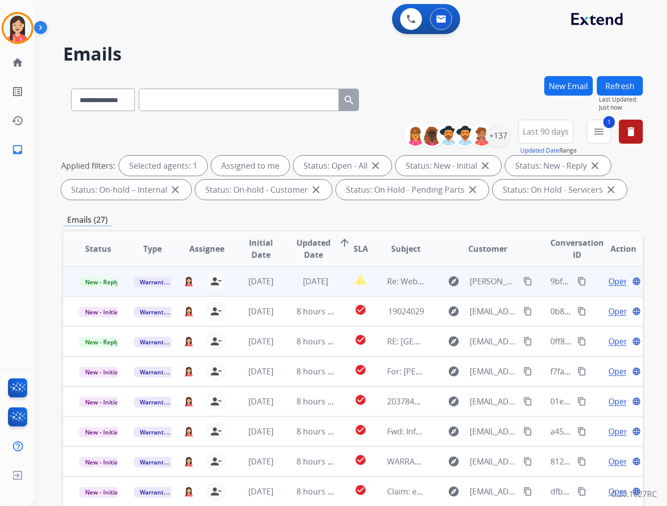
click at [287, 291] on td "[DATE]" at bounding box center [307, 281] width 55 height 30
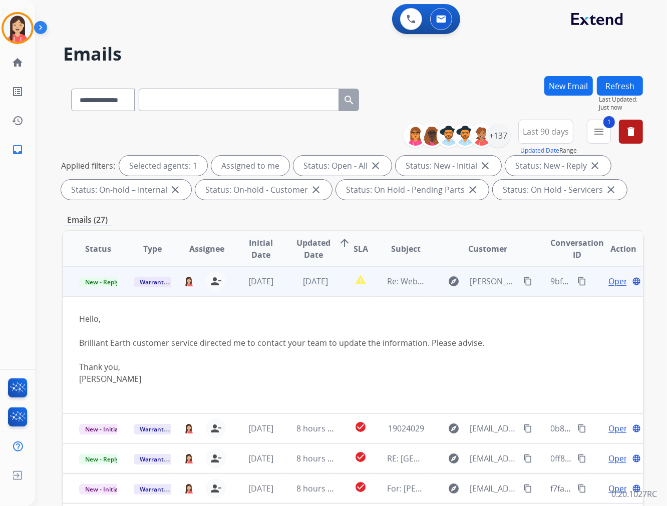
click at [608, 280] on span "Open" at bounding box center [618, 281] width 21 height 12
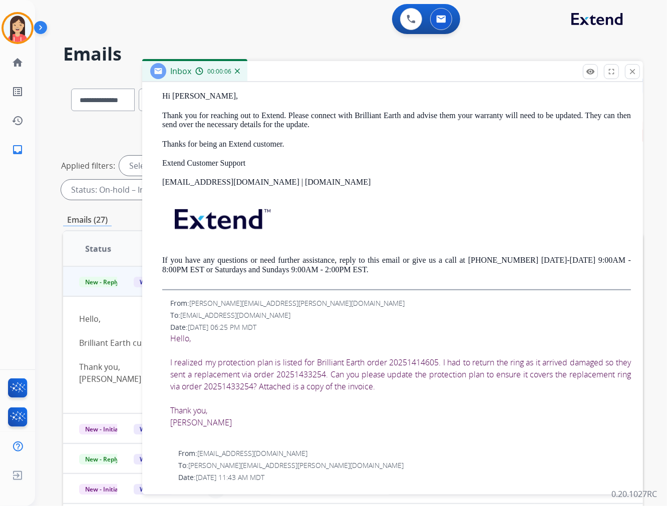
scroll to position [389, 0]
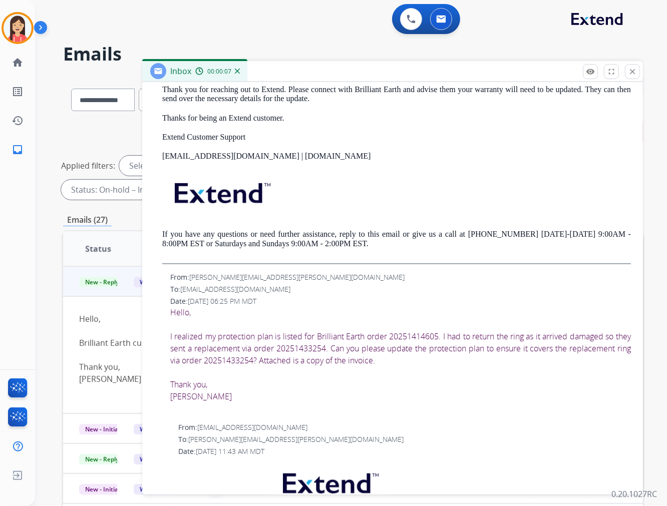
click at [406, 334] on span "I realized my protection plan is listed for Brilliant Earth order 20251414605. …" at bounding box center [400, 348] width 460 height 35
copy span "20251414605"
click at [334, 348] on span "I realized my protection plan is listed for Brilliant Earth order 20251414605. …" at bounding box center [400, 348] width 460 height 35
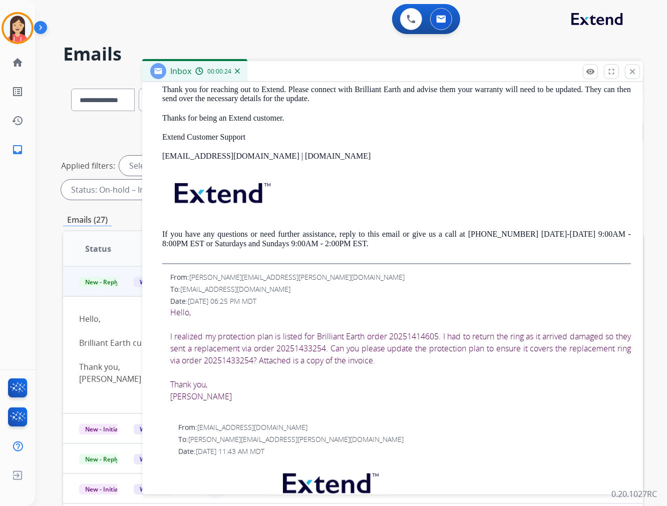
click at [413, 332] on span "I realized my protection plan is listed for Brilliant Earth order 20251414605. …" at bounding box center [400, 348] width 460 height 35
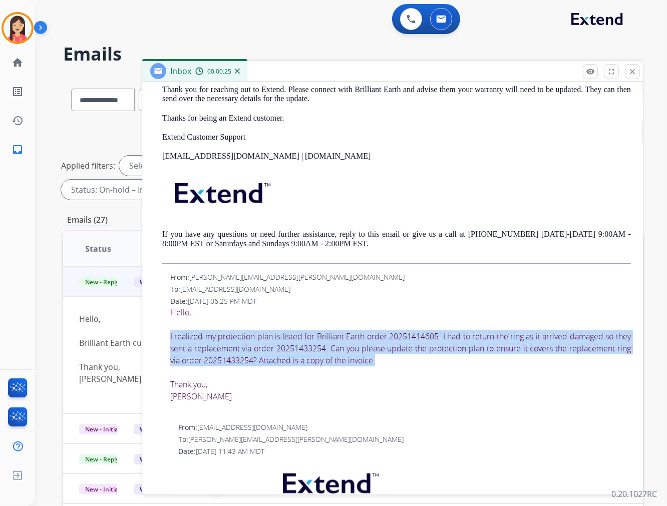
click at [413, 332] on span "I realized my protection plan is listed for Brilliant Earth order 20251414605. …" at bounding box center [400, 348] width 460 height 35
click at [406, 332] on span "I realized my protection plan is listed for Brilliant Earth order 20251414605. …" at bounding box center [400, 348] width 460 height 35
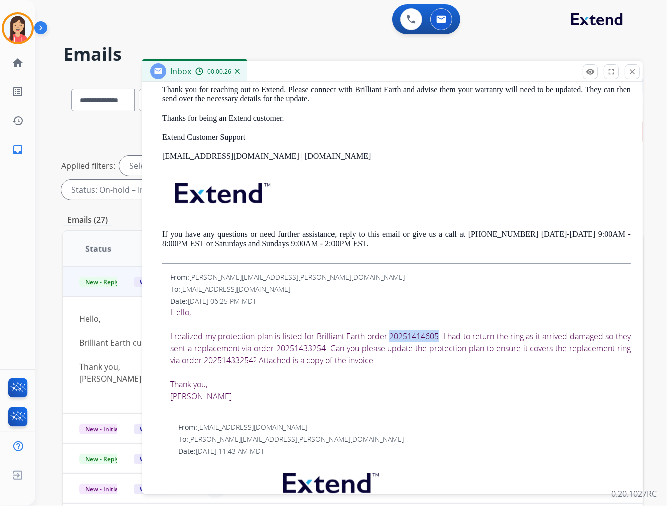
click at [406, 332] on span "I realized my protection plan is listed for Brilliant Earth order 20251414605. …" at bounding box center [400, 348] width 460 height 35
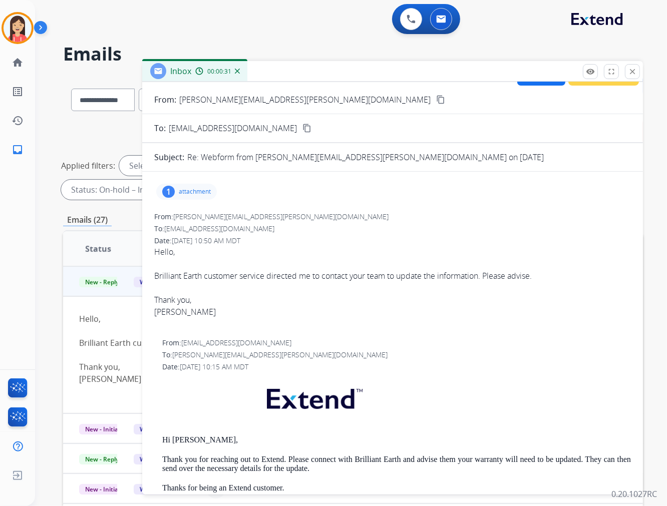
scroll to position [0, 0]
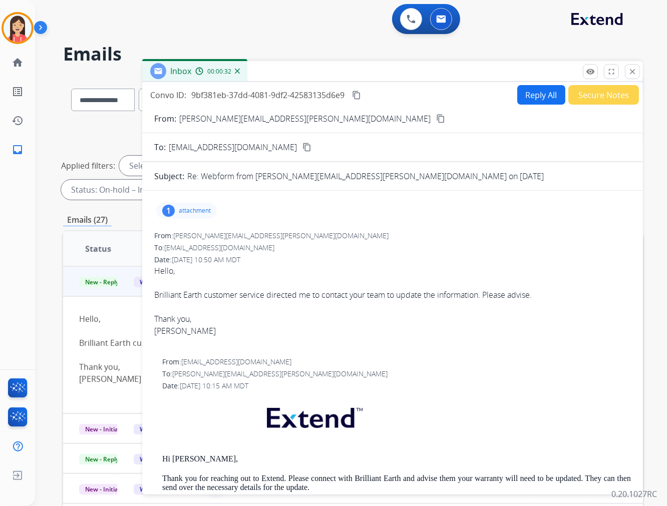
click at [205, 214] on p "attachment" at bounding box center [195, 211] width 32 height 8
click at [349, 236] on mat-icon "download" at bounding box center [351, 236] width 9 height 9
click at [349, 307] on div at bounding box center [392, 307] width 476 height 12
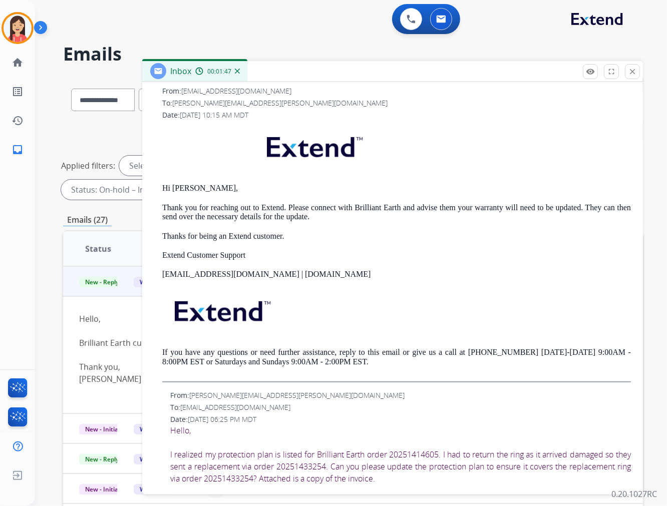
scroll to position [278, 0]
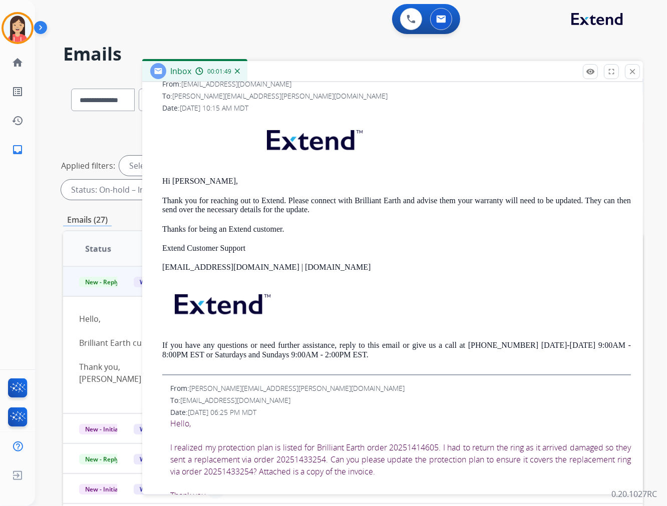
click at [326, 456] on span "I realized my protection plan is listed for Brilliant Earth order 20251414605. …" at bounding box center [400, 459] width 460 height 35
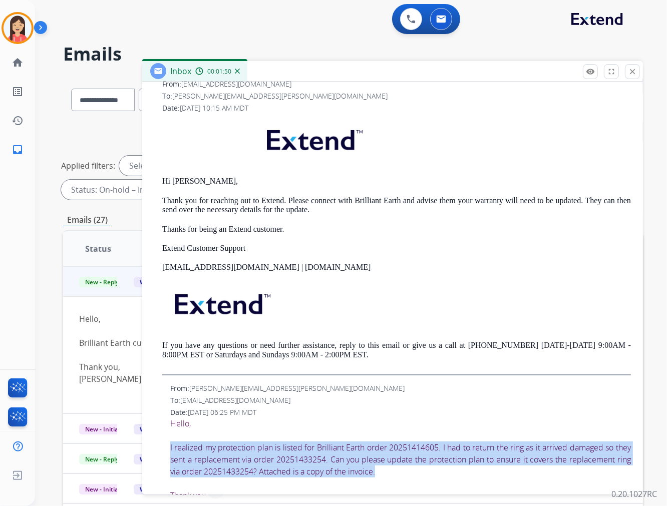
click at [328, 458] on span "I realized my protection plan is listed for Brilliant Earth order 20251414605. …" at bounding box center [400, 459] width 460 height 35
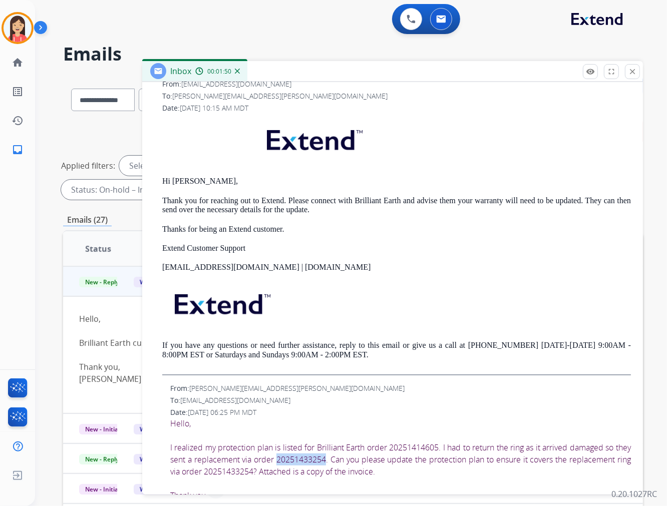
click at [328, 458] on span "I realized my protection plan is listed for Brilliant Earth order 20251414605. …" at bounding box center [400, 459] width 460 height 35
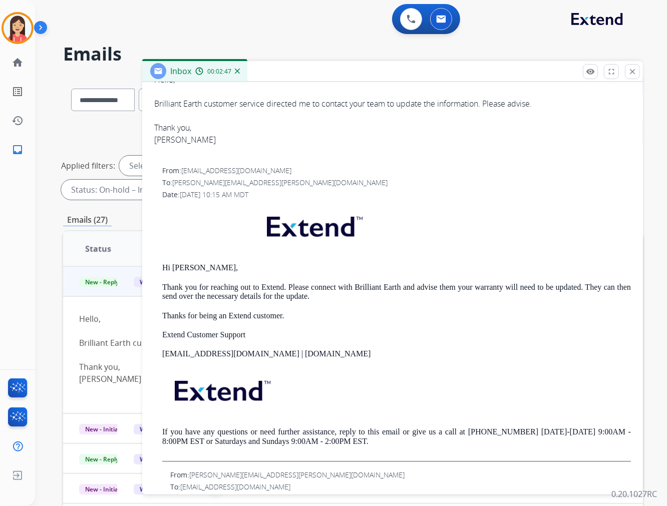
scroll to position [0, 0]
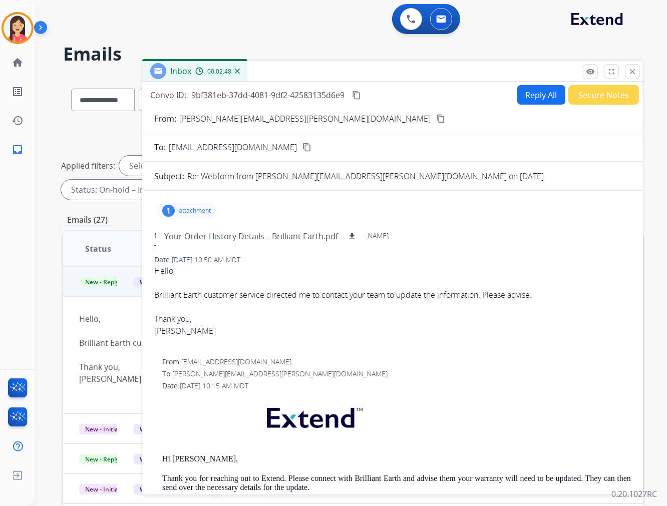
click at [532, 91] on button "Reply All" at bounding box center [541, 95] width 48 height 20
select select "**********"
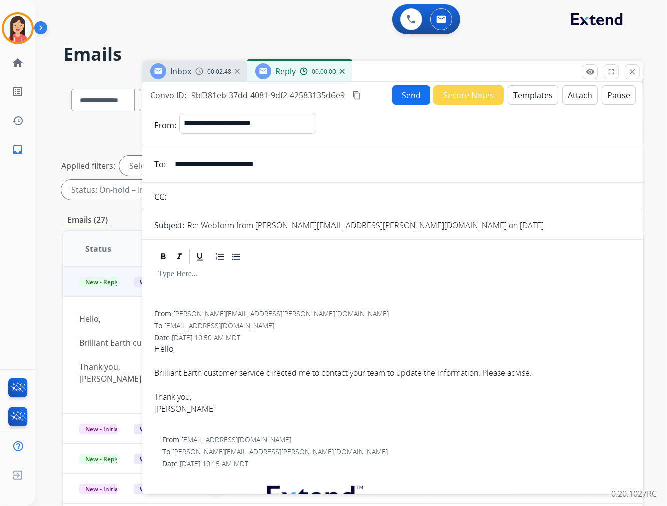
click at [523, 96] on button "Templates" at bounding box center [532, 95] width 51 height 20
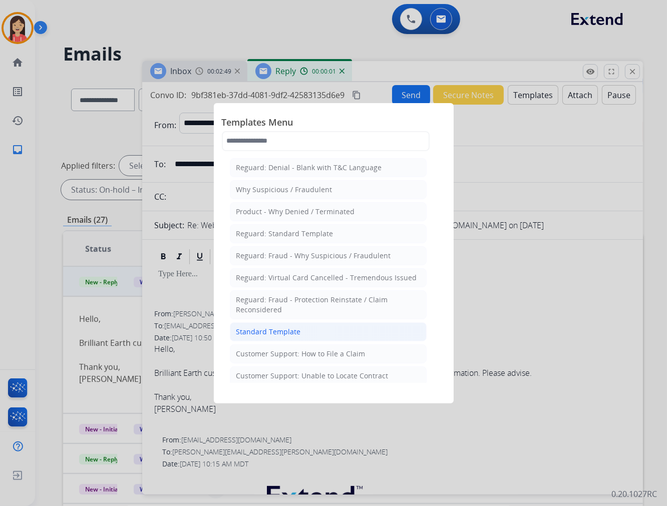
click at [309, 332] on li "Standard Template" at bounding box center [328, 331] width 197 height 19
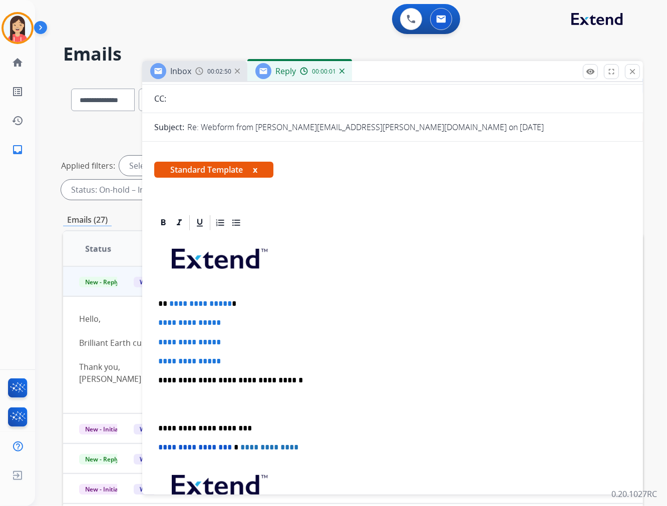
scroll to position [111, 0]
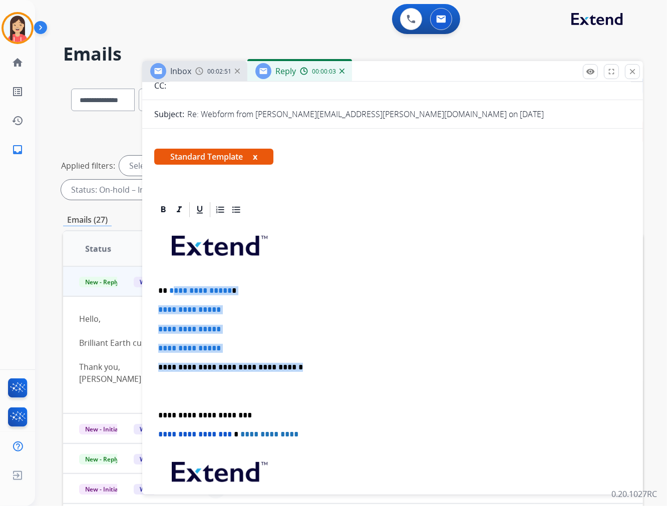
drag, startPoint x: 170, startPoint y: 294, endPoint x: 303, endPoint y: 369, distance: 152.8
click at [303, 369] on div "**********" at bounding box center [392, 391] width 476 height 344
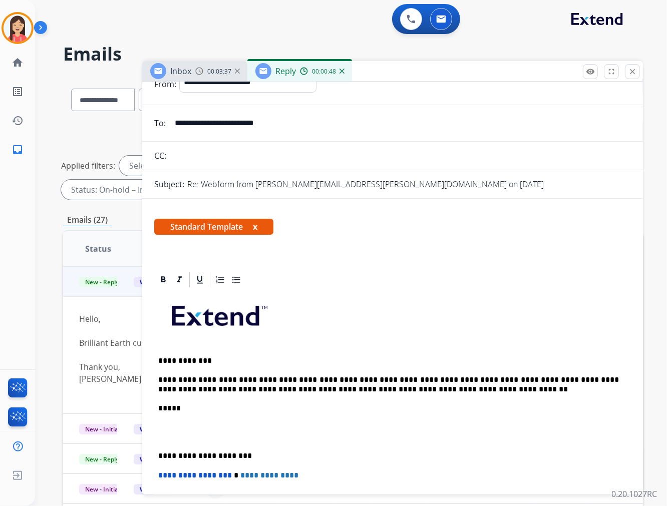
scroll to position [0, 0]
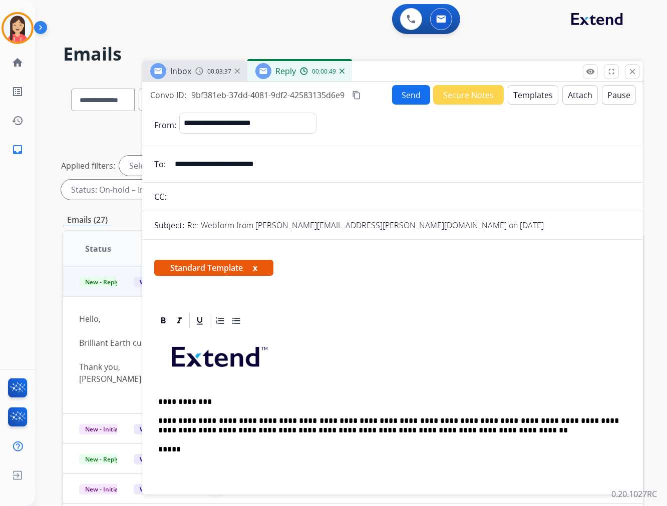
click at [400, 100] on button "Send" at bounding box center [411, 95] width 38 height 20
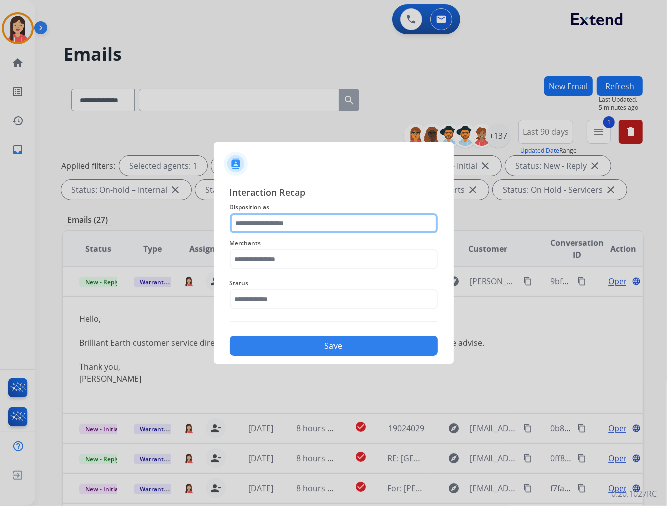
click at [332, 228] on input "text" at bounding box center [334, 223] width 208 height 20
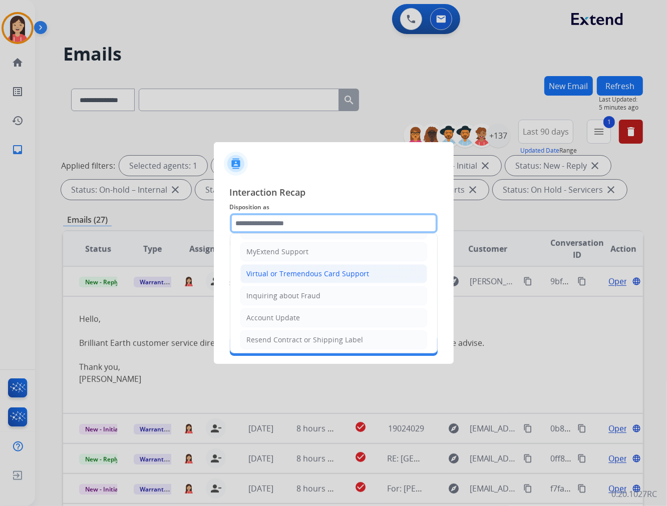
scroll to position [111, 0]
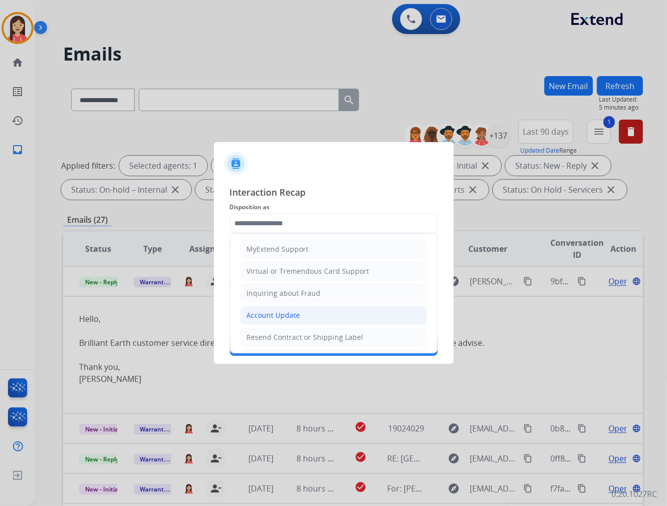
click at [275, 314] on div "Account Update" at bounding box center [274, 315] width 54 height 10
type input "**********"
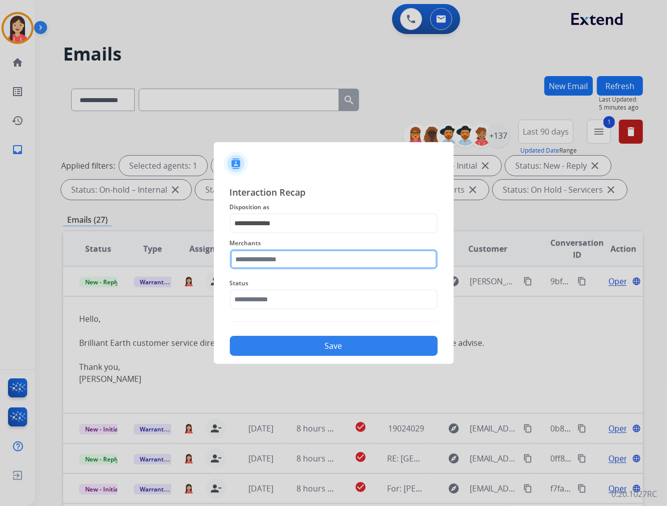
click at [283, 258] on input "text" at bounding box center [334, 259] width 208 height 20
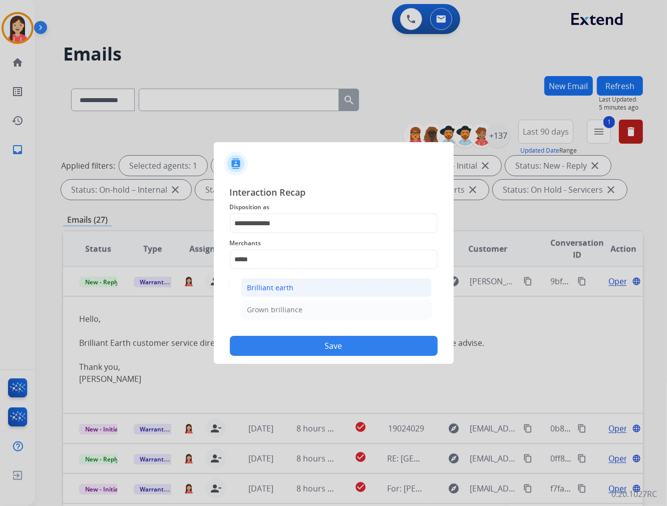
click at [312, 294] on li "Brilliant earth" at bounding box center [336, 287] width 191 height 19
type input "**********"
click at [296, 291] on input "text" at bounding box center [334, 299] width 208 height 20
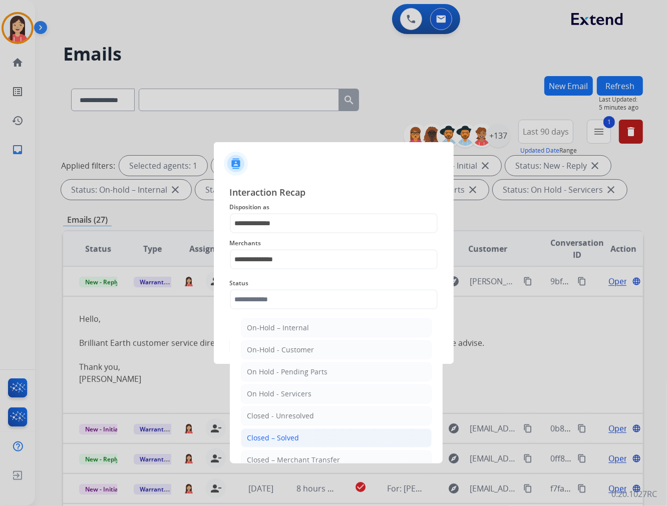
click at [309, 435] on li "Closed – Solved" at bounding box center [336, 437] width 191 height 19
type input "**********"
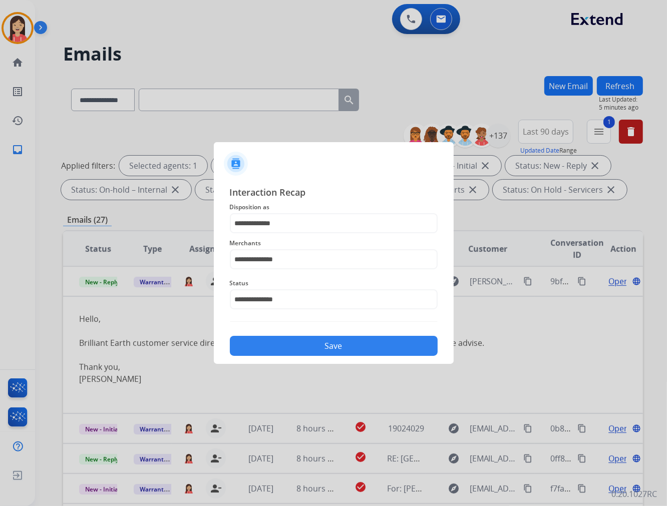
click at [312, 349] on button "Save" at bounding box center [334, 346] width 208 height 20
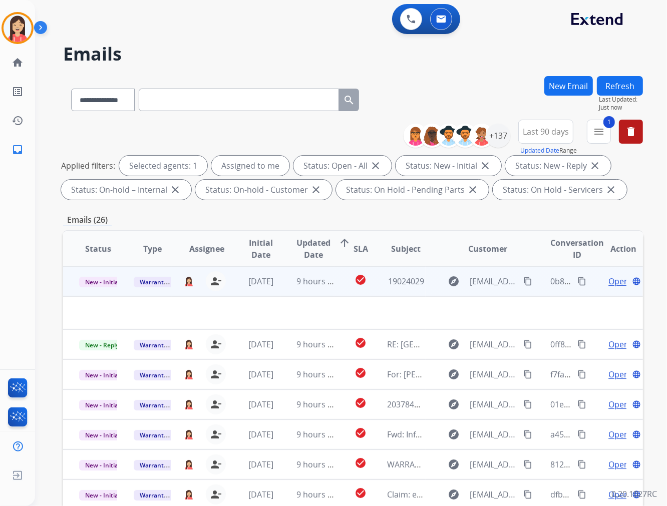
click at [285, 289] on td "9 hours ago" at bounding box center [307, 281] width 55 height 30
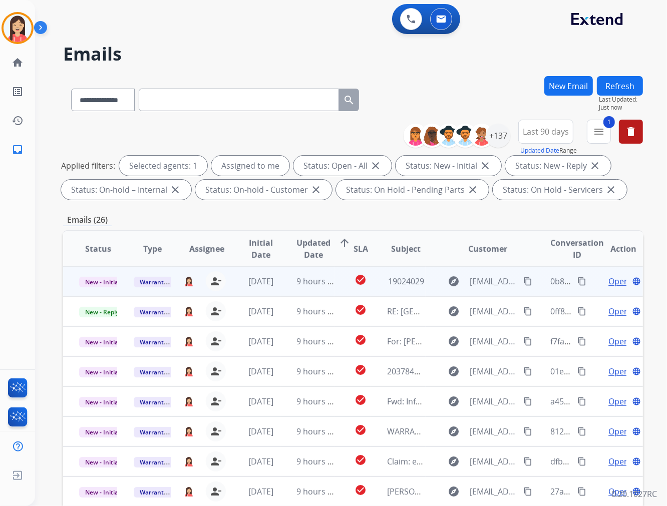
click at [284, 289] on td "9 hours ago" at bounding box center [307, 281] width 55 height 30
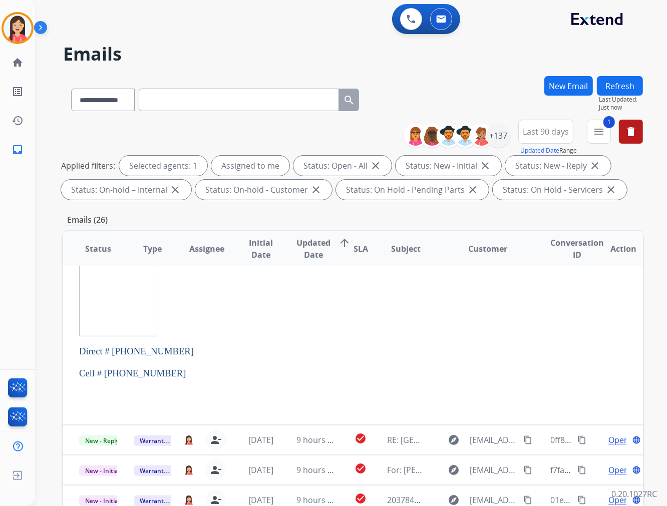
scroll to position [0, 0]
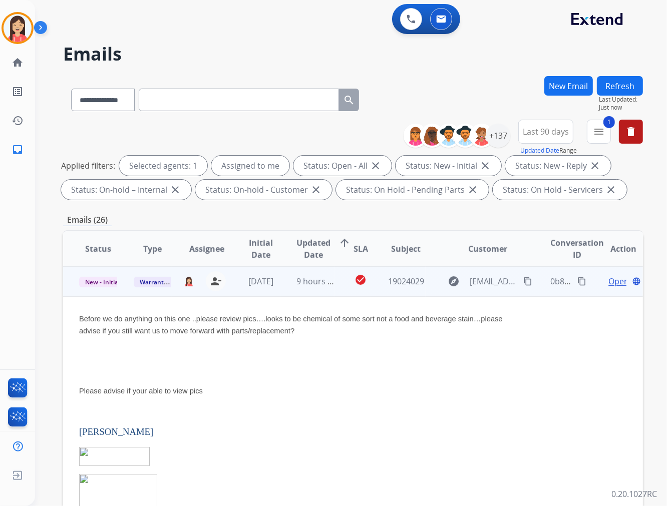
click at [608, 278] on span "Open" at bounding box center [618, 281] width 21 height 12
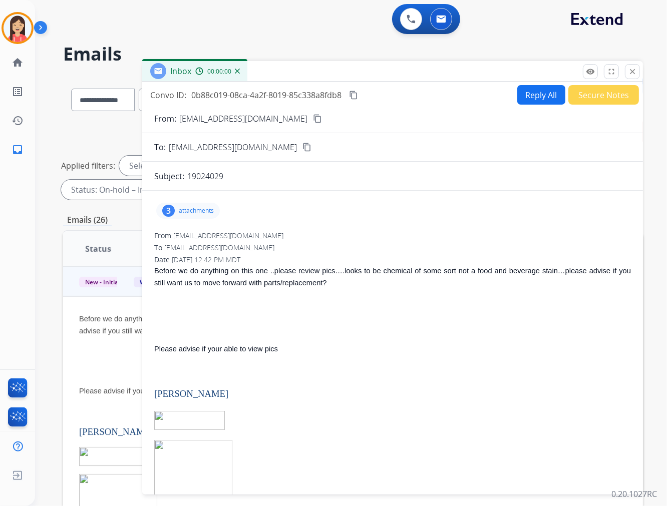
click at [192, 209] on p "attachments" at bounding box center [196, 211] width 35 height 8
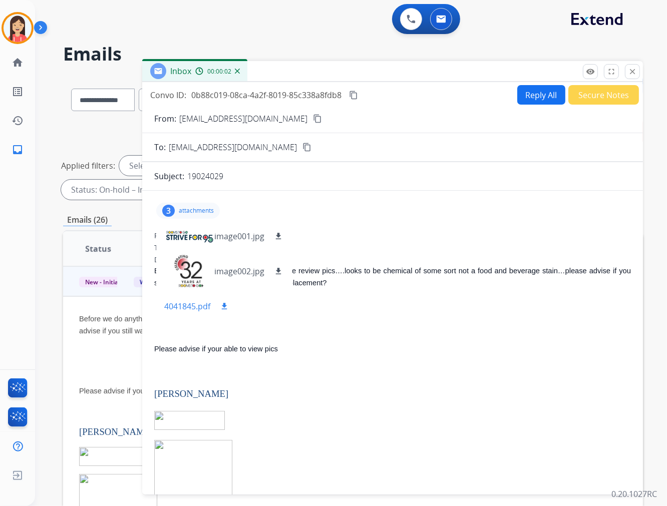
click at [221, 311] on button "download" at bounding box center [224, 306] width 12 height 12
select select "**********"
click at [499, 302] on p at bounding box center [392, 305] width 476 height 12
click at [206, 216] on div "3 attachments image001.jpg download image002.jpg download 4041845.pdf download" at bounding box center [188, 211] width 64 height 16
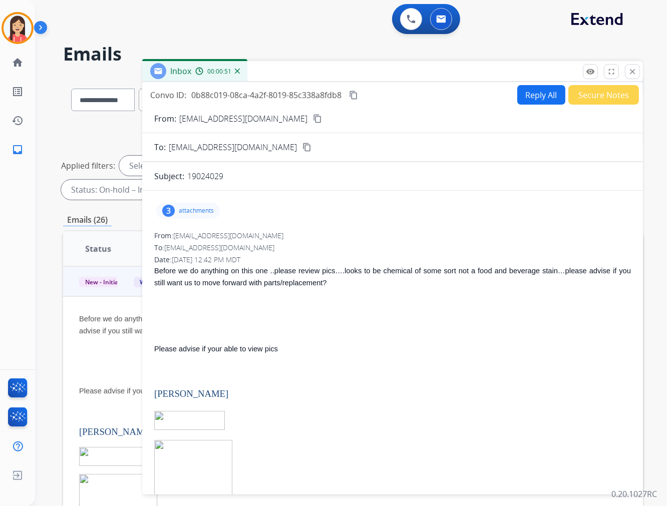
click at [522, 96] on button "Reply All" at bounding box center [541, 95] width 48 height 20
select select "**********"
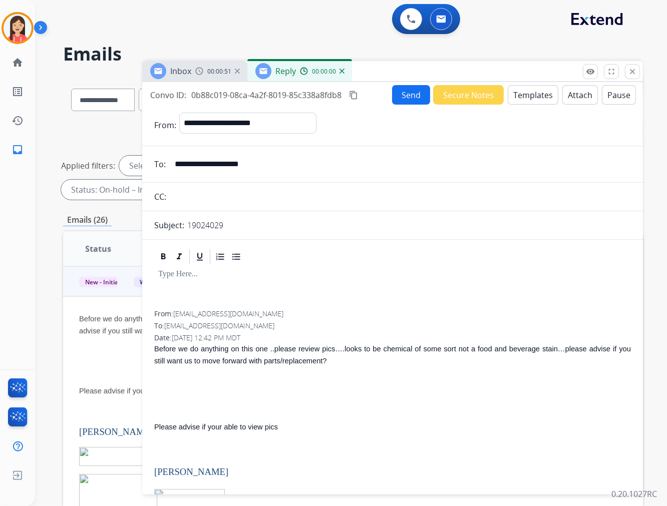
click at [522, 99] on button "Templates" at bounding box center [532, 95] width 51 height 20
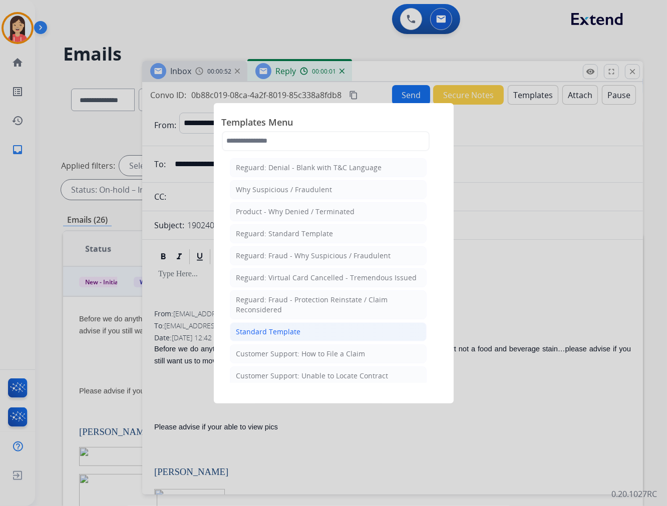
click at [283, 330] on div "Standard Template" at bounding box center [268, 332] width 65 height 10
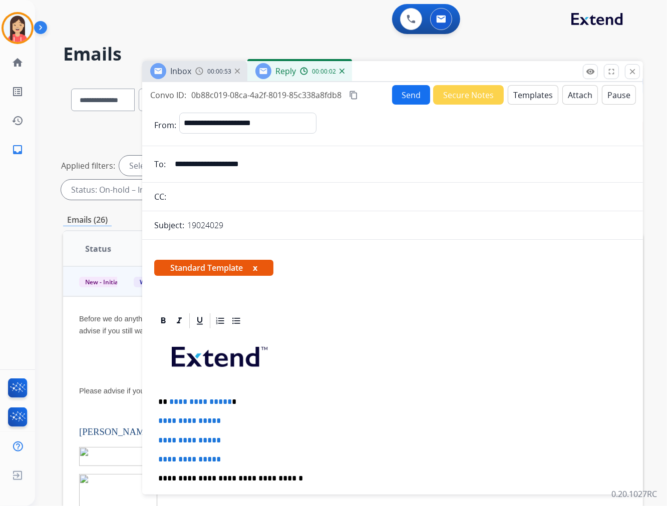
click at [195, 222] on p "19024029" at bounding box center [205, 225] width 36 height 12
copy div "Subject:"
click at [376, 69] on div "Inbox 00:02:00 Reply 00:01:09" at bounding box center [392, 71] width 500 height 21
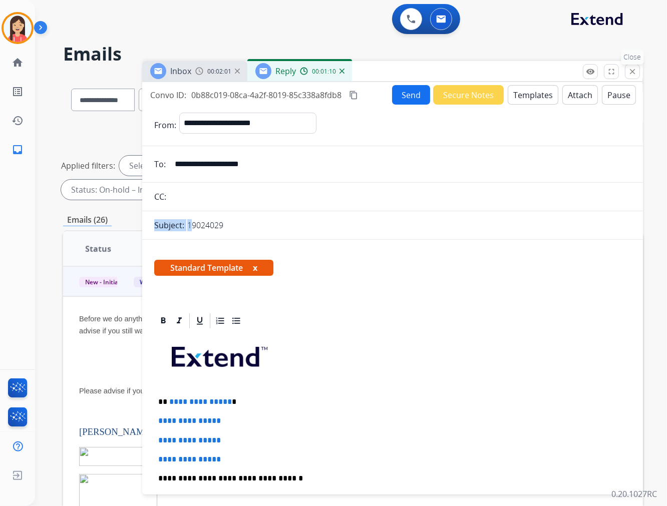
click at [627, 74] on button "close Close" at bounding box center [632, 71] width 15 height 15
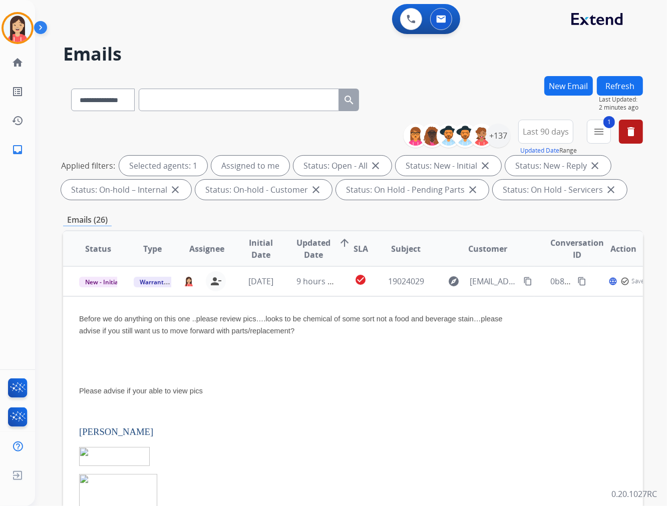
click at [237, 106] on input "text" at bounding box center [239, 100] width 200 height 23
click at [103, 102] on select "**********" at bounding box center [102, 100] width 63 height 23
select select "**********"
click at [71, 89] on select "**********" at bounding box center [102, 100] width 63 height 23
click at [226, 103] on input "text" at bounding box center [239, 100] width 200 height 23
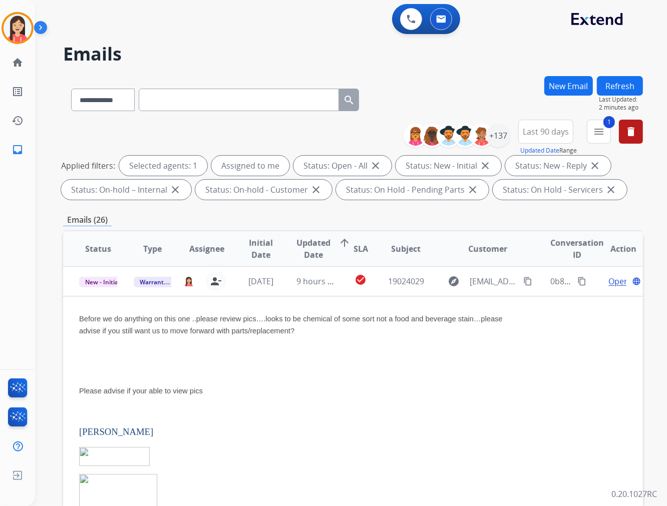
paste input "**********"
type input "**********"
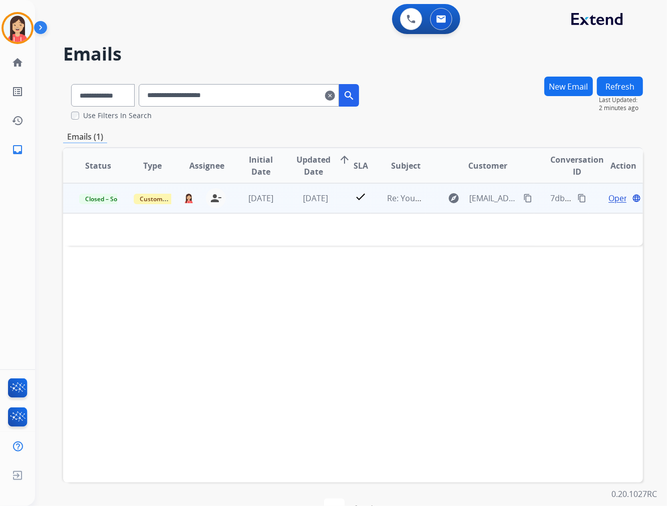
click at [335, 202] on td "check" at bounding box center [353, 198] width 36 height 30
click at [347, 206] on td "check" at bounding box center [353, 198] width 36 height 30
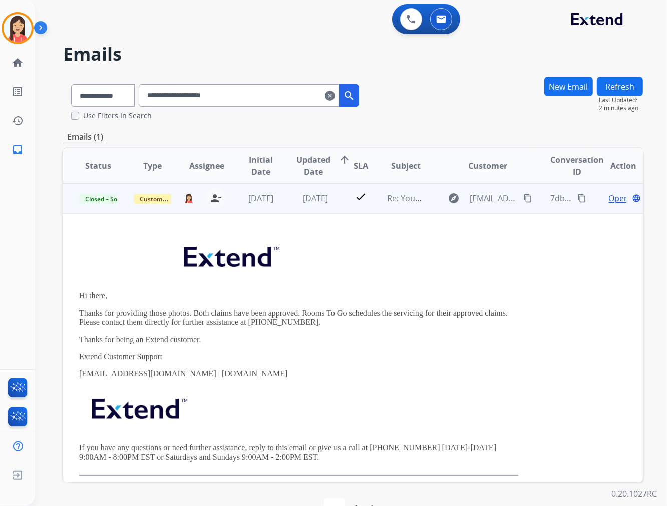
click at [608, 197] on span "Open" at bounding box center [618, 198] width 21 height 12
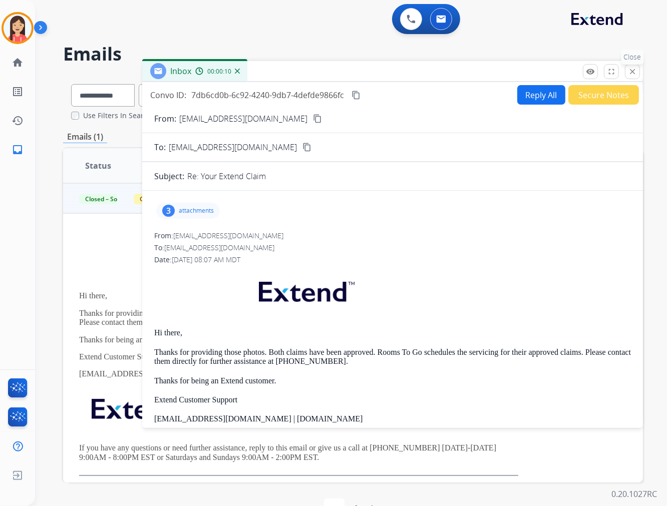
click at [631, 70] on mat-icon "close" at bounding box center [632, 71] width 9 height 9
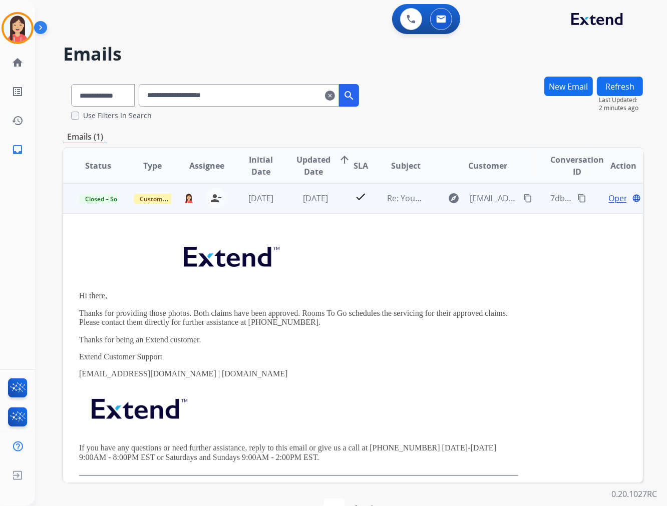
click at [362, 333] on div "Hi there, Thanks for providing those photos. Both claims have been approved. Ro…" at bounding box center [298, 355] width 439 height 241
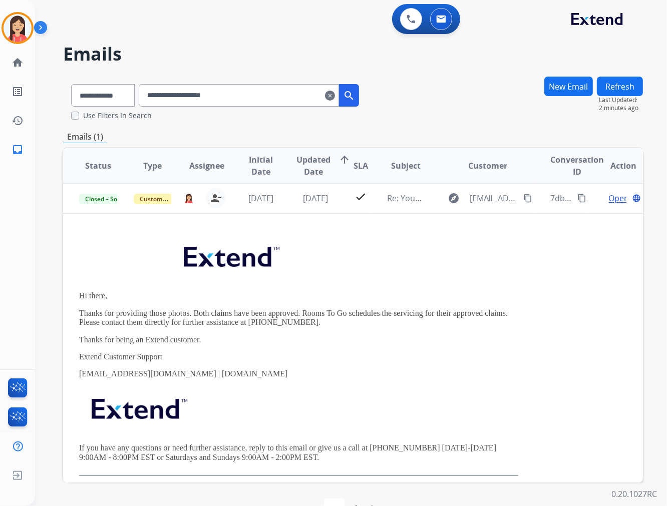
click at [335, 96] on mat-icon "clear" at bounding box center [330, 96] width 10 height 12
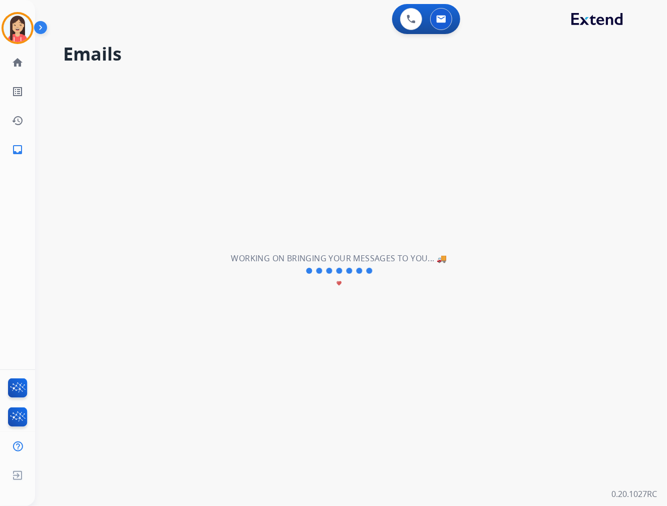
select select "**********"
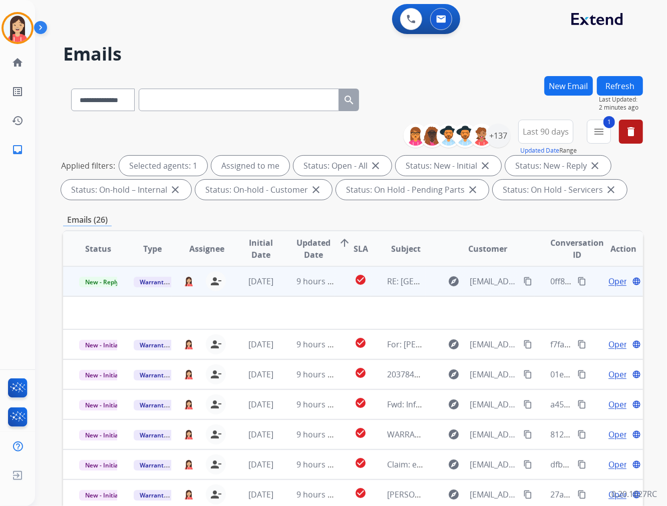
click at [337, 290] on td "check_circle" at bounding box center [353, 281] width 36 height 30
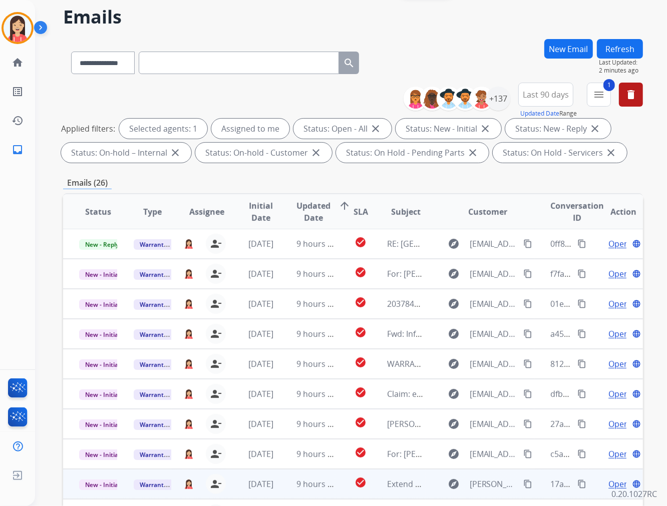
scroll to position [112, 0]
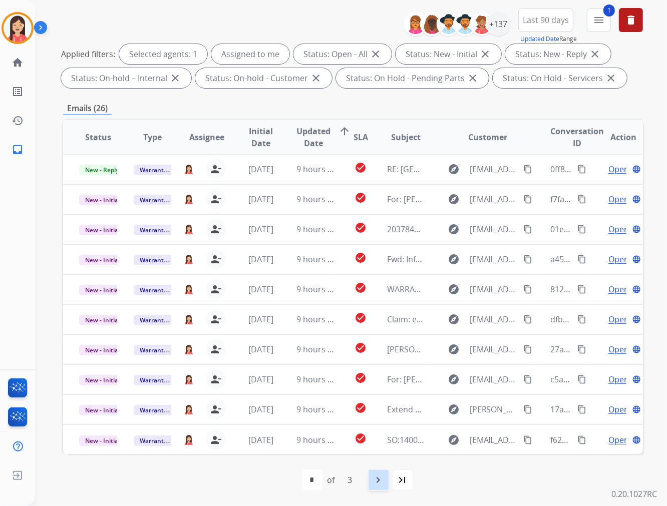
click at [386, 477] on div "navigate_next" at bounding box center [378, 480] width 22 height 22
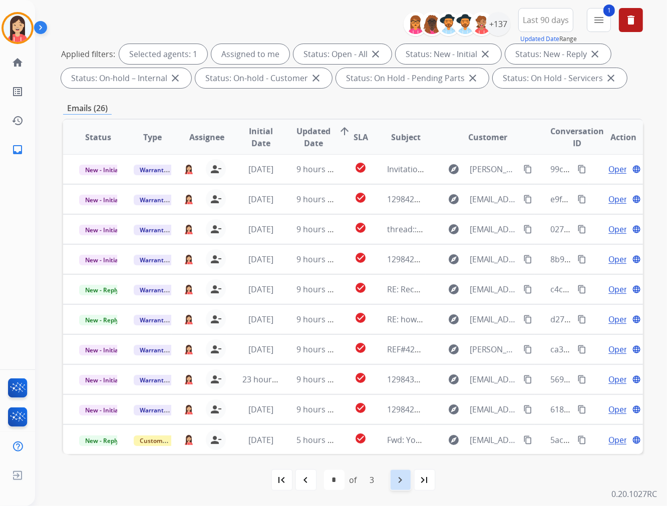
click at [395, 474] on mat-icon "navigate_next" at bounding box center [400, 480] width 12 height 12
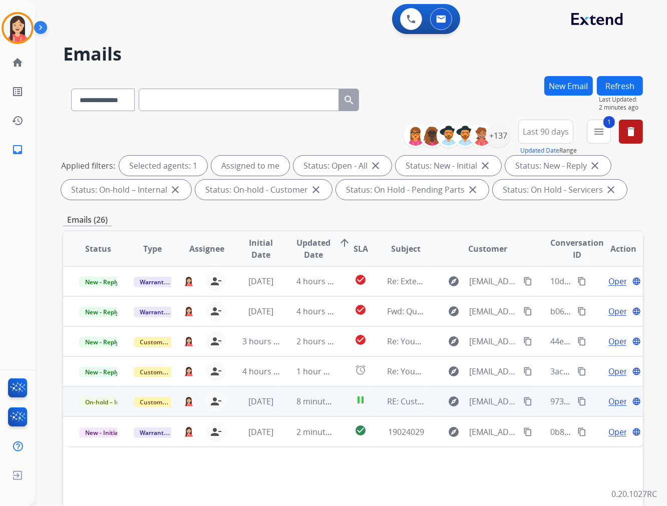
scroll to position [0, 0]
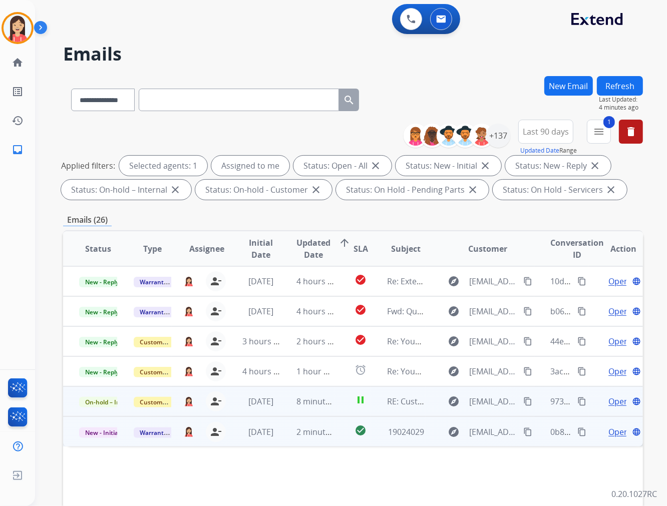
click at [319, 441] on td "2 minutes ago" at bounding box center [307, 431] width 55 height 30
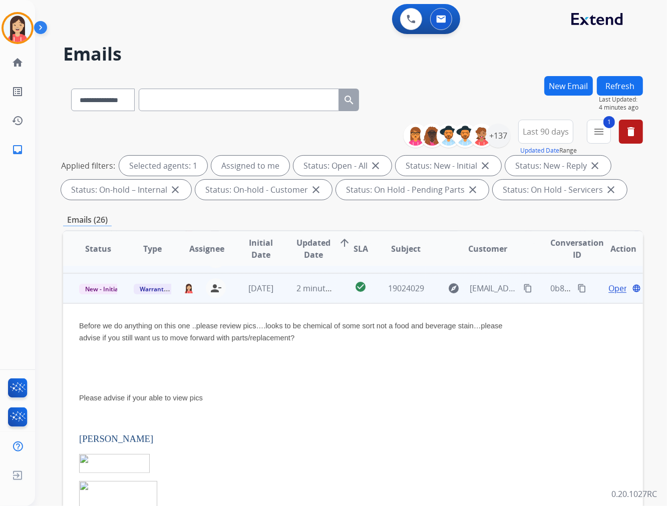
scroll to position [150, 0]
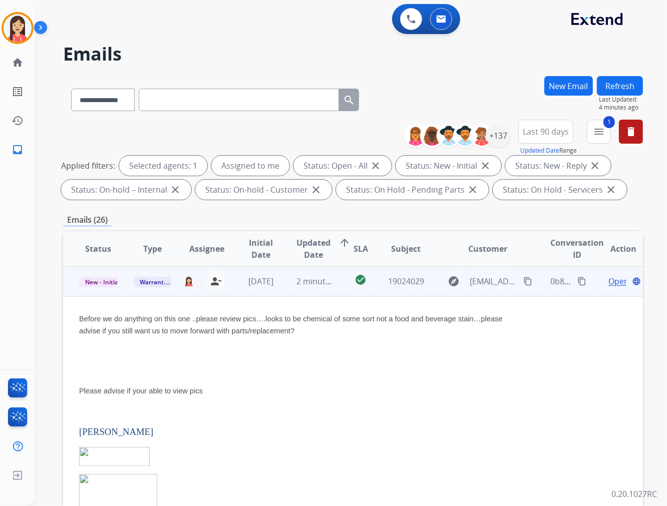
click at [577, 279] on mat-icon "content_copy" at bounding box center [581, 281] width 9 height 9
click at [106, 284] on span "New - Initial" at bounding box center [102, 282] width 47 height 11
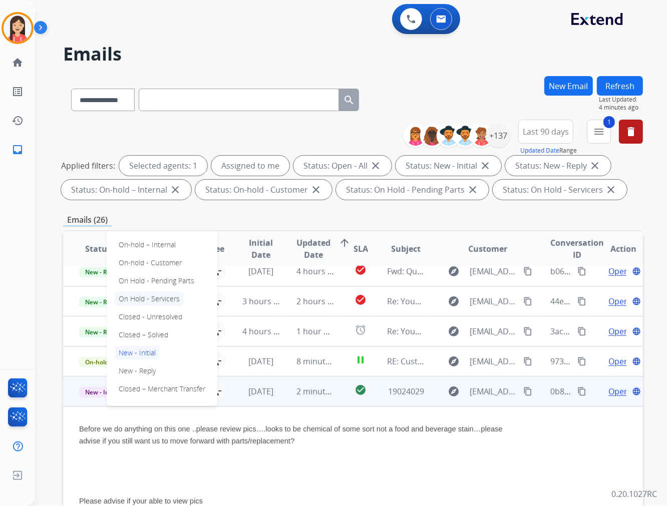
scroll to position [39, 0]
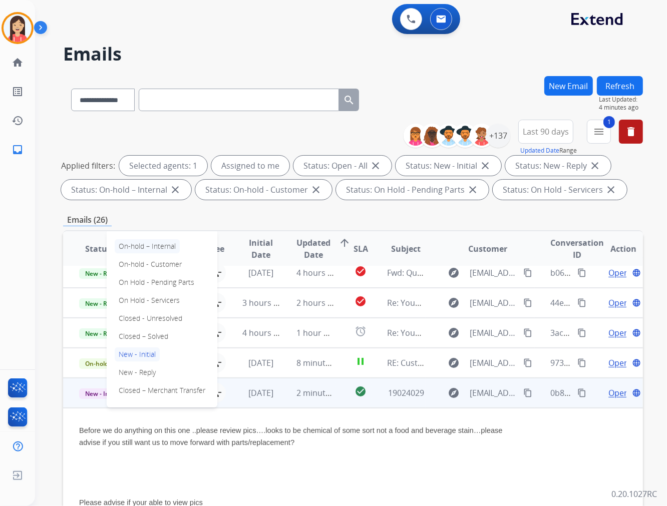
click at [166, 248] on p "On-hold – Internal" at bounding box center [147, 246] width 65 height 14
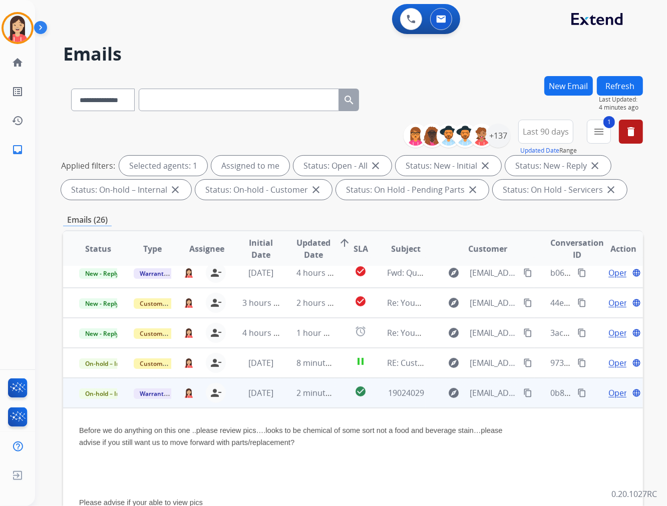
click at [336, 397] on td "check_circle" at bounding box center [353, 393] width 36 height 30
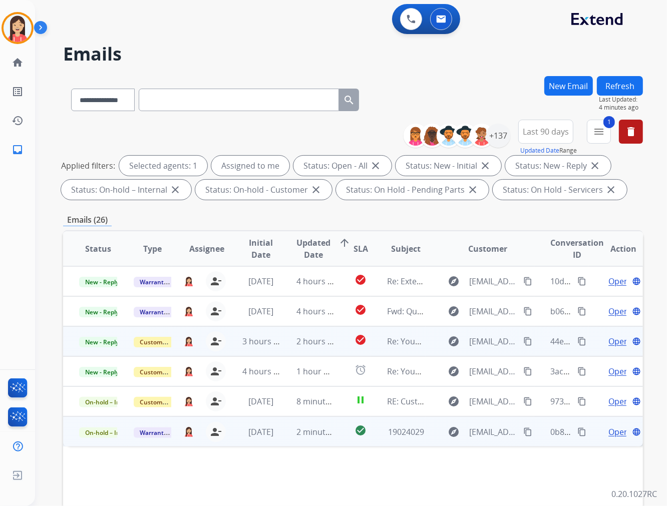
scroll to position [112, 0]
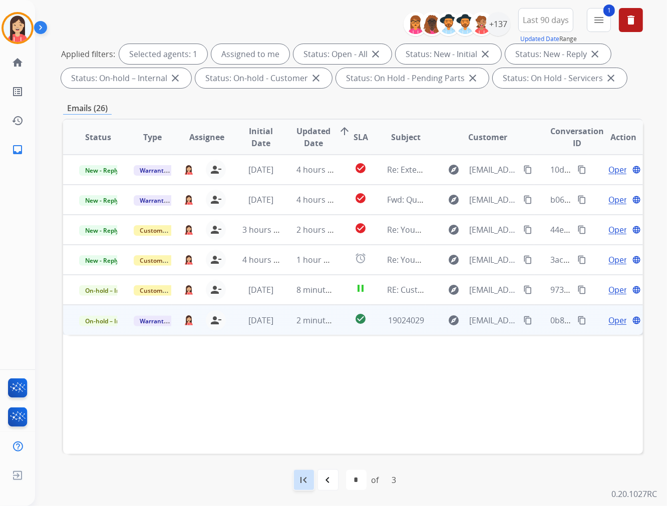
click at [304, 480] on mat-icon "first_page" at bounding box center [304, 480] width 12 height 12
select select "*"
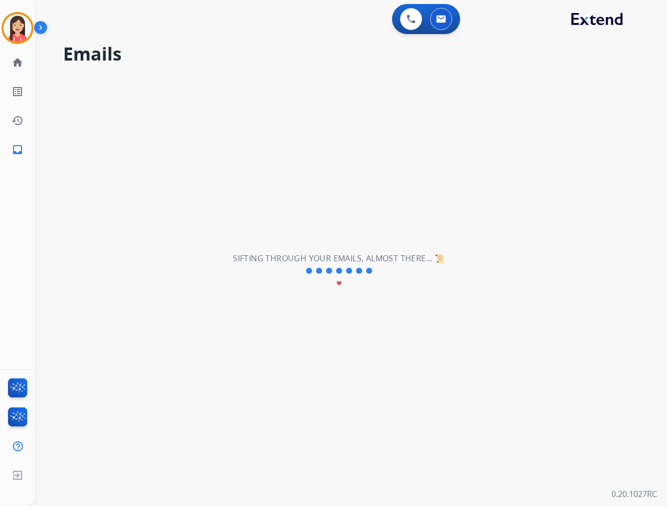
scroll to position [0, 0]
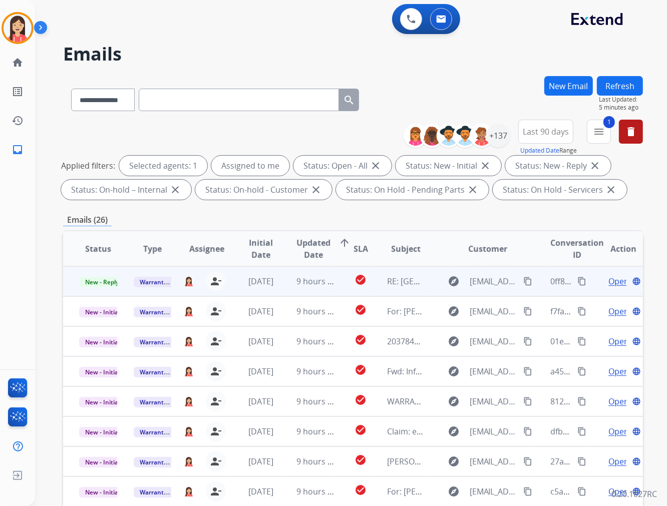
click at [280, 284] on td "9 hours ago" at bounding box center [307, 281] width 55 height 30
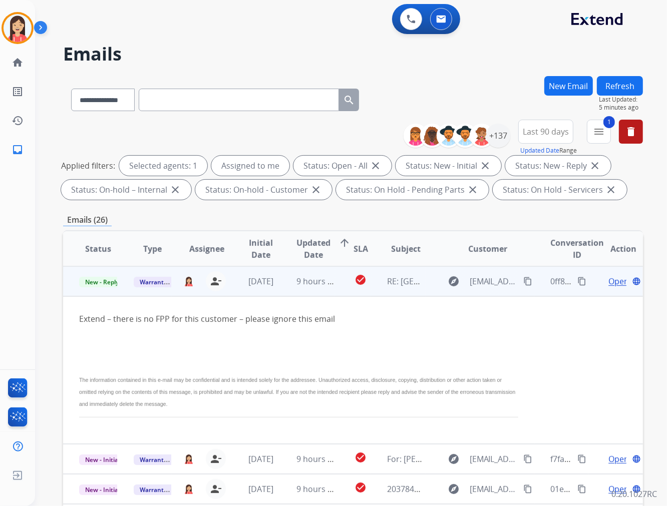
click at [608, 278] on span "Open" at bounding box center [618, 281] width 21 height 12
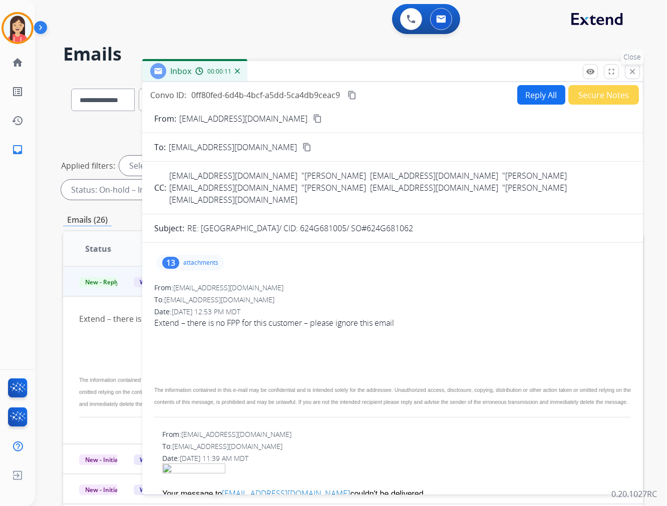
click at [629, 66] on button "close Close" at bounding box center [632, 71] width 15 height 15
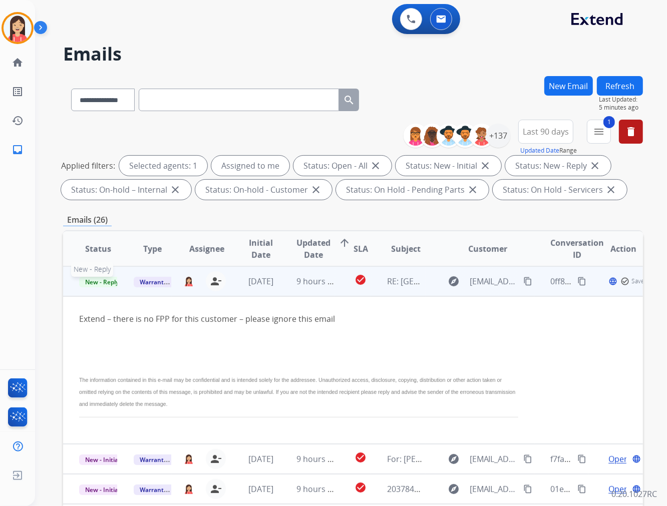
click at [101, 283] on span "New - Reply" at bounding box center [102, 282] width 46 height 11
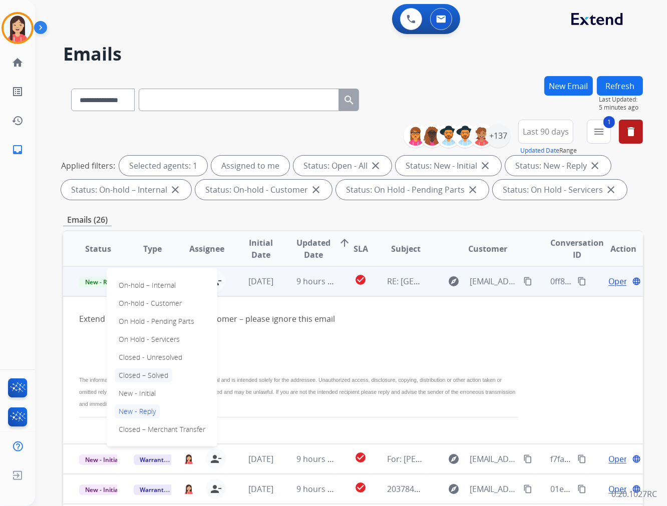
click at [133, 369] on p "Closed – Solved" at bounding box center [144, 375] width 58 height 14
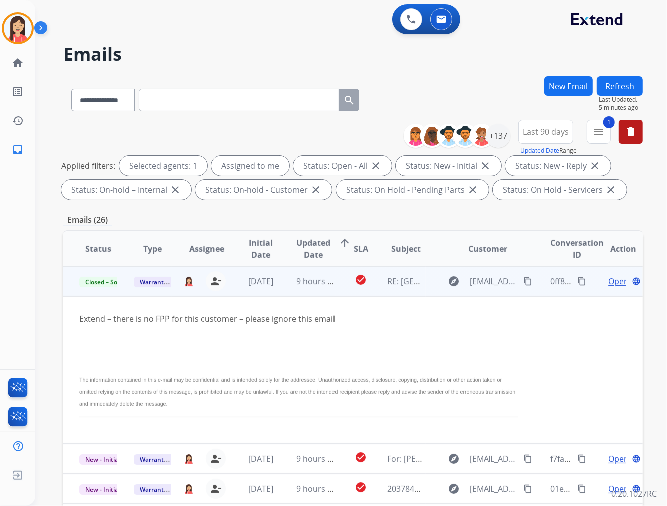
click at [280, 292] on td "9 hours ago" at bounding box center [307, 281] width 55 height 30
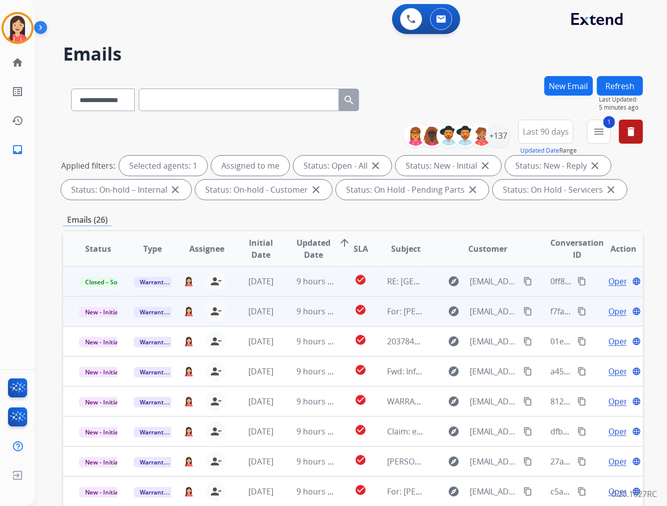
click at [288, 319] on td "9 hours ago" at bounding box center [307, 311] width 55 height 30
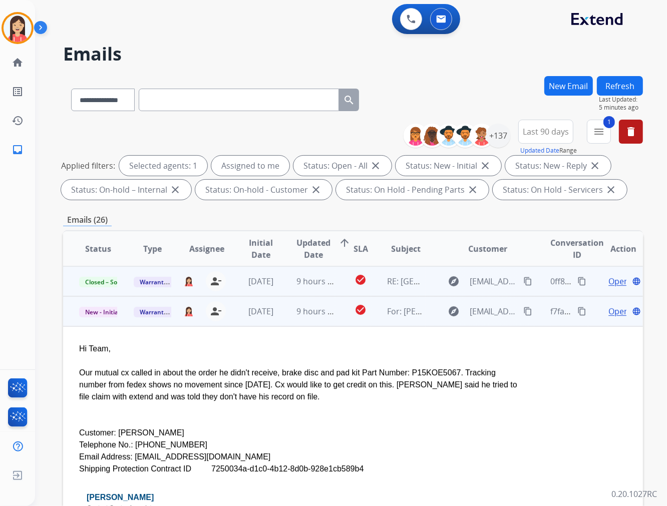
scroll to position [30, 0]
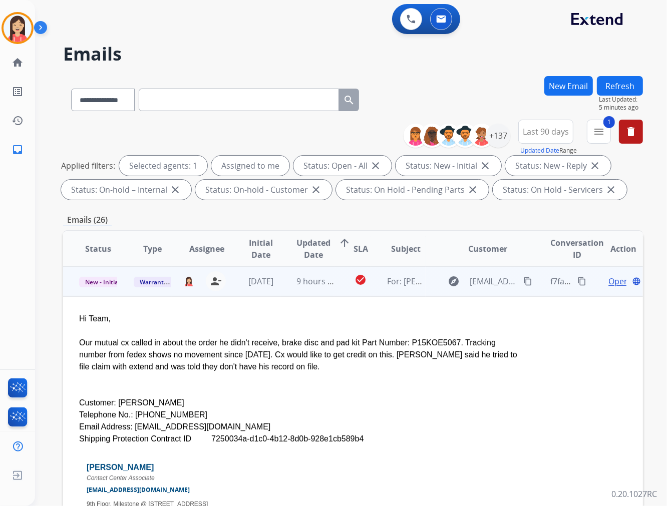
click at [214, 376] on div at bounding box center [298, 379] width 439 height 12
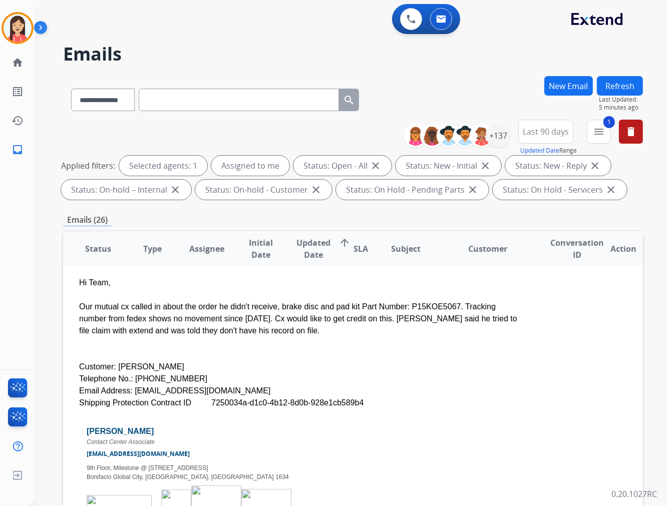
scroll to position [86, 0]
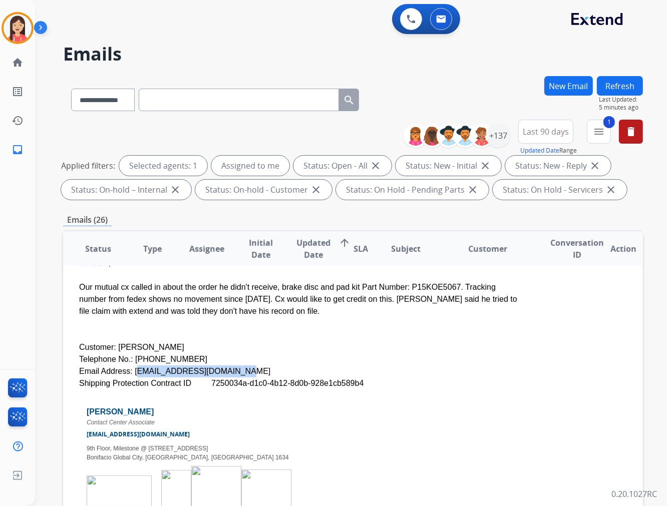
drag, startPoint x: 224, startPoint y: 370, endPoint x: 129, endPoint y: 366, distance: 95.2
click at [129, 366] on div "Email Address: [EMAIL_ADDRESS][DOMAIN_NAME]" at bounding box center [298, 371] width 439 height 12
copy div "[EMAIL_ADDRESS][DOMAIN_NAME]"
drag, startPoint x: 185, startPoint y: 359, endPoint x: 139, endPoint y: 354, distance: 46.3
click at [139, 354] on div "Telephone No.: [PHONE_NUMBER]" at bounding box center [298, 359] width 439 height 12
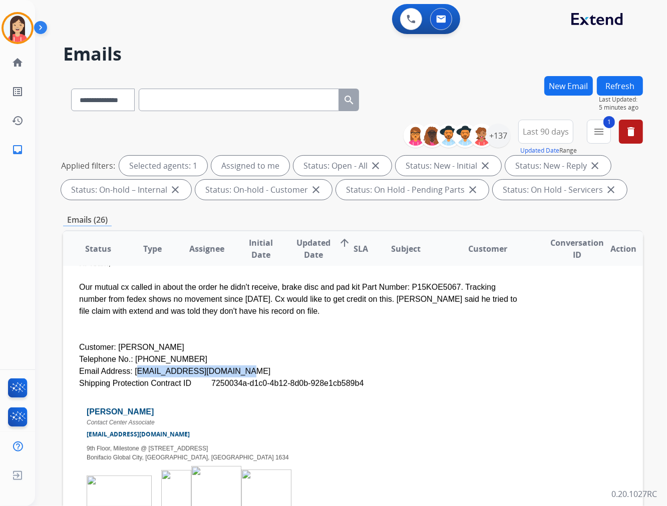
copy div "[PHONE_NUMBER]"
click at [282, 344] on div "Customer: [PERSON_NAME]" at bounding box center [298, 347] width 439 height 12
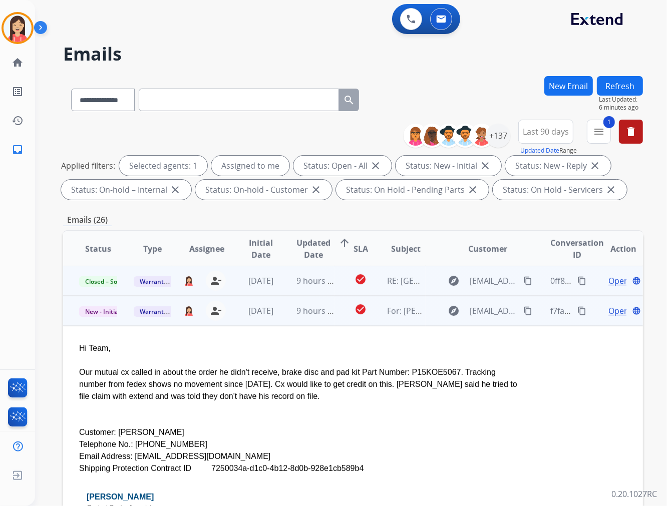
scroll to position [0, 0]
click at [608, 311] on span "Open" at bounding box center [618, 311] width 21 height 12
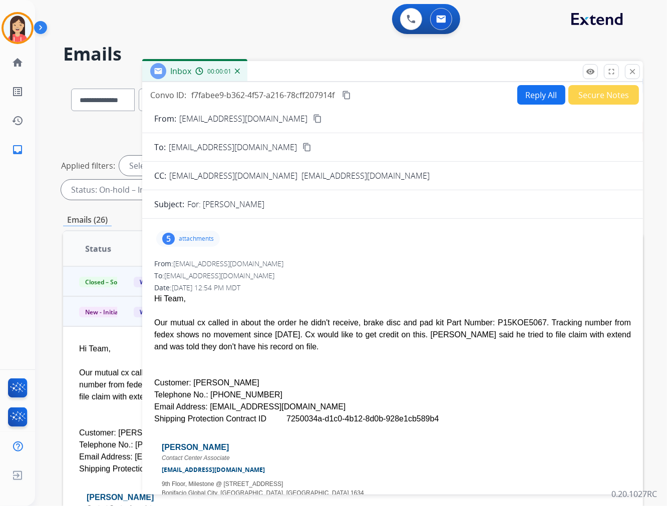
click at [596, 95] on button "Secure Notes" at bounding box center [603, 95] width 71 height 20
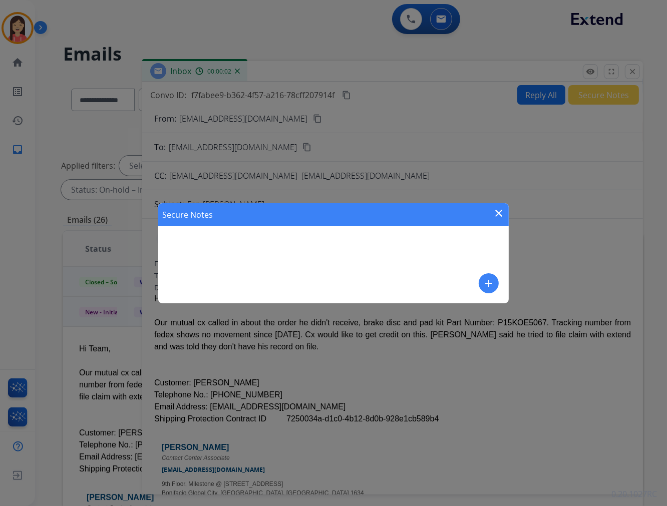
click at [487, 286] on mat-icon "add" at bounding box center [488, 283] width 12 height 12
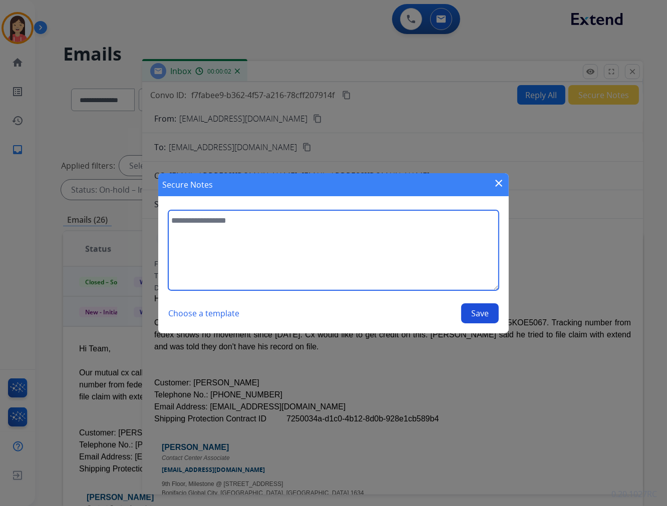
click at [337, 276] on textarea at bounding box center [333, 250] width 330 height 80
type textarea "**********"
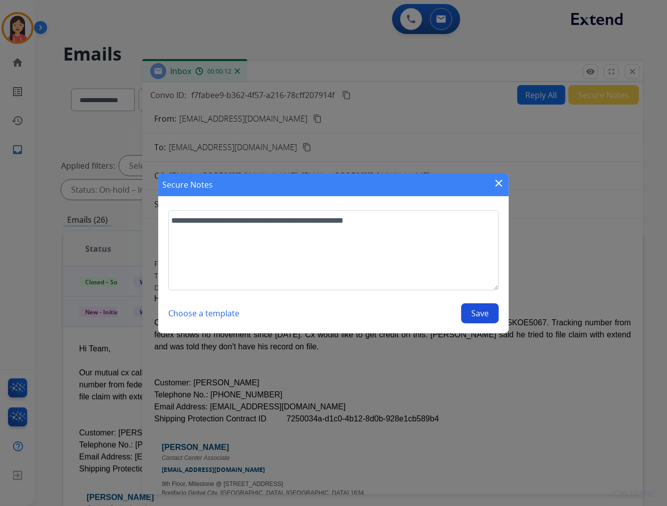
click at [478, 313] on button "Save" at bounding box center [480, 313] width 38 height 20
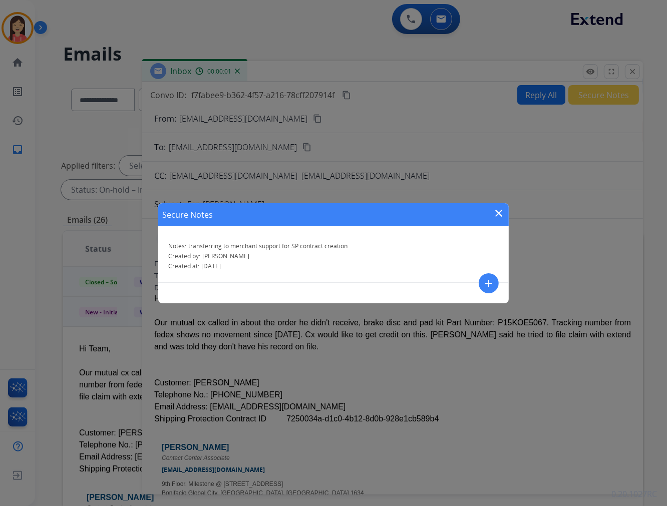
click at [491, 210] on div "Secure Notes close" at bounding box center [333, 214] width 350 height 23
click at [500, 211] on mat-icon "close" at bounding box center [498, 213] width 12 height 12
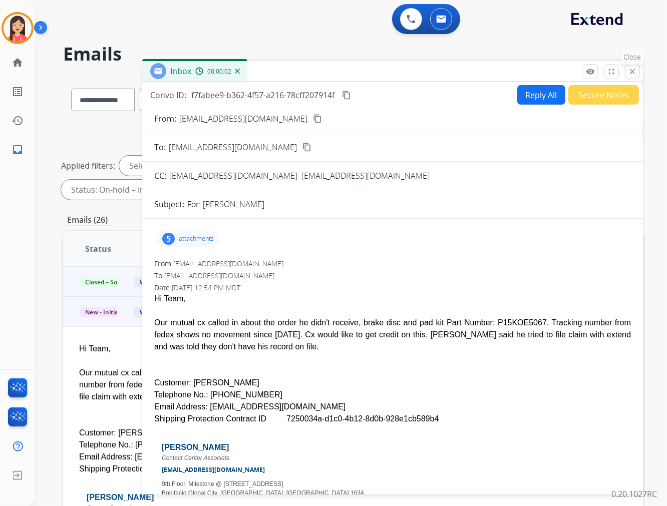
click at [633, 74] on mat-icon "close" at bounding box center [632, 71] width 9 height 9
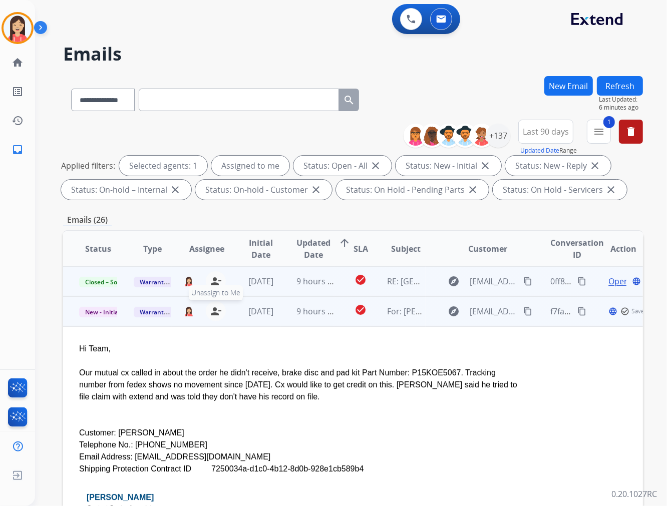
click at [214, 310] on mat-icon "person_remove" at bounding box center [216, 311] width 12 height 12
click at [151, 307] on span "Warranty Ops" at bounding box center [160, 312] width 52 height 11
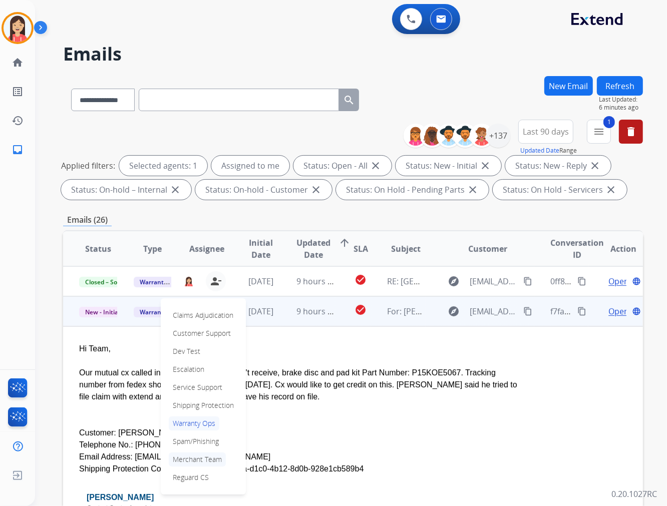
click at [185, 453] on p "Merchant Team" at bounding box center [197, 459] width 57 height 14
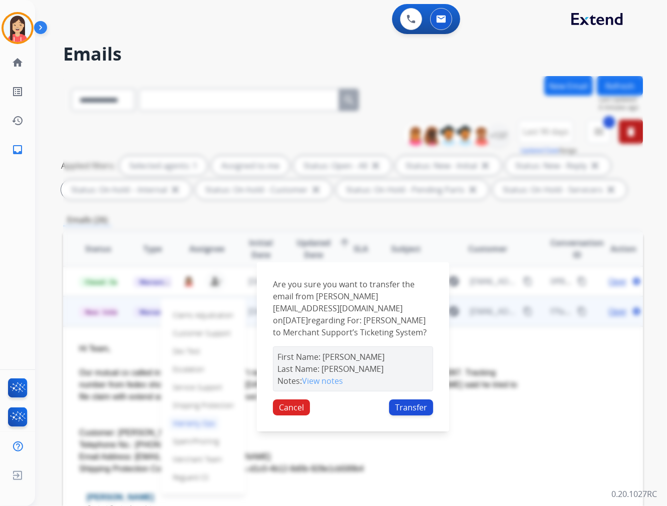
click at [403, 399] on button "Transfer" at bounding box center [411, 407] width 44 height 16
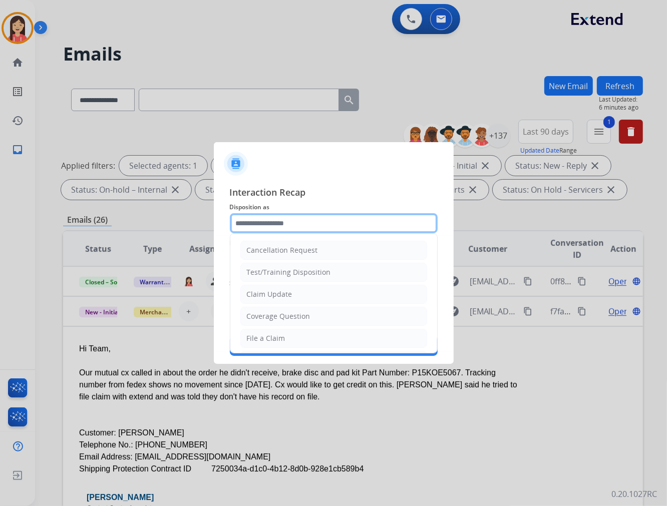
click at [296, 228] on input "text" at bounding box center [334, 223] width 208 height 20
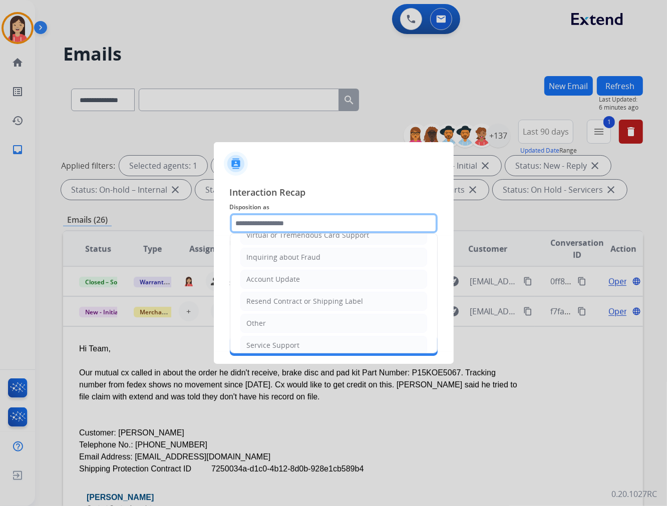
scroll to position [157, 0]
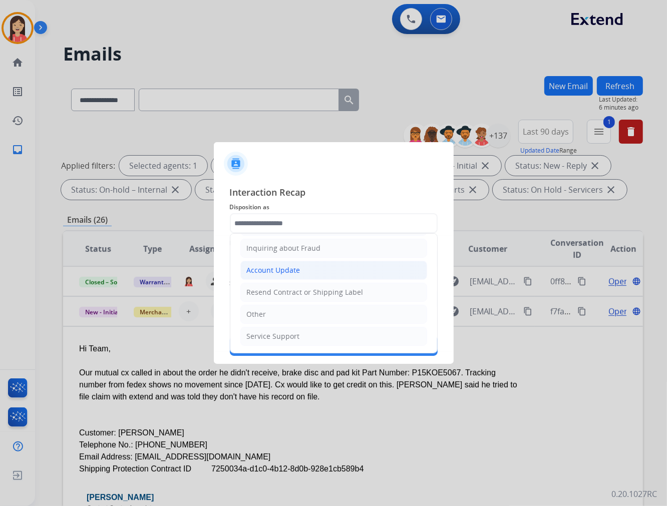
click at [286, 271] on div "Account Update" at bounding box center [274, 270] width 54 height 10
type input "**********"
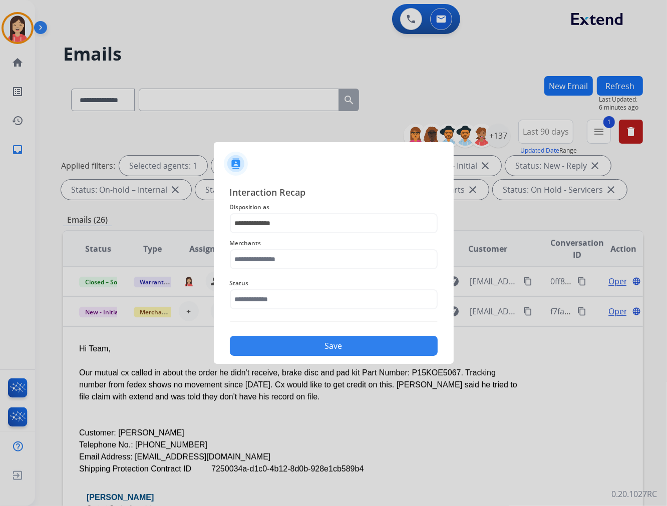
click at [278, 270] on div "Merchants" at bounding box center [334, 253] width 208 height 40
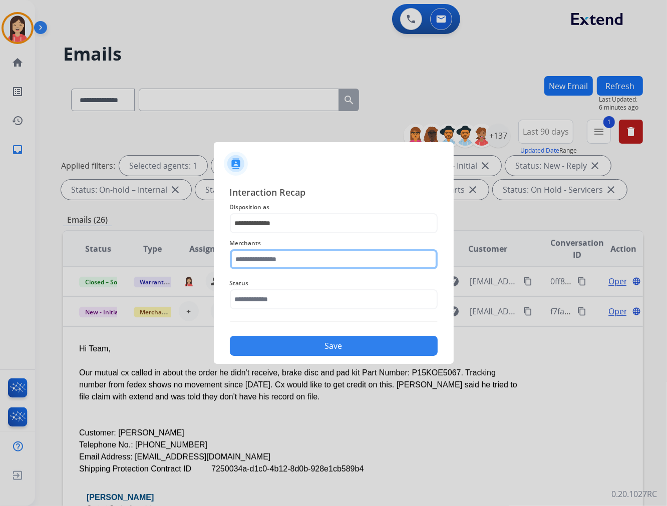
click at [282, 261] on input "text" at bounding box center [334, 259] width 208 height 20
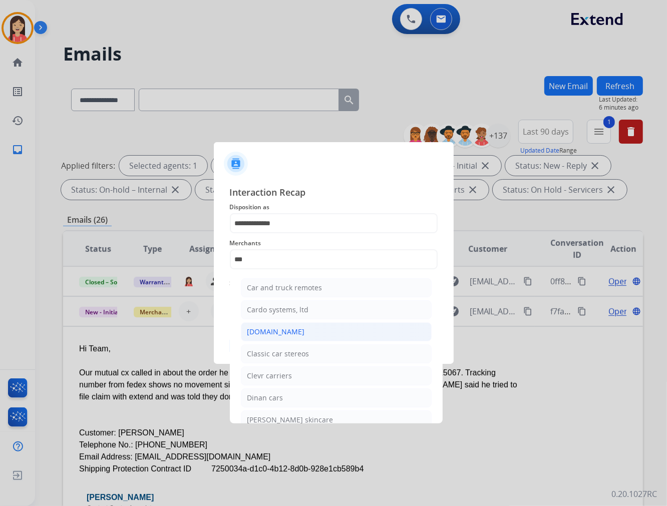
click at [272, 333] on div "[DOMAIN_NAME]" at bounding box center [276, 332] width 58 height 10
type input "**********"
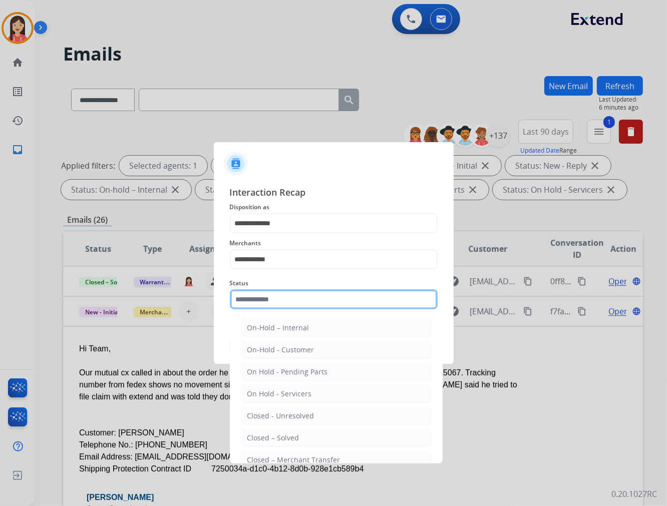
click at [272, 291] on input "text" at bounding box center [334, 299] width 208 height 20
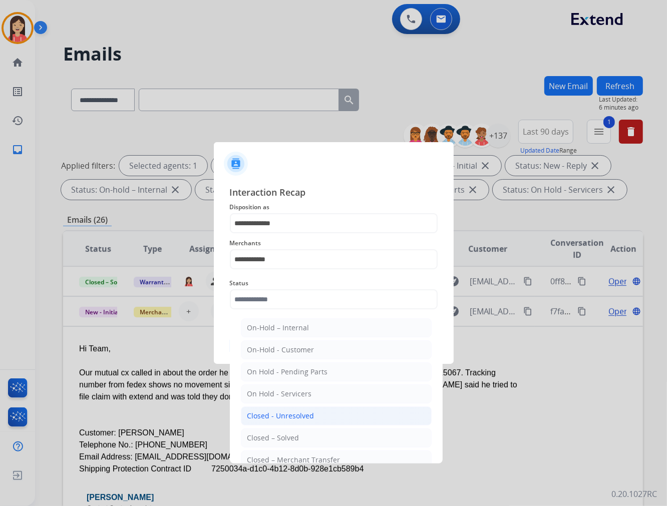
click at [287, 425] on li "Closed - Unresolved" at bounding box center [336, 415] width 191 height 19
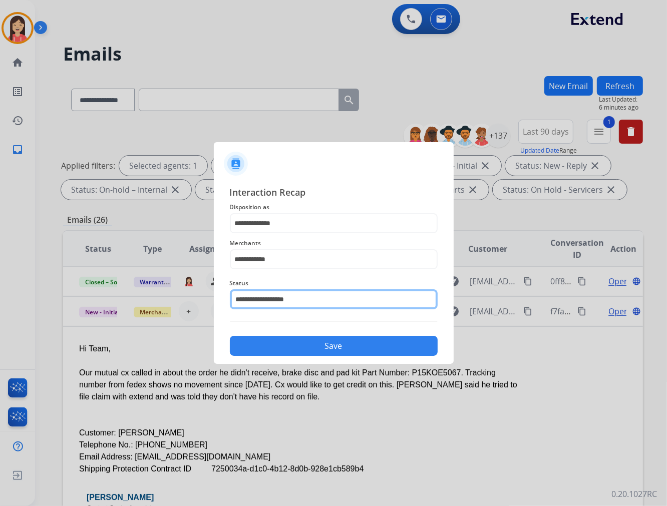
click at [317, 290] on input "**********" at bounding box center [334, 299] width 208 height 20
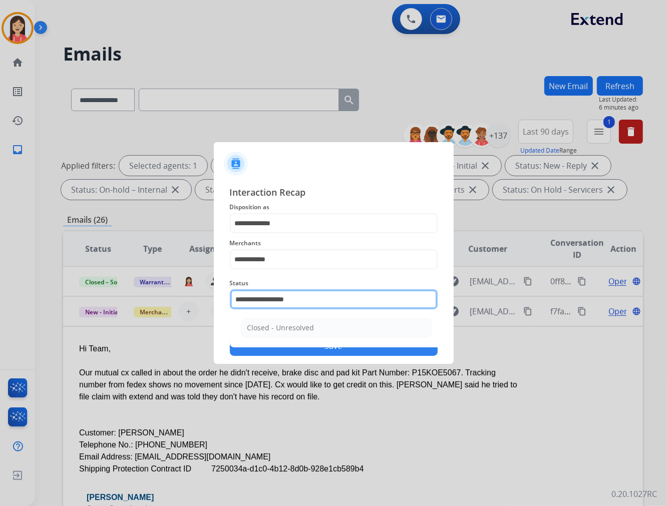
click at [319, 296] on input "**********" at bounding box center [334, 299] width 208 height 20
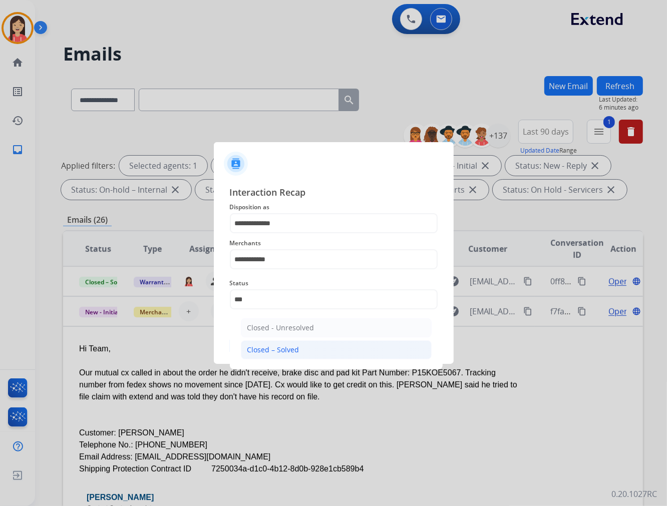
click at [287, 347] on div "Closed – Solved" at bounding box center [273, 350] width 52 height 10
type input "**********"
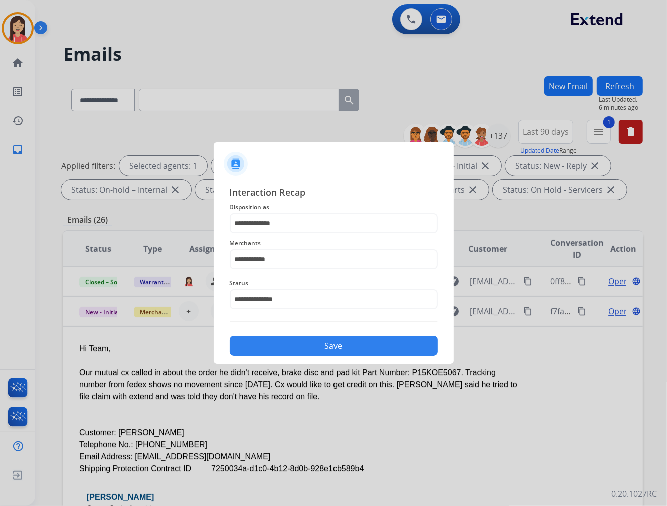
click at [297, 324] on div "**********" at bounding box center [334, 270] width 208 height 171
click at [296, 339] on button "Save" at bounding box center [334, 346] width 208 height 20
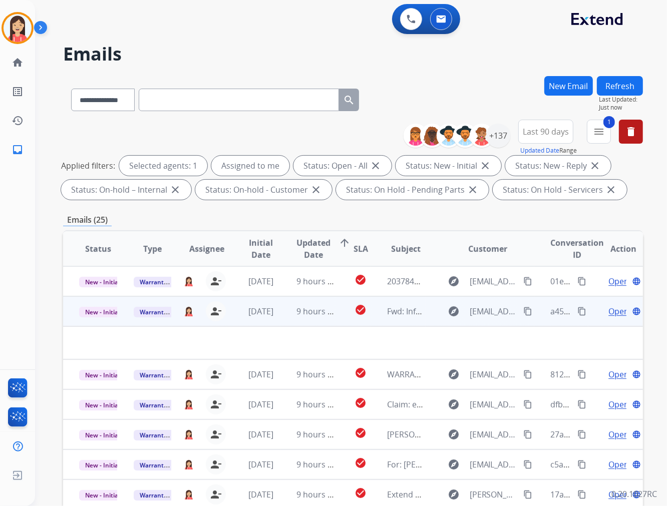
click at [291, 323] on td "9 hours ago" at bounding box center [307, 311] width 55 height 30
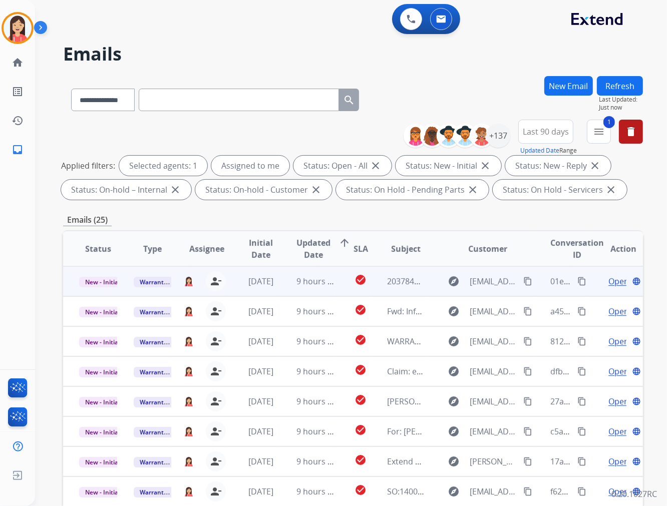
click at [284, 287] on td "9 hours ago" at bounding box center [307, 281] width 55 height 30
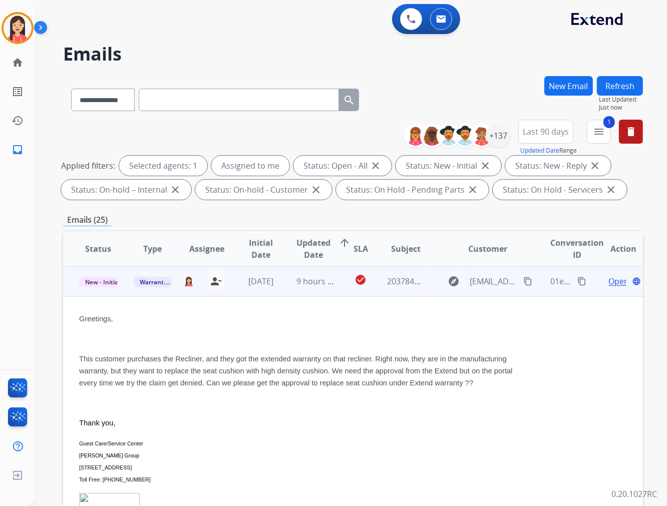
click at [608, 278] on span "Open" at bounding box center [618, 281] width 21 height 12
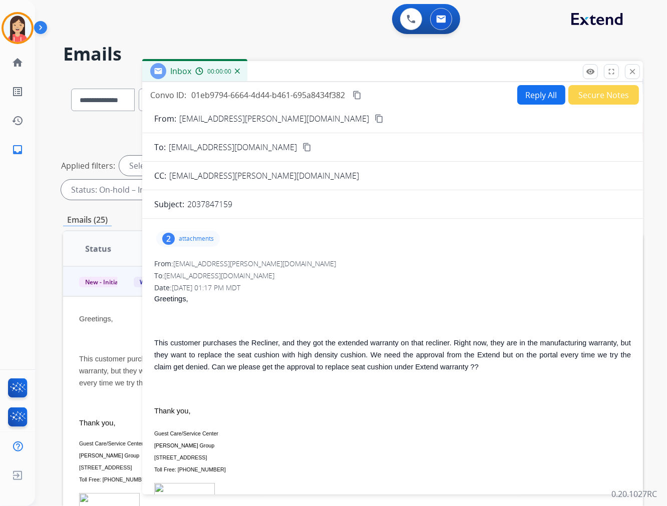
click at [532, 97] on button "Reply All" at bounding box center [541, 95] width 48 height 20
select select "**********"
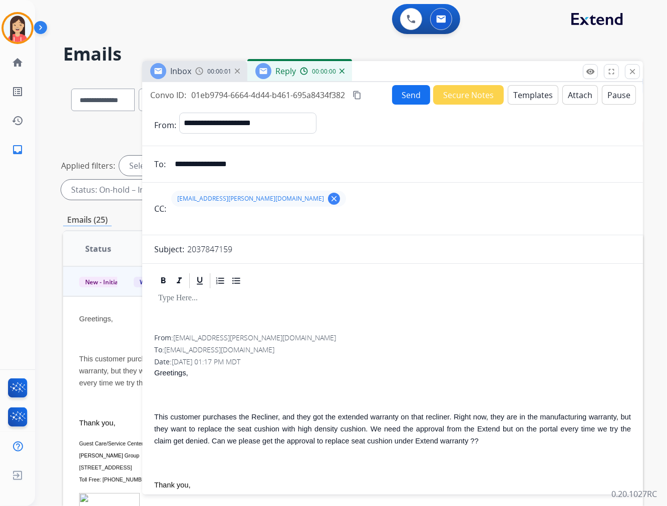
click at [532, 97] on button "Templates" at bounding box center [532, 95] width 51 height 20
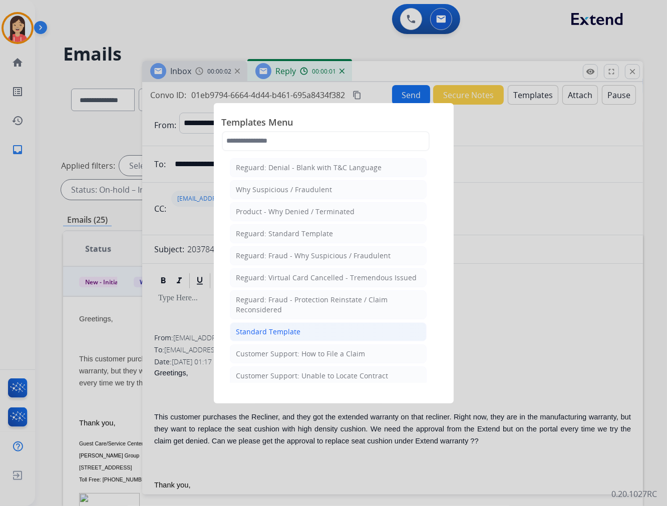
click at [279, 332] on div "Standard Template" at bounding box center [268, 332] width 65 height 10
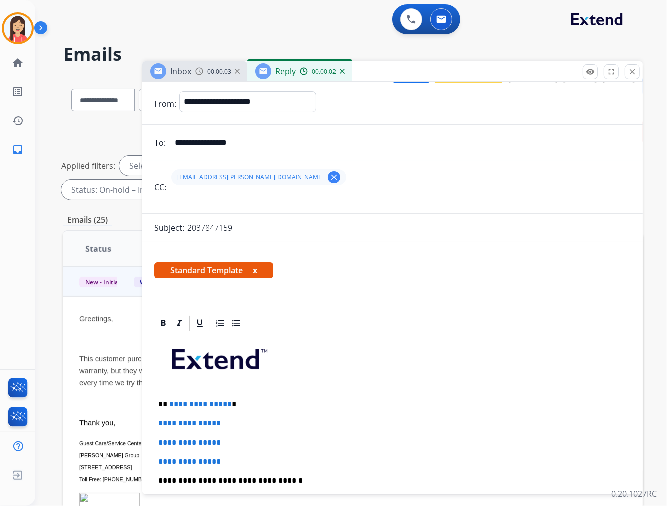
scroll to position [56, 0]
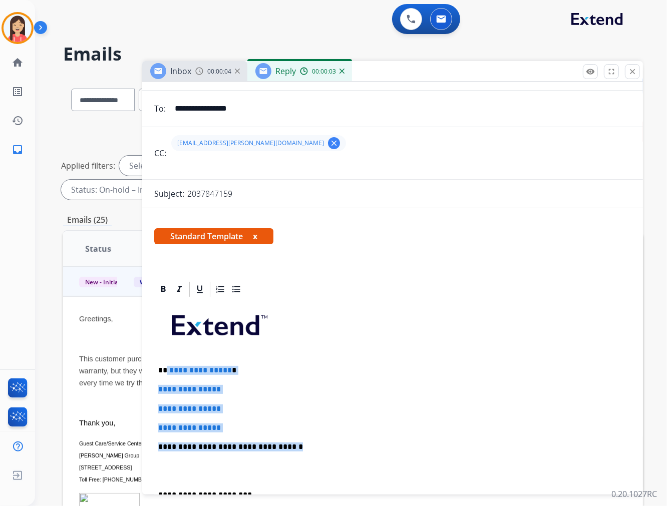
drag, startPoint x: 166, startPoint y: 368, endPoint x: 318, endPoint y: 444, distance: 170.1
click at [318, 444] on div "**********" at bounding box center [392, 470] width 476 height 344
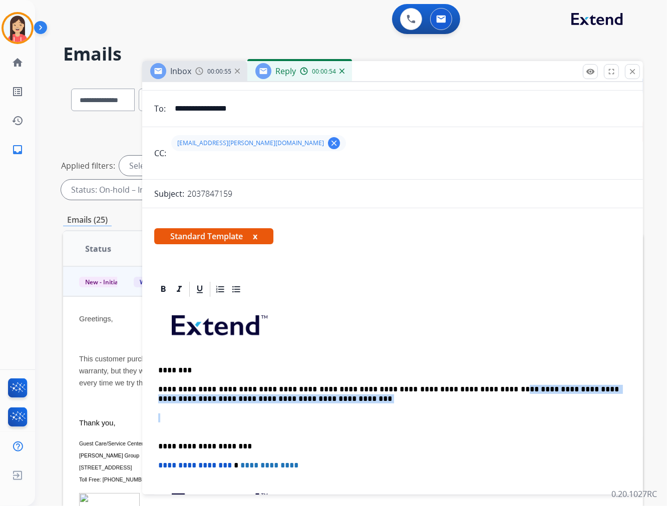
drag, startPoint x: 312, startPoint y: 427, endPoint x: 465, endPoint y: 385, distance: 159.2
click at [465, 385] on div "**********" at bounding box center [392, 446] width 476 height 296
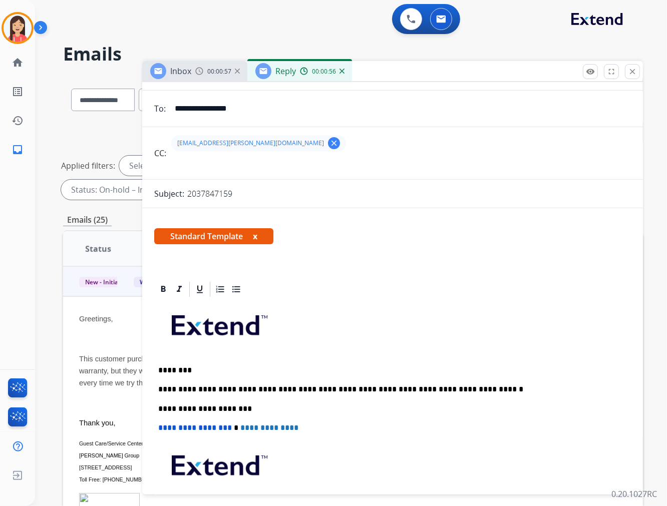
click at [271, 388] on p "**********" at bounding box center [388, 389] width 460 height 9
click at [296, 390] on p "**********" at bounding box center [388, 389] width 460 height 9
click at [559, 386] on p "**********" at bounding box center [388, 389] width 460 height 9
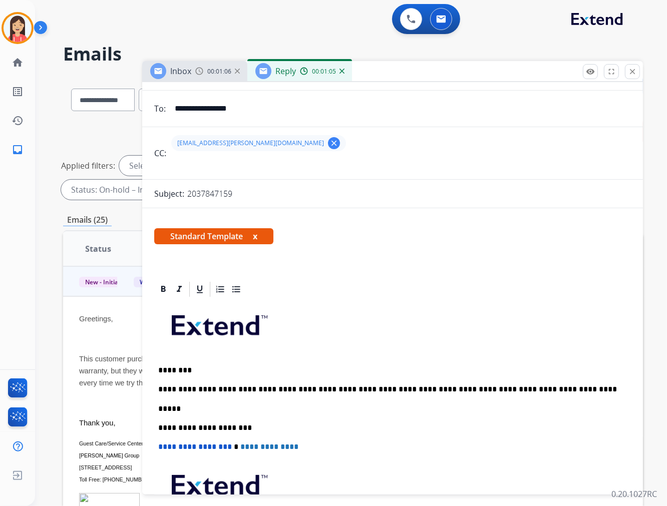
scroll to position [0, 0]
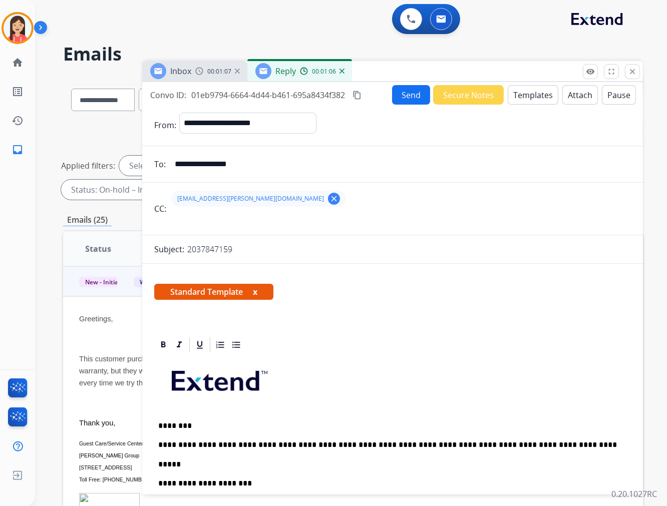
click at [404, 97] on button "Send" at bounding box center [411, 95] width 38 height 20
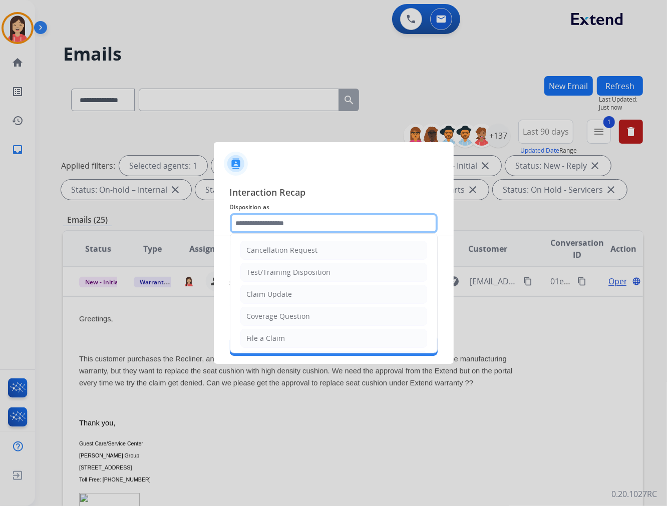
click at [366, 222] on input "text" at bounding box center [334, 223] width 208 height 20
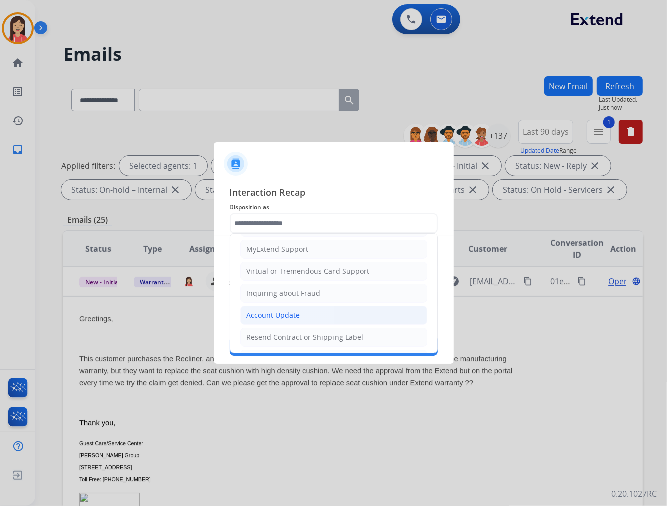
click at [256, 313] on div "Account Update" at bounding box center [274, 315] width 54 height 10
type input "**********"
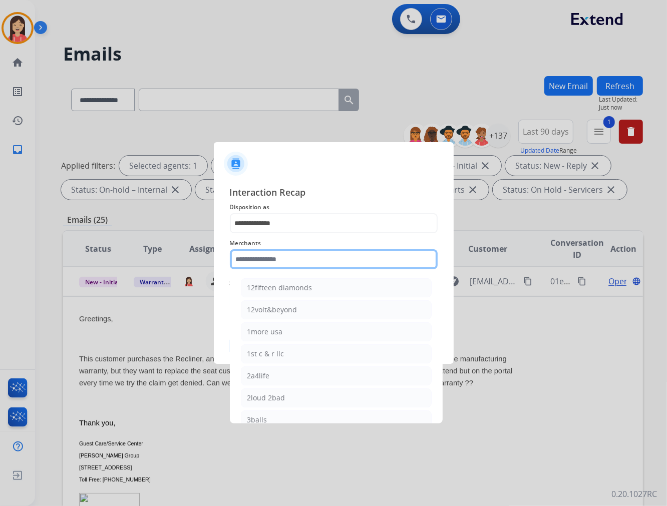
click at [272, 265] on input "text" at bounding box center [334, 259] width 208 height 20
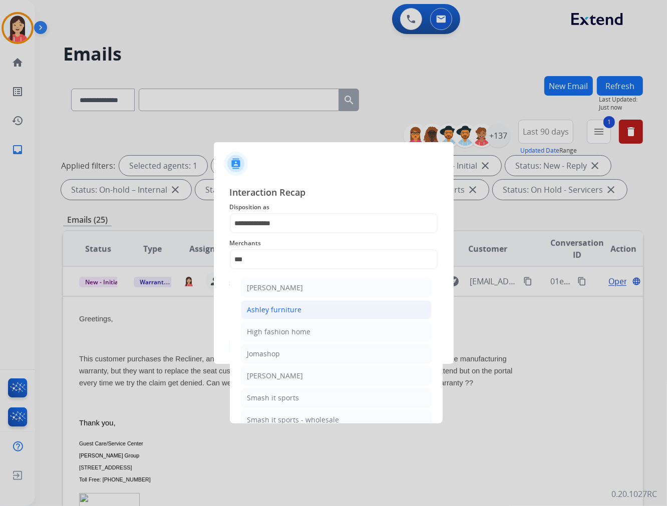
click at [272, 307] on div "Ashley furniture" at bounding box center [274, 310] width 55 height 10
type input "**********"
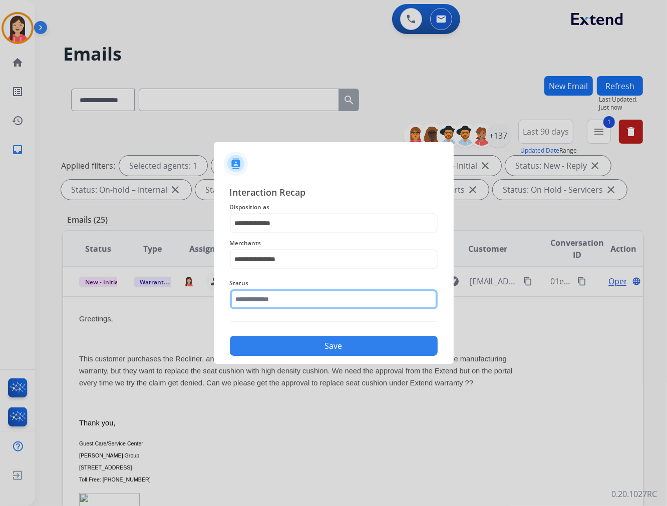
click at [272, 294] on input "text" at bounding box center [334, 299] width 208 height 20
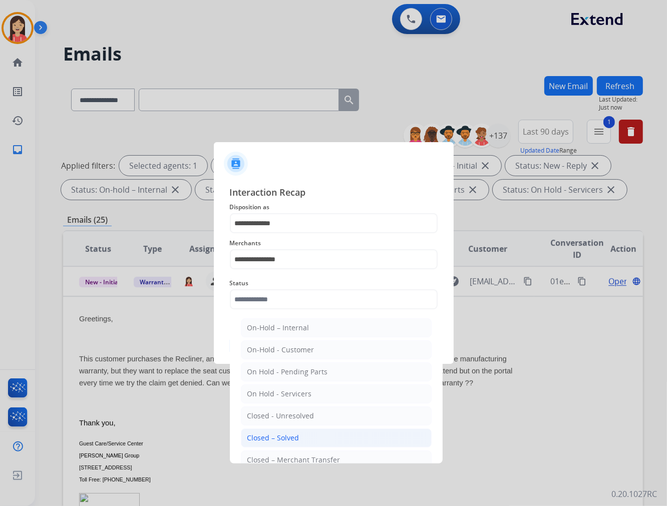
click at [288, 438] on div "Closed – Solved" at bounding box center [273, 438] width 52 height 10
type input "**********"
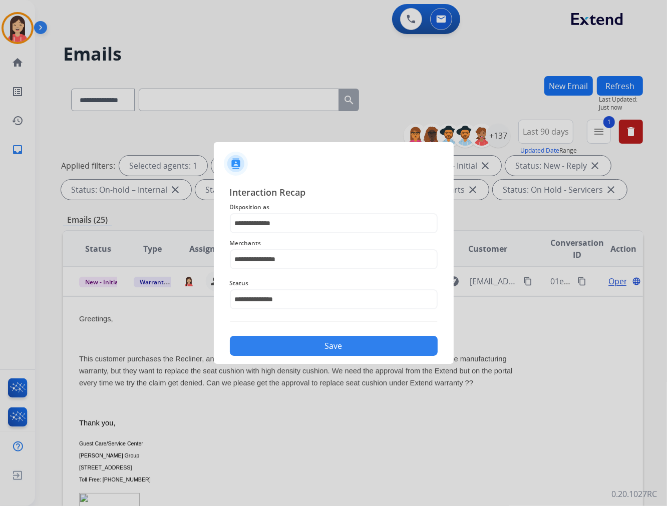
click at [313, 346] on button "Save" at bounding box center [334, 346] width 208 height 20
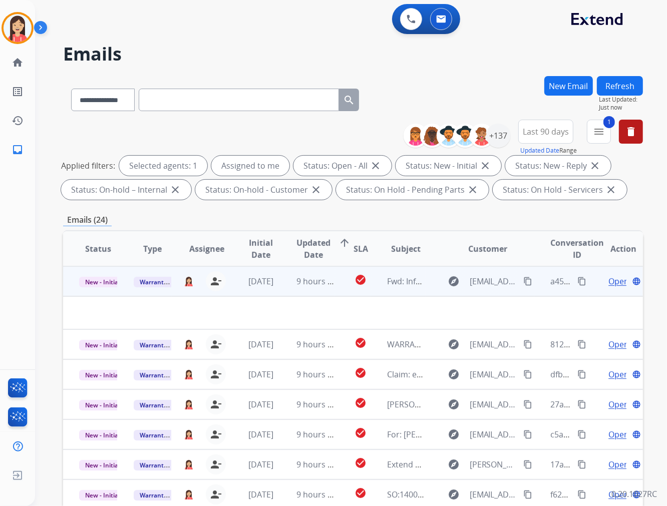
click at [328, 293] on td "9 hours ago" at bounding box center [307, 281] width 55 height 30
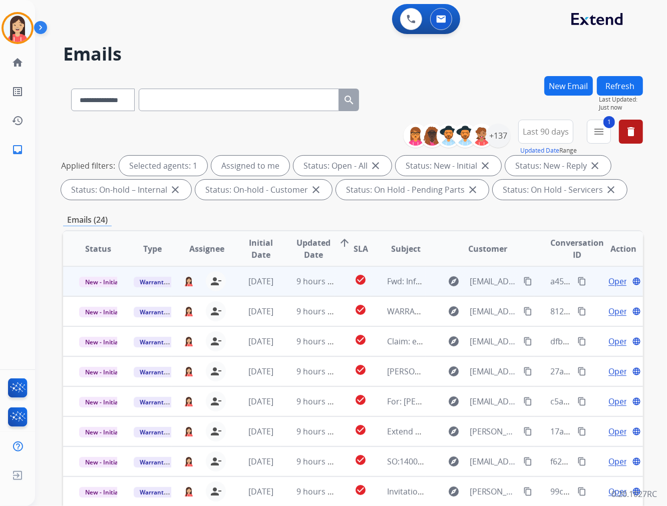
click at [328, 293] on td "9 hours ago" at bounding box center [307, 281] width 55 height 30
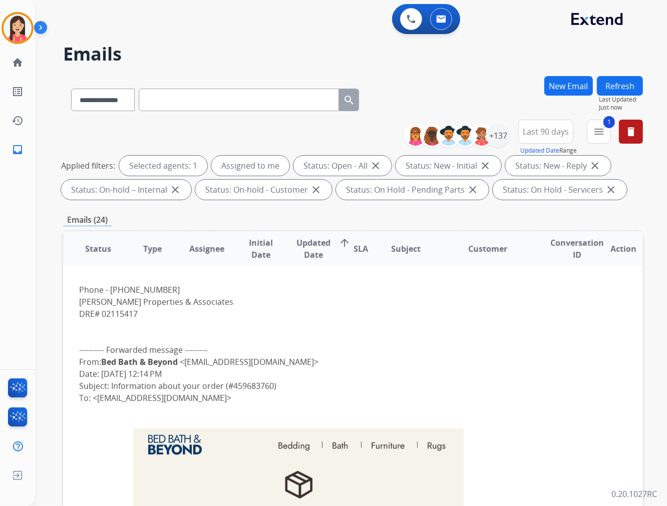
scroll to position [0, 0]
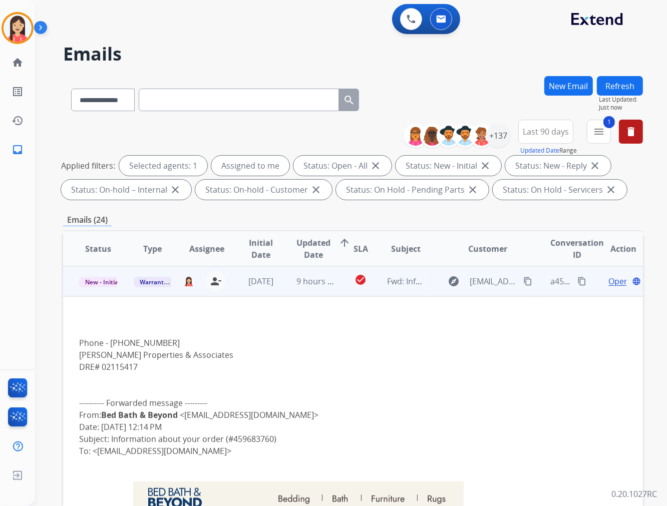
click at [608, 281] on span "Open" at bounding box center [618, 281] width 21 height 12
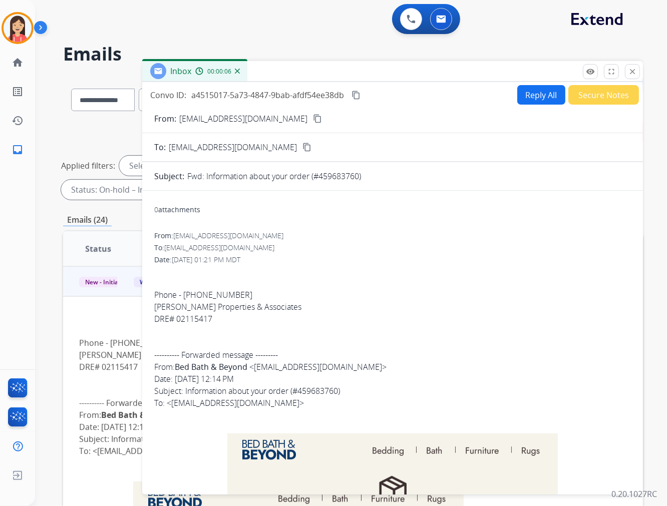
click at [527, 96] on button "Reply All" at bounding box center [541, 95] width 48 height 20
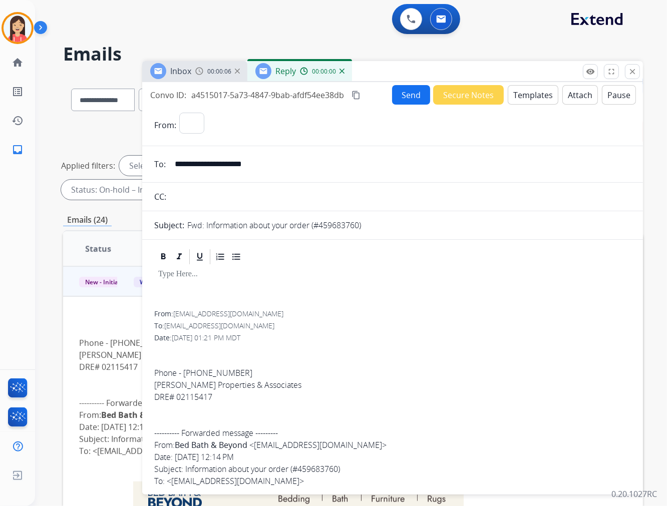
click at [526, 95] on button "Templates" at bounding box center [532, 95] width 51 height 20
select select "**********"
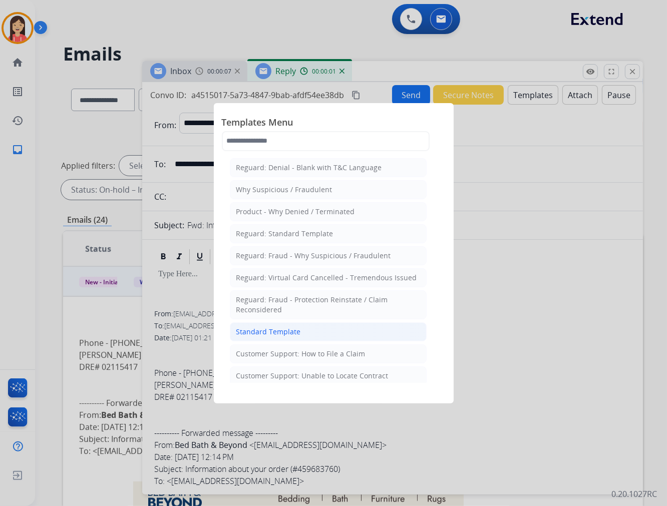
click at [282, 336] on div "Standard Template" at bounding box center [268, 332] width 65 height 10
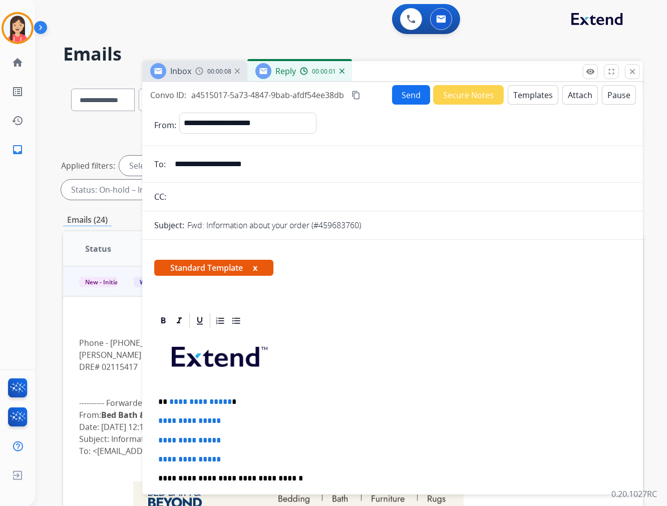
scroll to position [111, 0]
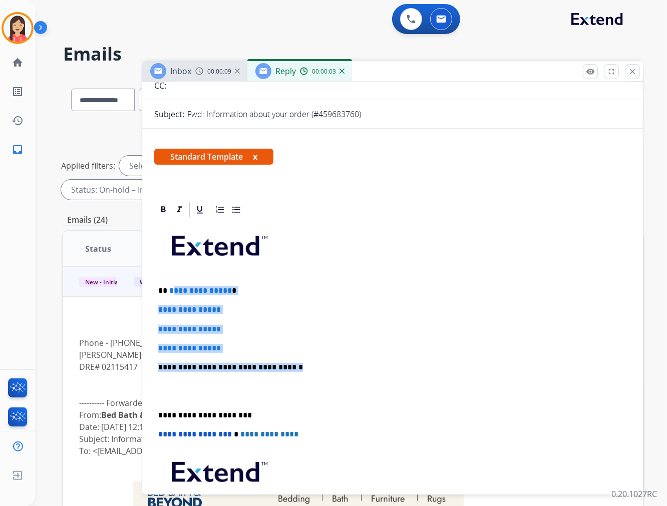
drag, startPoint x: 232, startPoint y: 311, endPoint x: 318, endPoint y: 363, distance: 100.6
click at [318, 363] on div "**********" at bounding box center [392, 391] width 476 height 344
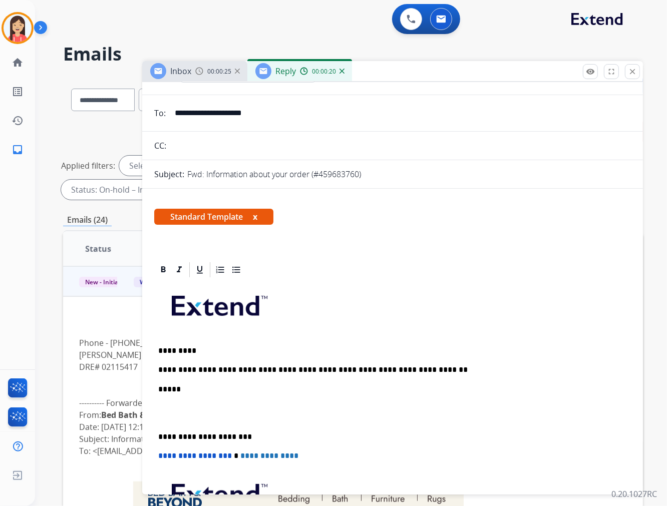
scroll to position [0, 0]
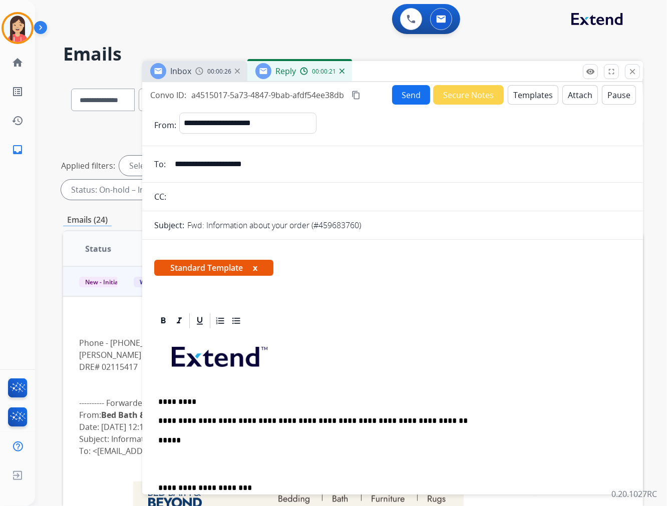
click at [410, 92] on button "Send" at bounding box center [411, 95] width 38 height 20
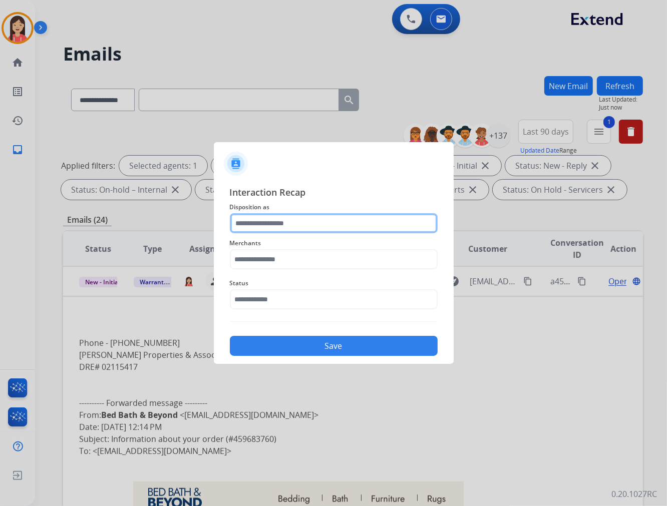
click at [299, 225] on input "text" at bounding box center [334, 223] width 208 height 20
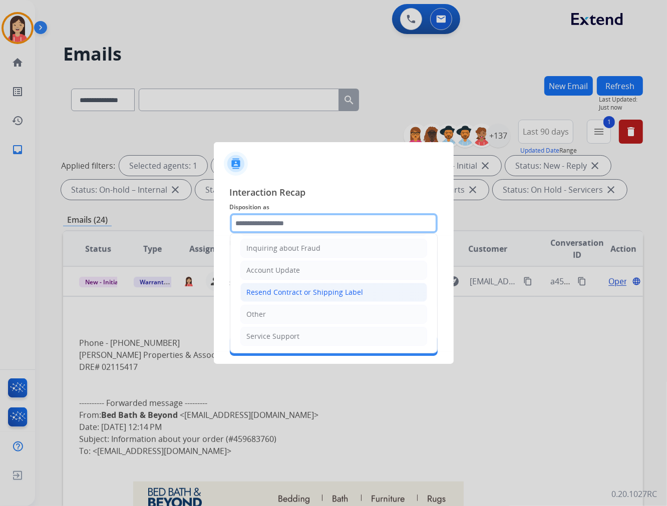
scroll to position [157, 0]
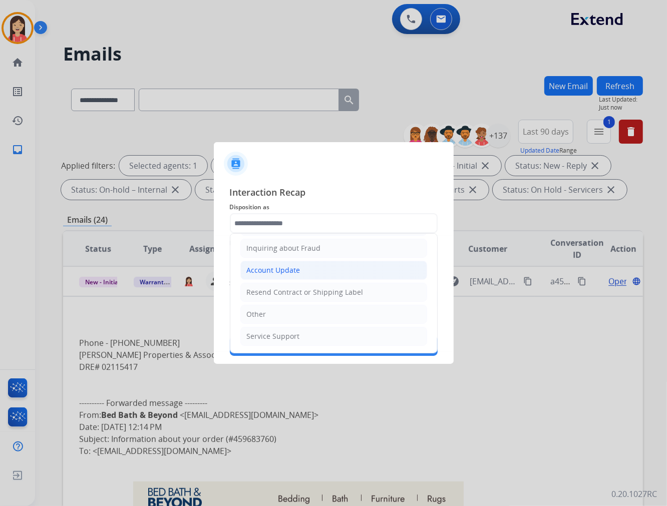
click at [292, 271] on div "Account Update" at bounding box center [274, 270] width 54 height 10
type input "**********"
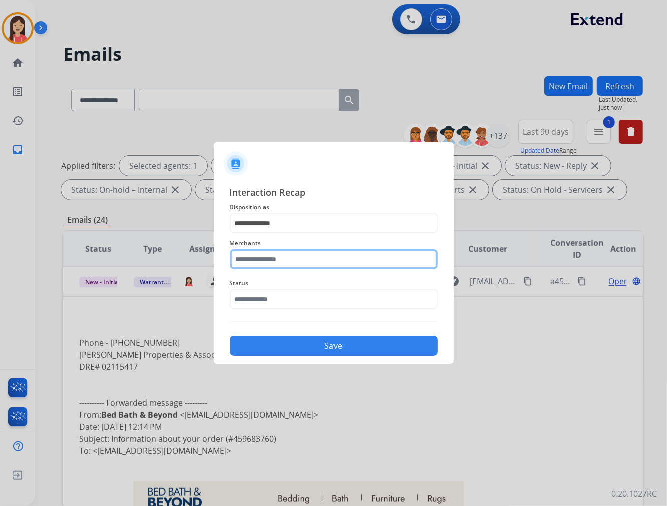
click at [264, 263] on input "text" at bounding box center [334, 259] width 208 height 20
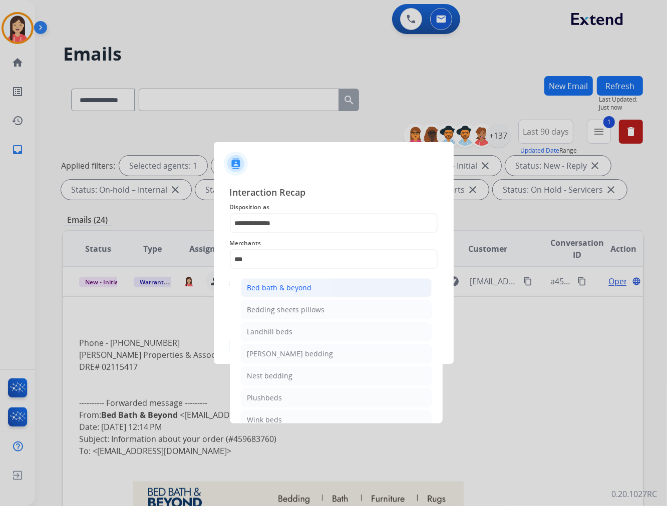
click at [281, 289] on div "Bed bath & beyond" at bounding box center [279, 288] width 65 height 10
type input "**********"
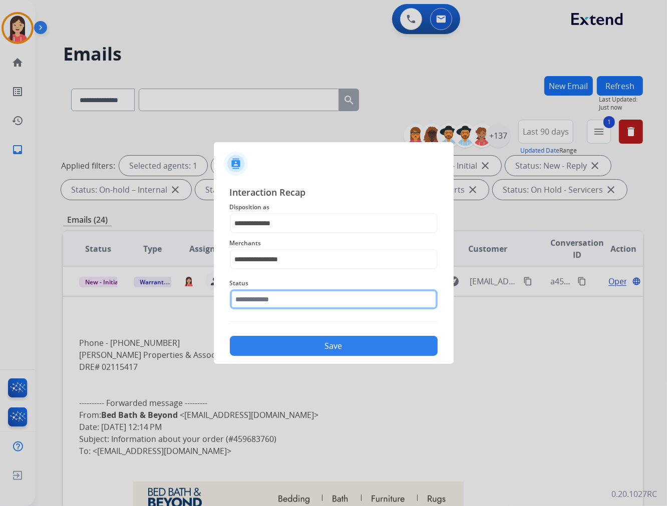
click at [272, 298] on input "text" at bounding box center [334, 299] width 208 height 20
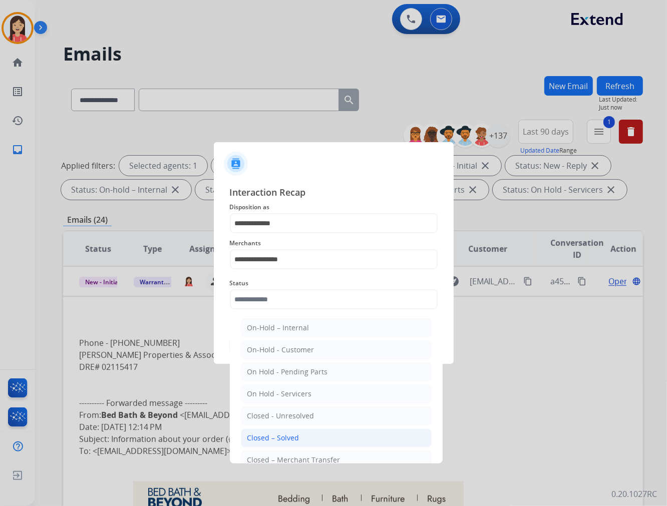
click at [291, 430] on li "Closed – Solved" at bounding box center [336, 437] width 191 height 19
type input "**********"
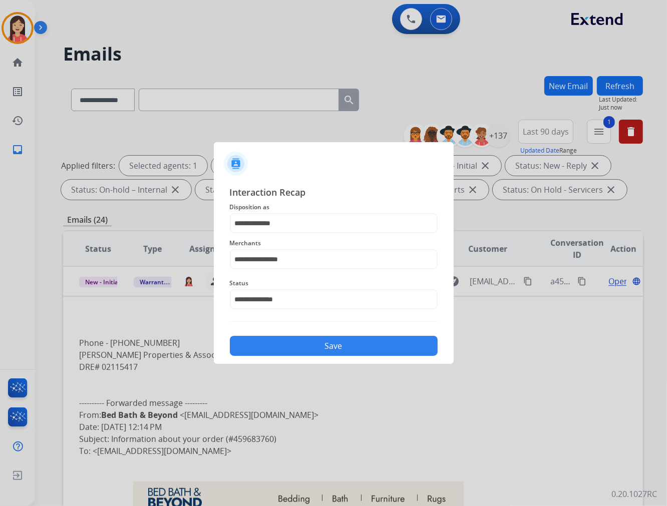
click at [315, 350] on button "Save" at bounding box center [334, 346] width 208 height 20
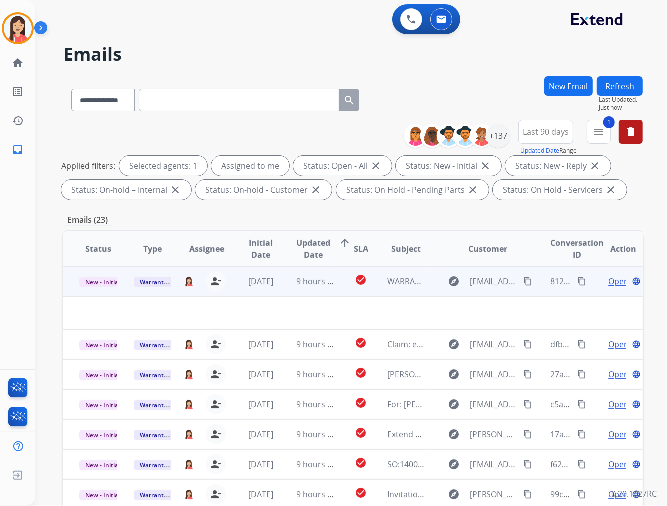
click at [280, 289] on td "9 hours ago" at bounding box center [307, 281] width 55 height 30
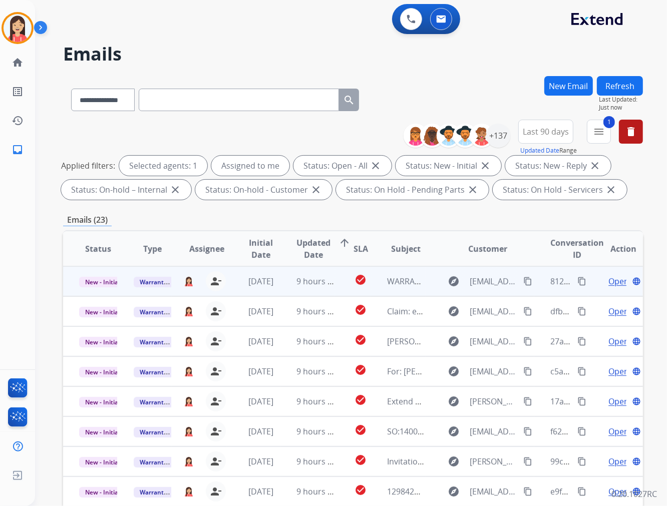
click at [284, 288] on td "9 hours ago" at bounding box center [307, 281] width 55 height 30
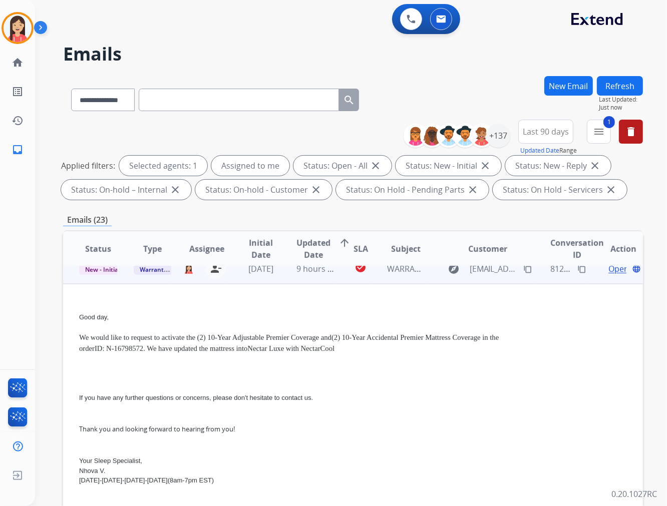
scroll to position [0, 0]
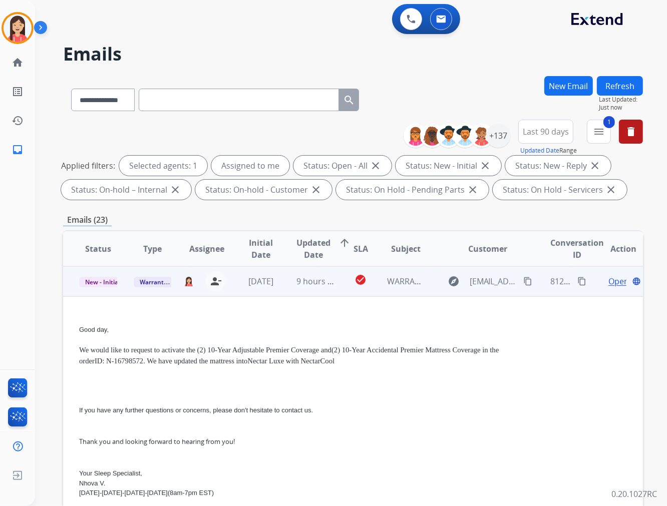
click at [608, 279] on span "Open" at bounding box center [618, 281] width 21 height 12
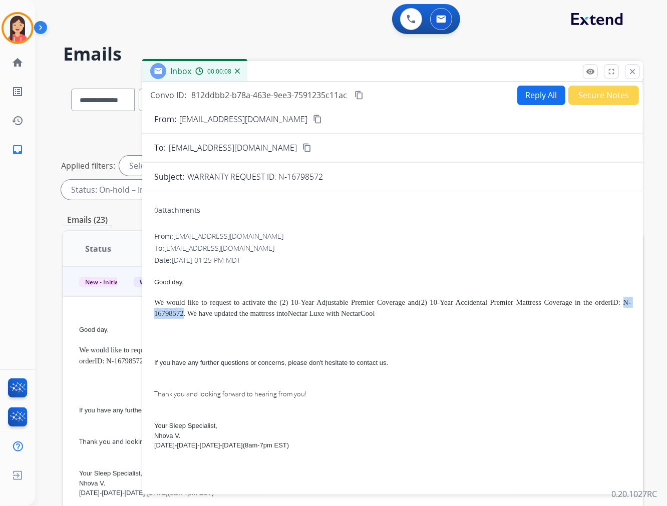
drag, startPoint x: 297, startPoint y: 311, endPoint x: 334, endPoint y: 314, distance: 37.2
click at [334, 314] on span "ID: N-16798572. We have updated the mattress into" at bounding box center [392, 307] width 476 height 19
copy span "N-16798572"
click at [290, 261] on div "Date: [DATE] 01:25 PM MDT" at bounding box center [392, 260] width 476 height 10
click at [531, 93] on button "Reply All" at bounding box center [541, 96] width 48 height 20
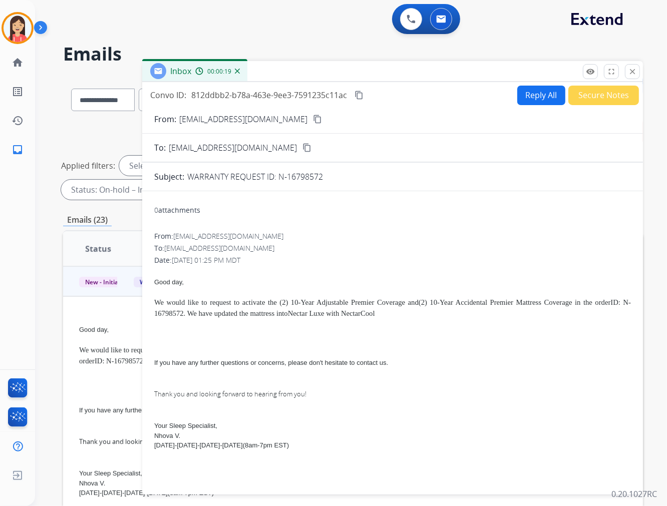
select select "**********"
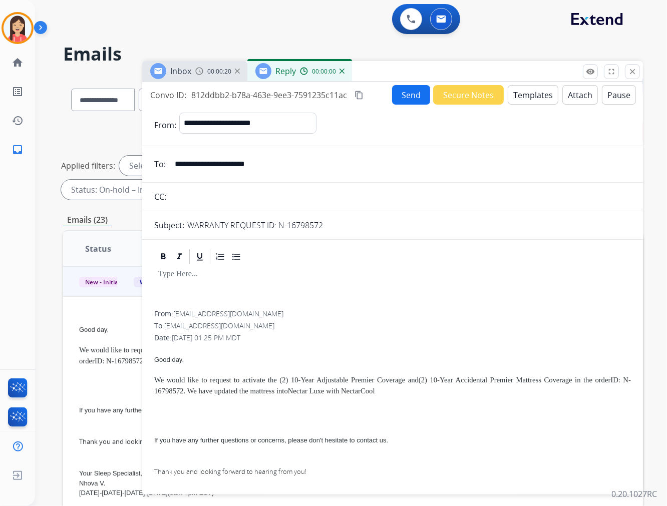
click at [529, 101] on button "Templates" at bounding box center [532, 95] width 51 height 20
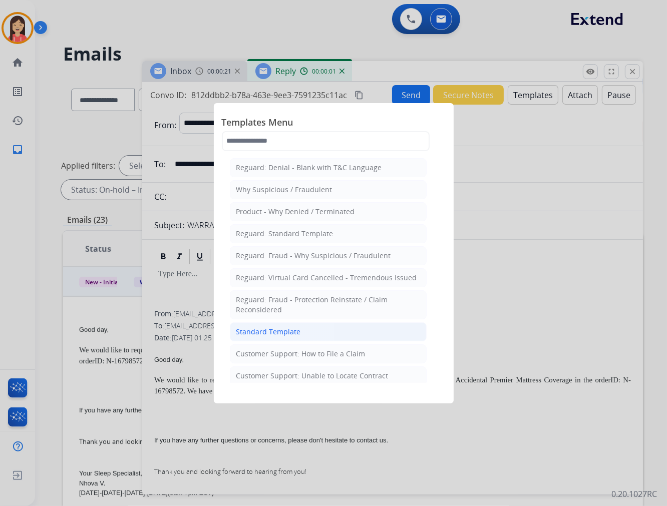
click at [277, 329] on div "Standard Template" at bounding box center [268, 332] width 65 height 10
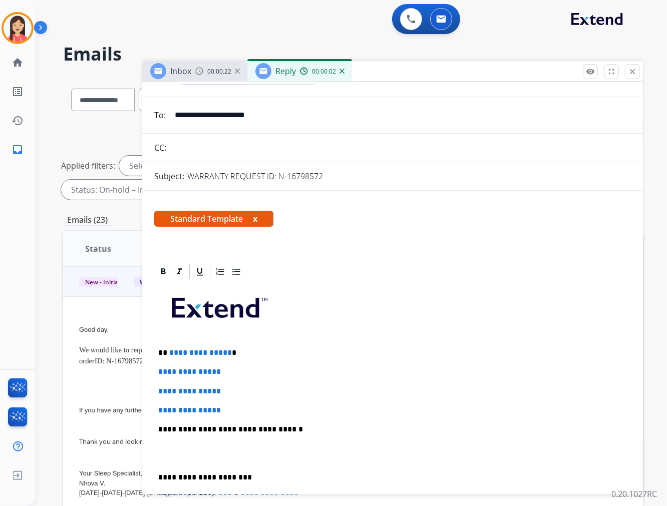
scroll to position [111, 0]
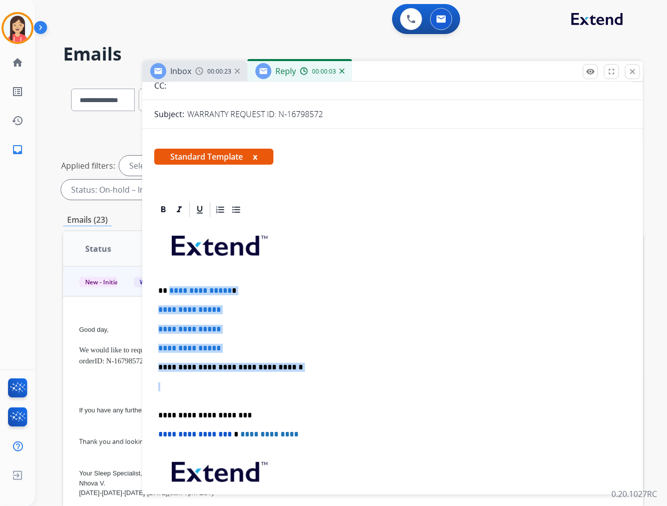
drag, startPoint x: 169, startPoint y: 291, endPoint x: 315, endPoint y: 392, distance: 178.4
click at [315, 392] on div "**********" at bounding box center [392, 391] width 476 height 344
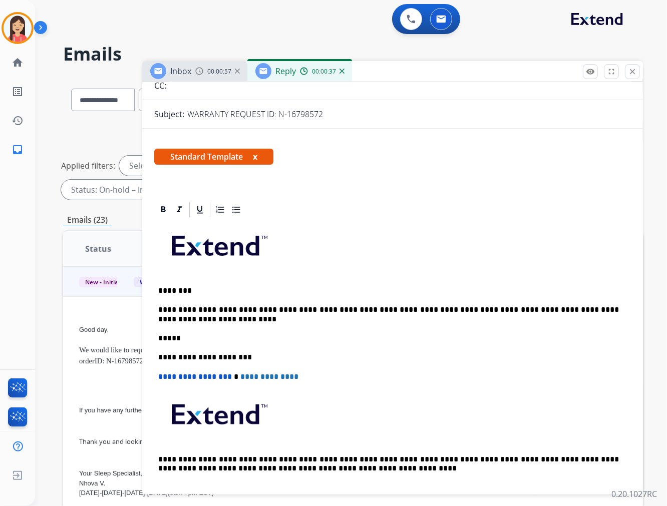
scroll to position [0, 0]
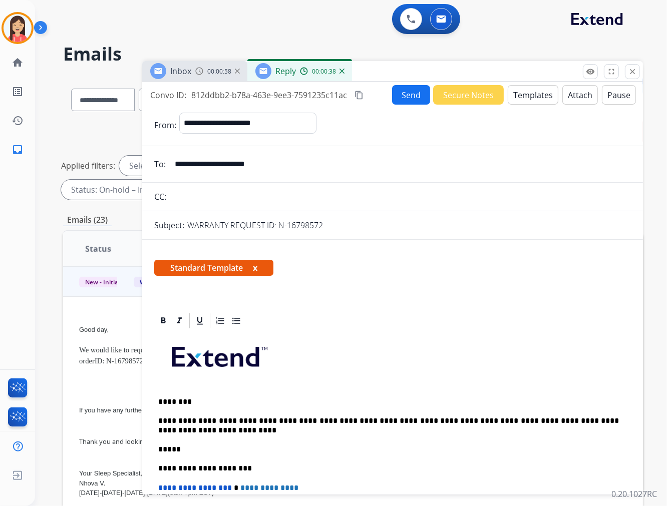
click at [401, 63] on div "Inbox 00:00:58 Reply 00:00:38" at bounding box center [392, 71] width 500 height 21
click at [403, 98] on button "Send" at bounding box center [411, 95] width 38 height 20
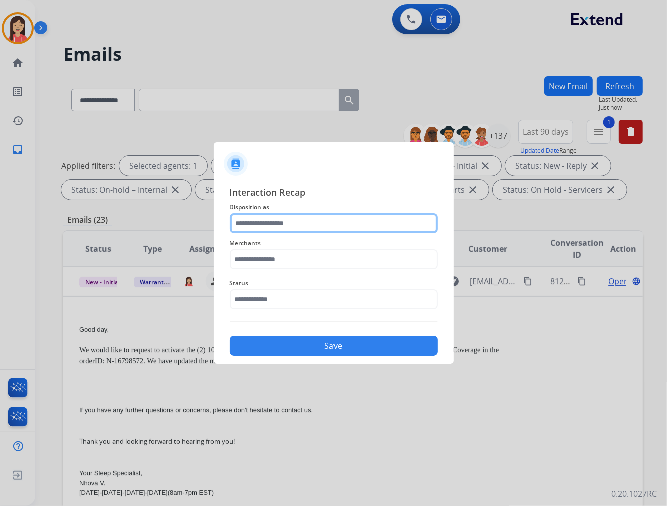
click at [274, 226] on input "text" at bounding box center [334, 223] width 208 height 20
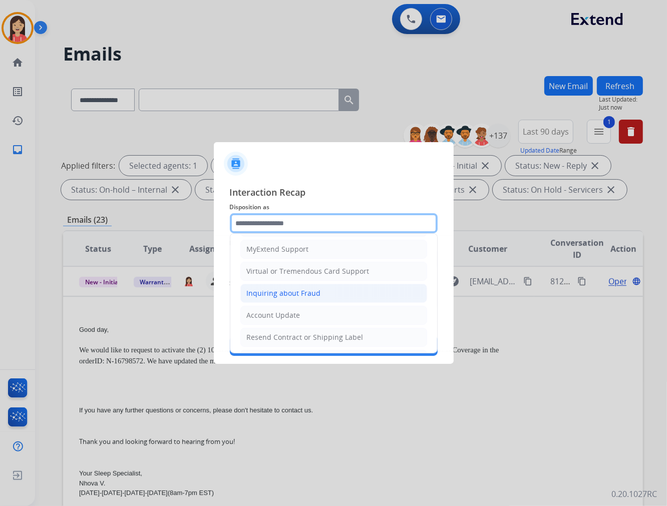
scroll to position [157, 0]
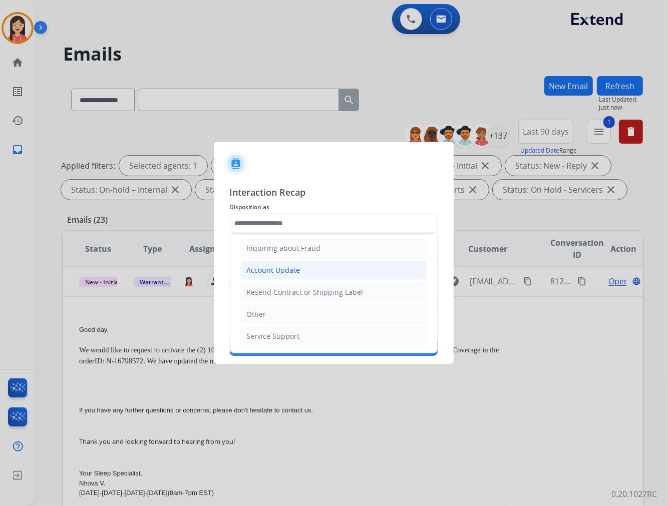
click at [278, 272] on div "Account Update" at bounding box center [274, 270] width 54 height 10
type input "**********"
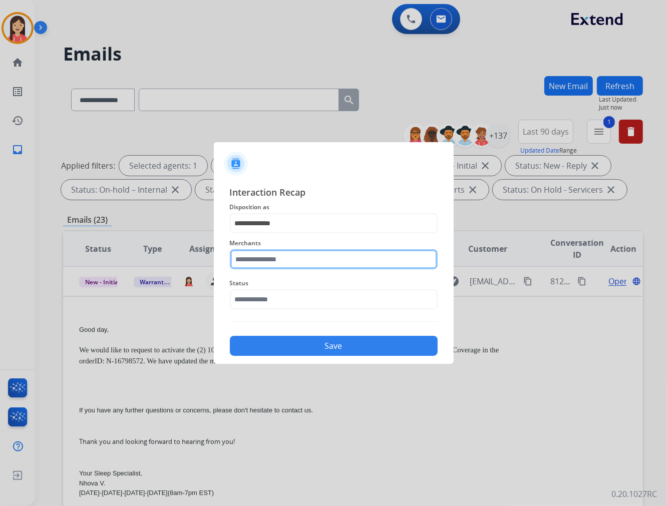
click at [253, 252] on input "text" at bounding box center [334, 259] width 208 height 20
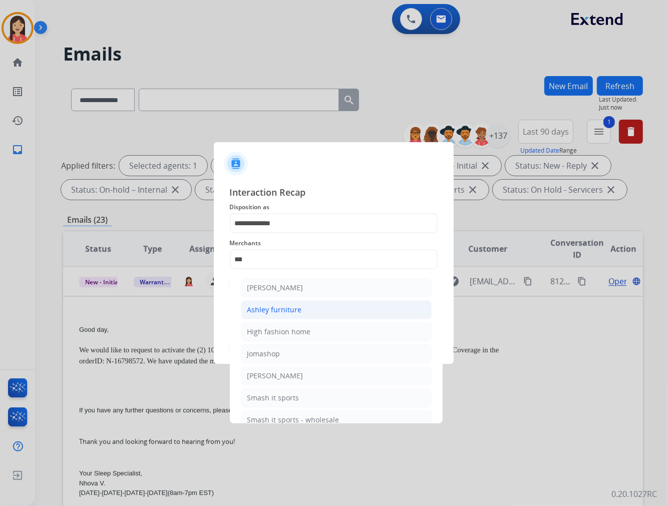
click at [262, 307] on div "Ashley furniture" at bounding box center [274, 310] width 55 height 10
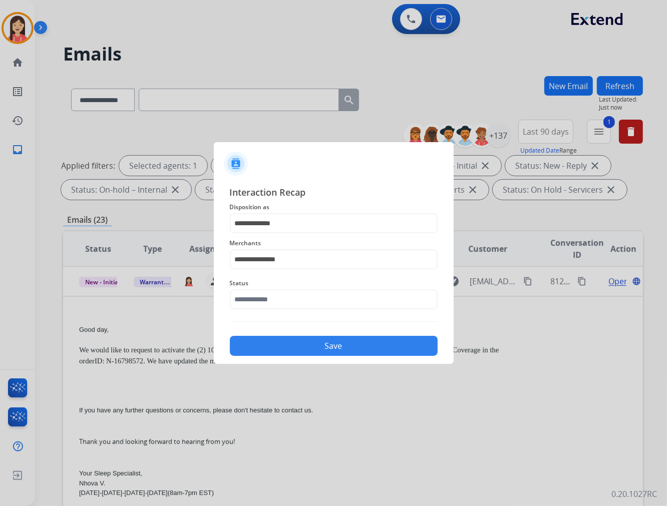
click at [287, 249] on div "**********" at bounding box center [334, 253] width 208 height 40
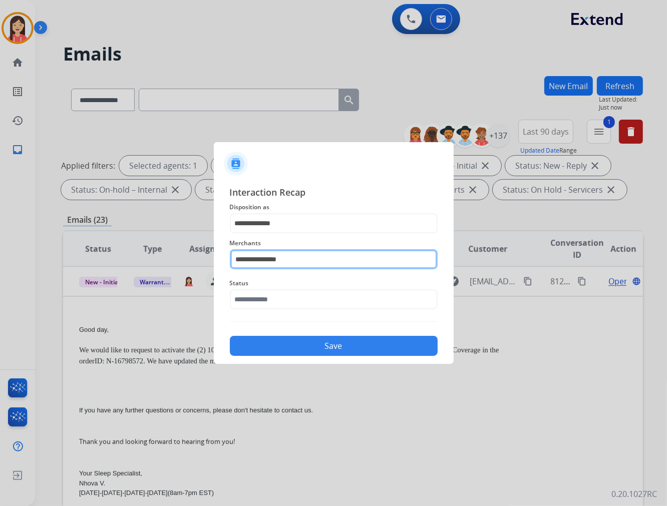
click at [287, 254] on input "**********" at bounding box center [334, 259] width 208 height 20
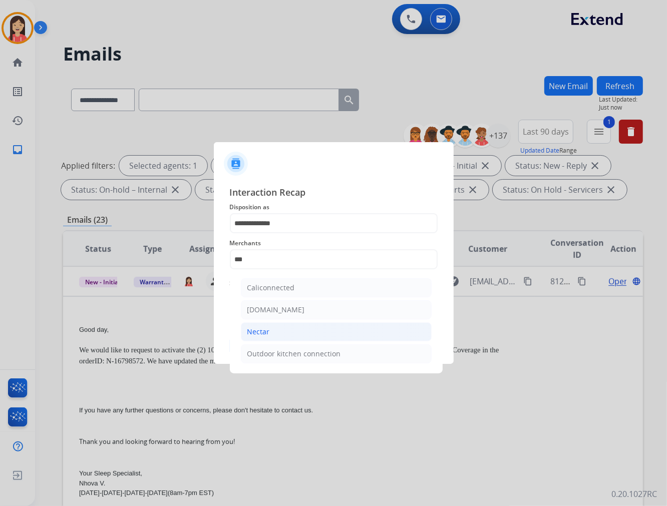
click at [261, 327] on div "Nectar" at bounding box center [258, 332] width 23 height 10
type input "******"
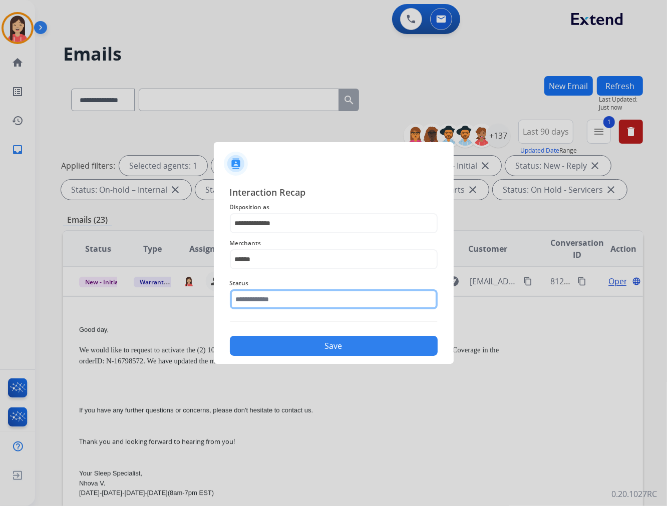
click at [268, 299] on input "text" at bounding box center [334, 299] width 208 height 20
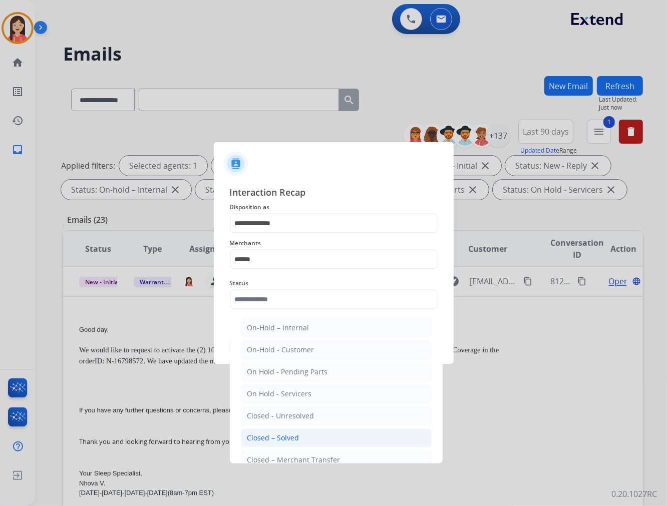
click at [286, 431] on li "Closed – Solved" at bounding box center [336, 437] width 191 height 19
type input "**********"
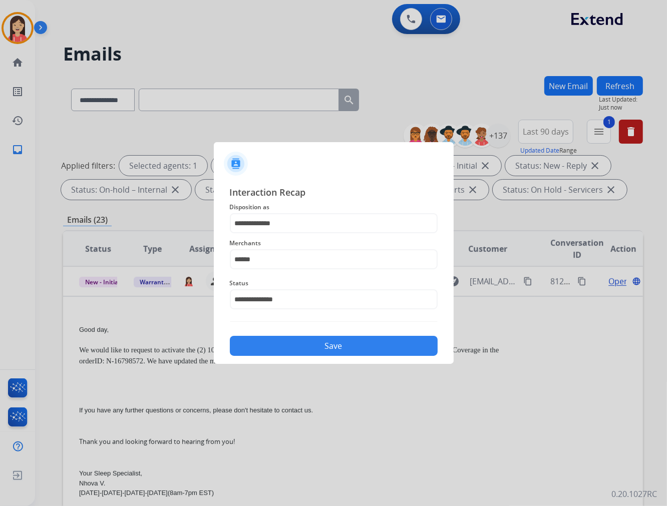
click at [299, 349] on button "Save" at bounding box center [334, 346] width 208 height 20
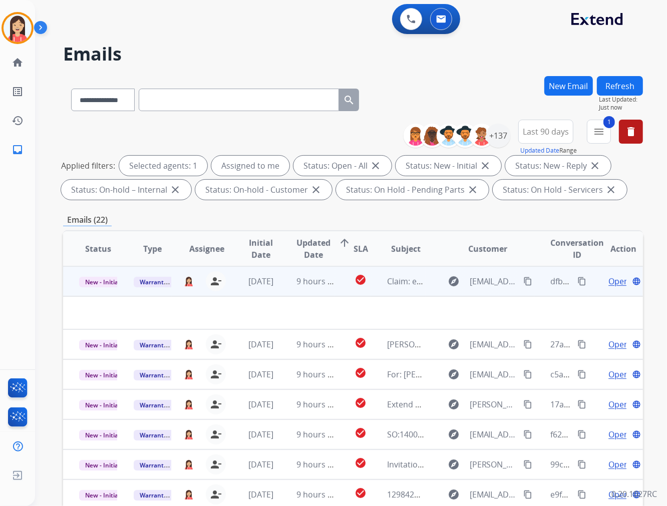
click at [284, 286] on td "9 hours ago" at bounding box center [307, 281] width 55 height 30
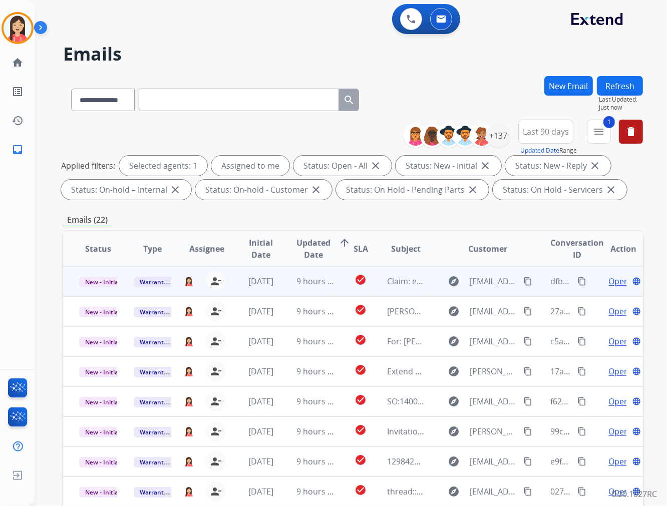
click at [612, 282] on span "Open" at bounding box center [618, 281] width 21 height 12
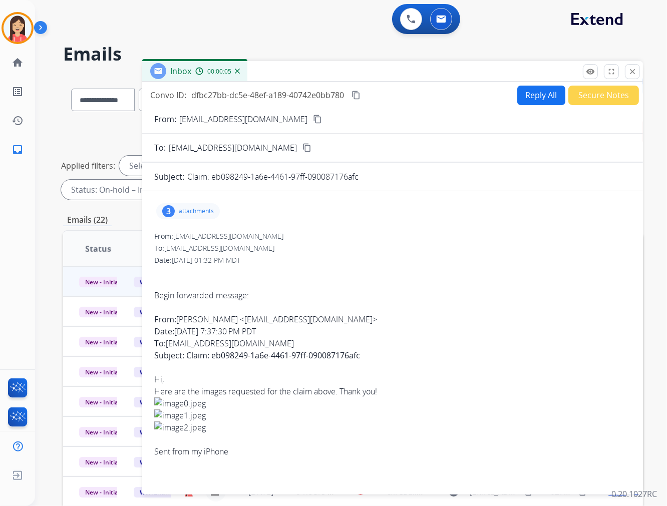
click at [234, 115] on p "[EMAIL_ADDRESS][DOMAIN_NAME]" at bounding box center [243, 119] width 128 height 12
copy p "From:"
click at [372, 249] on div "To: [EMAIL_ADDRESS][DOMAIN_NAME]" at bounding box center [392, 248] width 476 height 10
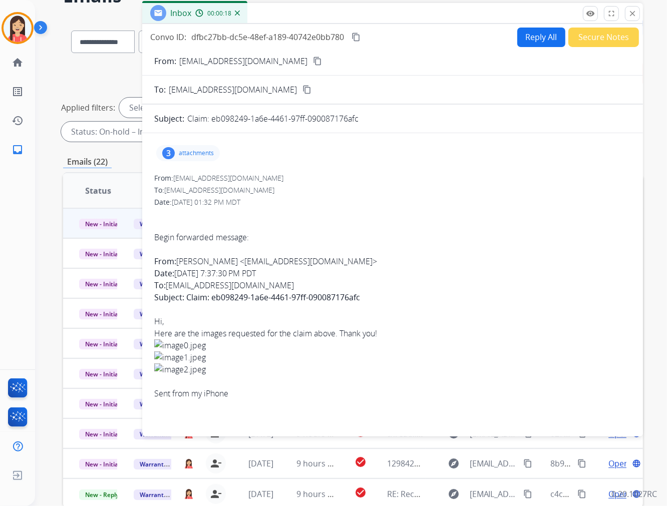
scroll to position [0, 0]
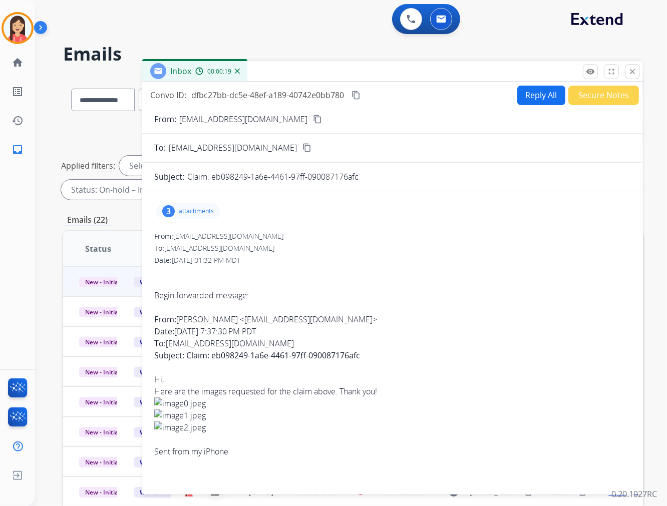
click at [193, 211] on p "attachments" at bounding box center [196, 211] width 35 height 8
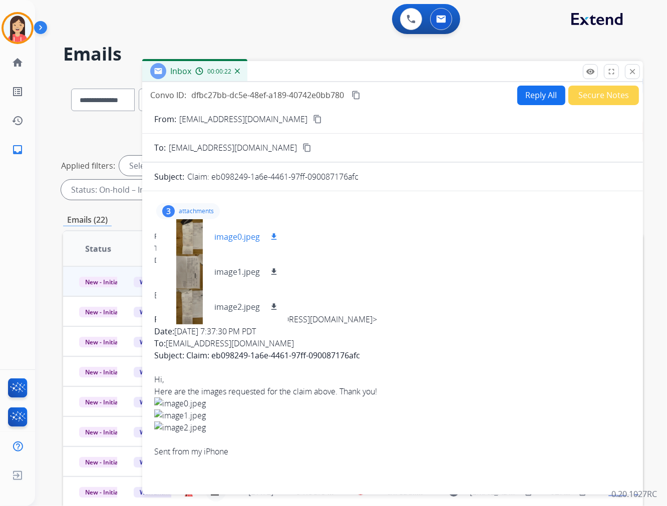
click at [269, 234] on mat-icon "download" at bounding box center [273, 236] width 9 height 9
click at [226, 272] on p "image1.jpeg" at bounding box center [237, 272] width 46 height 12
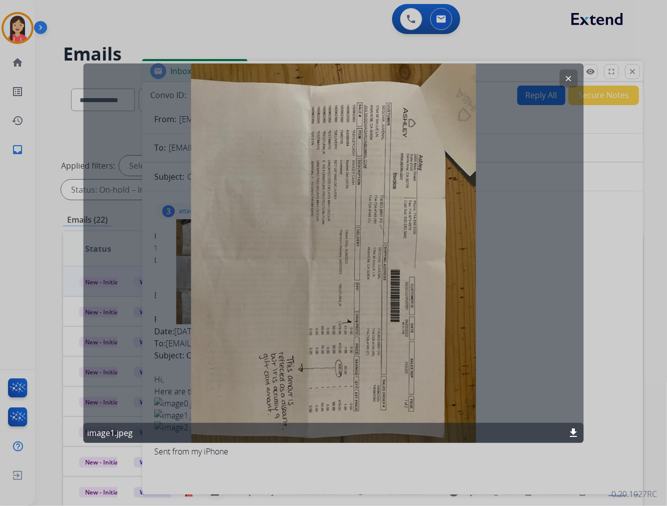
click at [572, 432] on mat-icon "download" at bounding box center [574, 433] width 12 height 12
click at [566, 76] on mat-icon "clear" at bounding box center [568, 78] width 9 height 9
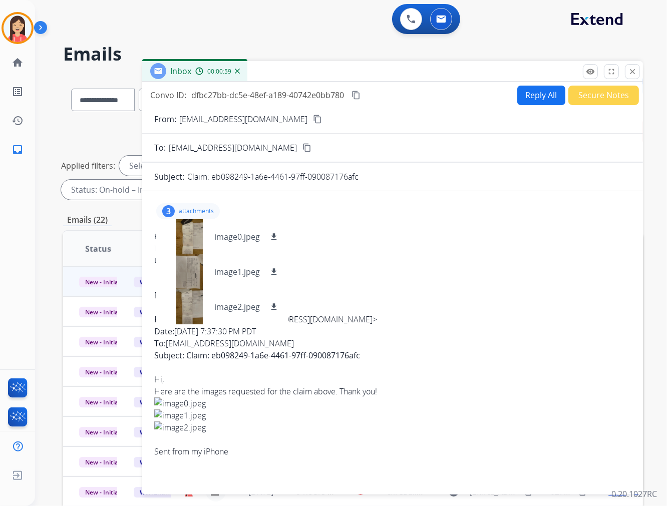
drag, startPoint x: 212, startPoint y: 179, endPoint x: 374, endPoint y: 181, distance: 162.7
click at [374, 181] on div "Claim: eb098249-1a6e-4461-97ff-090087176afc" at bounding box center [408, 177] width 443 height 12
copy p "eb098249-1a6e-4461-97ff-090087176afc"
click at [383, 75] on div "Inbox 00:01:54" at bounding box center [392, 71] width 500 height 21
click at [631, 75] on mat-icon "close" at bounding box center [632, 71] width 9 height 9
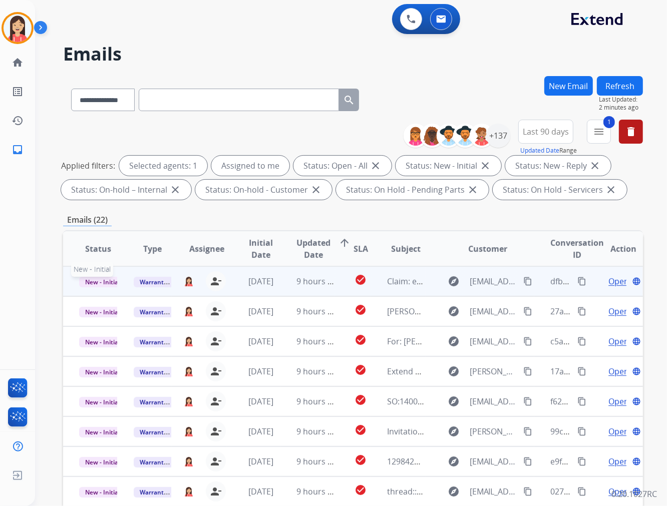
click at [103, 280] on span "New - Initial" at bounding box center [102, 282] width 47 height 11
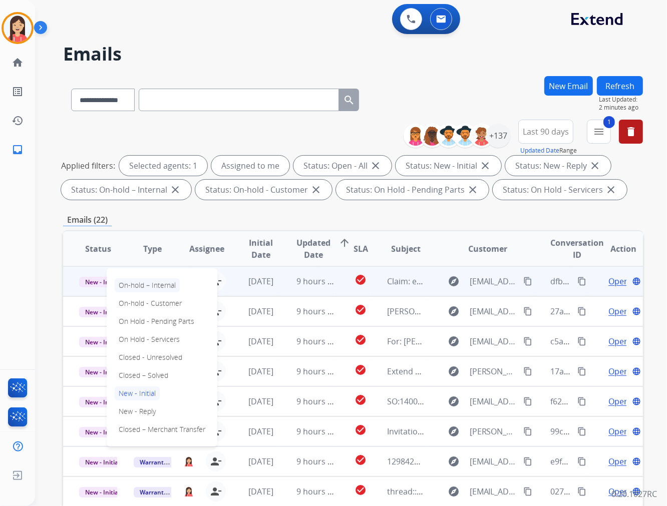
click at [153, 286] on p "On-hold – Internal" at bounding box center [147, 285] width 65 height 14
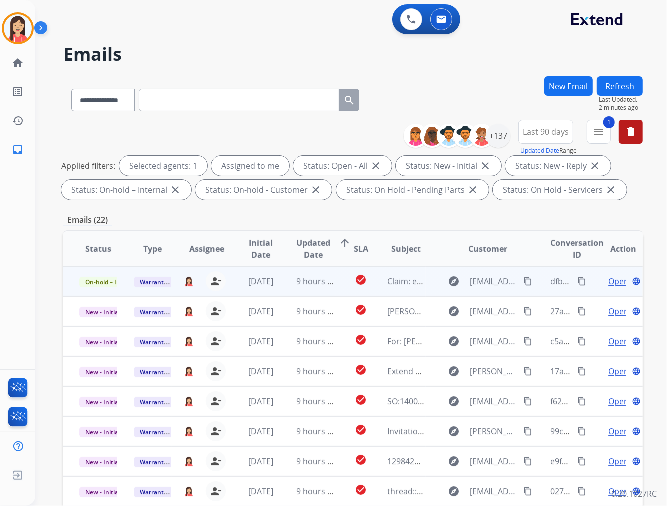
click at [577, 278] on mat-icon "content_copy" at bounding box center [581, 281] width 9 height 9
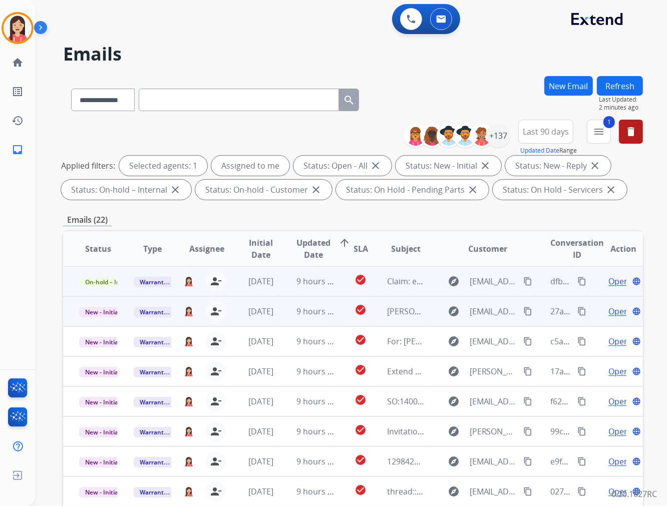
click at [284, 314] on td "9 hours ago" at bounding box center [307, 311] width 55 height 30
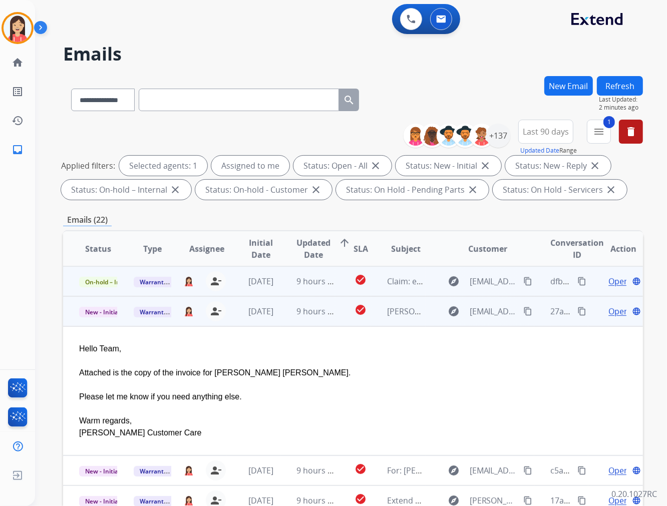
scroll to position [30, 0]
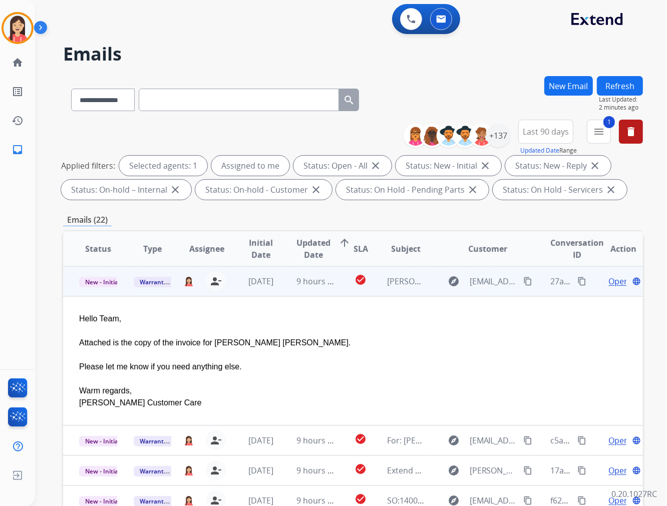
click at [608, 281] on span "Open" at bounding box center [618, 281] width 21 height 12
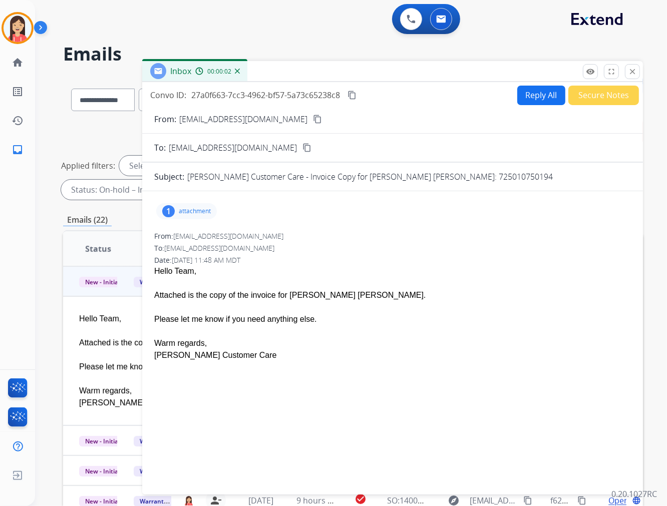
click at [319, 273] on div "Hello Team," at bounding box center [392, 271] width 476 height 12
click at [199, 215] on div "1 attachment" at bounding box center [186, 211] width 61 height 16
click at [372, 236] on mat-icon "download" at bounding box center [376, 236] width 9 height 9
click at [402, 323] on div "Please let me know if you need anything else." at bounding box center [392, 319] width 476 height 12
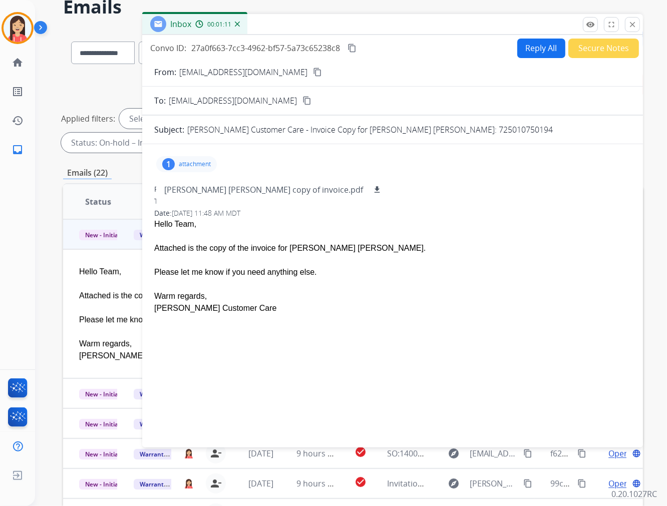
scroll to position [0, 0]
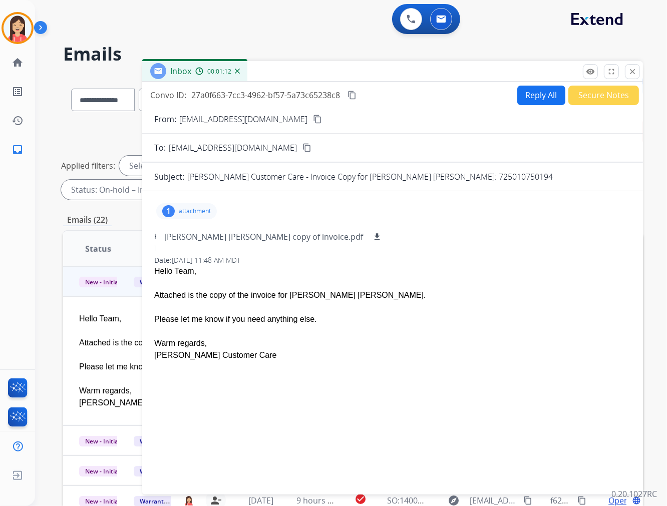
click at [525, 100] on button "Reply All" at bounding box center [541, 96] width 48 height 20
select select "**********"
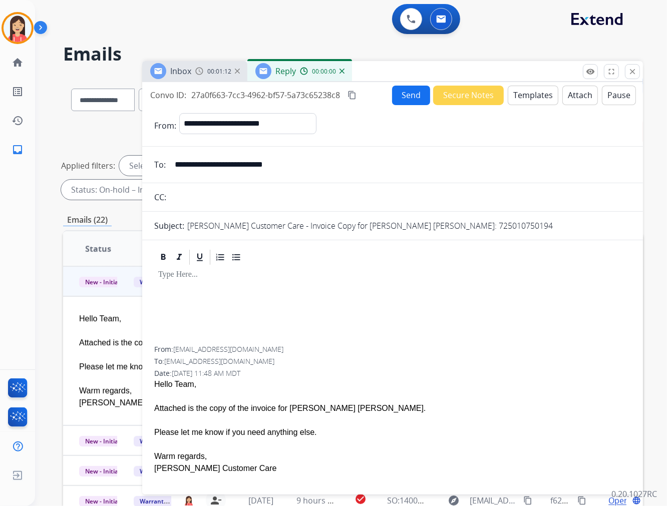
click at [525, 99] on button "Templates" at bounding box center [532, 96] width 51 height 20
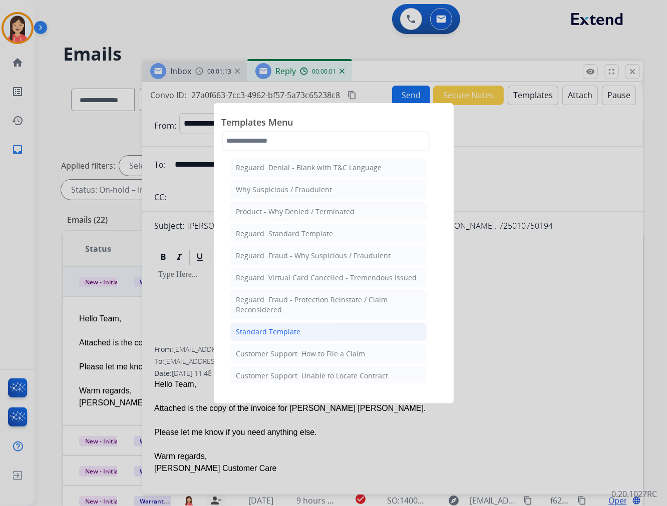
click at [324, 329] on li "Standard Template" at bounding box center [328, 331] width 197 height 19
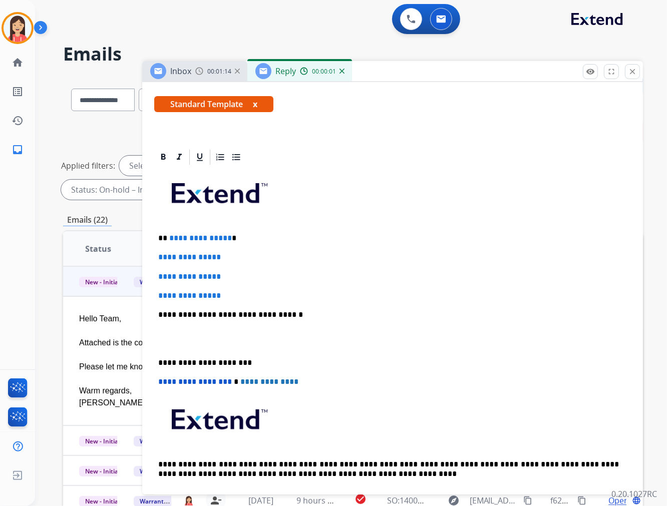
scroll to position [167, 0]
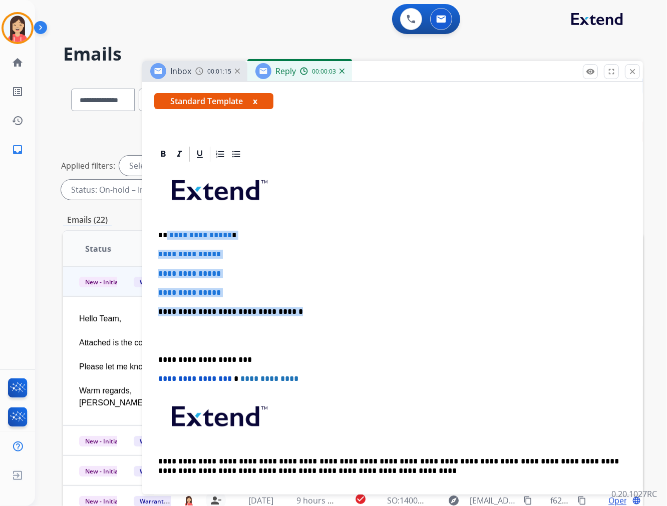
drag, startPoint x: 167, startPoint y: 235, endPoint x: 331, endPoint y: 312, distance: 181.3
click at [331, 312] on div "**********" at bounding box center [392, 335] width 476 height 344
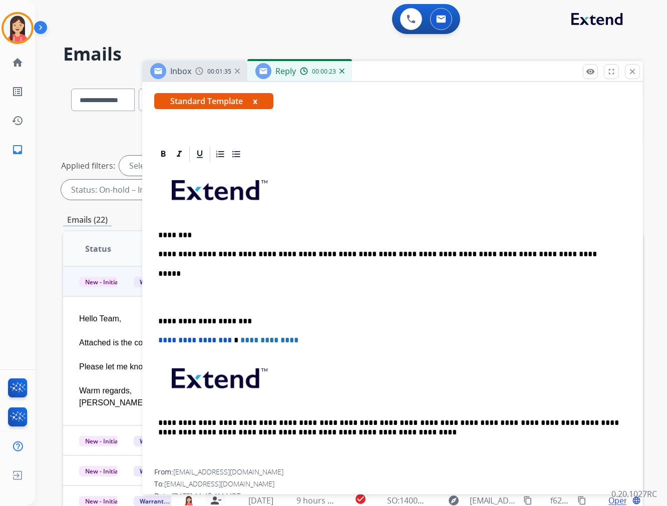
scroll to position [0, 0]
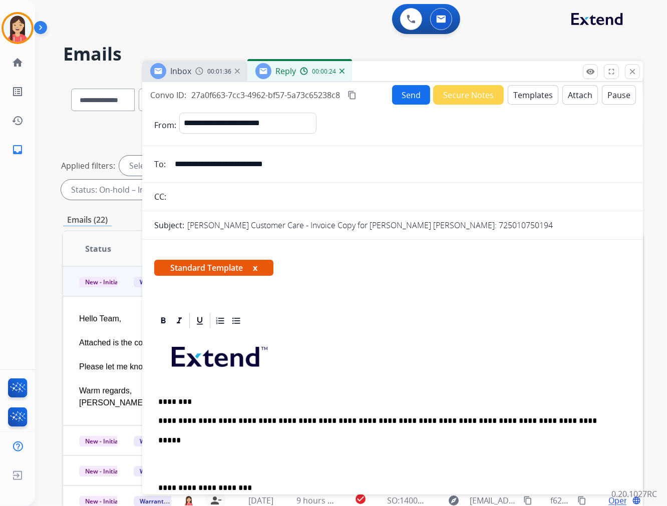
click at [397, 102] on button "Send" at bounding box center [411, 95] width 38 height 20
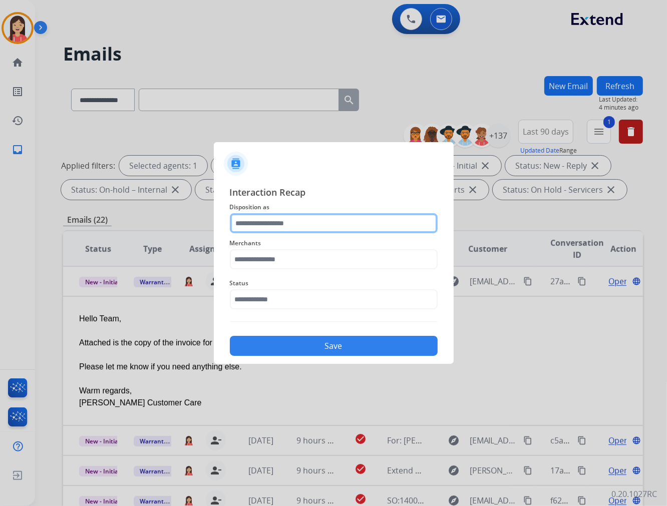
click at [287, 217] on input "text" at bounding box center [334, 223] width 208 height 20
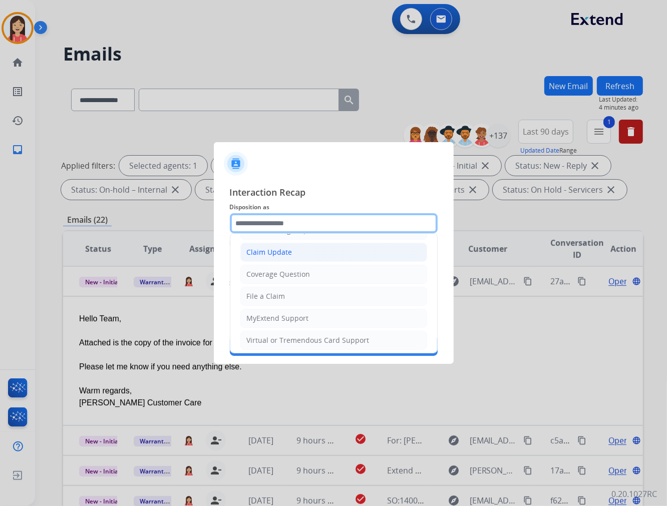
scroll to position [157, 0]
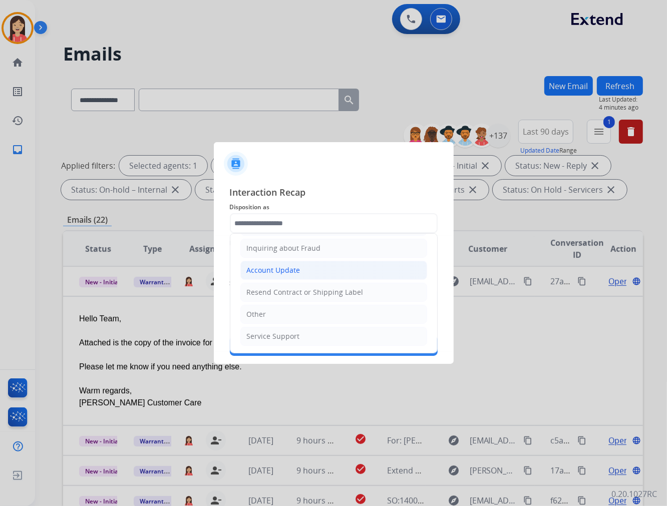
click at [290, 267] on div "Account Update" at bounding box center [274, 270] width 54 height 10
type input "**********"
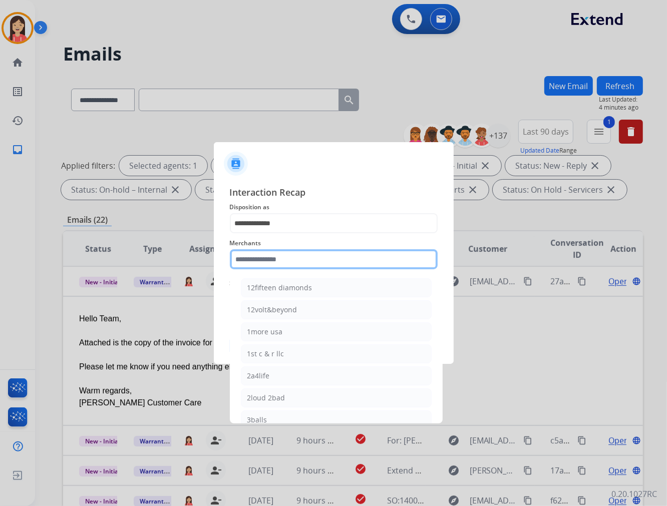
click at [277, 262] on input "text" at bounding box center [334, 259] width 208 height 20
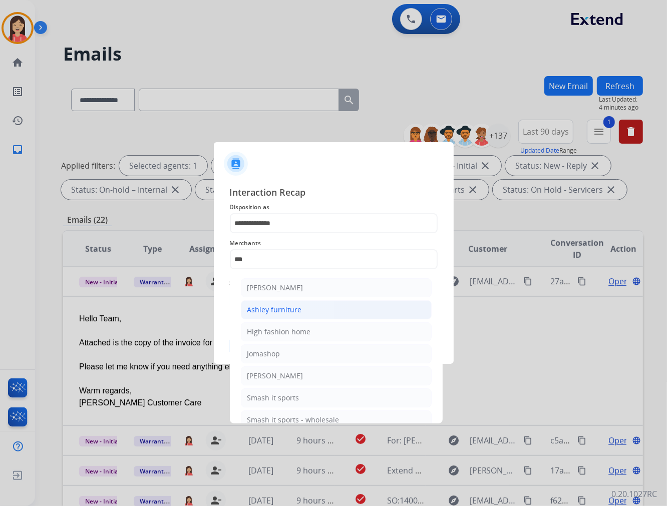
click at [274, 308] on div "Ashley furniture" at bounding box center [274, 310] width 55 height 10
type input "**********"
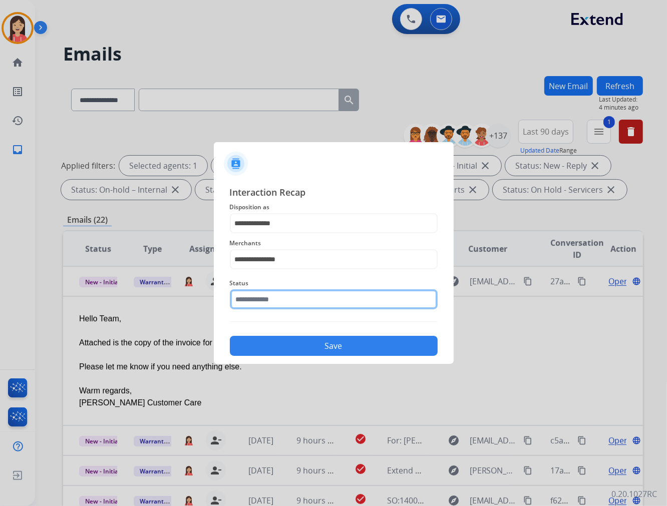
click at [282, 294] on input "text" at bounding box center [334, 299] width 208 height 20
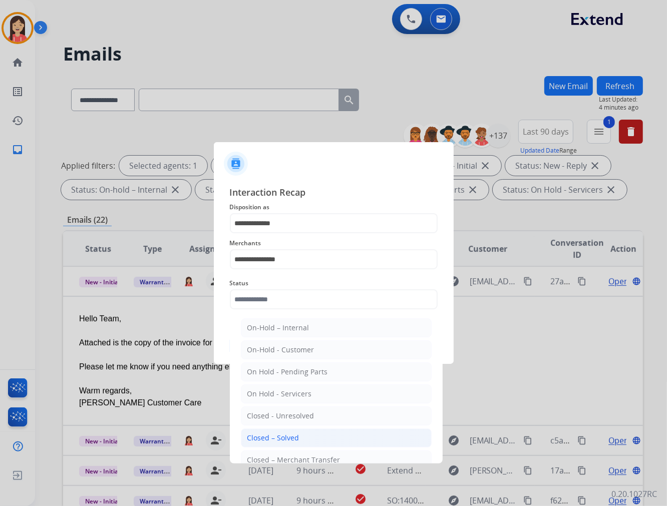
click at [306, 438] on li "Closed – Solved" at bounding box center [336, 437] width 191 height 19
type input "**********"
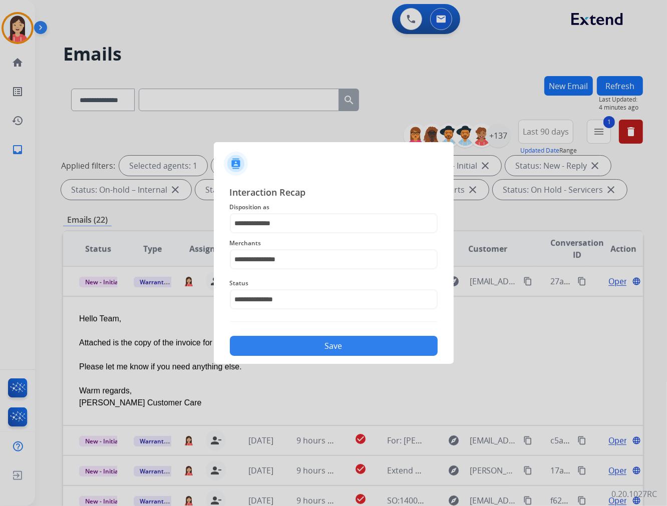
click at [338, 351] on button "Save" at bounding box center [334, 346] width 208 height 20
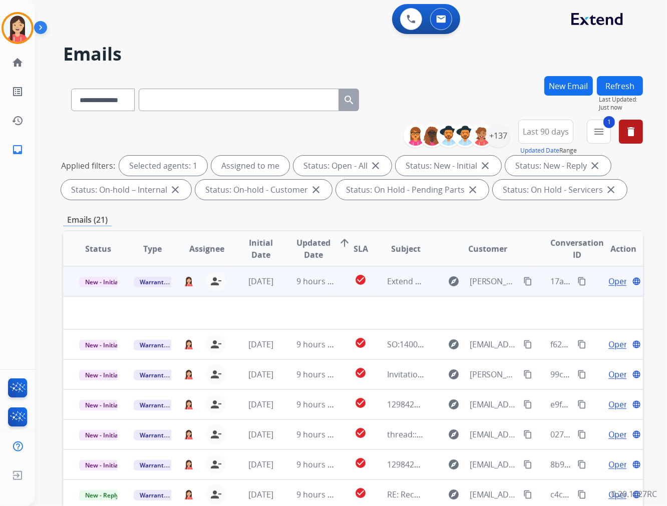
click at [287, 291] on td "9 hours ago" at bounding box center [307, 281] width 55 height 30
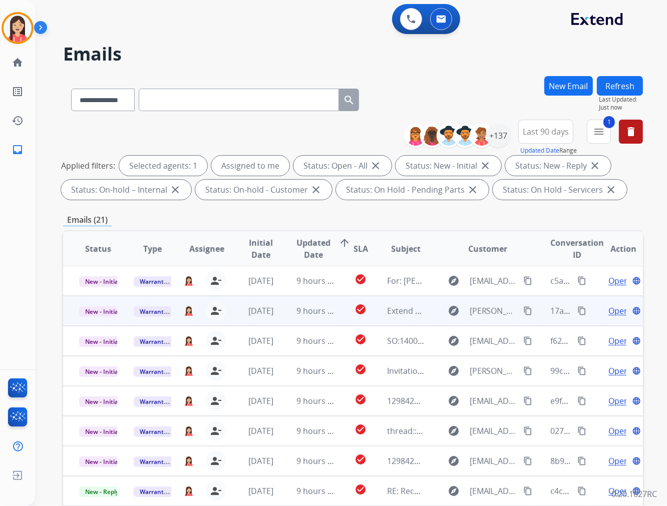
click at [287, 291] on td "9 hours ago" at bounding box center [307, 281] width 55 height 30
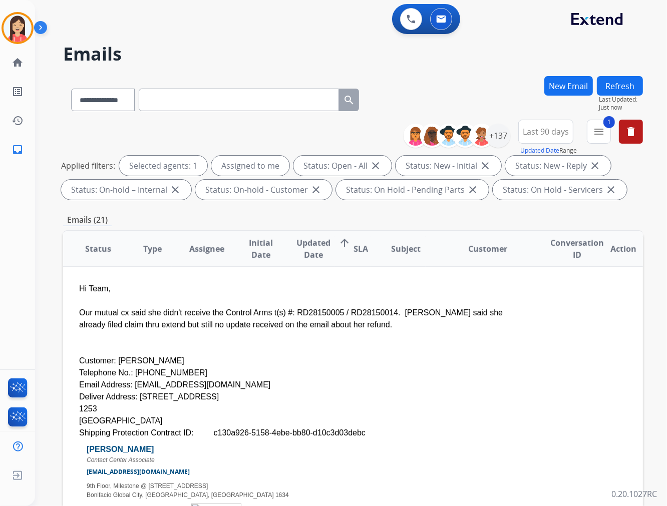
scroll to position [0, 0]
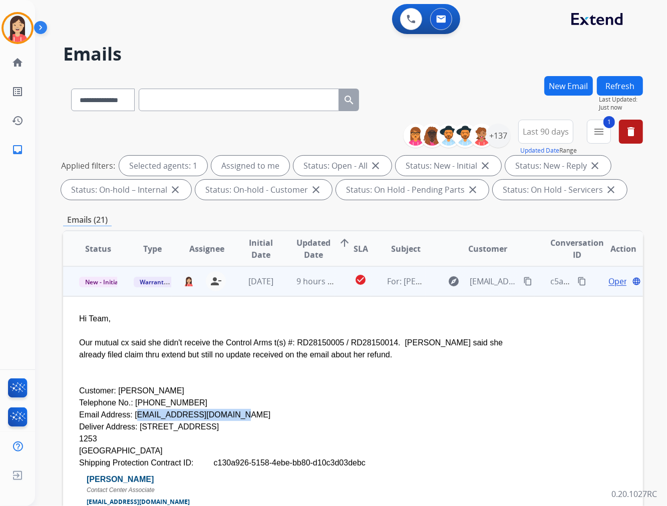
drag, startPoint x: 225, startPoint y: 412, endPoint x: 128, endPoint y: 416, distance: 97.7
click at [128, 416] on div "Email Address: [EMAIL_ADDRESS][DOMAIN_NAME]" at bounding box center [298, 415] width 439 height 12
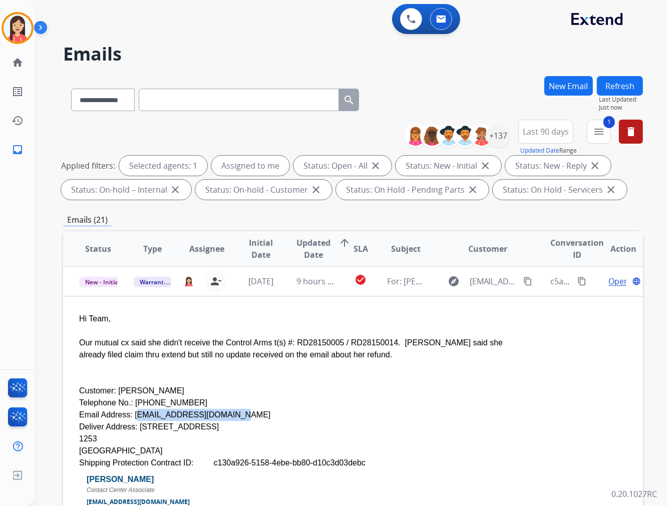
copy div "[EMAIL_ADDRESS][DOMAIN_NAME]"
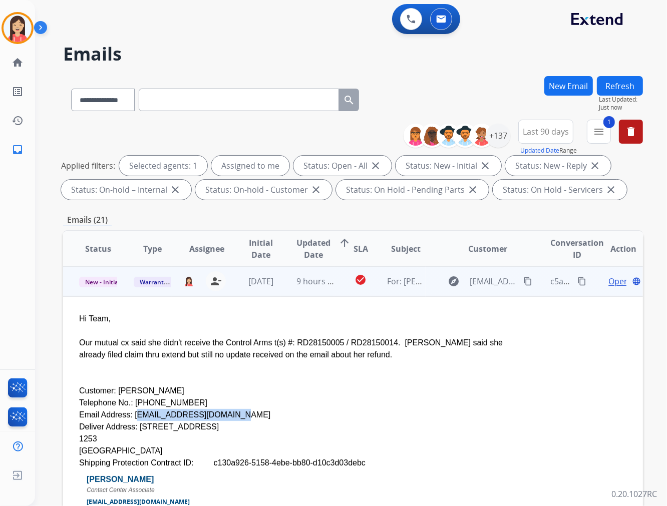
click at [379, 411] on div "Email Address: [EMAIL_ADDRESS][DOMAIN_NAME]" at bounding box center [298, 415] width 439 height 12
click at [356, 387] on div "Customer: [PERSON_NAME]" at bounding box center [298, 391] width 439 height 12
click at [608, 283] on span "Open" at bounding box center [618, 281] width 21 height 12
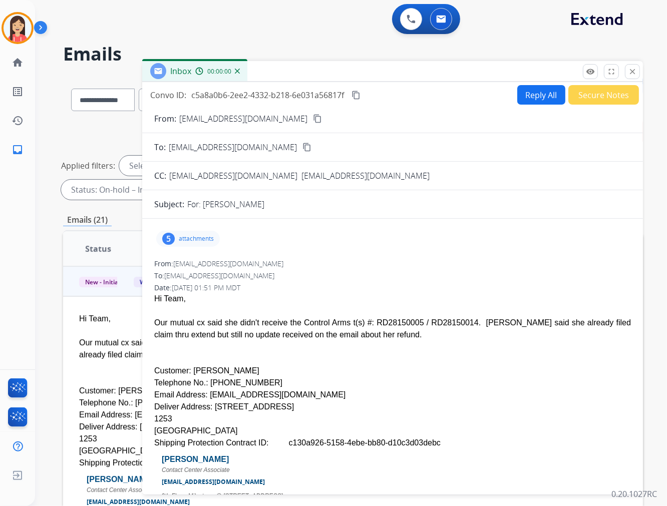
click at [544, 100] on button "Reply All" at bounding box center [541, 95] width 48 height 20
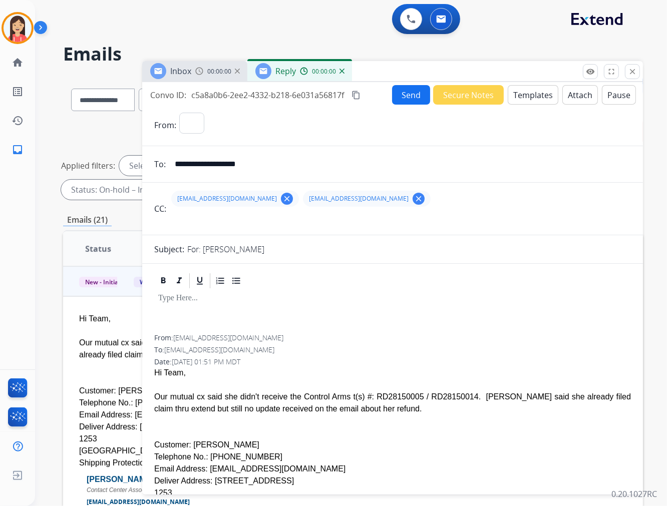
select select "**********"
click at [526, 96] on button "Templates" at bounding box center [532, 95] width 51 height 20
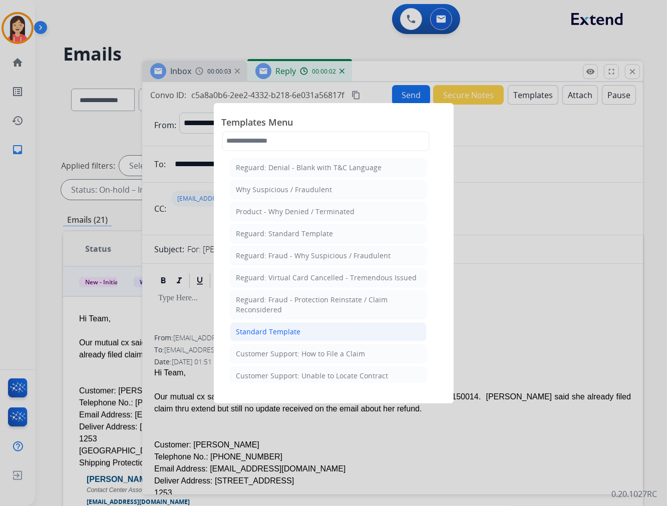
click at [283, 328] on div "Standard Template" at bounding box center [268, 332] width 65 height 10
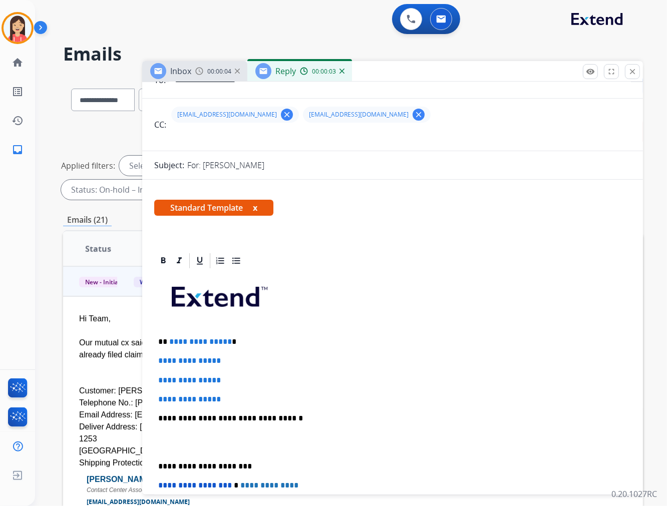
scroll to position [111, 0]
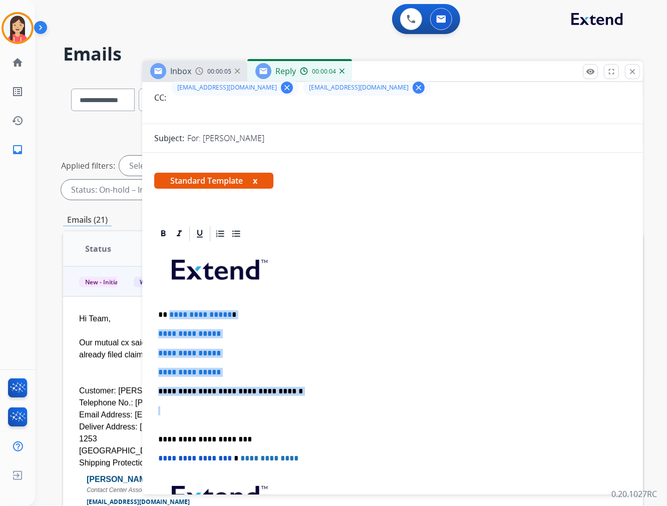
drag, startPoint x: 168, startPoint y: 313, endPoint x: 315, endPoint y: 402, distance: 172.0
click at [315, 402] on div "**********" at bounding box center [392, 415] width 476 height 344
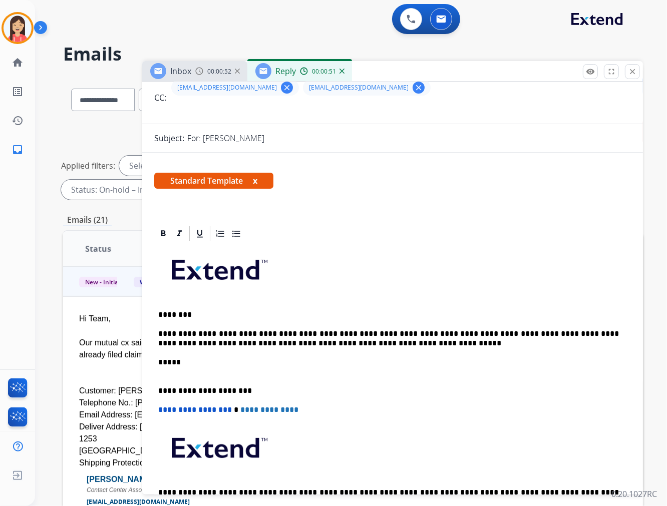
scroll to position [0, 0]
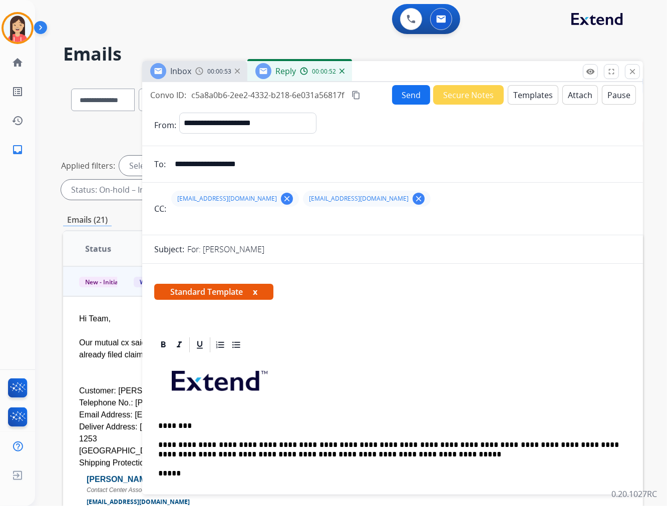
click at [403, 101] on button "Send" at bounding box center [411, 95] width 38 height 20
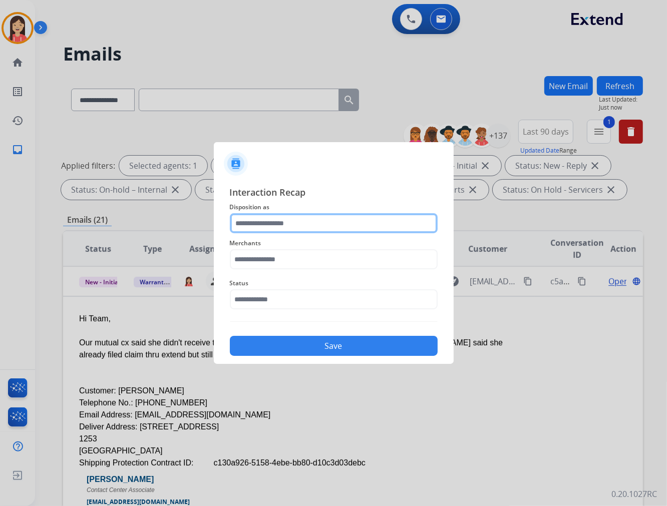
click at [329, 228] on input "text" at bounding box center [334, 223] width 208 height 20
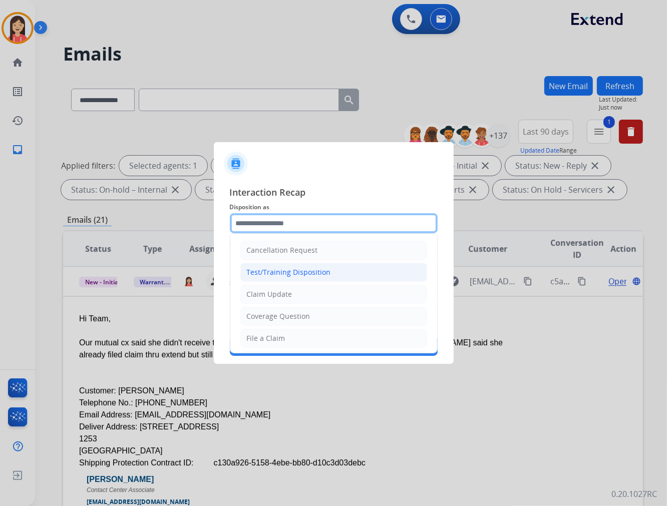
scroll to position [111, 0]
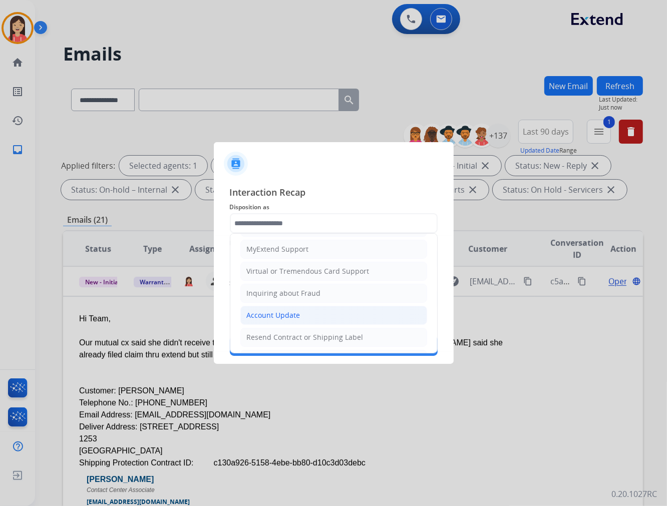
click at [278, 312] on div "Account Update" at bounding box center [274, 315] width 54 height 10
type input "**********"
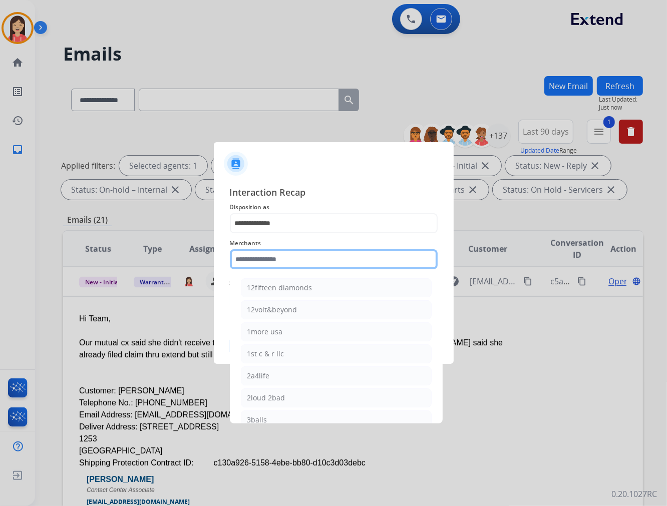
click at [284, 258] on input "text" at bounding box center [334, 259] width 208 height 20
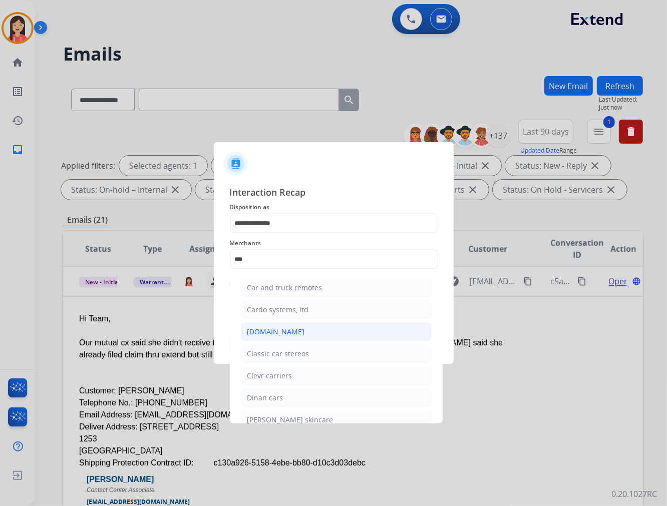
click at [267, 332] on div "[DOMAIN_NAME]" at bounding box center [276, 332] width 58 height 10
type input "**********"
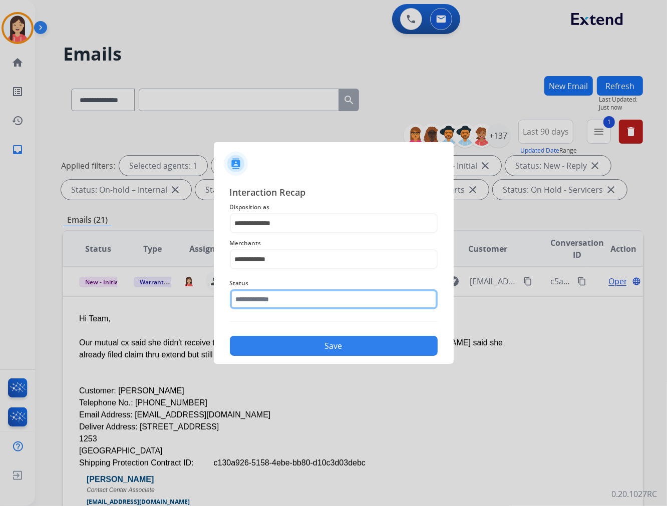
click at [281, 306] on input "text" at bounding box center [334, 299] width 208 height 20
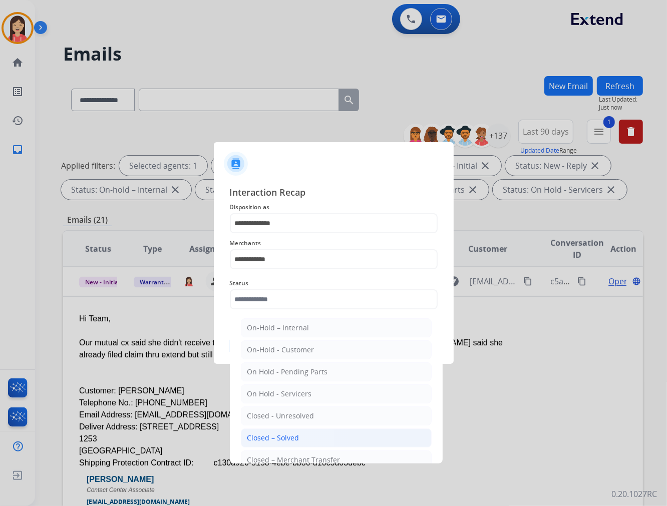
click at [281, 436] on div "Closed – Solved" at bounding box center [273, 438] width 52 height 10
type input "**********"
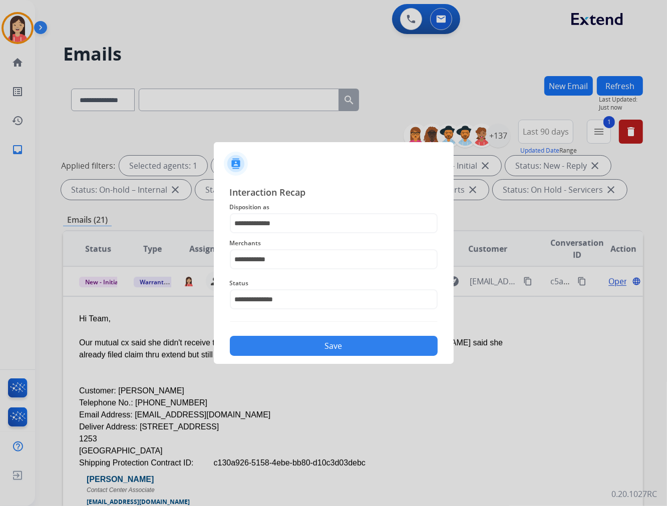
click at [319, 339] on button "Save" at bounding box center [334, 346] width 208 height 20
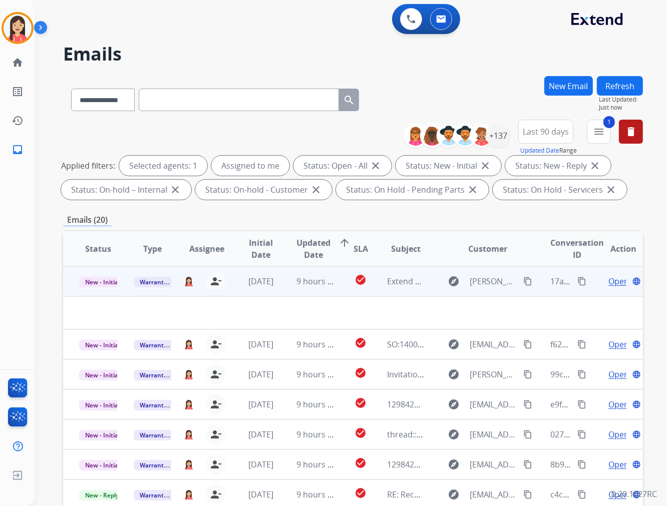
click at [283, 287] on td "9 hours ago" at bounding box center [307, 281] width 55 height 30
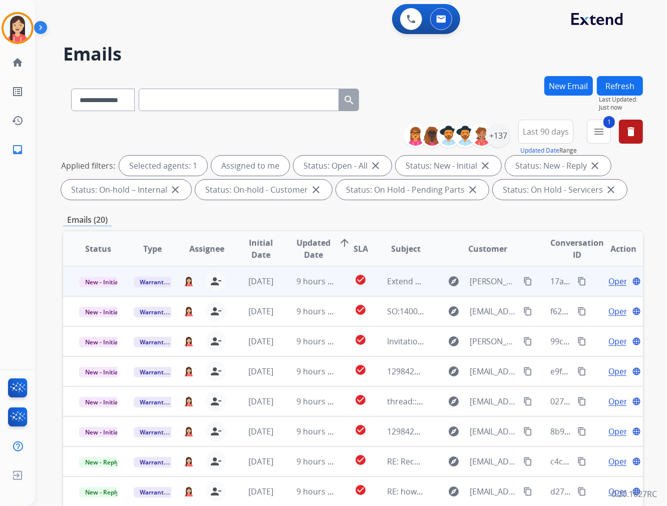
click at [283, 287] on td "9 hours ago" at bounding box center [307, 281] width 55 height 30
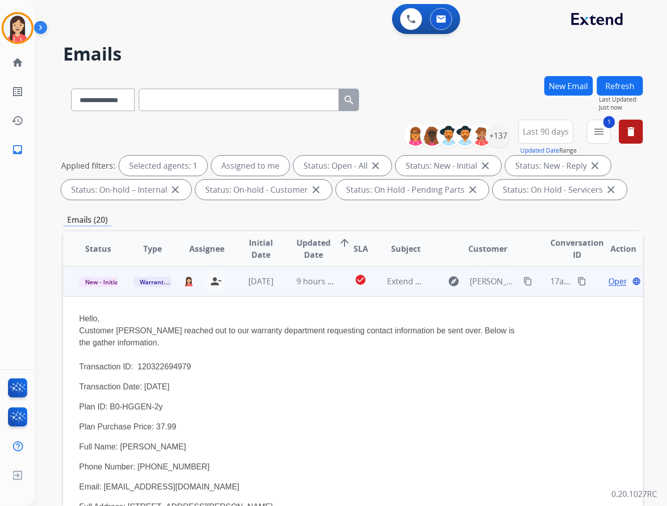
click at [608, 279] on span "Open" at bounding box center [618, 281] width 21 height 12
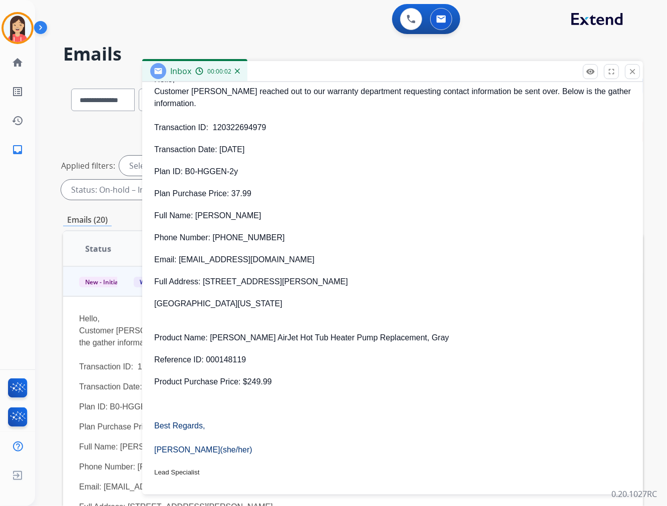
scroll to position [222, 0]
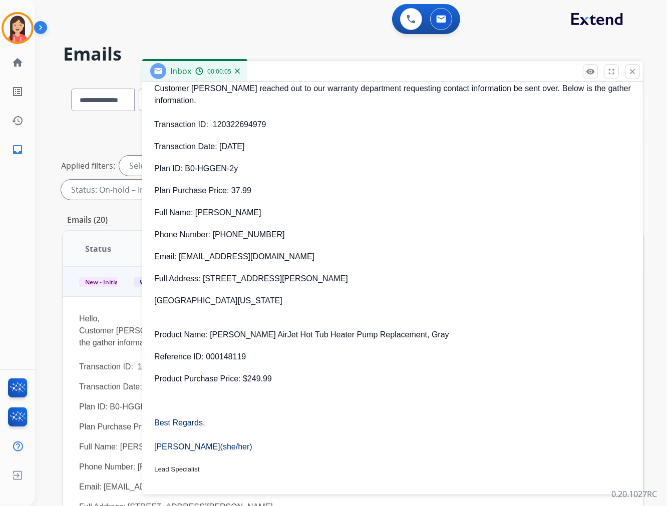
click at [228, 126] on p "Hello, Customer [PERSON_NAME] reached out to our warranty department requesting…" at bounding box center [392, 101] width 476 height 60
copy p "120322694979"
drag, startPoint x: 266, startPoint y: 254, endPoint x: 180, endPoint y: 257, distance: 86.1
click at [180, 257] on p "Email: [EMAIL_ADDRESS][DOMAIN_NAME]" at bounding box center [392, 257] width 476 height 12
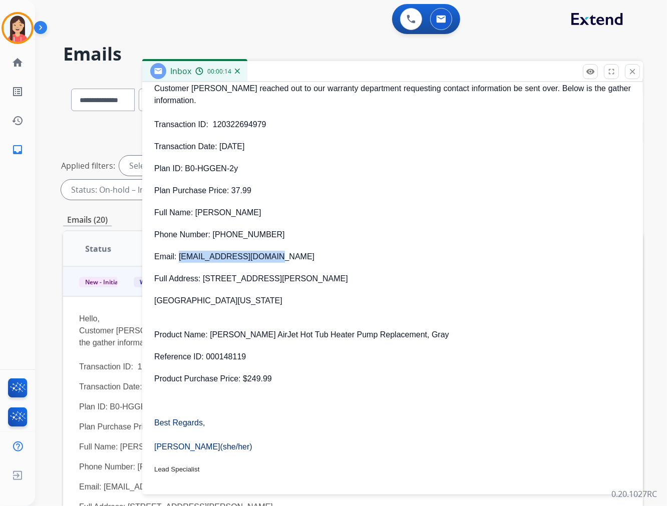
copy p "[EMAIL_ADDRESS][DOMAIN_NAME]"
drag, startPoint x: 262, startPoint y: 232, endPoint x: 214, endPoint y: 236, distance: 47.7
click at [214, 236] on p "Phone Number: [PHONE_NUMBER]" at bounding box center [392, 235] width 476 height 12
copy p "[PHONE_NUMBER]"
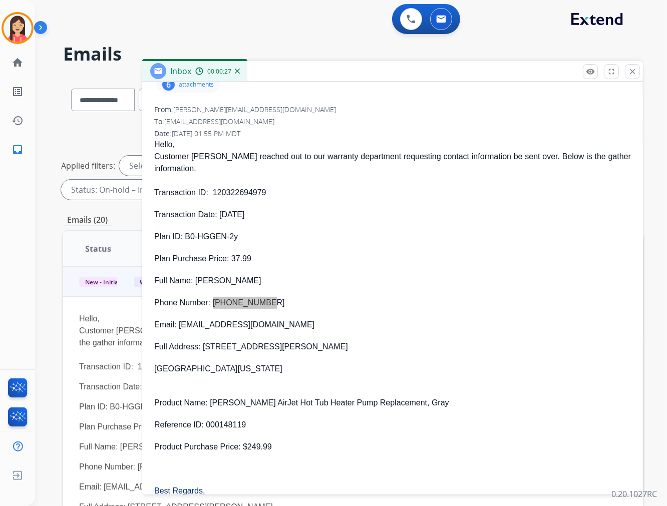
scroll to position [0, 0]
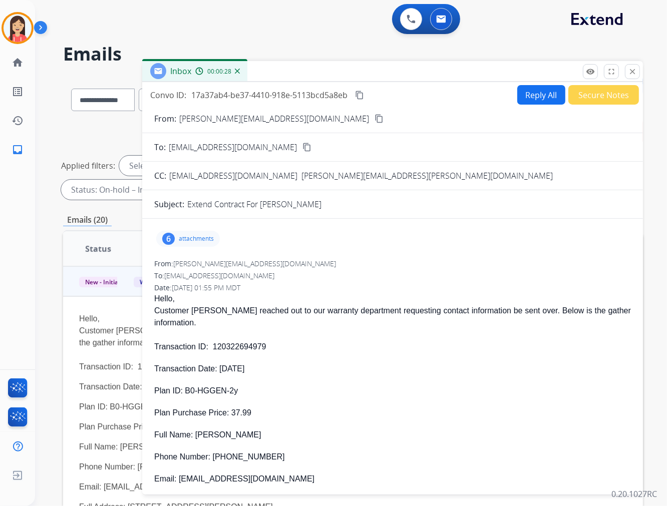
click at [209, 233] on div "6 attachments" at bounding box center [188, 239] width 64 height 16
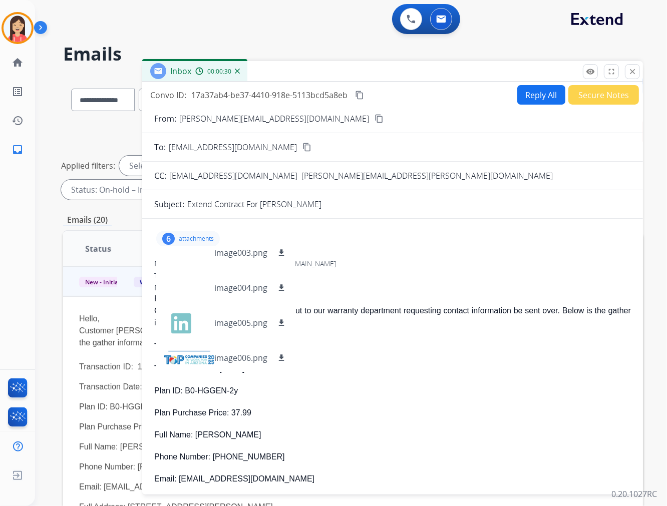
scroll to position [85, 0]
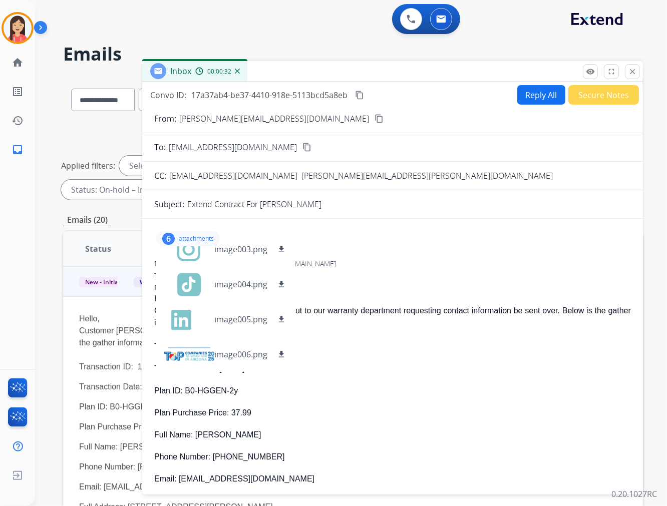
click at [494, 346] on p "Hello, Customer [PERSON_NAME] reached out to our warranty department requesting…" at bounding box center [392, 323] width 476 height 60
click at [198, 238] on p "attachments" at bounding box center [196, 239] width 35 height 8
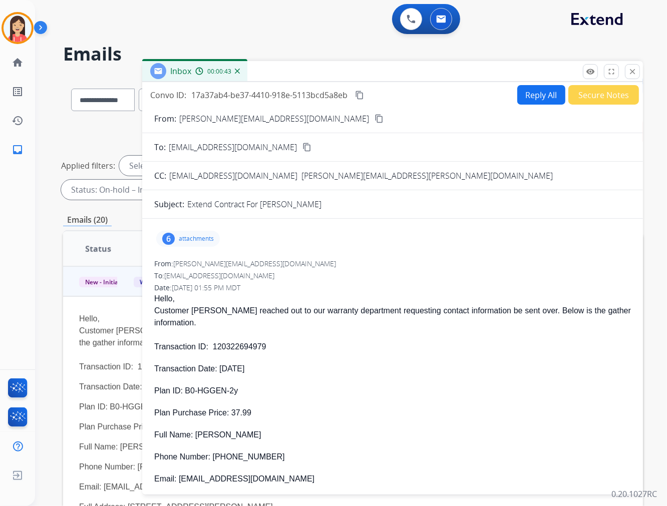
click at [205, 436] on p "Full Name: [PERSON_NAME]" at bounding box center [392, 435] width 476 height 12
click at [208, 436] on p "Full Name: [PERSON_NAME]" at bounding box center [392, 435] width 476 height 12
drag, startPoint x: 194, startPoint y: 434, endPoint x: 247, endPoint y: 432, distance: 52.6
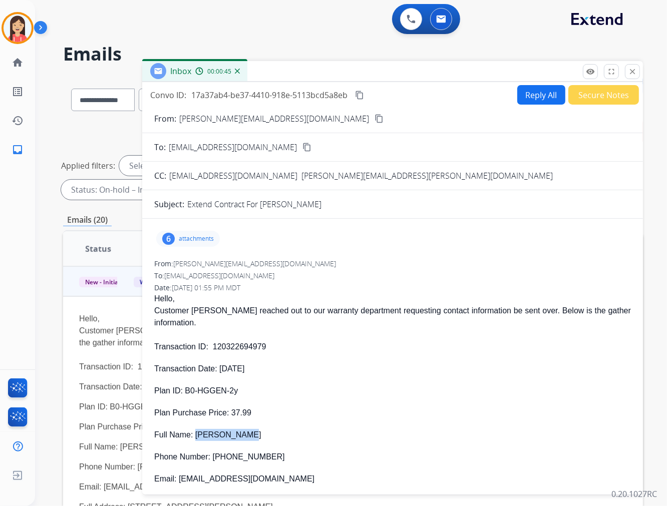
click at [247, 432] on p "Full Name: [PERSON_NAME]" at bounding box center [392, 435] width 476 height 12
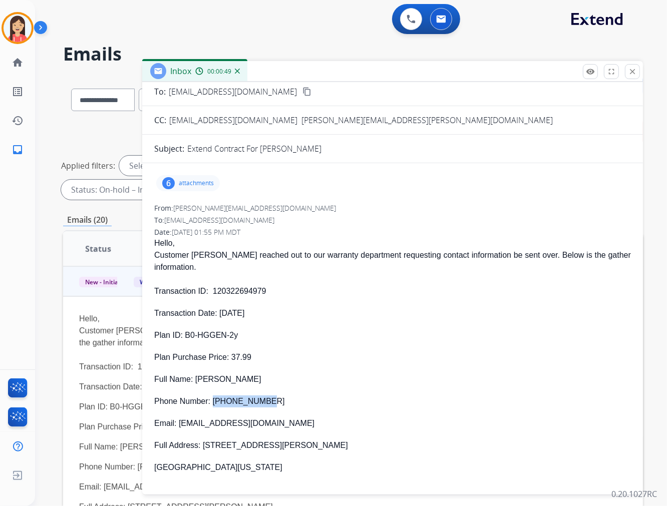
drag, startPoint x: 268, startPoint y: 397, endPoint x: 212, endPoint y: 397, distance: 55.5
click at [212, 397] on p "Phone Number: [PHONE_NUMBER]" at bounding box center [392, 401] width 476 height 12
drag, startPoint x: 271, startPoint y: 424, endPoint x: 180, endPoint y: 427, distance: 90.6
click at [180, 427] on p "Email: [EMAIL_ADDRESS][DOMAIN_NAME]" at bounding box center [392, 423] width 476 height 12
click at [209, 445] on p "Full Address: [STREET_ADDRESS][PERSON_NAME]" at bounding box center [392, 445] width 476 height 12
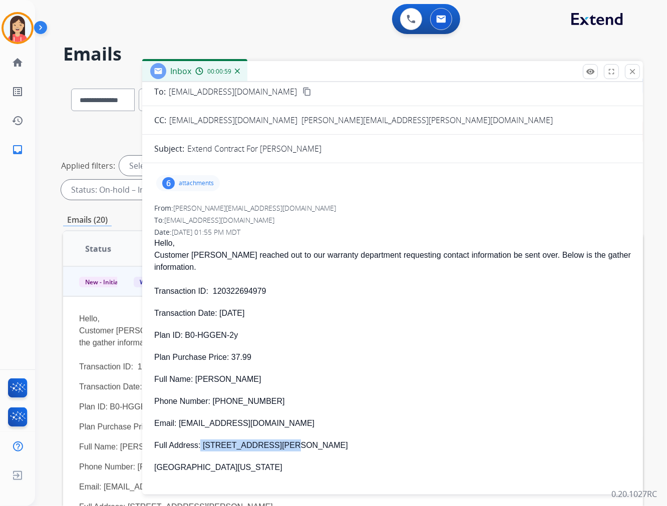
drag, startPoint x: 201, startPoint y: 443, endPoint x: 281, endPoint y: 444, distance: 79.6
click at [281, 444] on p "Full Address: [STREET_ADDRESS][PERSON_NAME]" at bounding box center [392, 445] width 476 height 12
drag, startPoint x: 205, startPoint y: 447, endPoint x: 272, endPoint y: 450, distance: 66.6
click at [272, 450] on p "Full Address: [STREET_ADDRESS][PERSON_NAME]" at bounding box center [392, 445] width 476 height 12
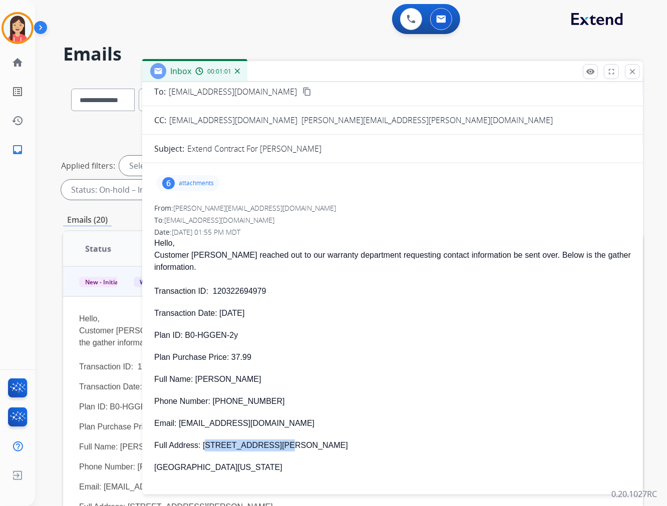
click at [272, 450] on p "Full Address: [STREET_ADDRESS][PERSON_NAME]" at bounding box center [392, 445] width 476 height 12
drag, startPoint x: 204, startPoint y: 443, endPoint x: 285, endPoint y: 448, distance: 81.7
click at [285, 448] on p "Full Address: [STREET_ADDRESS][PERSON_NAME]" at bounding box center [392, 445] width 476 height 12
click at [252, 289] on p "Hello, Customer [PERSON_NAME] reached out to our warranty department requesting…" at bounding box center [392, 267] width 476 height 60
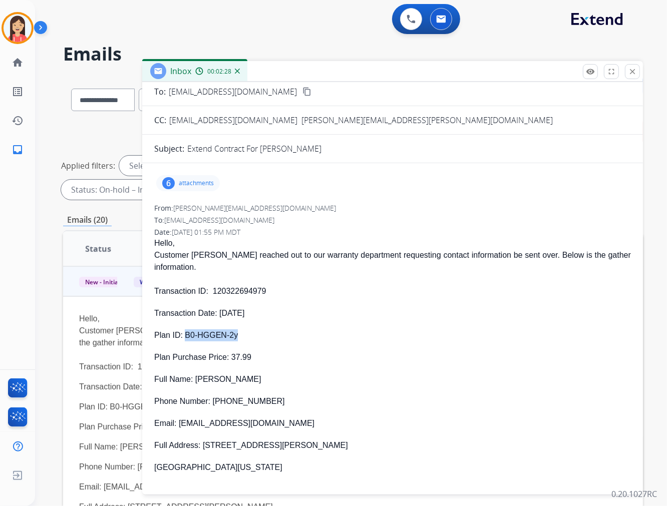
drag, startPoint x: 248, startPoint y: 335, endPoint x: 186, endPoint y: 336, distance: 62.1
click at [186, 336] on p "Plan ID: B0-HGGEN-2y" at bounding box center [392, 335] width 476 height 12
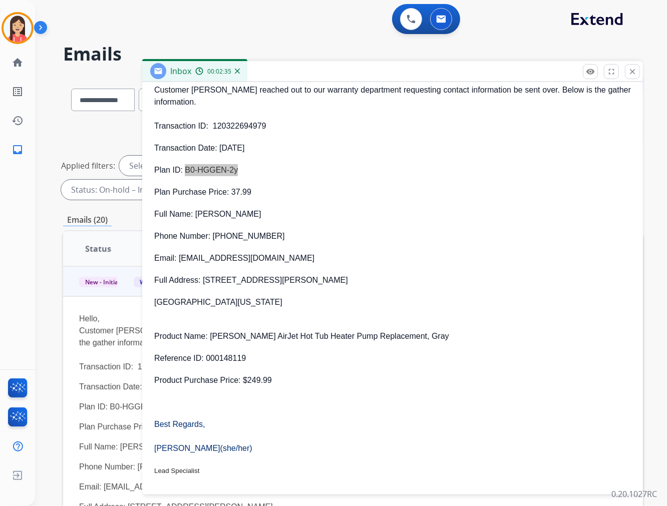
scroll to position [222, 0]
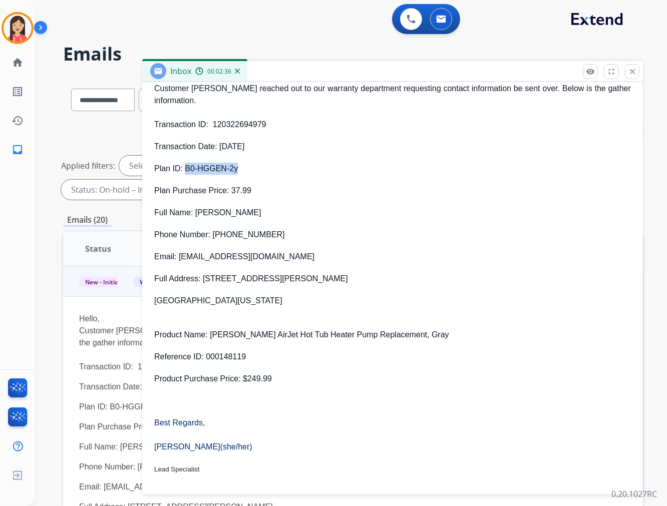
click at [228, 358] on p "Reference ID: 000148119" at bounding box center [392, 357] width 476 height 12
click at [225, 333] on p "Product Name: [PERSON_NAME] AirJet Hot Tub Heater Pump Replacement, Gray" at bounding box center [392, 335] width 476 height 12
click at [218, 334] on p "Product Name: [PERSON_NAME] AirJet Hot Tub Heater Pump Replacement, Gray" at bounding box center [392, 335] width 476 height 12
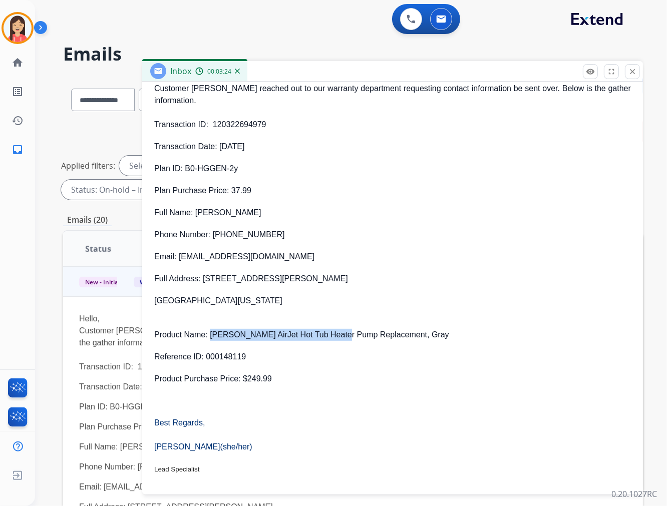
drag, startPoint x: 210, startPoint y: 336, endPoint x: 343, endPoint y: 338, distance: 132.6
click at [343, 338] on p "Product Name: [PERSON_NAME] AirJet Hot Tub Heater Pump Replacement, Gray" at bounding box center [392, 335] width 476 height 12
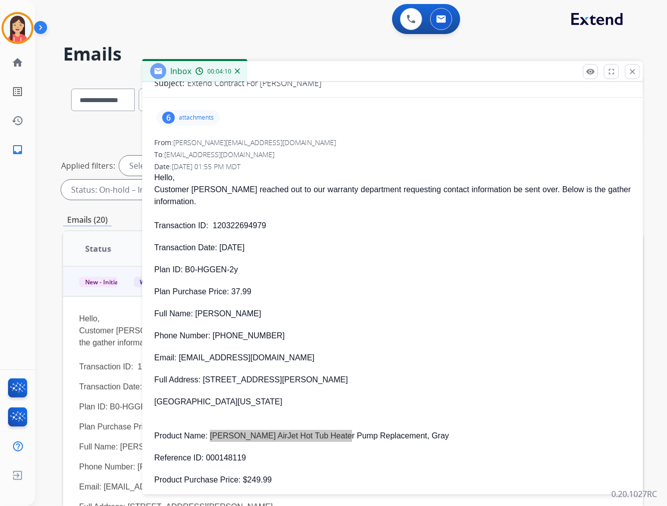
scroll to position [0, 0]
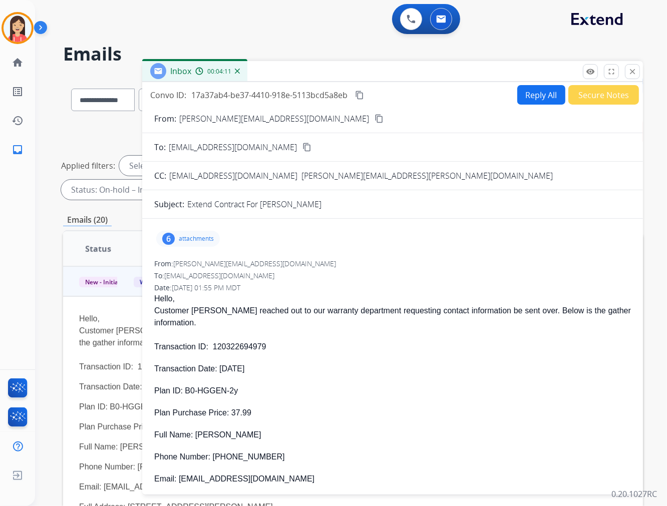
click at [367, 266] on div "From: [PERSON_NAME][EMAIL_ADDRESS][DOMAIN_NAME]" at bounding box center [392, 264] width 476 height 10
click at [529, 95] on button "Reply All" at bounding box center [541, 95] width 48 height 20
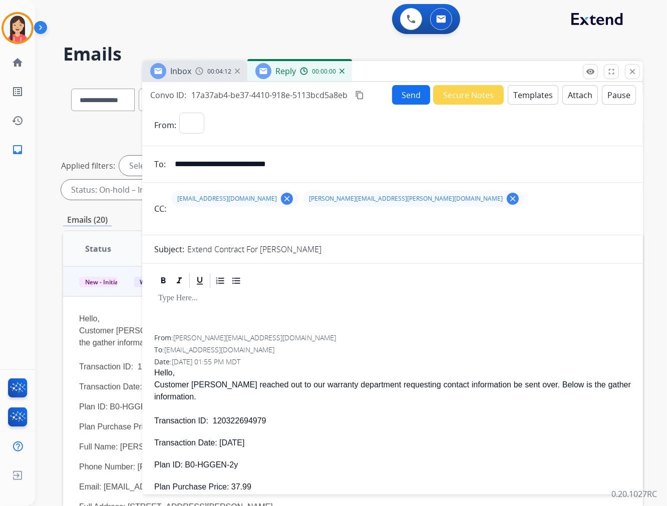
select select "**********"
click at [529, 94] on button "Templates" at bounding box center [532, 95] width 51 height 20
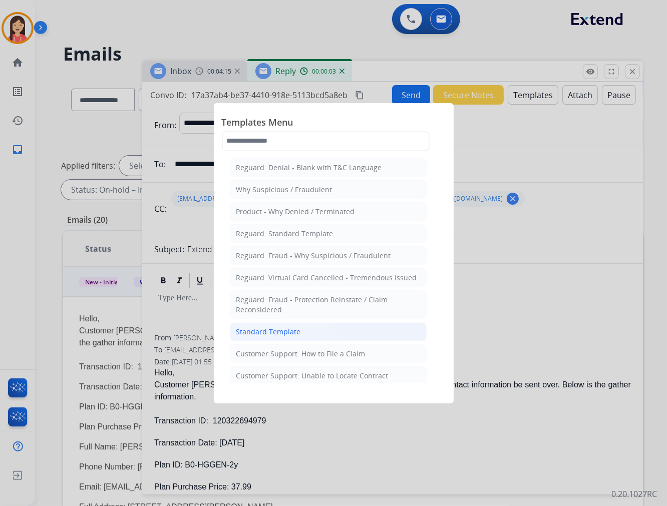
click at [254, 331] on div "Standard Template" at bounding box center [268, 332] width 65 height 10
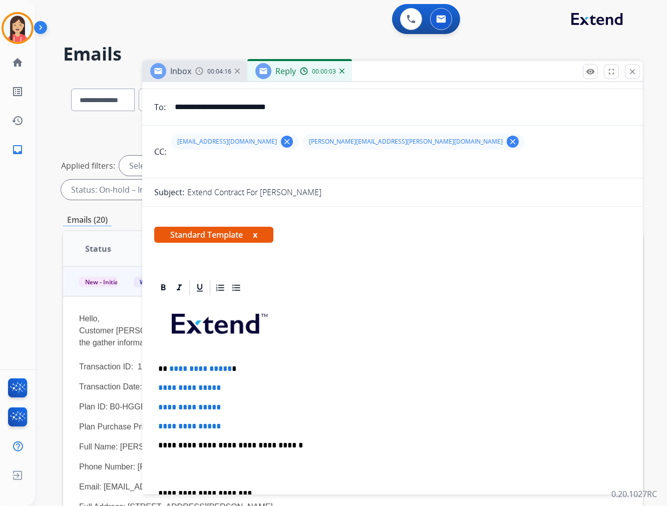
scroll to position [111, 0]
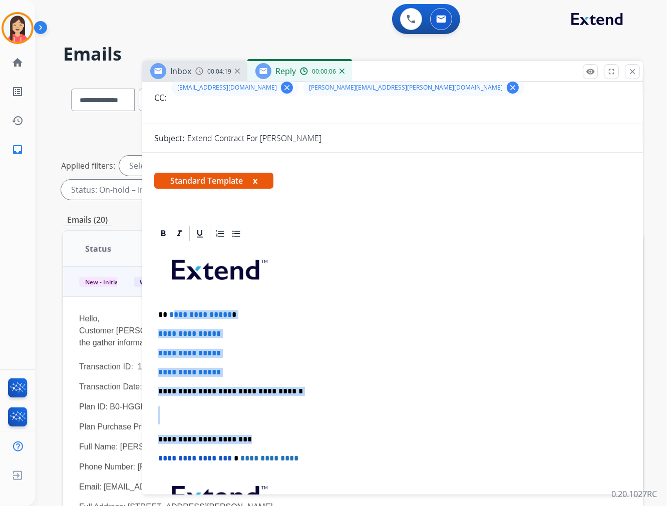
drag, startPoint x: 169, startPoint y: 312, endPoint x: 282, endPoint y: 424, distance: 158.5
click at [282, 424] on div "**********" at bounding box center [392, 415] width 476 height 344
click at [313, 392] on p "**********" at bounding box center [388, 391] width 460 height 9
click at [178, 403] on div "**********" at bounding box center [392, 415] width 476 height 344
drag, startPoint x: 163, startPoint y: 418, endPoint x: 168, endPoint y: 312, distance: 106.2
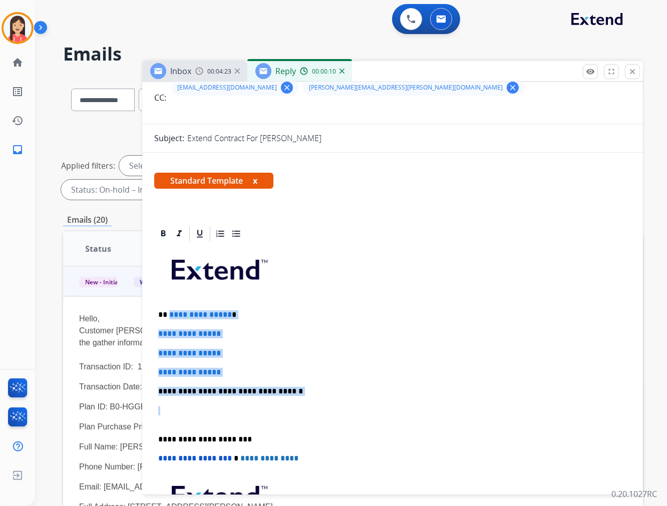
click at [168, 312] on div "**********" at bounding box center [392, 415] width 476 height 344
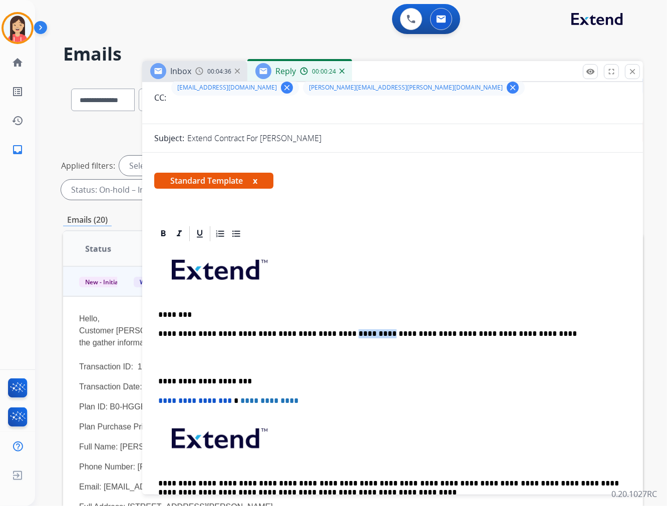
drag, startPoint x: 347, startPoint y: 332, endPoint x: 319, endPoint y: 332, distance: 28.0
click at [319, 332] on p "**********" at bounding box center [388, 333] width 460 height 9
drag, startPoint x: 488, startPoint y: 331, endPoint x: 454, endPoint y: 334, distance: 34.2
click at [454, 334] on p "**********" at bounding box center [388, 333] width 460 height 9
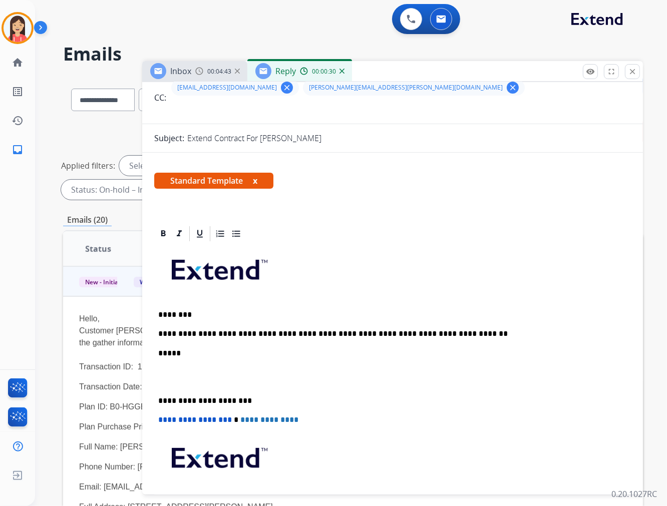
click at [186, 381] on p at bounding box center [392, 377] width 468 height 19
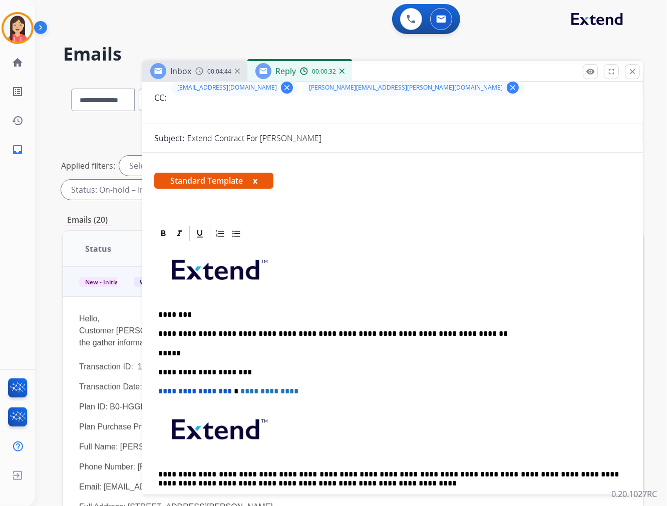
scroll to position [0, 0]
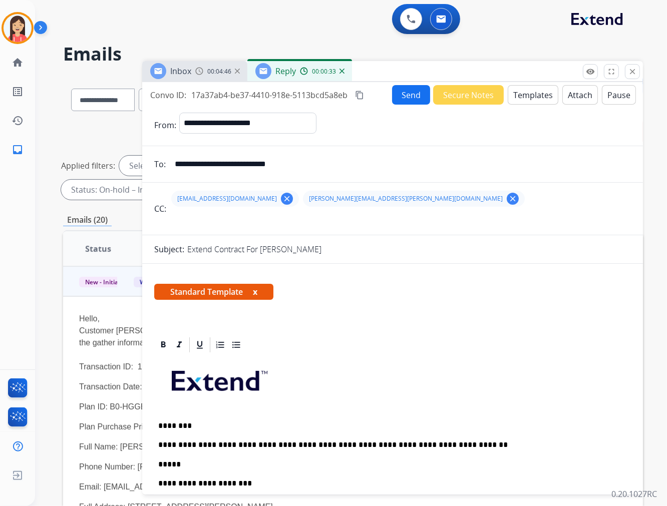
click at [411, 94] on button "Send" at bounding box center [411, 95] width 38 height 20
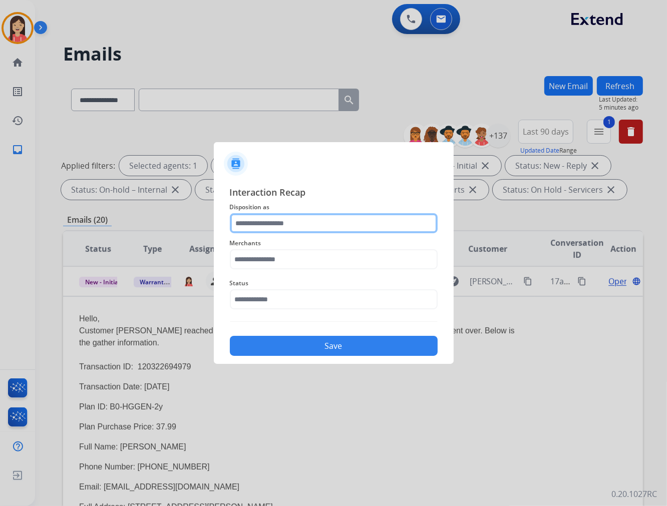
click at [309, 215] on input "text" at bounding box center [334, 223] width 208 height 20
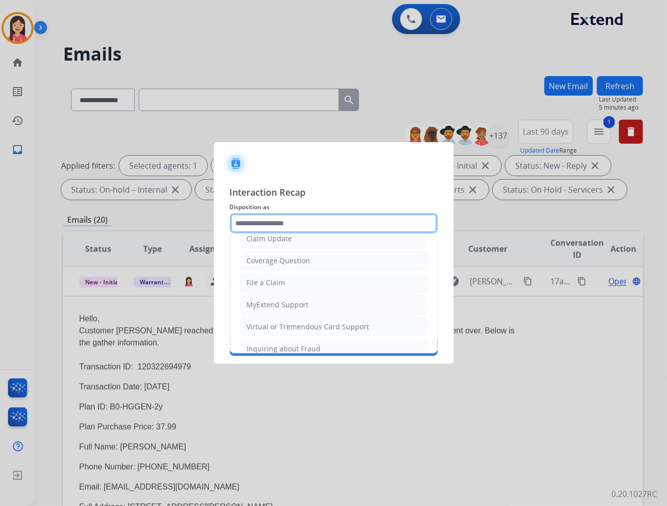
scroll to position [111, 0]
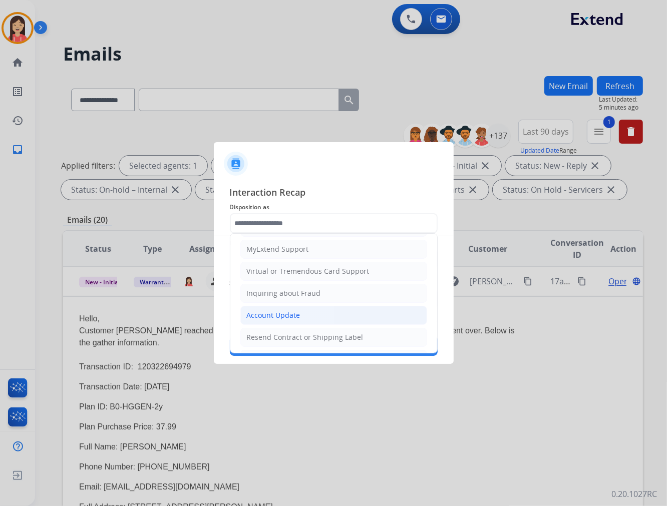
click at [269, 310] on li "Account Update" at bounding box center [333, 315] width 187 height 19
type input "**********"
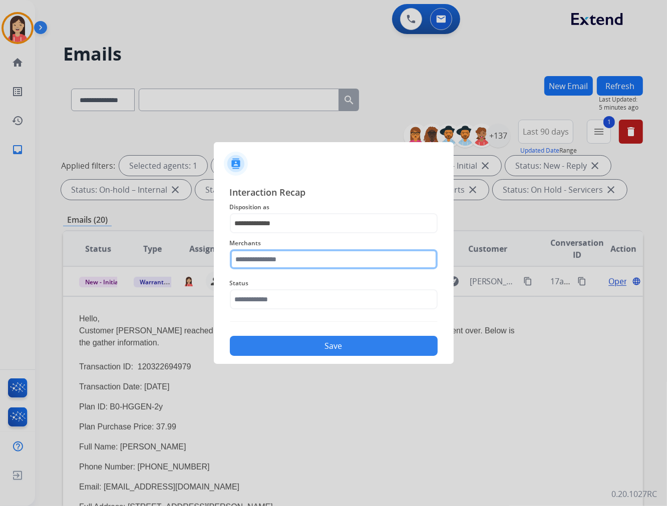
click at [274, 261] on input "text" at bounding box center [334, 259] width 208 height 20
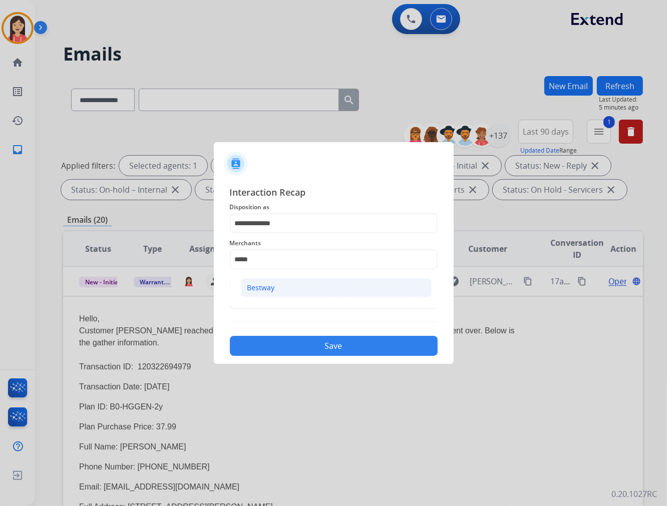
click at [271, 291] on div "Bestway" at bounding box center [261, 288] width 28 height 10
type input "*******"
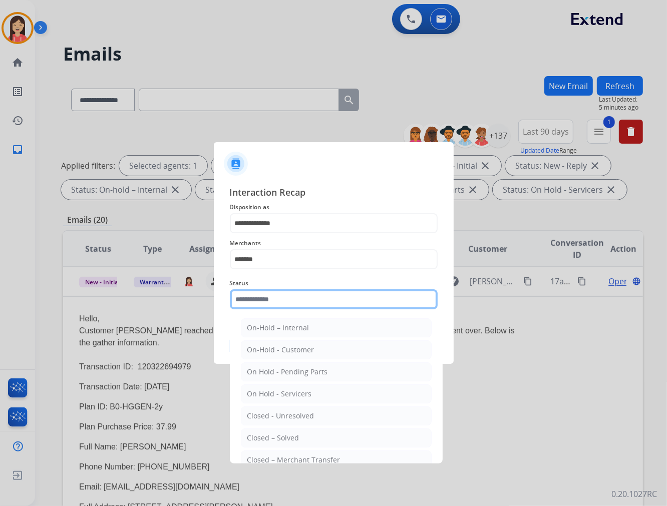
click at [267, 303] on input "text" at bounding box center [334, 299] width 208 height 20
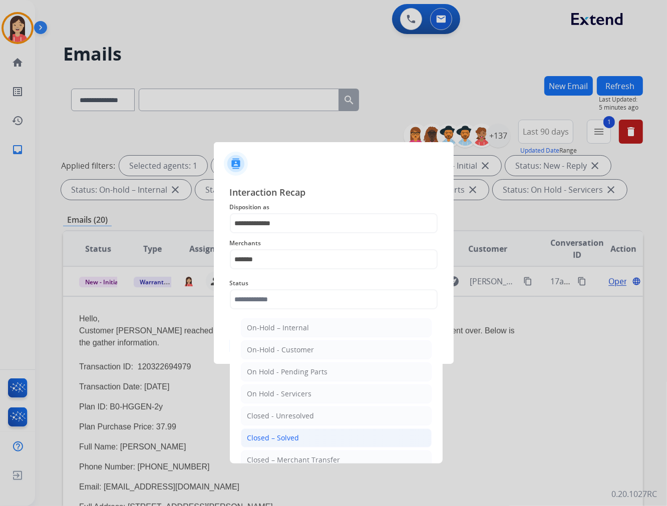
click at [264, 438] on div "Closed – Solved" at bounding box center [273, 438] width 52 height 10
type input "**********"
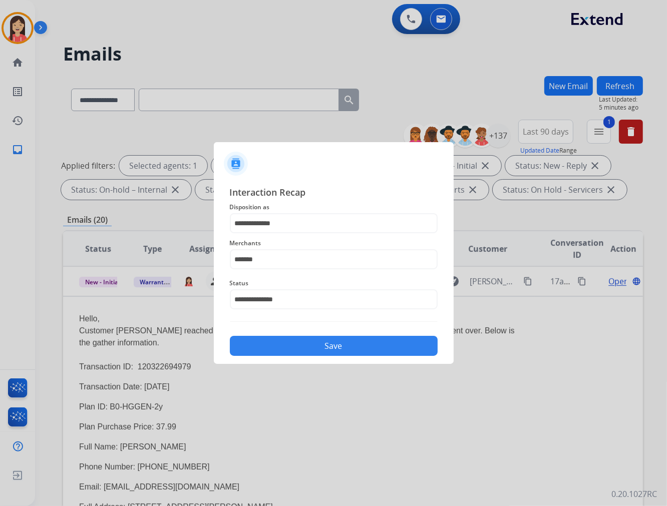
click at [291, 342] on button "Save" at bounding box center [334, 346] width 208 height 20
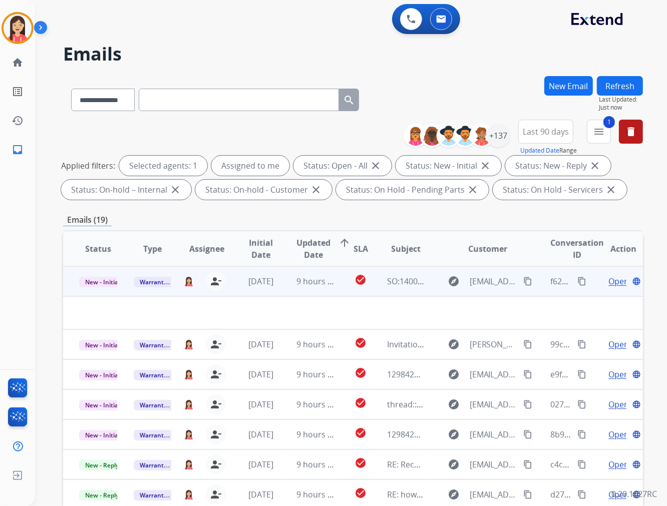
click at [319, 289] on td "9 hours ago" at bounding box center [307, 281] width 55 height 30
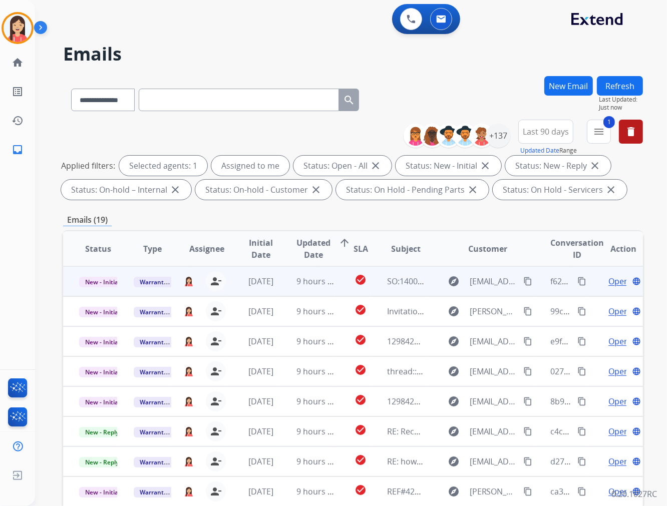
click at [327, 289] on td "9 hours ago" at bounding box center [307, 281] width 55 height 30
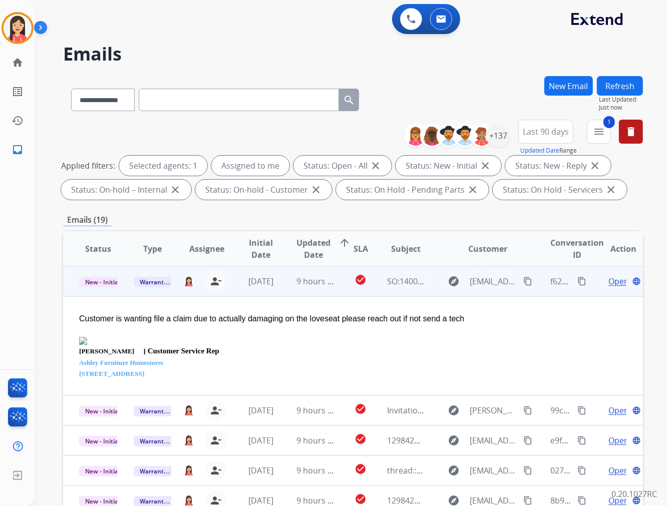
click at [608, 282] on span "Open" at bounding box center [618, 281] width 21 height 12
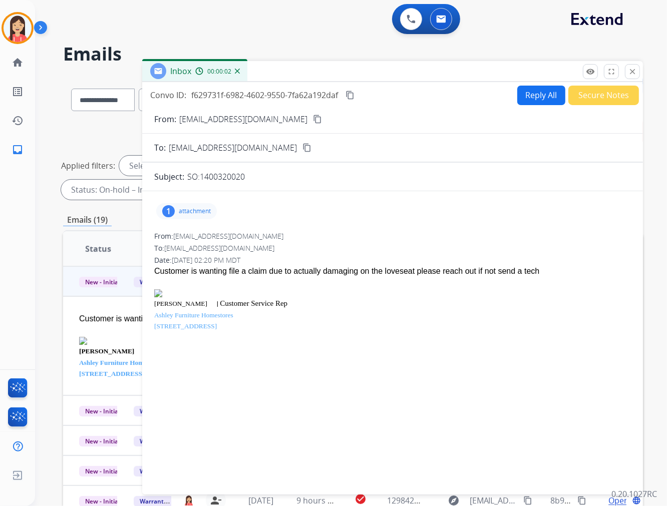
click at [203, 209] on p "attachment" at bounding box center [195, 211] width 32 height 8
click at [269, 237] on mat-icon "download" at bounding box center [267, 236] width 9 height 9
click at [216, 177] on p "SO:1400320020" at bounding box center [216, 177] width 58 height 12
click at [386, 227] on div "1 attachment image.png download From: [EMAIL_ADDRESS][DOMAIN_NAME] To: [EMAIL_A…" at bounding box center [392, 340] width 500 height 283
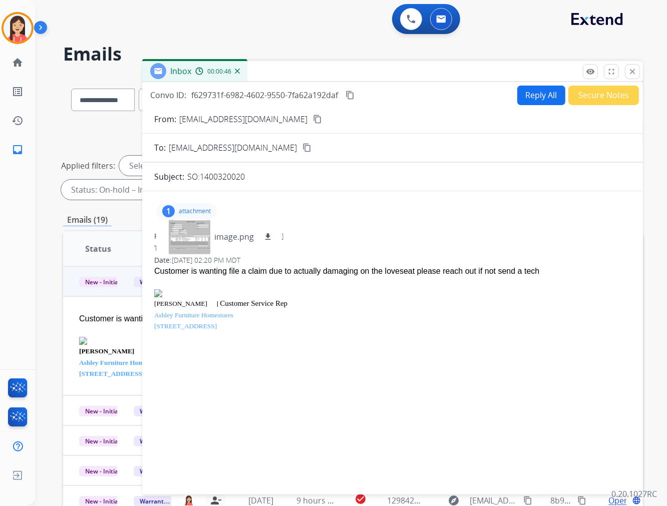
click at [524, 103] on button "Reply All" at bounding box center [541, 96] width 48 height 20
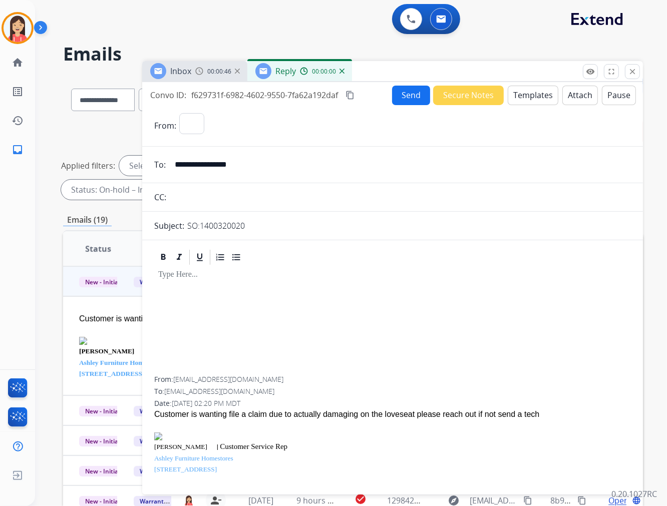
select select "**********"
click at [524, 97] on button "Templates" at bounding box center [532, 96] width 51 height 20
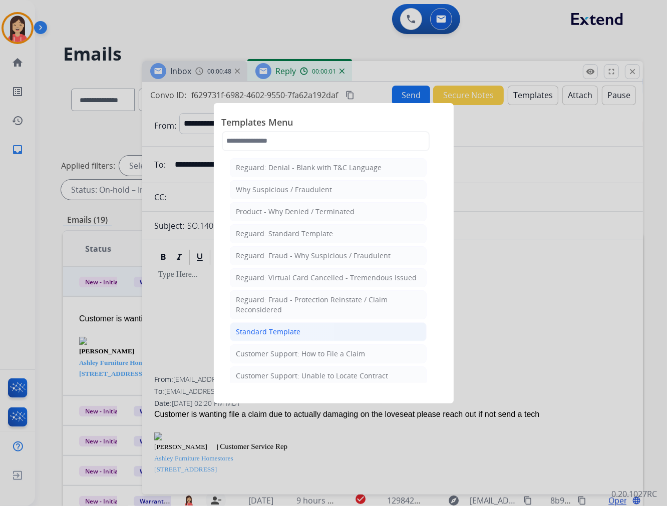
click at [301, 333] on li "Standard Template" at bounding box center [328, 331] width 197 height 19
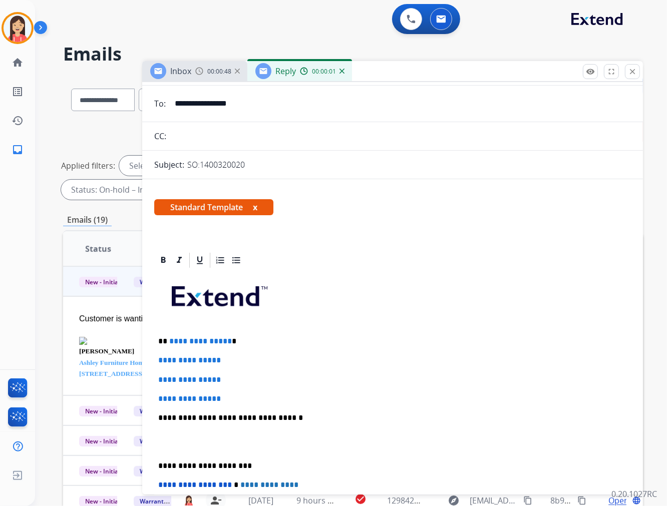
scroll to position [167, 0]
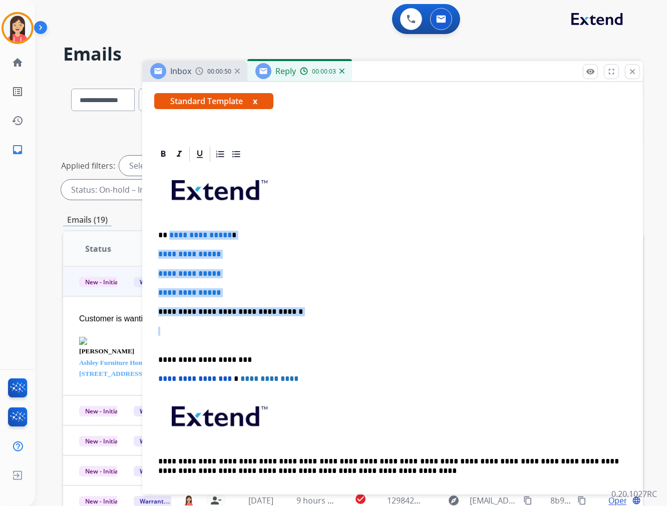
drag, startPoint x: 167, startPoint y: 231, endPoint x: 329, endPoint y: 327, distance: 188.2
click at [329, 327] on div "**********" at bounding box center [392, 335] width 476 height 344
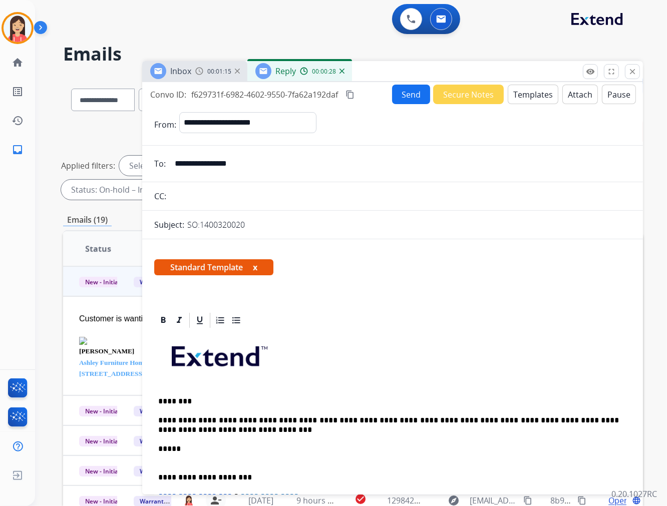
scroll to position [0, 0]
click at [410, 99] on button "Send" at bounding box center [411, 95] width 38 height 20
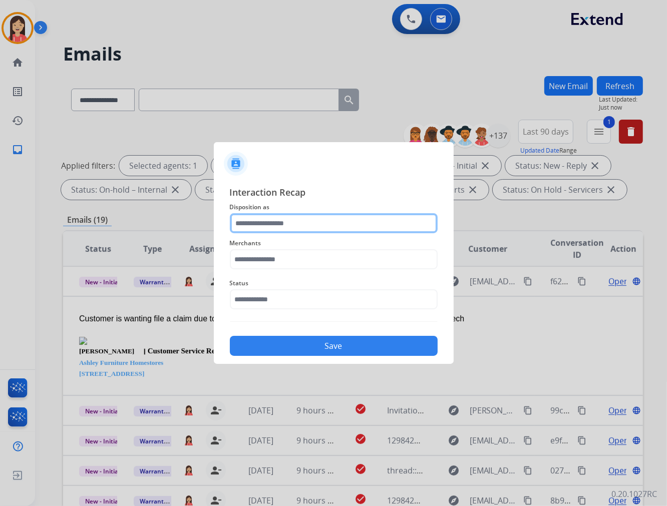
drag, startPoint x: 349, startPoint y: 221, endPoint x: 341, endPoint y: 232, distance: 13.2
click at [347, 225] on input "text" at bounding box center [334, 223] width 208 height 20
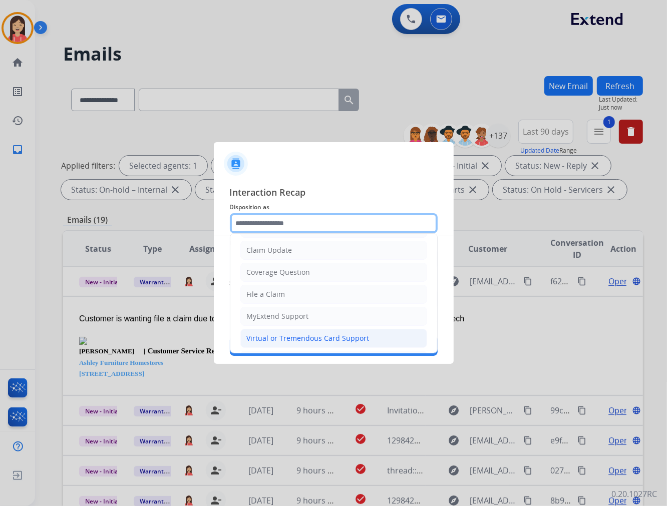
scroll to position [111, 0]
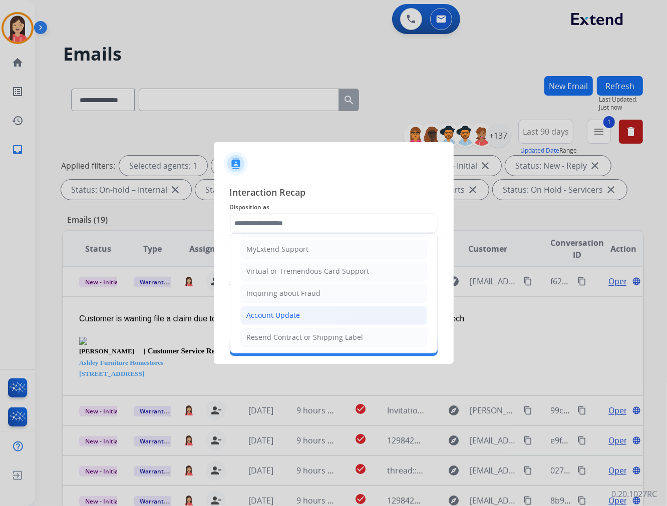
click at [280, 313] on div "Account Update" at bounding box center [274, 315] width 54 height 10
type input "**********"
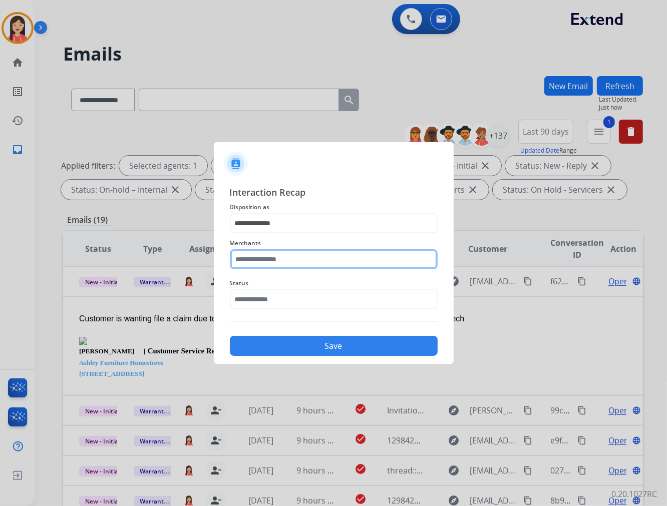
click at [288, 257] on input "text" at bounding box center [334, 259] width 208 height 20
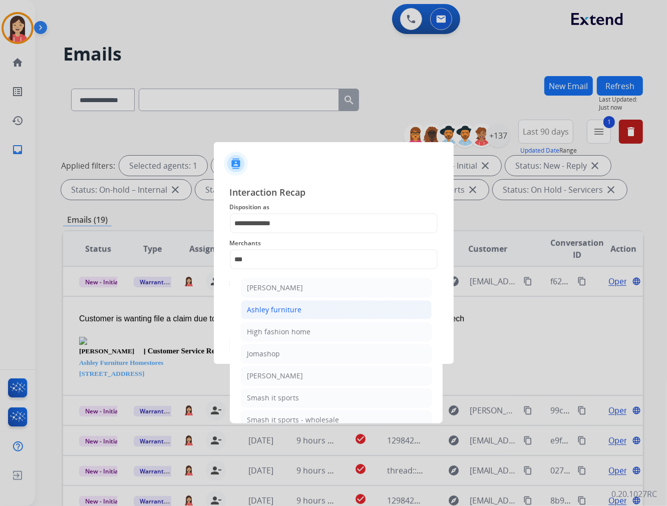
click at [284, 314] on div "Ashley furniture" at bounding box center [274, 310] width 55 height 10
type input "**********"
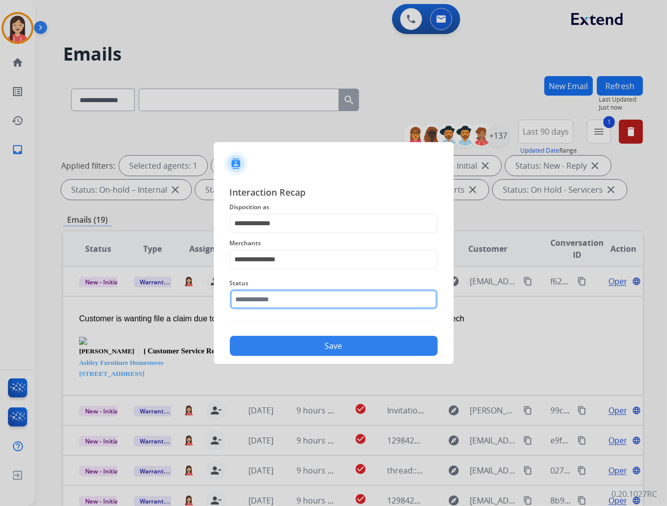
click at [284, 296] on input "text" at bounding box center [334, 299] width 208 height 20
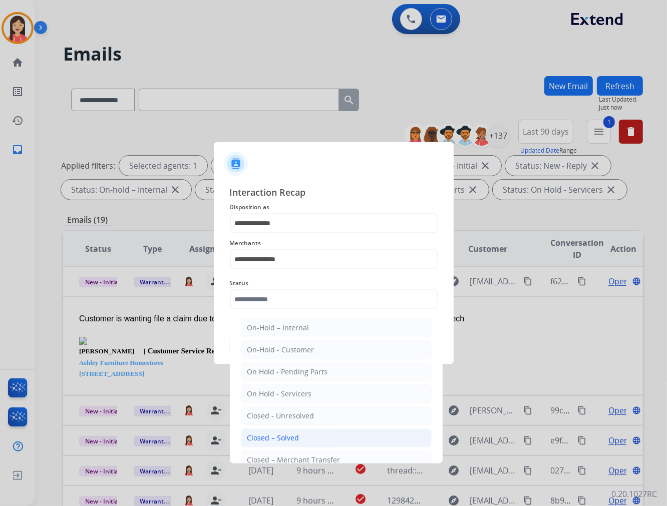
click at [284, 433] on div "Closed – Solved" at bounding box center [273, 438] width 52 height 10
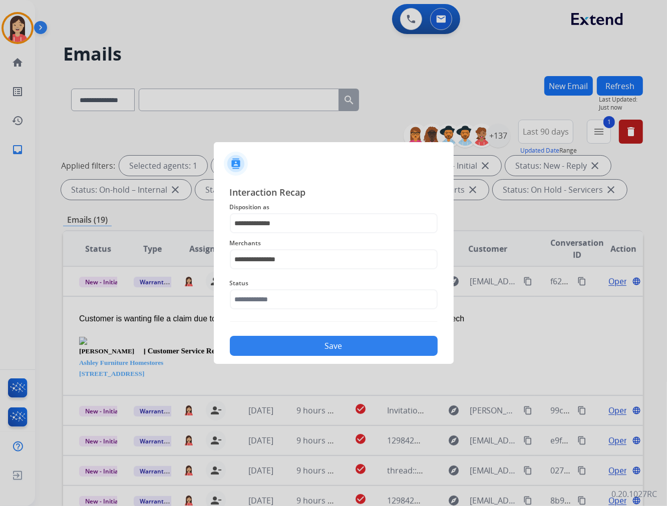
type input "**********"
click at [321, 342] on button "Save" at bounding box center [334, 346] width 208 height 20
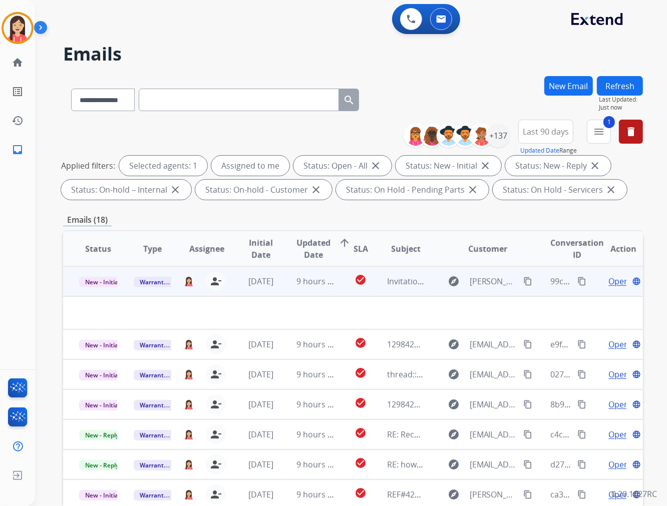
click at [280, 293] on td "9 hours ago" at bounding box center [307, 281] width 55 height 30
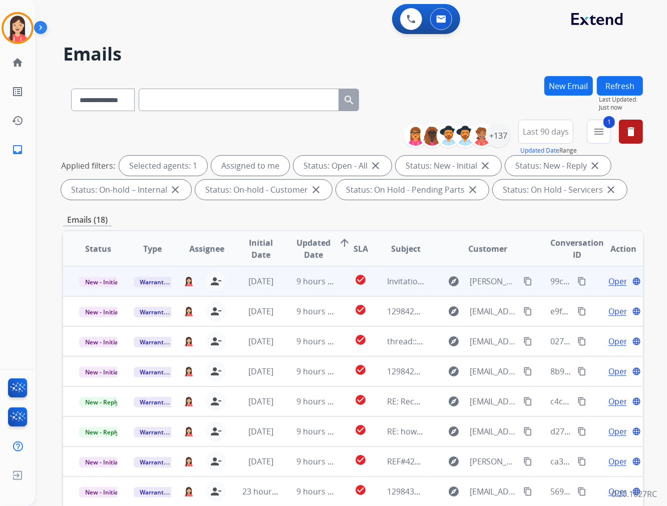
click at [280, 293] on td "9 hours ago" at bounding box center [307, 281] width 55 height 30
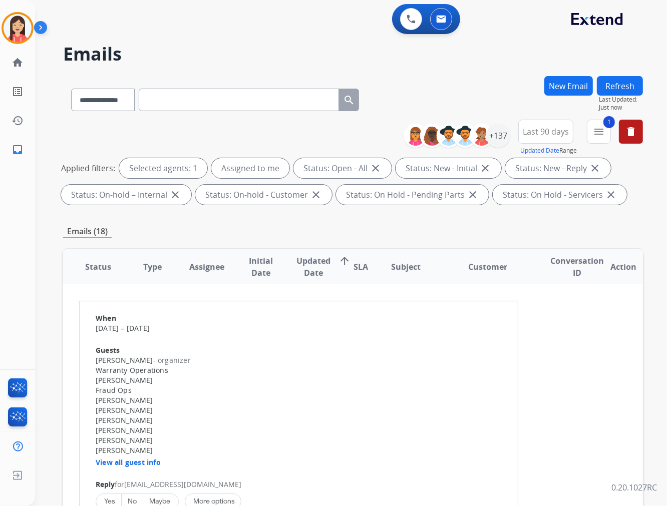
scroll to position [0, 0]
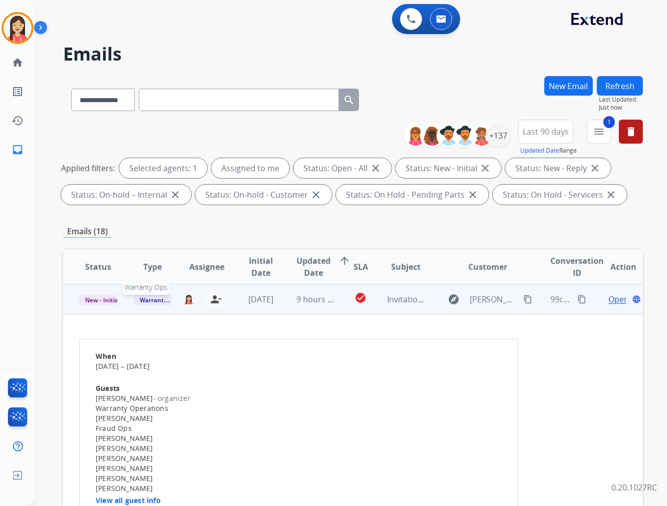
click at [152, 300] on span "Warranty Ops" at bounding box center [160, 300] width 52 height 11
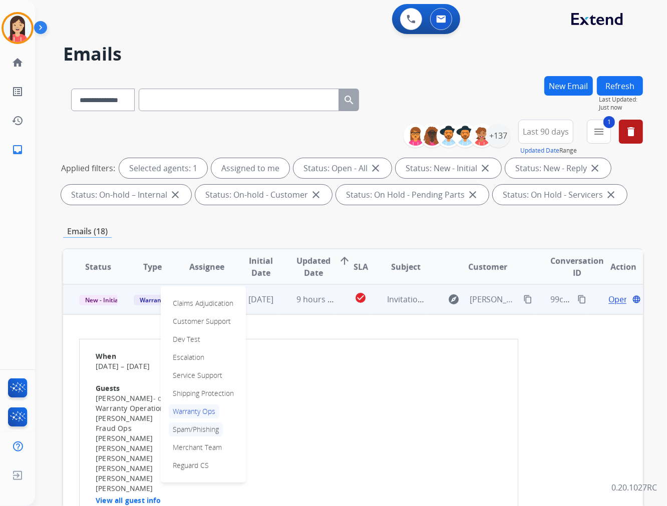
click at [186, 427] on p "Spam/Phishing" at bounding box center [196, 429] width 54 height 14
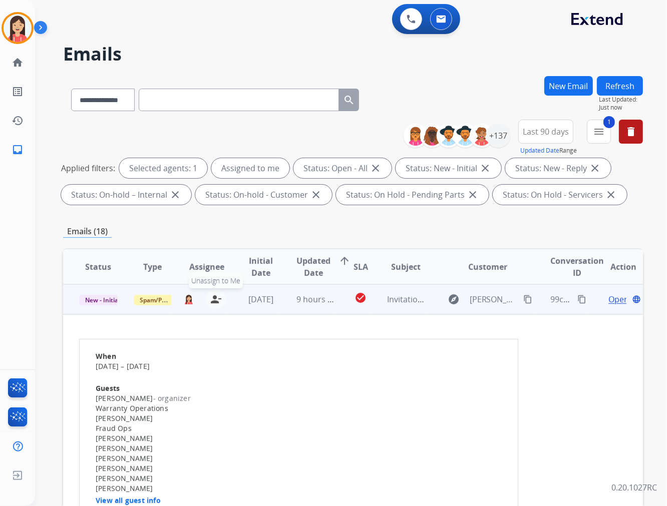
click at [214, 296] on mat-icon "person_remove" at bounding box center [216, 299] width 12 height 12
click at [102, 302] on span "New - Initial" at bounding box center [102, 300] width 47 height 11
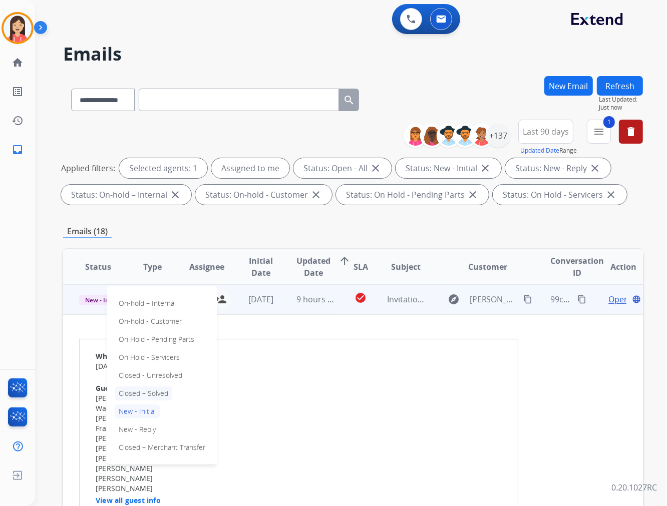
click at [157, 394] on p "Closed – Solved" at bounding box center [144, 393] width 58 height 14
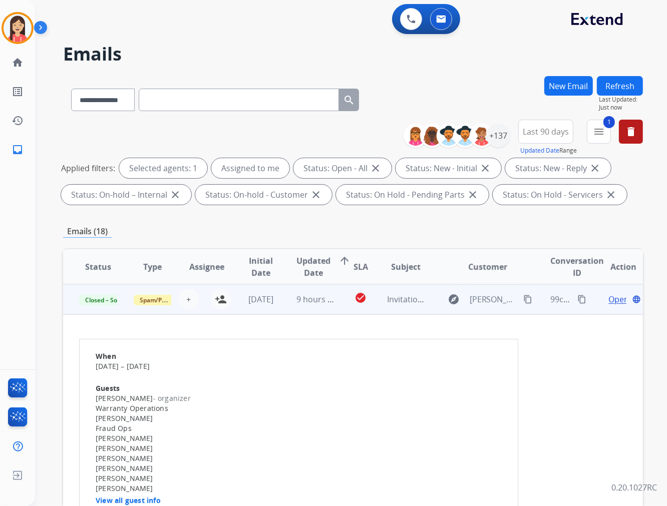
click at [321, 309] on td "9 hours ago" at bounding box center [307, 299] width 55 height 30
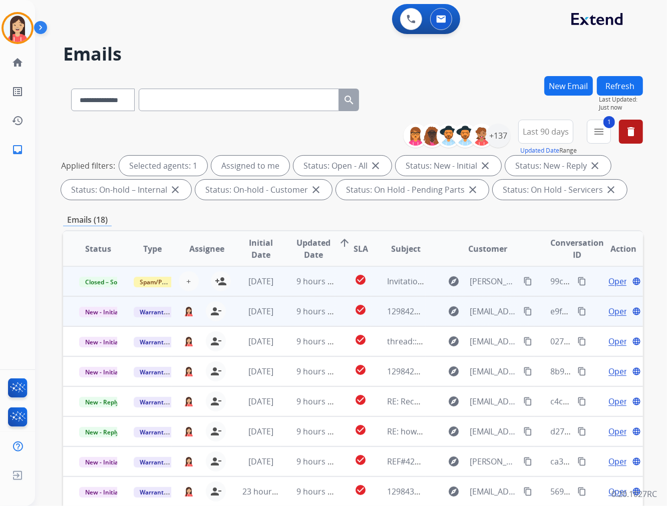
click at [291, 319] on td "9 hours ago" at bounding box center [307, 311] width 55 height 30
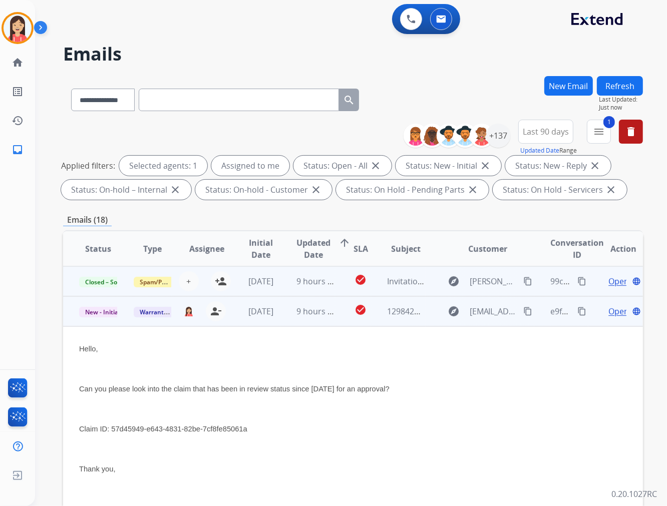
scroll to position [30, 0]
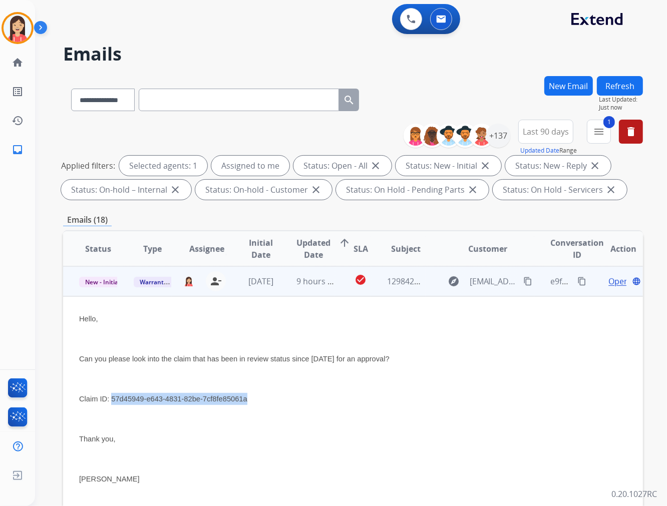
drag, startPoint x: 111, startPoint y: 396, endPoint x: 249, endPoint y: 394, distance: 138.6
click at [249, 394] on p "Claim ID: 57d45949-e643-4831-82be-7cf8fe85061a" at bounding box center [298, 399] width 439 height 12
click at [347, 415] on p at bounding box center [298, 419] width 439 height 12
click at [611, 283] on span "Open" at bounding box center [618, 281] width 21 height 12
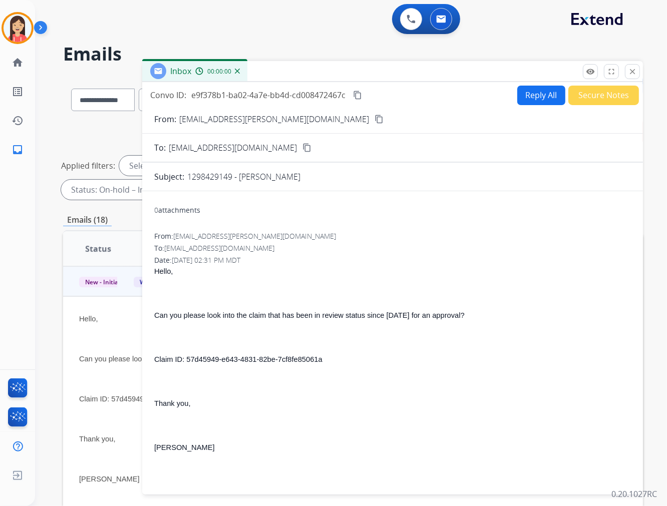
click at [536, 96] on button "Reply All" at bounding box center [541, 96] width 48 height 20
select select "**********"
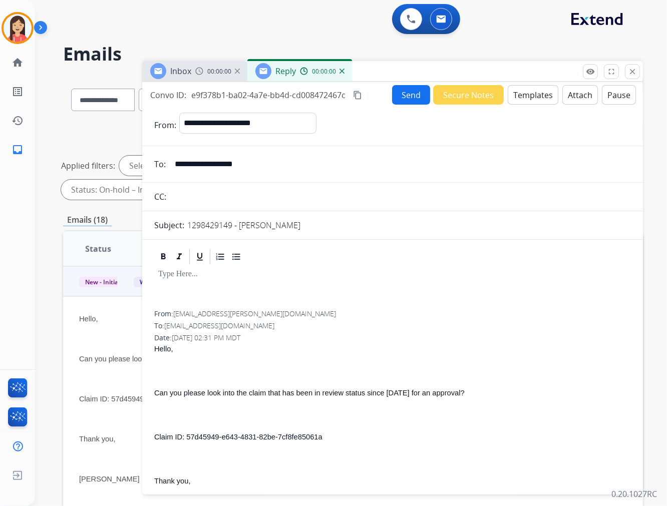
click at [536, 96] on button "Templates" at bounding box center [532, 95] width 51 height 20
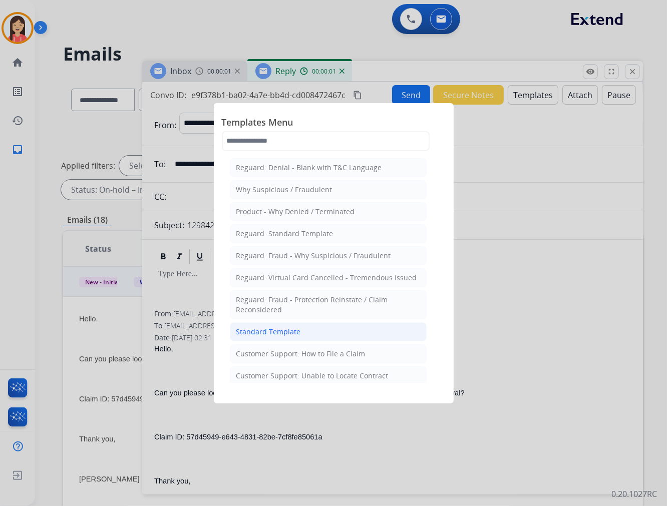
click at [299, 328] on li "Standard Template" at bounding box center [328, 331] width 197 height 19
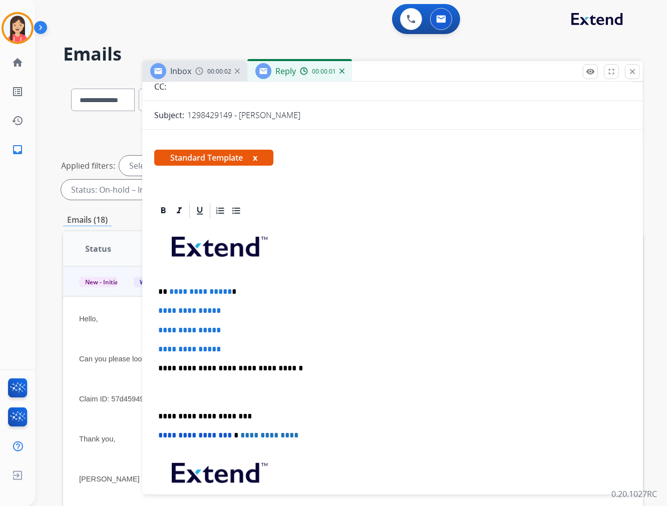
scroll to position [111, 0]
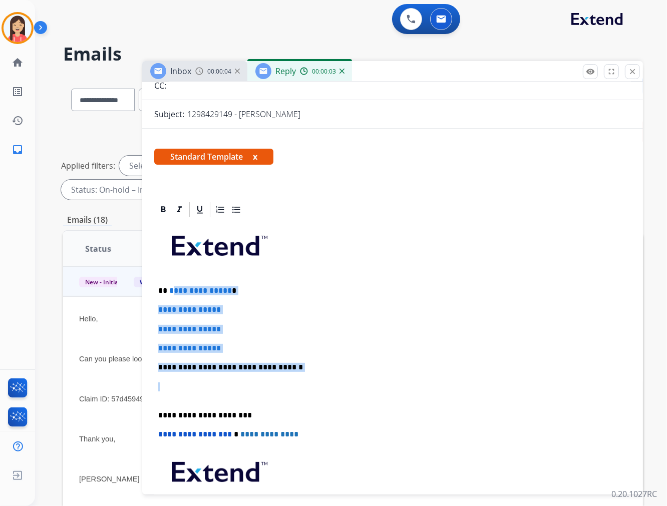
drag, startPoint x: 173, startPoint y: 288, endPoint x: 320, endPoint y: 382, distance: 174.6
click at [320, 382] on div "**********" at bounding box center [392, 391] width 476 height 344
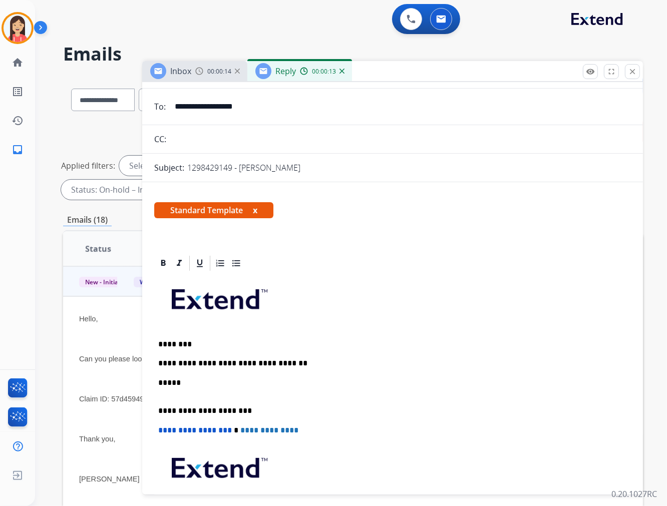
scroll to position [0, 0]
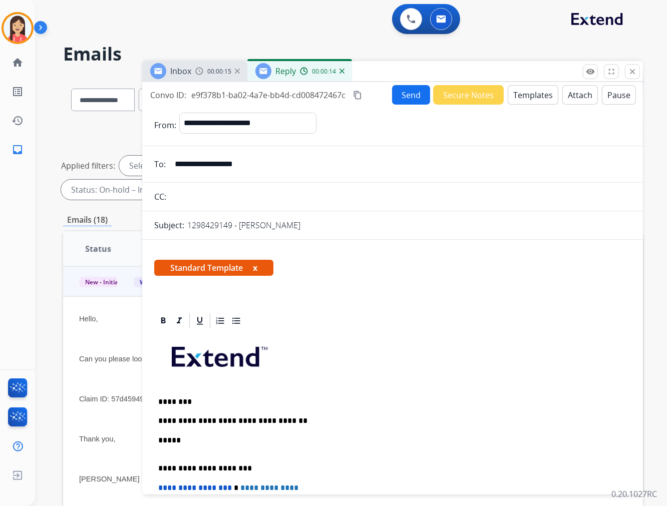
click at [397, 93] on button "Send" at bounding box center [411, 95] width 38 height 20
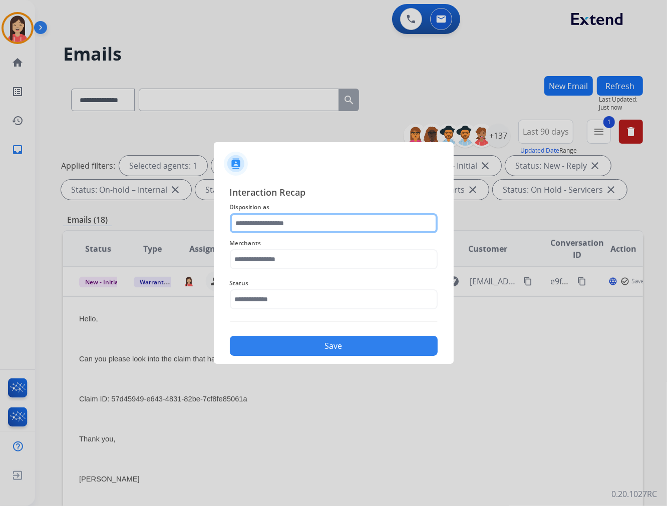
click at [287, 231] on input "text" at bounding box center [334, 223] width 208 height 20
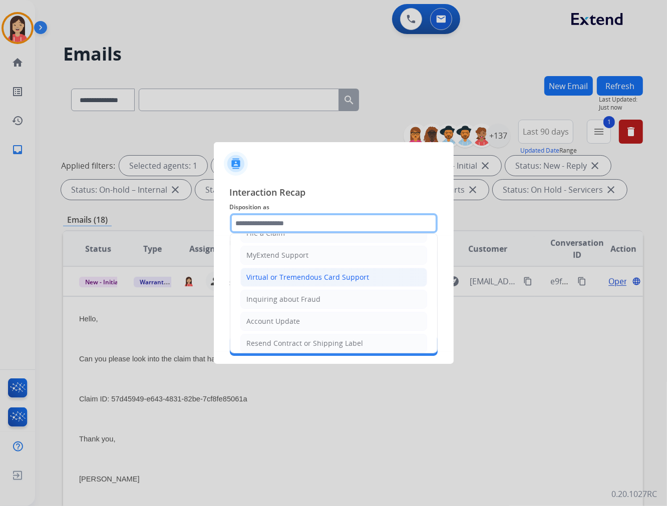
scroll to position [111, 0]
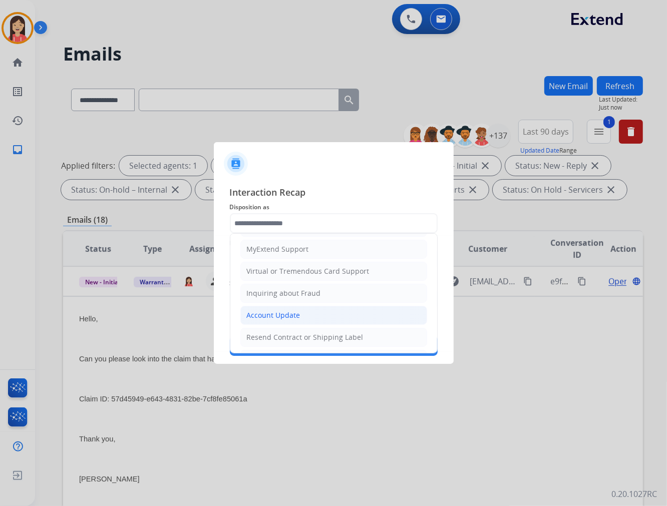
click at [274, 311] on div "Account Update" at bounding box center [274, 315] width 54 height 10
type input "**********"
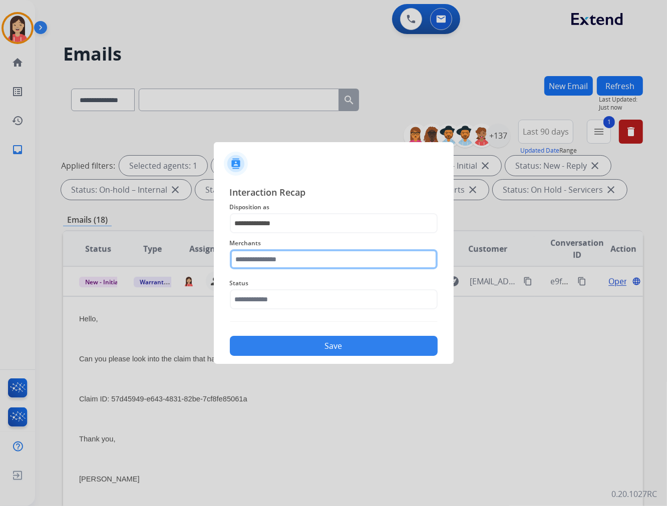
click at [288, 258] on input "text" at bounding box center [334, 259] width 208 height 20
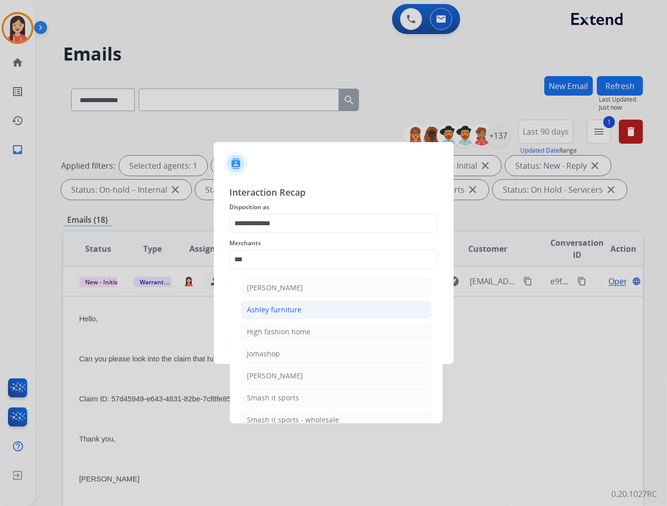
click at [287, 312] on div "Ashley furniture" at bounding box center [274, 310] width 55 height 10
type input "**********"
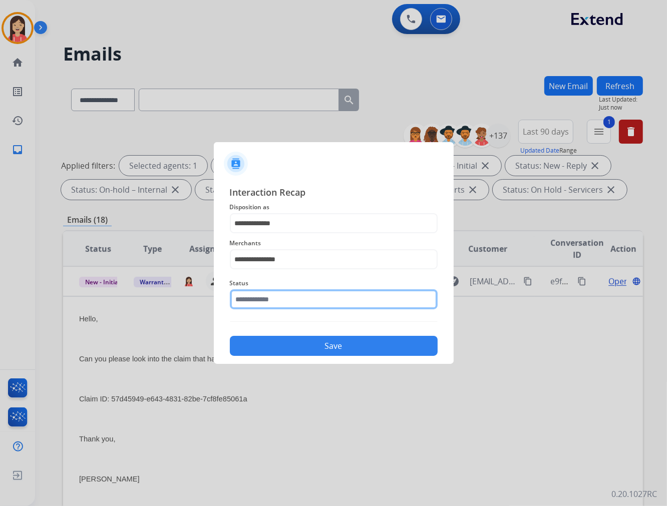
click at [292, 294] on input "text" at bounding box center [334, 299] width 208 height 20
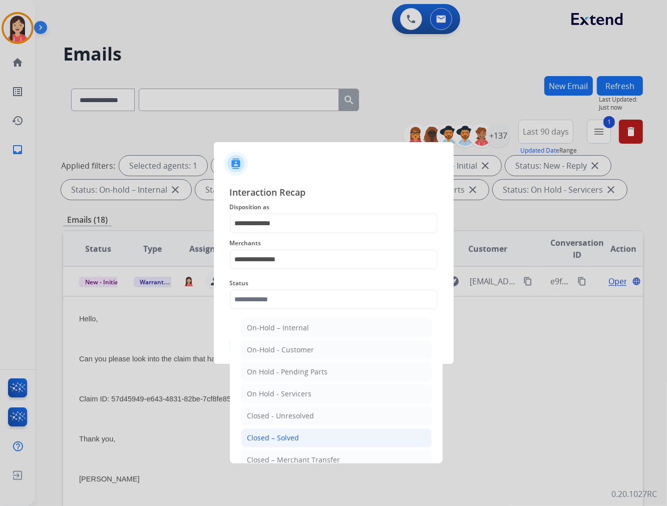
click at [284, 438] on div "Closed – Solved" at bounding box center [273, 438] width 52 height 10
type input "**********"
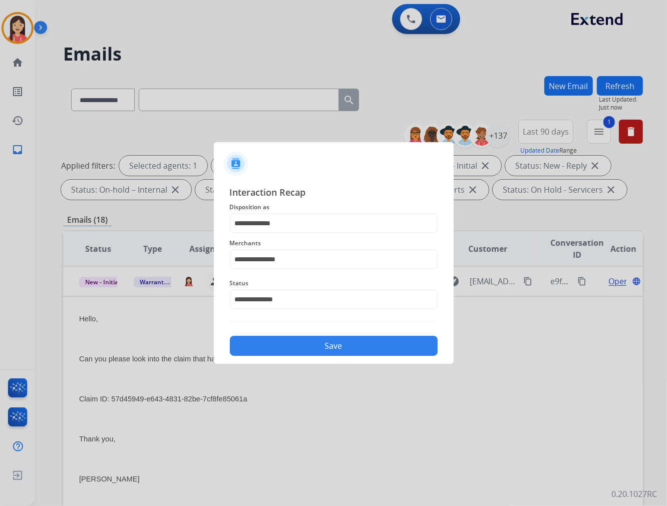
click at [312, 345] on button "Save" at bounding box center [334, 346] width 208 height 20
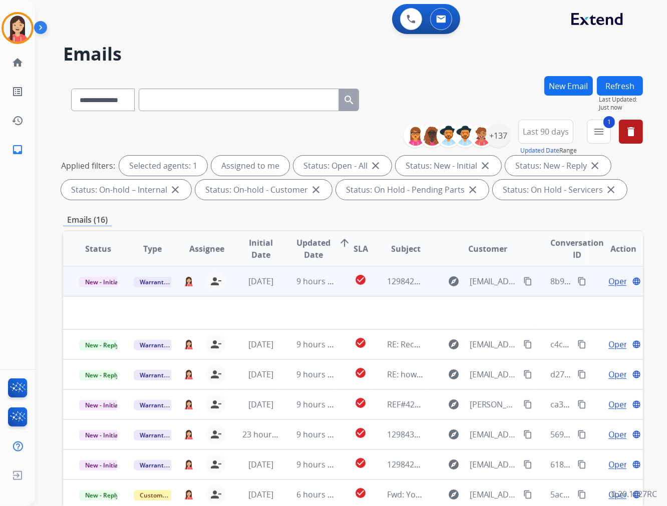
click at [287, 283] on td "9 hours ago" at bounding box center [307, 281] width 55 height 30
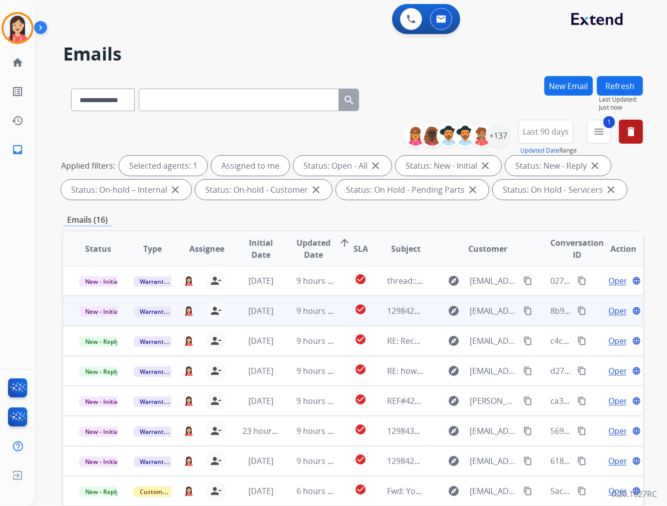
click at [287, 283] on td "9 hours ago" at bounding box center [307, 281] width 55 height 30
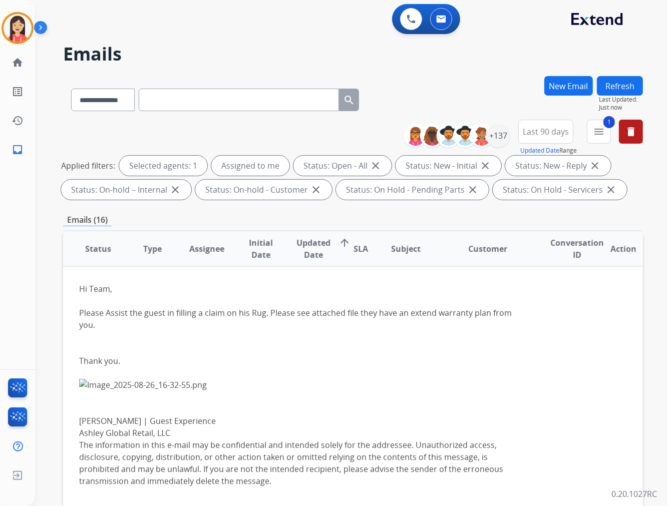
scroll to position [0, 0]
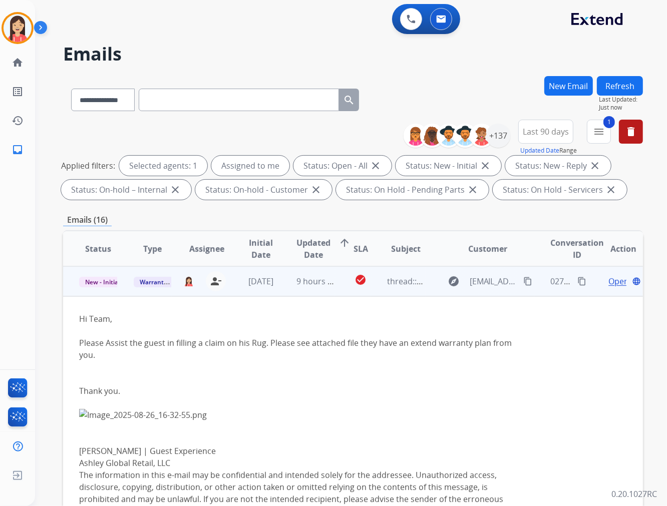
click at [608, 277] on span "Open" at bounding box center [618, 281] width 21 height 12
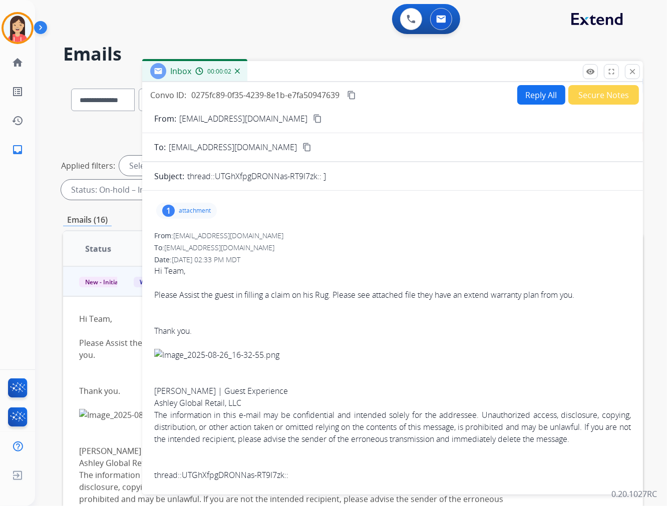
click at [200, 212] on p "attachment" at bounding box center [195, 211] width 32 height 8
click at [352, 234] on mat-icon "download" at bounding box center [347, 236] width 9 height 9
drag, startPoint x: 314, startPoint y: 332, endPoint x: 328, endPoint y: 314, distance: 23.5
click at [314, 332] on span "Hi Team, Please Assist the guest in filling a claim on his Rug. Please see atta…" at bounding box center [392, 373] width 476 height 216
click at [519, 99] on button "Reply All" at bounding box center [541, 95] width 48 height 20
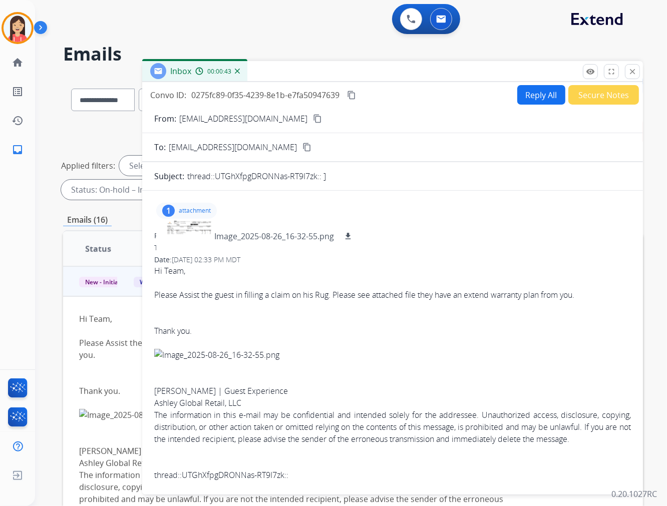
select select "**********"
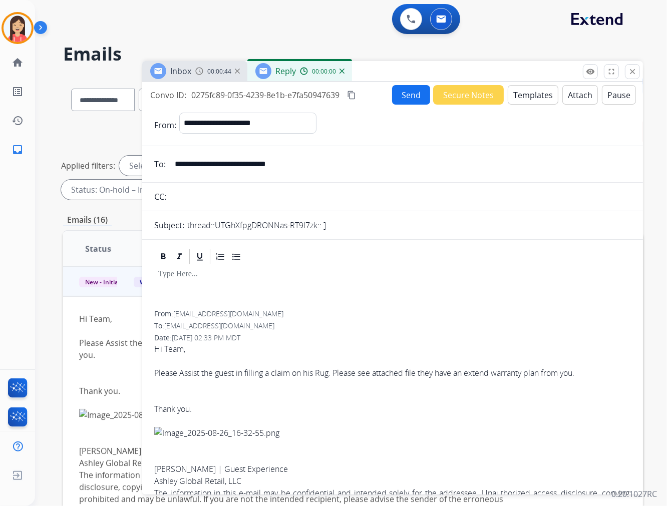
click at [521, 97] on button "Templates" at bounding box center [532, 95] width 51 height 20
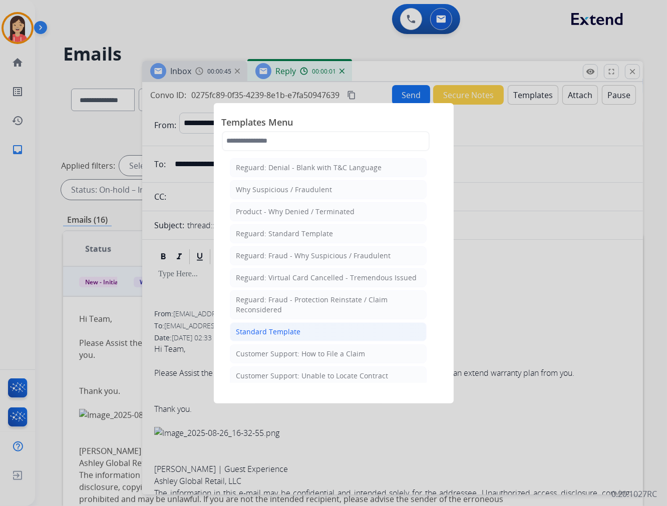
click at [280, 325] on li "Standard Template" at bounding box center [328, 331] width 197 height 19
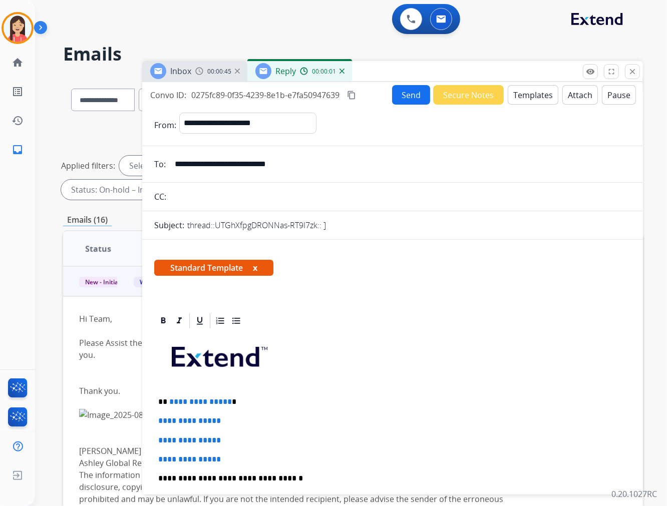
scroll to position [111, 0]
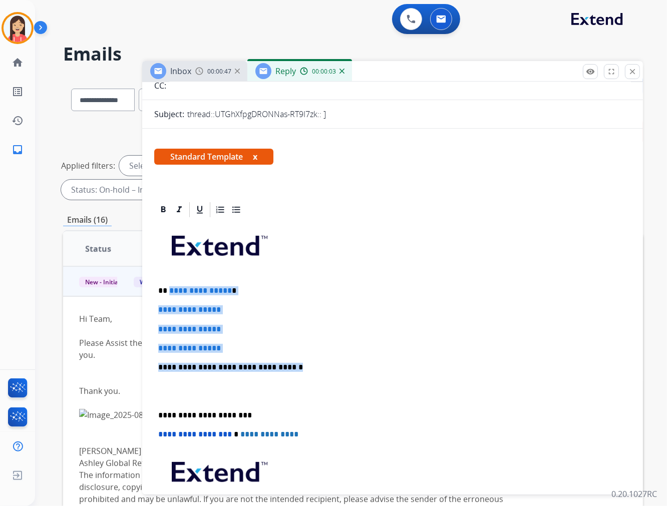
drag, startPoint x: 169, startPoint y: 288, endPoint x: 298, endPoint y: 368, distance: 152.1
click at [298, 368] on div "**********" at bounding box center [392, 391] width 476 height 344
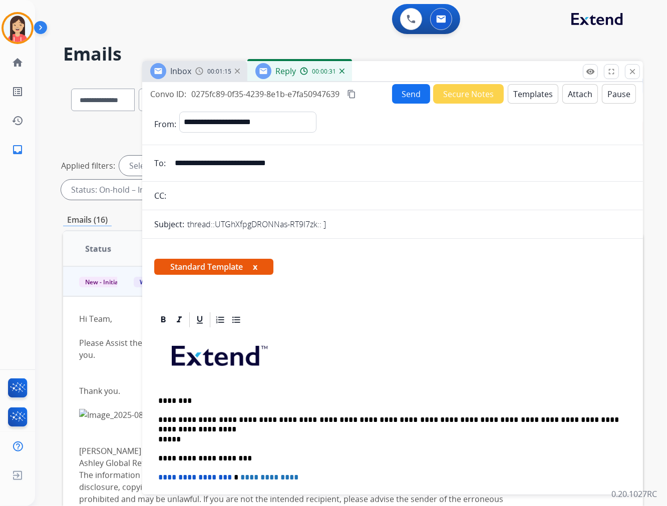
scroll to position [0, 0]
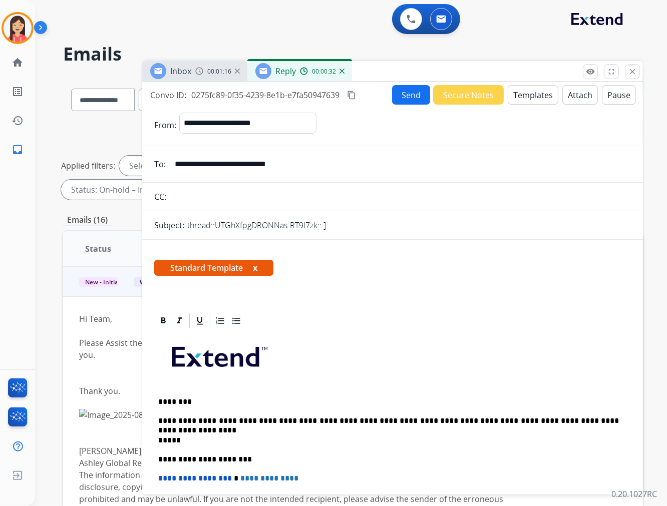
click at [404, 92] on button "Send" at bounding box center [411, 95] width 38 height 20
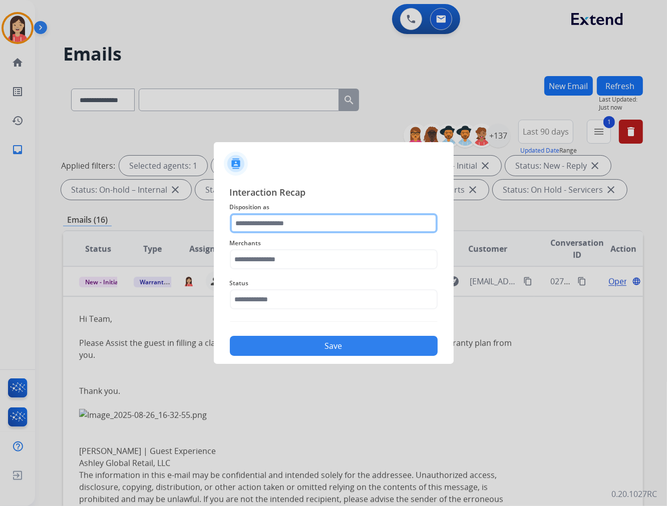
click at [332, 224] on input "text" at bounding box center [334, 223] width 208 height 20
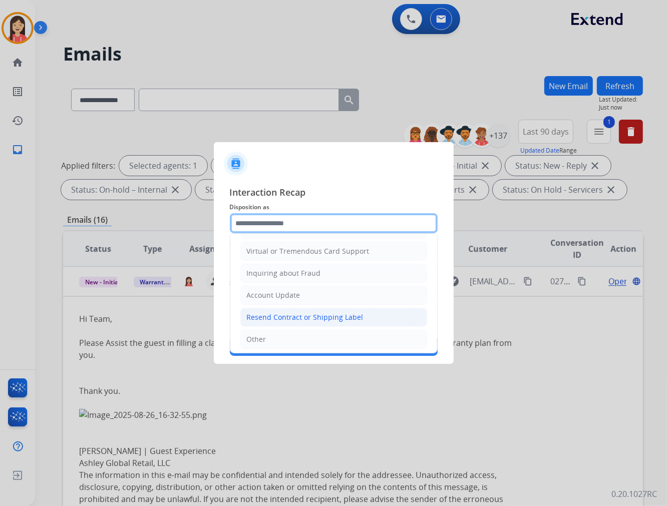
scroll to position [157, 0]
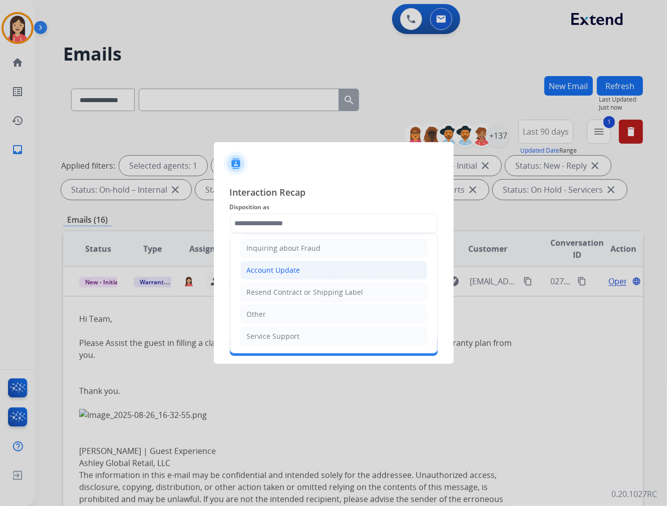
click at [286, 266] on div "Account Update" at bounding box center [274, 270] width 54 height 10
type input "**********"
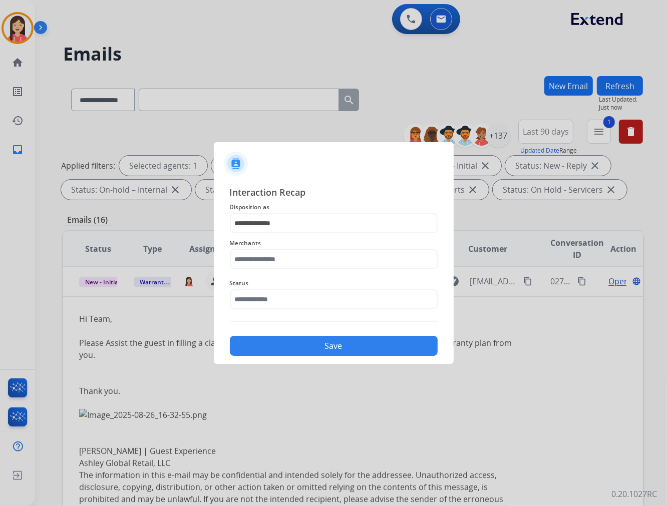
click at [279, 269] on div "Merchants" at bounding box center [334, 253] width 208 height 40
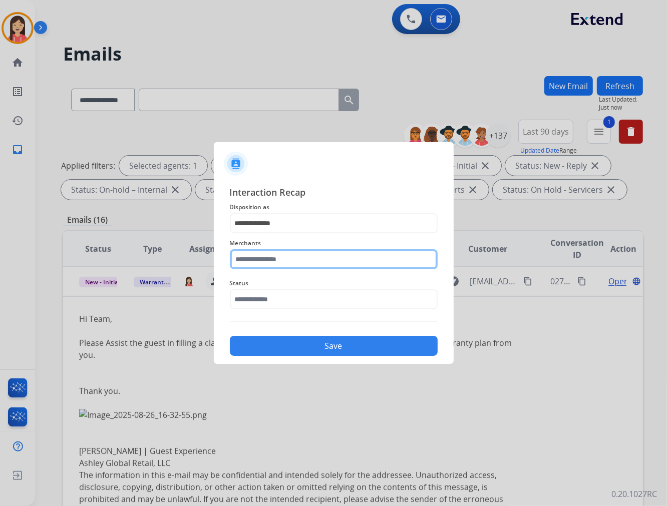
click at [284, 257] on input "text" at bounding box center [334, 259] width 208 height 20
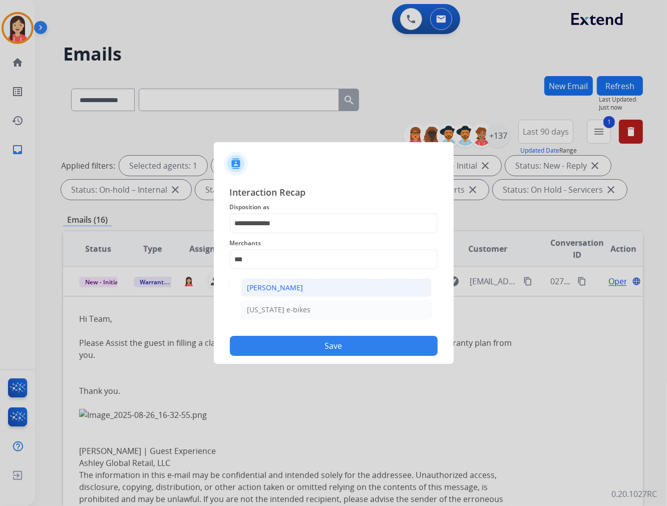
click at [275, 285] on div "[PERSON_NAME]" at bounding box center [275, 288] width 56 height 10
type input "**********"
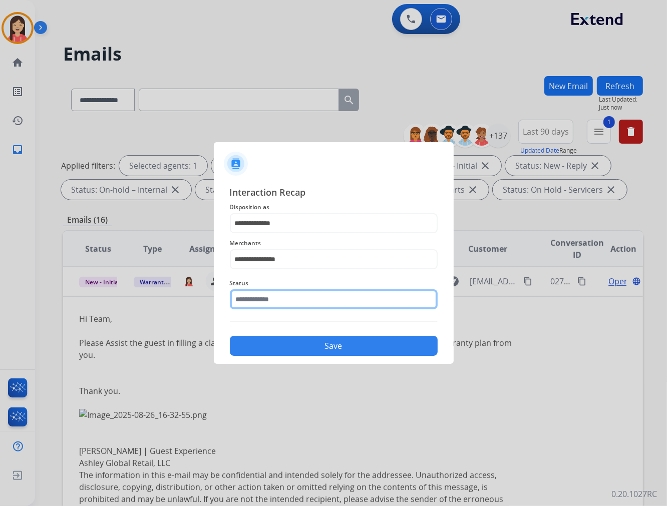
click at [275, 298] on input "text" at bounding box center [334, 299] width 208 height 20
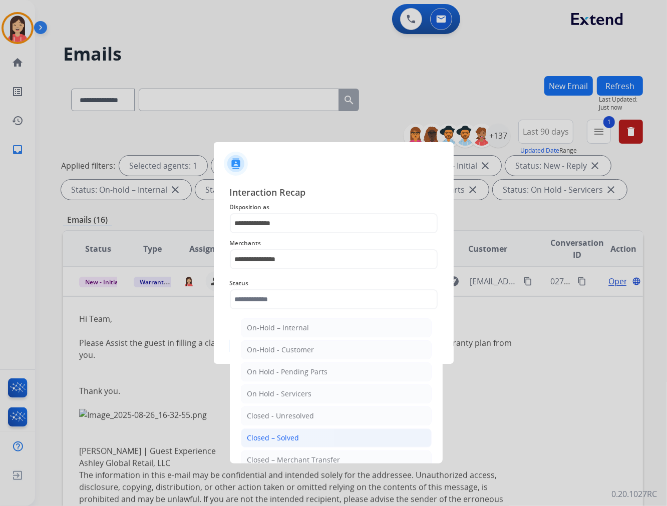
click at [265, 437] on div "Closed – Solved" at bounding box center [273, 438] width 52 height 10
type input "**********"
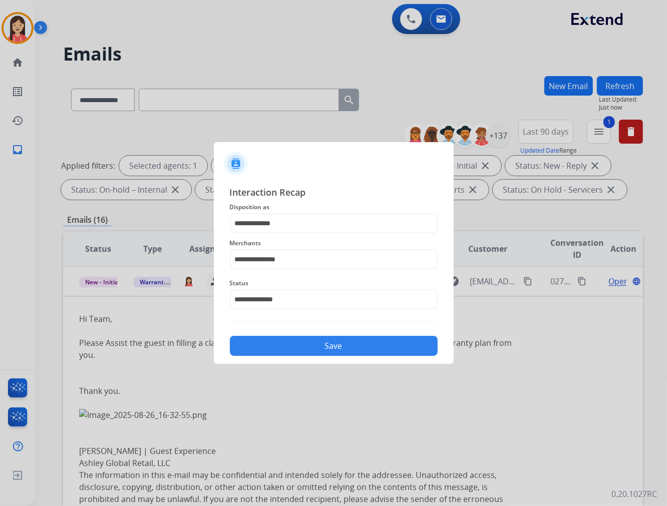
click at [299, 344] on button "Save" at bounding box center [334, 346] width 208 height 20
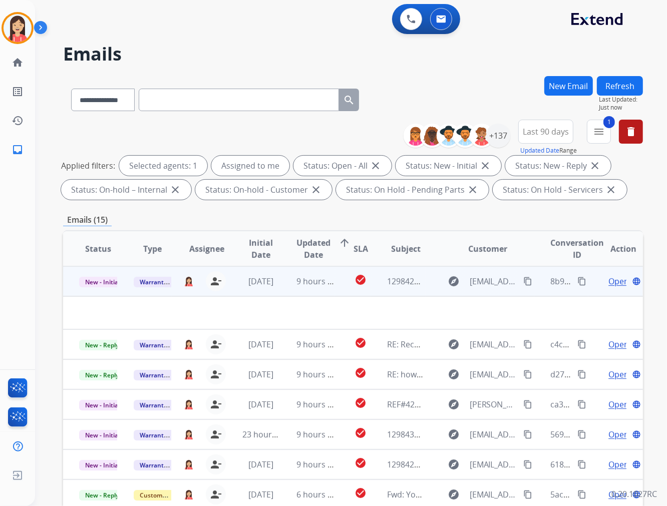
click at [281, 292] on td "9 hours ago" at bounding box center [307, 281] width 55 height 30
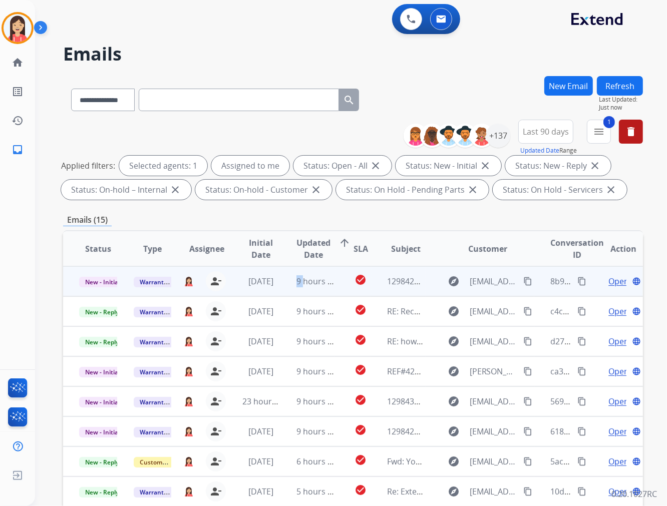
click at [281, 292] on td "9 hours ago" at bounding box center [307, 281] width 55 height 30
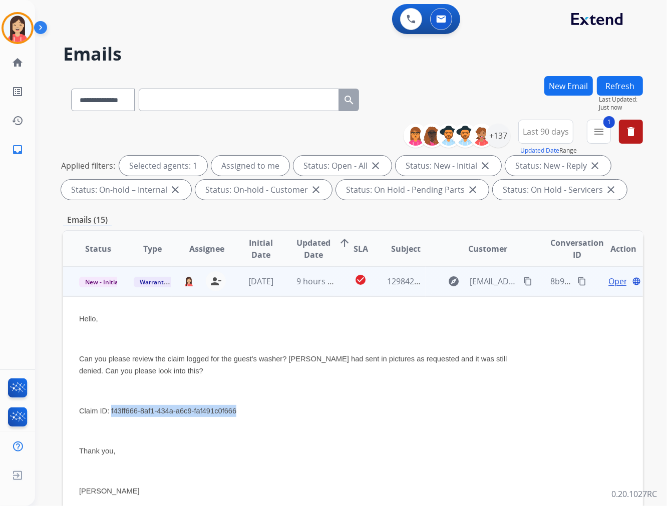
drag, startPoint x: 111, startPoint y: 408, endPoint x: 249, endPoint y: 408, distance: 138.6
click at [249, 408] on p "Claim ID: f43ff666-8af1-434a-a6c9-faf491c0f666" at bounding box center [298, 411] width 439 height 12
drag, startPoint x: 267, startPoint y: 348, endPoint x: 272, endPoint y: 347, distance: 5.0
click at [267, 348] on div "Hello, Can you please review the claim logged for the guest’s washer? [PERSON_N…" at bounding box center [298, 405] width 439 height 184
click at [610, 277] on span "Open" at bounding box center [618, 281] width 21 height 12
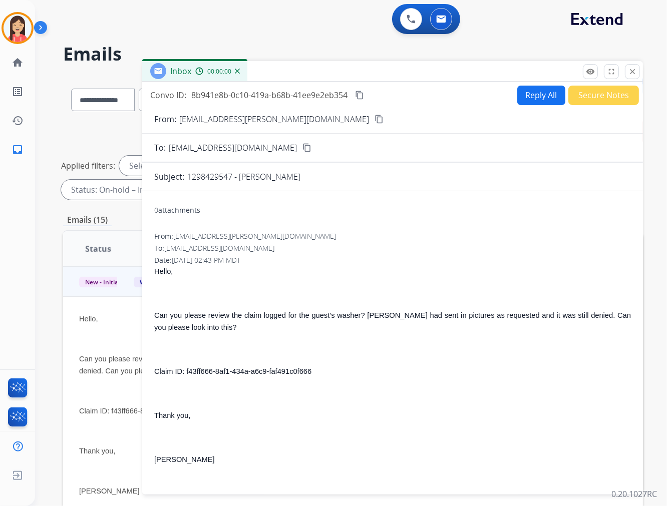
click at [537, 105] on form "From: [EMAIL_ADDRESS][PERSON_NAME][DOMAIN_NAME] content_copy To: [EMAIL_ADDRESS…" at bounding box center [392, 297] width 500 height 385
click at [537, 99] on button "Reply All" at bounding box center [541, 96] width 48 height 20
select select "**********"
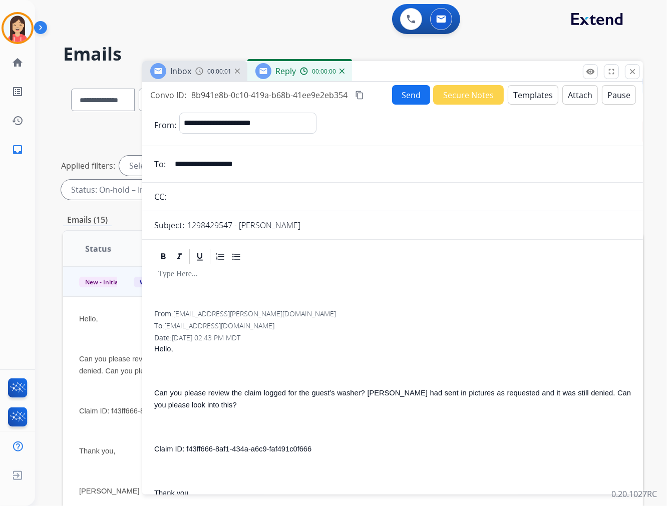
click at [537, 101] on button "Templates" at bounding box center [532, 95] width 51 height 20
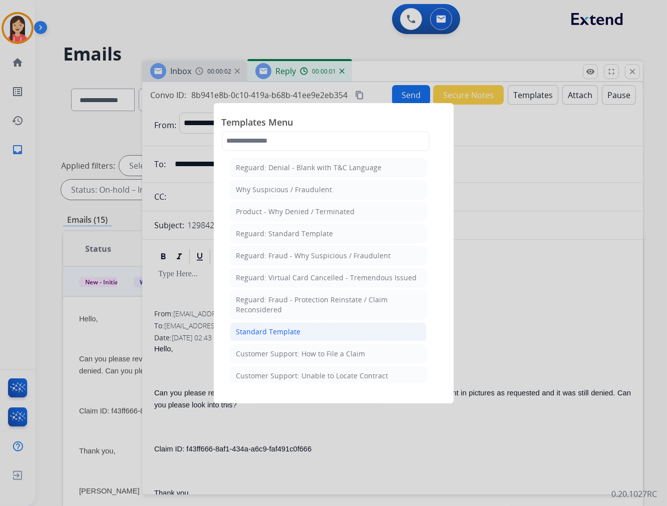
click at [284, 331] on div "Standard Template" at bounding box center [268, 332] width 65 height 10
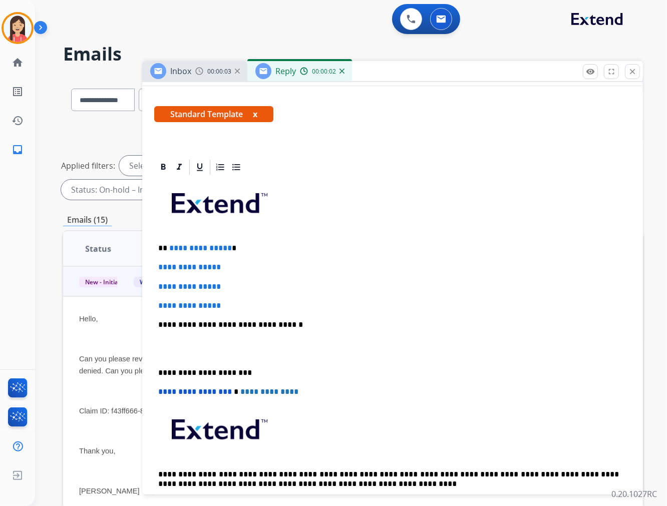
scroll to position [167, 0]
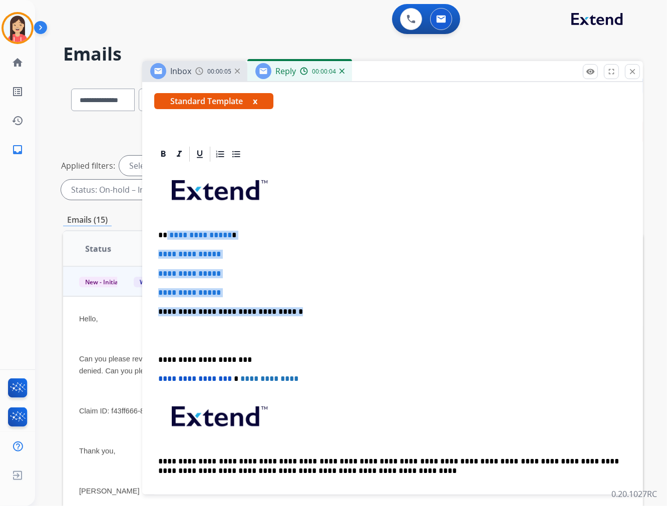
drag, startPoint x: 165, startPoint y: 237, endPoint x: 313, endPoint y: 312, distance: 166.1
click at [313, 312] on div "**********" at bounding box center [392, 335] width 476 height 344
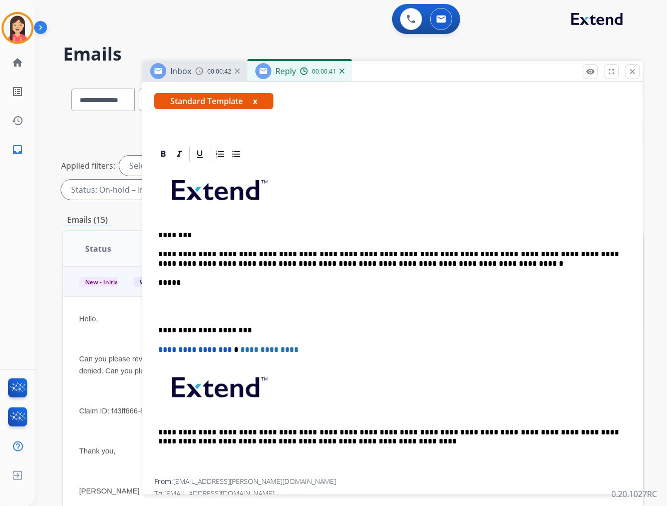
click at [316, 312] on p at bounding box center [392, 306] width 468 height 19
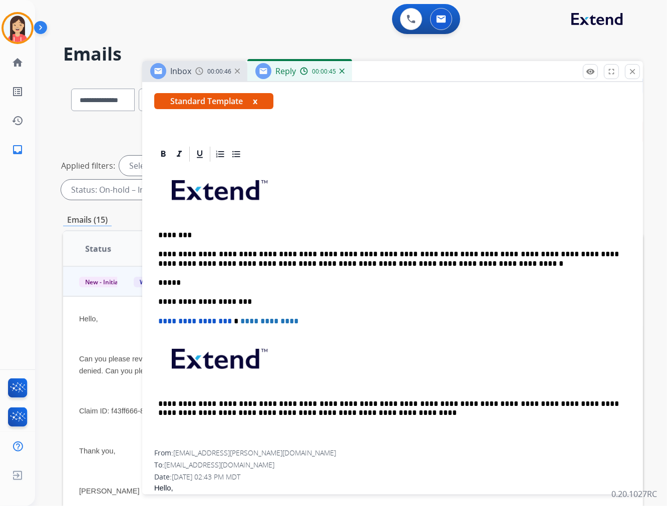
scroll to position [0, 0]
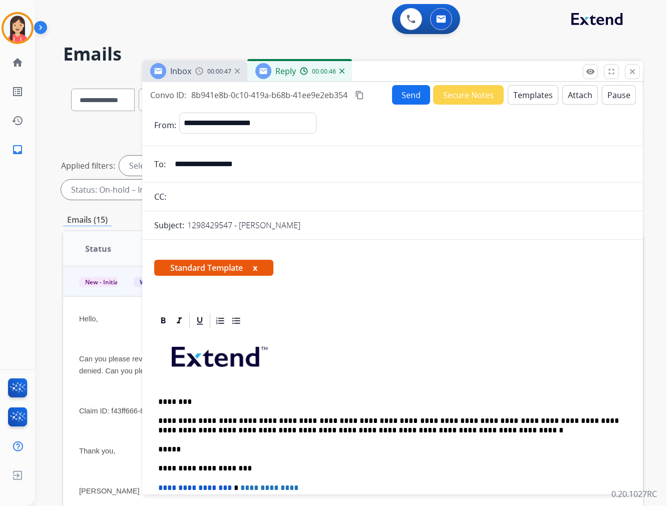
click at [398, 98] on button "Send" at bounding box center [411, 95] width 38 height 20
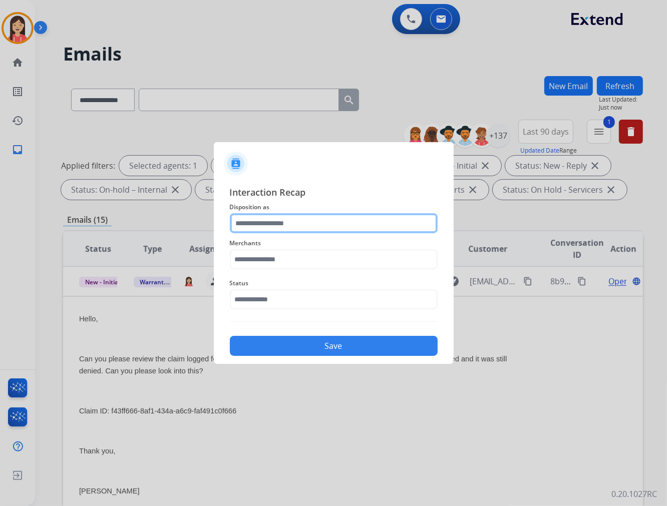
click at [283, 226] on input "text" at bounding box center [334, 223] width 208 height 20
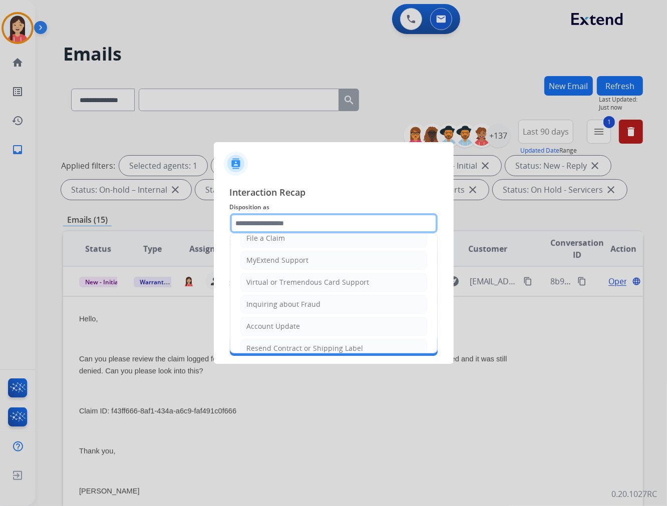
scroll to position [111, 0]
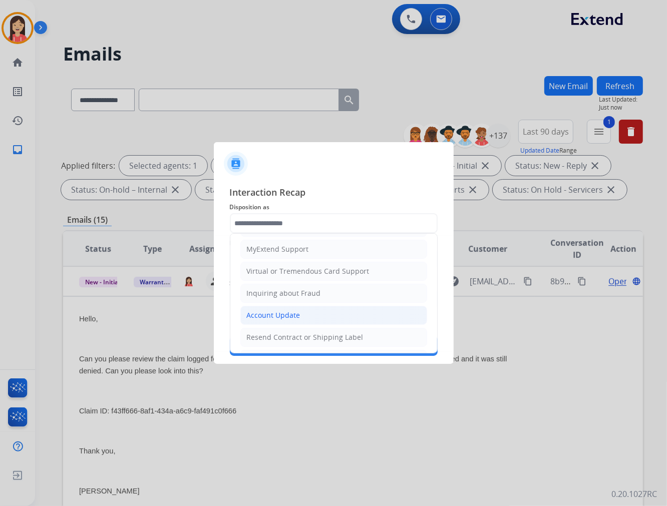
click at [266, 311] on div "Account Update" at bounding box center [274, 315] width 54 height 10
type input "**********"
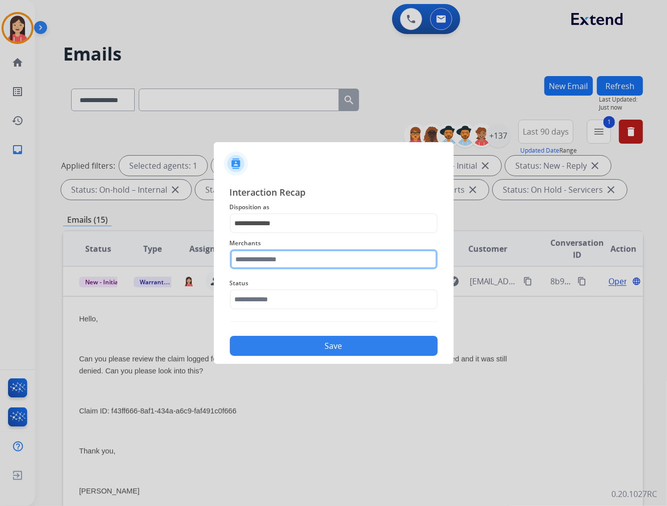
click at [281, 260] on input "text" at bounding box center [334, 259] width 208 height 20
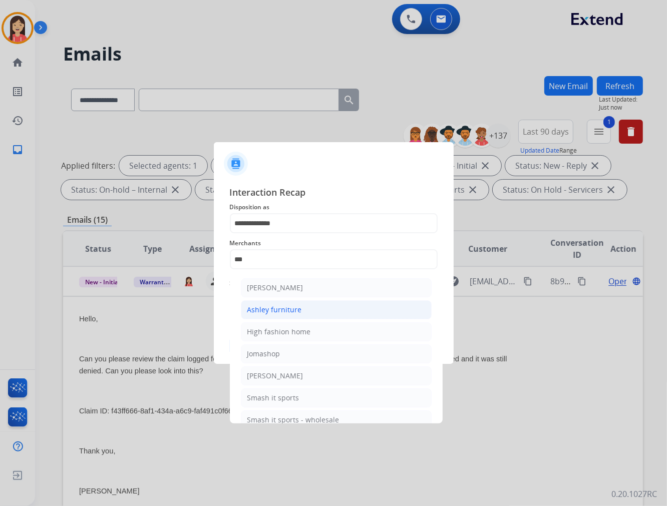
click at [273, 307] on div "Ashley furniture" at bounding box center [274, 310] width 55 height 10
type input "**********"
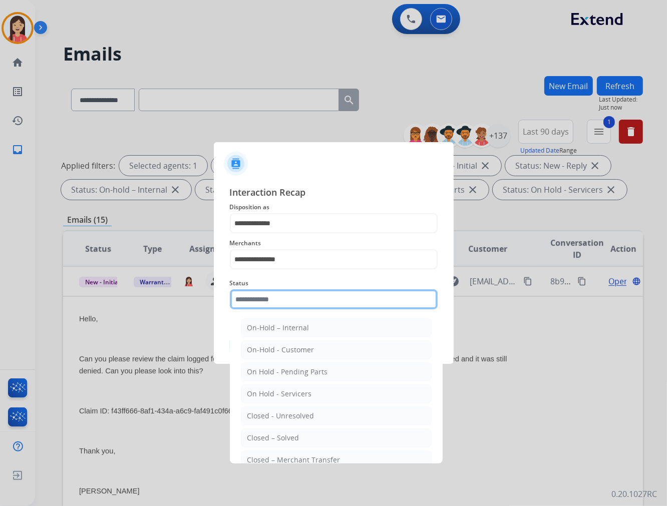
click at [276, 292] on input "text" at bounding box center [334, 299] width 208 height 20
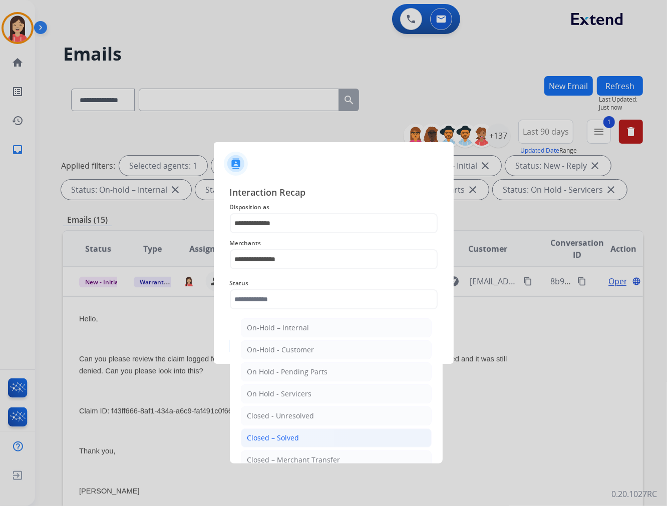
click at [274, 436] on div "Closed – Solved" at bounding box center [273, 438] width 52 height 10
type input "**********"
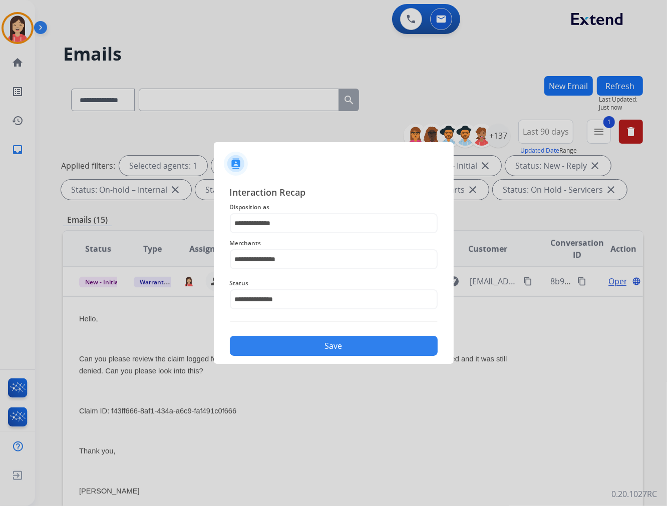
click at [314, 346] on button "Save" at bounding box center [334, 346] width 208 height 20
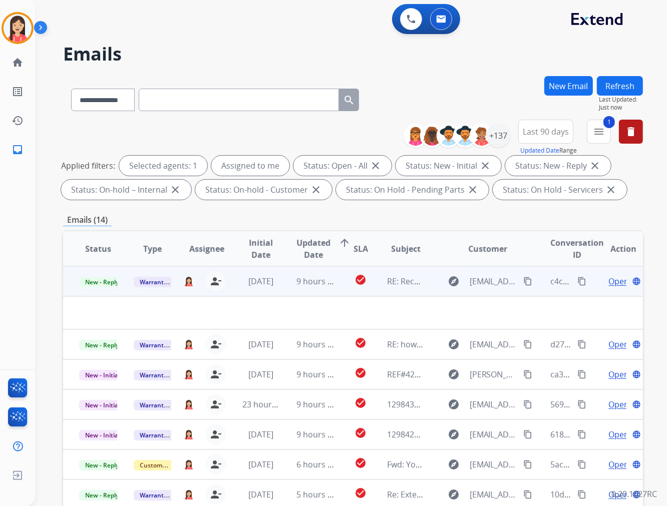
click at [288, 288] on td "9 hours ago" at bounding box center [307, 281] width 55 height 30
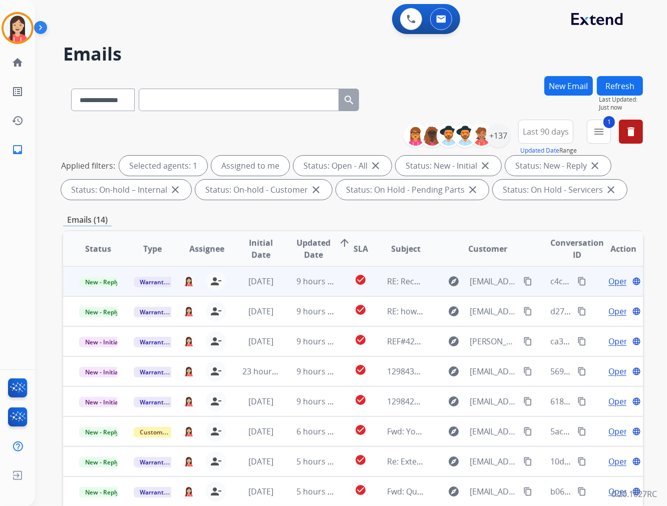
click at [283, 289] on td "9 hours ago" at bounding box center [307, 281] width 55 height 30
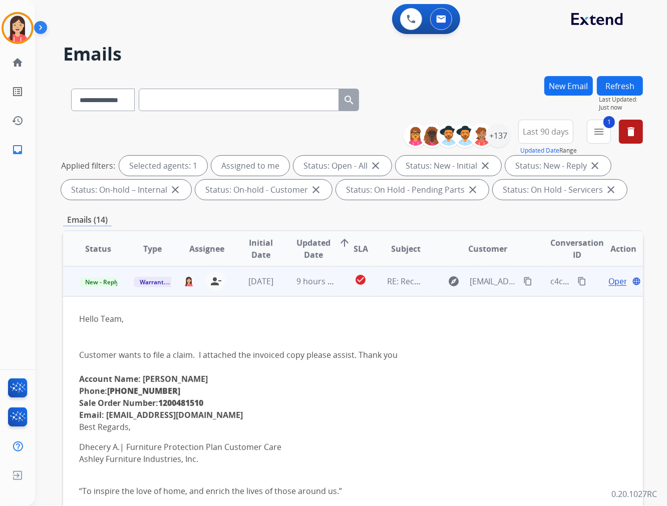
click at [610, 281] on span "Open" at bounding box center [618, 281] width 21 height 12
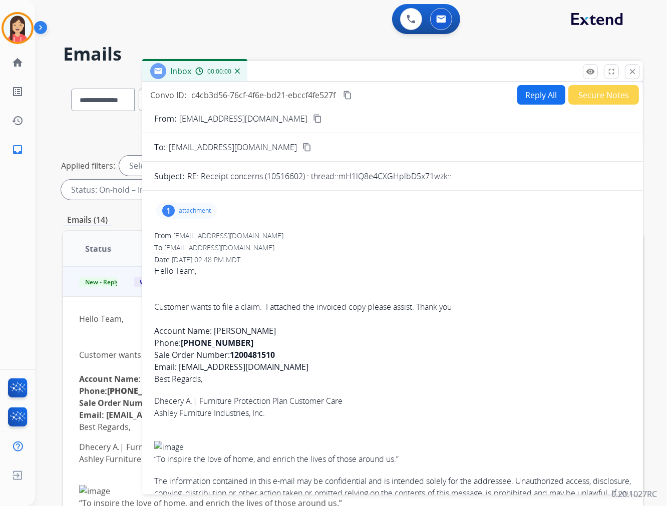
click at [199, 205] on div "1 attachment" at bounding box center [186, 211] width 61 height 16
click at [351, 237] on mat-icon "download" at bounding box center [347, 236] width 9 height 9
click at [537, 97] on button "Reply All" at bounding box center [541, 95] width 48 height 20
select select "**********"
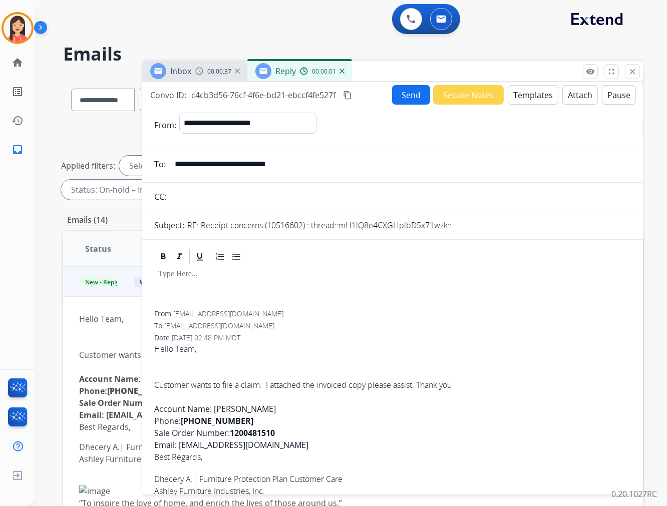
click at [536, 94] on button "Templates" at bounding box center [532, 95] width 51 height 20
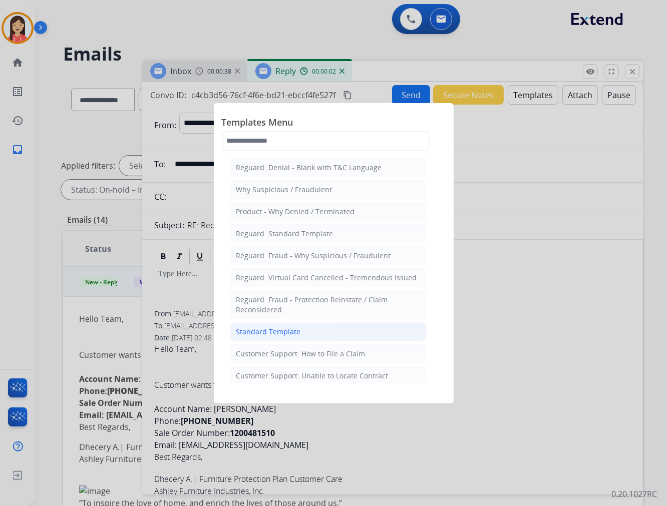
click at [288, 328] on div "Standard Template" at bounding box center [268, 332] width 65 height 10
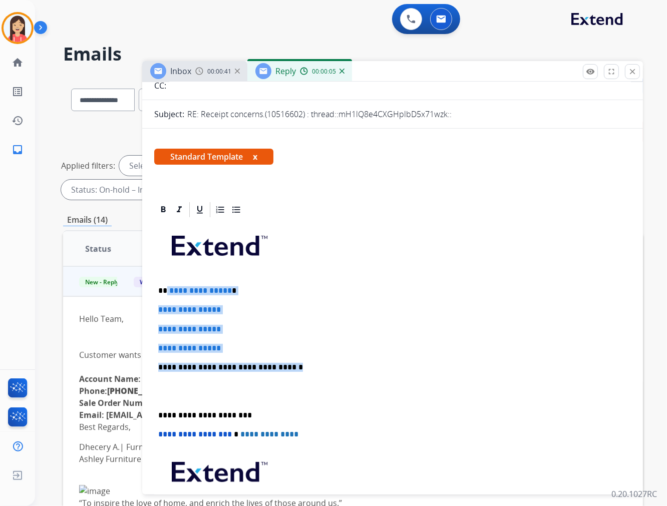
drag, startPoint x: 167, startPoint y: 288, endPoint x: 306, endPoint y: 359, distance: 156.2
click at [306, 359] on div "**********" at bounding box center [392, 391] width 476 height 344
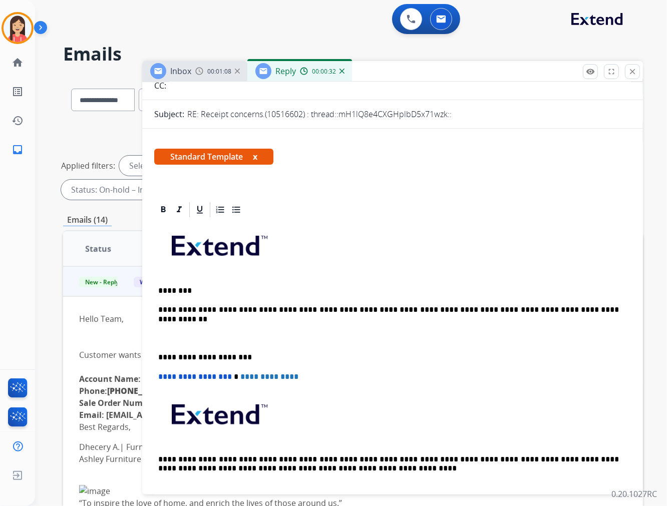
click at [345, 291] on p "********" at bounding box center [388, 290] width 460 height 9
drag, startPoint x: 554, startPoint y: 308, endPoint x: 544, endPoint y: 308, distance: 10.0
click at [544, 308] on p "**********" at bounding box center [388, 309] width 460 height 9
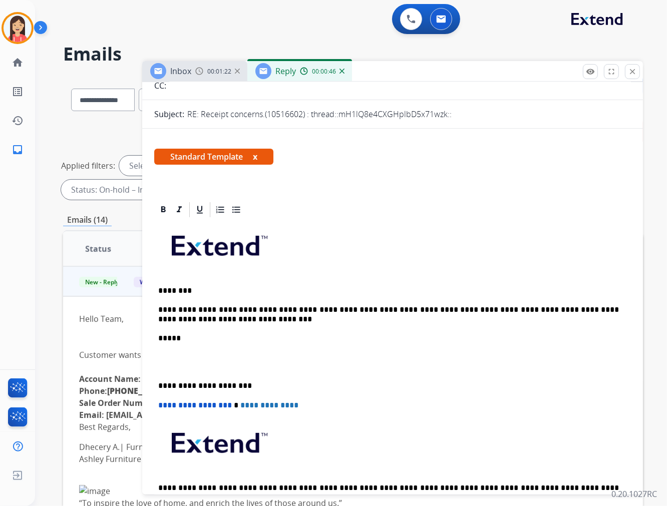
click at [186, 366] on p at bounding box center [392, 362] width 468 height 19
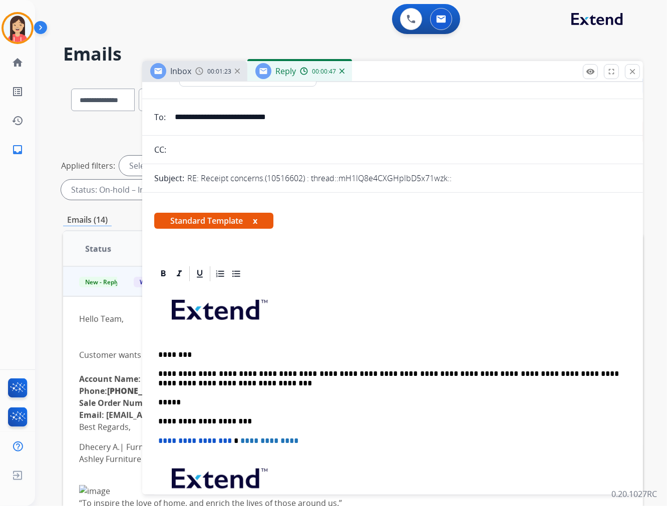
scroll to position [0, 0]
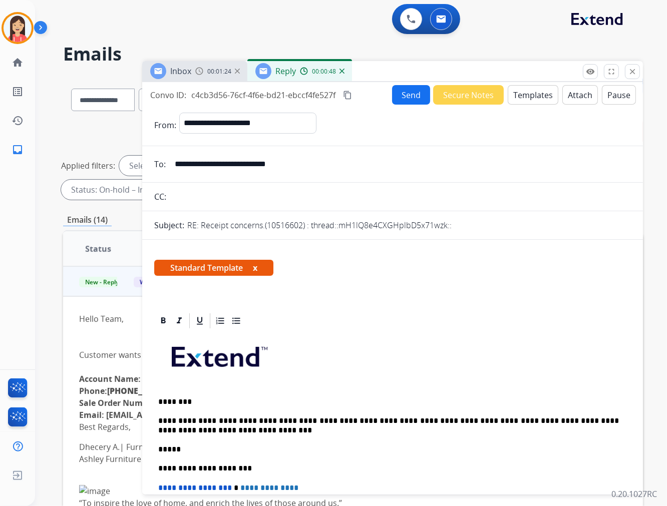
click at [399, 94] on button "Send" at bounding box center [411, 95] width 38 height 20
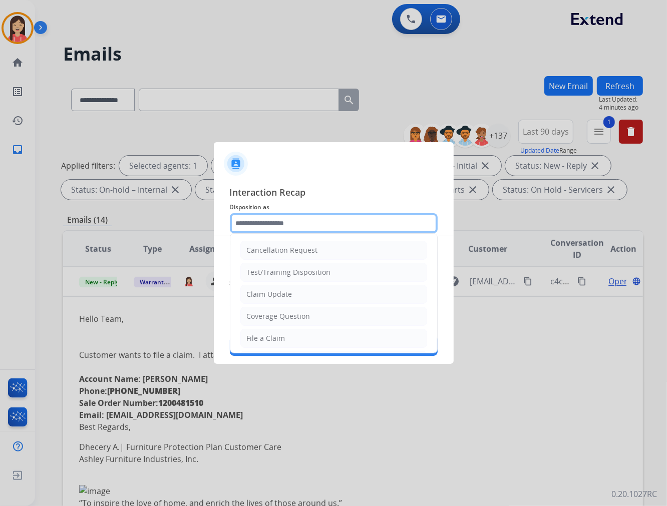
click at [279, 224] on input "text" at bounding box center [334, 223] width 208 height 20
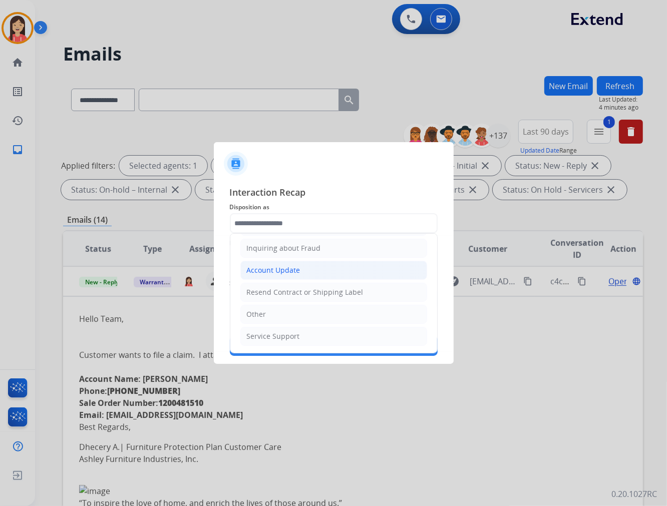
click at [279, 271] on div "Account Update" at bounding box center [274, 270] width 54 height 10
type input "**********"
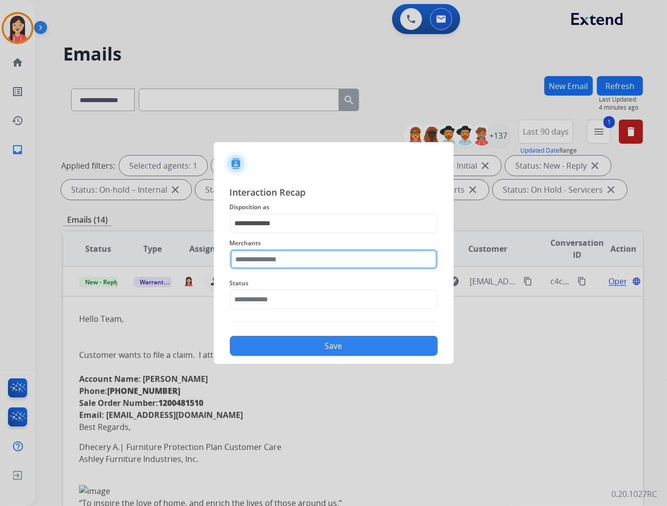
click at [269, 263] on input "text" at bounding box center [334, 259] width 208 height 20
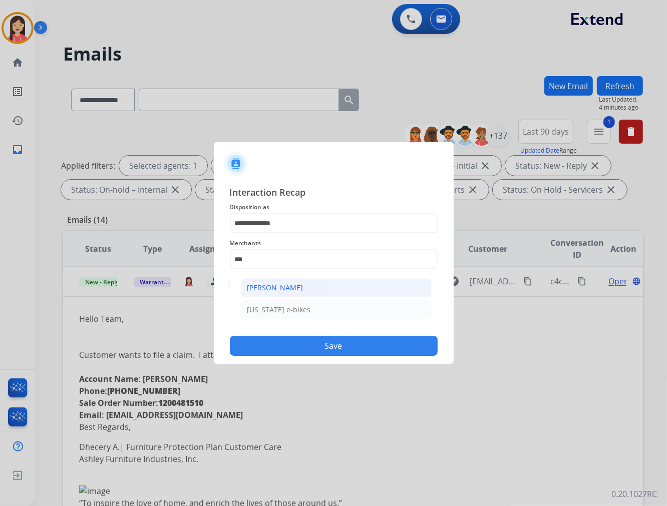
click at [272, 291] on div "[PERSON_NAME]" at bounding box center [275, 288] width 56 height 10
type input "**********"
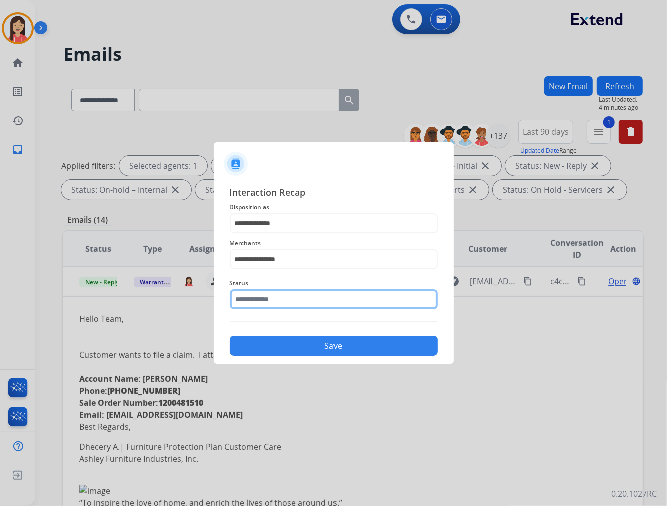
click at [270, 296] on input "text" at bounding box center [334, 299] width 208 height 20
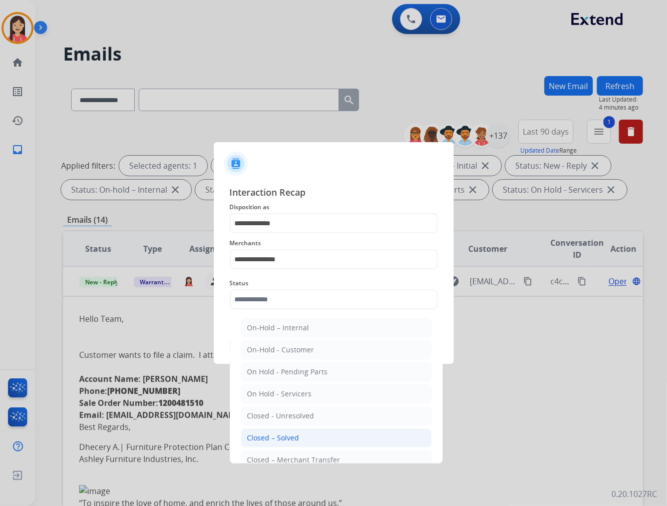
click at [283, 438] on div "Closed – Solved" at bounding box center [273, 438] width 52 height 10
type input "**********"
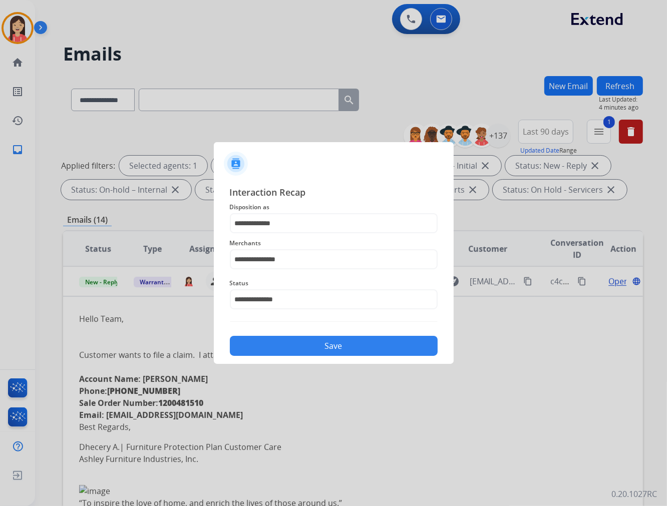
click at [314, 346] on button "Save" at bounding box center [334, 346] width 208 height 20
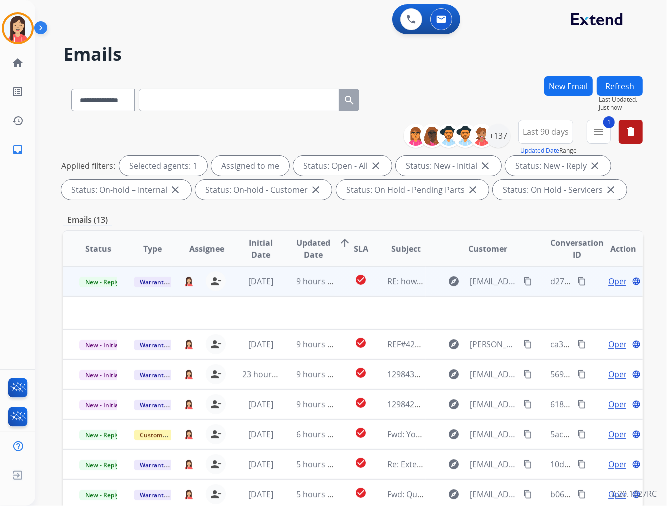
click at [289, 289] on td "9 hours ago" at bounding box center [307, 281] width 55 height 30
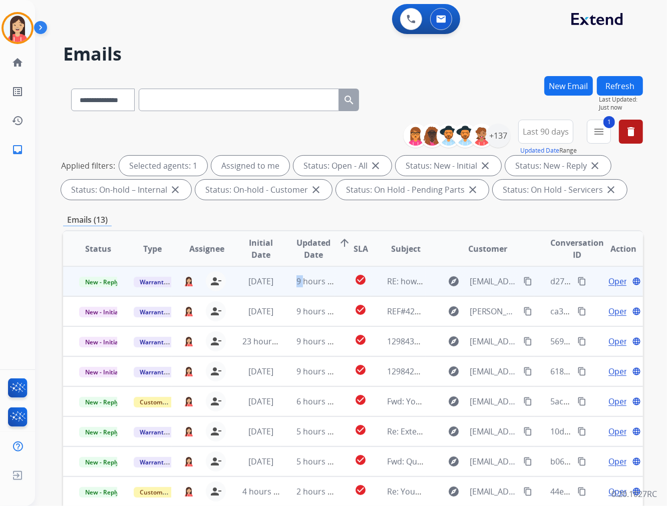
click at [289, 289] on td "9 hours ago" at bounding box center [307, 281] width 55 height 30
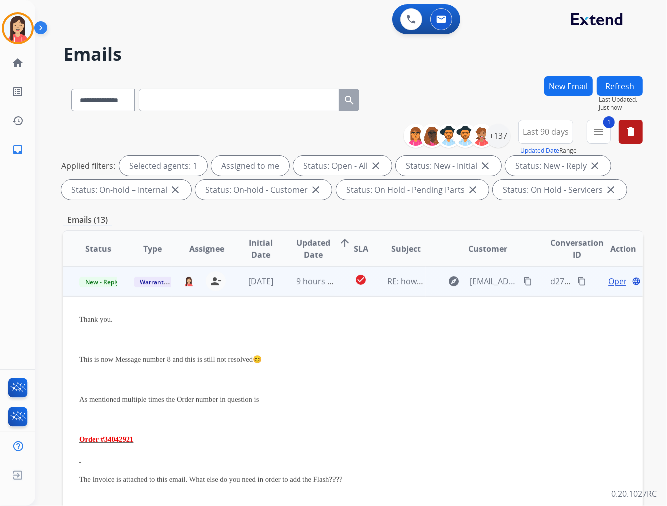
click at [311, 383] on p at bounding box center [298, 379] width 439 height 12
click at [412, 381] on p at bounding box center [298, 379] width 439 height 12
click at [608, 279] on span "Open" at bounding box center [618, 281] width 21 height 12
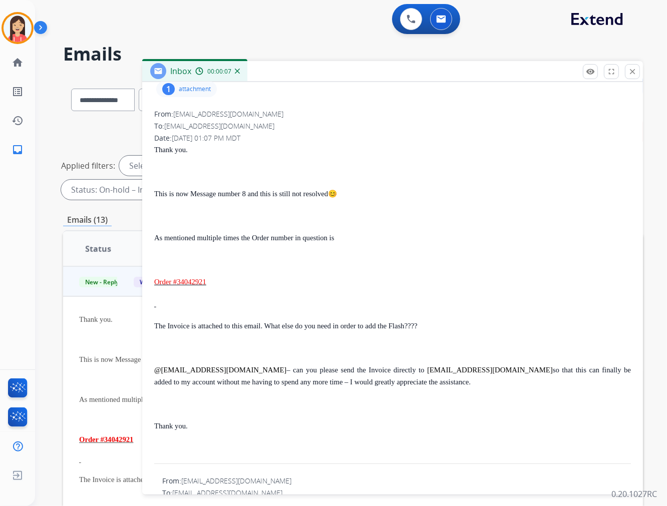
scroll to position [111, 0]
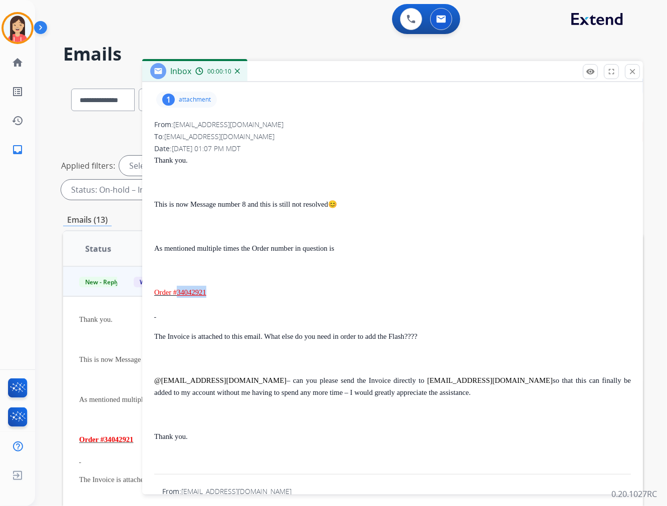
drag, startPoint x: 213, startPoint y: 293, endPoint x: 181, endPoint y: 294, distance: 32.0
click at [181, 294] on p "Order #34042921" at bounding box center [392, 292] width 476 height 12
click at [251, 304] on div "Thank you. This is now Message number 8 and this is still not resolved 😊 As men…" at bounding box center [392, 315] width 476 height 323
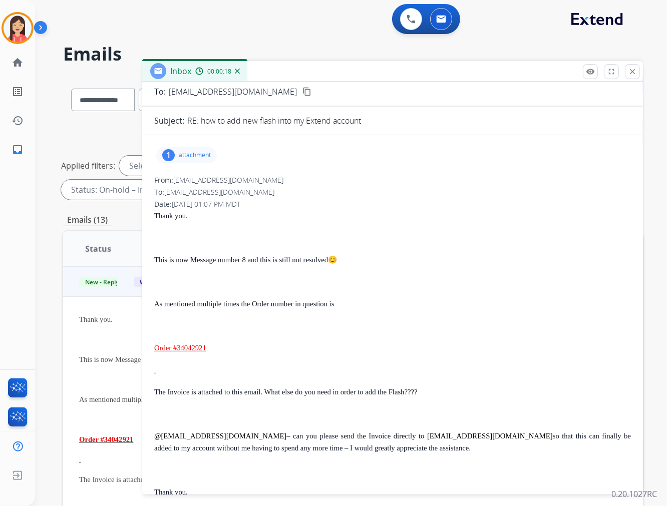
click at [192, 157] on p "attachment" at bounding box center [195, 155] width 32 height 8
click at [323, 183] on mat-icon "download" at bounding box center [319, 180] width 9 height 9
click at [626, 66] on button "close Close" at bounding box center [632, 71] width 15 height 15
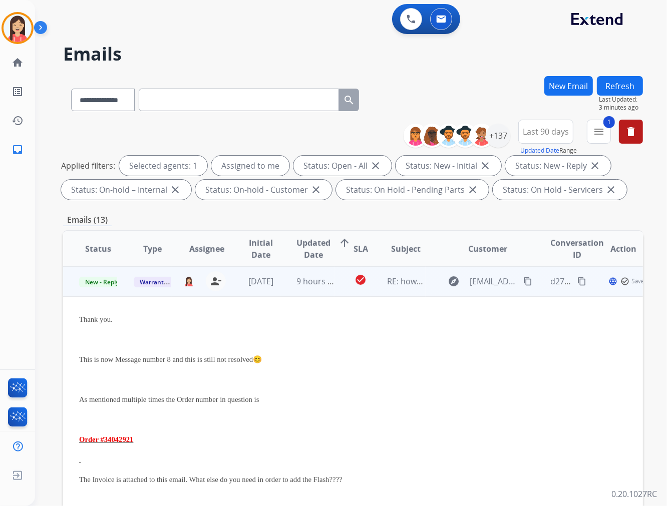
click at [277, 292] on td "[DATE]" at bounding box center [253, 281] width 55 height 30
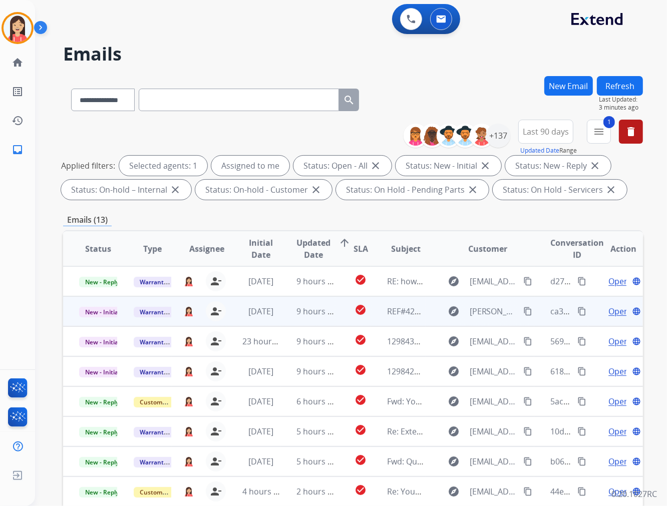
click at [287, 323] on td "9 hours ago" at bounding box center [307, 311] width 55 height 30
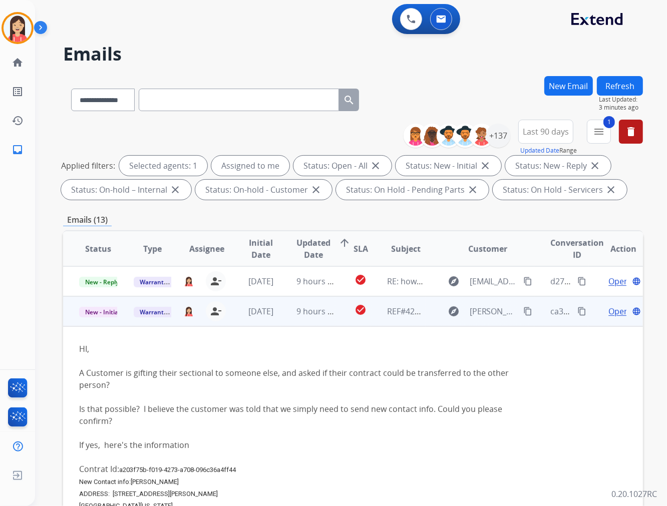
scroll to position [30, 0]
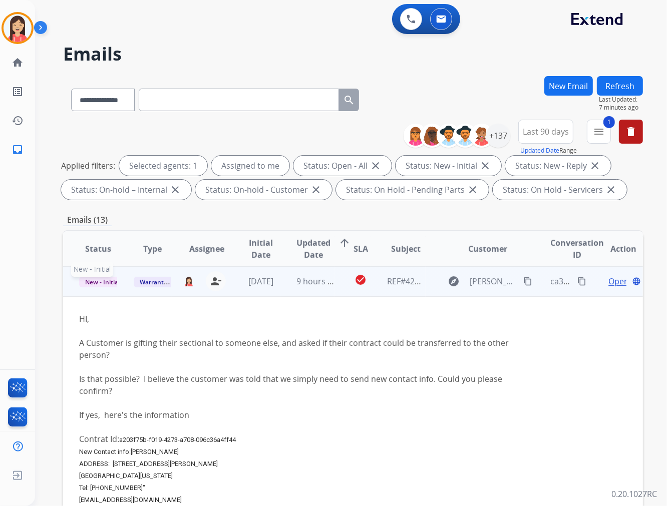
click at [96, 285] on span "New - Initial" at bounding box center [102, 282] width 47 height 11
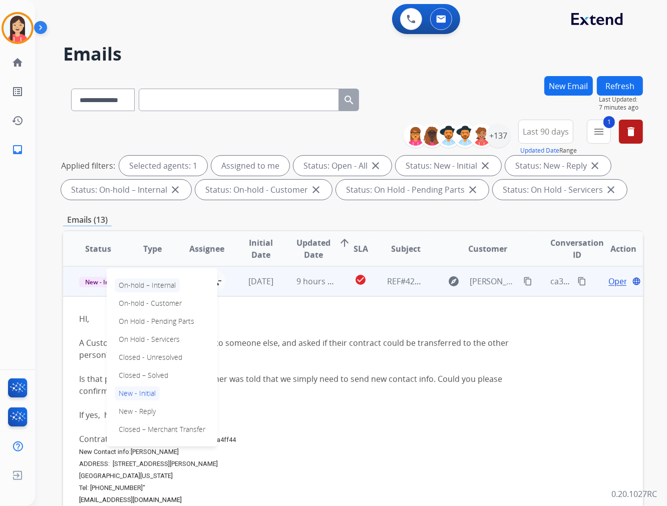
click at [141, 282] on p "On-hold – Internal" at bounding box center [147, 285] width 65 height 14
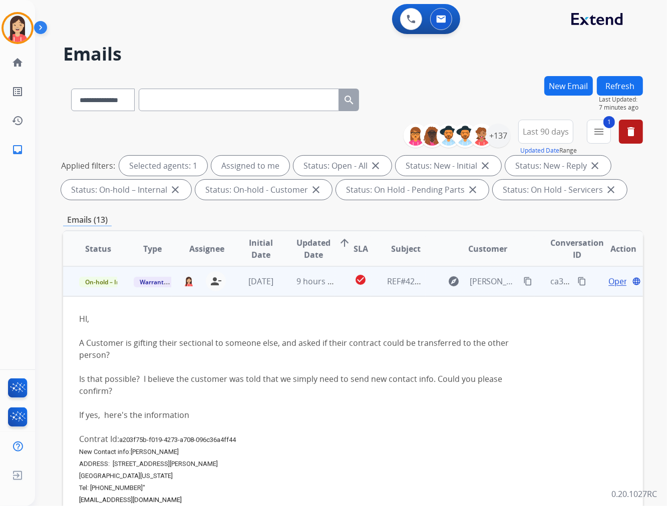
click at [577, 280] on mat-icon "content_copy" at bounding box center [581, 281] width 9 height 9
click at [337, 289] on td "check_circle" at bounding box center [353, 281] width 36 height 30
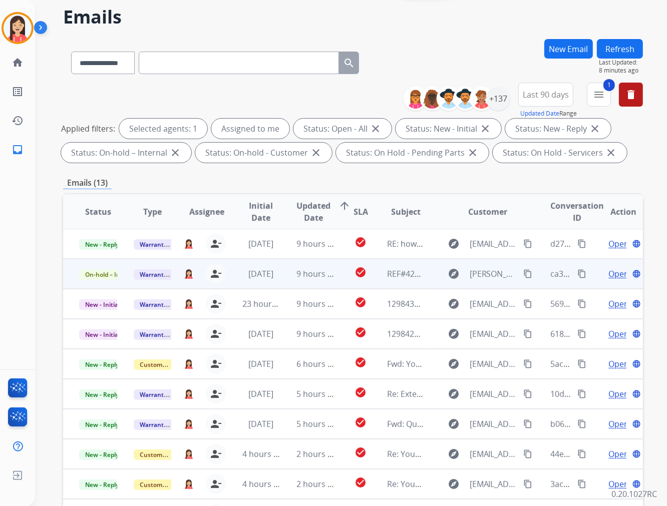
scroll to position [56, 0]
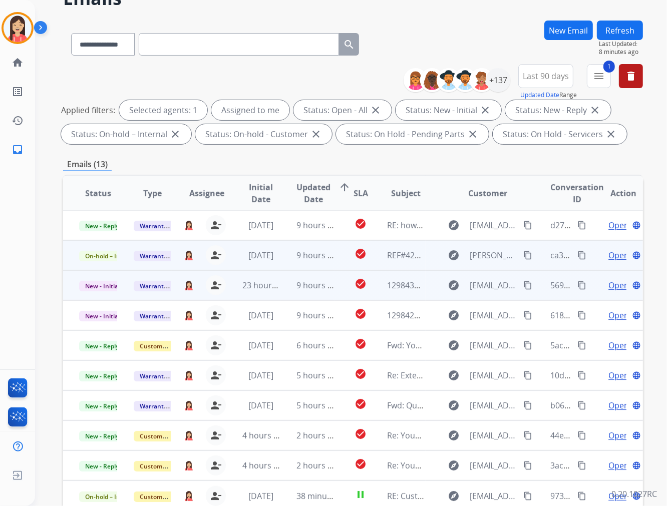
click at [282, 290] on td "9 hours ago" at bounding box center [307, 285] width 55 height 30
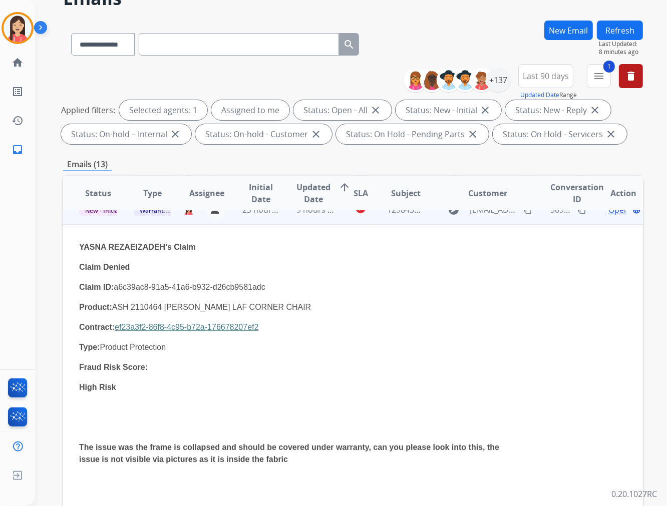
scroll to position [60, 0]
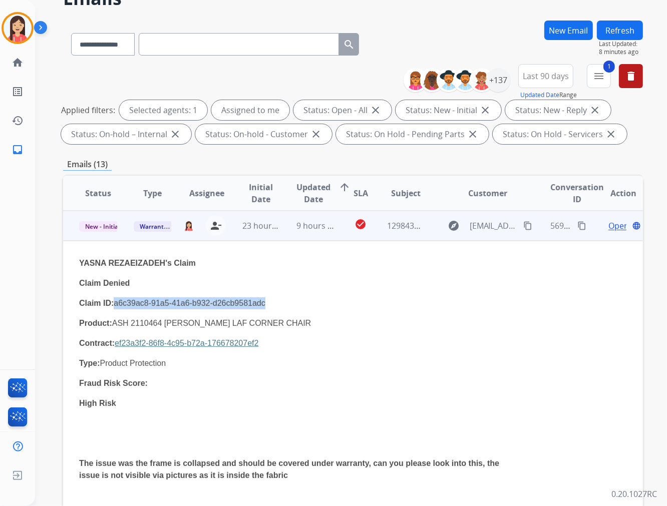
drag, startPoint x: 113, startPoint y: 301, endPoint x: 263, endPoint y: 302, distance: 150.1
click at [263, 302] on p "Claim ID: a6c39ac8-91a5-41a6-b932-d26cb9581adc" at bounding box center [298, 303] width 439 height 12
click at [332, 288] on p "Claim Denied" at bounding box center [298, 283] width 439 height 12
click at [611, 225] on span "Open" at bounding box center [618, 226] width 21 height 12
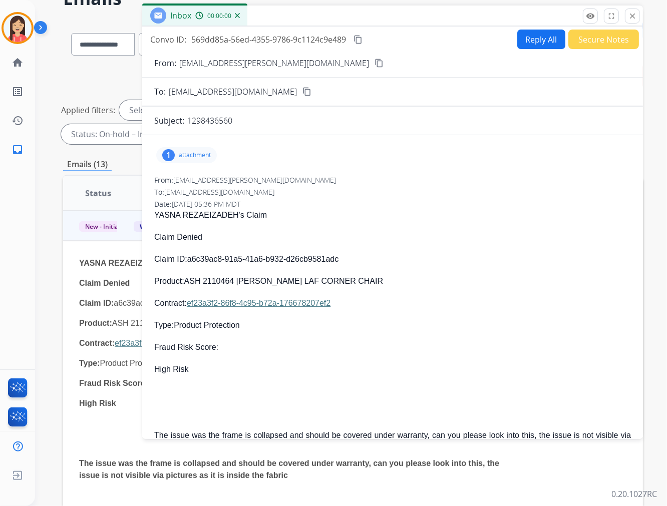
click at [533, 39] on button "Reply All" at bounding box center [541, 40] width 48 height 20
select select "**********"
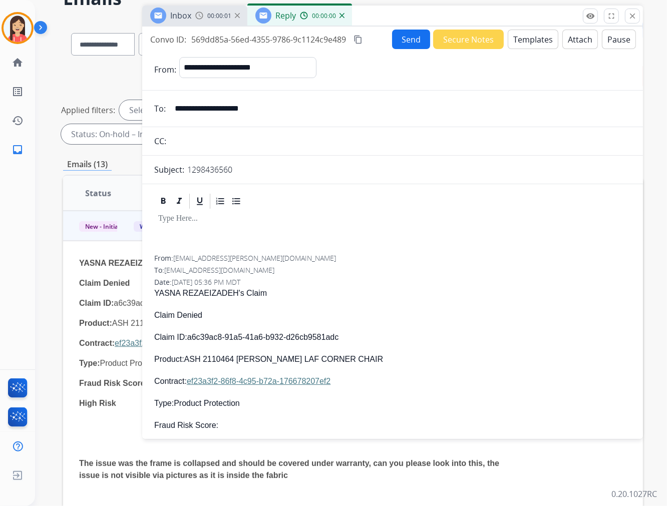
click at [525, 45] on button "Templates" at bounding box center [532, 40] width 51 height 20
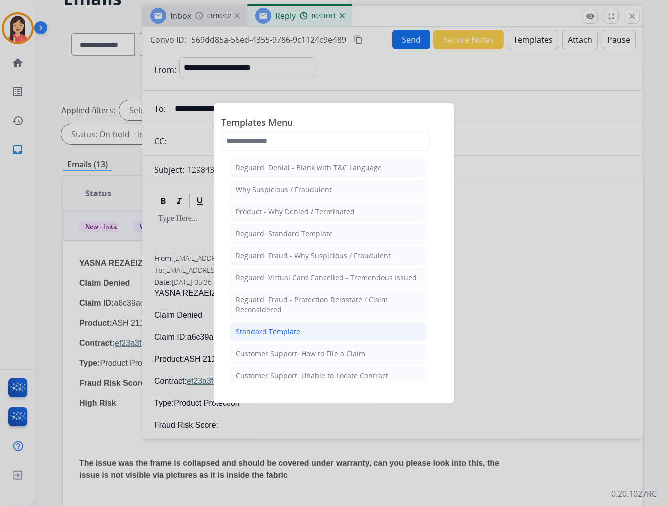
click at [271, 331] on div "Standard Template" at bounding box center [268, 332] width 65 height 10
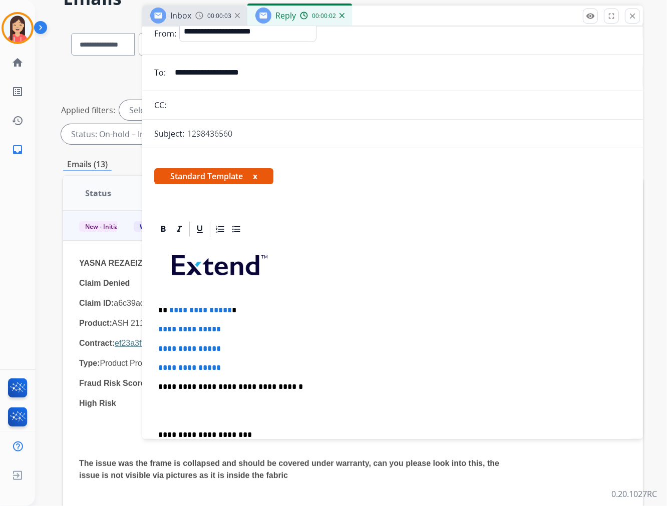
scroll to position [56, 0]
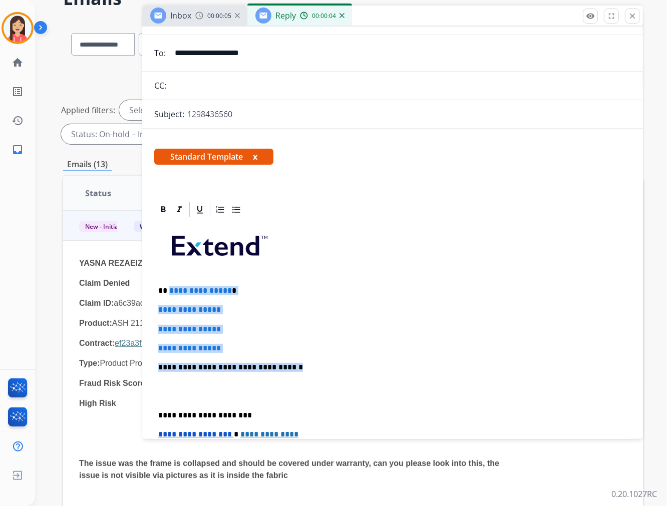
drag, startPoint x: 169, startPoint y: 289, endPoint x: 341, endPoint y: 365, distance: 188.7
click at [341, 365] on div "**********" at bounding box center [392, 391] width 476 height 344
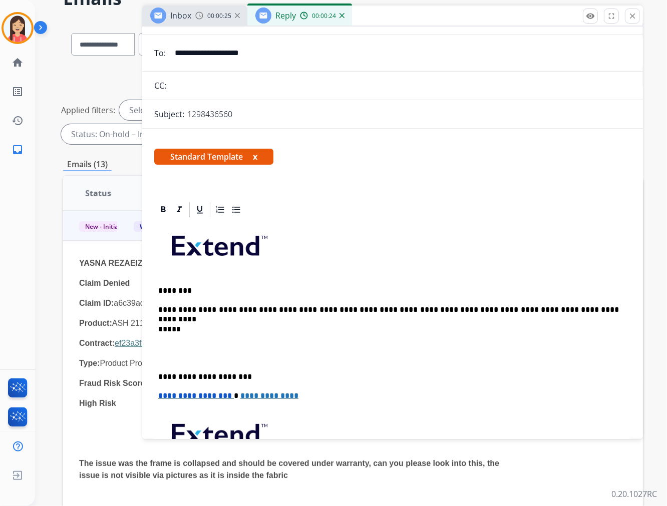
click at [173, 359] on p at bounding box center [392, 353] width 468 height 19
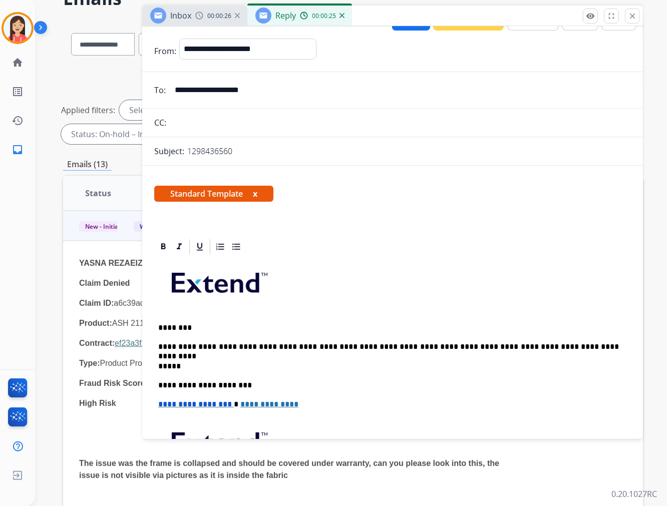
scroll to position [0, 0]
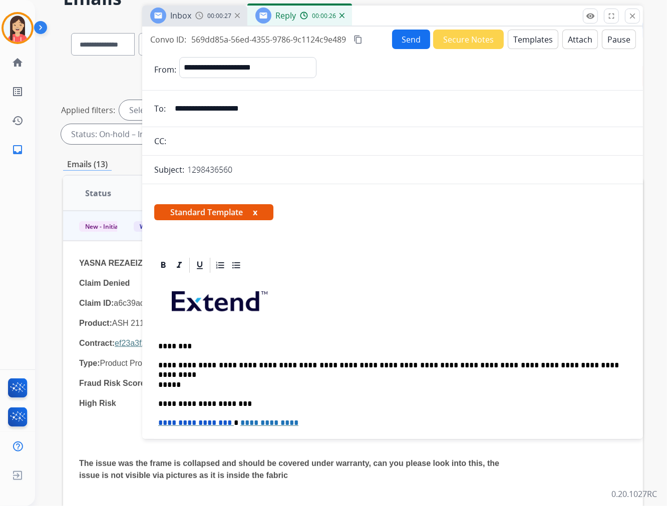
click at [396, 38] on button "Send" at bounding box center [411, 40] width 38 height 20
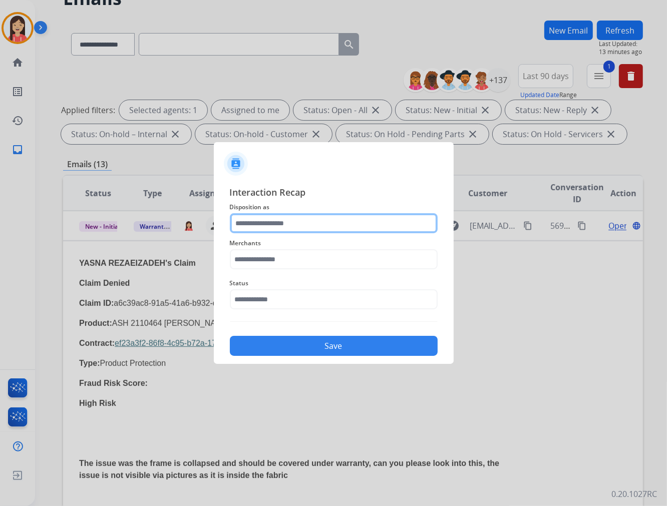
click at [291, 227] on input "text" at bounding box center [334, 223] width 208 height 20
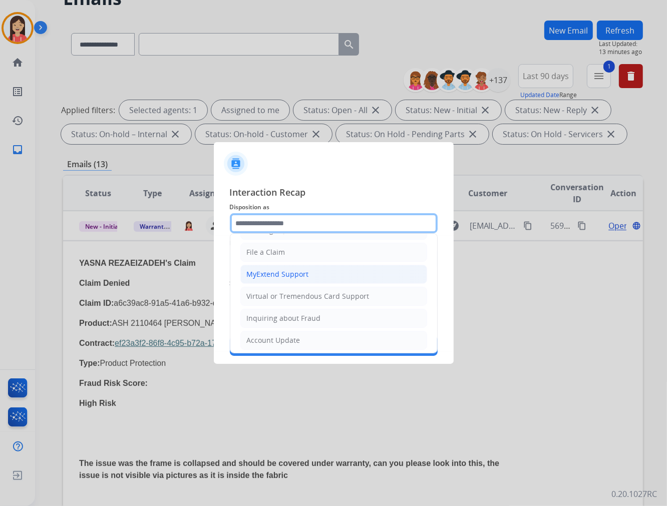
scroll to position [111, 0]
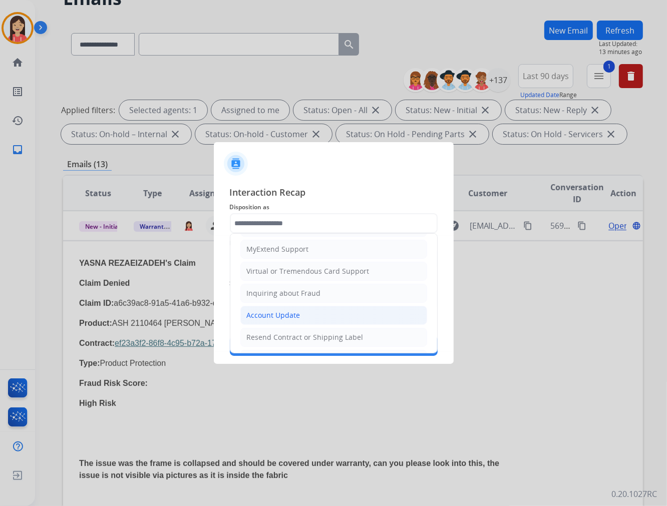
click at [279, 309] on li "Account Update" at bounding box center [333, 315] width 187 height 19
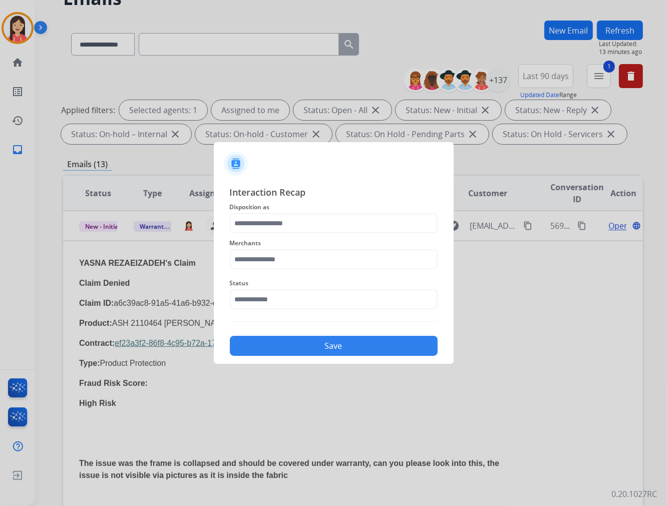
type input "**********"
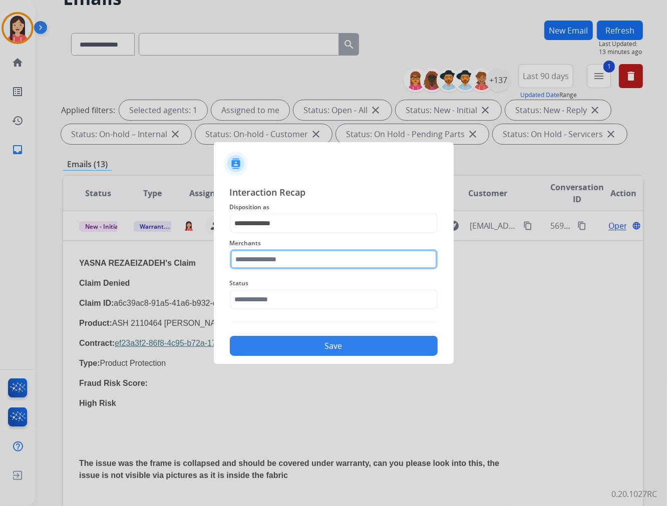
click at [301, 266] on input "text" at bounding box center [334, 259] width 208 height 20
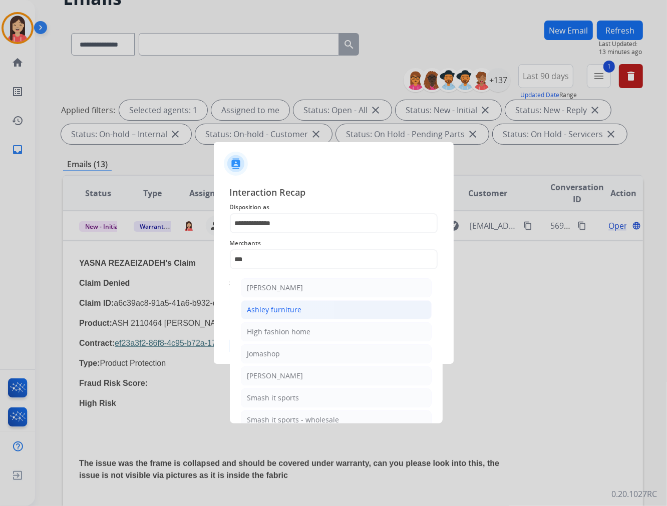
click at [288, 305] on div "Ashley furniture" at bounding box center [274, 310] width 55 height 10
type input "**********"
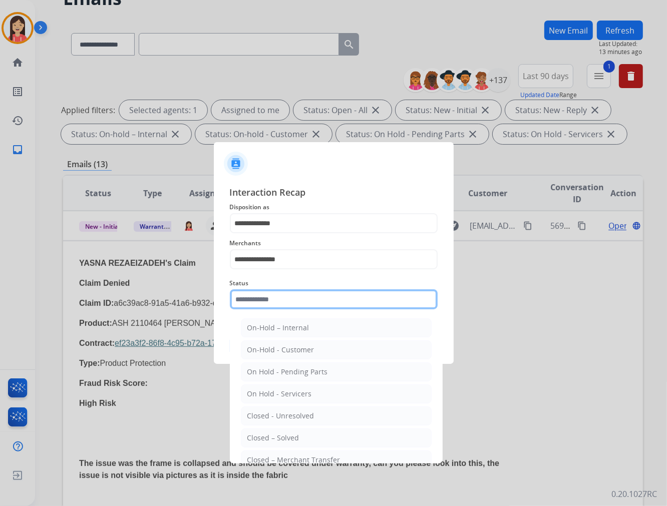
click at [284, 309] on input "text" at bounding box center [334, 299] width 208 height 20
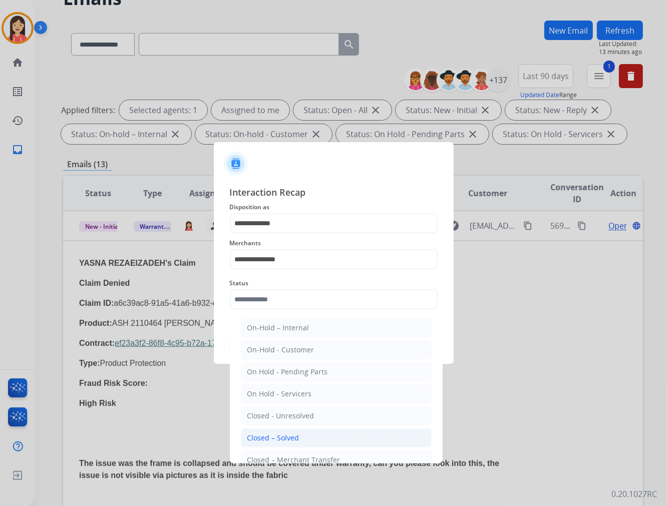
click at [305, 433] on li "Closed – Solved" at bounding box center [336, 437] width 191 height 19
type input "**********"
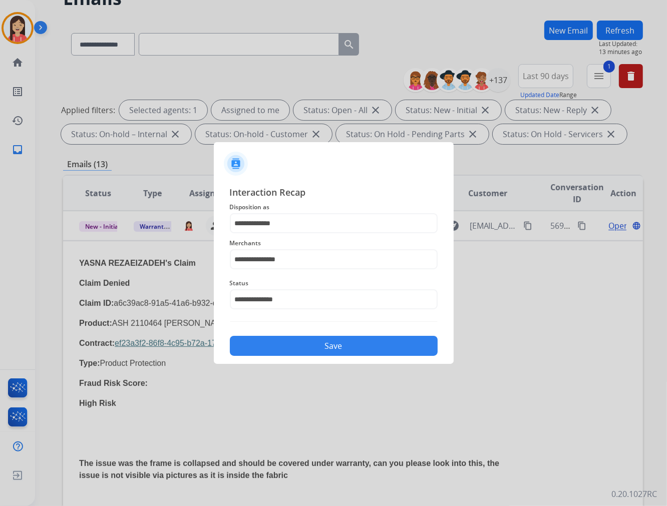
click at [350, 351] on button "Save" at bounding box center [334, 346] width 208 height 20
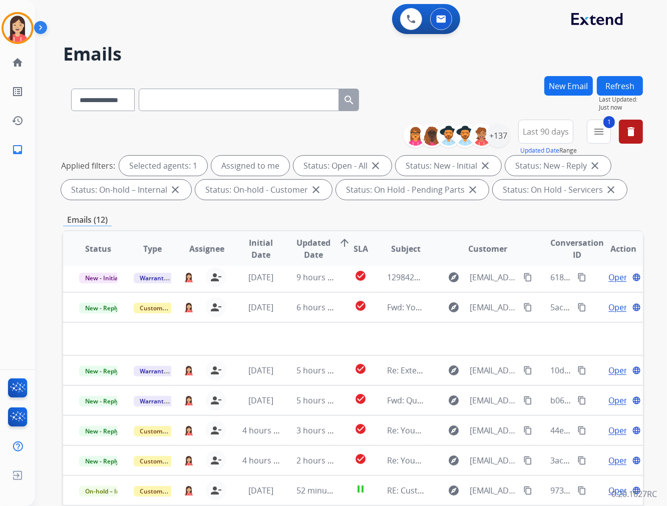
scroll to position [33, 0]
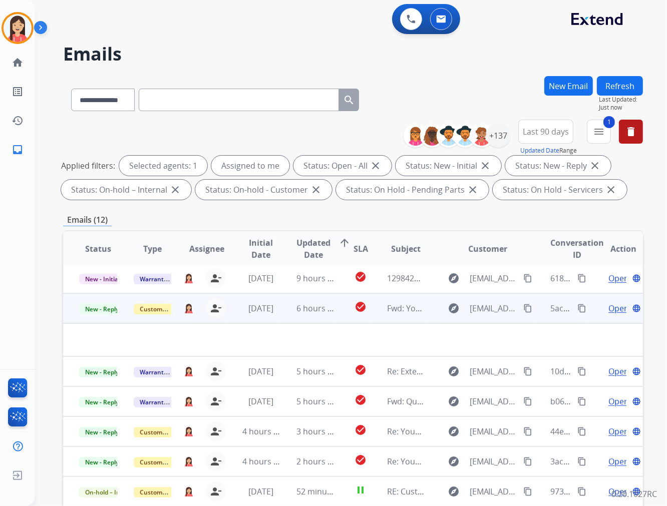
click at [271, 317] on td "[DATE]" at bounding box center [253, 308] width 55 height 30
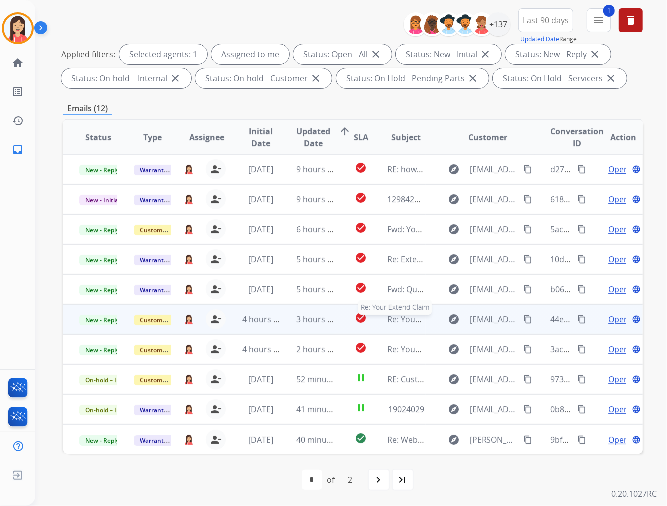
scroll to position [0, 0]
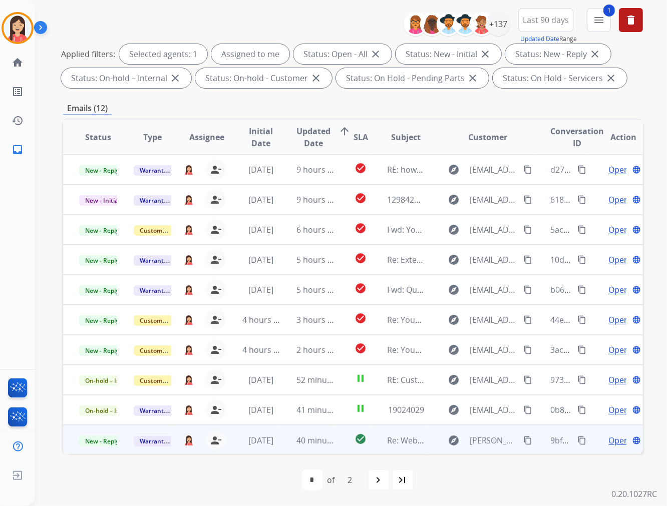
click at [283, 443] on td "40 minutes ago" at bounding box center [307, 440] width 55 height 30
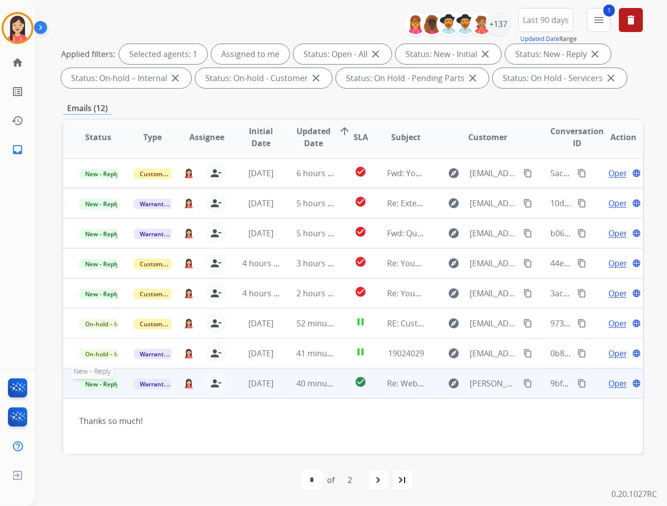
click at [109, 383] on span "New - Reply" at bounding box center [102, 384] width 46 height 11
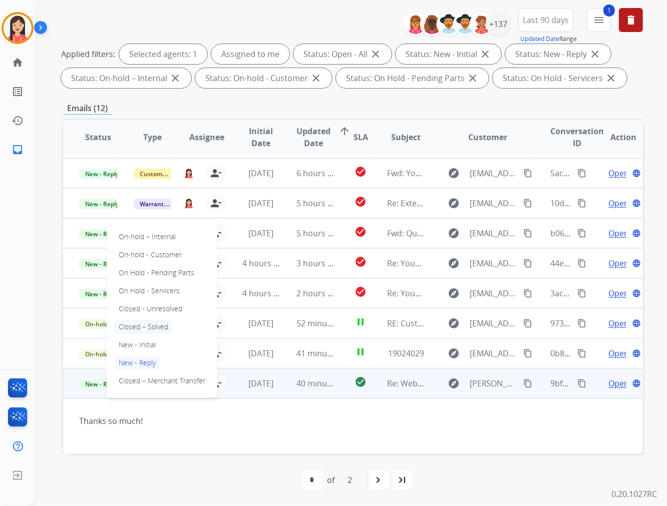
click at [151, 326] on p "Closed – Solved" at bounding box center [144, 327] width 58 height 14
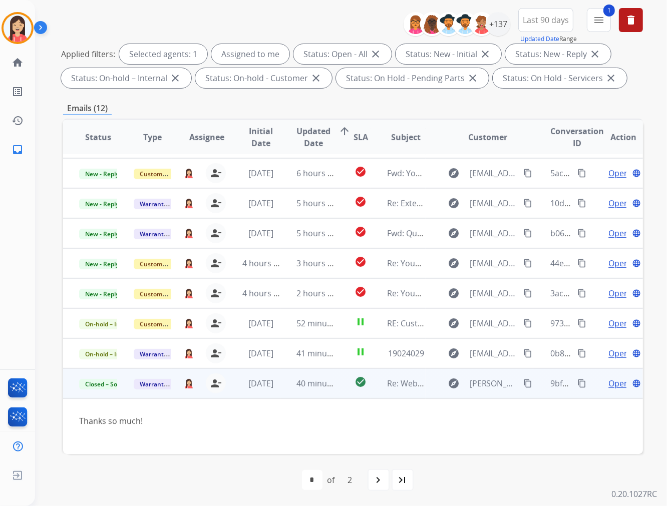
click at [284, 391] on td "40 minutes ago" at bounding box center [307, 383] width 55 height 30
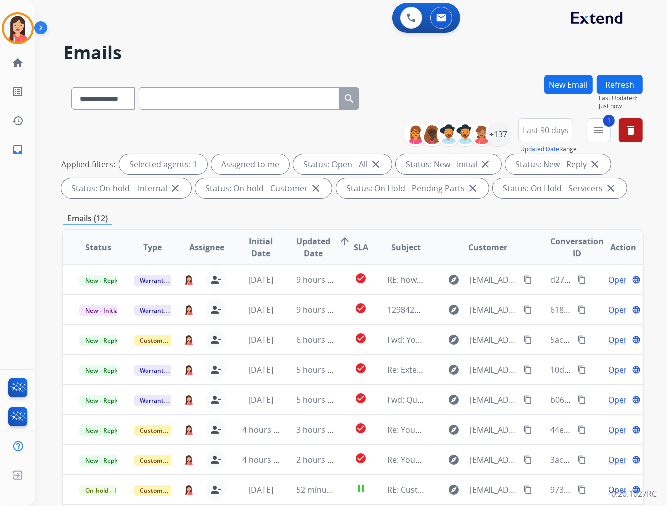
scroll to position [1, 0]
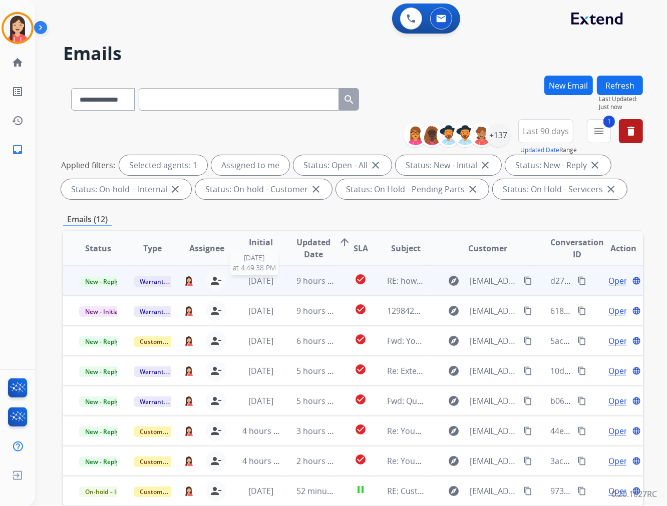
click at [273, 285] on span "[DATE]" at bounding box center [260, 280] width 25 height 11
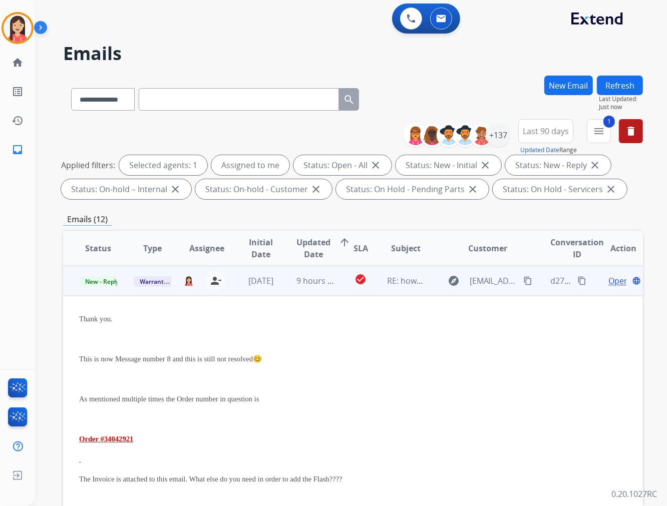
click at [285, 288] on td "9 hours ago" at bounding box center [307, 281] width 55 height 30
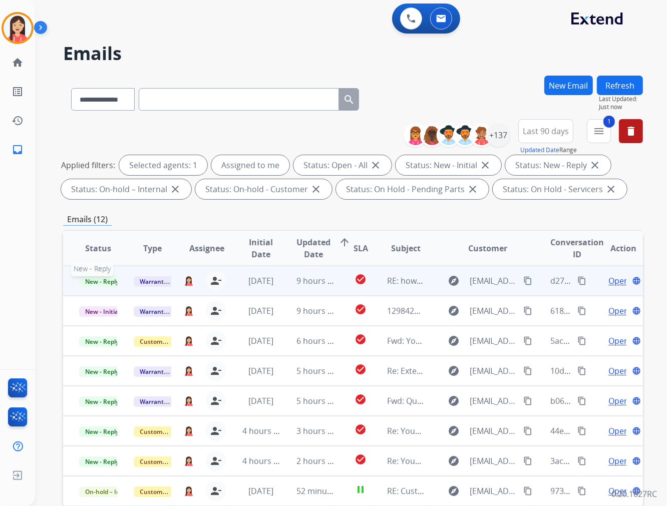
click at [97, 279] on span "New - Reply" at bounding box center [102, 281] width 46 height 11
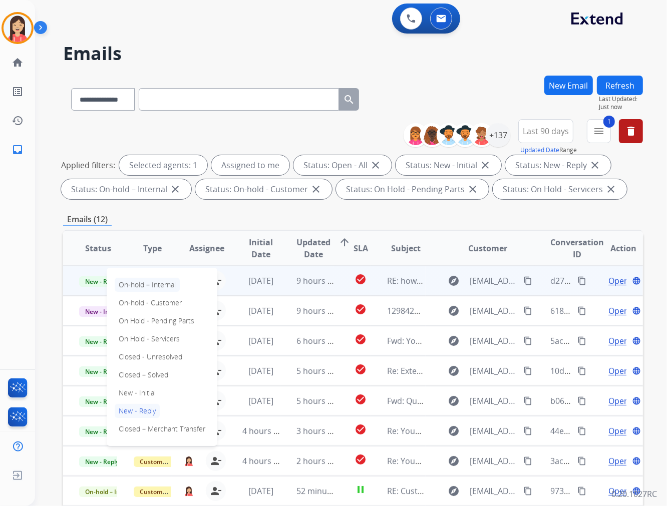
click at [162, 284] on p "On-hold – Internal" at bounding box center [147, 285] width 65 height 14
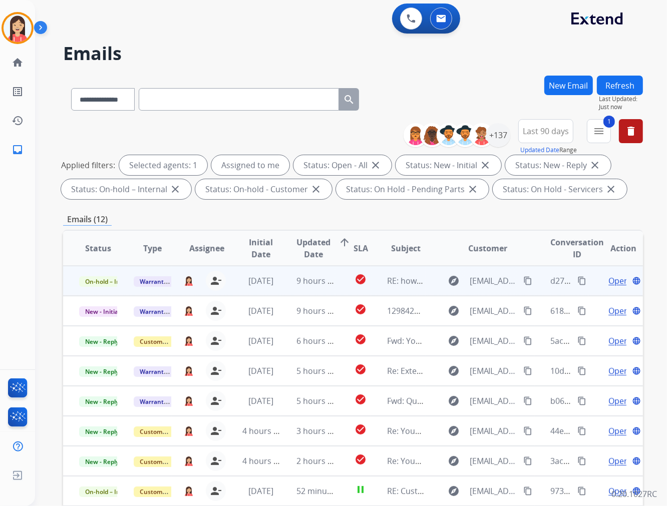
click at [330, 288] on td "9 hours ago" at bounding box center [307, 281] width 55 height 30
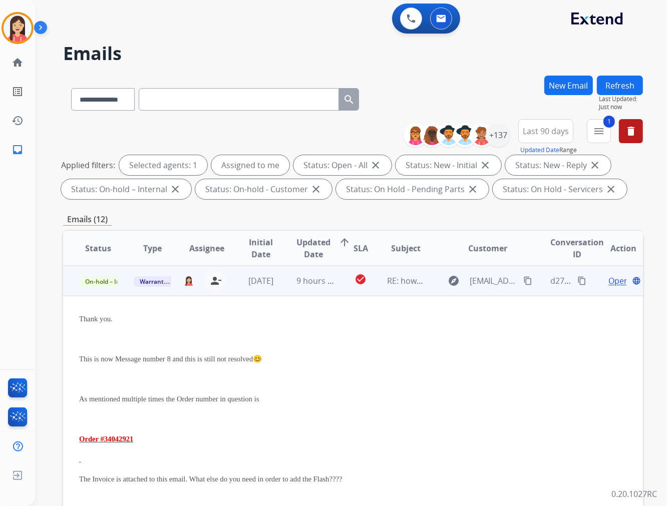
click at [328, 288] on td "9 hours ago" at bounding box center [307, 281] width 55 height 30
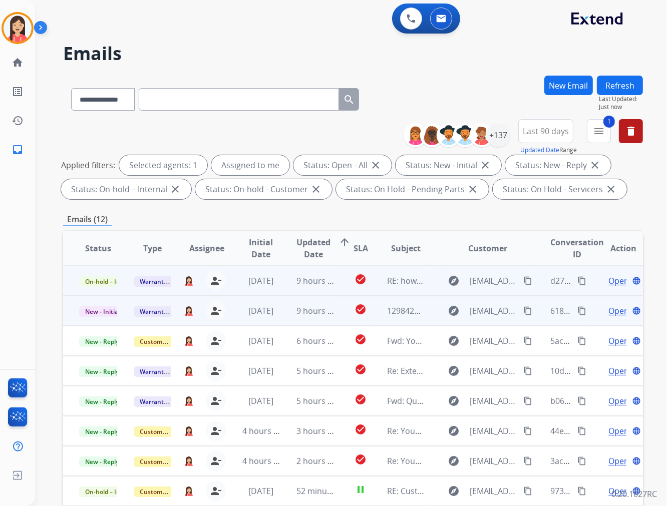
click at [335, 316] on td "check_circle" at bounding box center [353, 311] width 36 height 30
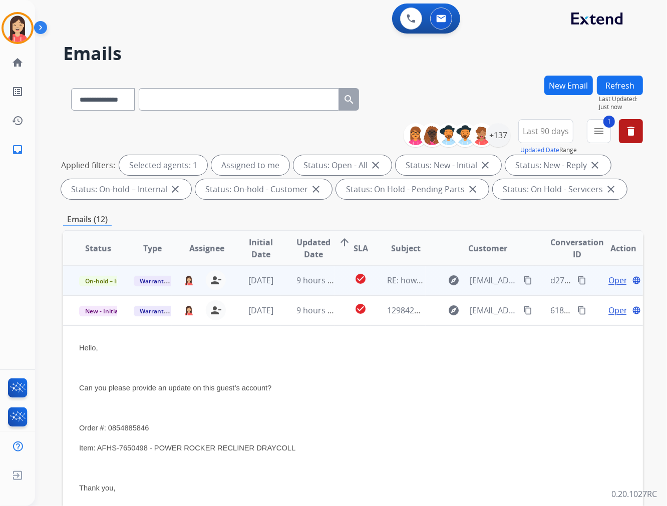
scroll to position [0, 0]
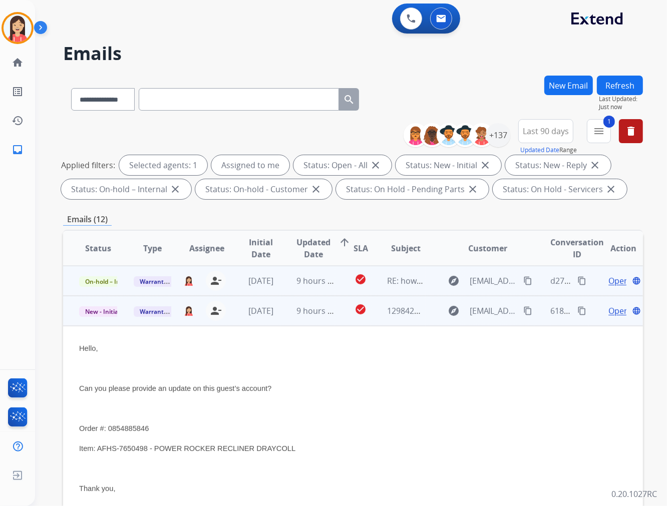
click at [620, 312] on div "Open language" at bounding box center [623, 311] width 38 height 12
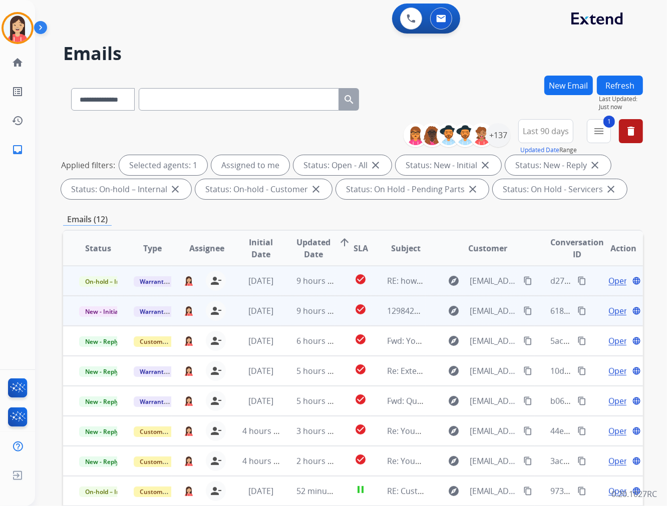
click at [608, 308] on span "Open" at bounding box center [618, 311] width 21 height 12
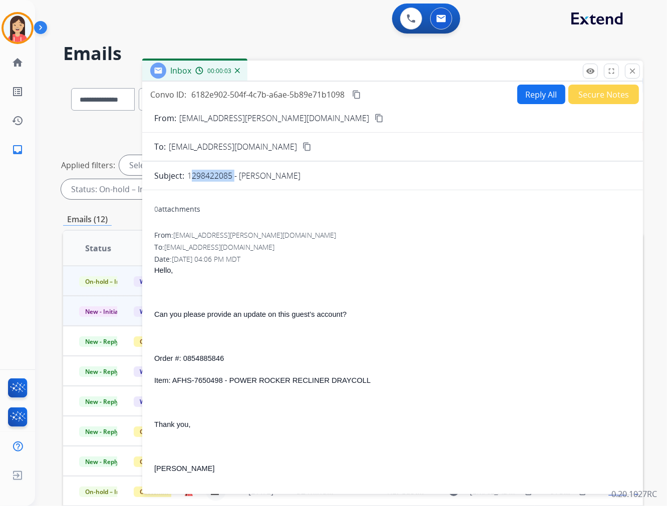
drag, startPoint x: 188, startPoint y: 173, endPoint x: 230, endPoint y: 179, distance: 42.9
click at [230, 179] on p "1298422085 - [PERSON_NAME]" at bounding box center [243, 176] width 113 height 12
click at [298, 269] on p "Hello," at bounding box center [392, 270] width 476 height 12
click at [540, 93] on button "Reply All" at bounding box center [541, 95] width 48 height 20
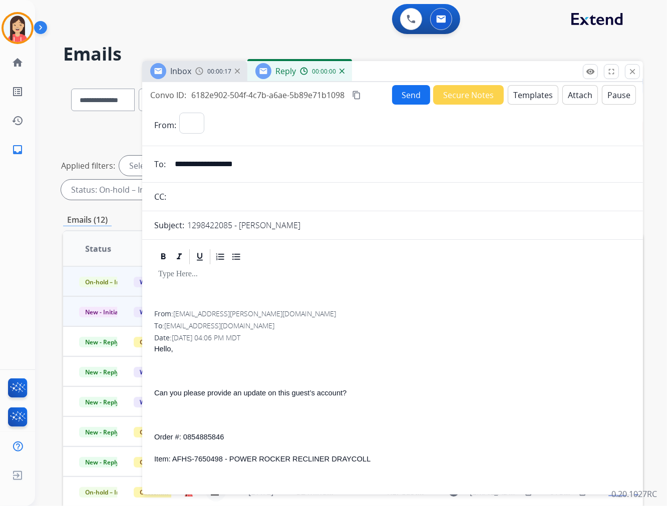
select select "**********"
click at [540, 93] on button "Templates" at bounding box center [532, 95] width 51 height 20
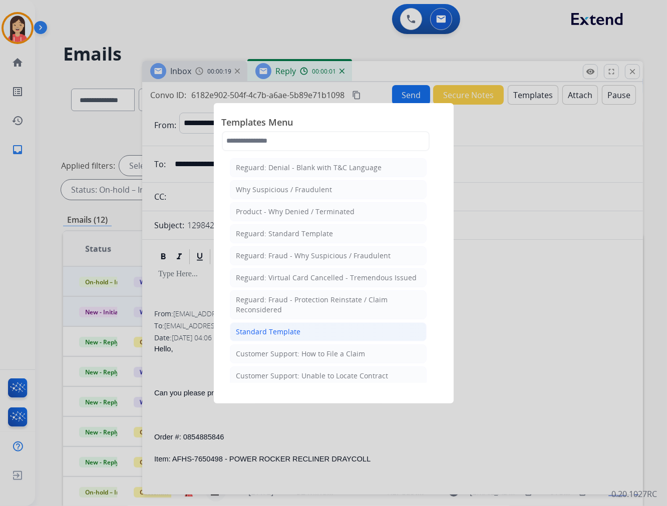
click at [258, 330] on div "Standard Template" at bounding box center [268, 332] width 65 height 10
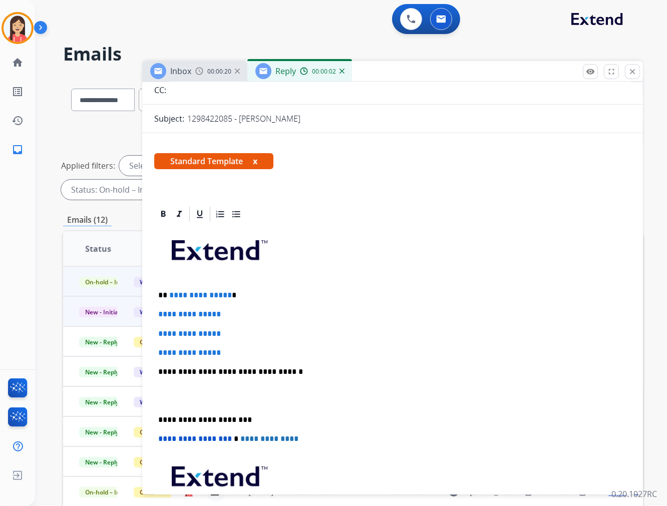
scroll to position [111, 0]
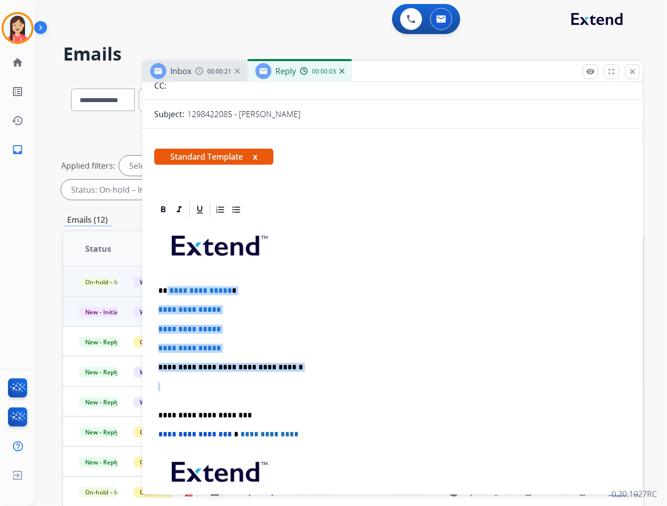
drag, startPoint x: 165, startPoint y: 289, endPoint x: 299, endPoint y: 373, distance: 158.3
click at [299, 373] on div "**********" at bounding box center [392, 391] width 476 height 344
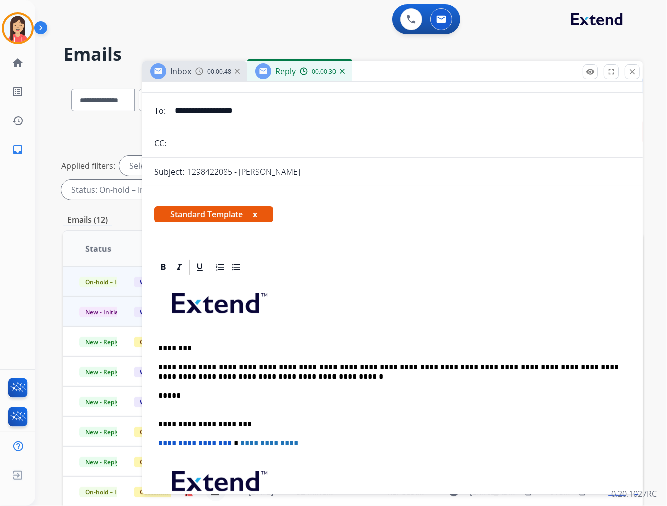
scroll to position [0, 0]
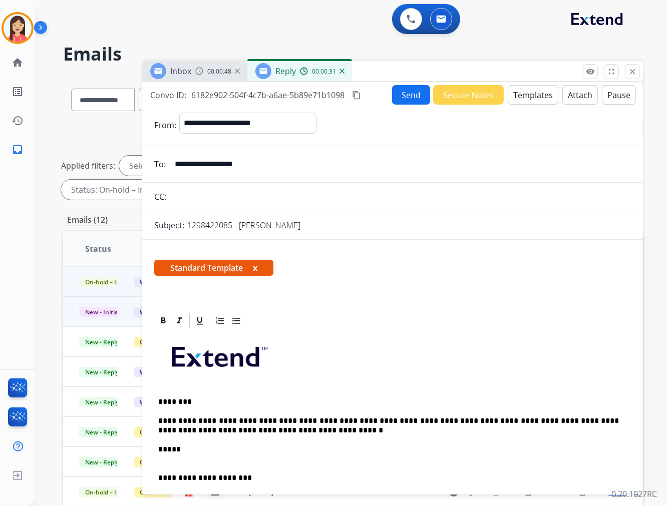
click at [399, 87] on button "Send" at bounding box center [411, 95] width 38 height 20
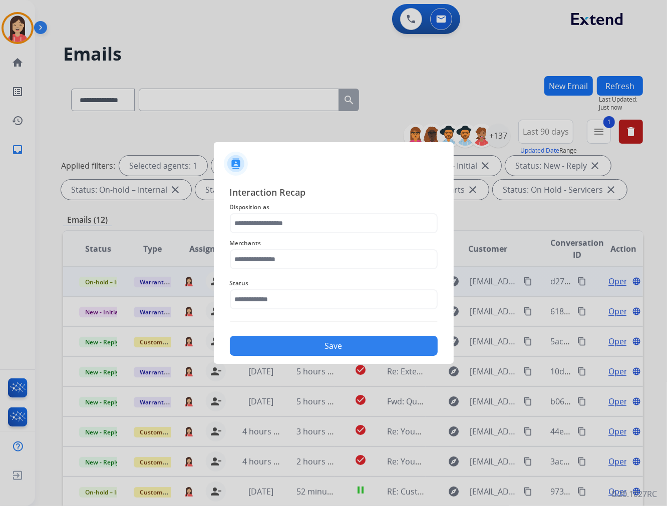
click at [308, 238] on span "Merchants" at bounding box center [334, 243] width 208 height 12
click at [313, 227] on input "text" at bounding box center [334, 223] width 208 height 20
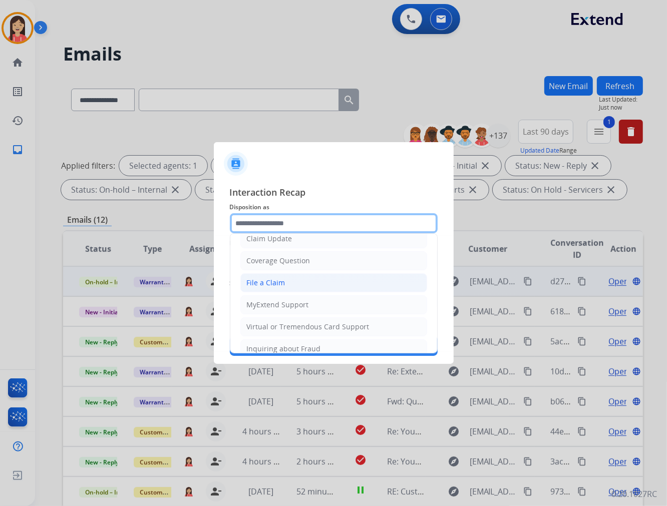
scroll to position [111, 0]
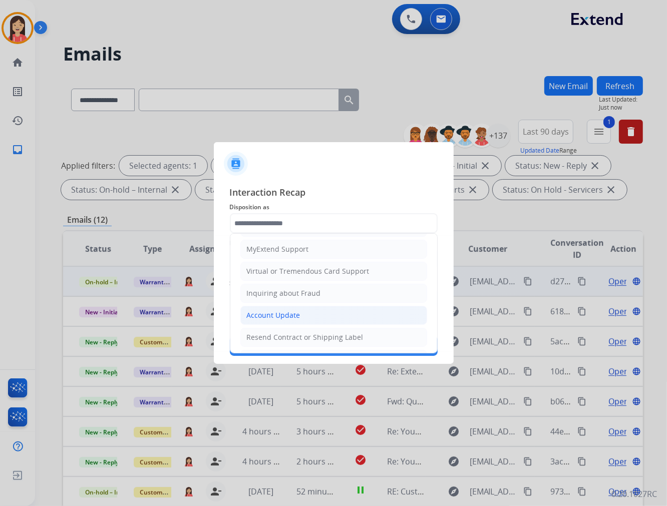
click at [287, 308] on li "Account Update" at bounding box center [333, 315] width 187 height 19
type input "**********"
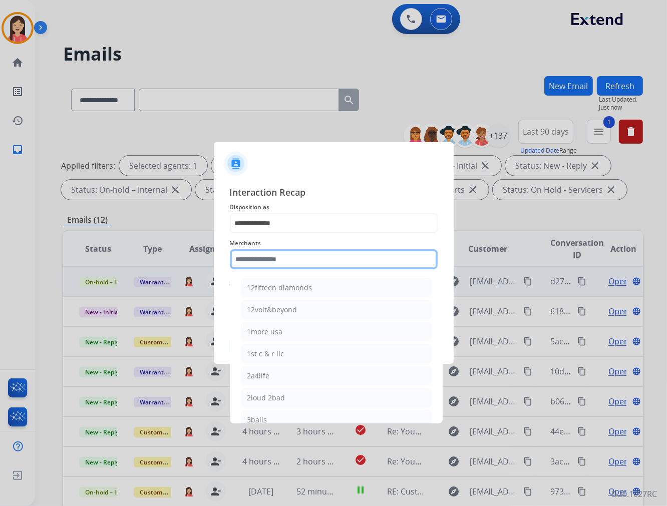
click at [281, 255] on input "text" at bounding box center [334, 259] width 208 height 20
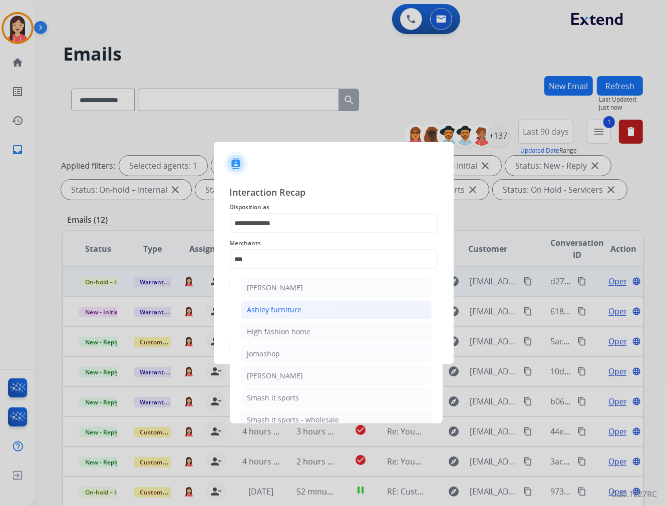
click at [276, 311] on div "Ashley furniture" at bounding box center [274, 310] width 55 height 10
type input "**********"
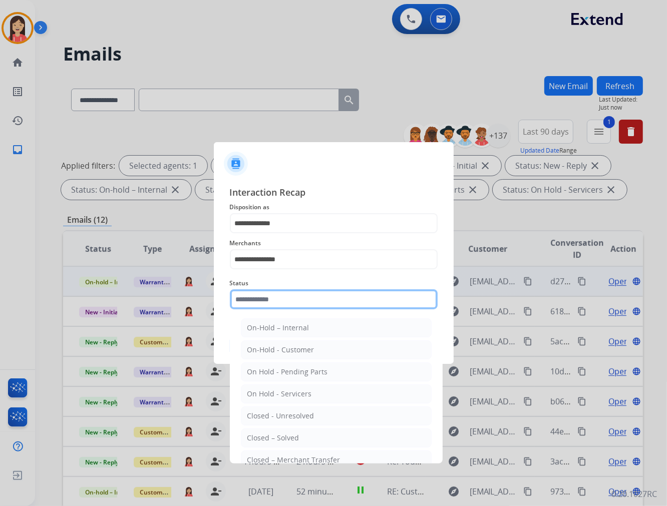
click at [282, 298] on input "text" at bounding box center [334, 299] width 208 height 20
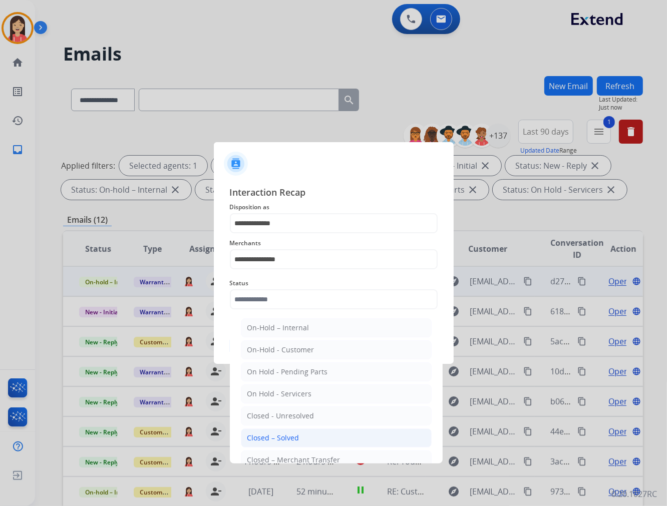
click at [284, 434] on div "Closed – Solved" at bounding box center [273, 438] width 52 height 10
type input "**********"
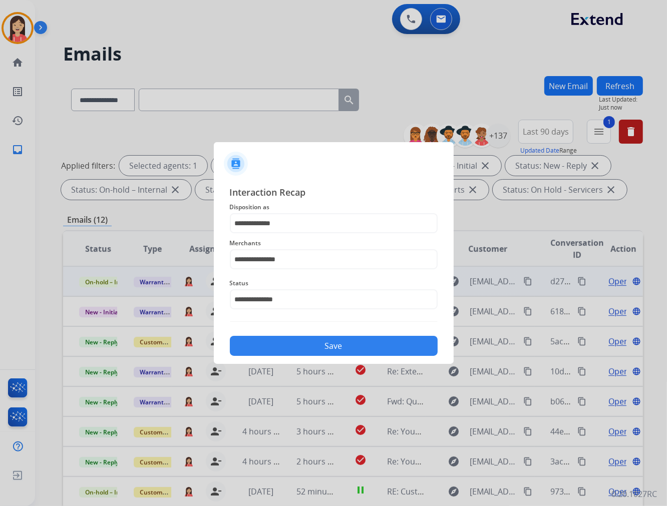
click at [309, 346] on button "Save" at bounding box center [334, 346] width 208 height 20
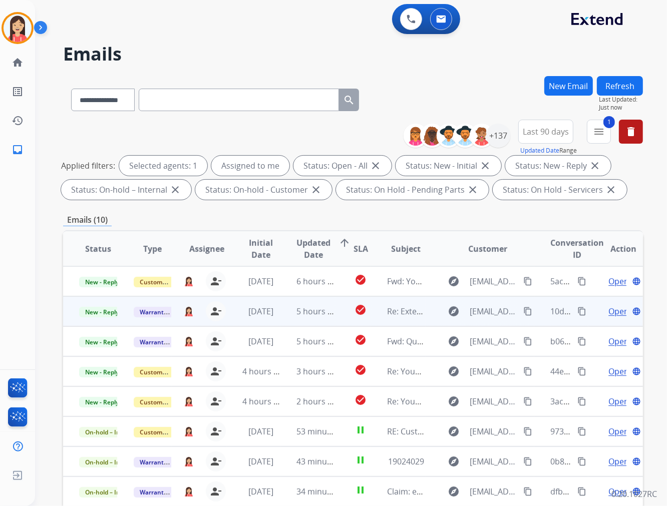
scroll to position [1, 0]
click at [280, 317] on td "5 hours ago" at bounding box center [307, 311] width 55 height 30
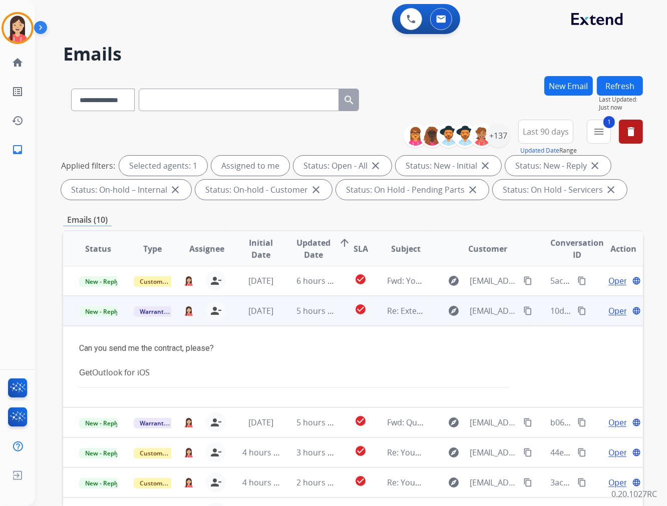
scroll to position [30, 0]
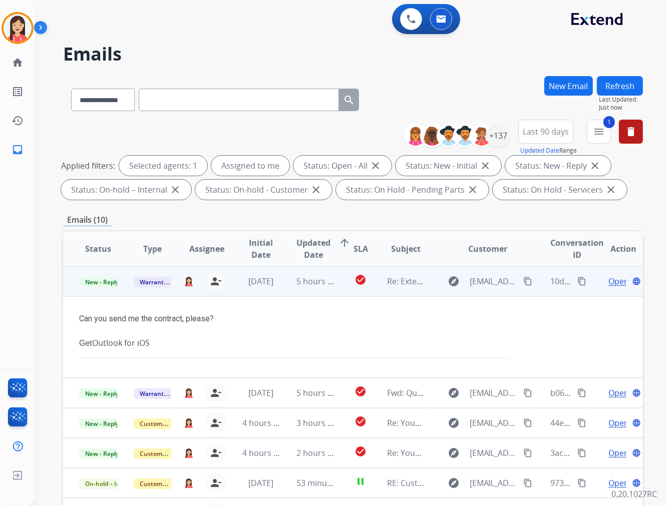
click at [523, 283] on mat-icon "content_copy" at bounding box center [527, 281] width 9 height 9
click at [322, 319] on div "Can you send me the contract, please?" at bounding box center [298, 319] width 439 height 12
click at [611, 283] on span "Open" at bounding box center [618, 281] width 21 height 12
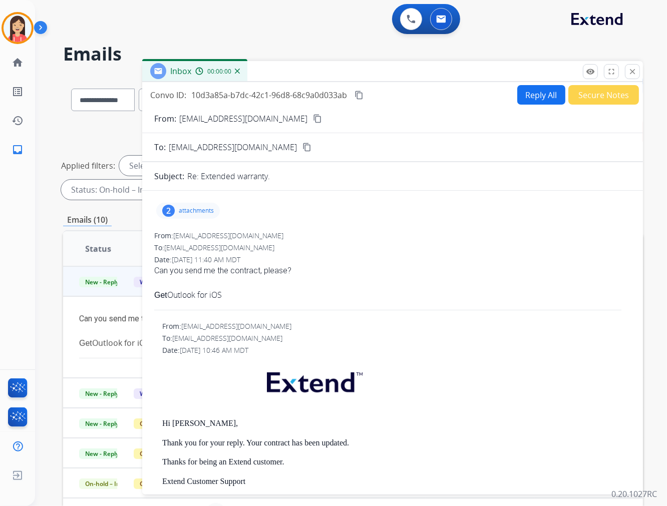
click at [525, 101] on button "Reply All" at bounding box center [541, 95] width 48 height 20
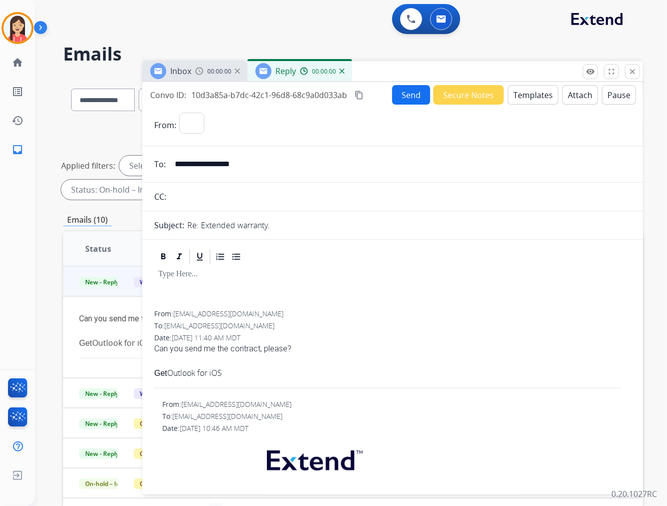
select select "**********"
click at [524, 101] on button "Templates" at bounding box center [532, 95] width 51 height 20
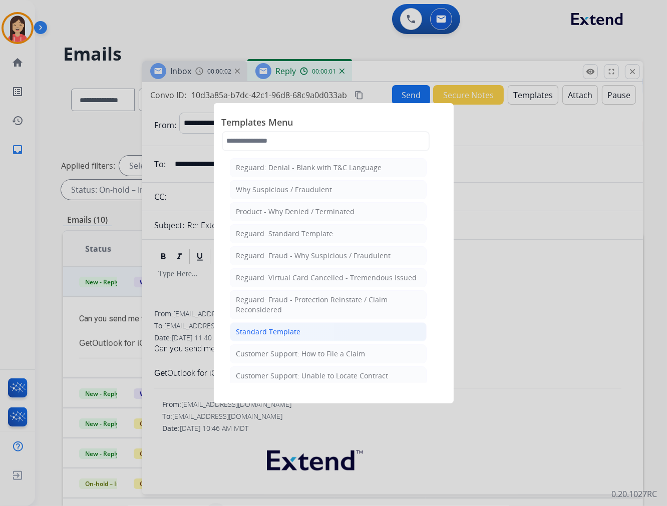
click at [301, 334] on li "Standard Template" at bounding box center [328, 331] width 197 height 19
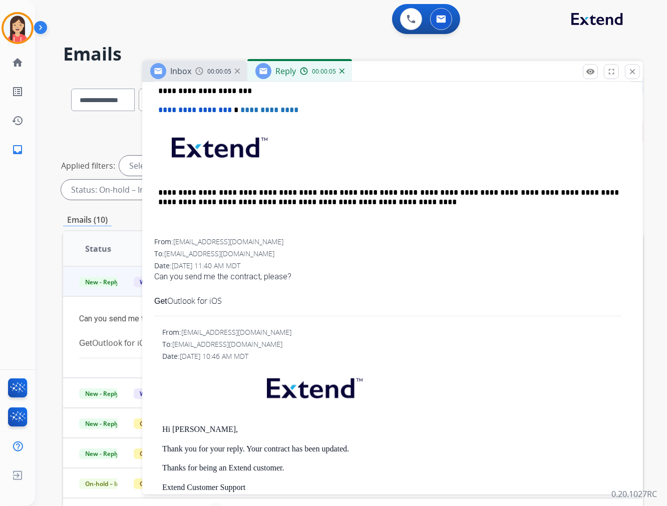
scroll to position [500, 0]
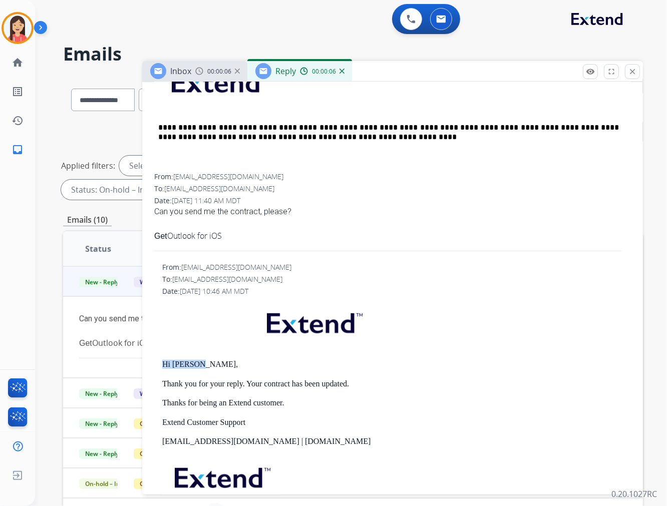
drag, startPoint x: 197, startPoint y: 362, endPoint x: 154, endPoint y: 361, distance: 43.1
click at [154, 361] on div "From: [EMAIL_ADDRESS][DOMAIN_NAME] To: [EMAIL_ADDRESS][DOMAIN_NAME] Date: [DATE…" at bounding box center [392, 405] width 476 height 287
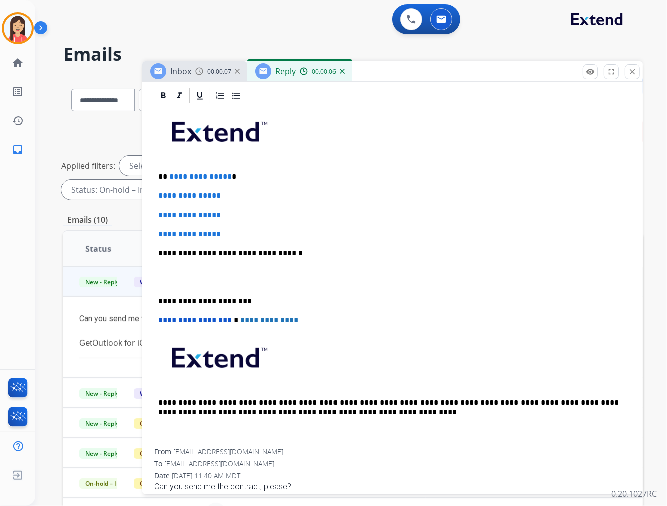
scroll to position [167, 0]
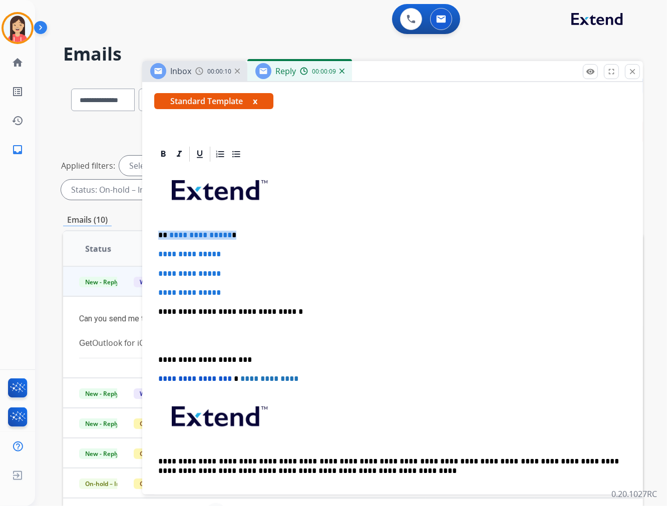
drag, startPoint x: 232, startPoint y: 238, endPoint x: 150, endPoint y: 233, distance: 82.2
drag, startPoint x: 237, startPoint y: 293, endPoint x: 151, endPoint y: 242, distance: 100.3
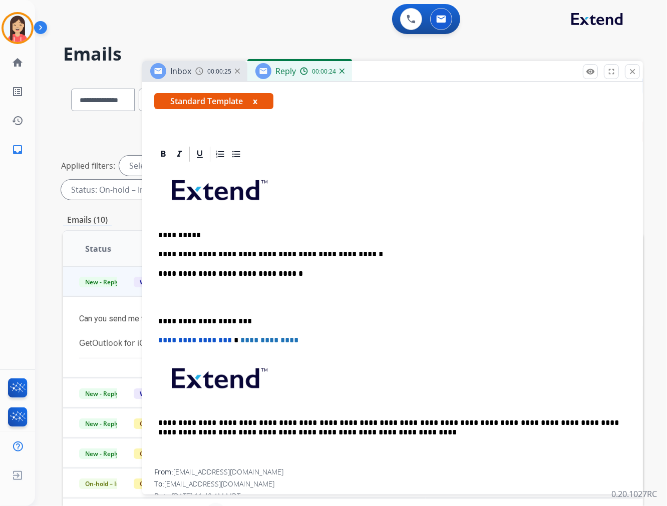
click at [238, 297] on p at bounding box center [392, 297] width 468 height 19
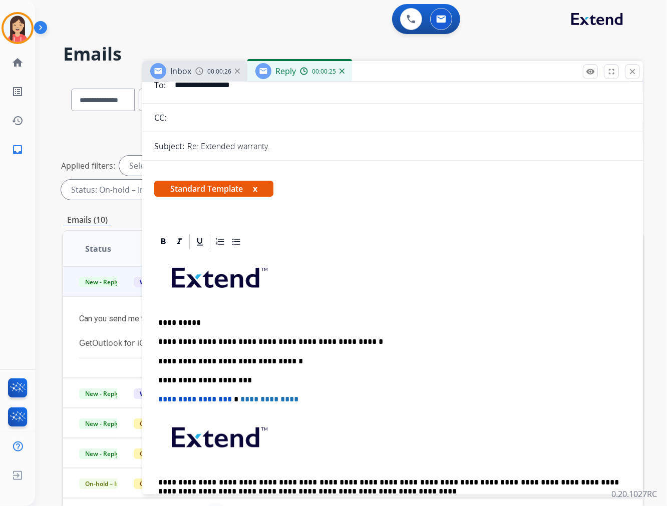
scroll to position [0, 0]
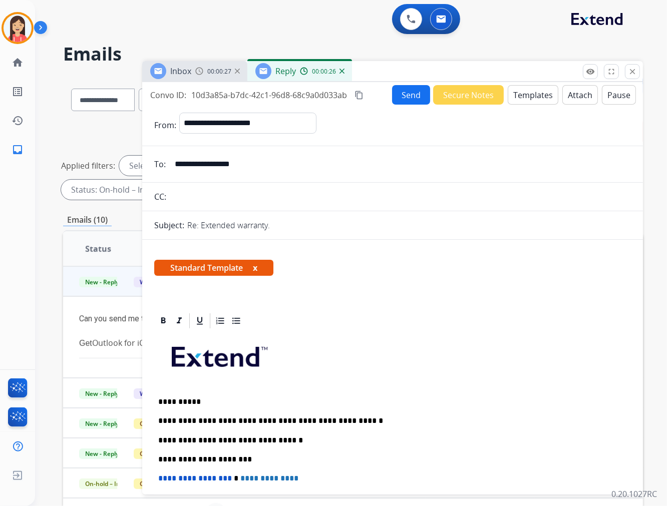
click at [403, 101] on button "Send" at bounding box center [411, 95] width 38 height 20
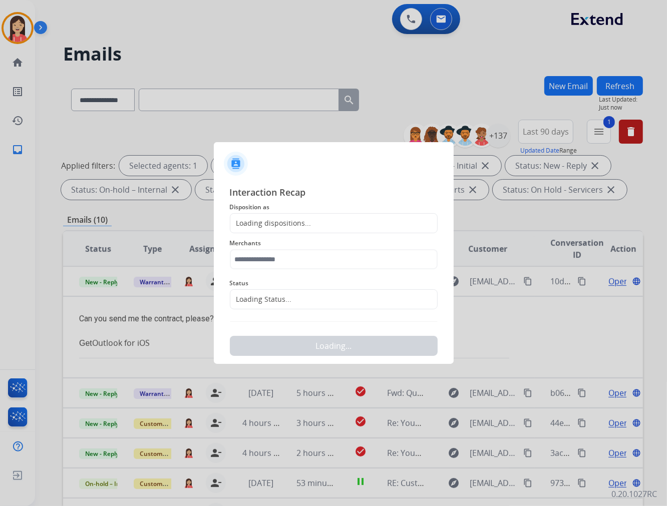
click at [302, 215] on div "Loading dispositions..." at bounding box center [334, 223] width 208 height 20
click at [300, 225] on div "Loading dispositions..." at bounding box center [270, 223] width 81 height 10
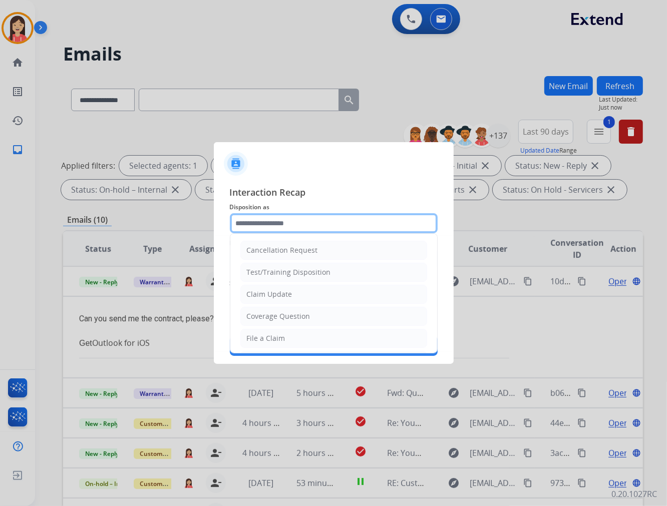
click at [309, 222] on input "text" at bounding box center [334, 223] width 208 height 20
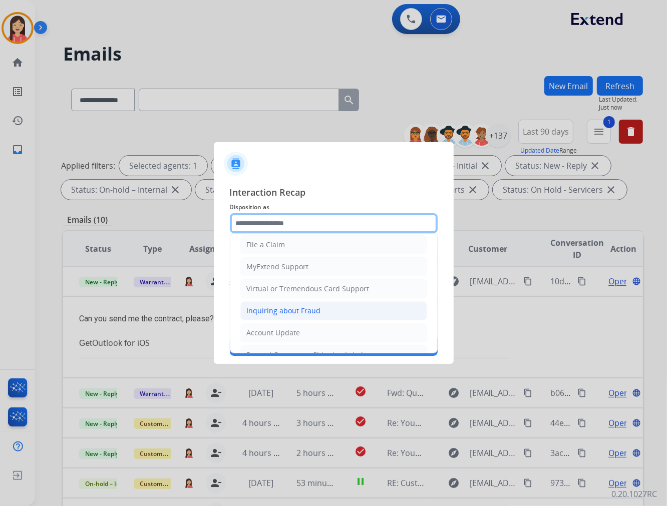
scroll to position [111, 0]
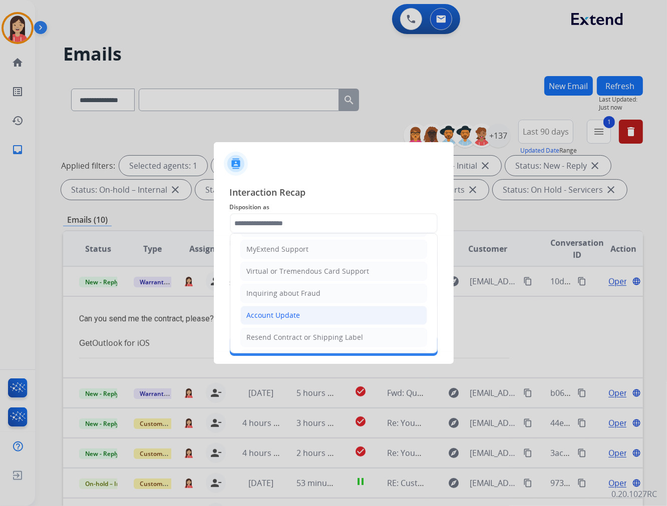
click at [287, 316] on div "Account Update" at bounding box center [274, 315] width 54 height 10
type input "**********"
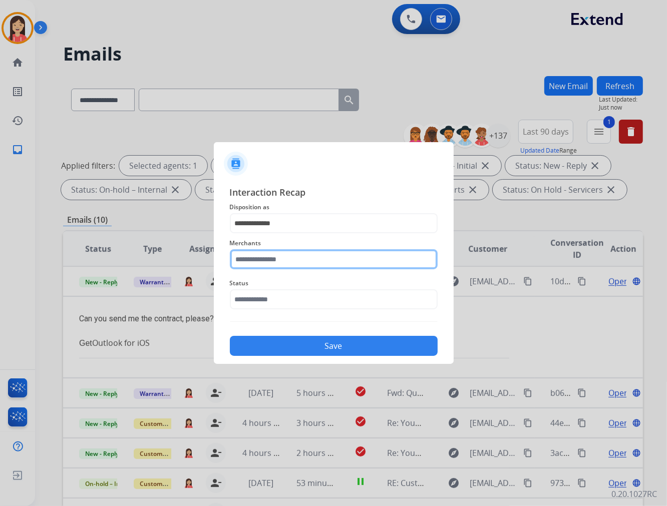
click at [301, 267] on input "text" at bounding box center [334, 259] width 208 height 20
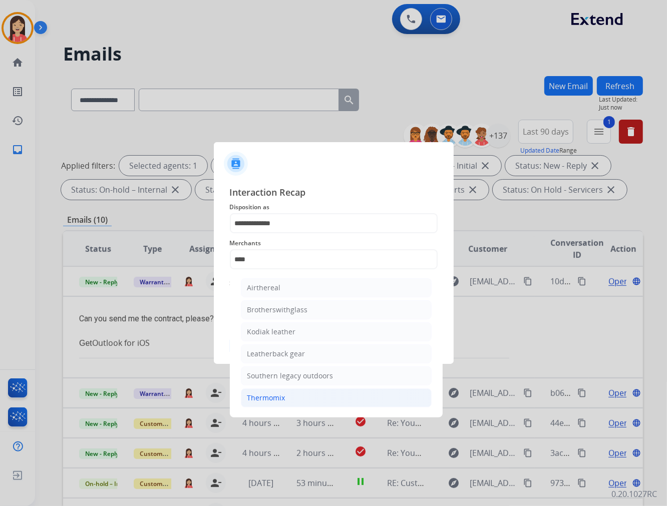
click at [269, 393] on div "Thermomix" at bounding box center [266, 398] width 38 height 10
type input "*********"
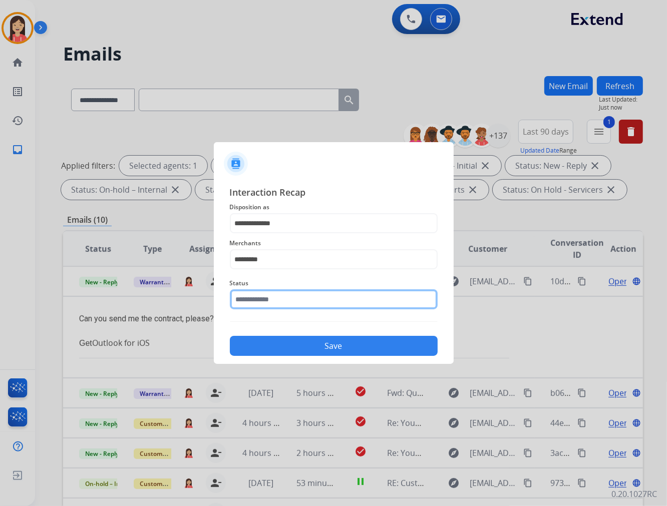
click at [310, 302] on input "text" at bounding box center [334, 299] width 208 height 20
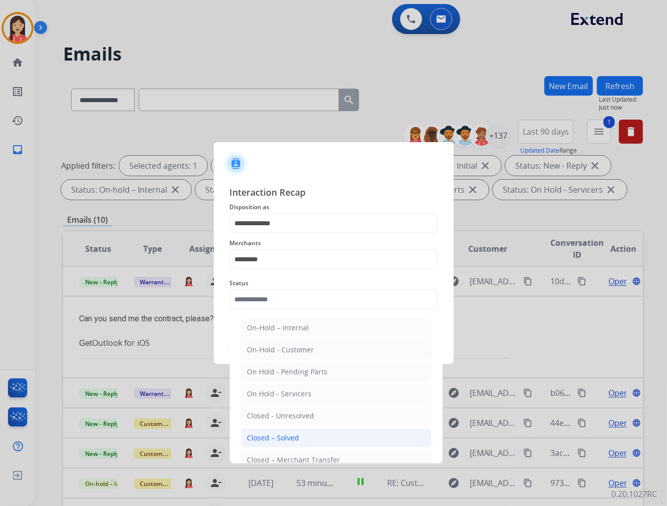
click at [275, 441] on div "Closed – Solved" at bounding box center [273, 438] width 52 height 10
type input "**********"
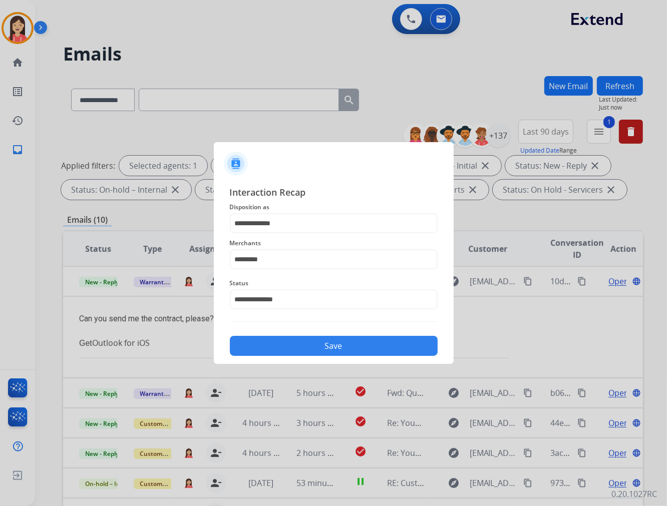
click at [304, 344] on button "Save" at bounding box center [334, 346] width 208 height 20
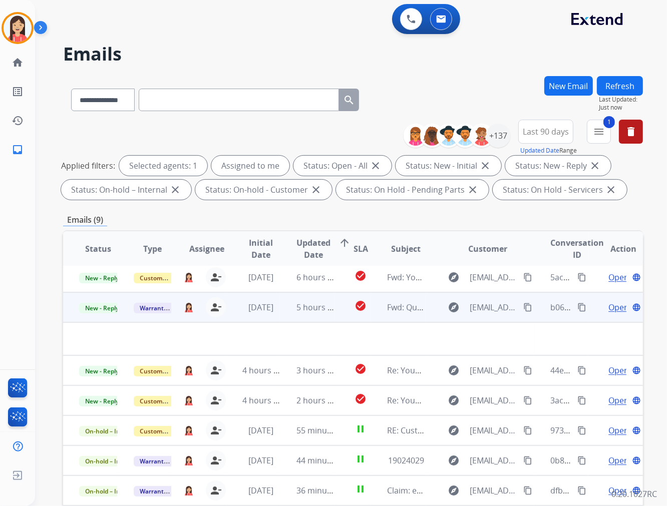
scroll to position [3, 0]
click at [284, 314] on td "5 hours ago" at bounding box center [307, 308] width 55 height 30
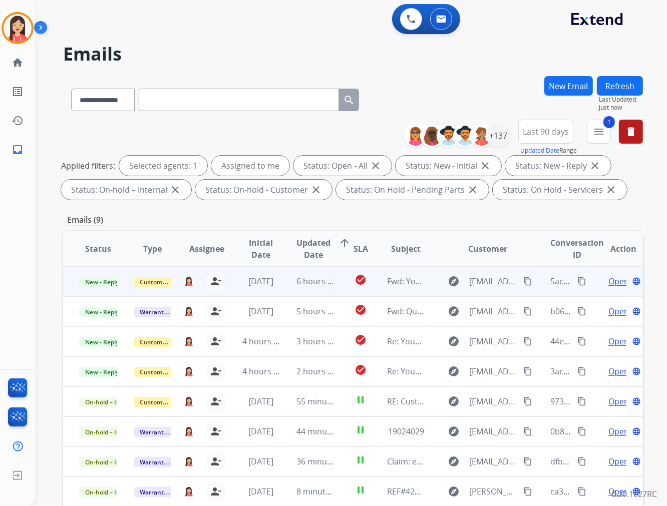
click at [271, 290] on td "[DATE]" at bounding box center [253, 281] width 55 height 30
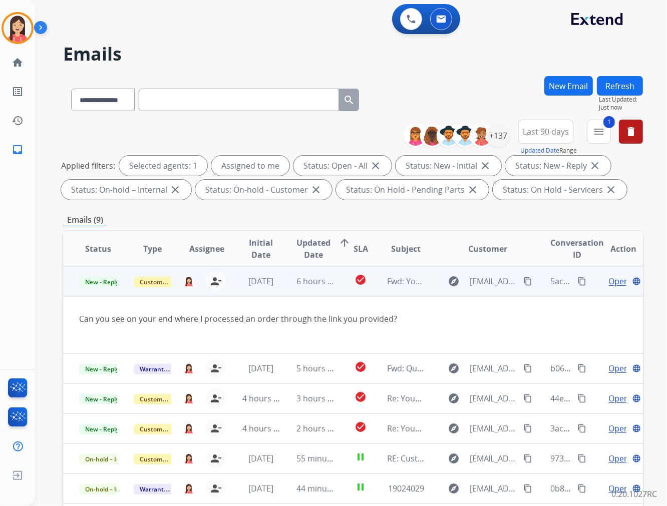
click at [608, 281] on span "Open" at bounding box center [618, 281] width 21 height 12
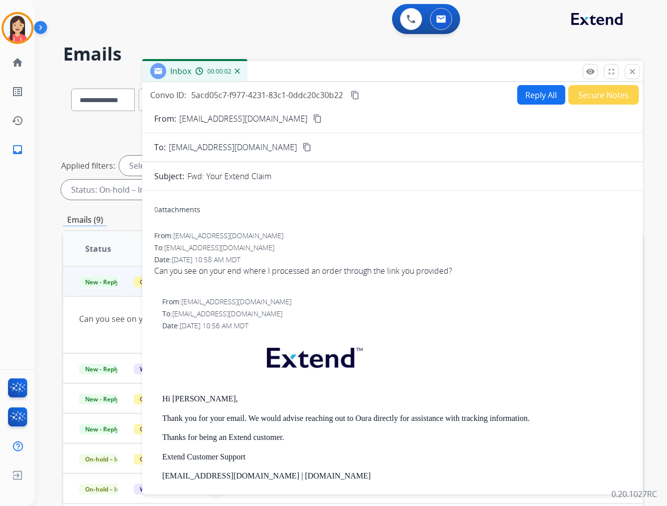
click at [535, 92] on button "Reply All" at bounding box center [541, 95] width 48 height 20
select select "**********"
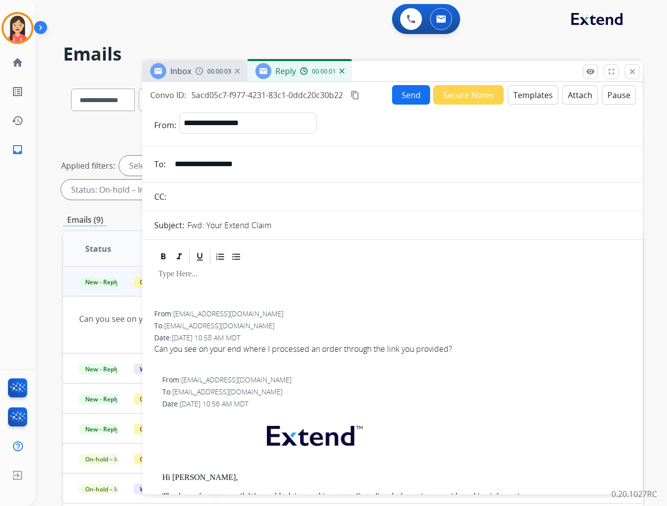
click at [531, 103] on button "Templates" at bounding box center [532, 95] width 51 height 20
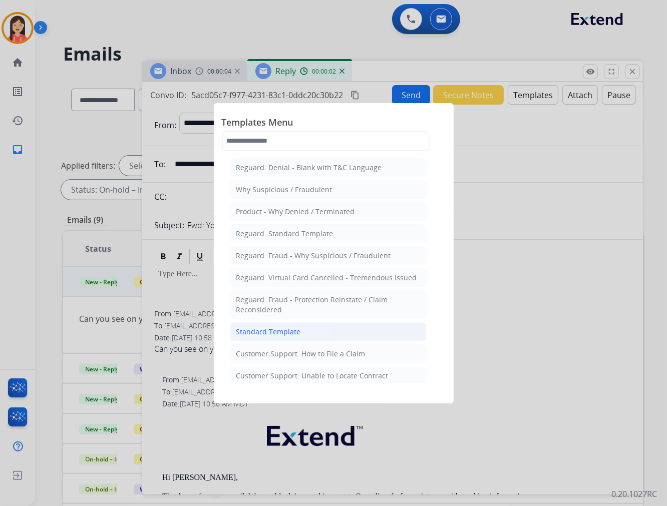
click at [294, 332] on div "Standard Template" at bounding box center [268, 332] width 65 height 10
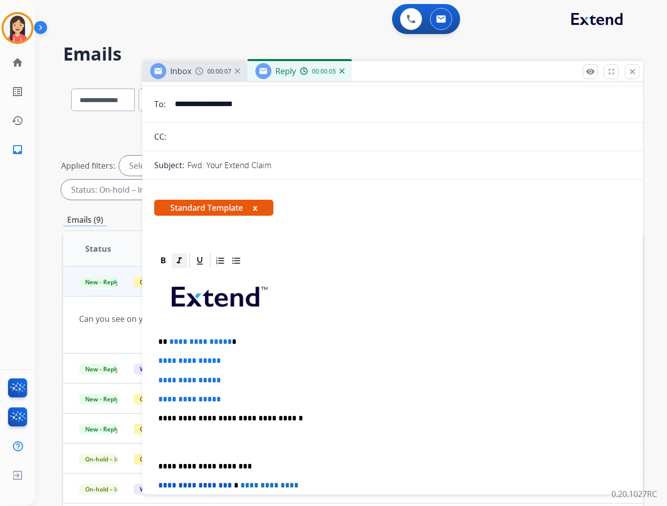
scroll to position [56, 0]
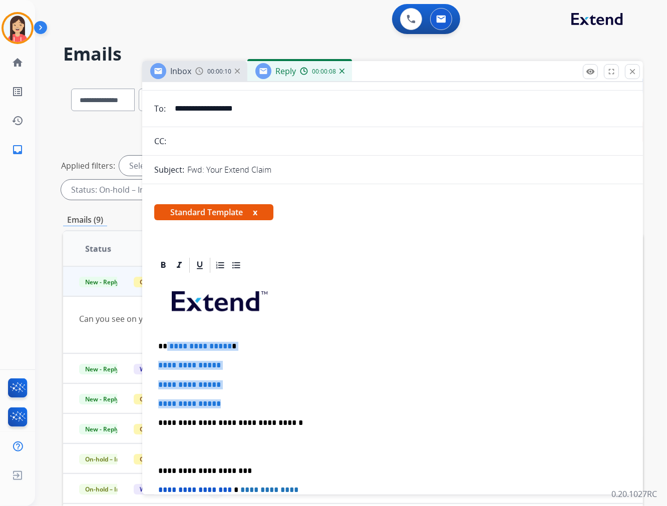
drag, startPoint x: 166, startPoint y: 343, endPoint x: 303, endPoint y: 404, distance: 150.1
click at [303, 404] on div "**********" at bounding box center [392, 446] width 476 height 344
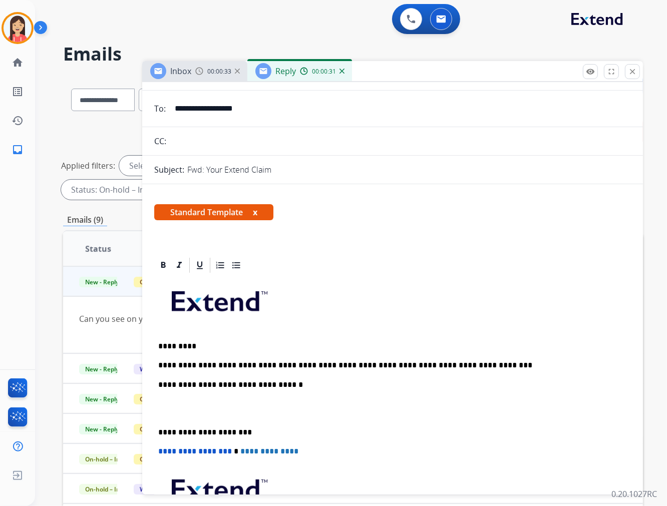
click at [279, 414] on p at bounding box center [392, 408] width 468 height 19
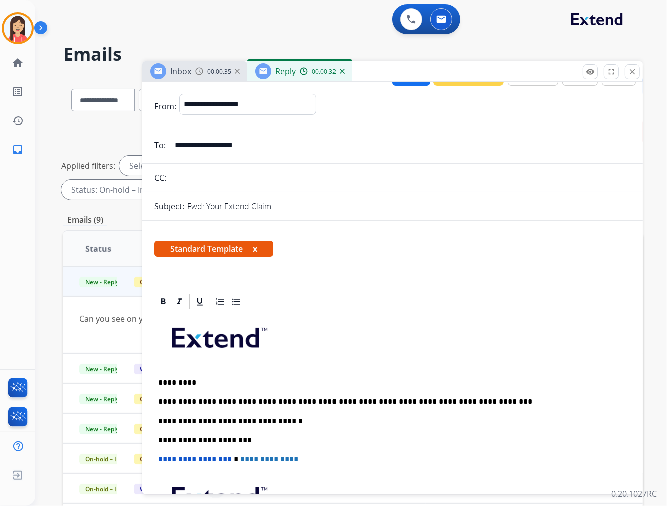
scroll to position [0, 0]
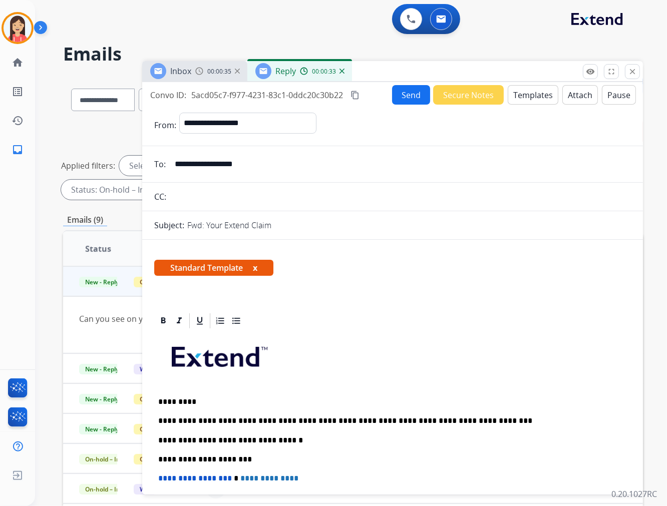
click at [403, 92] on button "Send" at bounding box center [411, 95] width 38 height 20
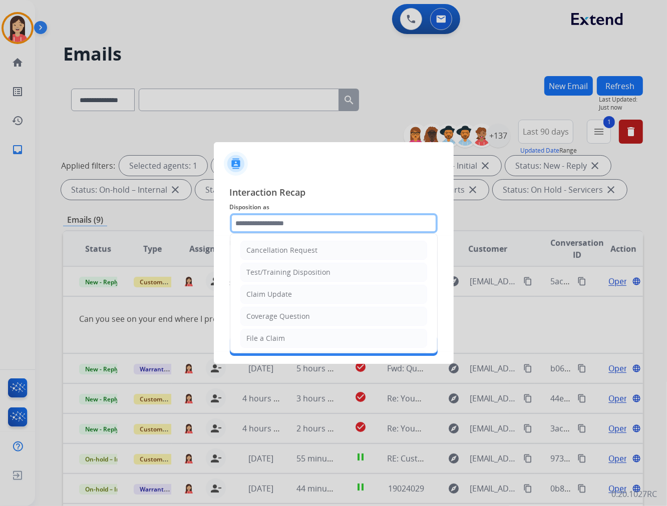
click at [290, 224] on input "text" at bounding box center [334, 223] width 208 height 20
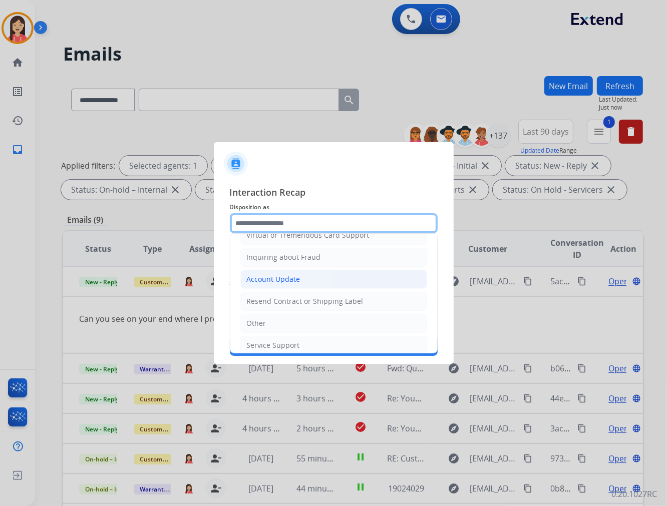
scroll to position [157, 0]
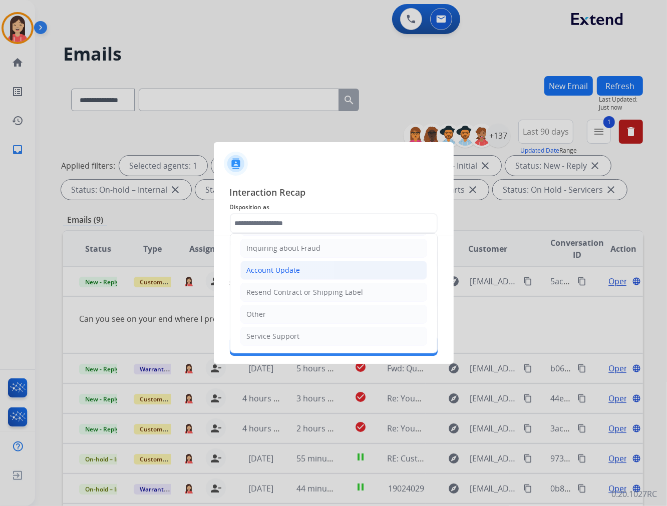
click at [273, 268] on div "Account Update" at bounding box center [274, 270] width 54 height 10
type input "**********"
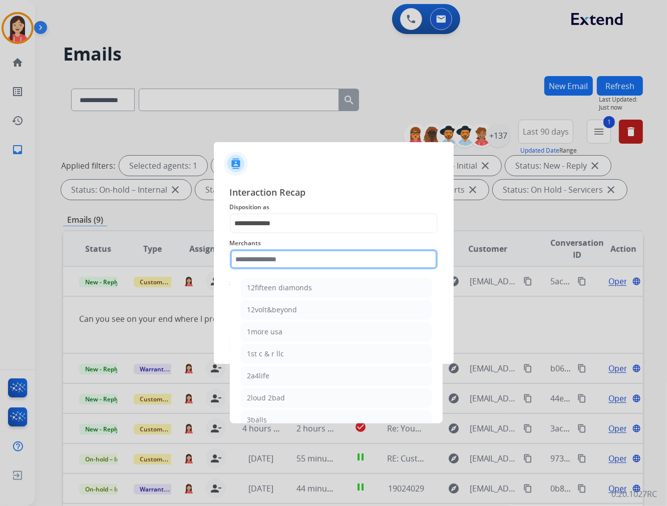
click at [273, 258] on input "text" at bounding box center [334, 259] width 208 height 20
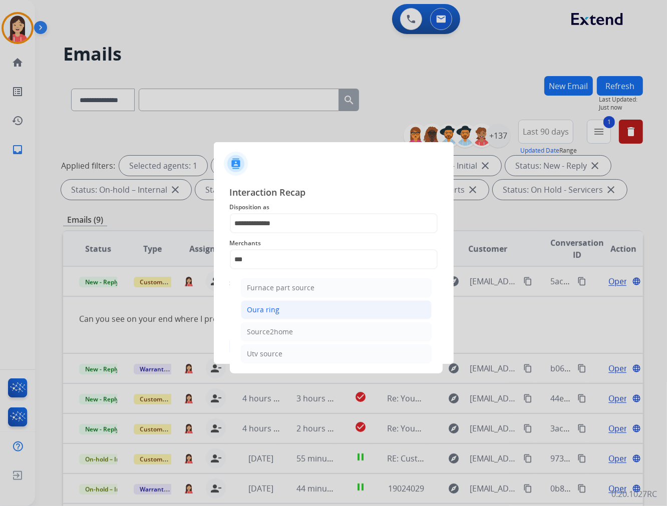
click at [283, 314] on li "Oura ring" at bounding box center [336, 309] width 191 height 19
type input "*********"
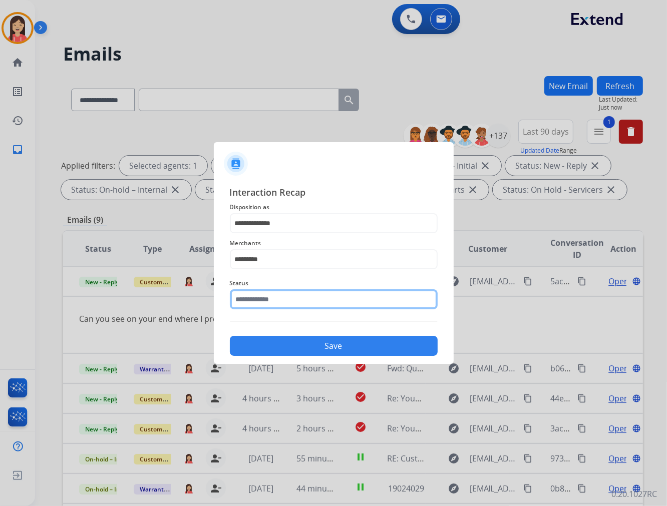
click at [270, 299] on input "text" at bounding box center [334, 299] width 208 height 20
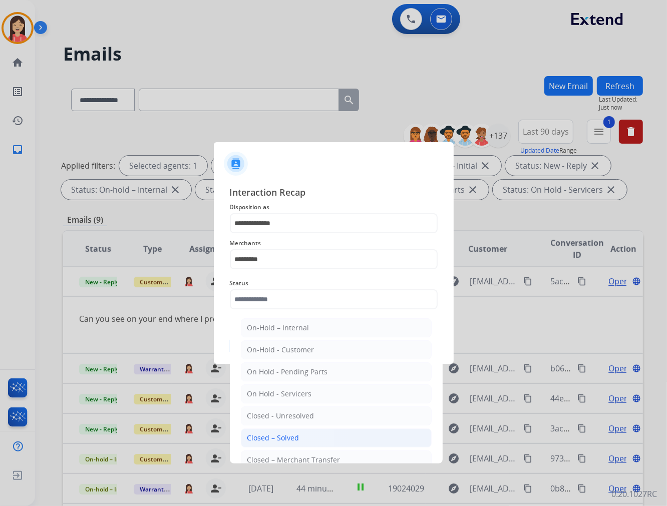
click at [289, 433] on div "Closed – Solved" at bounding box center [273, 438] width 52 height 10
type input "**********"
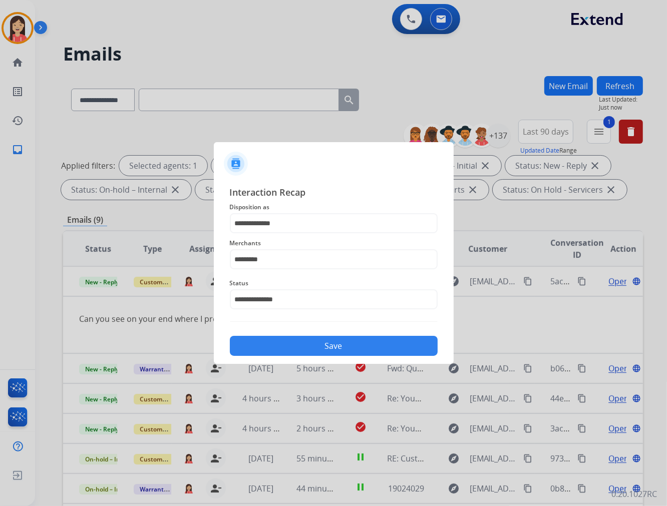
click at [294, 338] on button "Save" at bounding box center [334, 346] width 208 height 20
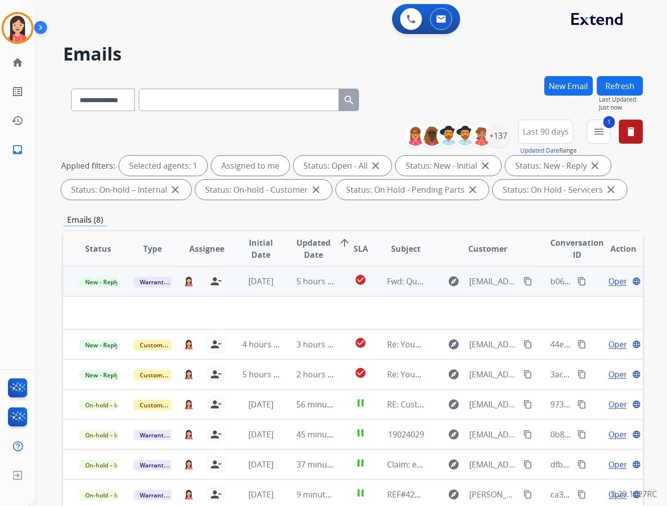
click at [285, 289] on td "5 hours ago" at bounding box center [307, 281] width 55 height 30
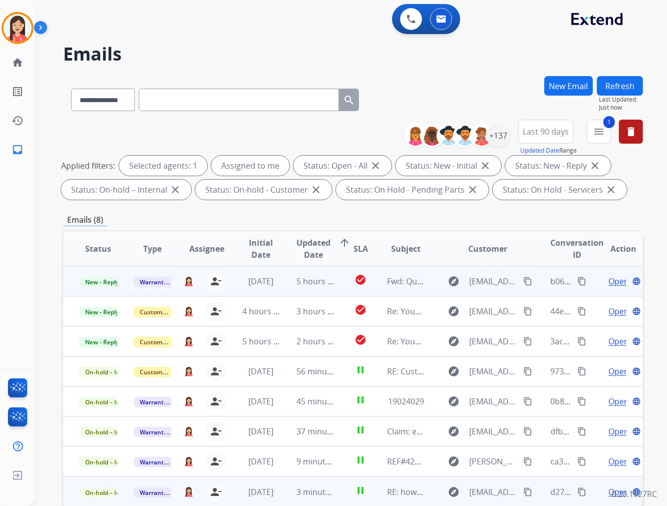
click at [287, 289] on td "5 hours ago" at bounding box center [307, 281] width 55 height 30
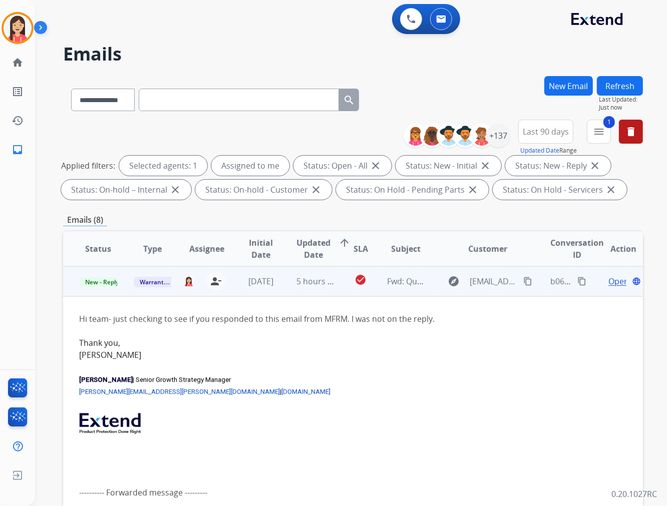
click at [288, 289] on td "5 hours ago" at bounding box center [307, 281] width 55 height 30
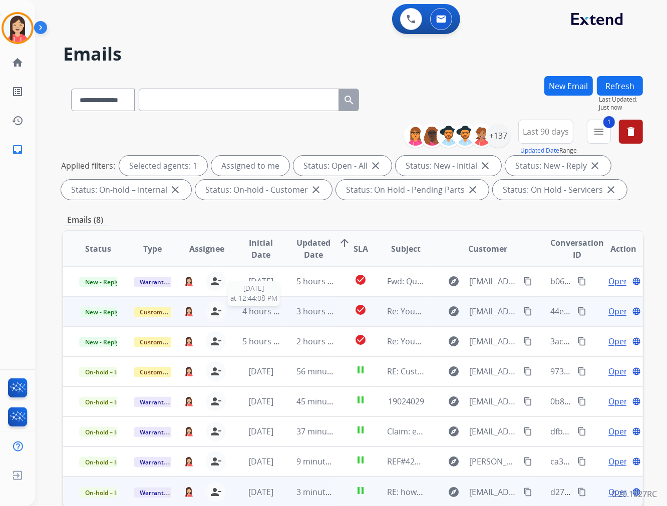
click at [274, 315] on span "4 hours ago" at bounding box center [264, 311] width 45 height 11
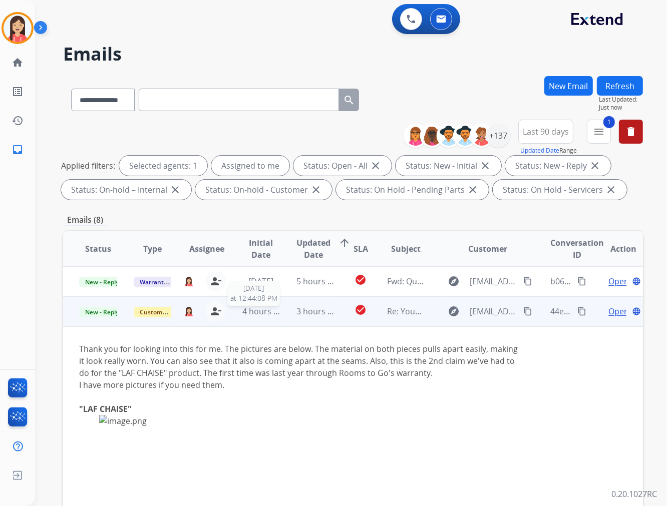
scroll to position [30, 0]
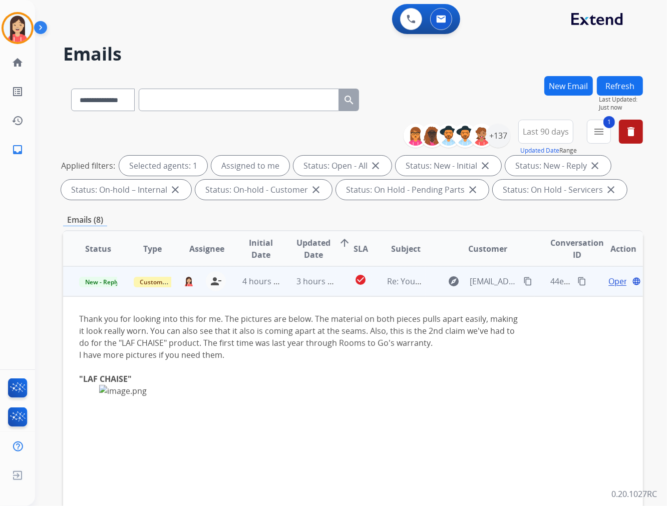
click at [608, 282] on span "Open" at bounding box center [618, 281] width 21 height 12
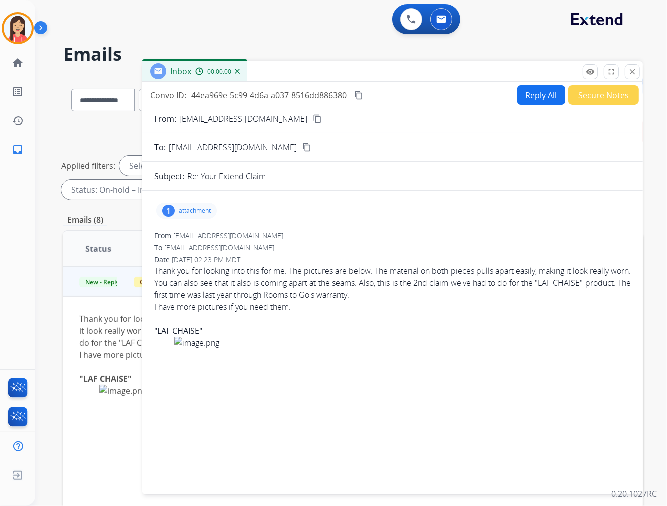
click at [190, 211] on p "attachment" at bounding box center [195, 211] width 32 height 8
click at [234, 233] on p "image.png" at bounding box center [234, 236] width 40 height 12
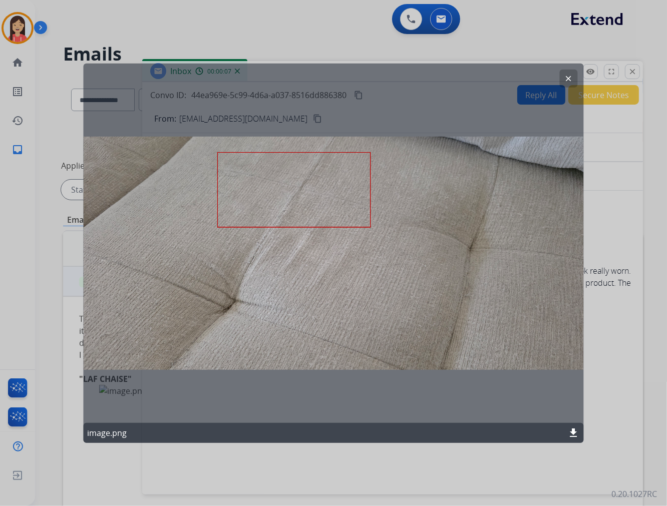
click at [572, 76] on mat-icon "clear" at bounding box center [568, 78] width 9 height 9
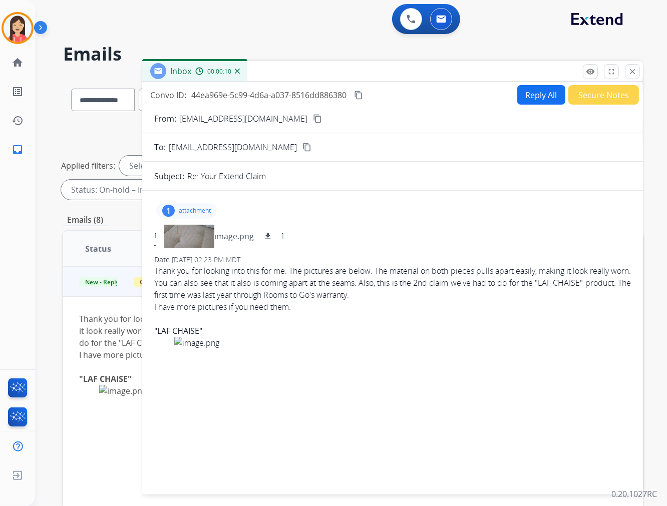
click at [249, 116] on p "[EMAIL_ADDRESS][DOMAIN_NAME]" at bounding box center [243, 119] width 128 height 12
click at [372, 74] on div "Inbox 00:00:21" at bounding box center [392, 71] width 500 height 21
click at [631, 75] on mat-icon "close" at bounding box center [632, 71] width 9 height 9
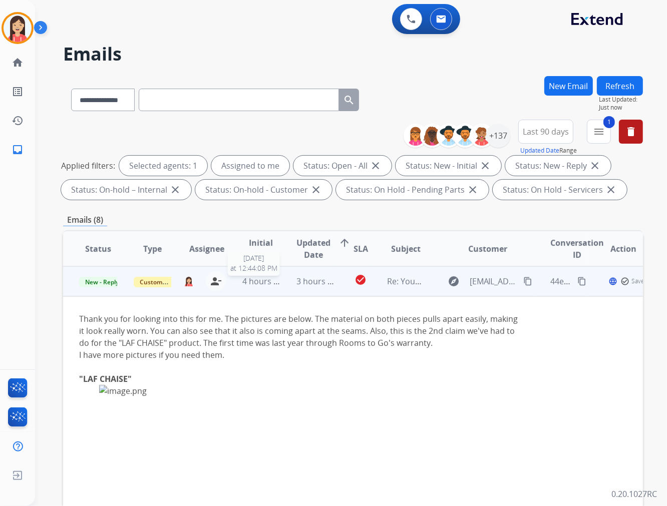
click at [277, 285] on span "4 hours ago" at bounding box center [264, 281] width 45 height 11
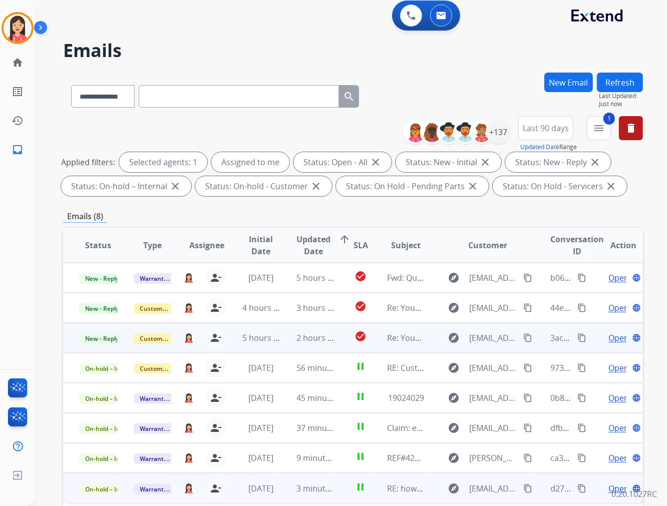
scroll to position [0, 0]
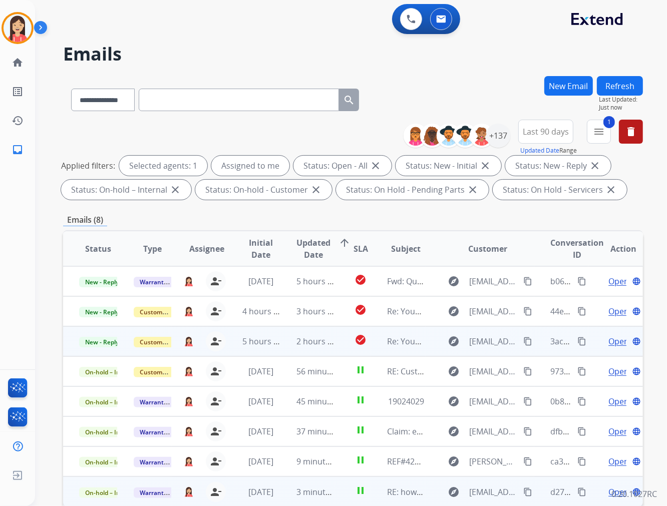
click at [280, 342] on td "2 hours ago" at bounding box center [307, 341] width 55 height 30
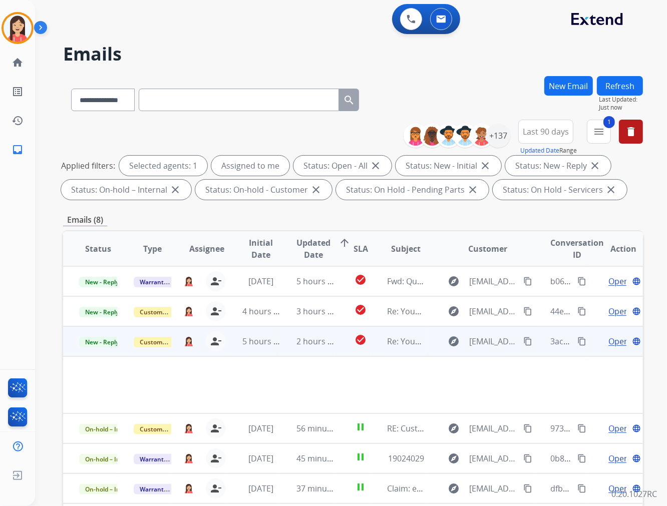
click at [610, 341] on span "Open" at bounding box center [618, 341] width 21 height 12
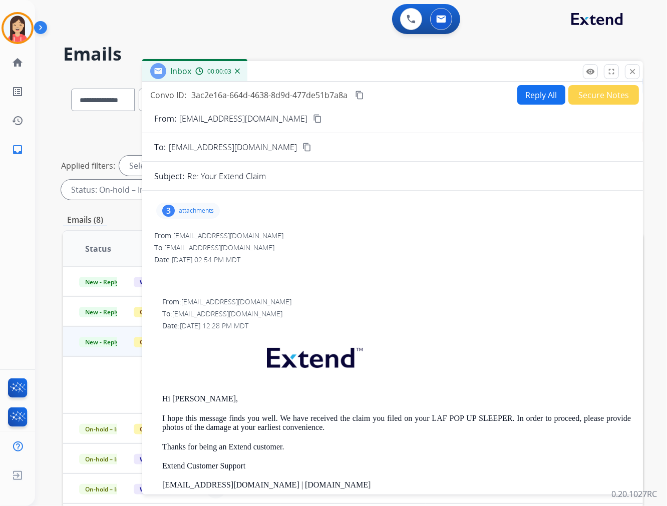
click at [202, 214] on p "attachments" at bounding box center [196, 211] width 35 height 8
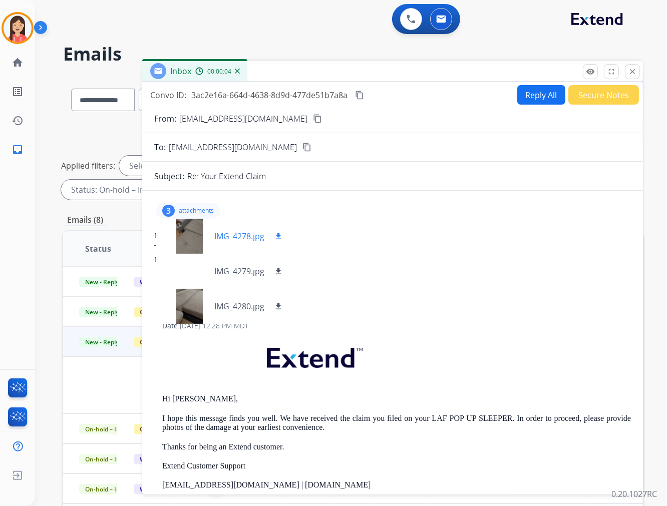
click at [228, 233] on p "IMG_4278.jpg" at bounding box center [239, 236] width 50 height 12
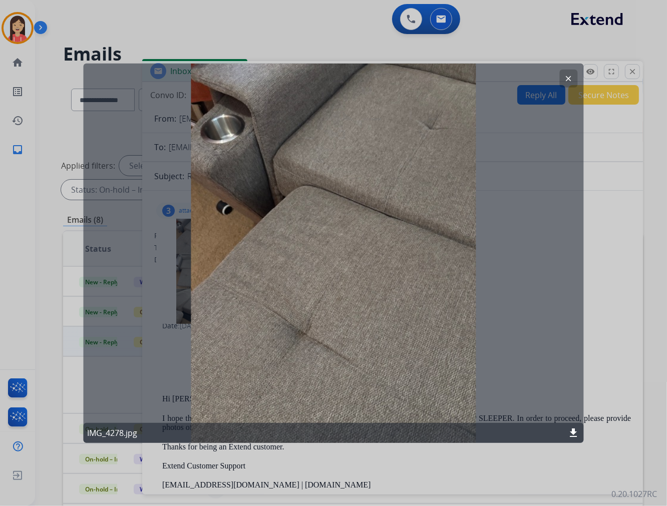
click at [569, 80] on mat-icon "clear" at bounding box center [568, 78] width 9 height 9
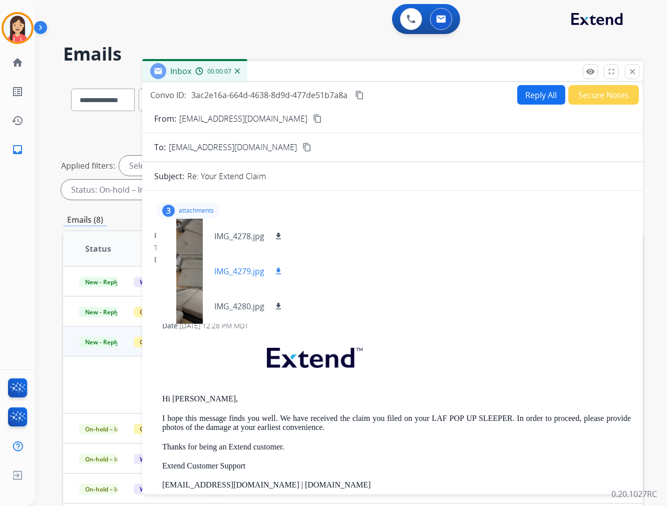
click at [238, 273] on p "IMG_4279.jpg" at bounding box center [239, 271] width 50 height 12
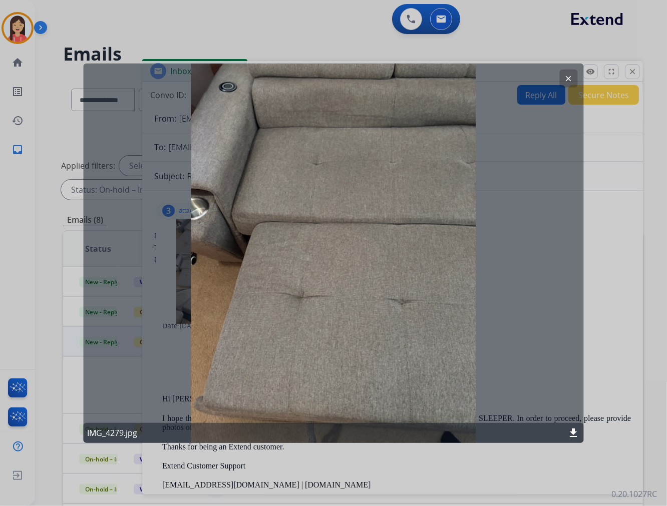
click at [567, 79] on mat-icon "clear" at bounding box center [568, 78] width 9 height 9
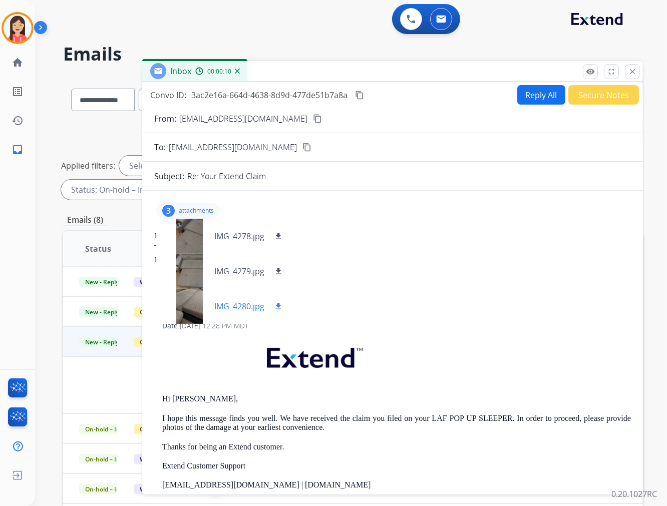
click at [225, 305] on p "IMG_4280.jpg" at bounding box center [239, 306] width 50 height 12
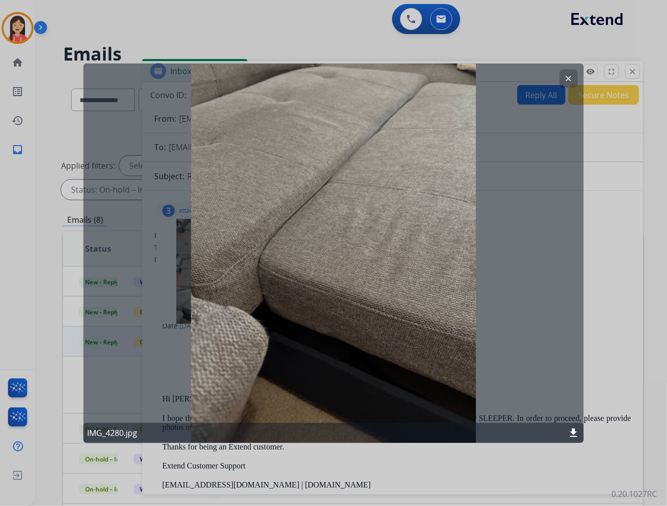
click at [571, 73] on button "clear" at bounding box center [569, 78] width 18 height 18
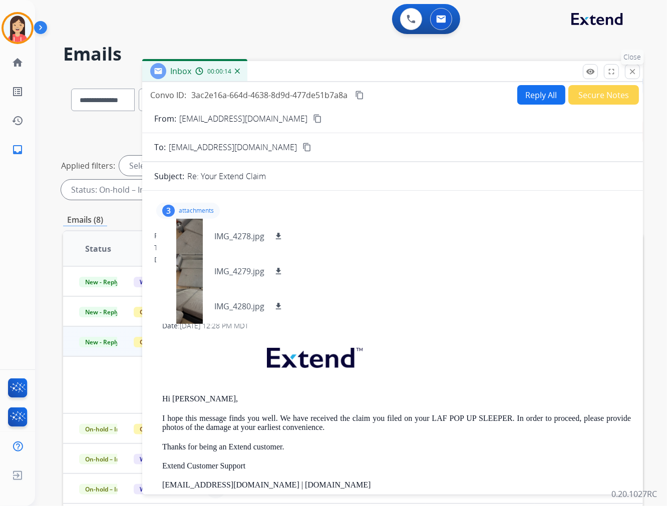
click at [636, 74] on mat-icon "close" at bounding box center [632, 71] width 9 height 9
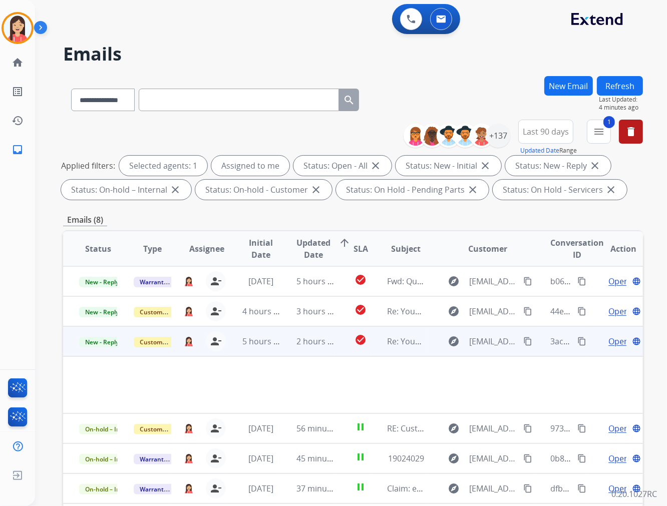
click at [282, 350] on td "2 hours ago" at bounding box center [307, 341] width 55 height 30
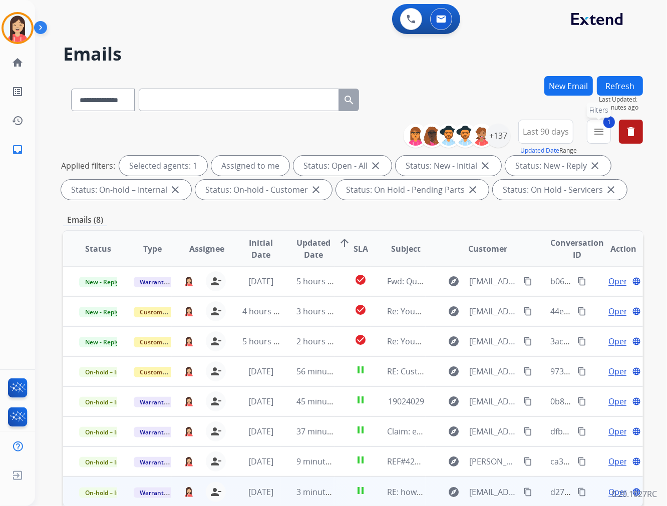
click at [598, 126] on mat-icon "menu" at bounding box center [599, 132] width 12 height 12
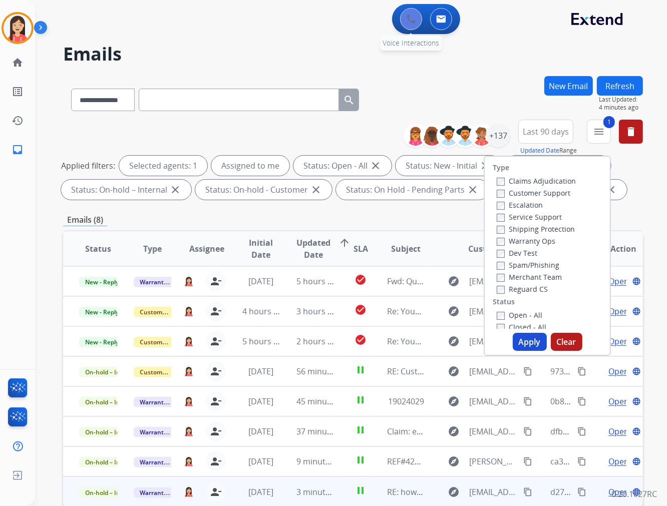
click at [411, 21] on img at bounding box center [410, 19] width 9 height 9
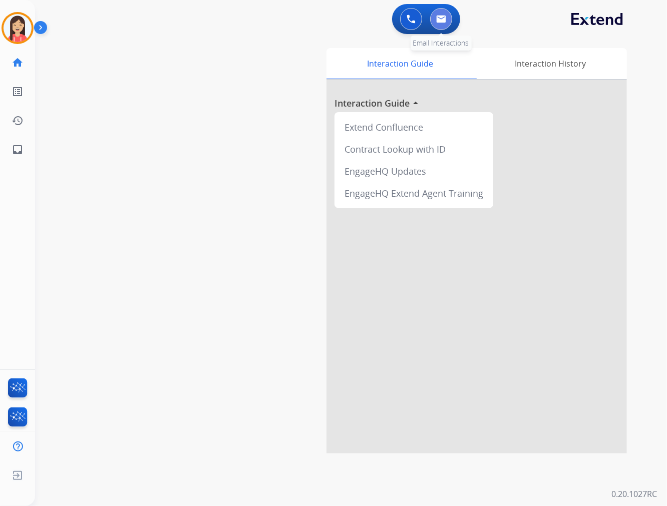
click at [439, 21] on img at bounding box center [441, 19] width 10 height 8
select select "**********"
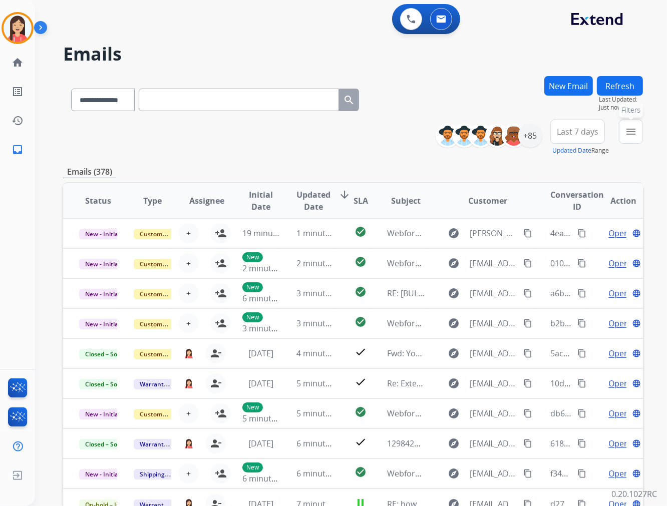
click at [625, 128] on mat-icon "menu" at bounding box center [631, 132] width 12 height 12
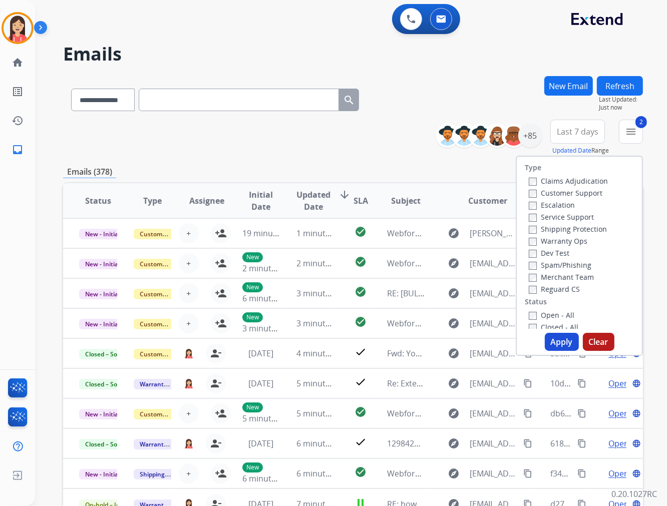
click at [552, 336] on button "Apply" at bounding box center [561, 342] width 34 height 18
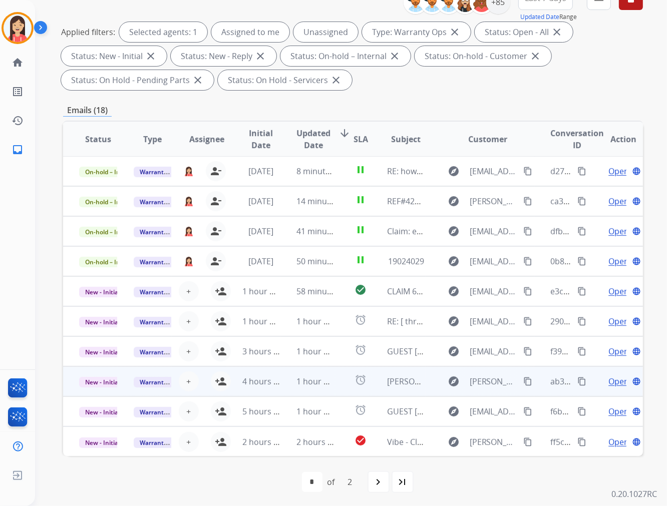
scroll to position [136, 0]
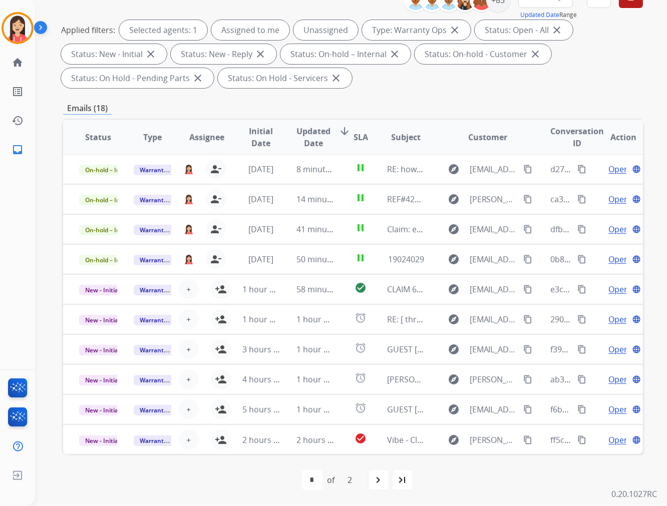
click at [311, 136] on span "Updated Date" at bounding box center [313, 137] width 34 height 24
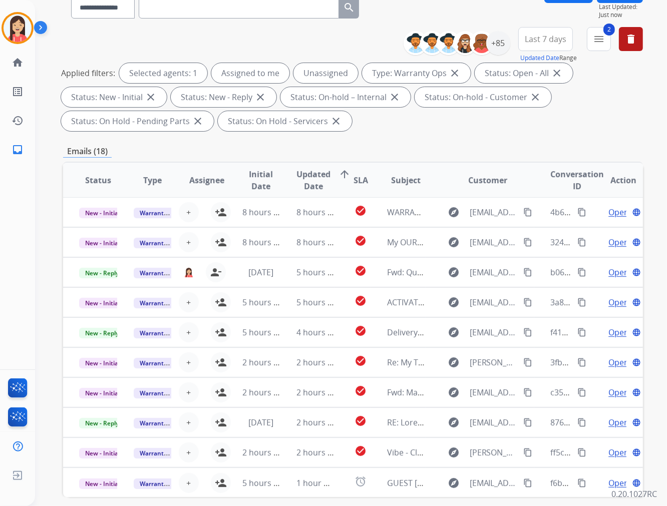
scroll to position [111, 0]
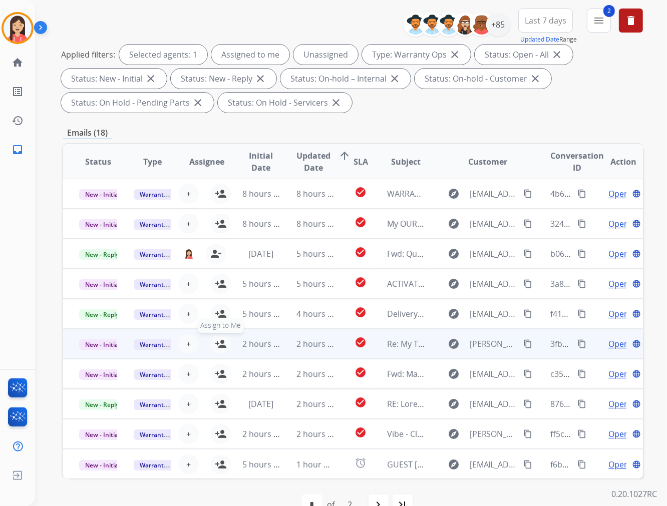
click at [219, 341] on mat-icon "person_add" at bounding box center [221, 344] width 12 height 12
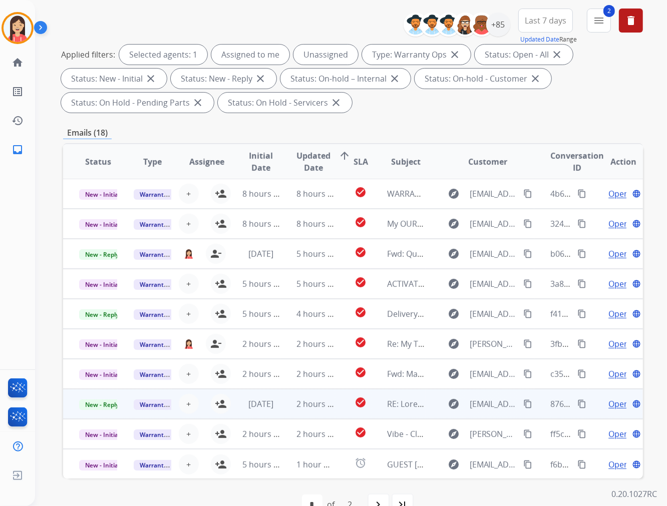
click at [287, 406] on td "2 hours ago" at bounding box center [307, 404] width 55 height 30
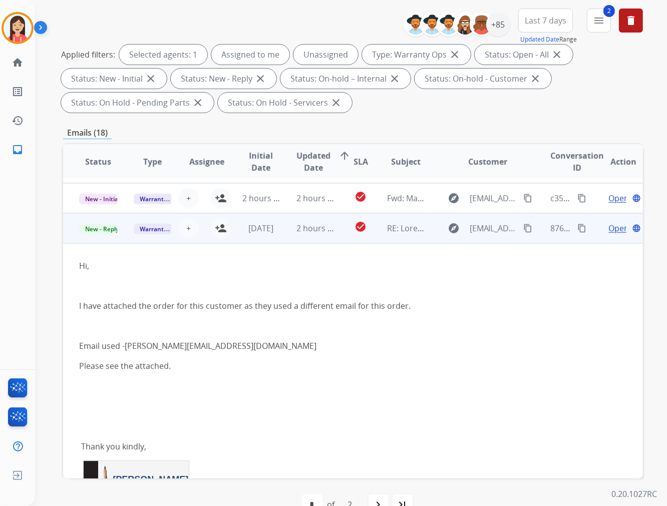
scroll to position [210, 0]
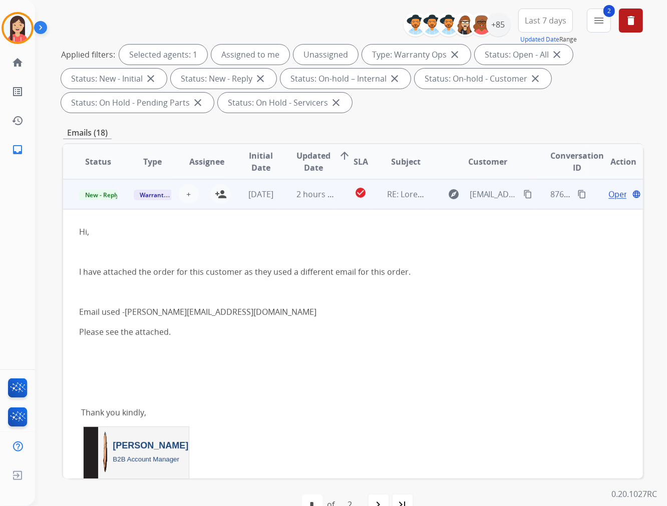
click at [284, 201] on td "2 hours ago" at bounding box center [307, 194] width 55 height 30
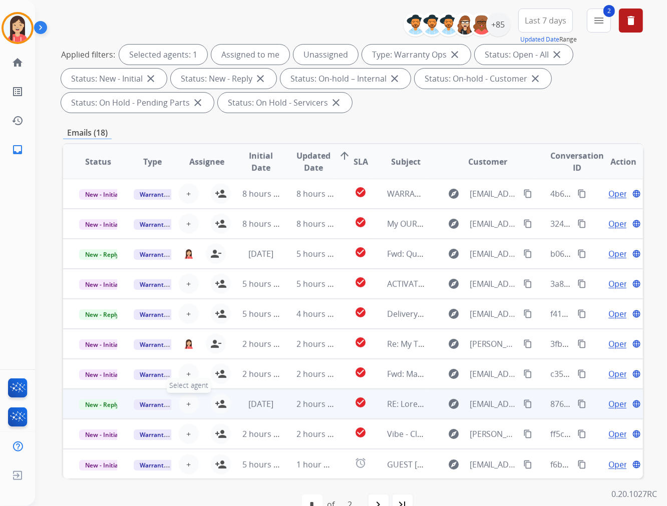
click at [182, 400] on button "+ Select agent" at bounding box center [189, 404] width 20 height 20
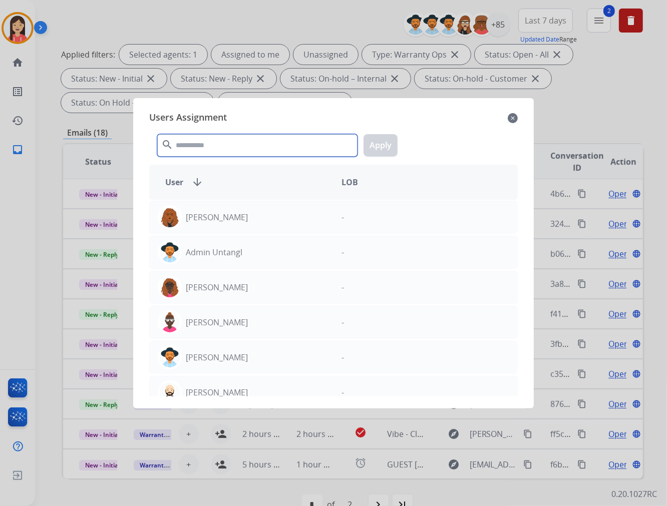
click at [199, 152] on input "text" at bounding box center [257, 145] width 200 height 23
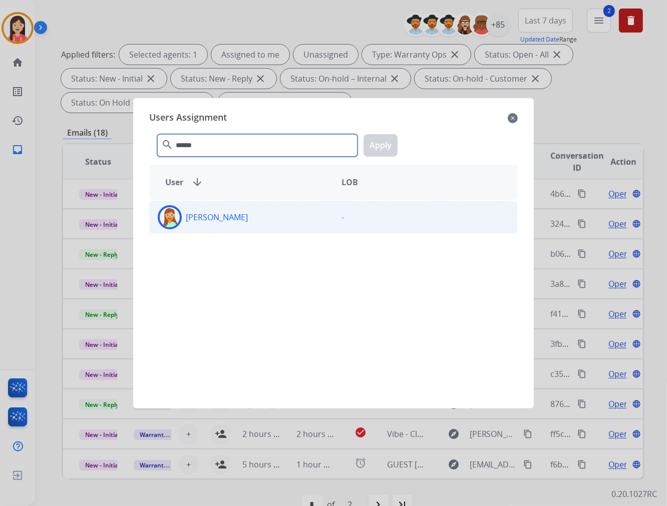
type input "******"
click at [252, 216] on div "[PERSON_NAME]" at bounding box center [242, 217] width 184 height 24
click at [386, 143] on button "Apply" at bounding box center [380, 145] width 34 height 23
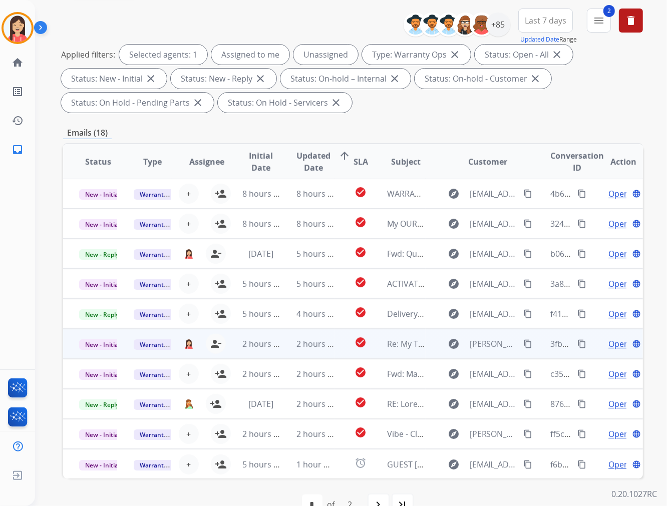
click at [271, 352] on td "2 hours ago" at bounding box center [253, 344] width 55 height 30
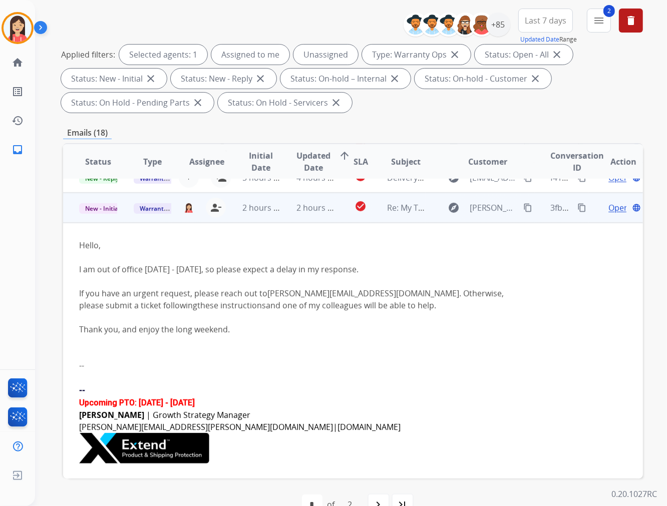
scroll to position [150, 0]
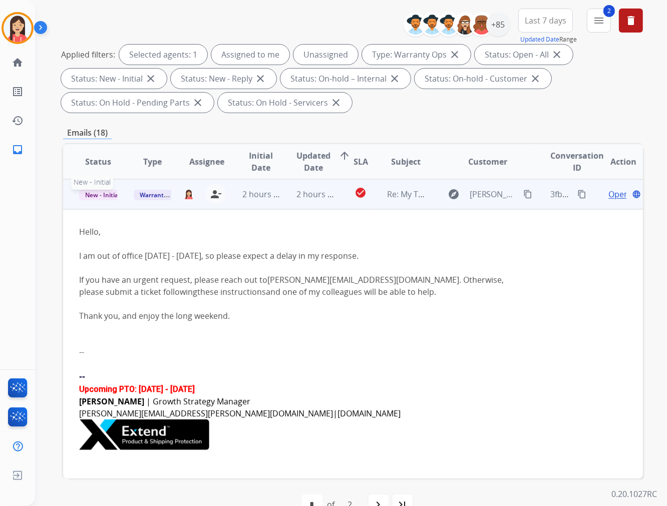
click at [113, 197] on span "New - Initial" at bounding box center [102, 195] width 47 height 11
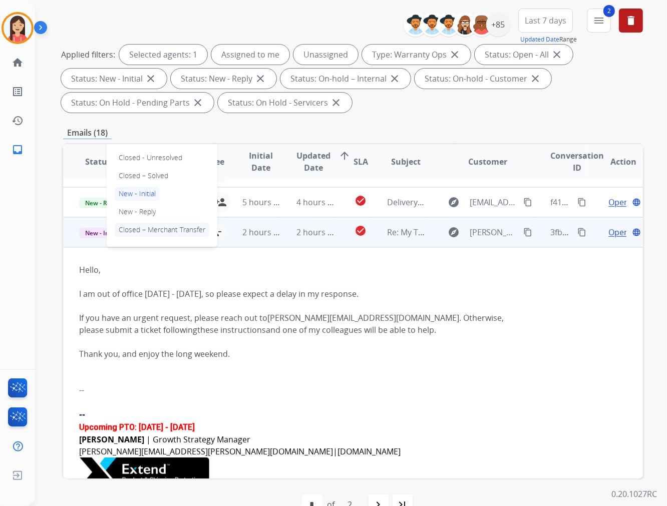
scroll to position [94, 0]
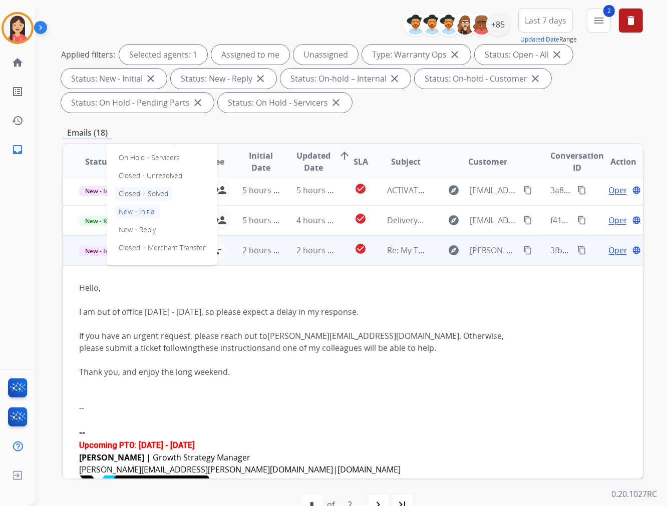
click at [152, 193] on p "Closed – Solved" at bounding box center [144, 194] width 58 height 14
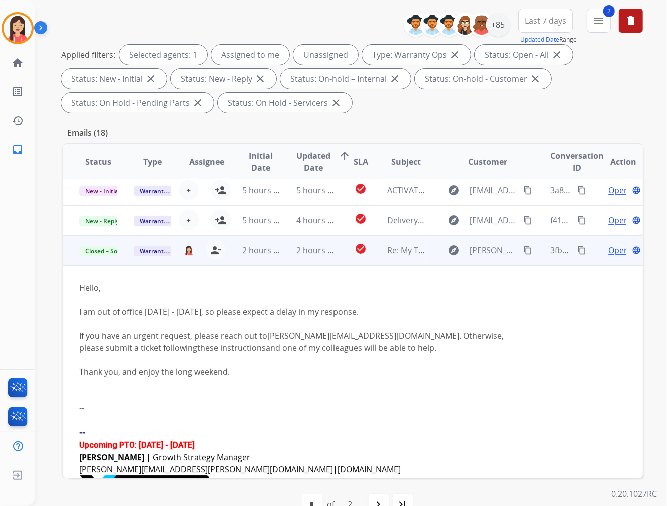
click at [283, 258] on td "2 hours ago" at bounding box center [307, 250] width 55 height 30
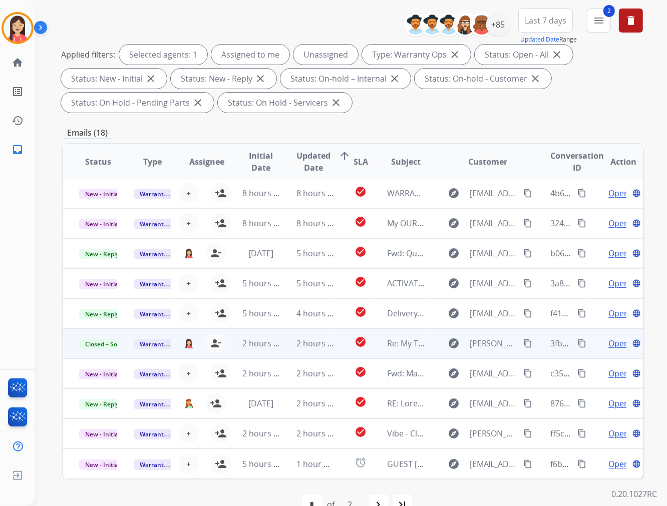
scroll to position [1, 0]
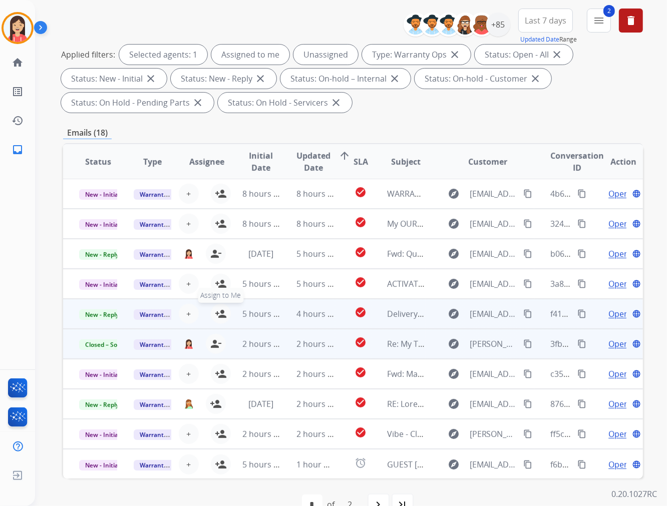
click at [218, 312] on mat-icon "person_add" at bounding box center [221, 314] width 12 height 12
click at [107, 316] on span "New - Reply" at bounding box center [102, 314] width 46 height 11
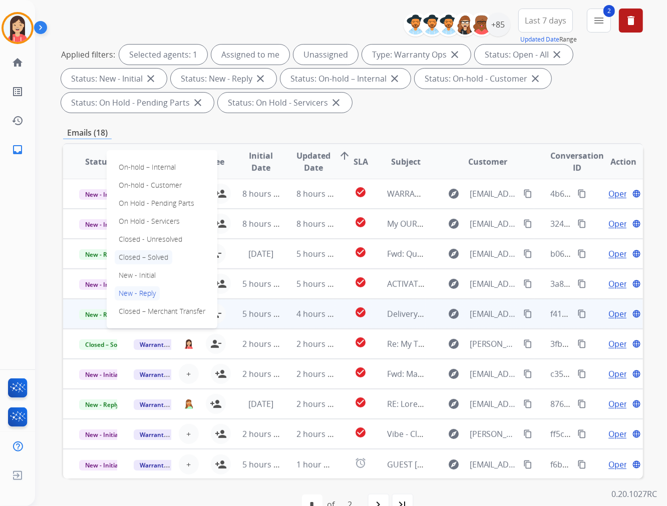
click at [146, 257] on p "Closed – Solved" at bounding box center [144, 257] width 58 height 14
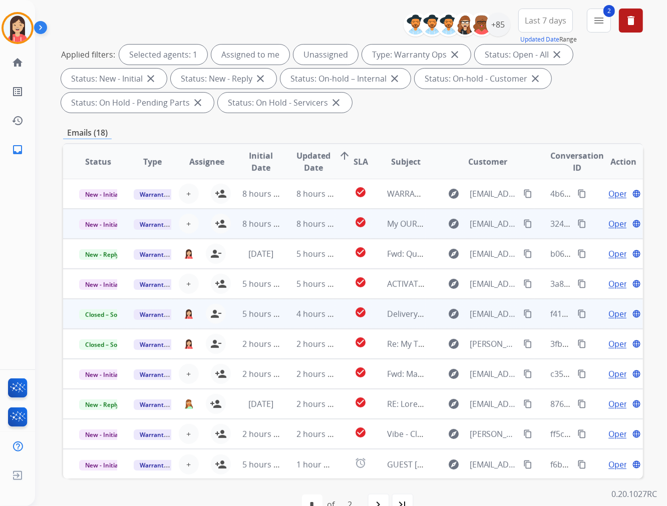
click at [274, 233] on td "8 hours ago" at bounding box center [253, 224] width 55 height 30
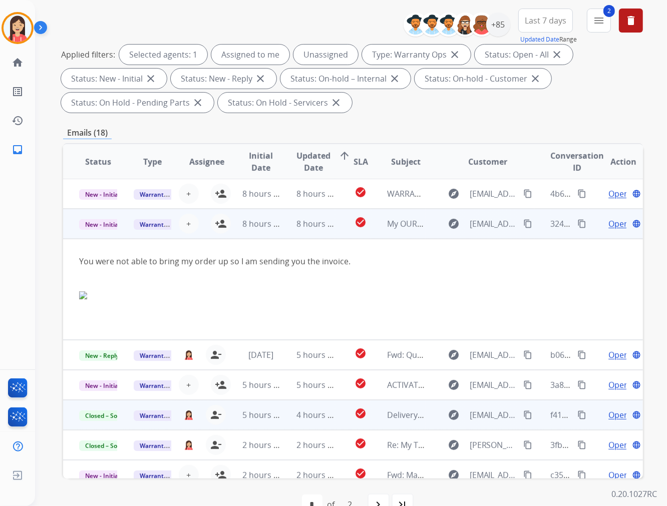
scroll to position [30, 0]
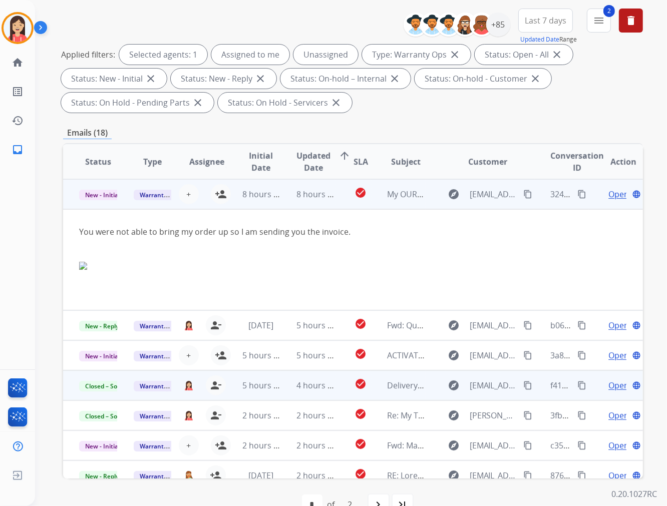
click at [275, 200] on td "8 hours ago" at bounding box center [253, 194] width 55 height 30
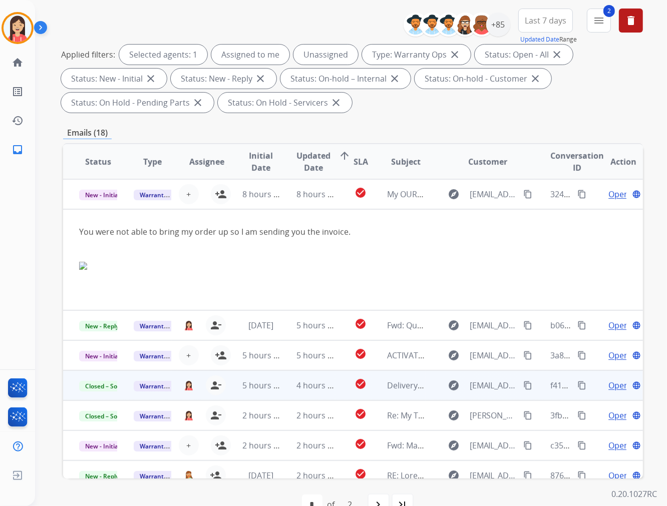
scroll to position [1, 0]
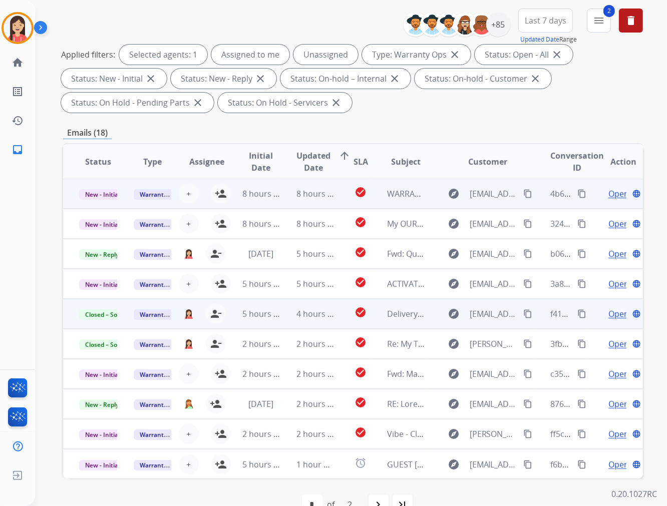
click at [284, 203] on td "8 hours ago" at bounding box center [307, 194] width 55 height 30
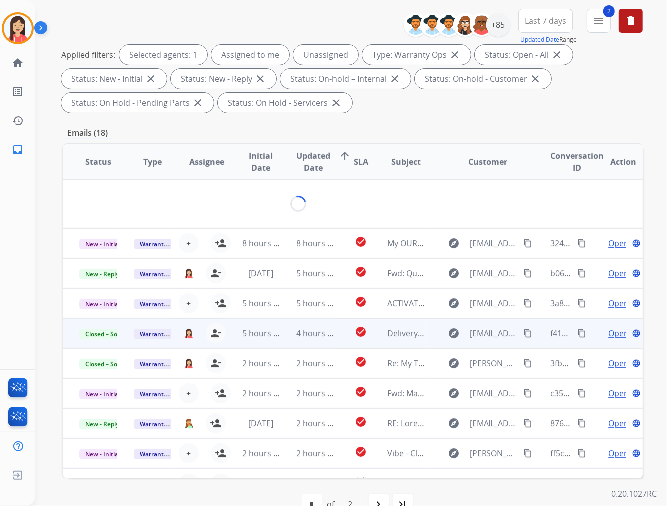
scroll to position [0, 0]
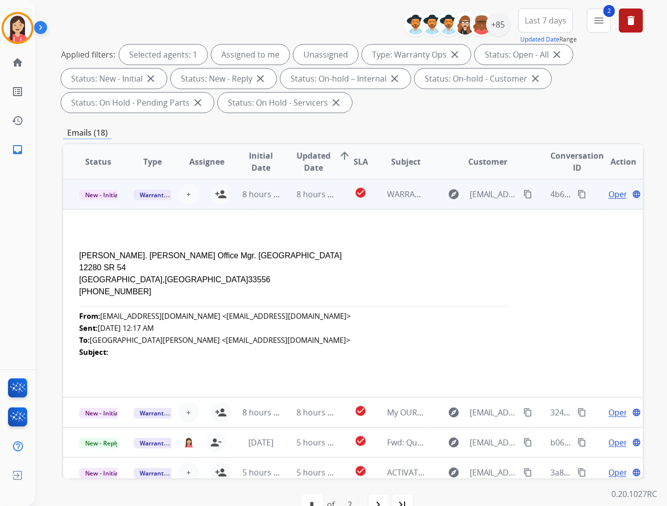
click at [608, 194] on span "Open" at bounding box center [618, 194] width 21 height 12
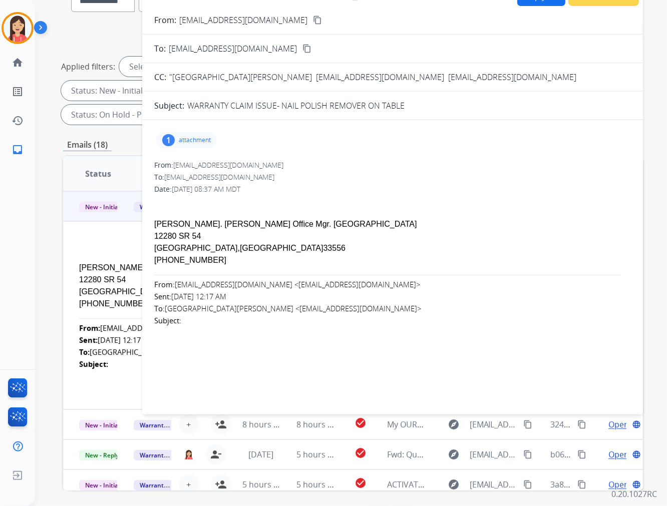
scroll to position [80, 0]
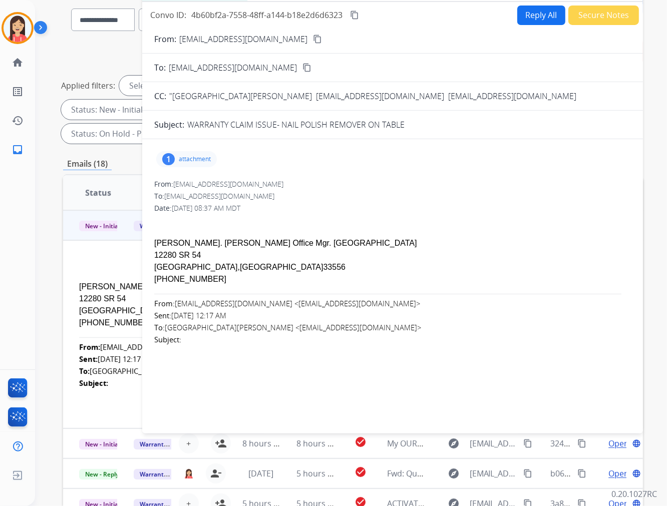
click at [191, 154] on div "1 attachment" at bounding box center [186, 159] width 61 height 16
click at [287, 184] on mat-icon "download" at bounding box center [286, 184] width 9 height 9
click at [604, 15] on button "Secure Notes" at bounding box center [603, 16] width 71 height 20
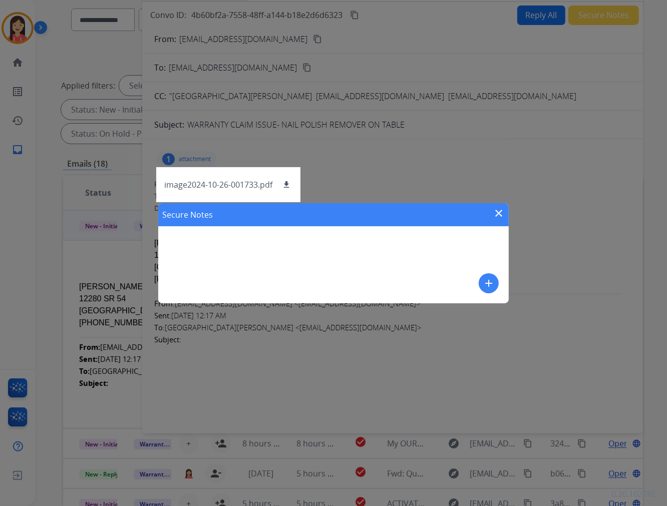
click at [491, 284] on mat-icon "add" at bounding box center [488, 283] width 12 height 12
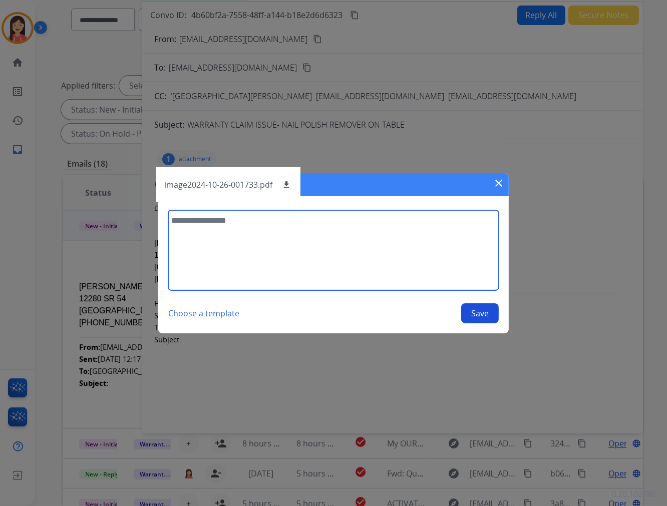
click at [417, 274] on textarea at bounding box center [333, 250] width 330 height 80
type textarea "**********"
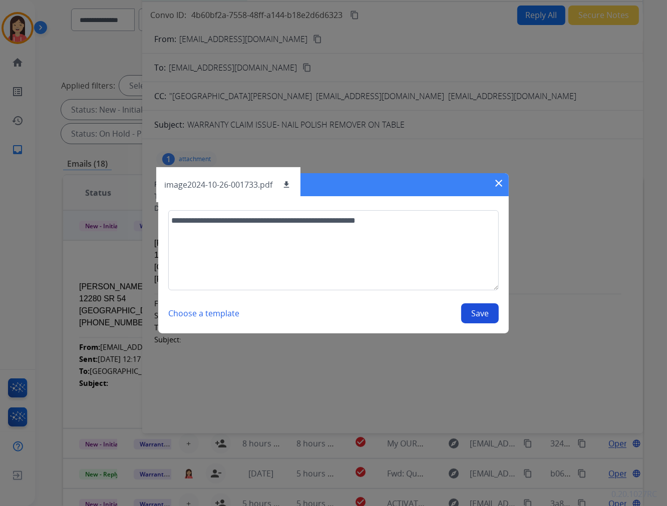
click at [486, 313] on button "Save" at bounding box center [480, 313] width 38 height 20
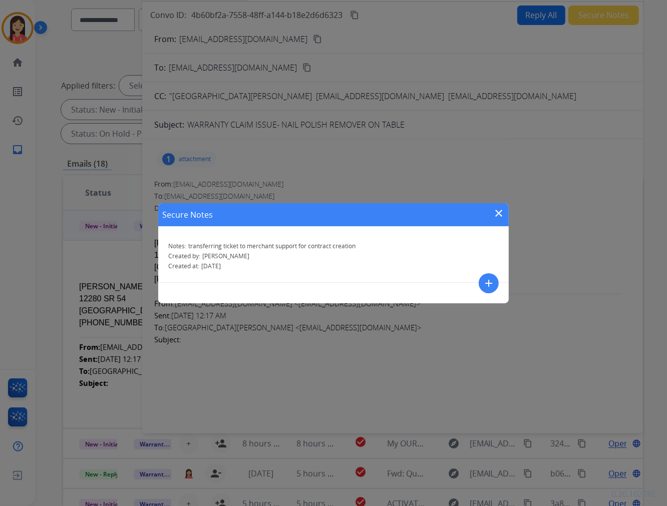
click at [502, 210] on mat-icon "close" at bounding box center [498, 213] width 12 height 12
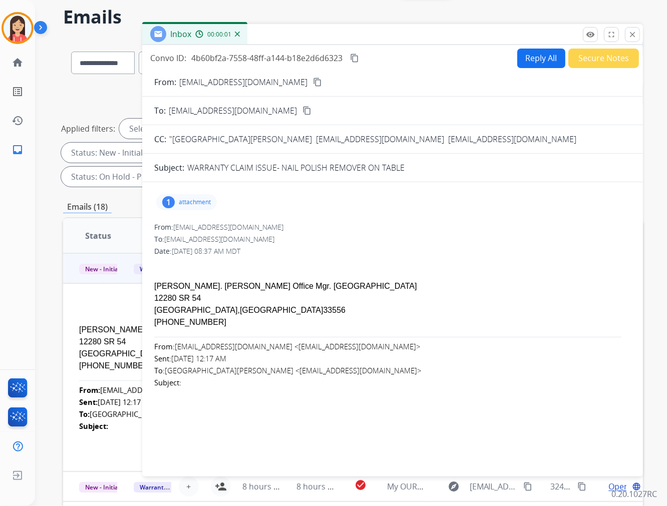
scroll to position [0, 0]
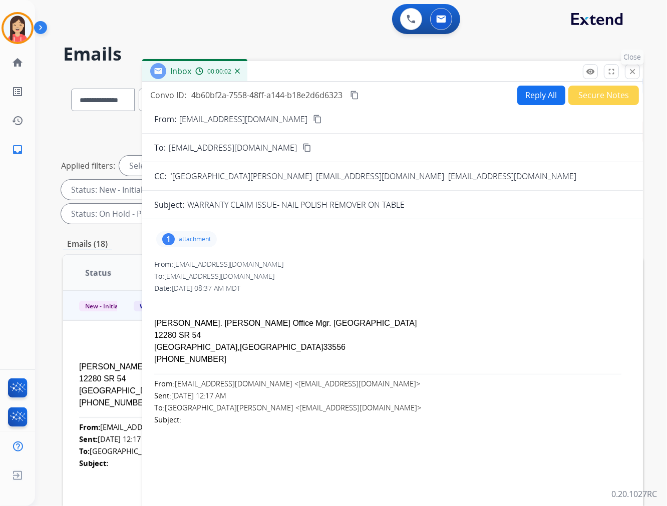
click at [633, 73] on mat-icon "close" at bounding box center [632, 71] width 9 height 9
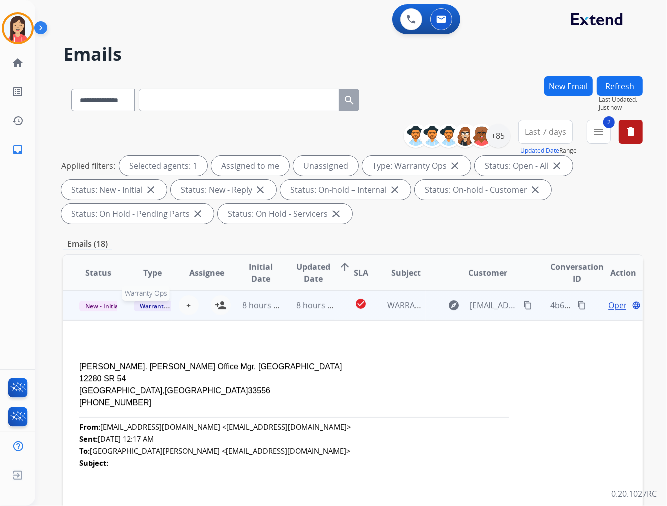
click at [154, 304] on span "Warranty Ops" at bounding box center [160, 306] width 52 height 11
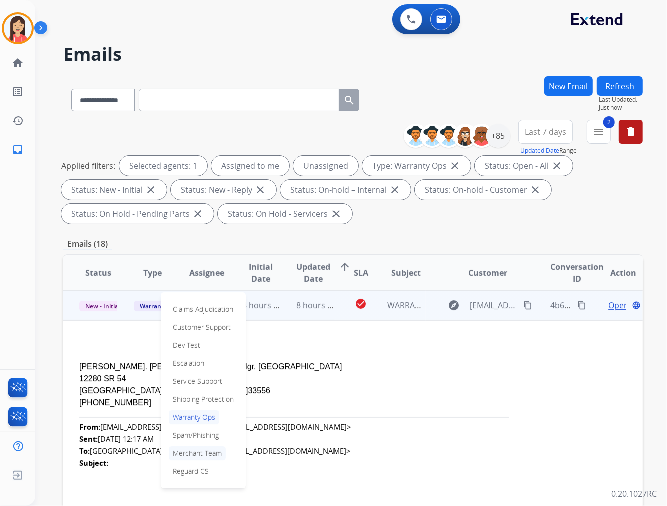
click at [181, 453] on p "Merchant Team" at bounding box center [197, 453] width 57 height 14
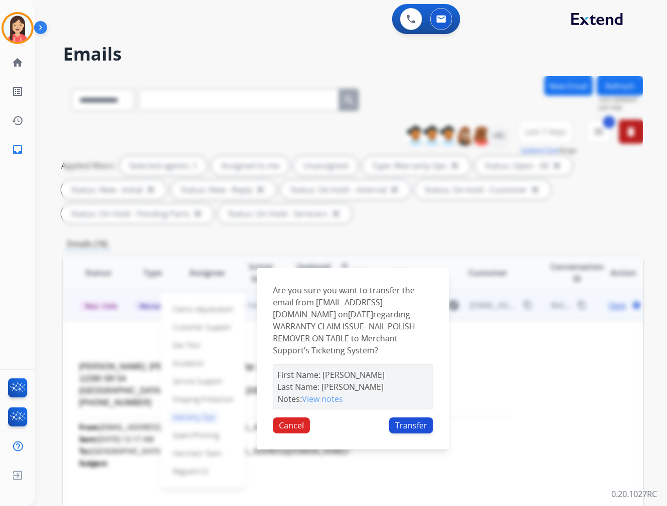
click at [407, 417] on button "Transfer" at bounding box center [411, 425] width 44 height 16
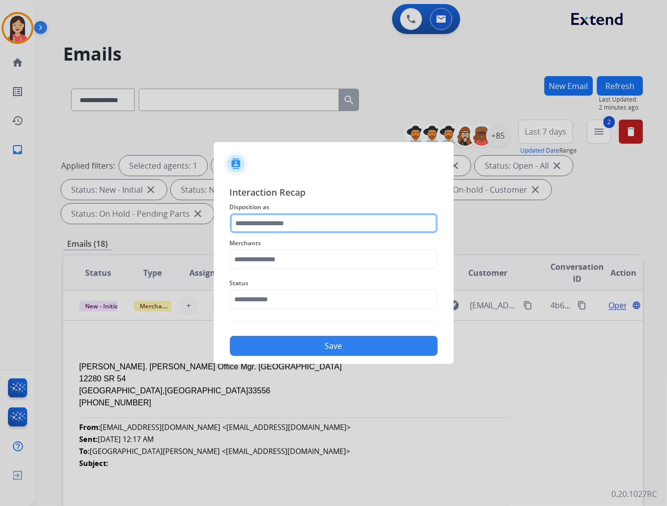
click at [319, 224] on input "text" at bounding box center [334, 223] width 208 height 20
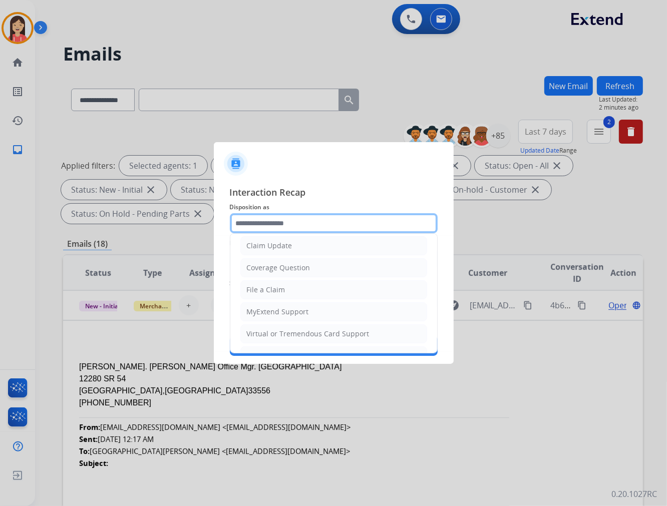
scroll to position [111, 0]
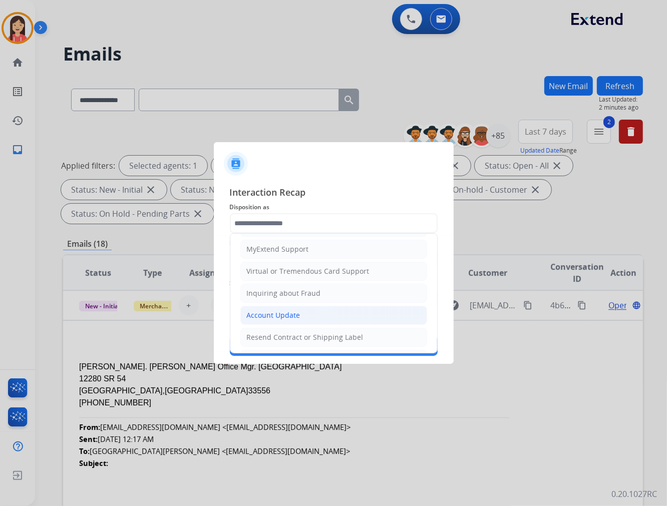
click at [280, 322] on li "Account Update" at bounding box center [333, 315] width 187 height 19
type input "**********"
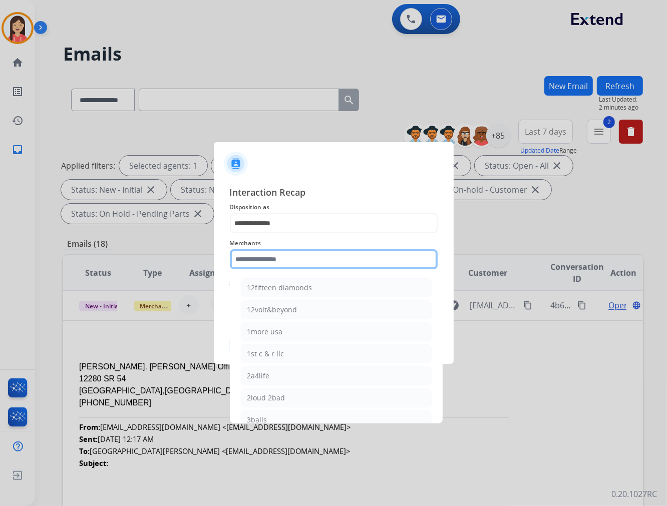
click at [316, 262] on input "text" at bounding box center [334, 259] width 208 height 20
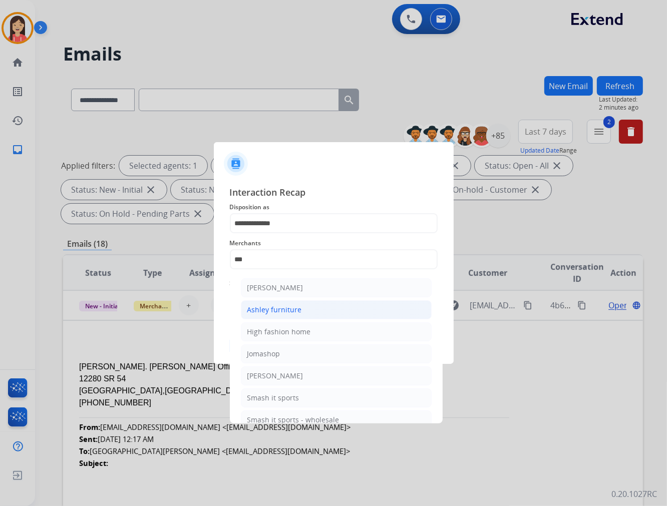
click at [297, 308] on div "Ashley furniture" at bounding box center [274, 310] width 55 height 10
type input "**********"
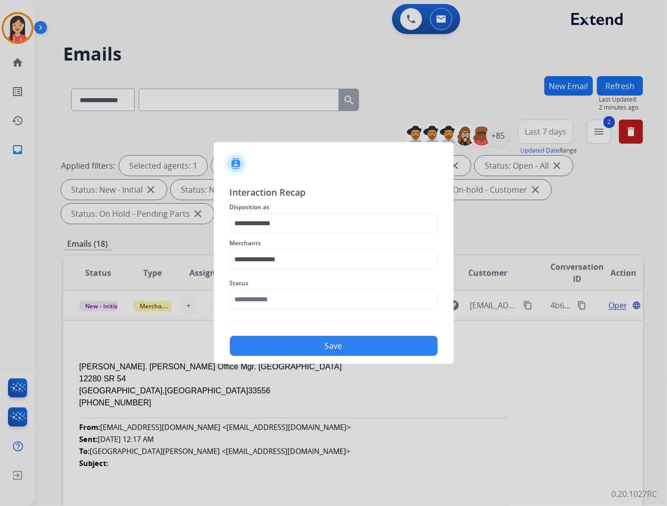
click at [289, 312] on div "Status" at bounding box center [334, 293] width 208 height 40
click at [301, 292] on input "text" at bounding box center [334, 299] width 208 height 20
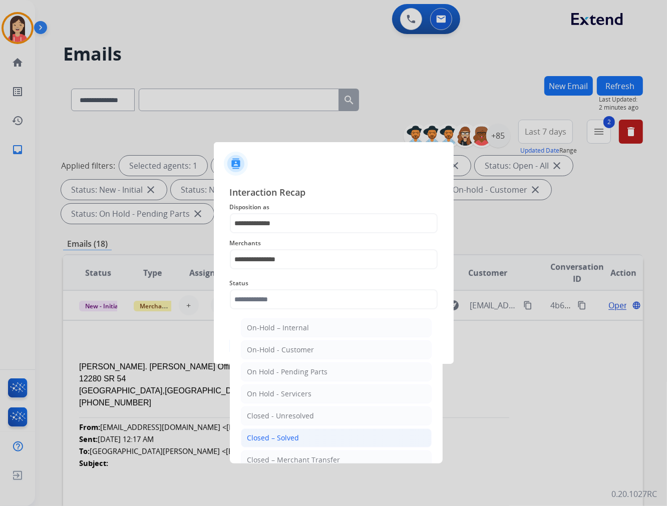
click at [299, 437] on li "Closed – Solved" at bounding box center [336, 437] width 191 height 19
type input "**********"
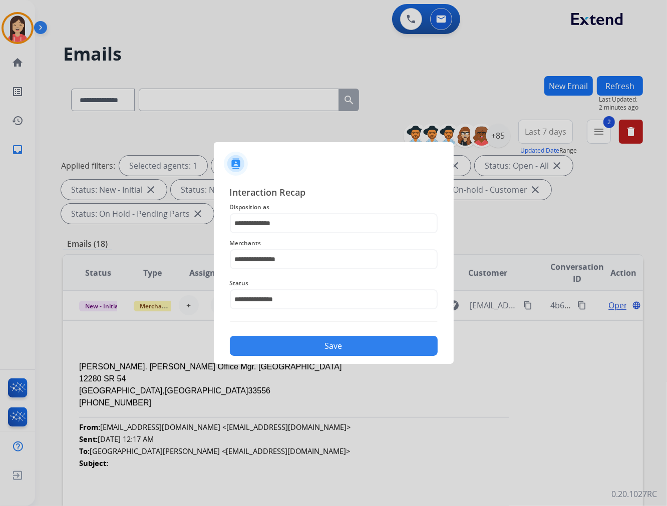
click at [336, 350] on button "Save" at bounding box center [334, 346] width 208 height 20
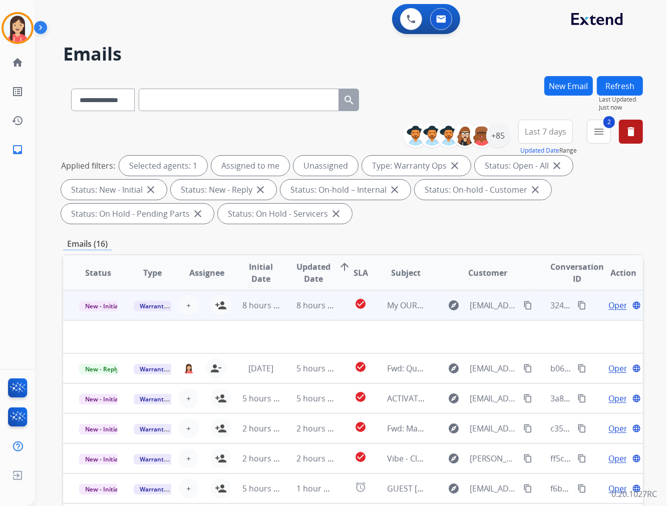
click at [326, 315] on td "8 hours ago" at bounding box center [307, 305] width 55 height 30
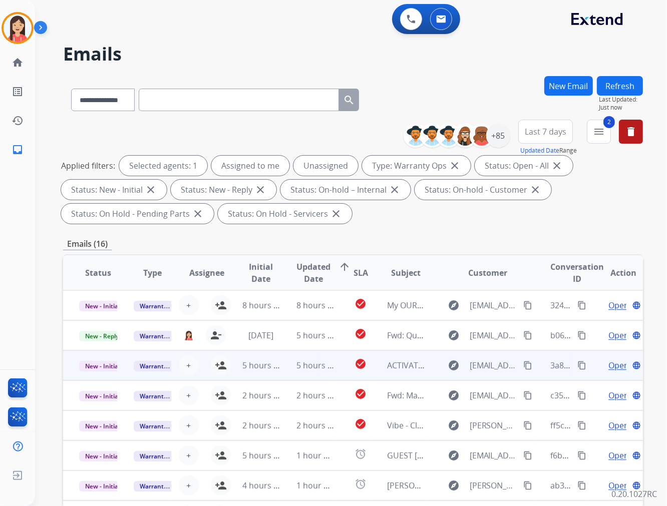
click at [335, 372] on td "check_circle" at bounding box center [353, 365] width 36 height 30
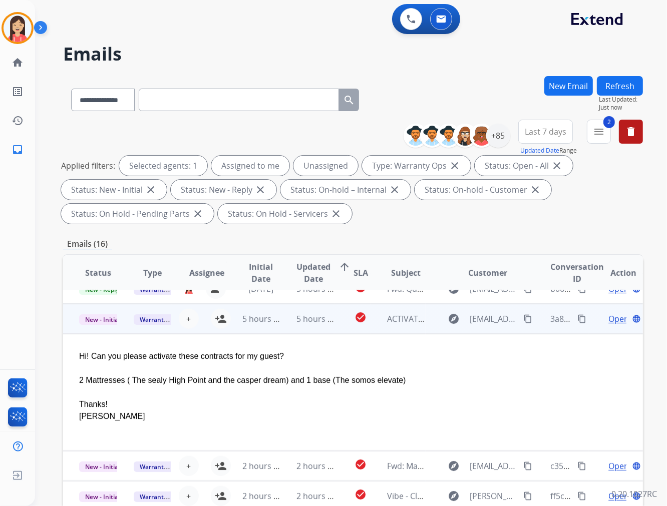
scroll to position [60, 0]
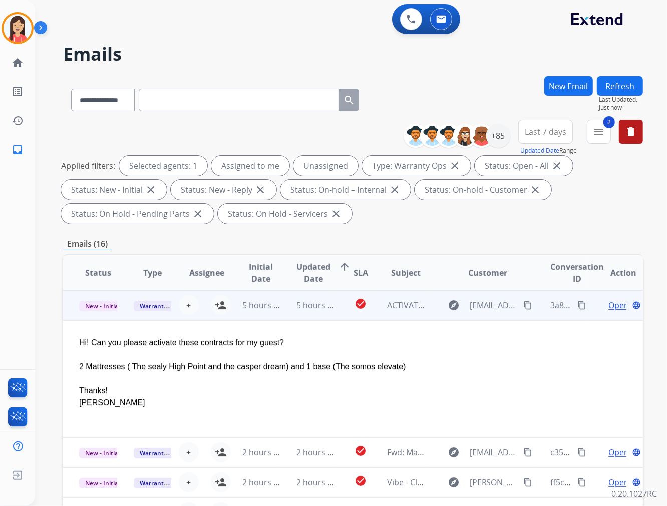
click at [335, 317] on td "check_circle" at bounding box center [353, 305] width 36 height 30
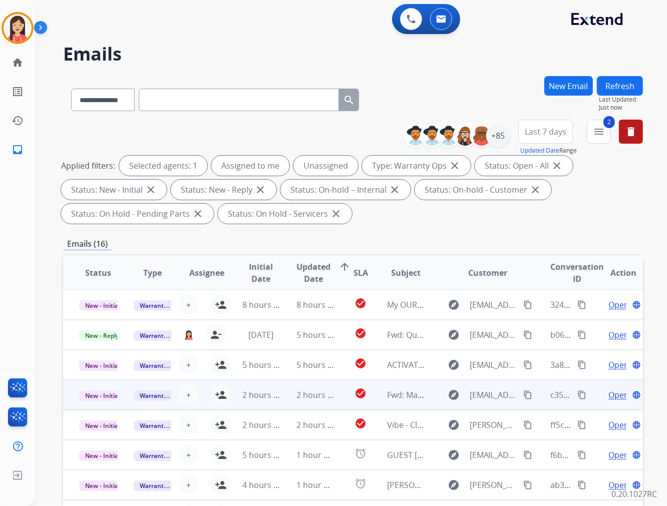
click at [335, 405] on td "check_circle" at bounding box center [353, 395] width 36 height 30
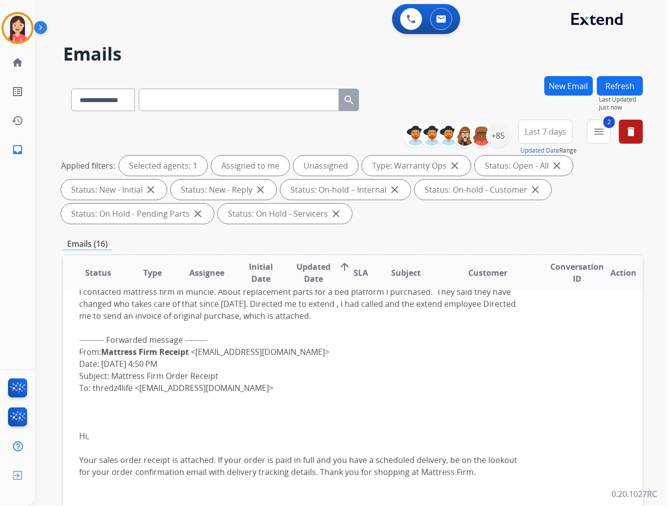
scroll to position [139, 0]
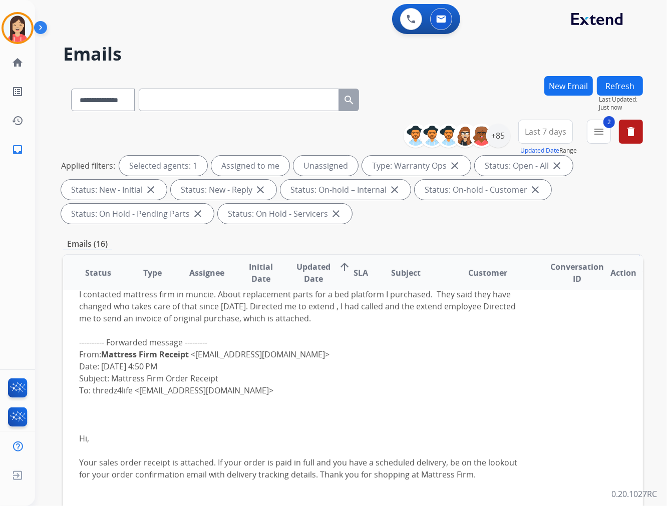
click at [551, 388] on table "Status Type Assignee Initial Date Updated Date arrow_upward SLA Subject Custome…" at bounding box center [353, 409] width 580 height 585
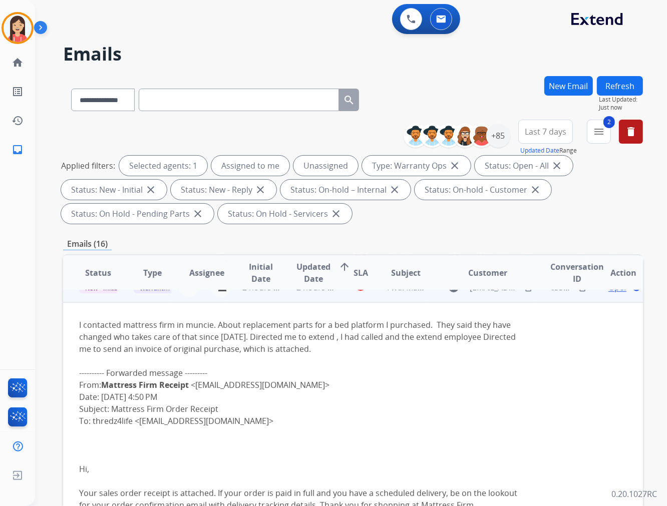
scroll to position [83, 0]
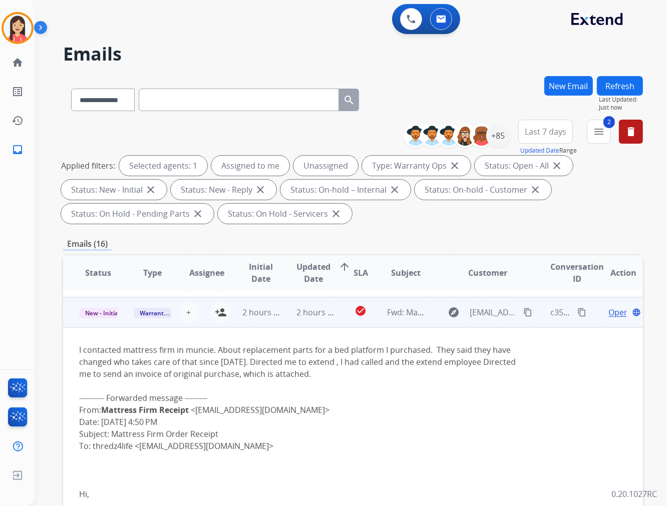
click at [608, 308] on span "Open" at bounding box center [618, 312] width 21 height 12
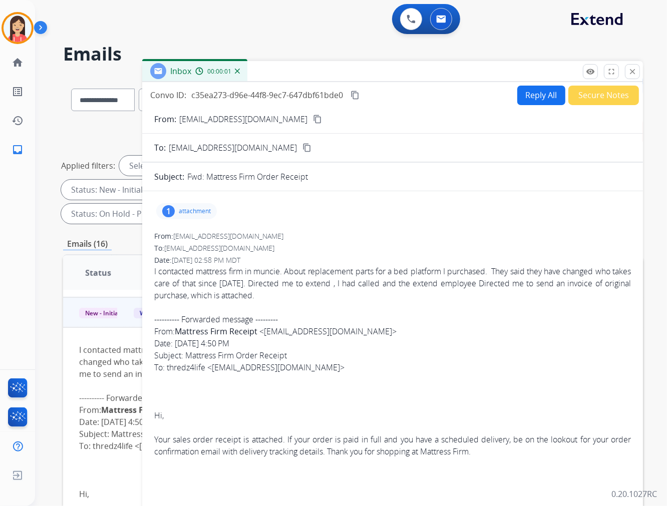
click at [185, 205] on div "1 attachment" at bounding box center [186, 211] width 61 height 16
click at [246, 237] on mat-icon "download" at bounding box center [243, 236] width 9 height 9
click at [545, 97] on button "Reply All" at bounding box center [541, 96] width 48 height 20
select select "**********"
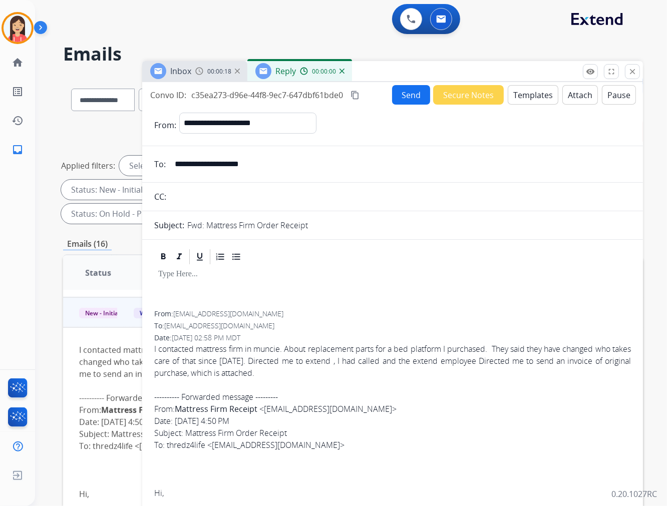
click at [528, 99] on button "Templates" at bounding box center [532, 95] width 51 height 20
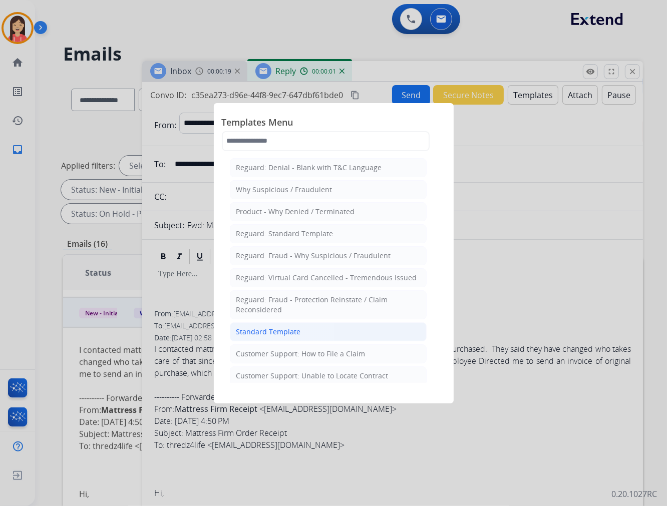
click at [251, 332] on div "Standard Template" at bounding box center [268, 332] width 65 height 10
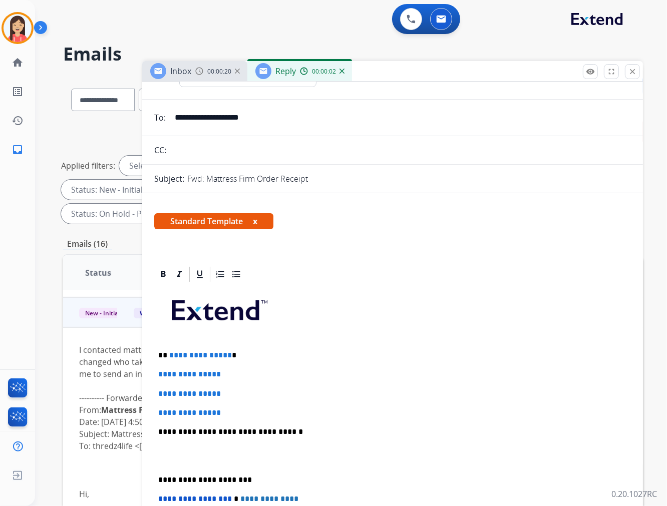
scroll to position [111, 0]
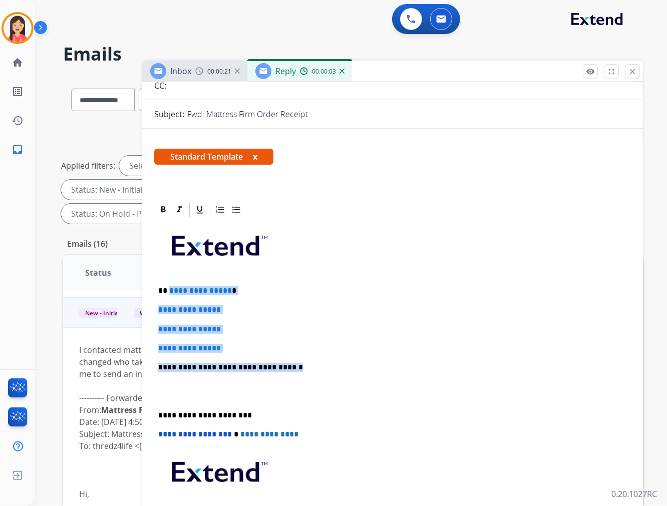
drag, startPoint x: 168, startPoint y: 291, endPoint x: 326, endPoint y: 358, distance: 171.6
click at [326, 358] on div "**********" at bounding box center [392, 391] width 476 height 344
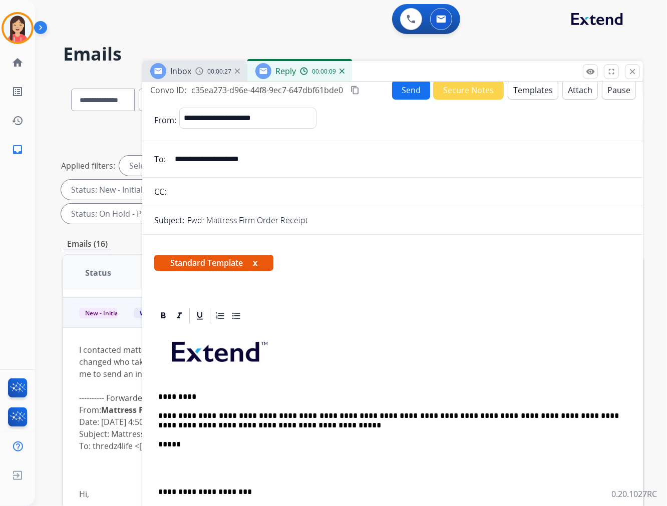
scroll to position [0, 0]
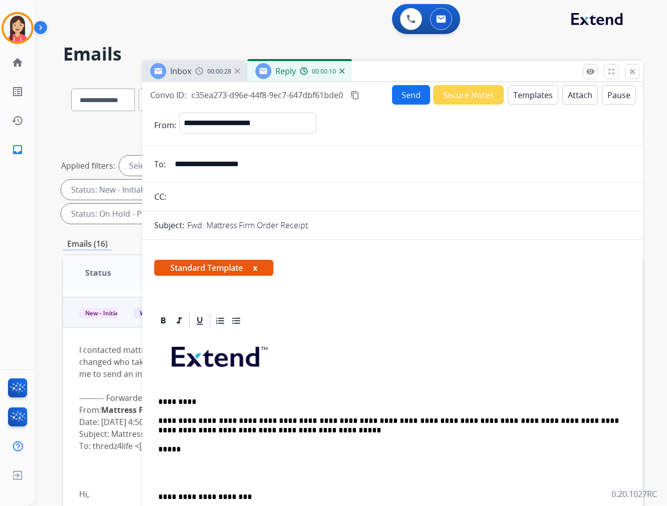
click at [403, 100] on button "Send" at bounding box center [411, 95] width 38 height 20
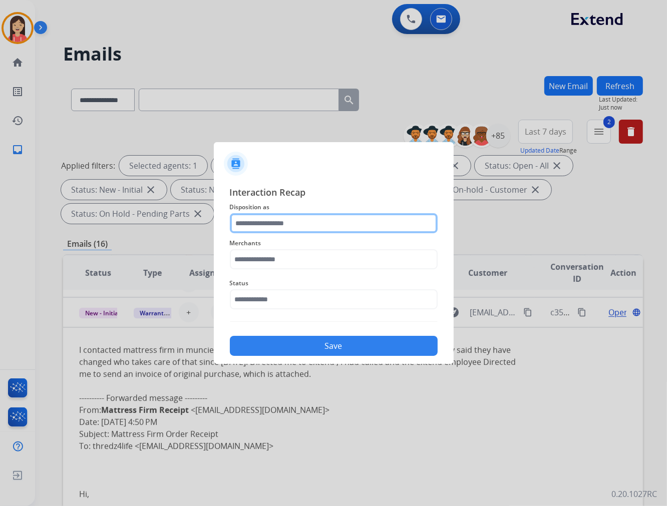
click at [312, 221] on input "text" at bounding box center [334, 223] width 208 height 20
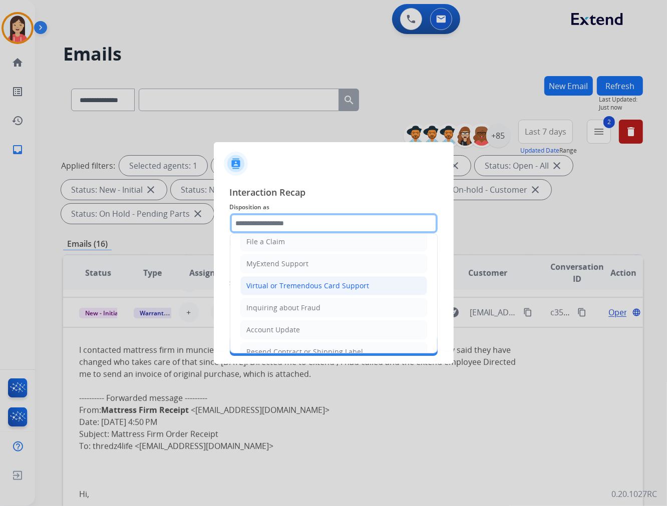
scroll to position [111, 0]
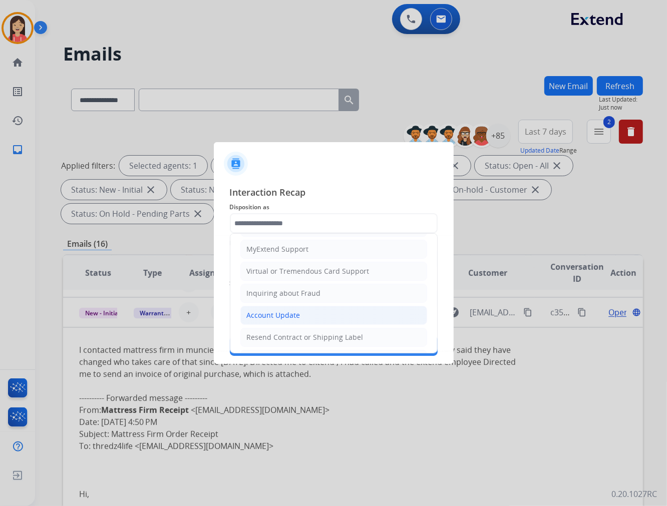
click at [280, 316] on div "Account Update" at bounding box center [274, 315] width 54 height 10
type input "**********"
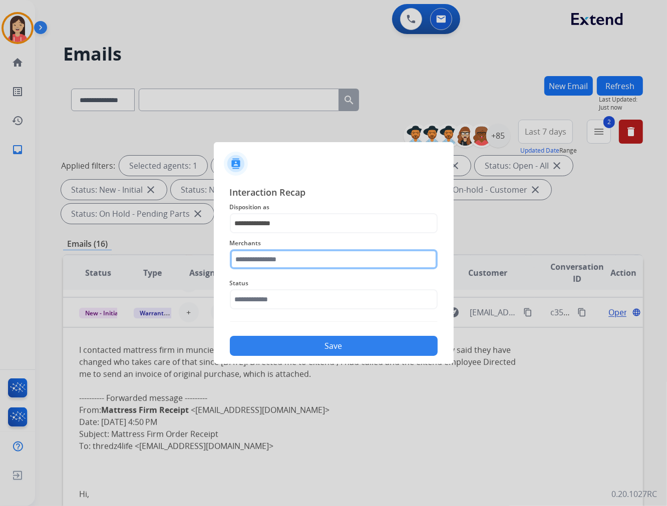
click at [287, 262] on input "text" at bounding box center [334, 259] width 208 height 20
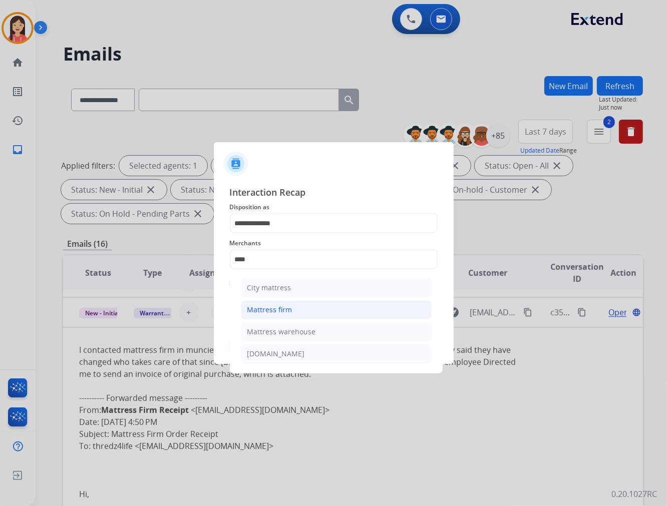
click at [284, 307] on div "Mattress firm" at bounding box center [269, 310] width 45 height 10
type input "**********"
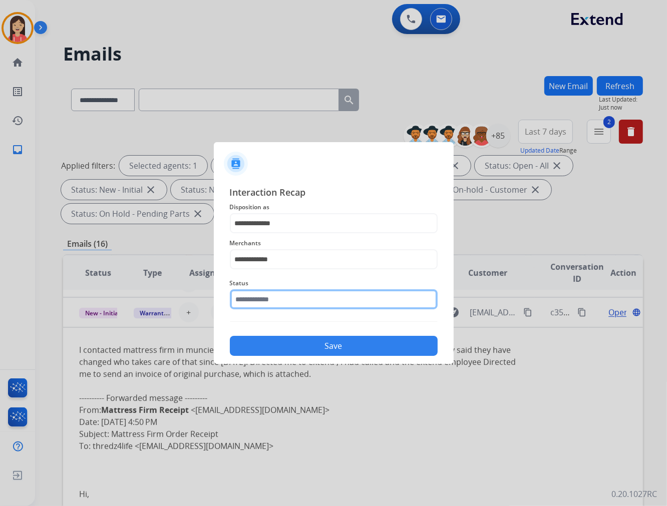
click at [277, 302] on input "text" at bounding box center [334, 299] width 208 height 20
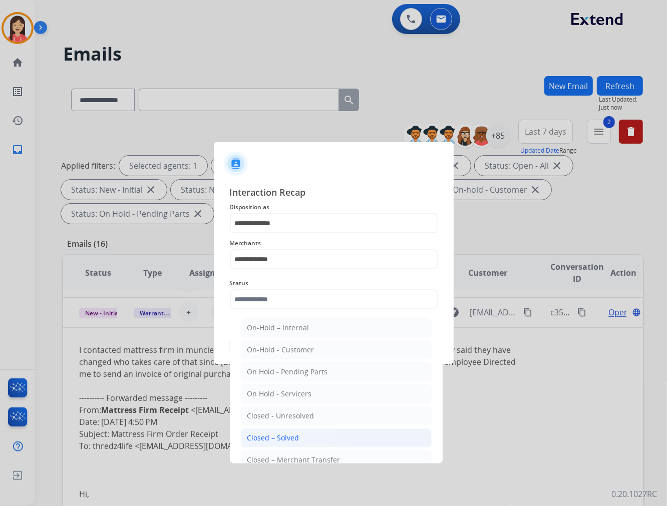
click at [270, 438] on div "Closed – Solved" at bounding box center [273, 438] width 52 height 10
type input "**********"
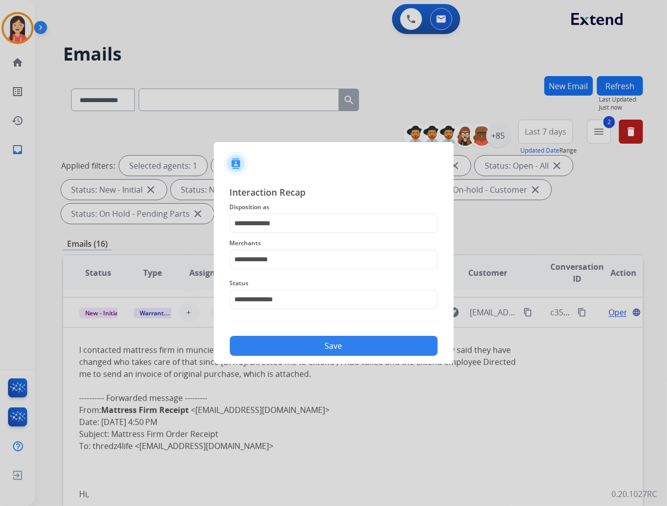
click at [298, 352] on button "Save" at bounding box center [334, 346] width 208 height 20
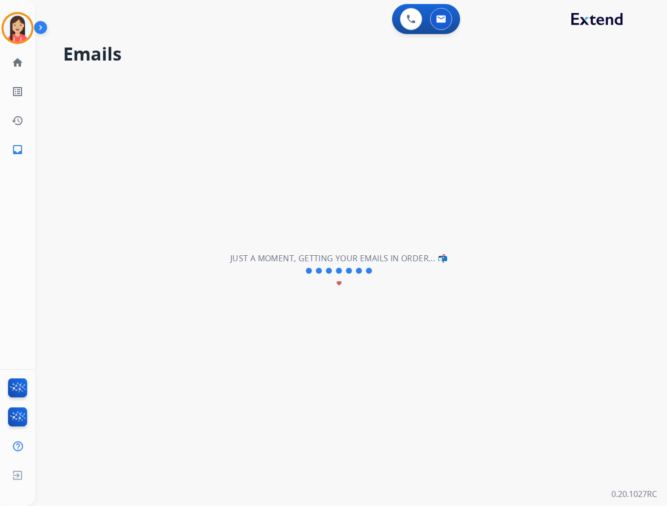
scroll to position [33, 0]
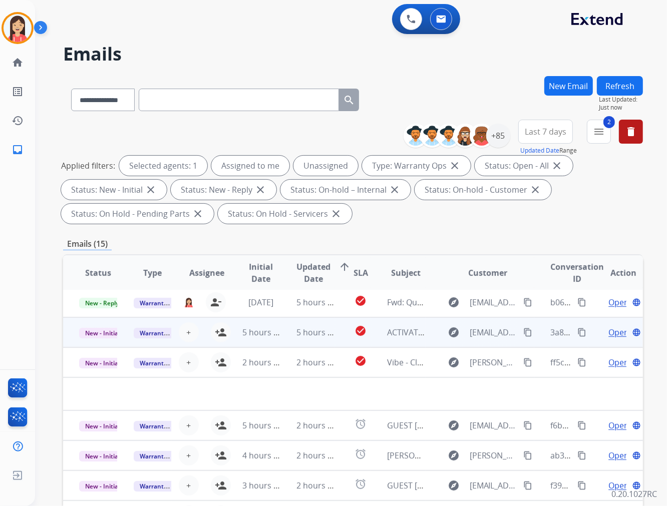
click at [284, 342] on td "5 hours ago" at bounding box center [307, 332] width 55 height 30
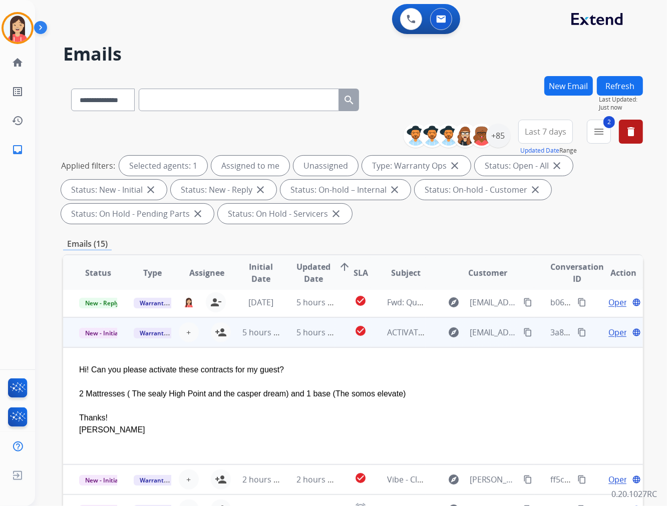
scroll to position [60, 0]
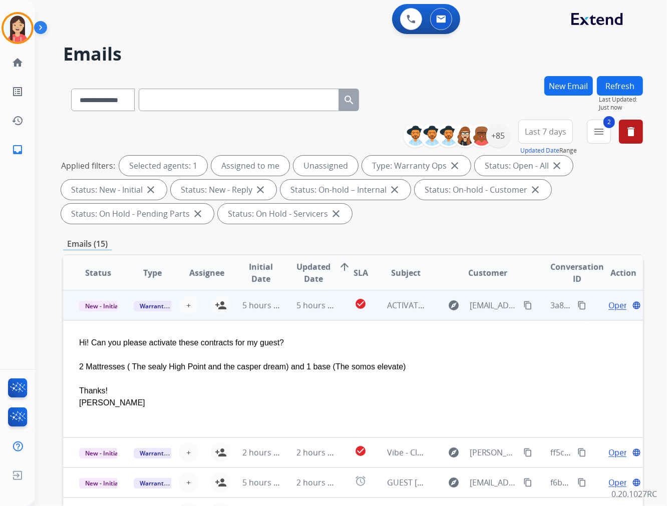
click at [291, 316] on td "5 hours ago" at bounding box center [307, 305] width 55 height 30
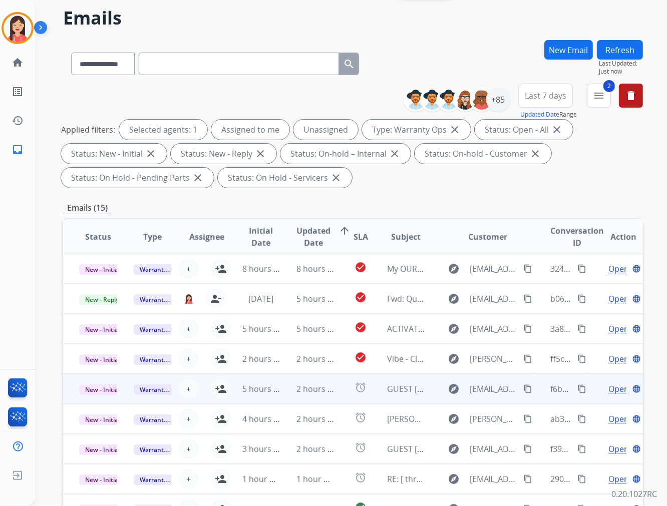
scroll to position [56, 0]
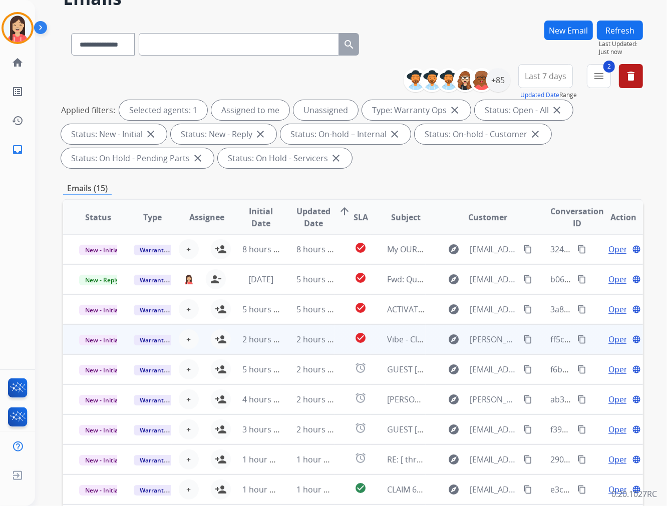
click at [283, 346] on td "2 hours ago" at bounding box center [307, 339] width 55 height 30
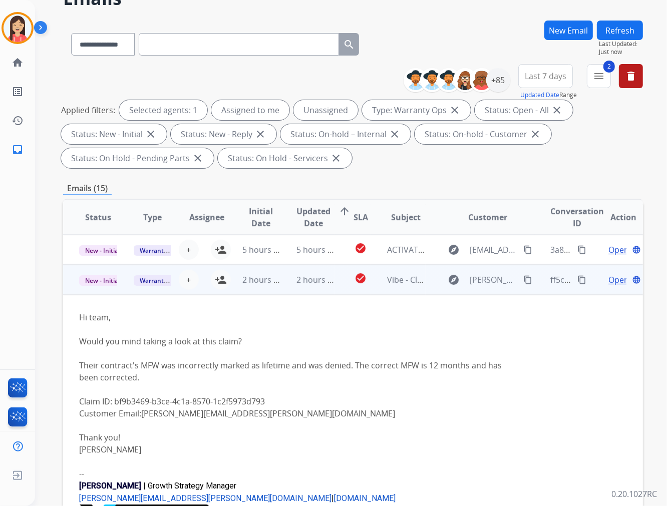
scroll to position [90, 0]
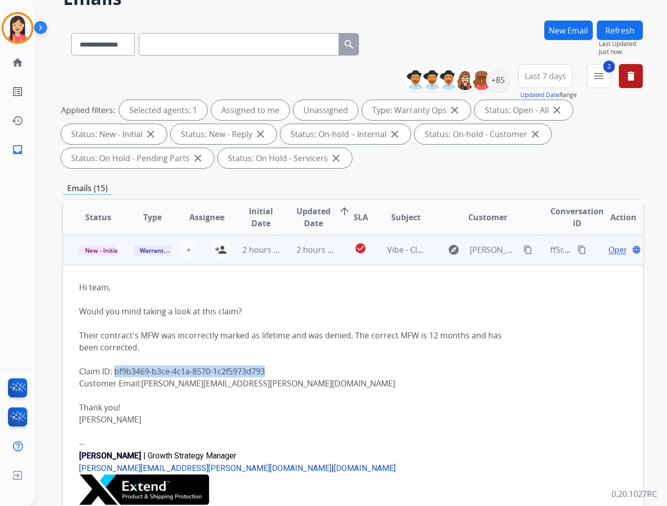
drag, startPoint x: 116, startPoint y: 371, endPoint x: 265, endPoint y: 373, distance: 149.6
click at [265, 373] on div "Claim ID: bf9b3469-b3ce-4c1a-8570-1c2f5973d793" at bounding box center [298, 371] width 439 height 12
drag, startPoint x: 298, startPoint y: 279, endPoint x: 329, endPoint y: 279, distance: 30.5
click at [298, 279] on td "Hi team, Would you mind taking a look at this claim? Their contract's MFW was i…" at bounding box center [298, 395] width 471 height 260
click at [577, 248] on mat-icon "content_copy" at bounding box center [581, 249] width 9 height 9
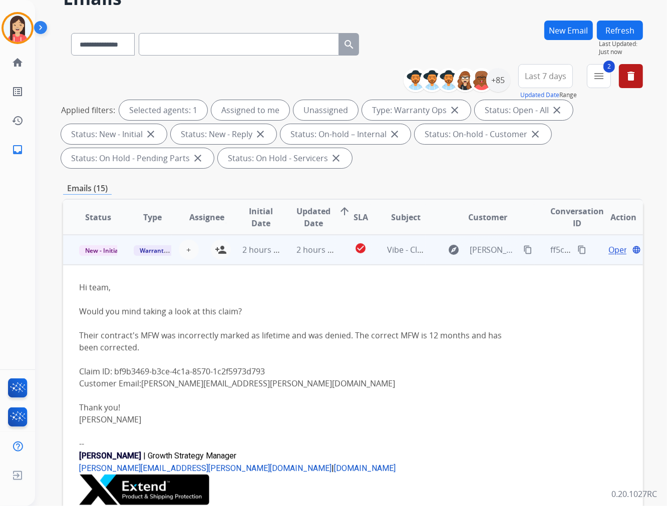
click at [398, 330] on div "Their contract's MFW was incorrectly marked as lifetime and was denied. The cor…" at bounding box center [298, 341] width 439 height 24
click at [608, 251] on span "Open" at bounding box center [618, 250] width 21 height 12
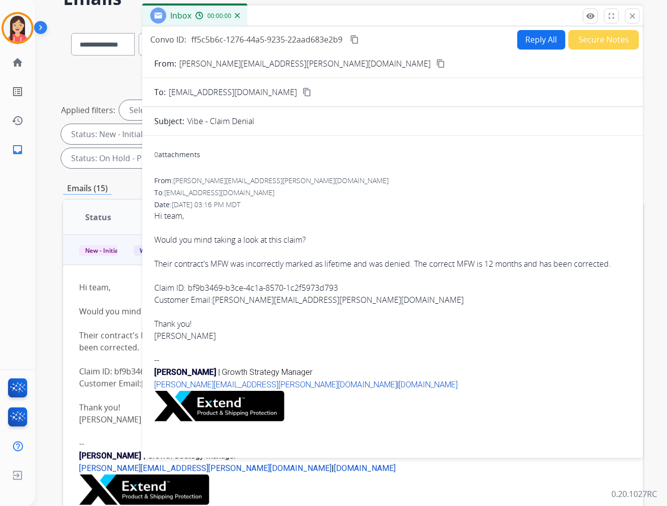
click at [537, 32] on button "Reply All" at bounding box center [541, 40] width 48 height 20
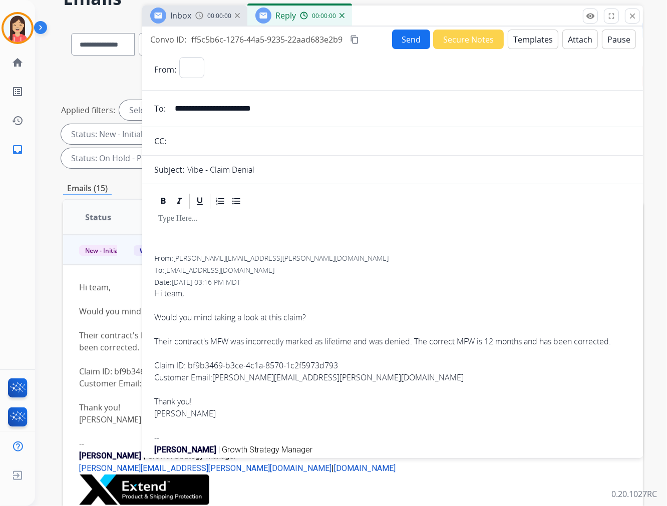
select select "**********"
click at [531, 43] on button "Templates" at bounding box center [532, 40] width 51 height 20
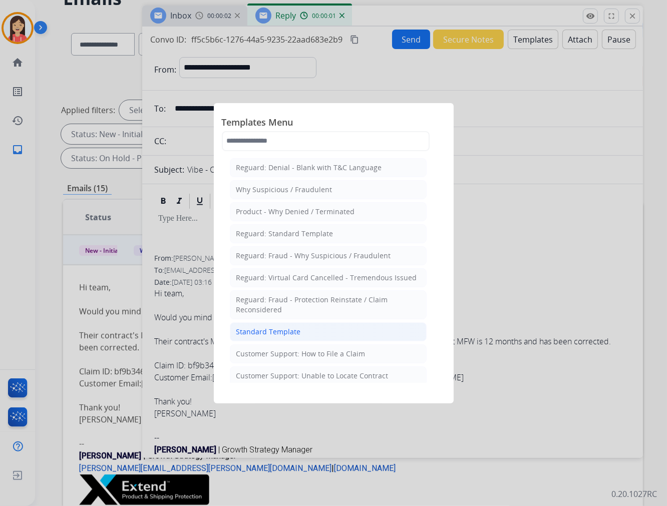
click at [289, 330] on div "Standard Template" at bounding box center [268, 332] width 65 height 10
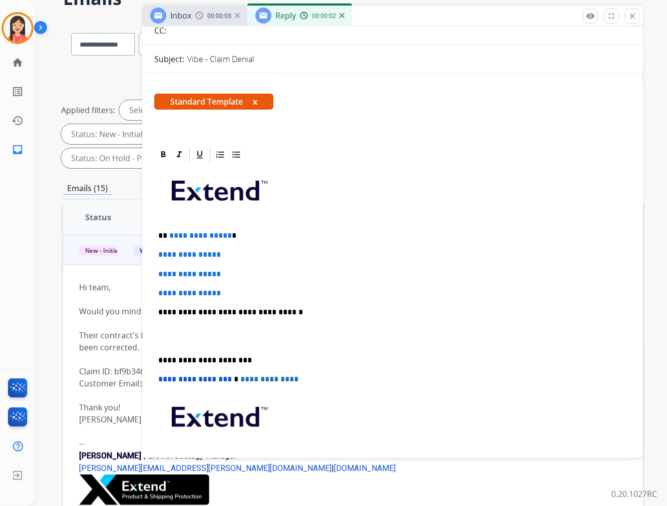
scroll to position [111, 0]
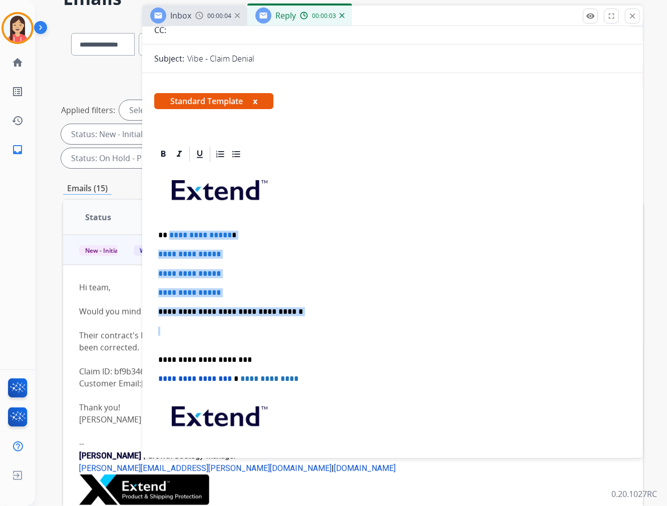
drag, startPoint x: 167, startPoint y: 231, endPoint x: 349, endPoint y: 331, distance: 207.4
click at [349, 331] on div "**********" at bounding box center [392, 335] width 476 height 344
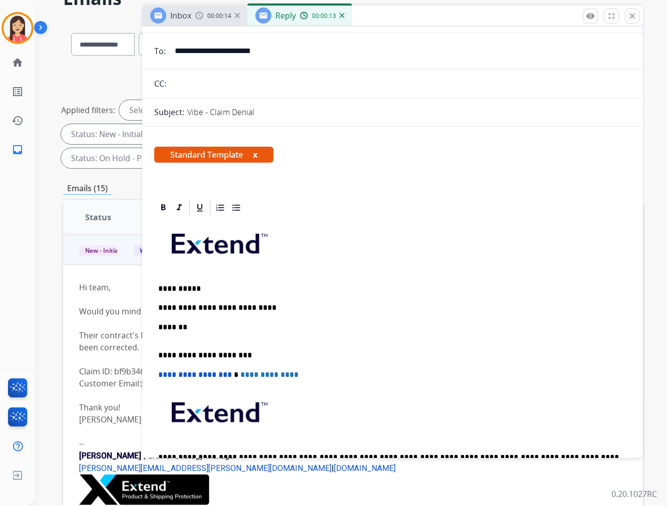
scroll to position [0, 0]
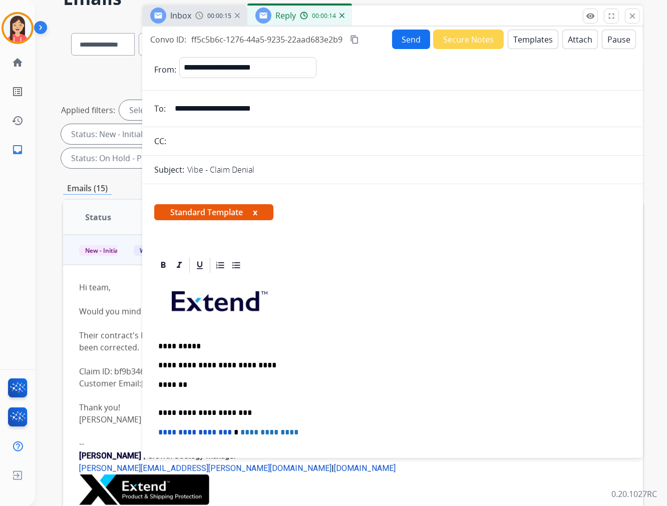
click at [413, 46] on button "Send" at bounding box center [411, 40] width 38 height 20
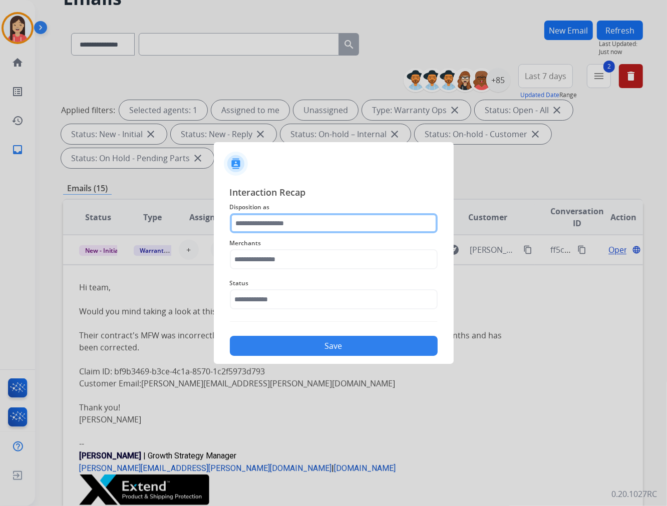
click at [297, 218] on input "text" at bounding box center [334, 223] width 208 height 20
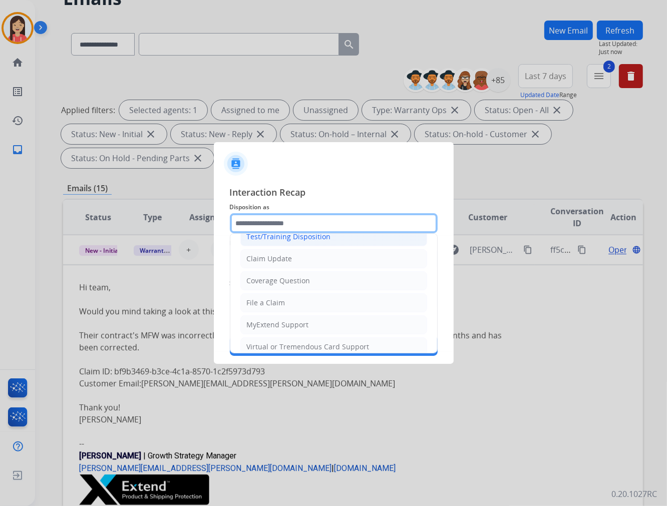
scroll to position [56, 0]
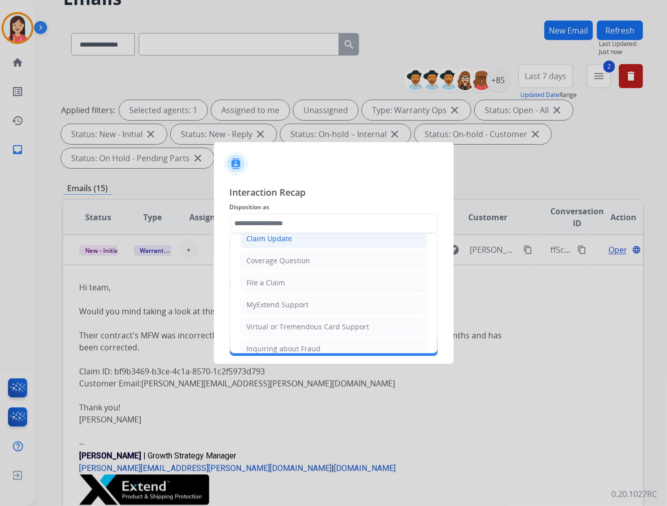
click at [279, 238] on div "Claim Update" at bounding box center [270, 239] width 46 height 10
type input "**********"
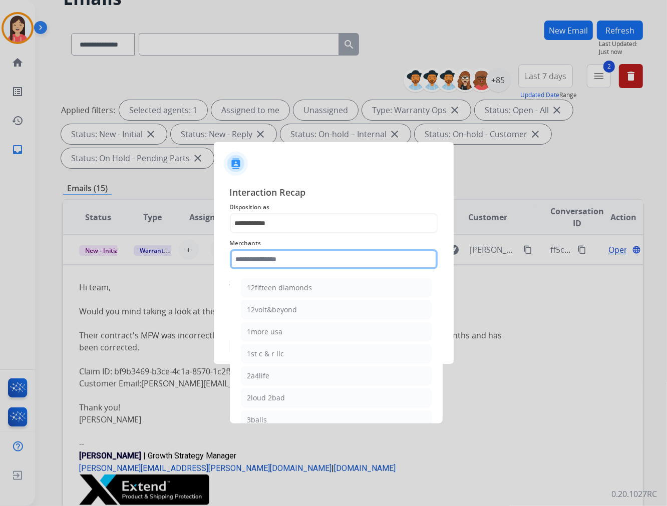
click at [275, 256] on input "text" at bounding box center [334, 259] width 208 height 20
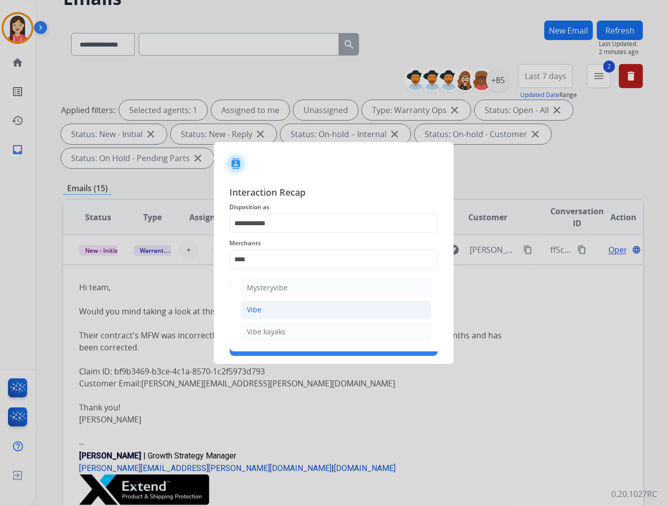
click at [258, 312] on div "Vibe" at bounding box center [254, 310] width 15 height 10
type input "****"
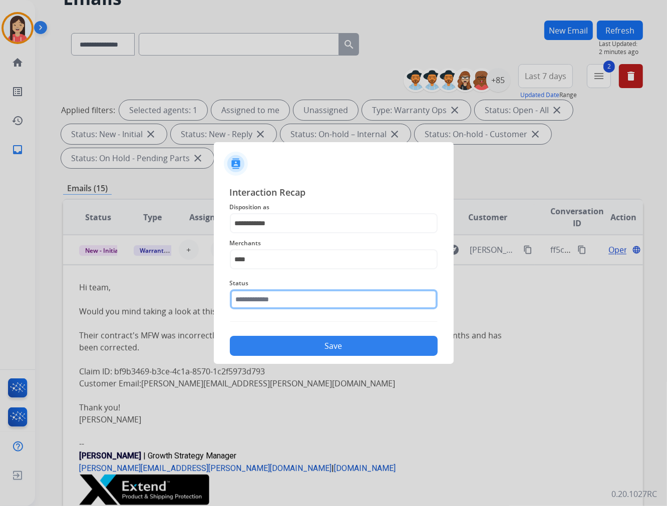
click at [263, 302] on input "text" at bounding box center [334, 299] width 208 height 20
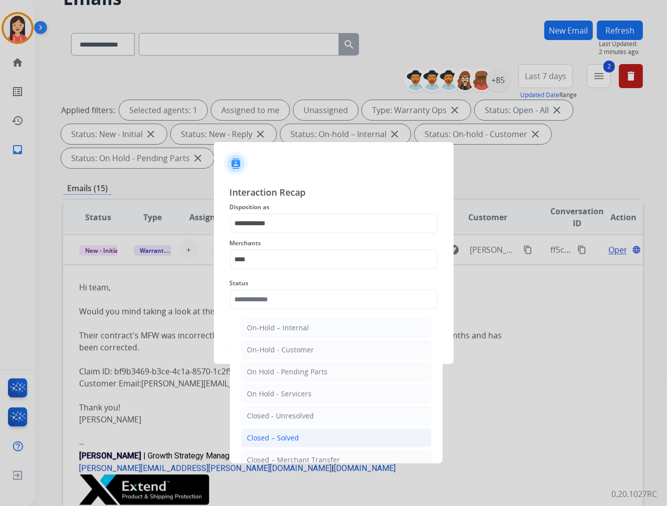
click at [273, 434] on div "Closed – Solved" at bounding box center [273, 438] width 52 height 10
type input "**********"
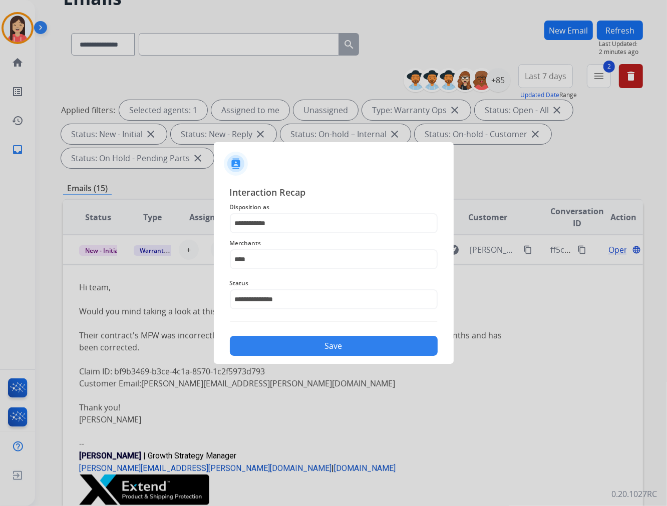
click at [332, 333] on div "Save" at bounding box center [334, 343] width 208 height 26
click at [322, 347] on button "Save" at bounding box center [334, 346] width 208 height 20
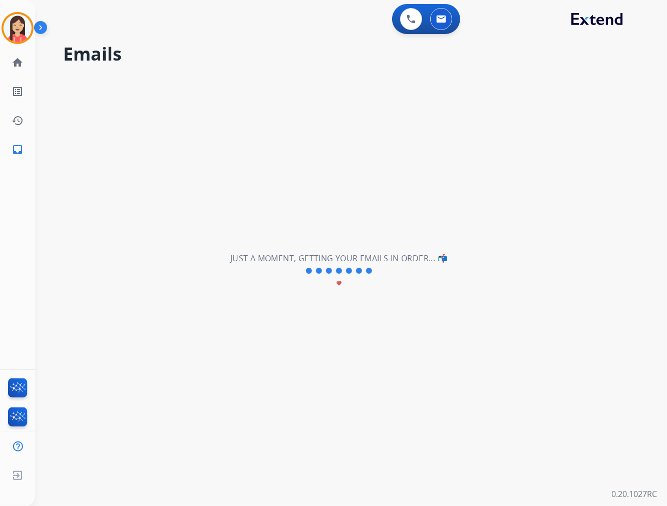
scroll to position [33, 0]
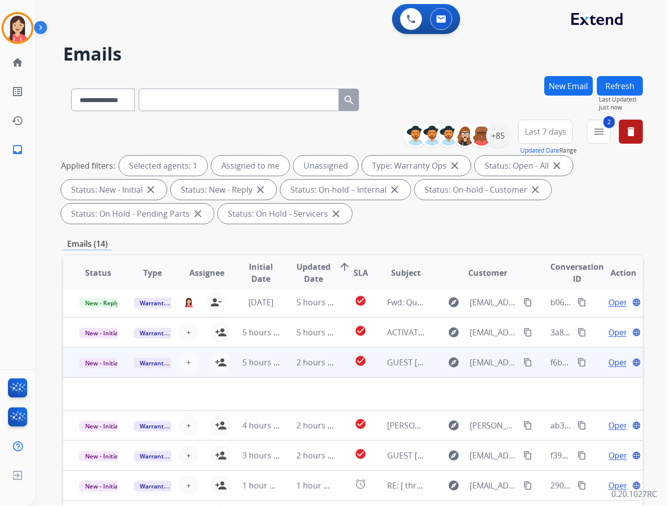
click at [293, 374] on td "2 hours ago" at bounding box center [307, 362] width 55 height 30
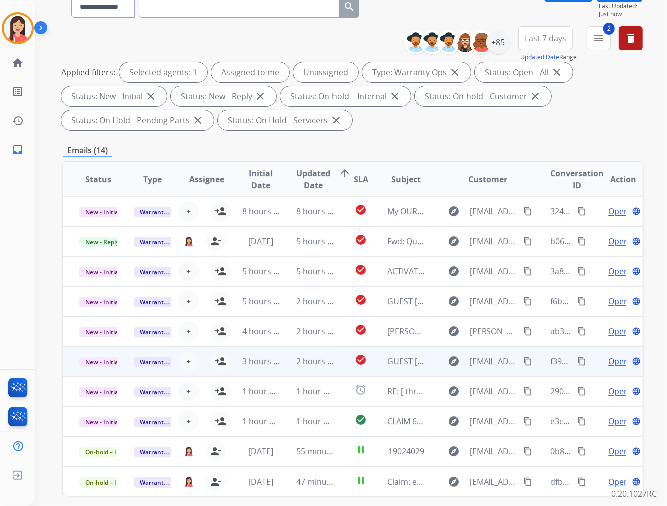
scroll to position [111, 0]
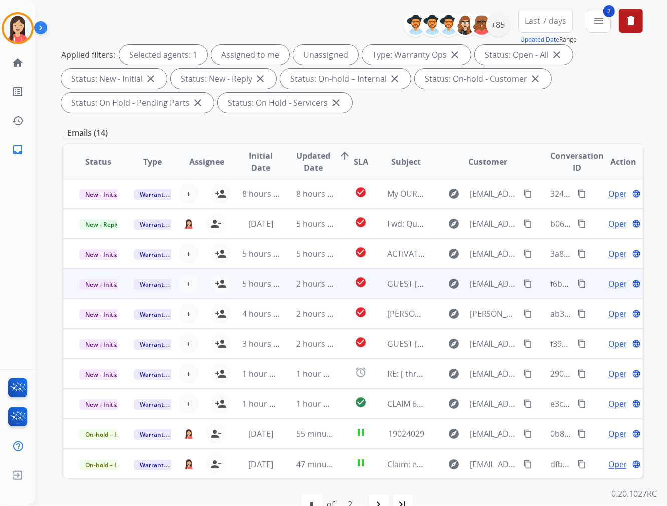
click at [277, 289] on td "5 hours ago" at bounding box center [253, 284] width 55 height 30
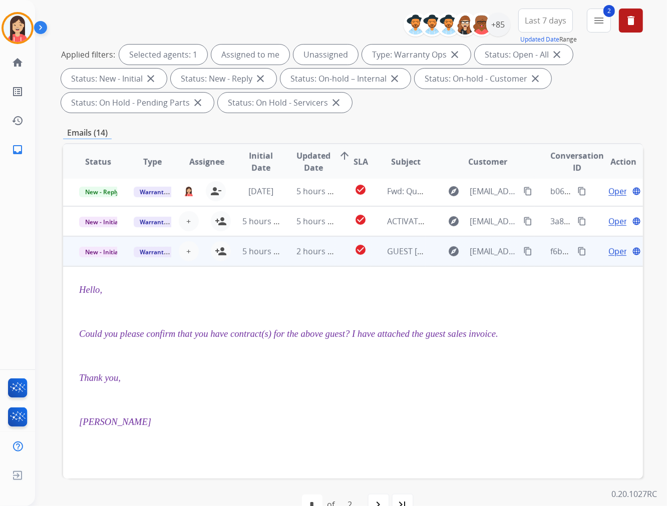
scroll to position [90, 0]
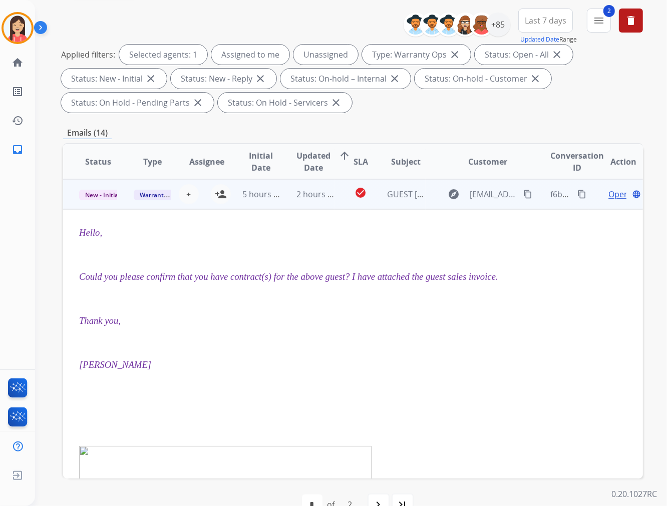
click at [608, 192] on span "Open" at bounding box center [618, 194] width 21 height 12
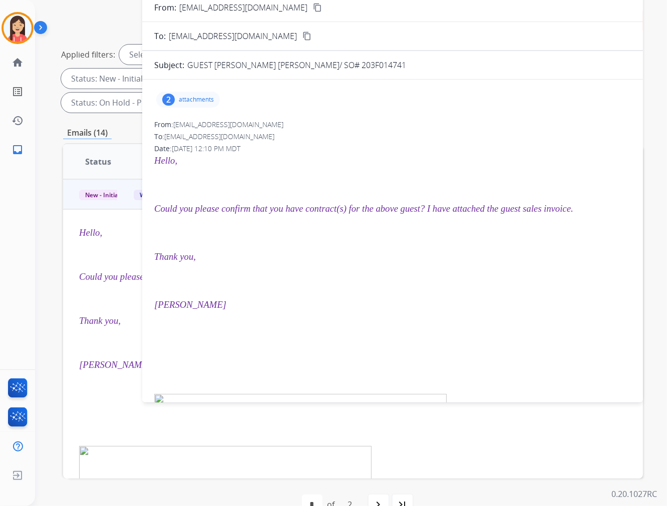
click at [186, 98] on p "attachments" at bounding box center [196, 100] width 35 height 8
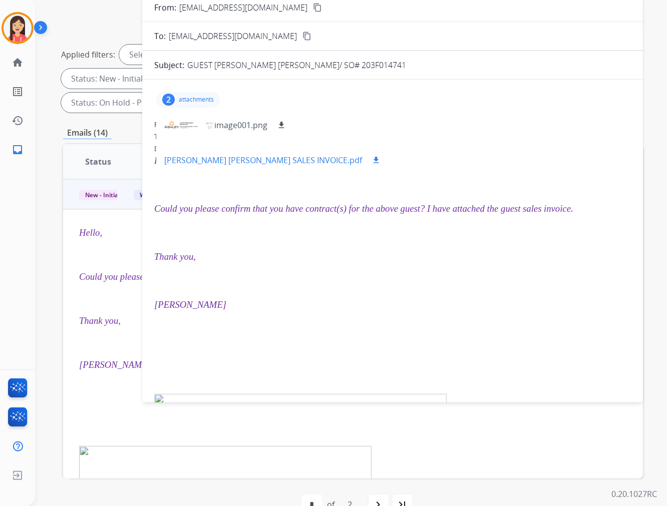
click at [371, 158] on mat-icon "download" at bounding box center [375, 160] width 9 height 9
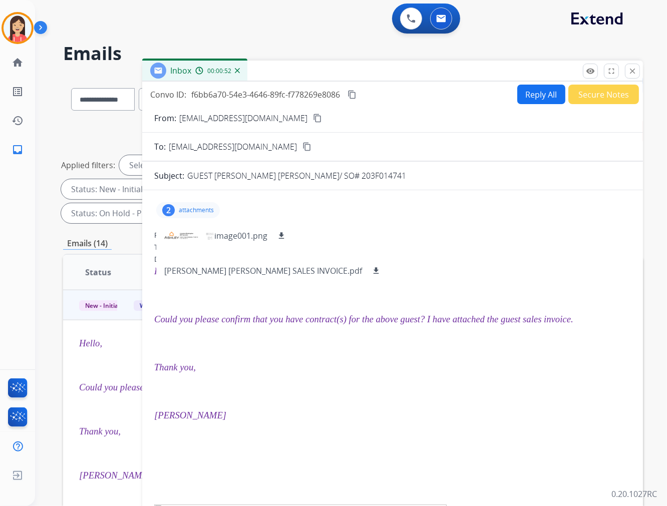
scroll to position [0, 0]
click at [536, 96] on button "Reply All" at bounding box center [541, 95] width 48 height 20
select select "**********"
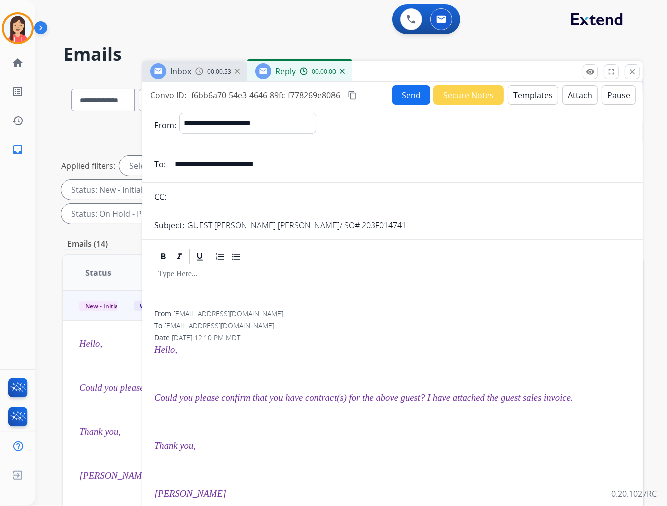
click at [536, 96] on button "Templates" at bounding box center [532, 95] width 51 height 20
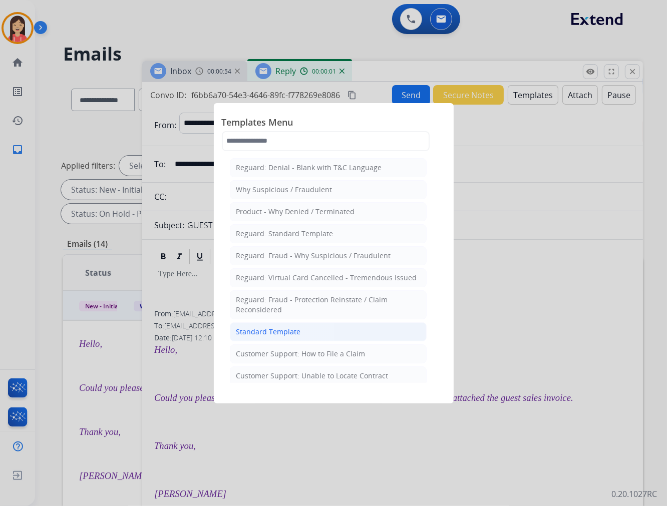
click at [292, 328] on div "Standard Template" at bounding box center [268, 332] width 65 height 10
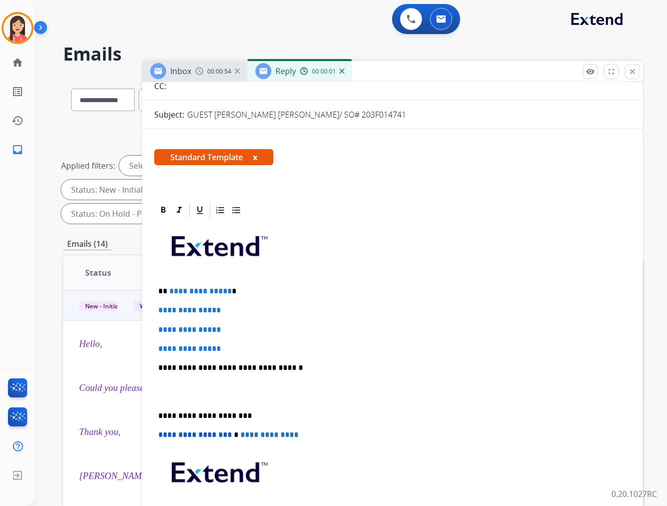
scroll to position [111, 0]
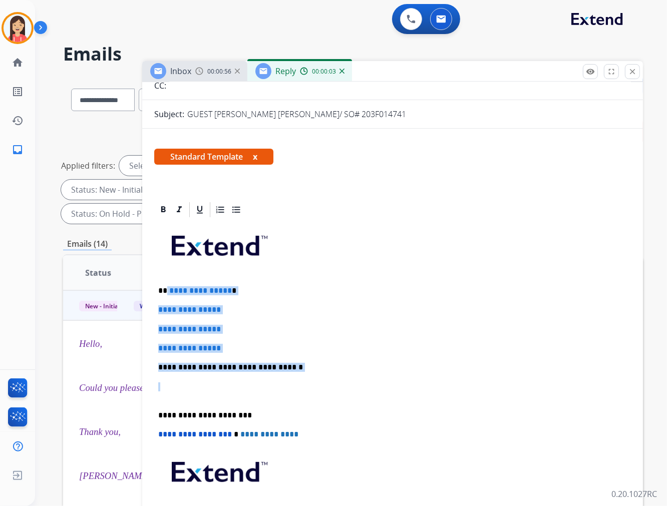
drag, startPoint x: 166, startPoint y: 291, endPoint x: 343, endPoint y: 378, distance: 197.2
click at [343, 378] on div "**********" at bounding box center [392, 391] width 476 height 344
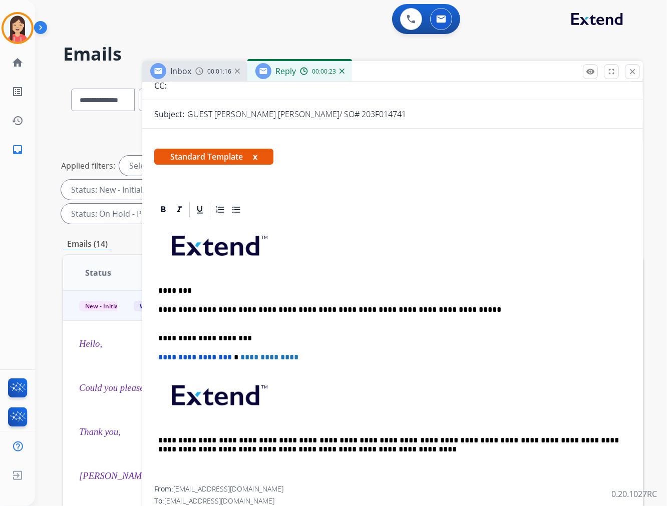
click at [444, 313] on p "**********" at bounding box center [388, 314] width 460 height 19
click at [463, 307] on p "**********" at bounding box center [388, 314] width 460 height 19
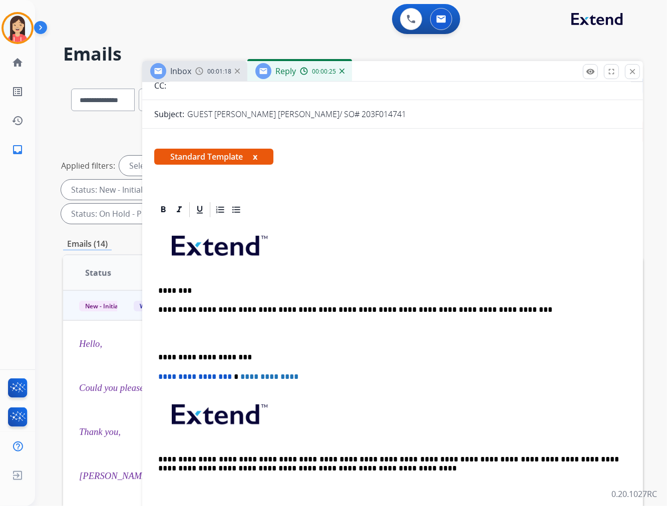
click at [458, 305] on p "**********" at bounding box center [388, 309] width 460 height 9
click at [461, 305] on p "**********" at bounding box center [388, 309] width 460 height 9
click at [465, 311] on p "**********" at bounding box center [388, 309] width 460 height 9
click at [481, 306] on p "**********" at bounding box center [388, 309] width 460 height 9
click at [498, 308] on p "**********" at bounding box center [388, 309] width 460 height 9
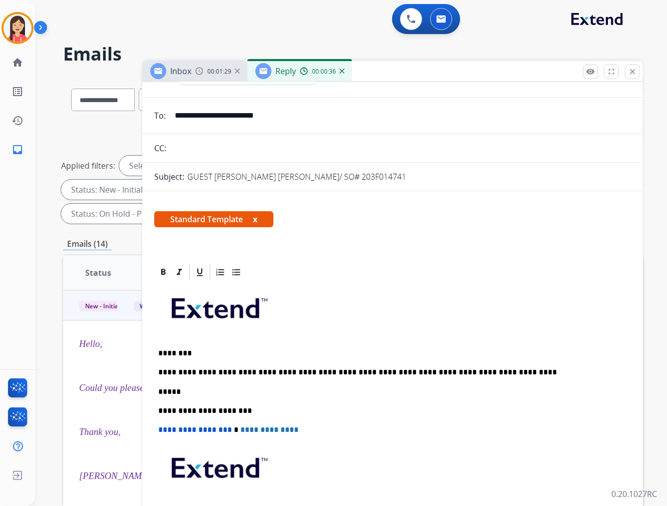
scroll to position [0, 0]
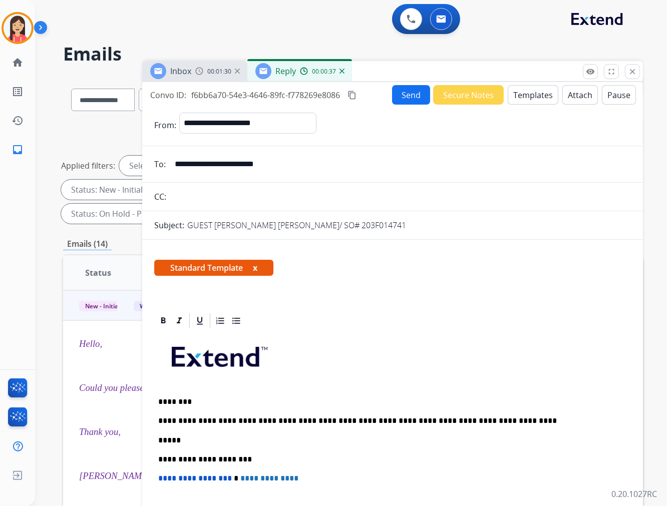
click at [401, 102] on button "Send" at bounding box center [411, 95] width 38 height 20
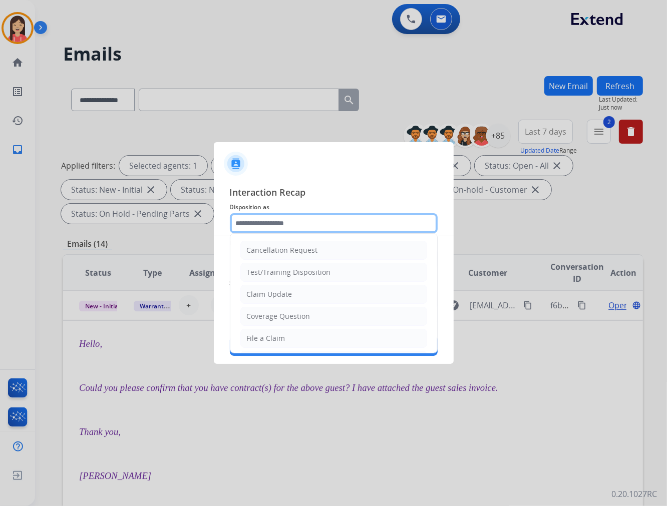
click at [306, 224] on input "text" at bounding box center [334, 223] width 208 height 20
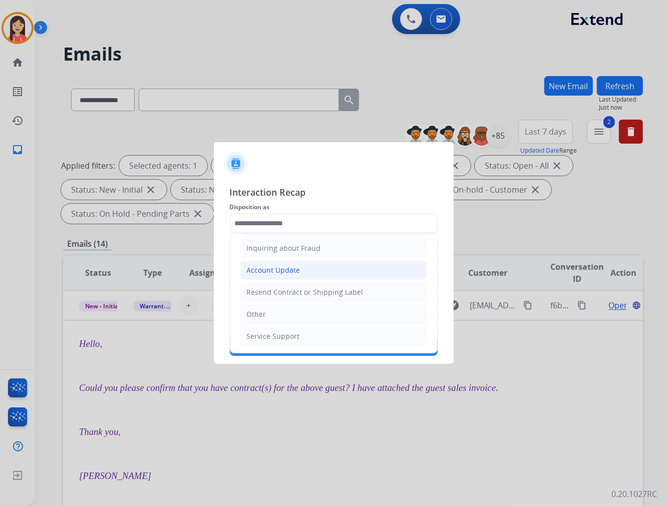
click at [283, 271] on div "Account Update" at bounding box center [274, 270] width 54 height 10
type input "**********"
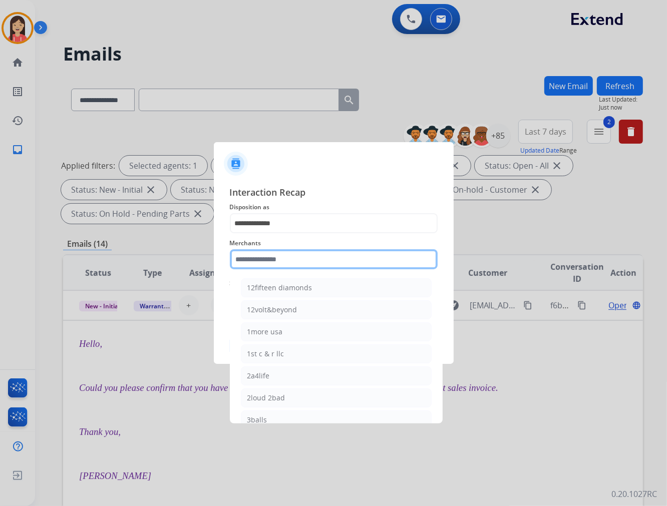
click at [292, 259] on input "text" at bounding box center [334, 259] width 208 height 20
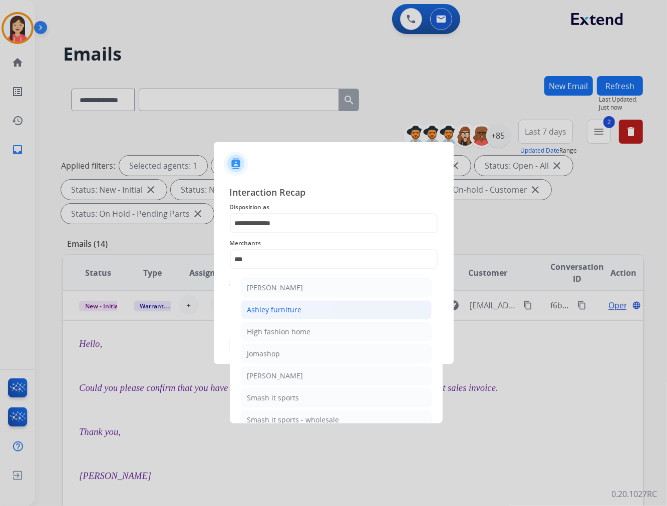
click at [277, 307] on div "Ashley furniture" at bounding box center [274, 310] width 55 height 10
type input "**********"
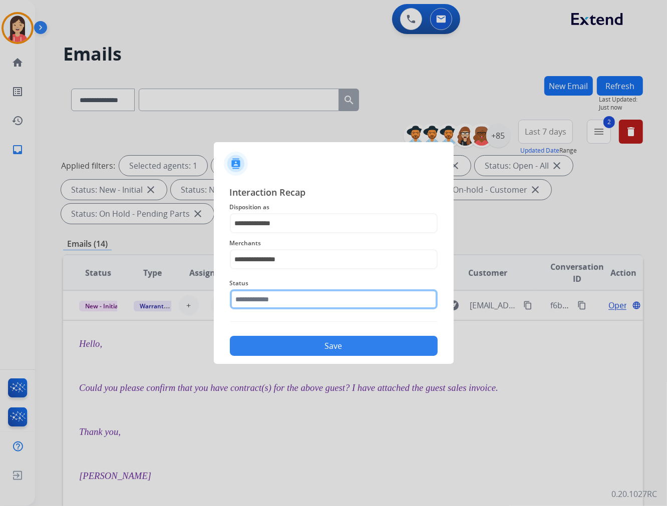
click at [280, 293] on input "text" at bounding box center [334, 299] width 208 height 20
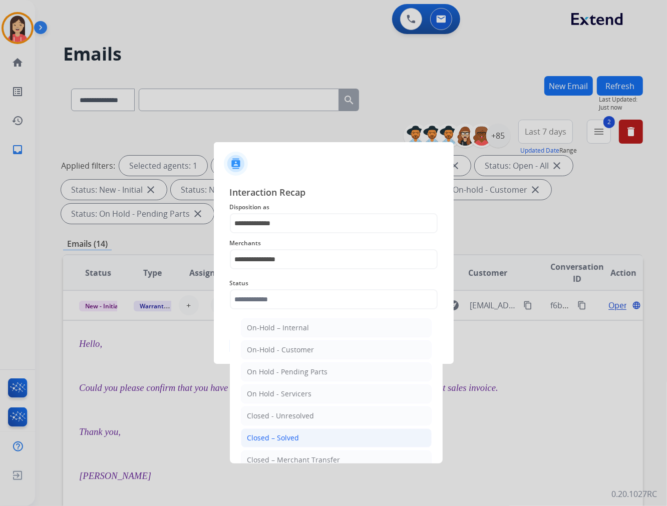
click at [286, 435] on div "Closed – Solved" at bounding box center [273, 438] width 52 height 10
type input "**********"
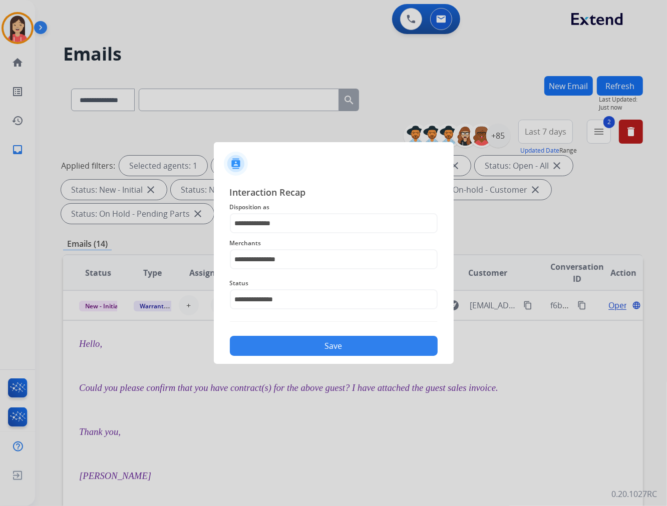
click at [315, 345] on button "Save" at bounding box center [334, 346] width 208 height 20
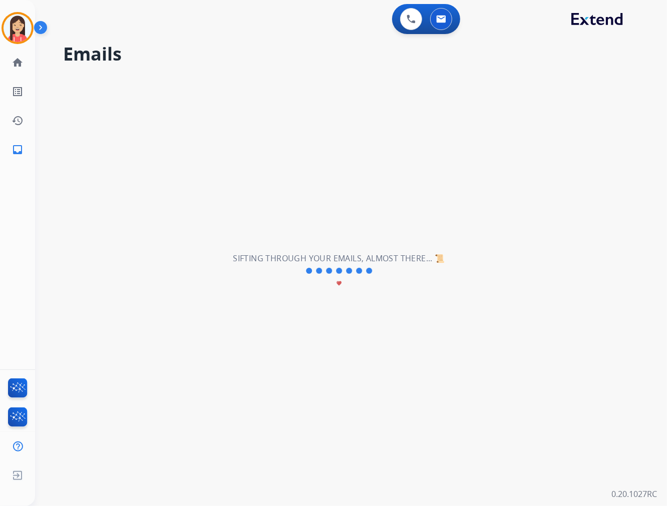
scroll to position [33, 0]
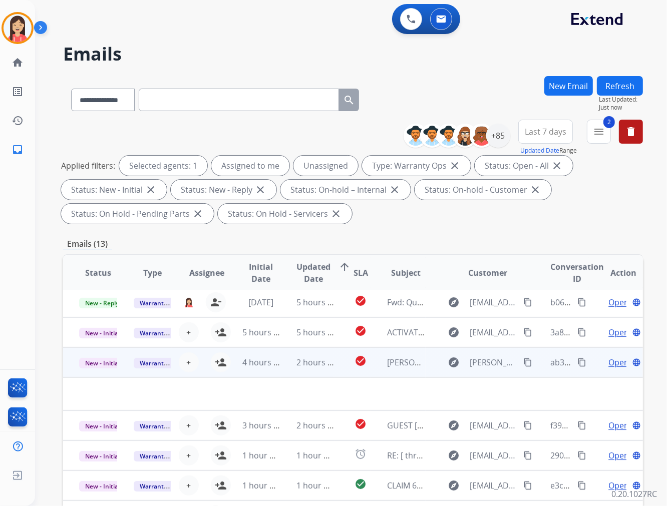
click at [273, 369] on td "4 hours ago" at bounding box center [253, 362] width 55 height 30
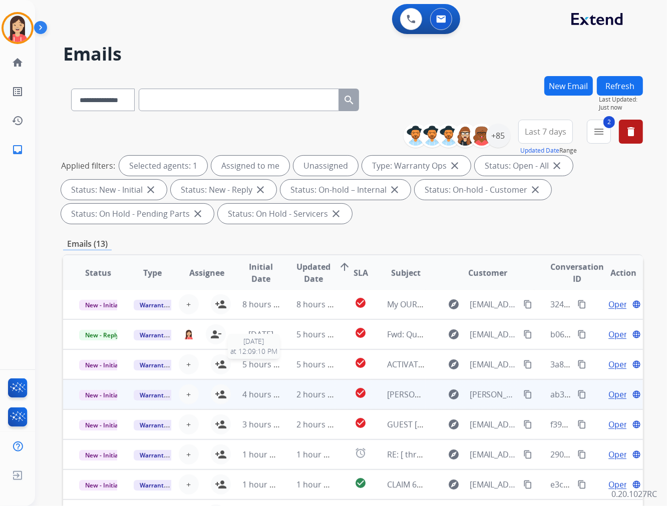
scroll to position [1, 0]
click at [286, 402] on td "2 hours ago" at bounding box center [307, 395] width 55 height 30
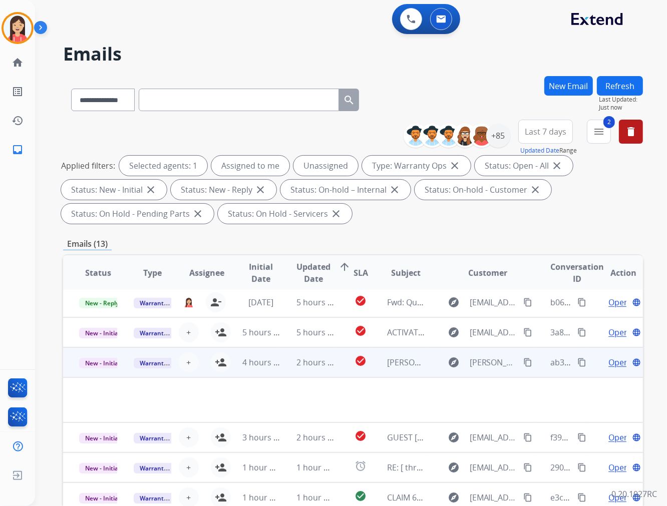
scroll to position [45, 0]
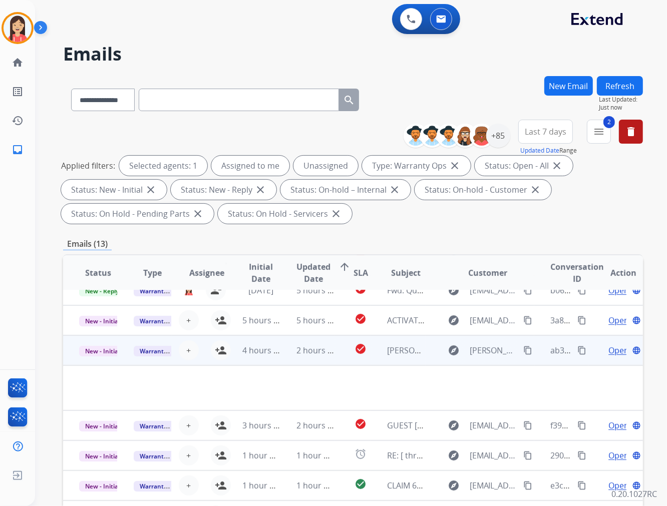
click at [613, 352] on span "Open" at bounding box center [618, 350] width 21 height 12
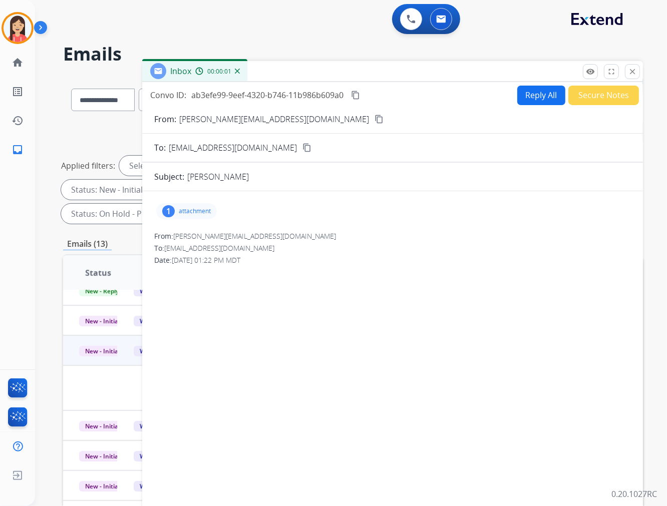
click at [204, 208] on p "attachment" at bounding box center [195, 211] width 32 height 8
click at [243, 237] on button "download" at bounding box center [238, 237] width 12 height 12
click at [537, 96] on button "Reply All" at bounding box center [541, 96] width 48 height 20
select select "**********"
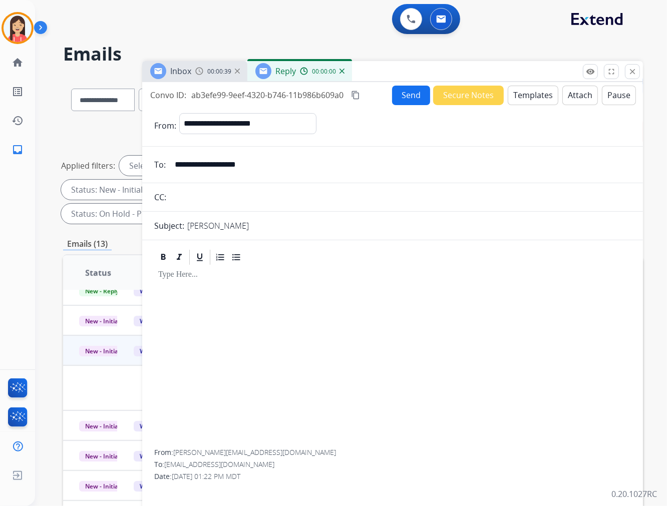
click at [537, 96] on button "Templates" at bounding box center [532, 96] width 51 height 20
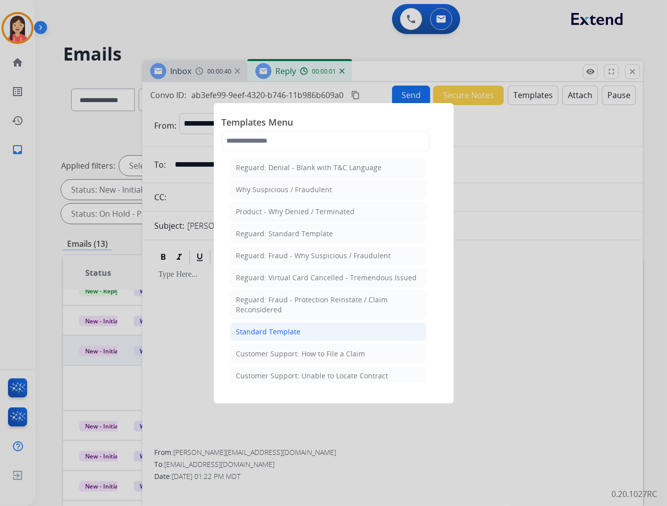
click at [304, 336] on li "Standard Template" at bounding box center [328, 331] width 197 height 19
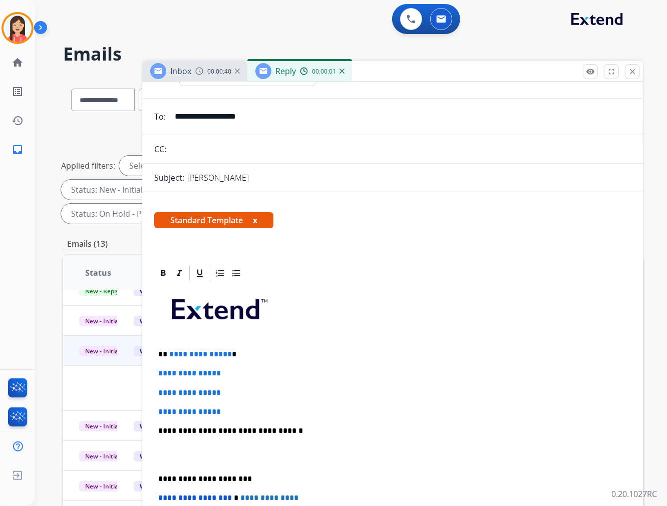
scroll to position [111, 0]
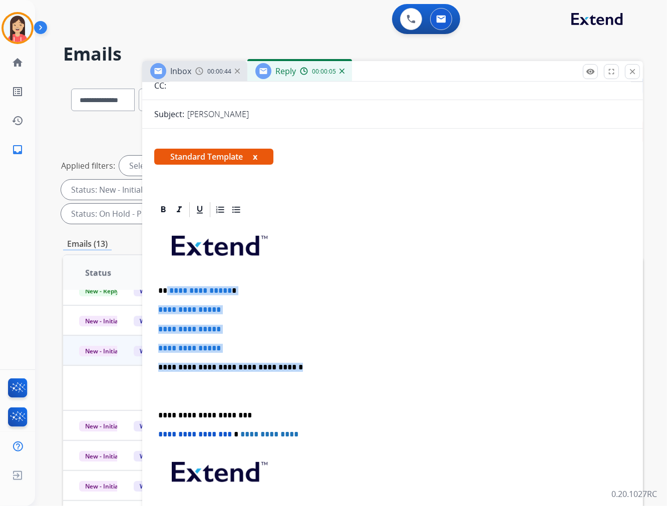
drag, startPoint x: 259, startPoint y: 359, endPoint x: 165, endPoint y: 287, distance: 118.4
click at [165, 287] on div "**********" at bounding box center [392, 391] width 476 height 344
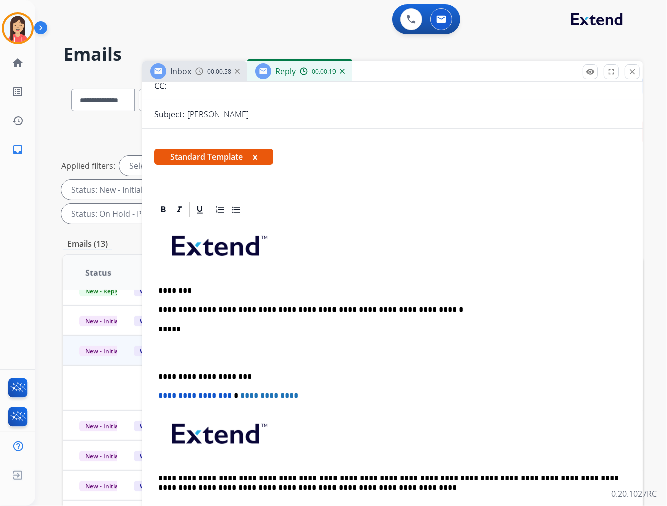
click at [267, 354] on p at bounding box center [392, 353] width 468 height 19
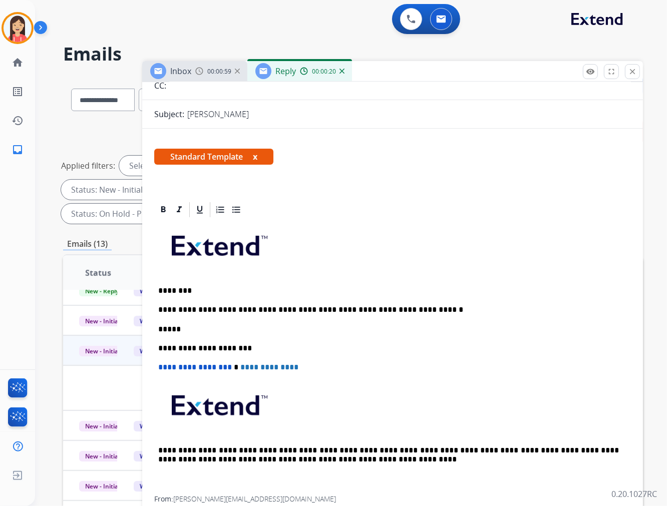
scroll to position [0, 0]
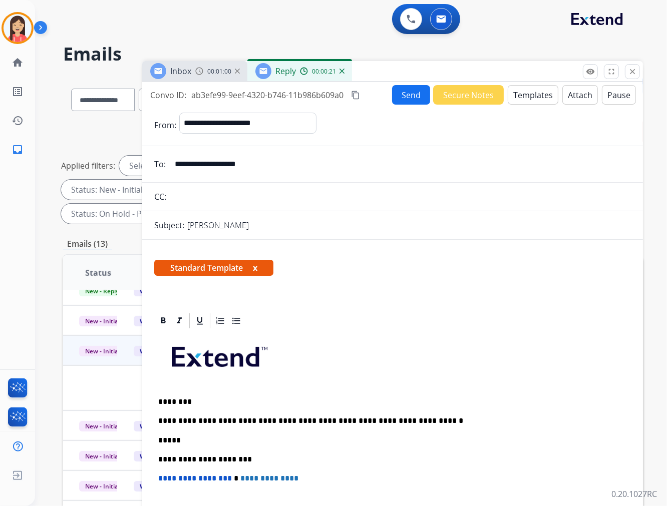
click at [406, 94] on button "Send" at bounding box center [411, 95] width 38 height 20
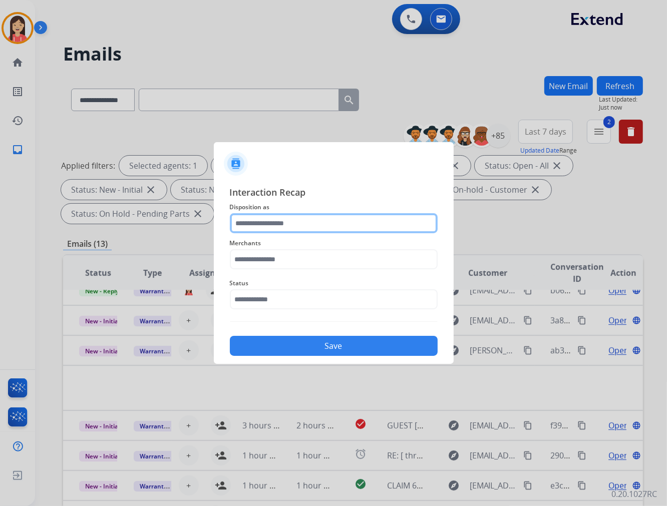
click at [330, 226] on input "text" at bounding box center [334, 223] width 208 height 20
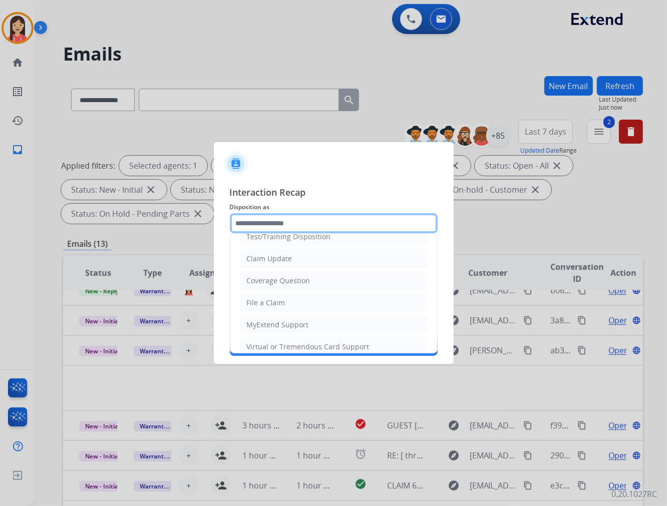
scroll to position [111, 0]
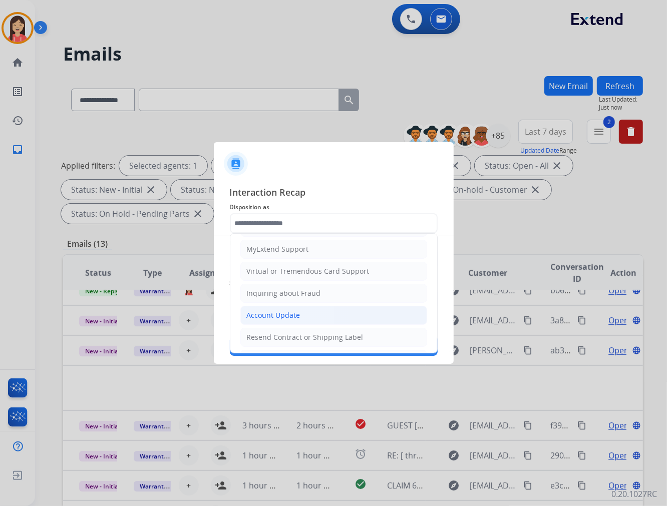
click at [306, 319] on li "Account Update" at bounding box center [333, 315] width 187 height 19
type input "**********"
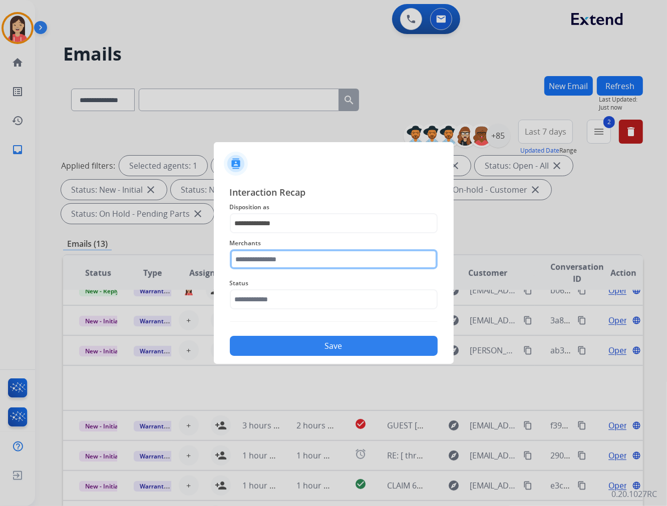
click at [302, 259] on input "text" at bounding box center [334, 259] width 208 height 20
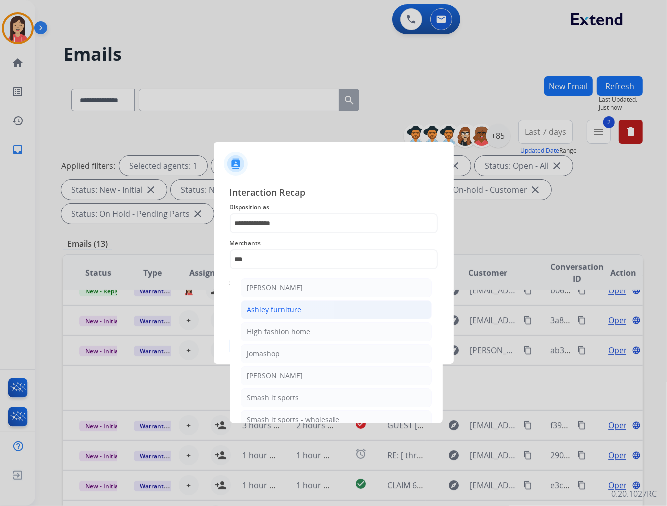
click at [298, 303] on li "Ashley furniture" at bounding box center [336, 309] width 191 height 19
type input "**********"
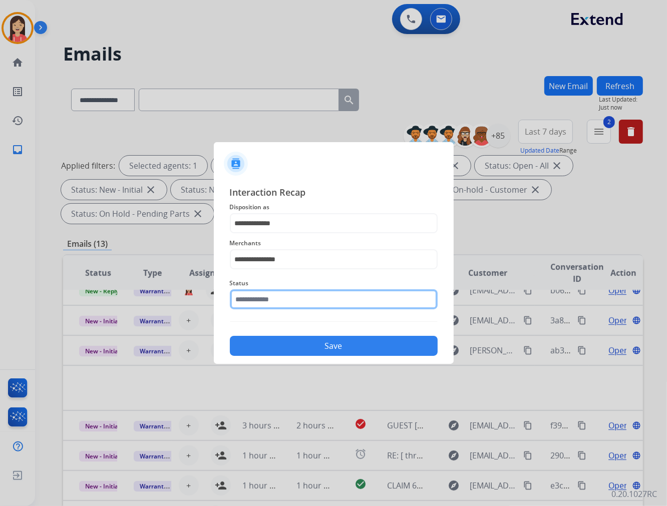
click at [299, 294] on input "text" at bounding box center [334, 299] width 208 height 20
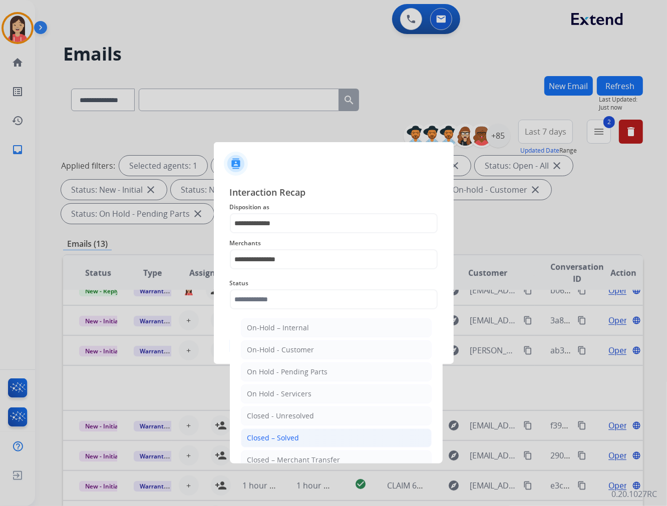
click at [294, 433] on div "Closed – Solved" at bounding box center [273, 438] width 52 height 10
type input "**********"
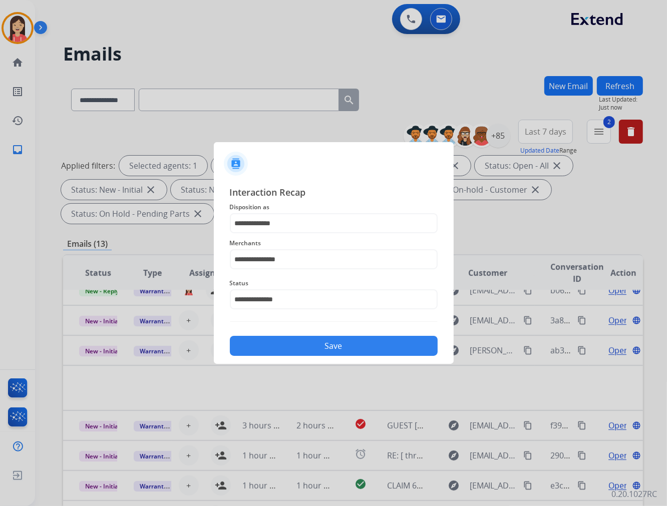
click at [322, 341] on button "Save" at bounding box center [334, 346] width 208 height 20
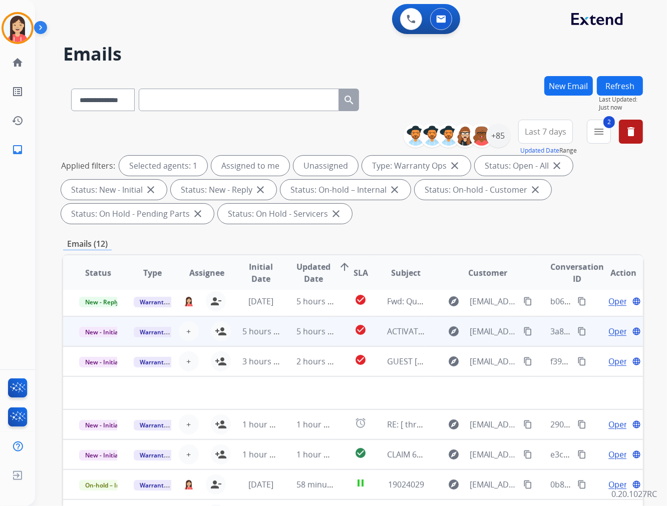
scroll to position [33, 0]
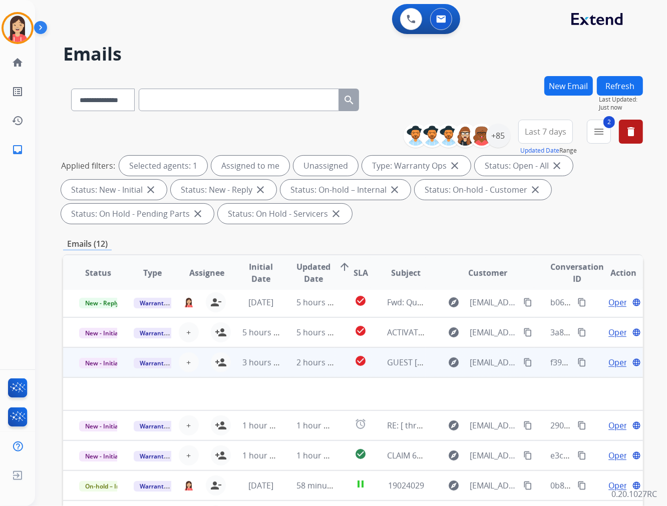
click at [284, 366] on td "2 hours ago" at bounding box center [307, 362] width 55 height 30
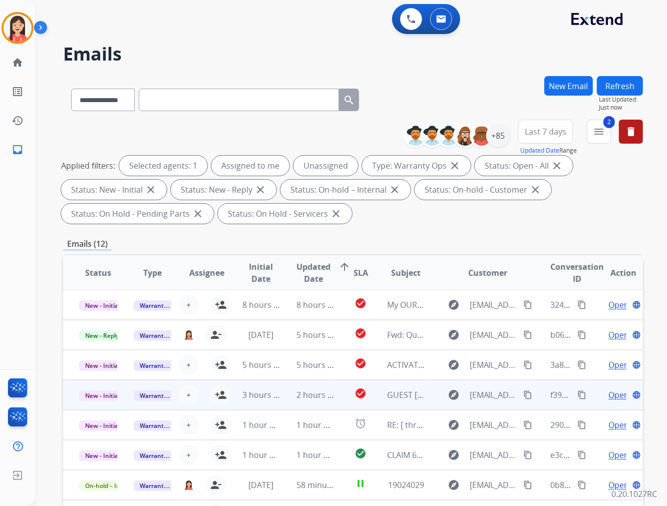
click at [286, 397] on td "2 hours ago" at bounding box center [307, 395] width 55 height 30
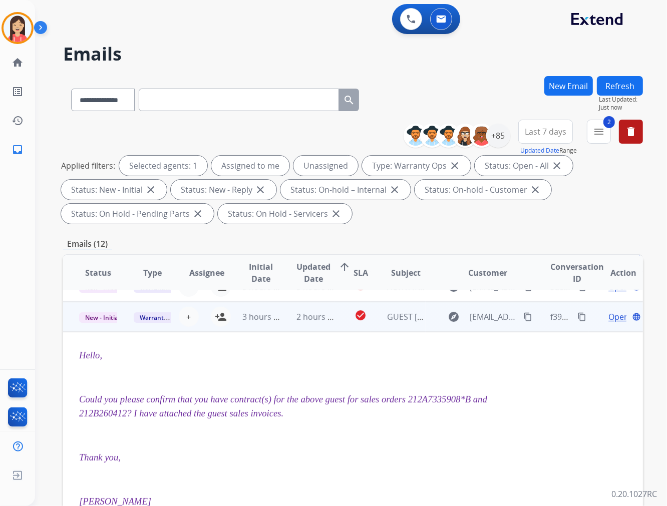
scroll to position [90, 0]
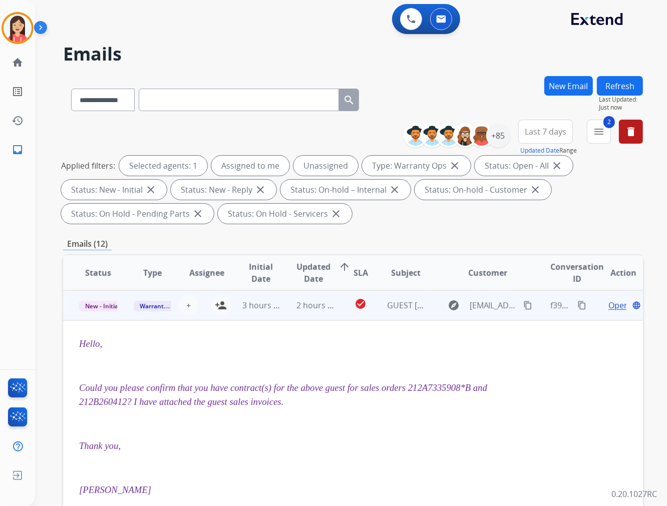
click at [183, 401] on span "Could you please confirm that you have contract(s) for the above guest for sale…" at bounding box center [283, 394] width 408 height 25
click at [274, 403] on span "Could you please confirm that you have contract(s) for the above guest for sale…" at bounding box center [283, 394] width 408 height 25
click at [377, 409] on p "Could you please confirm that you have contract(s) for the above guest for sale…" at bounding box center [298, 395] width 439 height 28
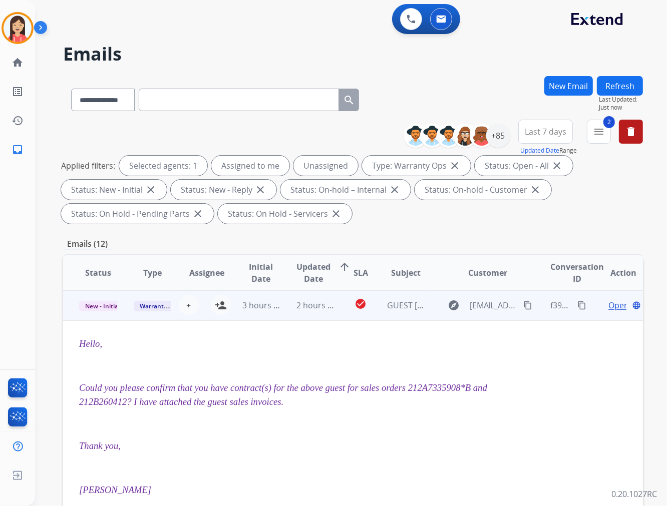
click at [611, 301] on span "Open" at bounding box center [618, 305] width 21 height 12
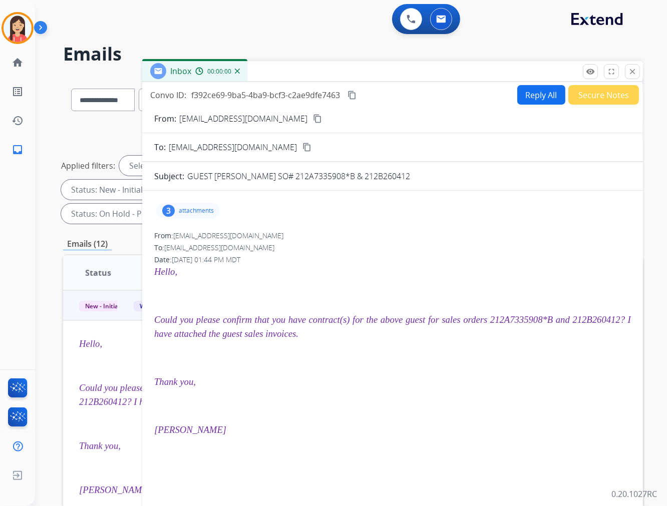
click at [191, 212] on p "attachments" at bounding box center [196, 211] width 35 height 8
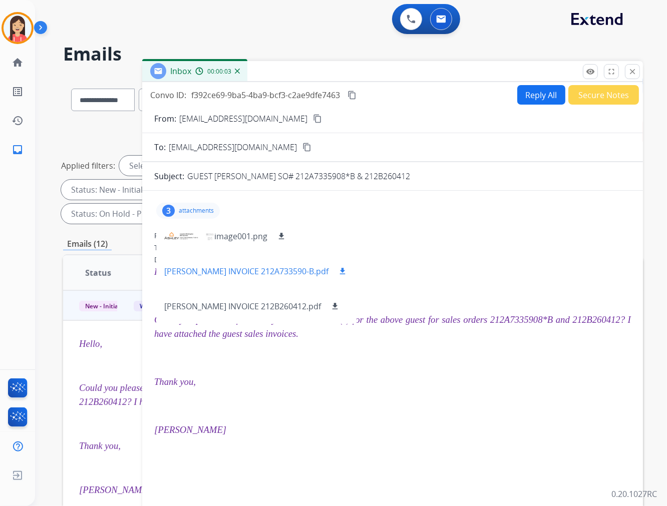
click at [347, 274] on mat-icon "download" at bounding box center [342, 271] width 9 height 9
click at [339, 306] on mat-icon "download" at bounding box center [334, 306] width 9 height 9
click at [320, 32] on div "0 Voice Interactions 0 Email Interactions" at bounding box center [345, 20] width 596 height 32
click at [581, 90] on button "Secure Notes" at bounding box center [603, 95] width 71 height 20
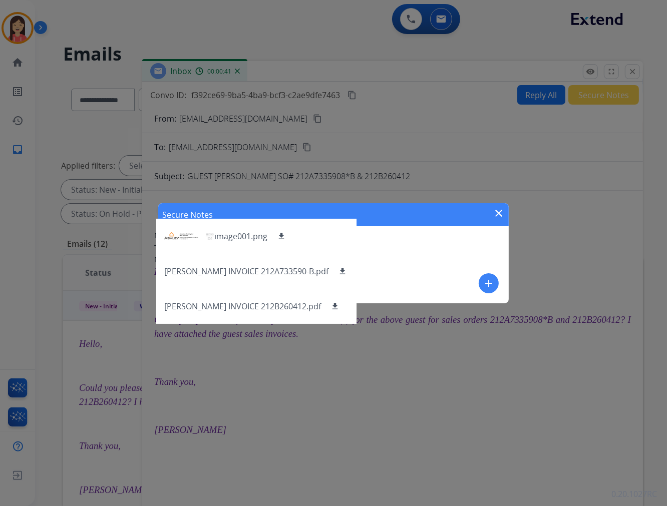
click at [489, 277] on mat-icon "add" at bounding box center [488, 283] width 12 height 12
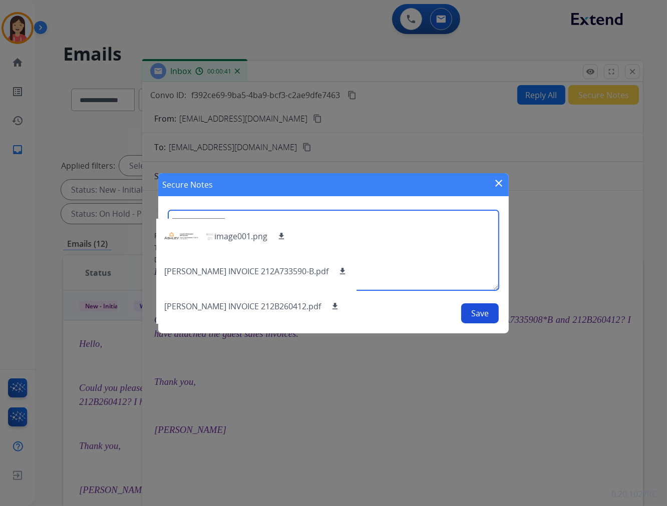
click at [437, 262] on textarea at bounding box center [333, 250] width 330 height 80
type textarea "*"
type textarea "**********"
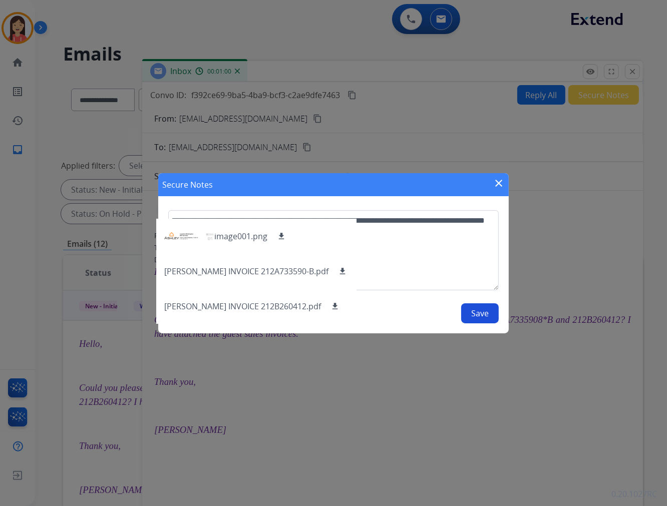
click at [463, 309] on button "Save" at bounding box center [480, 313] width 38 height 20
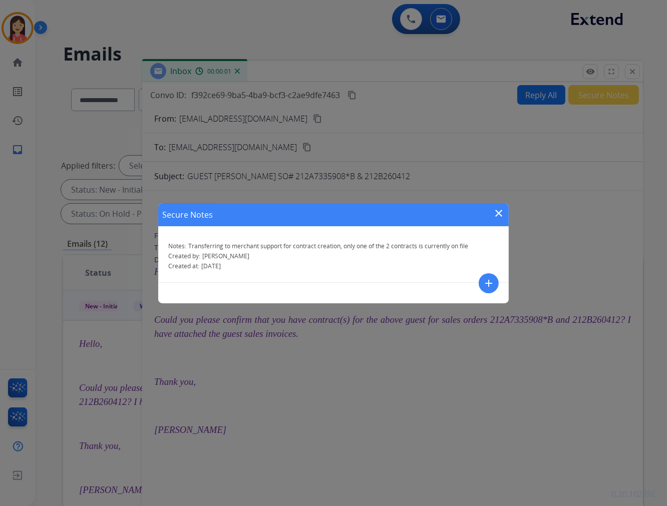
click at [495, 218] on mat-icon "close" at bounding box center [498, 213] width 12 height 12
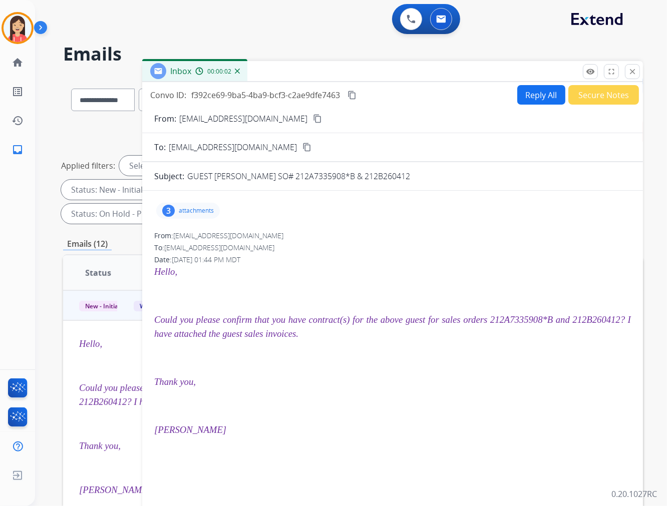
click at [632, 81] on div "Inbox 00:00:02" at bounding box center [392, 71] width 500 height 21
click at [631, 75] on mat-icon "close" at bounding box center [632, 71] width 9 height 9
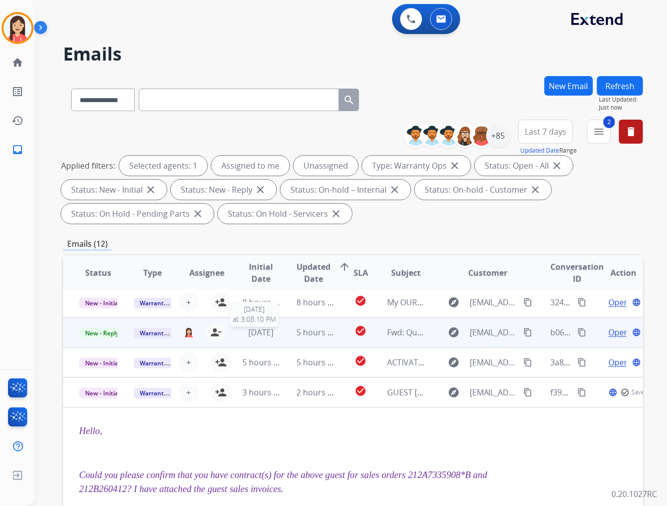
scroll to position [0, 0]
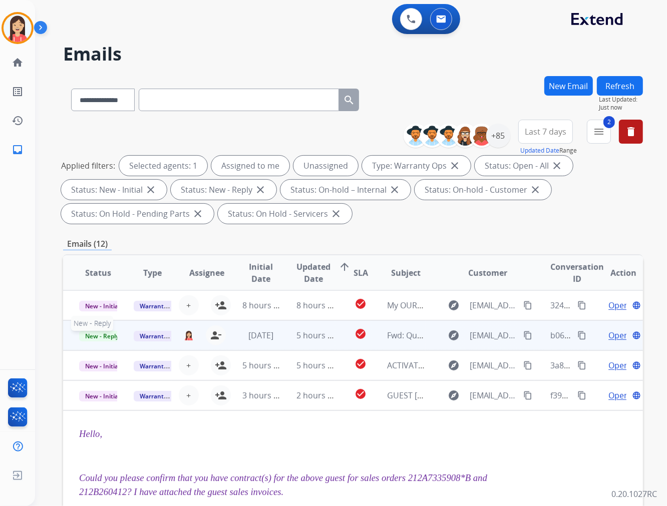
click at [109, 337] on span "New - Reply" at bounding box center [102, 336] width 46 height 11
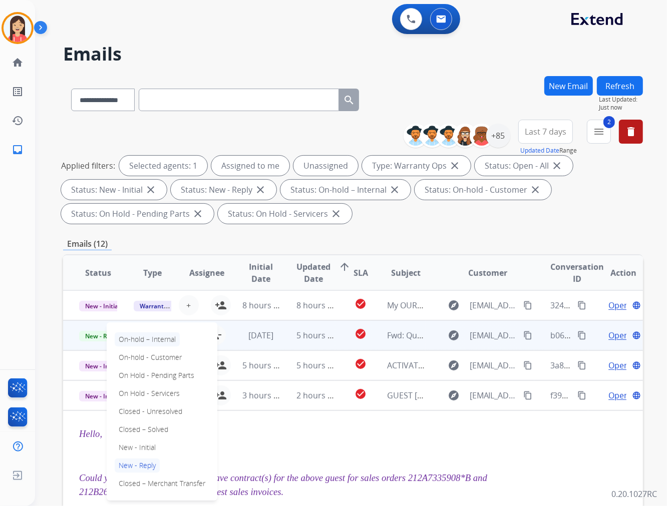
click at [146, 339] on p "On-hold – Internal" at bounding box center [147, 339] width 65 height 14
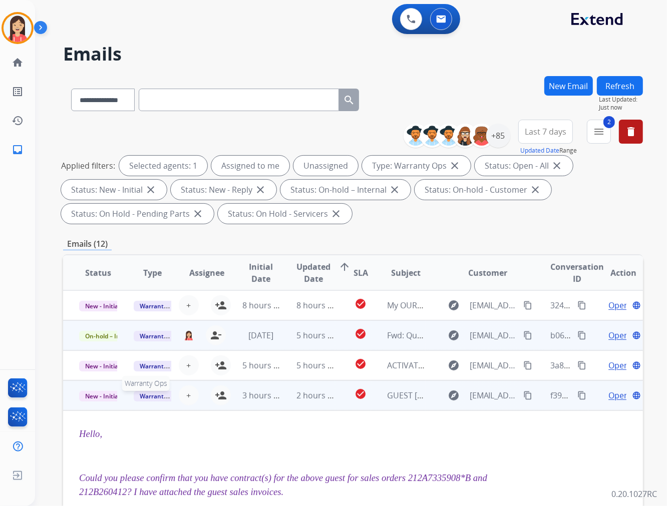
click at [154, 393] on span "Warranty Ops" at bounding box center [160, 396] width 52 height 11
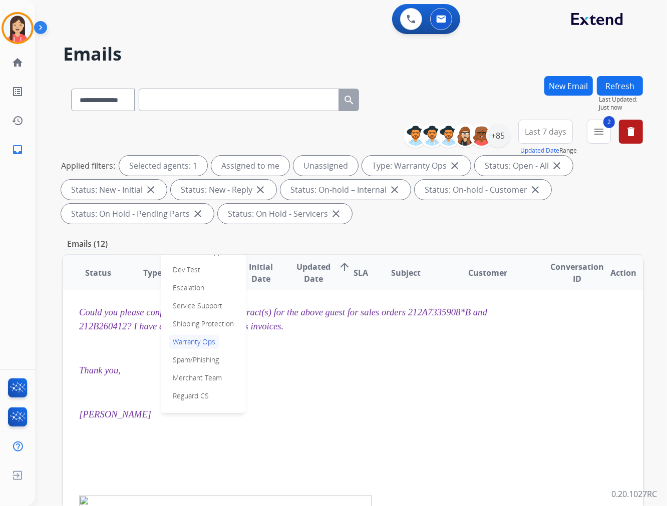
scroll to position [167, 0]
click at [201, 376] on p "Merchant Team" at bounding box center [197, 377] width 57 height 14
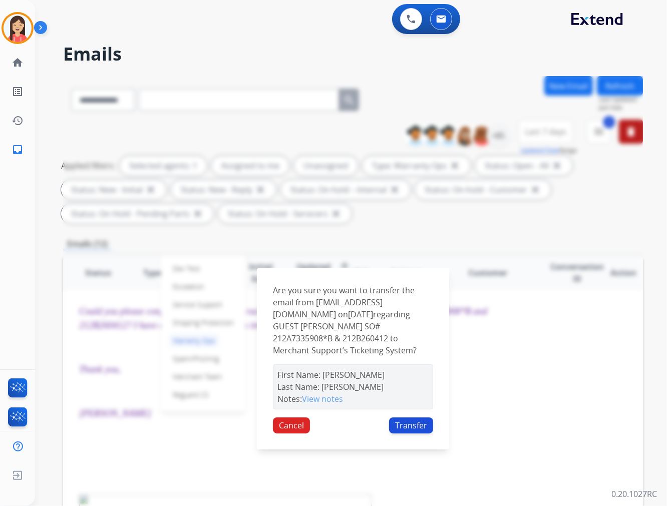
click at [413, 424] on button "Transfer" at bounding box center [411, 425] width 44 height 16
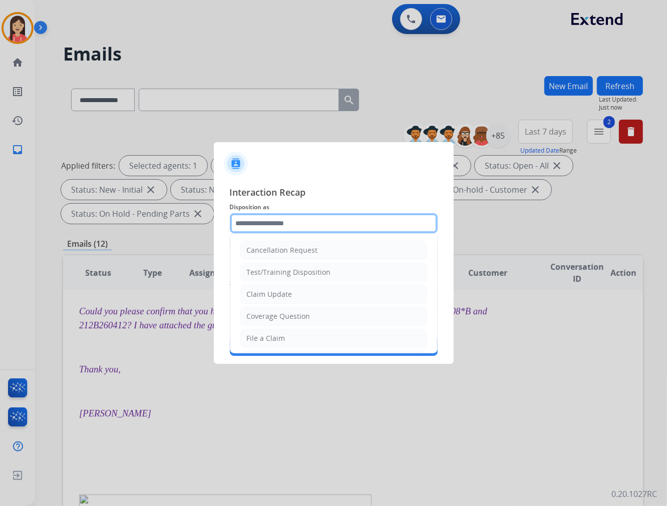
click at [302, 217] on input "text" at bounding box center [334, 223] width 208 height 20
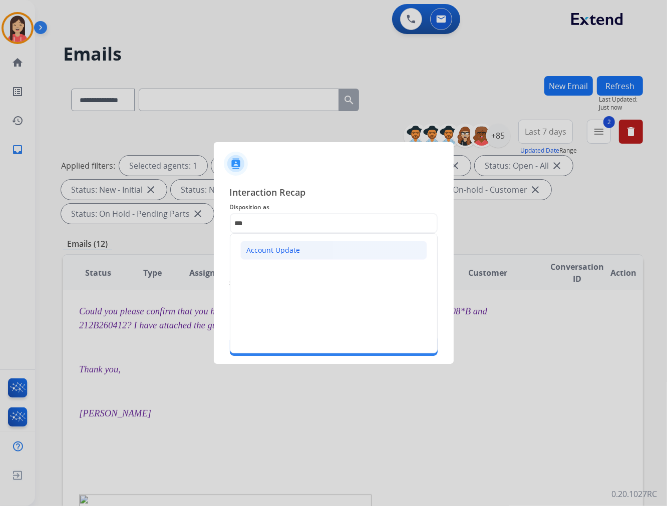
click at [269, 241] on li "Account Update" at bounding box center [333, 250] width 187 height 19
type input "**********"
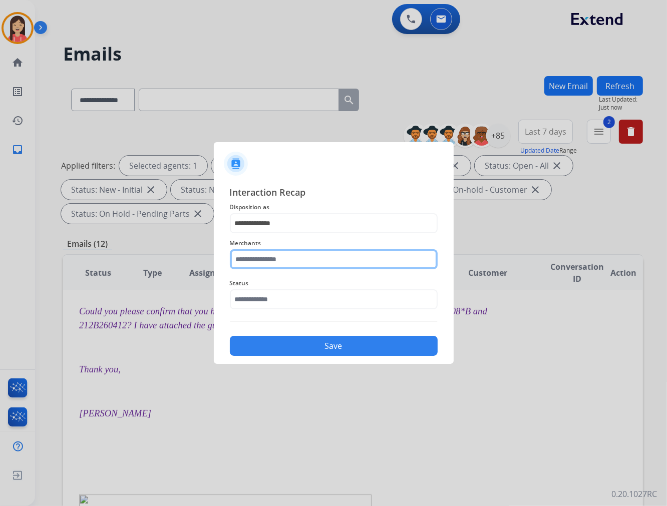
click at [253, 258] on input "text" at bounding box center [334, 259] width 208 height 20
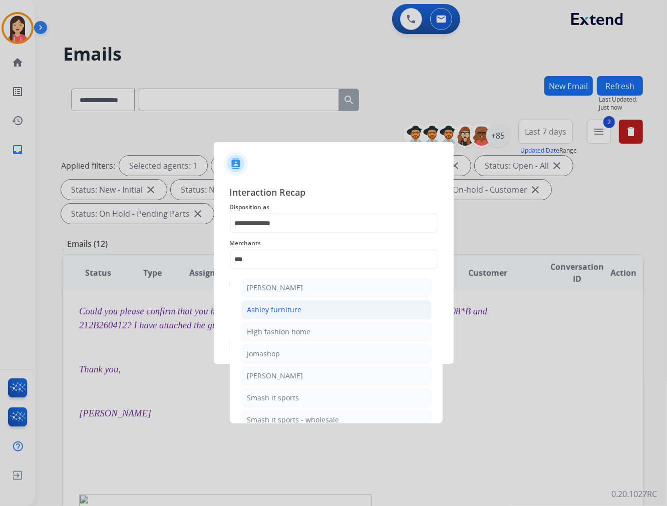
click at [263, 304] on li "Ashley furniture" at bounding box center [336, 309] width 191 height 19
type input "**********"
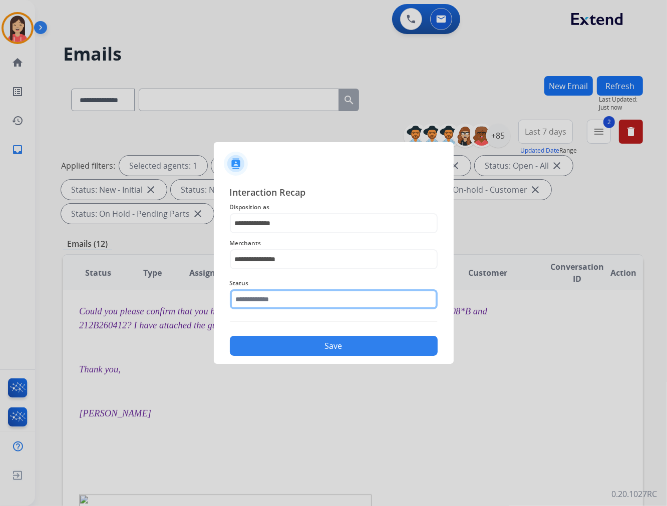
click at [264, 303] on input "text" at bounding box center [334, 299] width 208 height 20
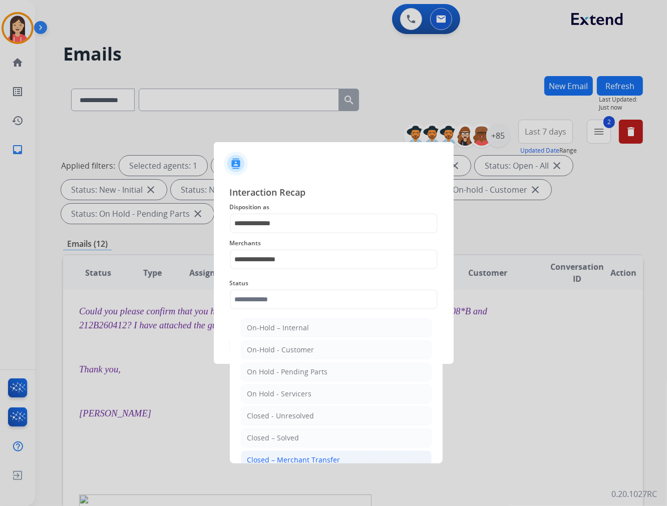
click at [295, 452] on li "Closed – Merchant Transfer" at bounding box center [336, 459] width 191 height 19
type input "**********"
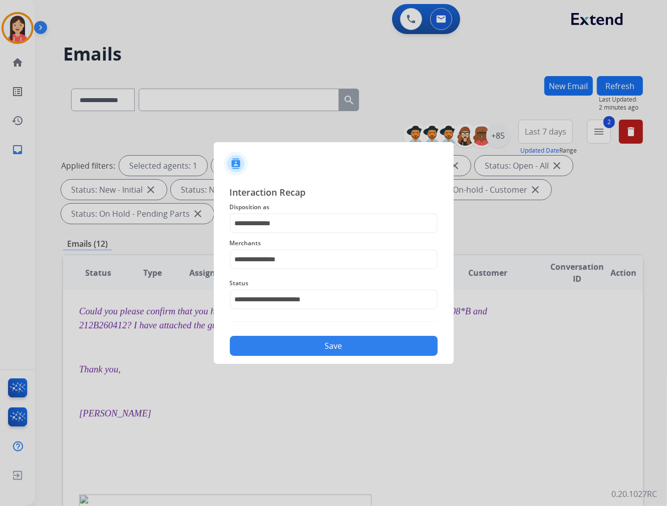
click at [316, 346] on button "Save" at bounding box center [334, 346] width 208 height 20
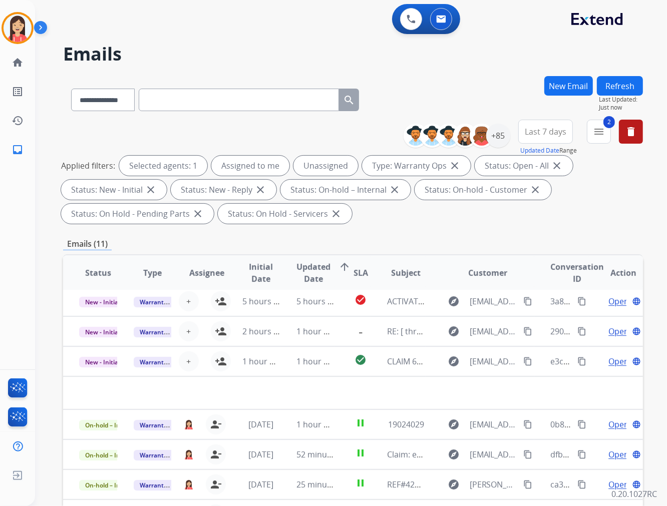
scroll to position [33, 0]
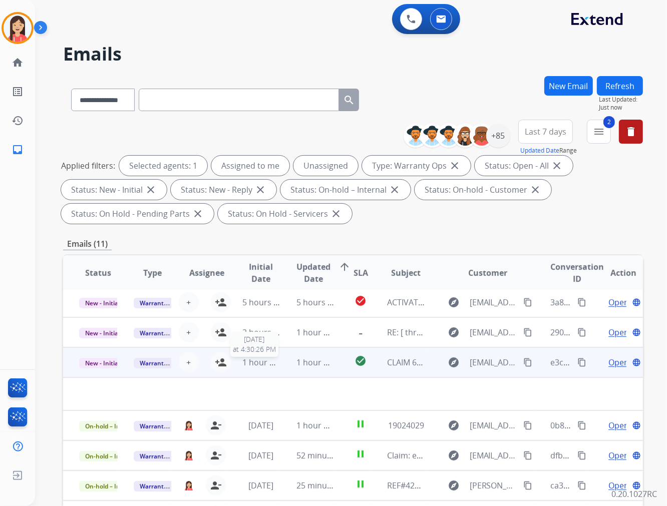
click at [272, 363] on span "1 hour ago" at bounding box center [262, 362] width 41 height 11
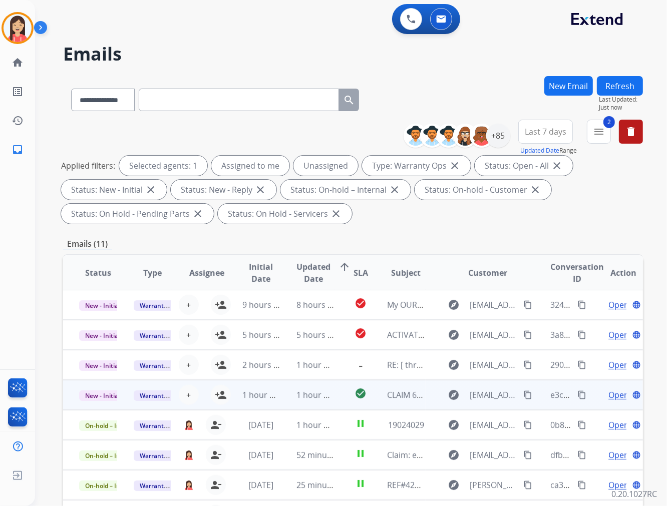
click at [284, 397] on td "1 hour ago" at bounding box center [307, 395] width 55 height 30
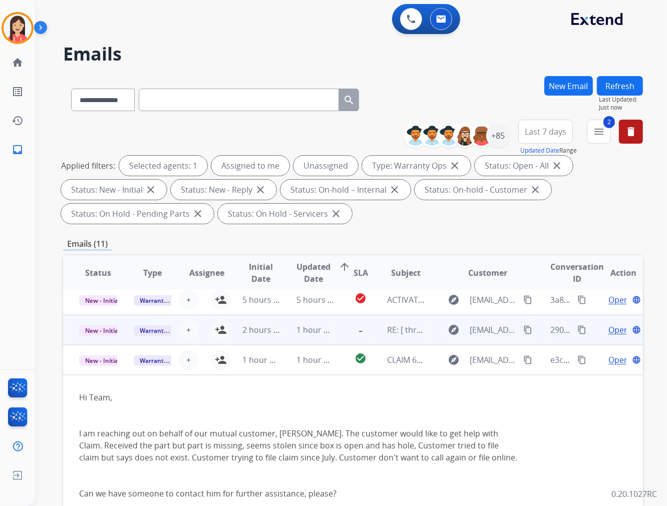
scroll to position [34, 0]
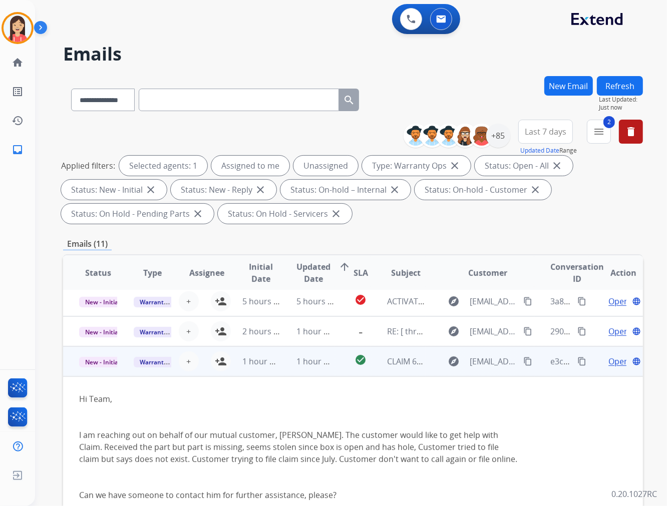
click at [613, 359] on span "Open" at bounding box center [618, 361] width 21 height 12
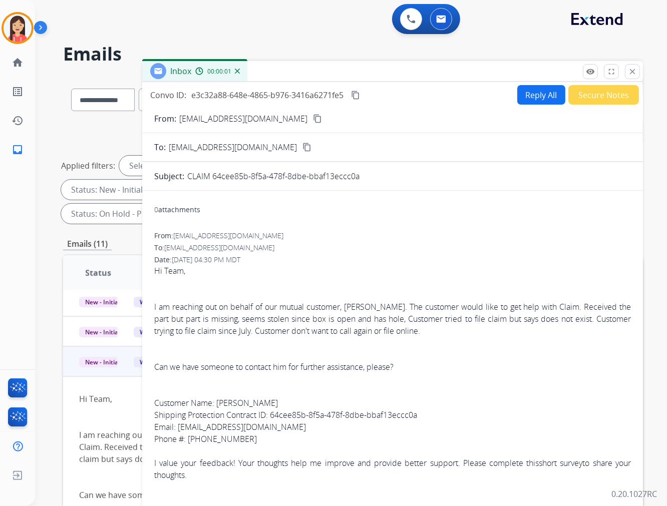
click at [527, 92] on button "Reply All" at bounding box center [541, 95] width 48 height 20
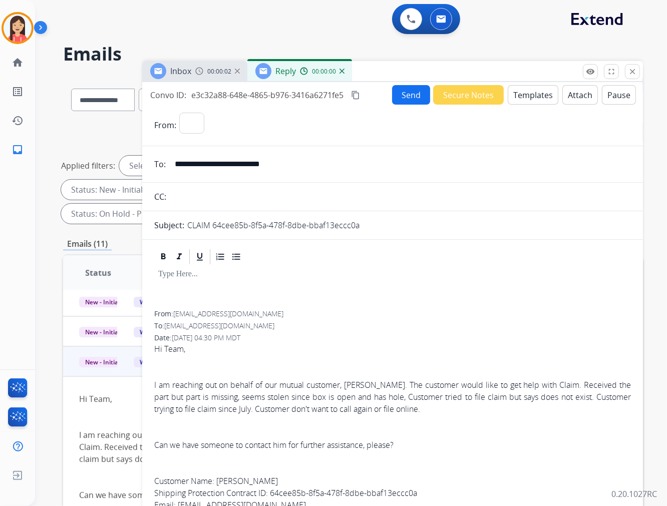
select select "**********"
click at [526, 97] on button "Templates" at bounding box center [532, 95] width 51 height 20
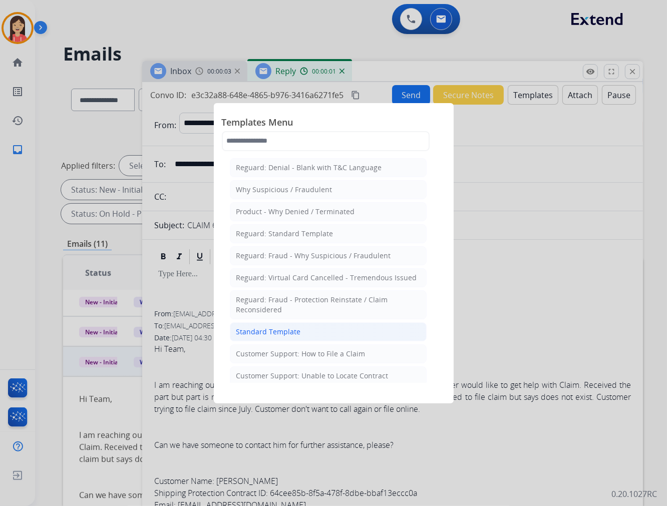
click at [304, 329] on li "Standard Template" at bounding box center [328, 331] width 197 height 19
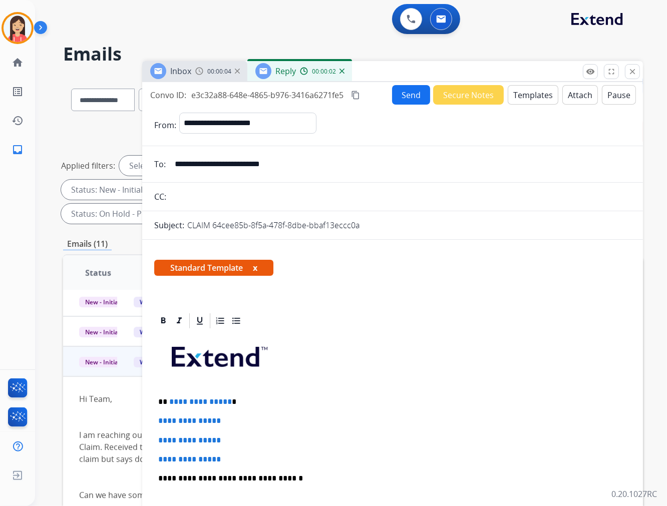
scroll to position [111, 0]
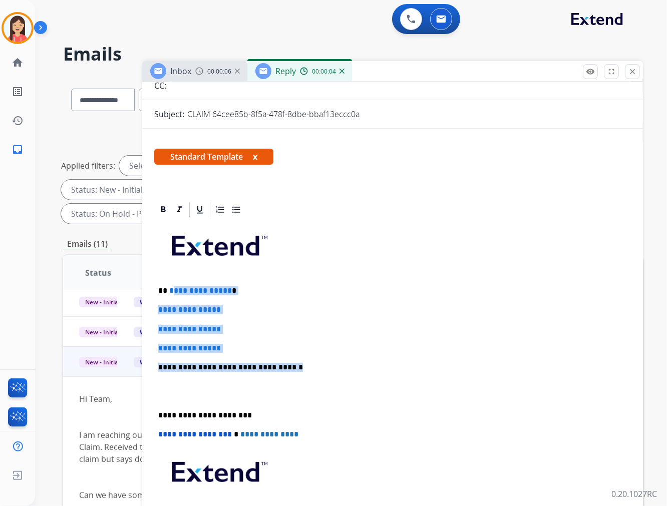
drag, startPoint x: 169, startPoint y: 287, endPoint x: 297, endPoint y: 366, distance: 150.1
click at [297, 366] on div "**********" at bounding box center [392, 391] width 476 height 344
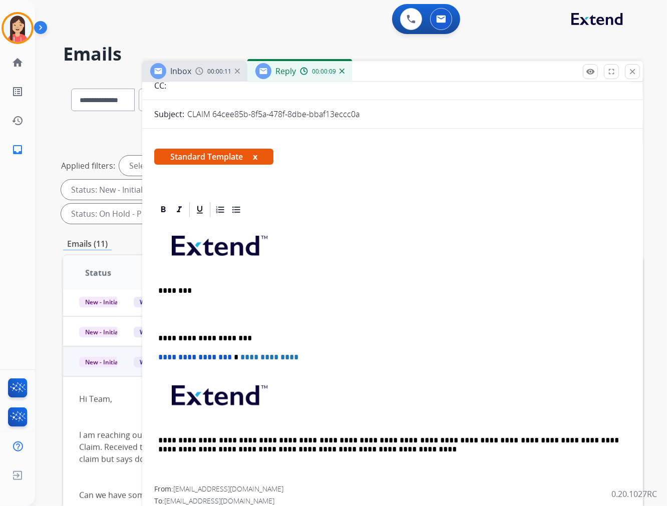
drag, startPoint x: 359, startPoint y: 117, endPoint x: 211, endPoint y: 114, distance: 148.2
click at [211, 114] on div "CLAIM 64cee85b-8f5a-478f-8dbe-bbaf13eccc0a" at bounding box center [408, 114] width 443 height 12
drag, startPoint x: 397, startPoint y: 74, endPoint x: 431, endPoint y: 70, distance: 34.3
click at [397, 74] on div "Inbox 00:00:39 Reply 00:00:37" at bounding box center [392, 71] width 500 height 21
click at [631, 70] on mat-icon "close" at bounding box center [632, 71] width 9 height 9
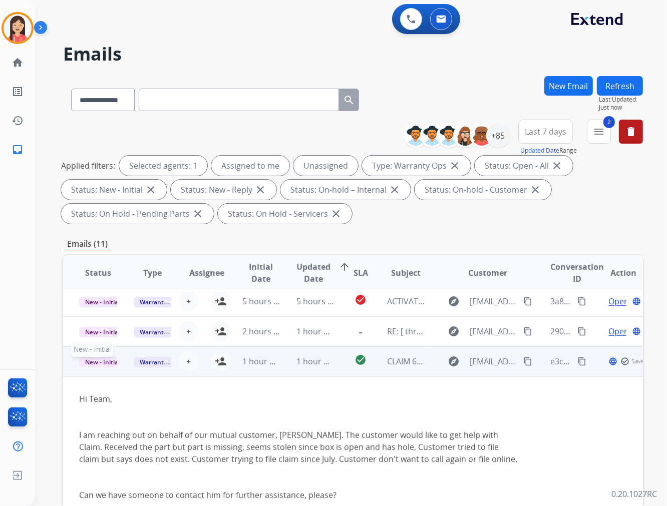
click at [106, 363] on span "New - Initial" at bounding box center [102, 362] width 47 height 11
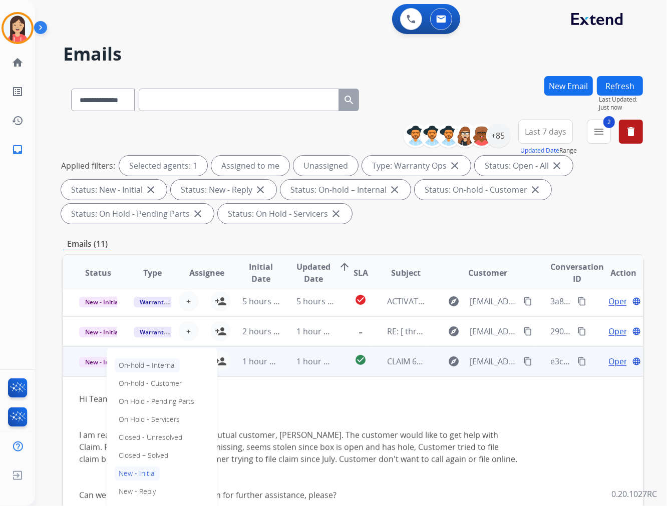
click at [153, 359] on p "On-hold – Internal" at bounding box center [147, 365] width 65 height 14
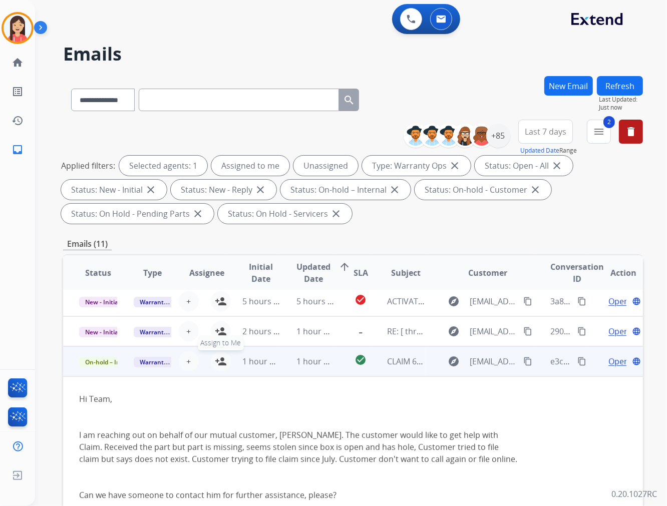
click at [215, 357] on mat-icon "person_add" at bounding box center [221, 361] width 12 height 12
click at [335, 367] on td "check_circle" at bounding box center [353, 361] width 36 height 30
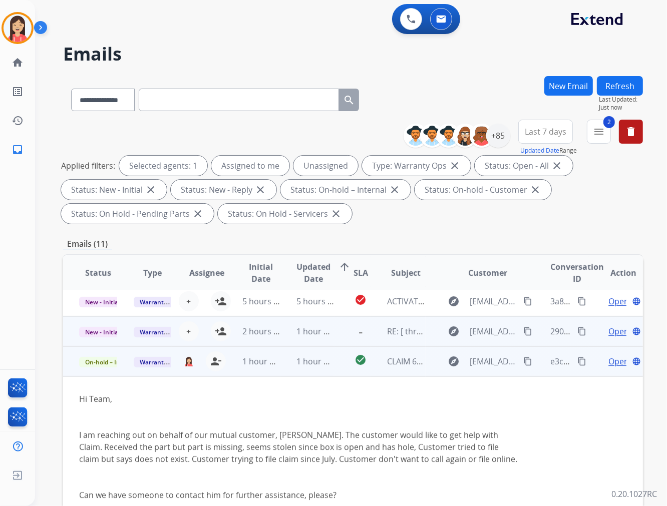
scroll to position [1, 0]
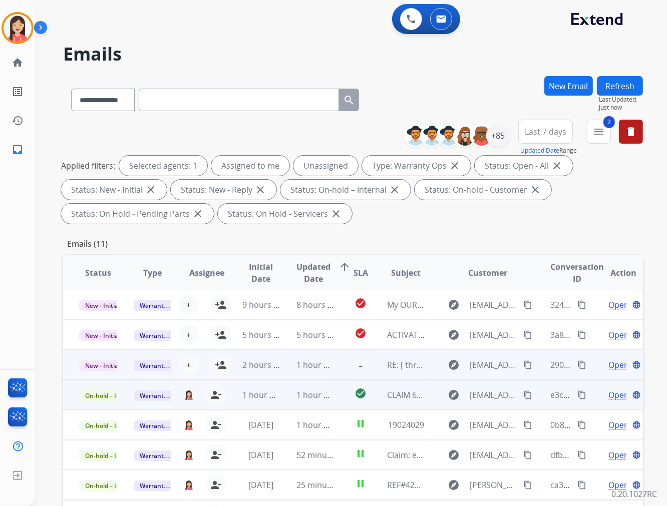
click at [290, 369] on td "1 hour ago" at bounding box center [307, 365] width 55 height 30
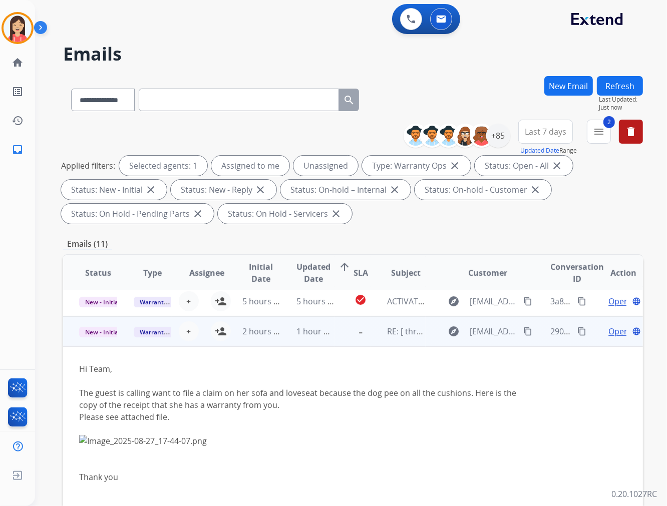
scroll to position [60, 0]
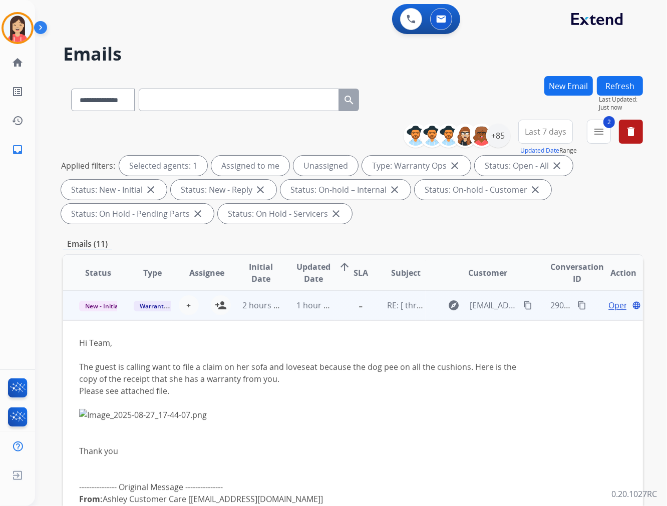
click at [608, 304] on span "Open" at bounding box center [618, 305] width 21 height 12
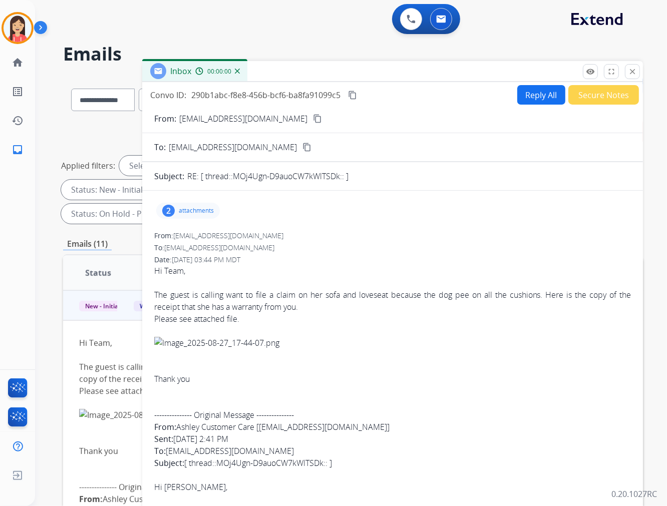
click at [208, 211] on p "attachments" at bounding box center [196, 211] width 35 height 8
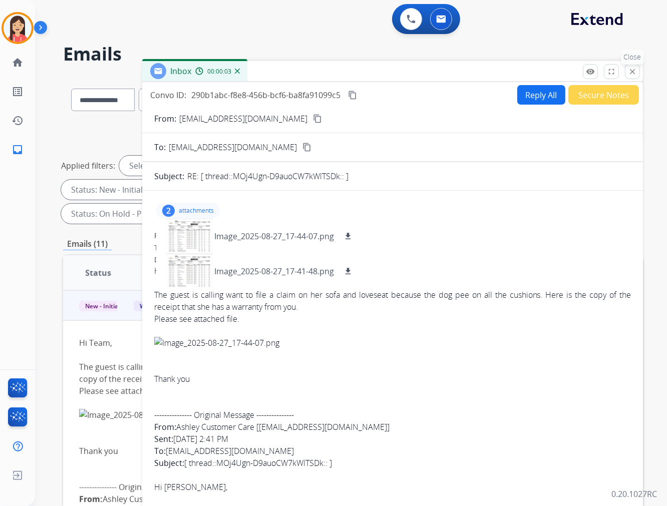
click at [629, 71] on mat-icon "close" at bounding box center [632, 71] width 9 height 9
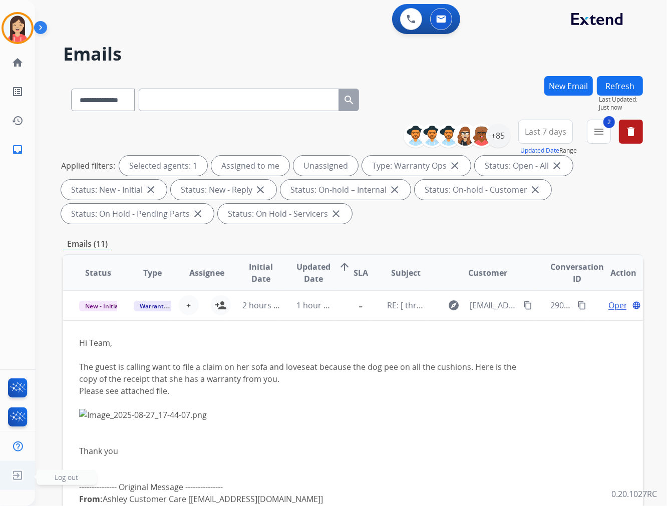
click at [19, 468] on img at bounding box center [18, 475] width 18 height 19
